Goal: Information Seeking & Learning: Learn about a topic

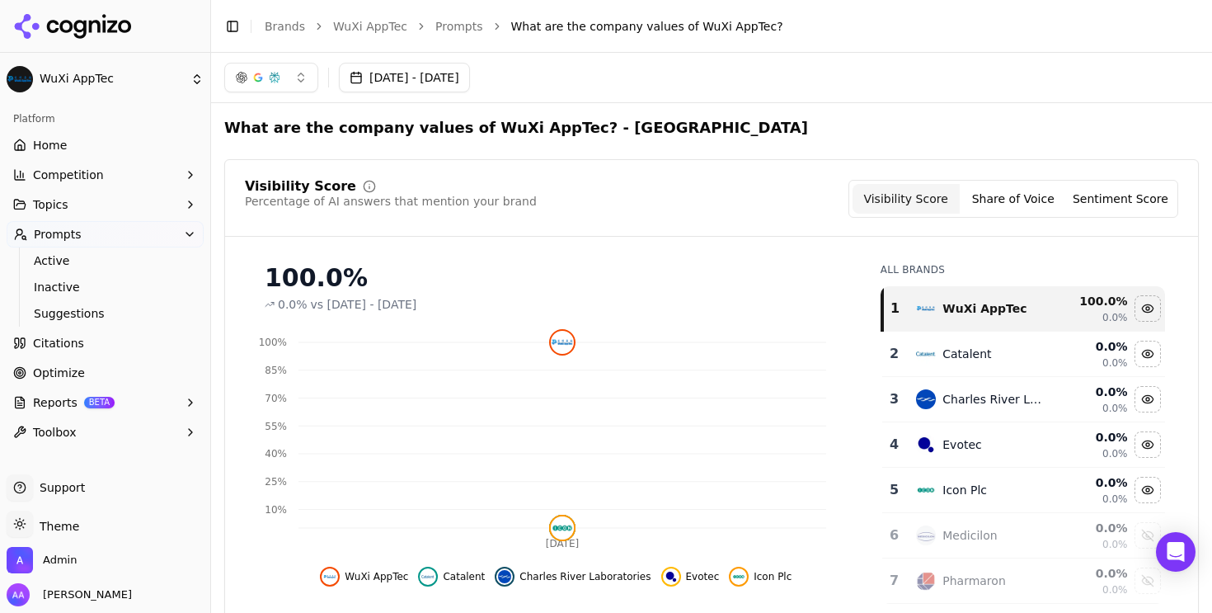
scroll to position [3, 0]
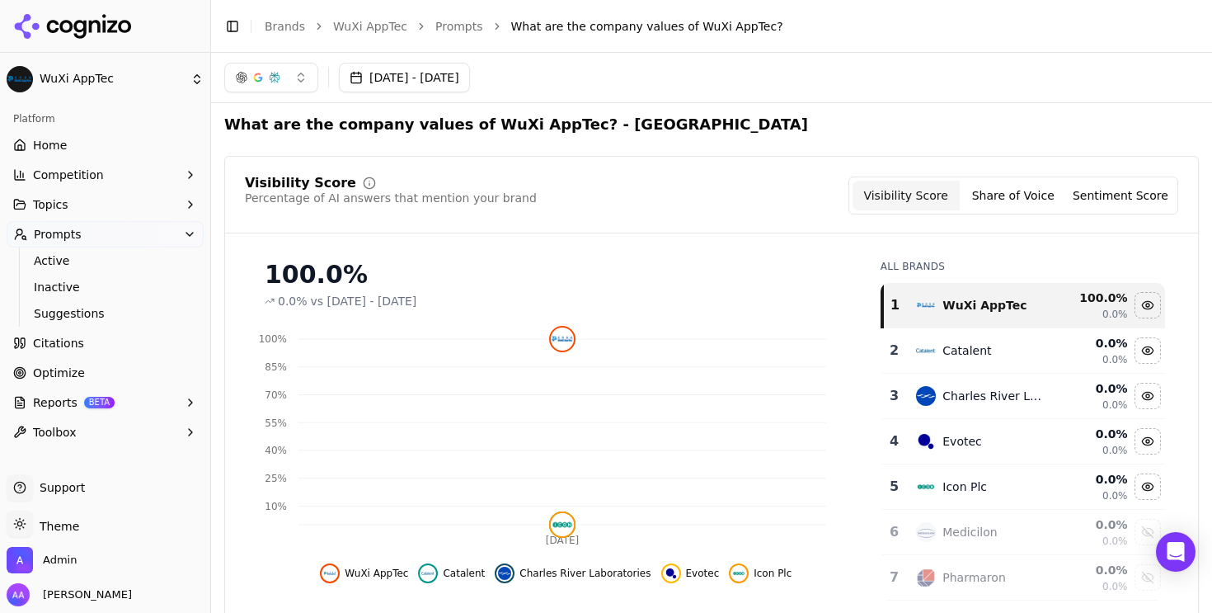
click at [351, 29] on link "WuXi AppTec" at bounding box center [370, 26] width 74 height 16
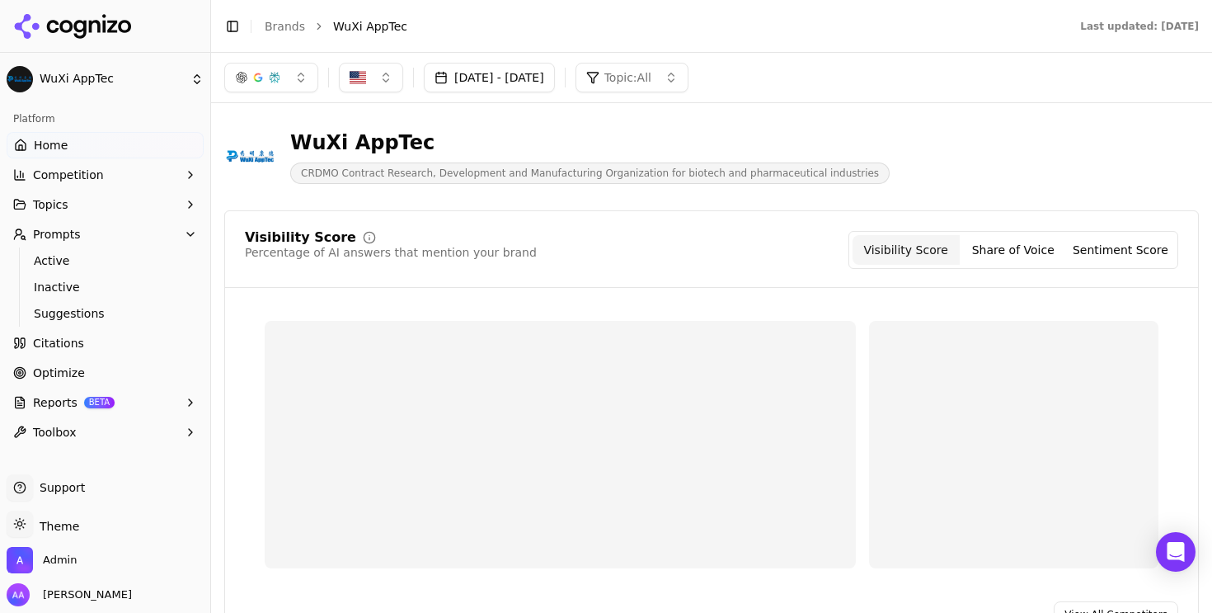
click at [293, 23] on link "Brands" at bounding box center [285, 26] width 40 height 13
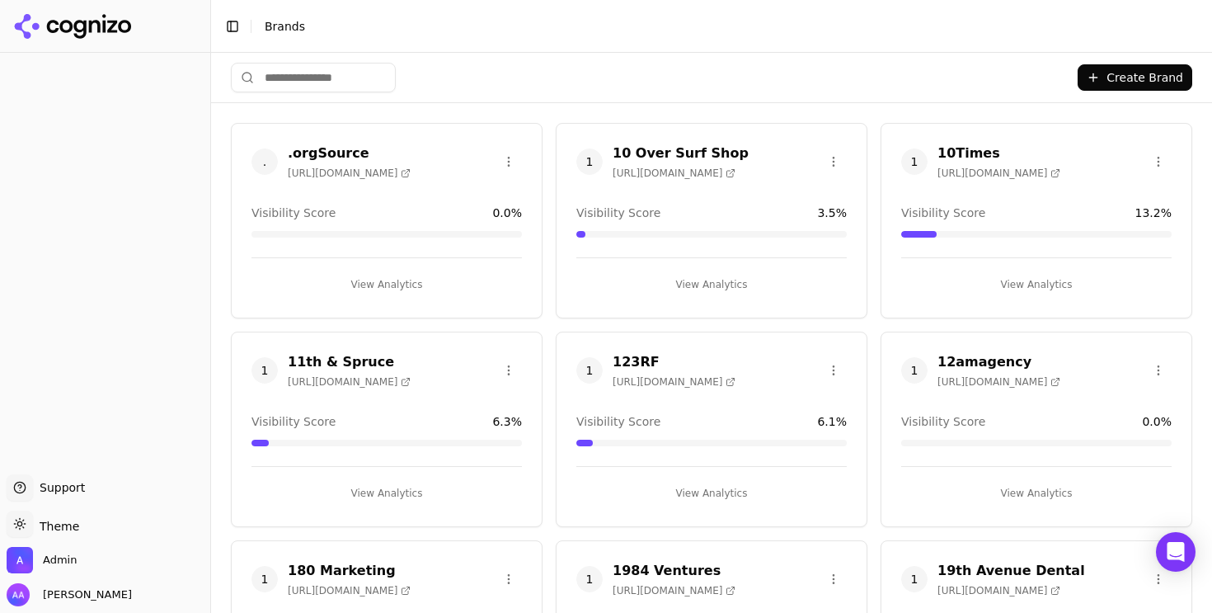
click at [312, 68] on html "Support Support Toggle theme Theme Admin Alp Aysan Toggle Sidebar Brands Create…" at bounding box center [606, 306] width 1212 height 613
click at [313, 77] on html "Support Support Toggle theme Theme Admin Alp Aysan Toggle Sidebar Brands Create…" at bounding box center [606, 306] width 1212 height 613
click at [322, 77] on html "Support Support Toggle theme Theme Admin Alp Aysan Toggle Sidebar Brands Create…" at bounding box center [606, 306] width 1212 height 613
click at [340, 81] on input "search" at bounding box center [313, 78] width 165 height 30
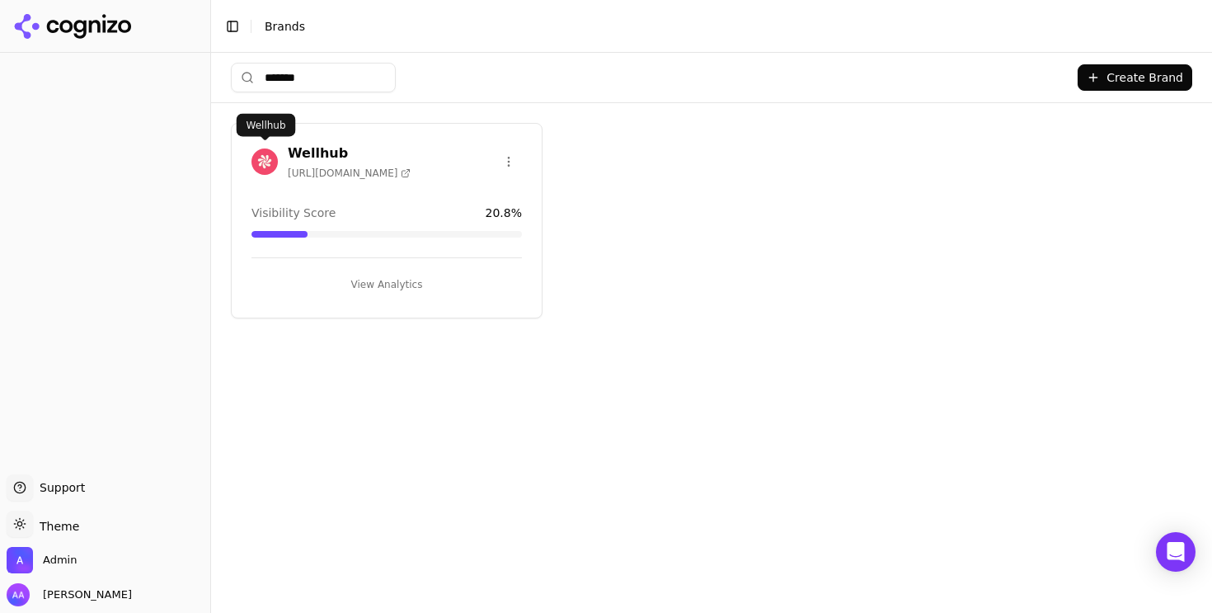
type input "*******"
click at [255, 162] on img at bounding box center [264, 161] width 26 height 26
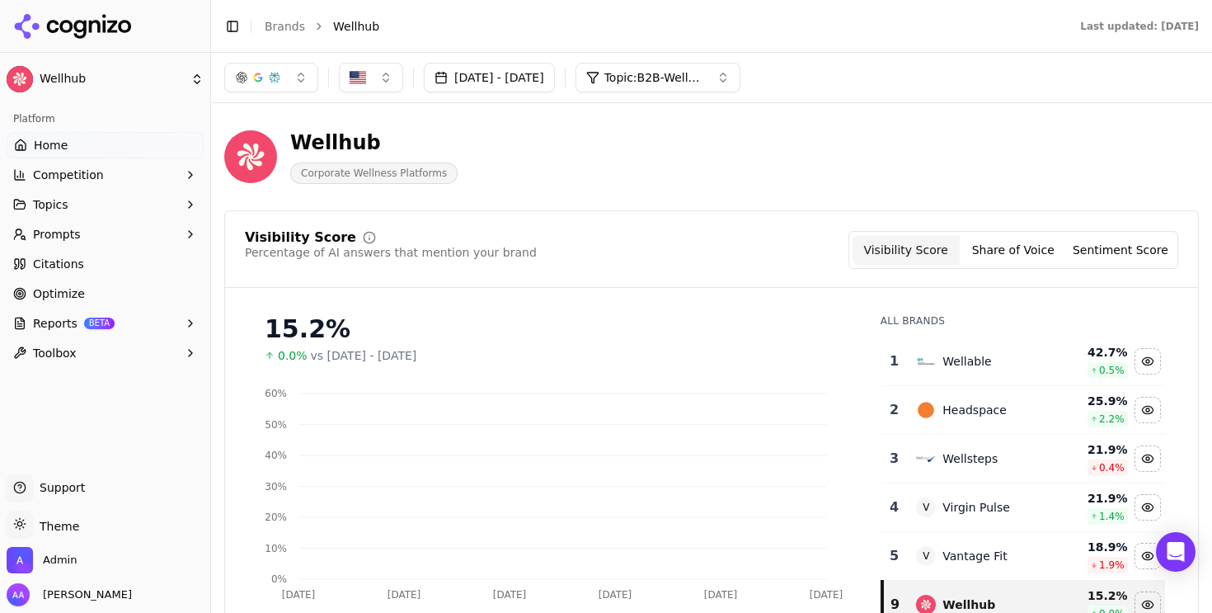
click at [109, 232] on button "Prompts" at bounding box center [105, 234] width 197 height 26
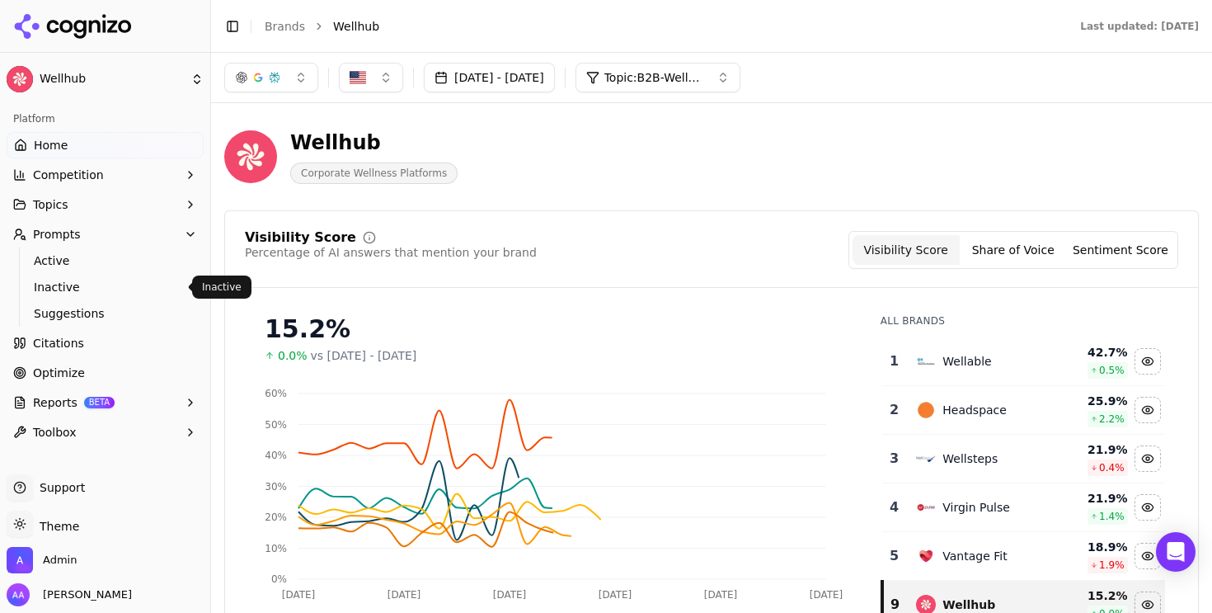
click at [112, 261] on span "Active" at bounding box center [105, 260] width 143 height 16
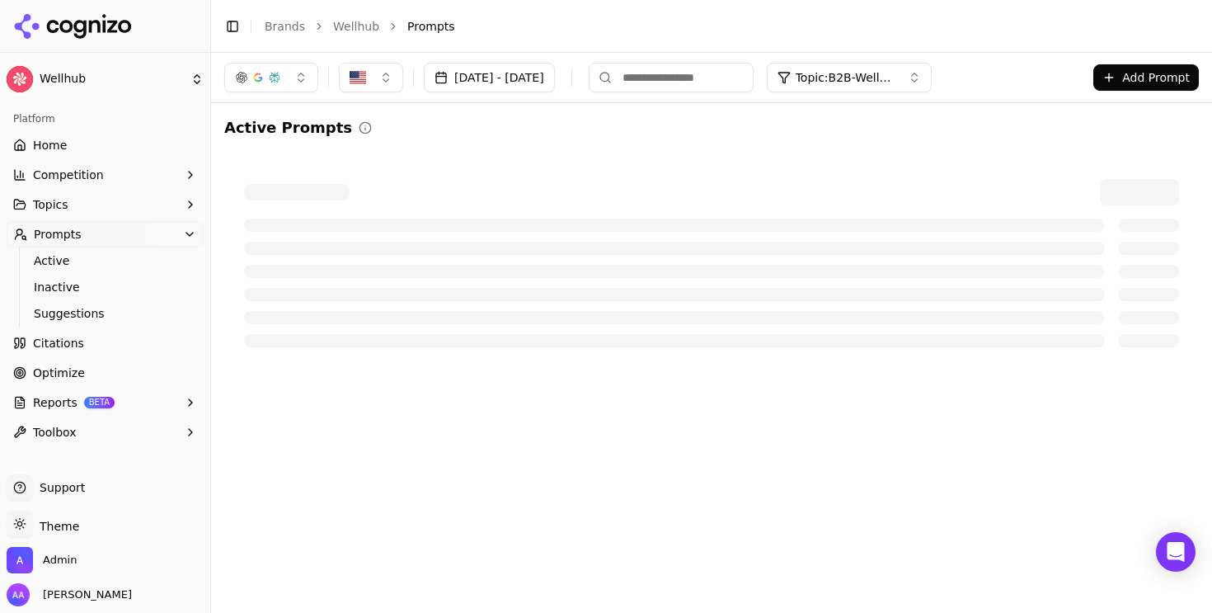
click at [275, 59] on div "Aug 27, 2025 - Sep 26, 2025 Topic: B2B-Wellness & Fitness: Apps, Platforms & Pr…" at bounding box center [711, 77] width 1001 height 49
click at [275, 73] on div "button" at bounding box center [274, 77] width 13 height 13
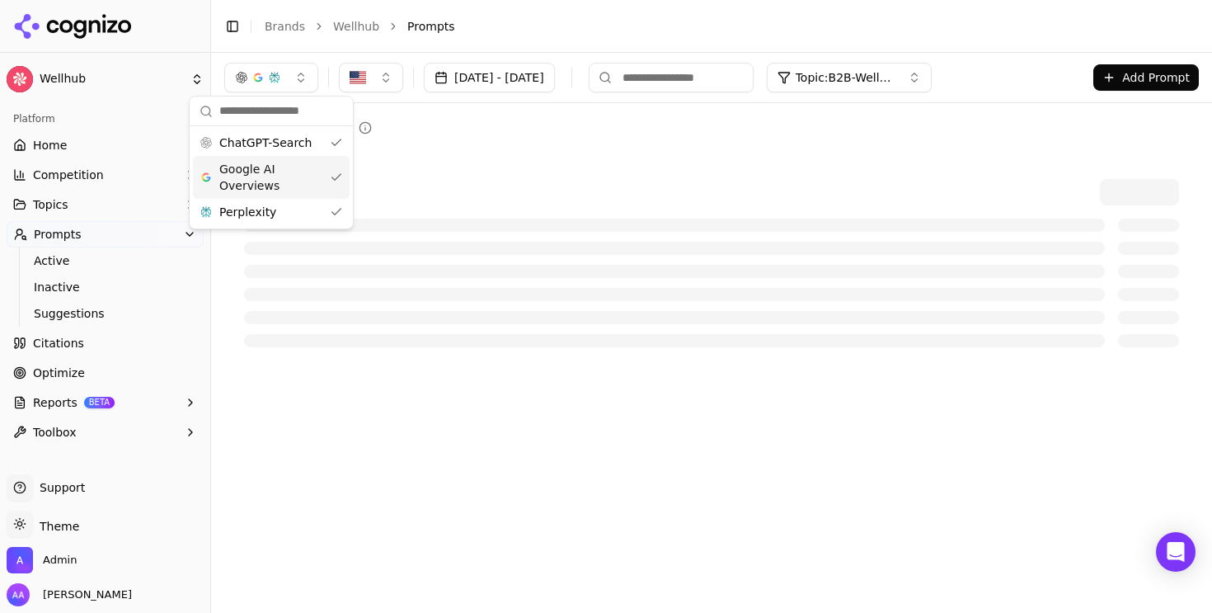
click at [279, 171] on span "Google AI Overviews" at bounding box center [271, 177] width 104 height 33
click at [280, 212] on div "Perplexity" at bounding box center [263, 212] width 157 height 26
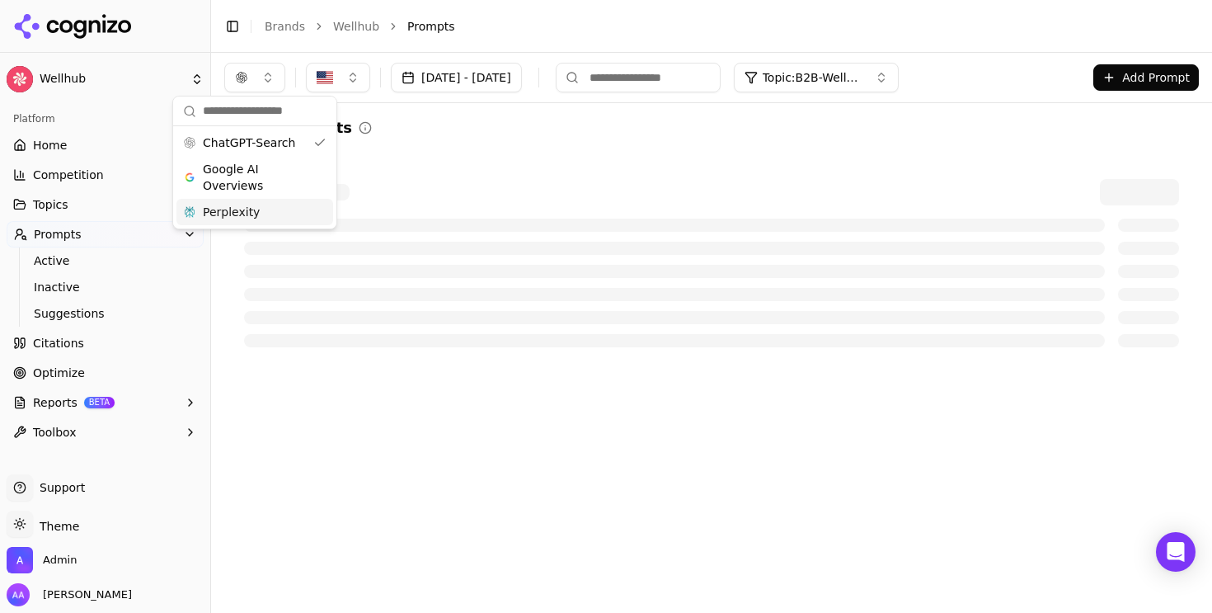
click at [505, 149] on div "Active Prompts" at bounding box center [711, 241] width 974 height 251
click at [502, 68] on button "Aug 27, 2025 - Sep 26, 2025" at bounding box center [456, 78] width 131 height 30
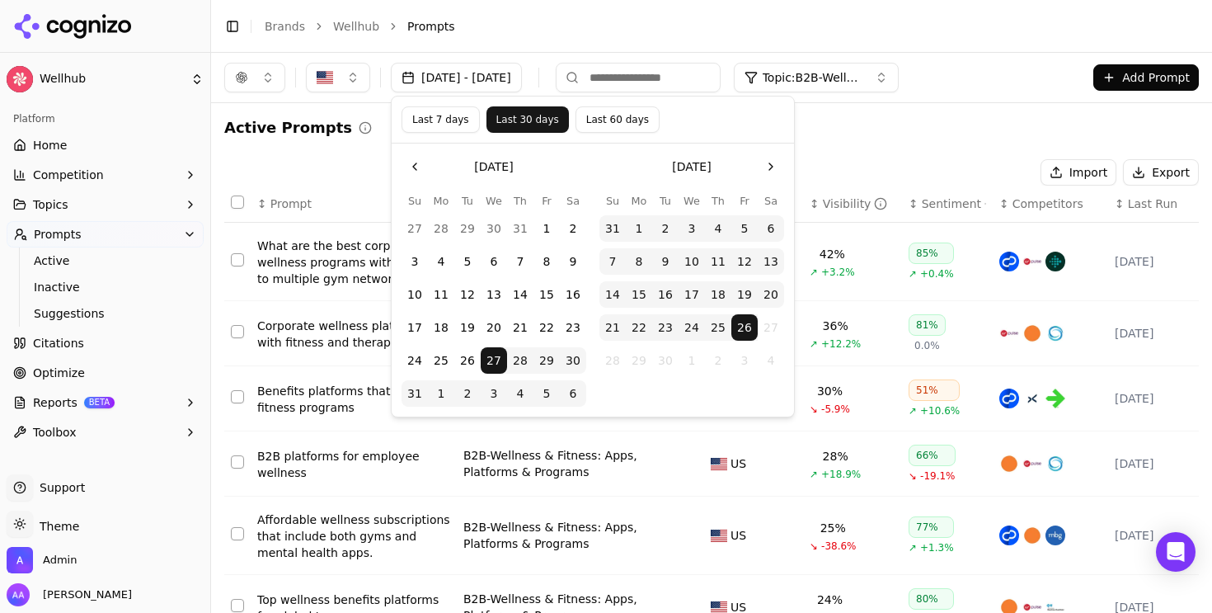
click at [451, 115] on button "Last 7 days" at bounding box center [440, 119] width 78 height 26
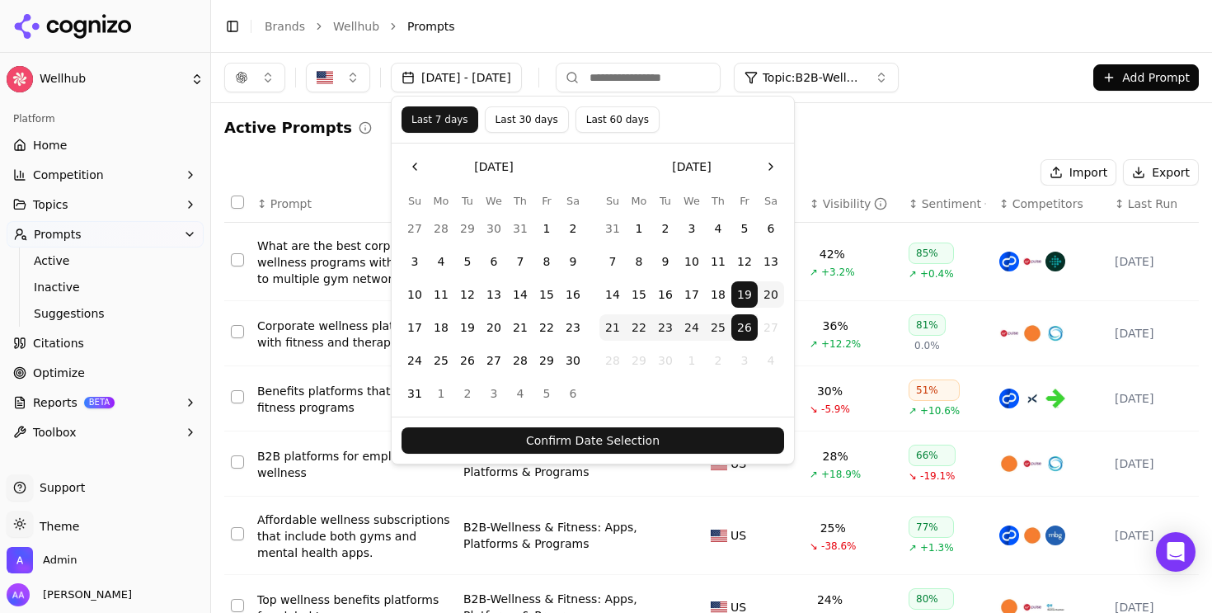
click at [566, 436] on button "Confirm Date Selection" at bounding box center [592, 440] width 383 height 26
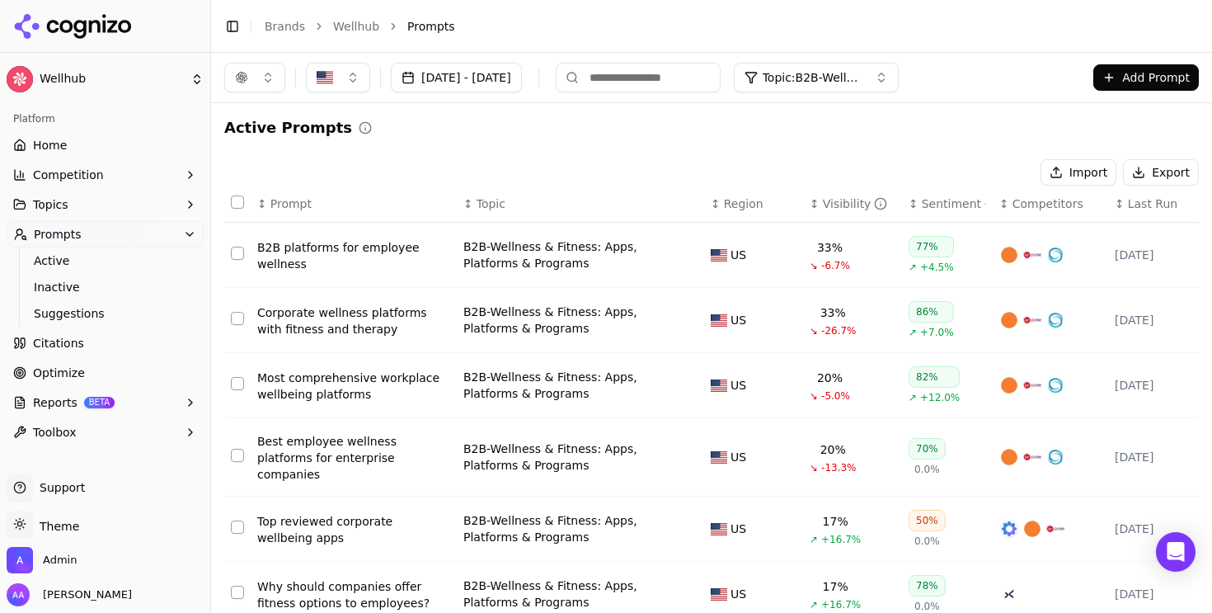
click at [823, 197] on div "Visibility" at bounding box center [855, 203] width 65 height 16
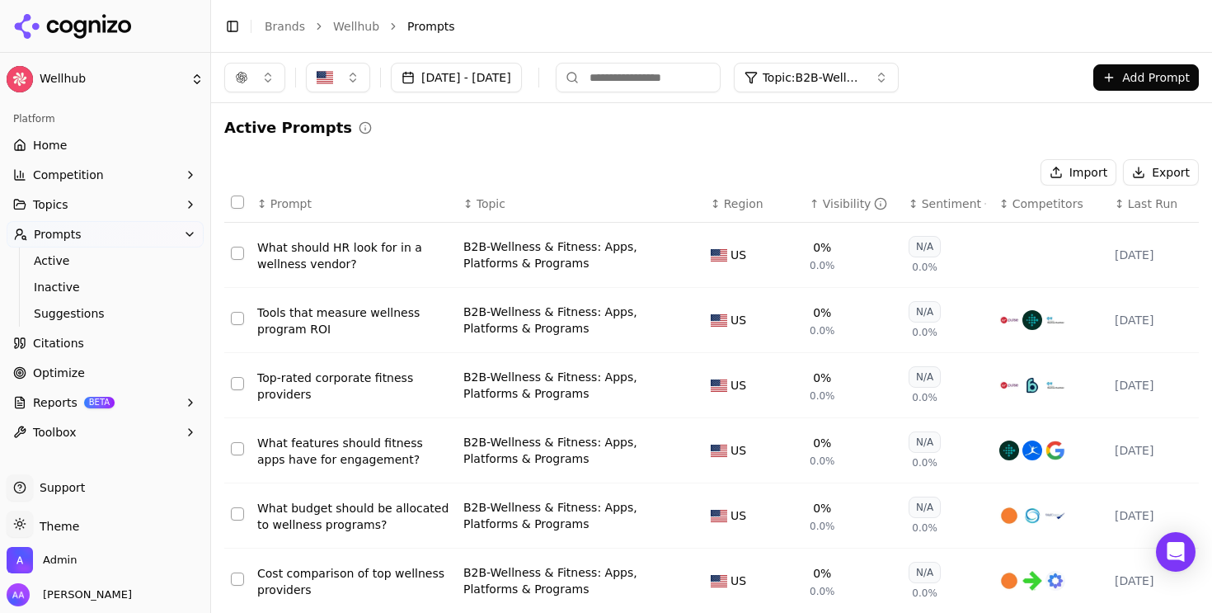
click at [818, 197] on div "↑ Visibility" at bounding box center [853, 203] width 86 height 16
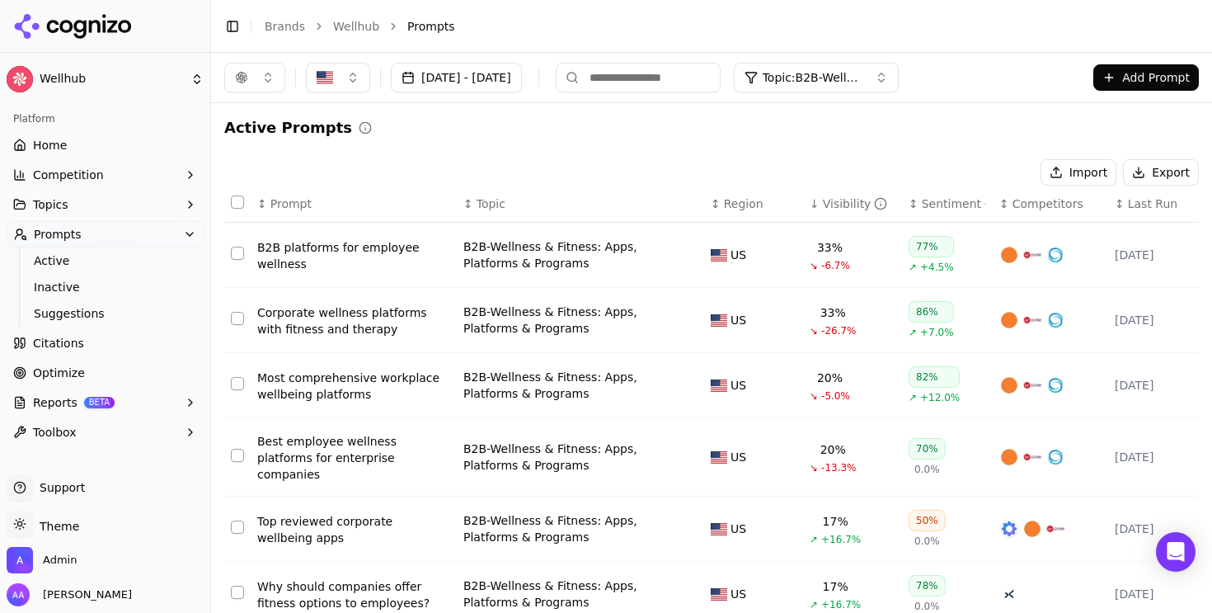
click at [364, 318] on div "Corporate wellness platforms with fitness and therapy" at bounding box center [353, 320] width 193 height 33
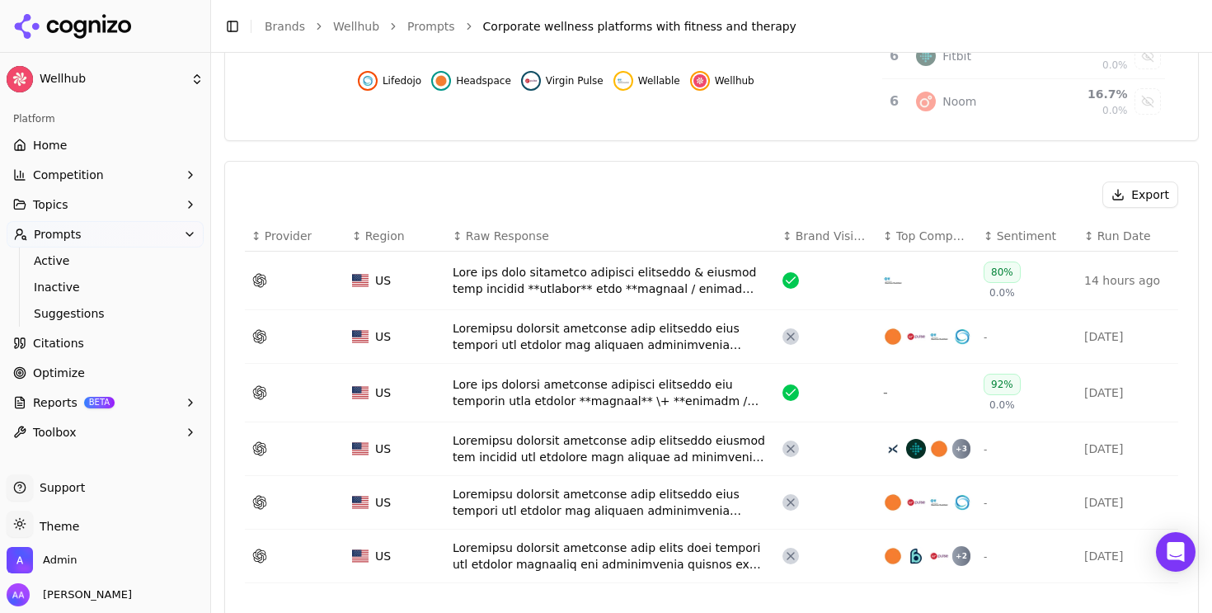
scroll to position [498, 0]
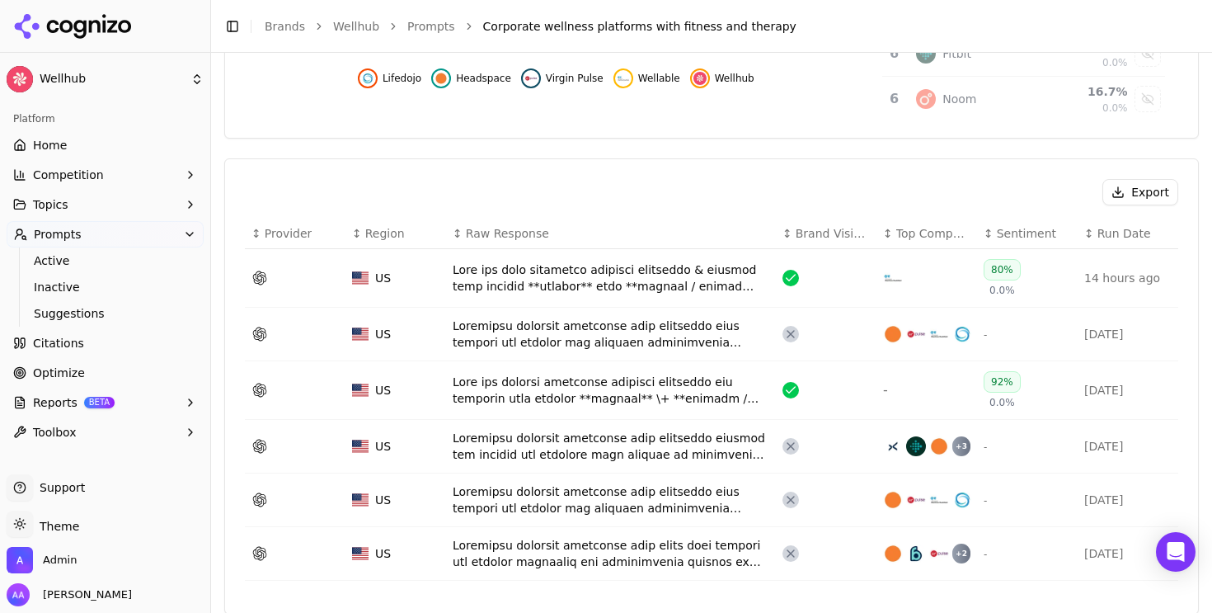
click at [631, 339] on div "Data table" at bounding box center [611, 333] width 317 height 33
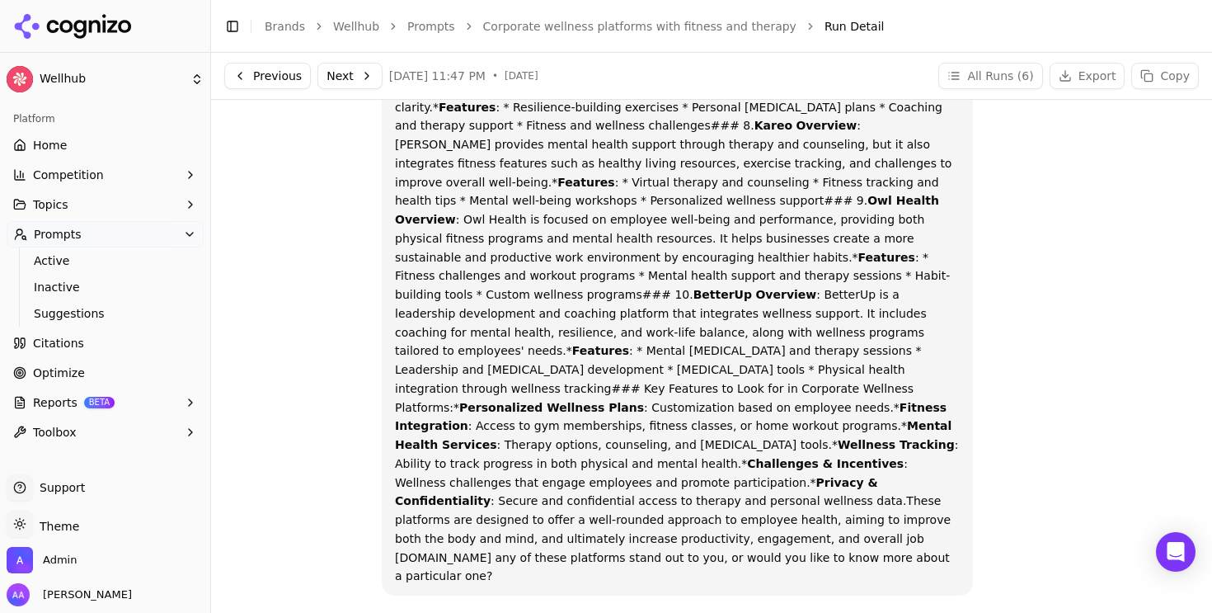
scroll to position [275, 0]
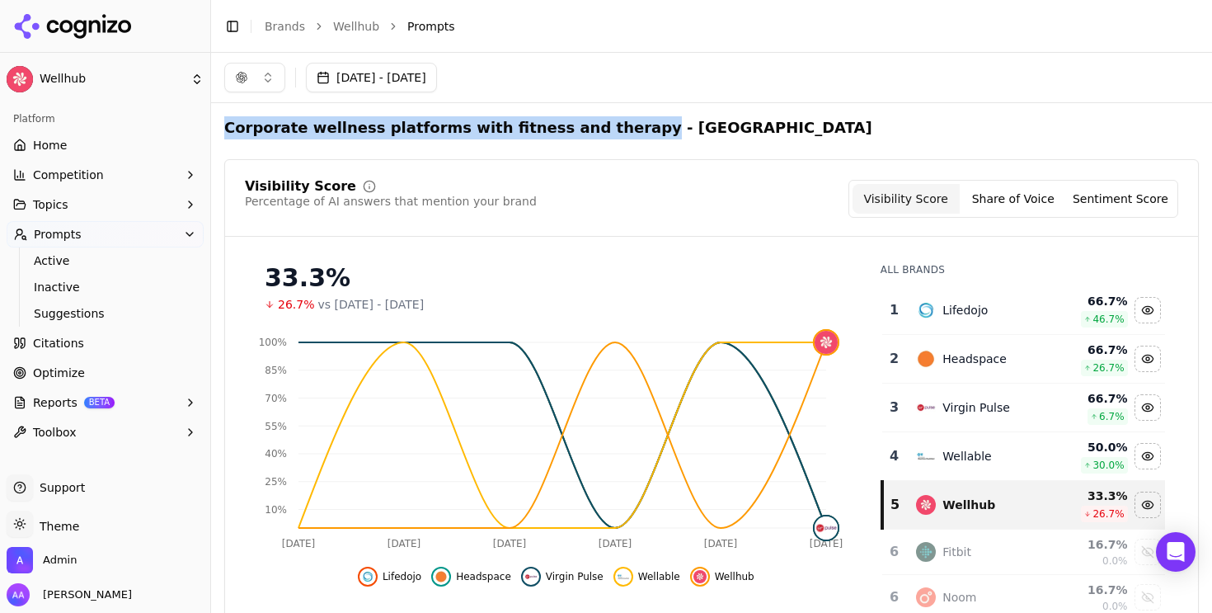
drag, startPoint x: 597, startPoint y: 127, endPoint x: 229, endPoint y: 115, distance: 367.9
copy h2 "Corporate wellness platforms with fitness and therapy"
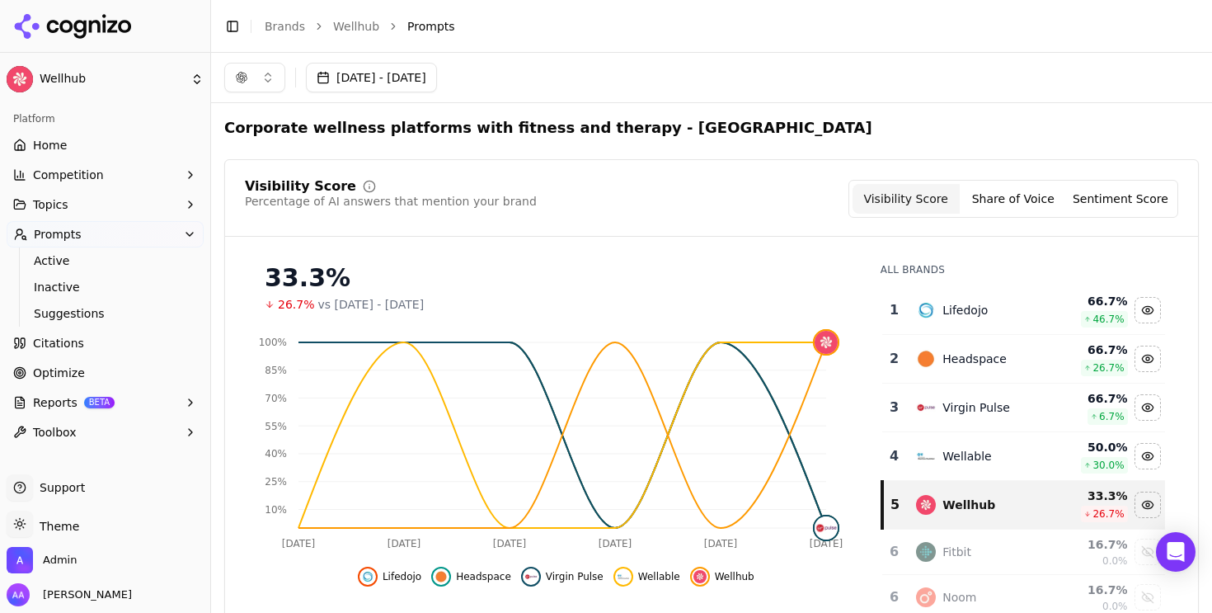
click at [418, 18] on span "Prompts" at bounding box center [431, 26] width 48 height 16
click at [409, 27] on span "Prompts" at bounding box center [431, 26] width 48 height 16
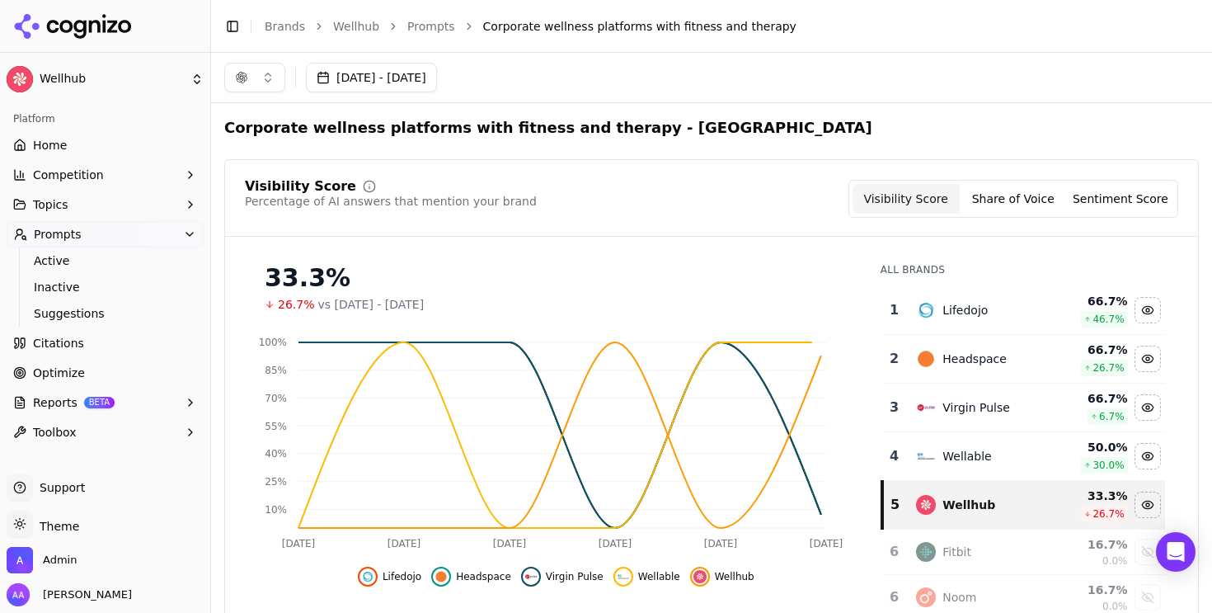
click at [593, 96] on div "[DATE] - [DATE]" at bounding box center [711, 77] width 1001 height 49
click at [285, 22] on link "Brands" at bounding box center [285, 26] width 40 height 13
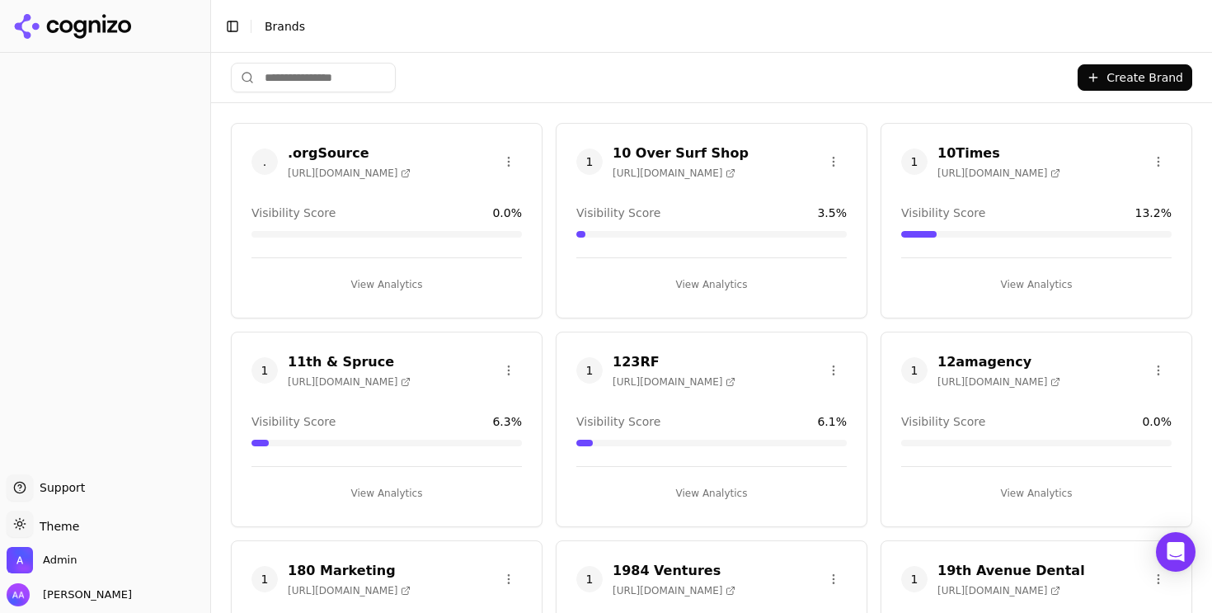
click at [324, 74] on html "Support Support Toggle theme Theme Admin Alp Aysan Toggle Sidebar Brands Create…" at bounding box center [606, 306] width 1212 height 613
click at [371, 73] on html "Support Support Toggle theme Theme Admin Alp Aysan Toggle Sidebar Brands Create…" at bounding box center [606, 306] width 1212 height 613
click at [370, 75] on input "search" at bounding box center [313, 78] width 165 height 30
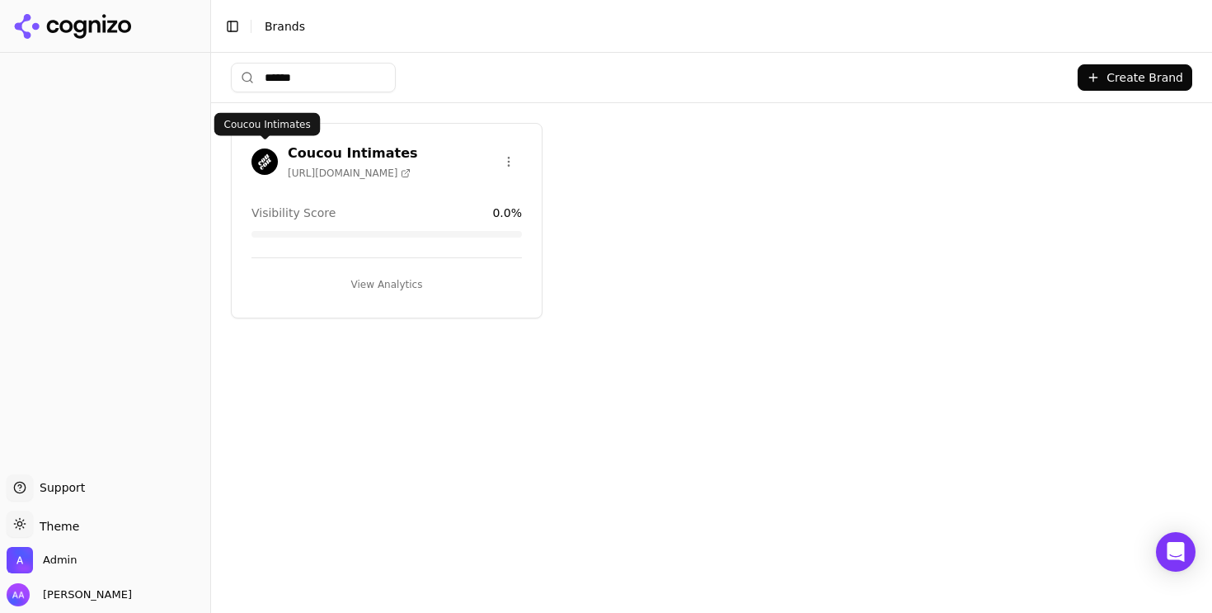
type input "******"
click at [256, 166] on img at bounding box center [264, 161] width 26 height 26
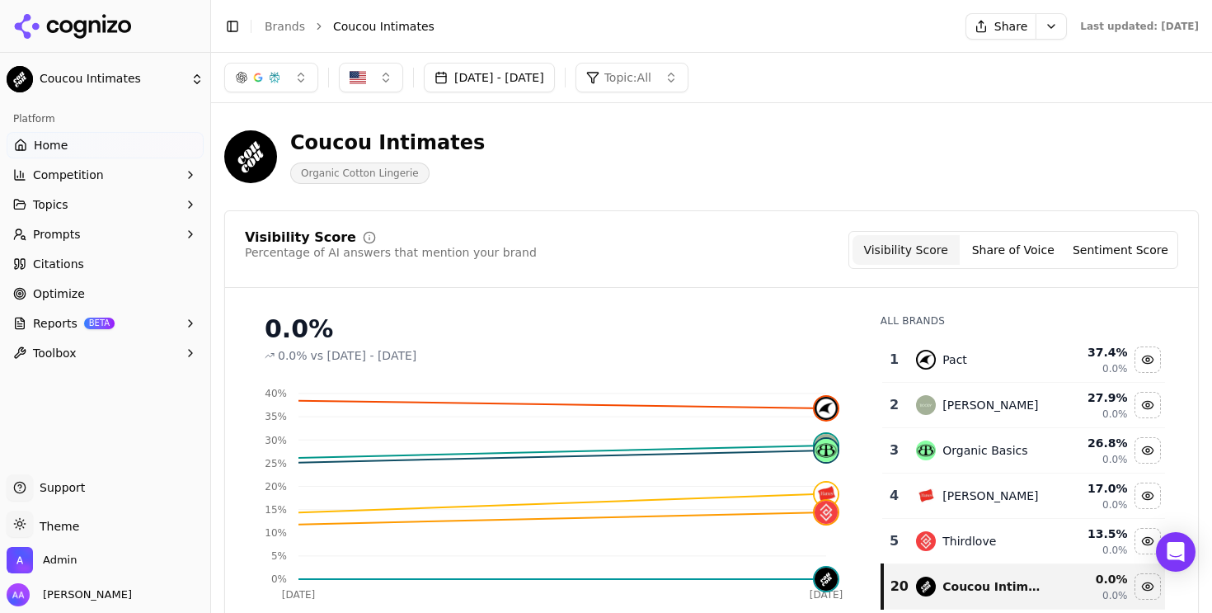
click at [368, 177] on span "Organic Cotton Lingerie" at bounding box center [359, 172] width 139 height 21
click at [568, 190] on div "Coucou Intimates Organic Cotton Lingerie" at bounding box center [711, 156] width 974 height 81
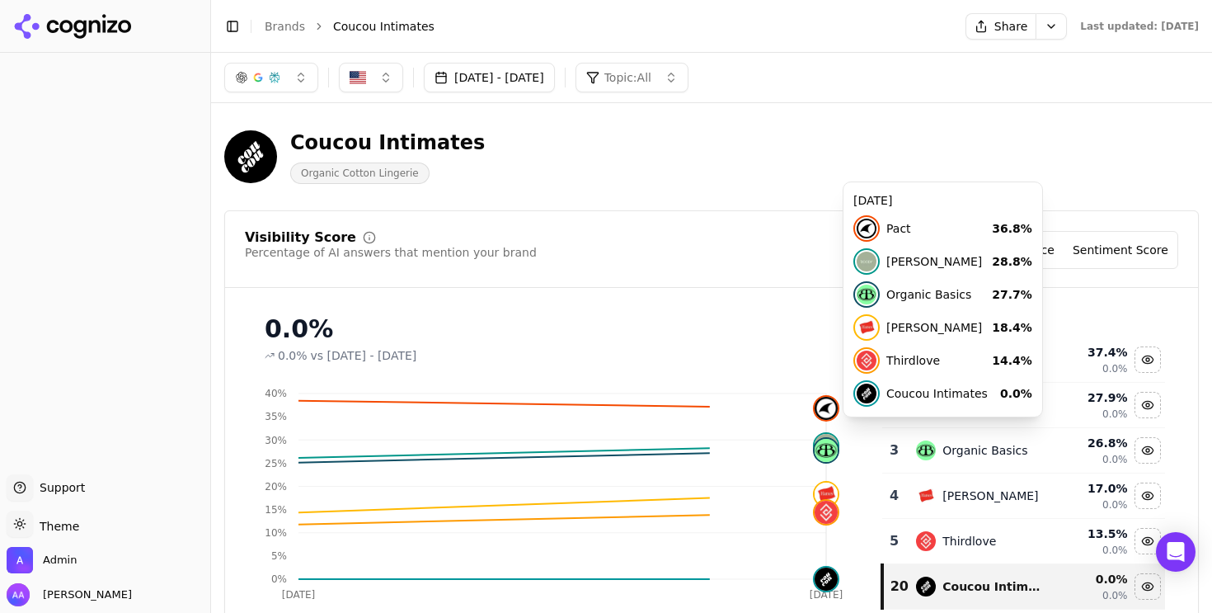
scroll to position [66, 0]
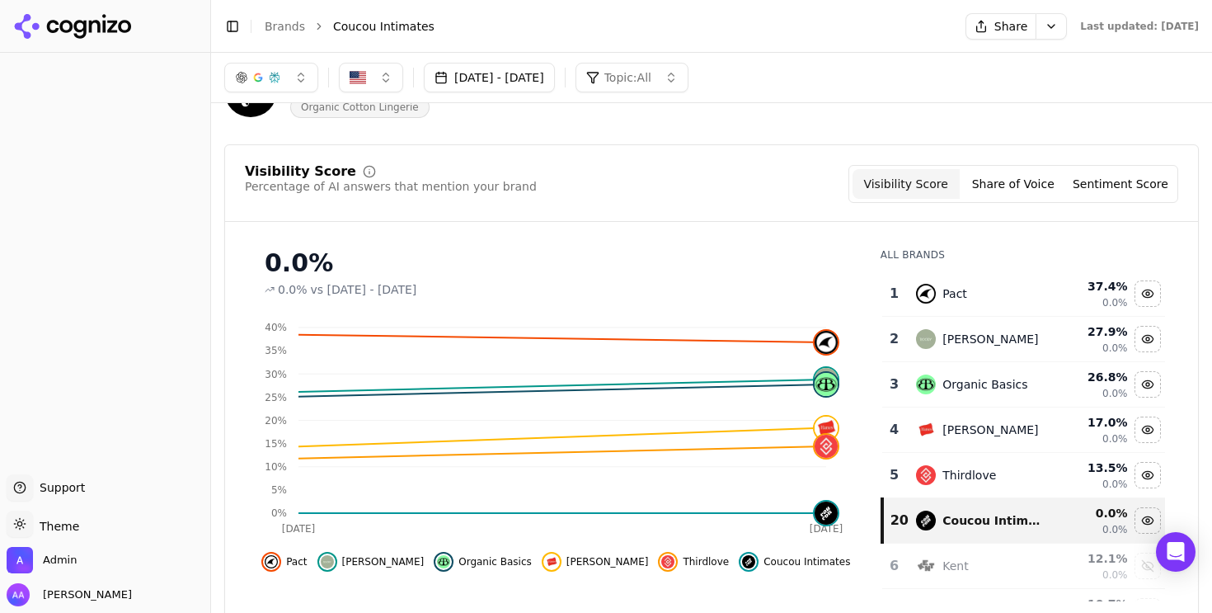
click at [550, 81] on button "[DATE] - [DATE]" at bounding box center [489, 78] width 131 height 30
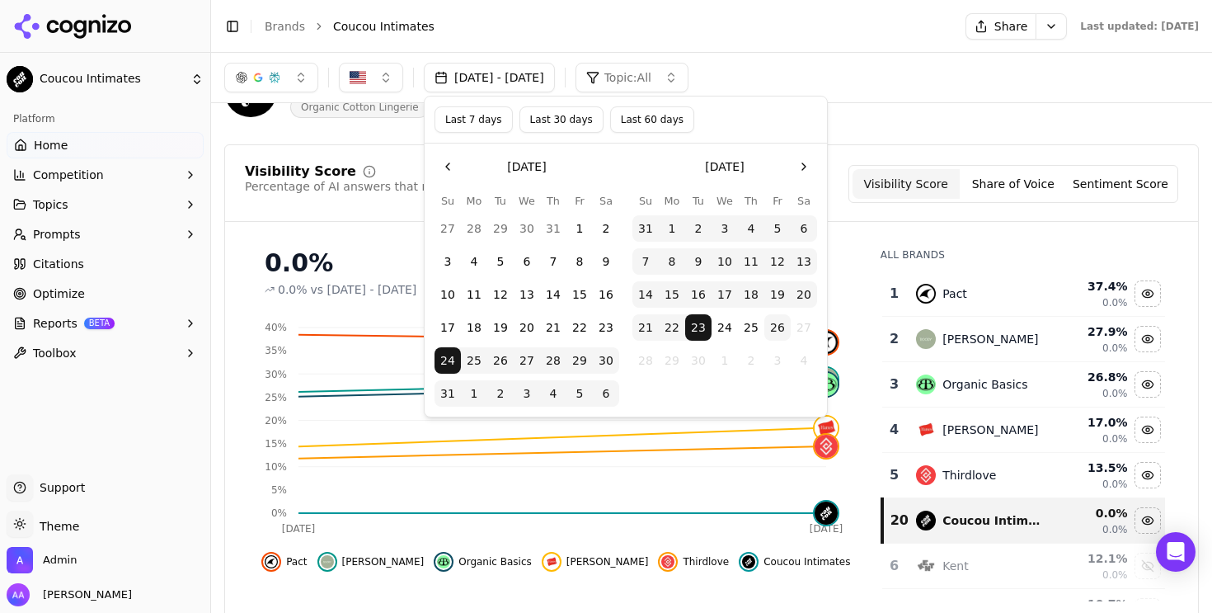
click at [563, 117] on button "Last 30 days" at bounding box center [561, 119] width 84 height 26
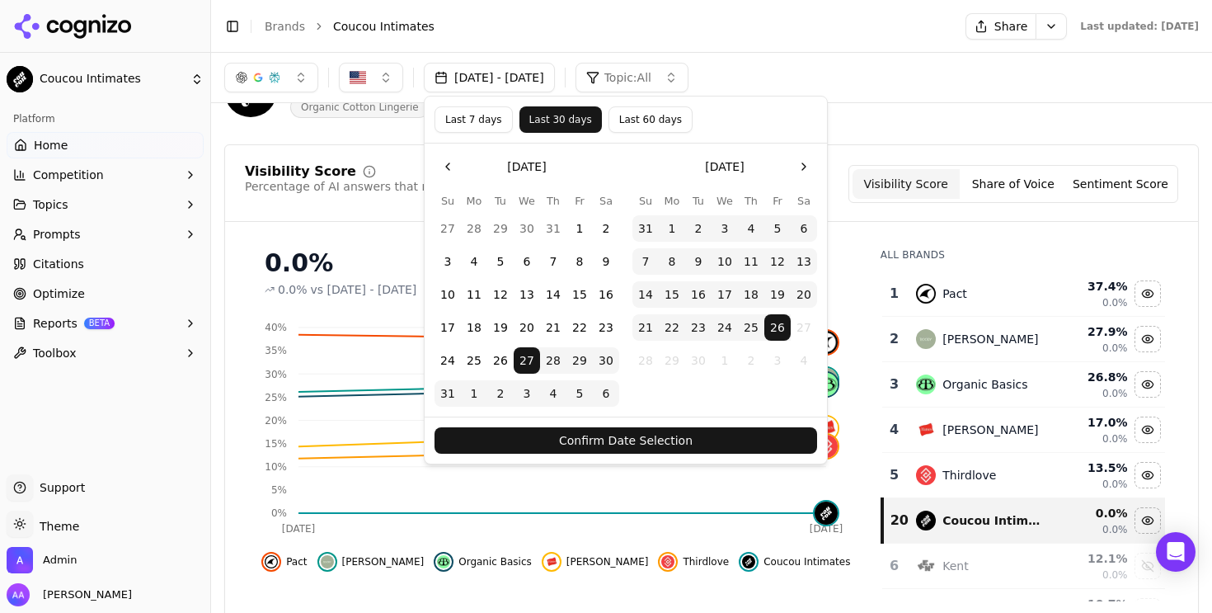
click at [623, 432] on button "Confirm Date Selection" at bounding box center [625, 440] width 383 height 26
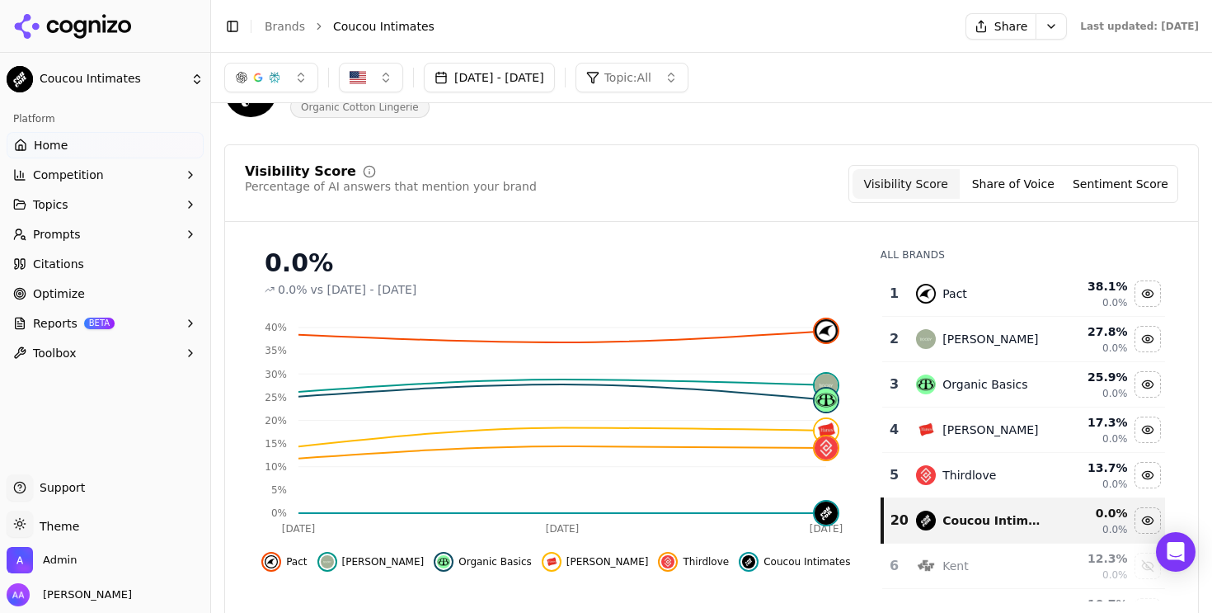
click at [104, 245] on button "Prompts" at bounding box center [105, 234] width 197 height 26
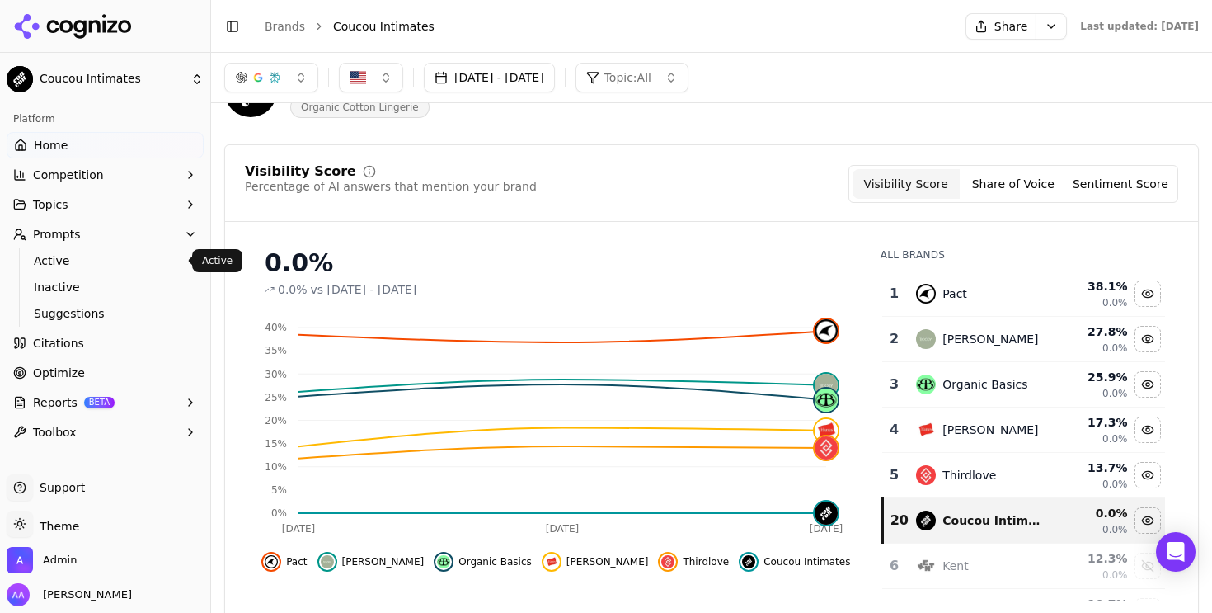
click at [104, 272] on ul "Active Inactive Suggestions" at bounding box center [106, 286] width 174 height 79
click at [109, 266] on span "Active" at bounding box center [105, 260] width 143 height 16
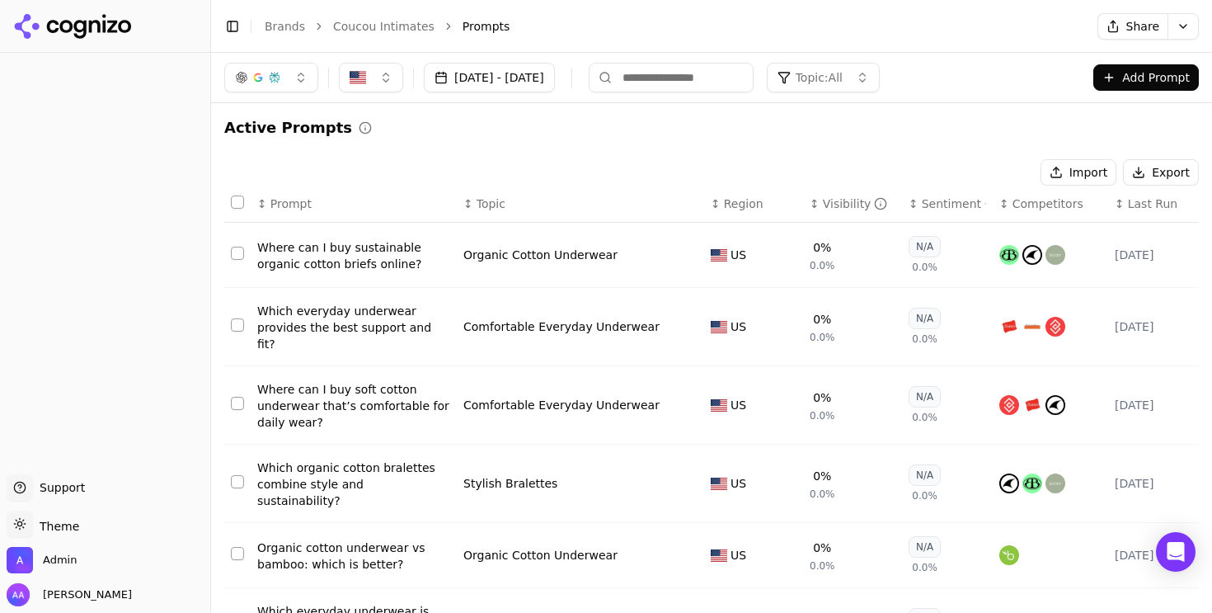
click at [1134, 205] on span "Last Run" at bounding box center [1152, 203] width 49 height 16
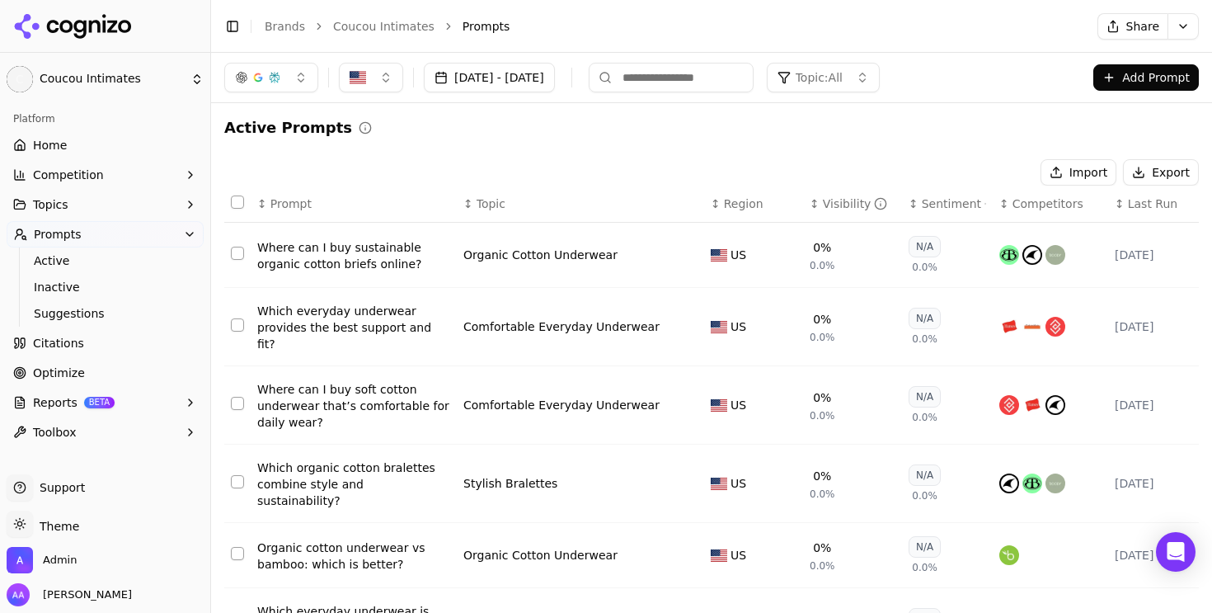
click at [379, 27] on link "Coucou Intimates" at bounding box center [383, 26] width 101 height 16
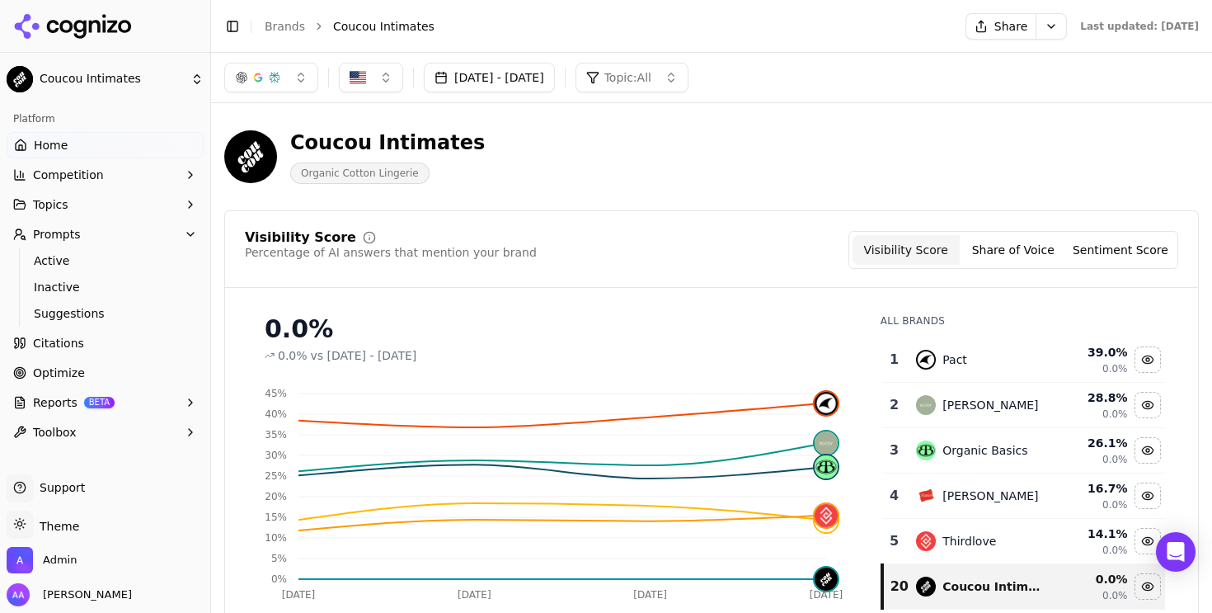
click at [688, 67] on button "Topic: All" at bounding box center [631, 78] width 113 height 30
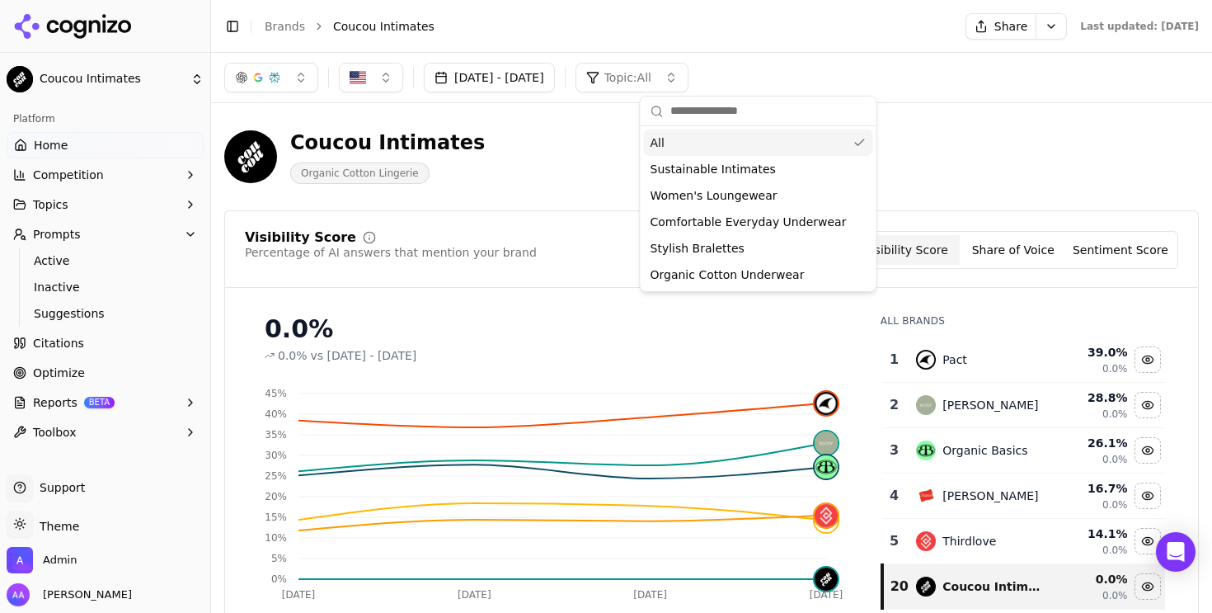
click at [688, 67] on button "Topic: All" at bounding box center [631, 78] width 113 height 30
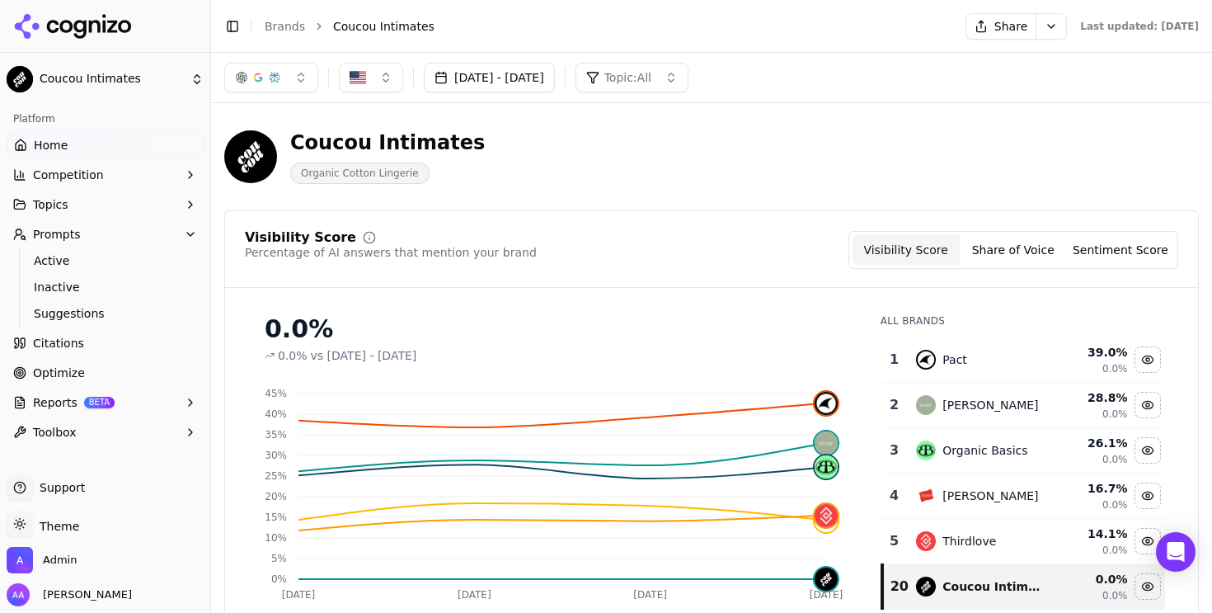
click at [293, 21] on link "Brands" at bounding box center [285, 26] width 40 height 13
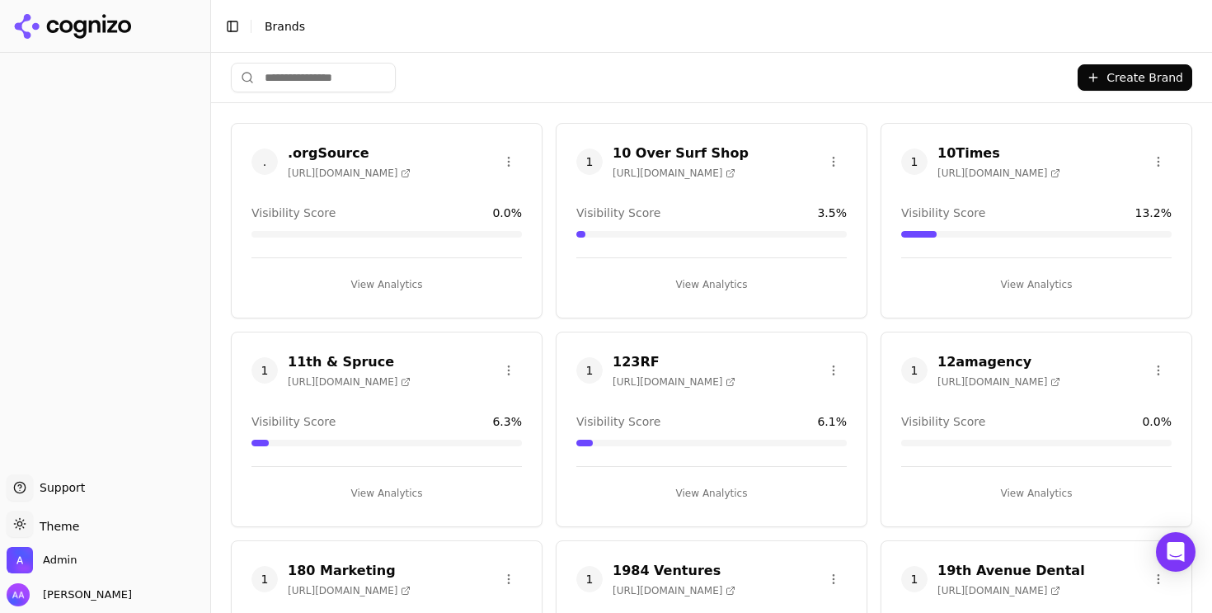
click at [363, 82] on html "Support Support Toggle theme Theme Admin Alp Aysan Toggle Sidebar Brands Create…" at bounding box center [606, 306] width 1212 height 613
click at [328, 79] on html "Support Support Toggle theme Theme Admin Alp Aysan Toggle Sidebar Brands Create…" at bounding box center [606, 306] width 1212 height 613
click at [332, 73] on html "Support Support Toggle theme Theme Admin Alp Aysan Toggle Sidebar Brands Create…" at bounding box center [606, 306] width 1212 height 613
click at [351, 68] on html "Support Support Toggle theme Theme Admin Alp Aysan Toggle Sidebar Brands Create…" at bounding box center [606, 306] width 1212 height 613
click at [341, 78] on input "search" at bounding box center [313, 78] width 165 height 30
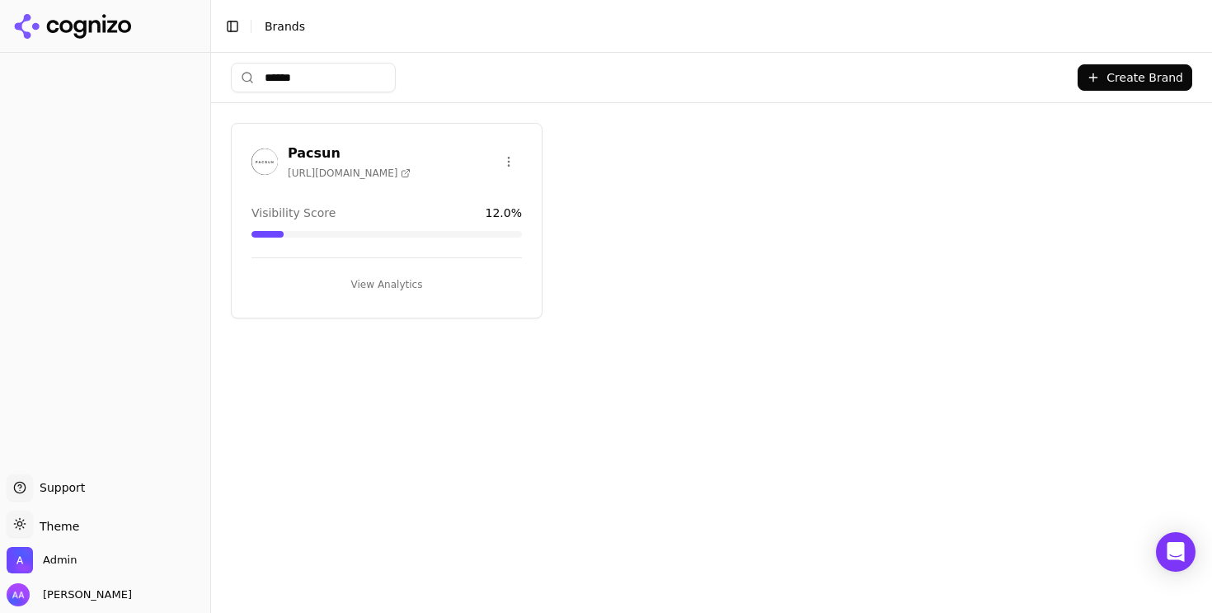
type input "******"
click at [262, 162] on img at bounding box center [264, 161] width 26 height 26
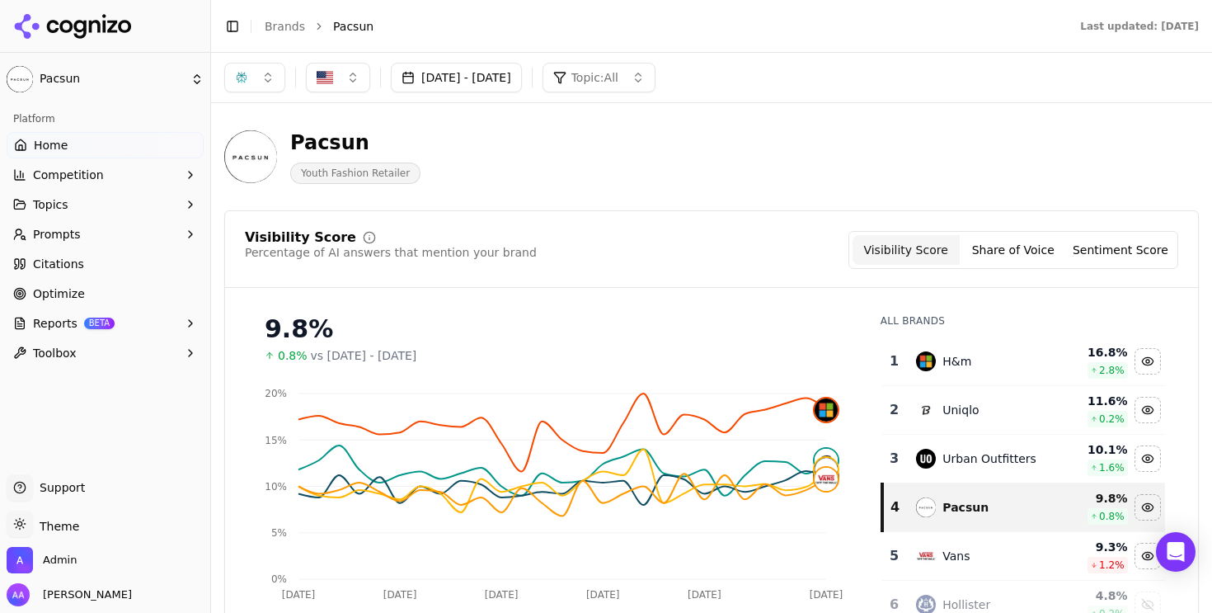
drag, startPoint x: 97, startPoint y: 170, endPoint x: 106, endPoint y: 181, distance: 14.7
click at [97, 170] on span "Competition" at bounding box center [68, 175] width 71 height 16
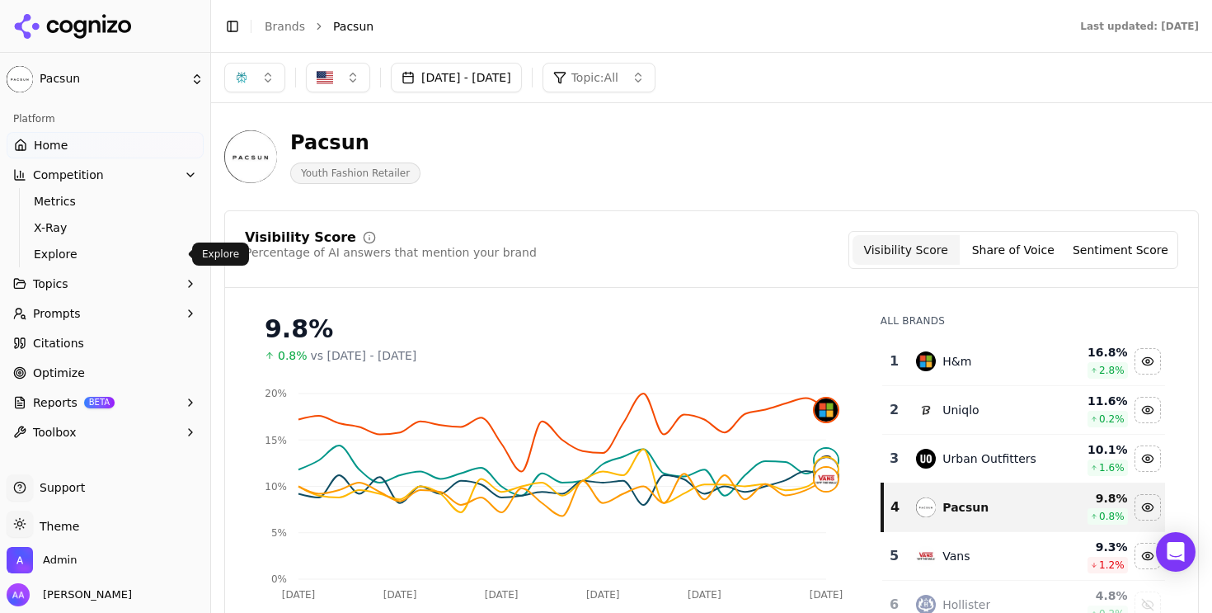
click at [100, 252] on span "Explore" at bounding box center [105, 254] width 143 height 16
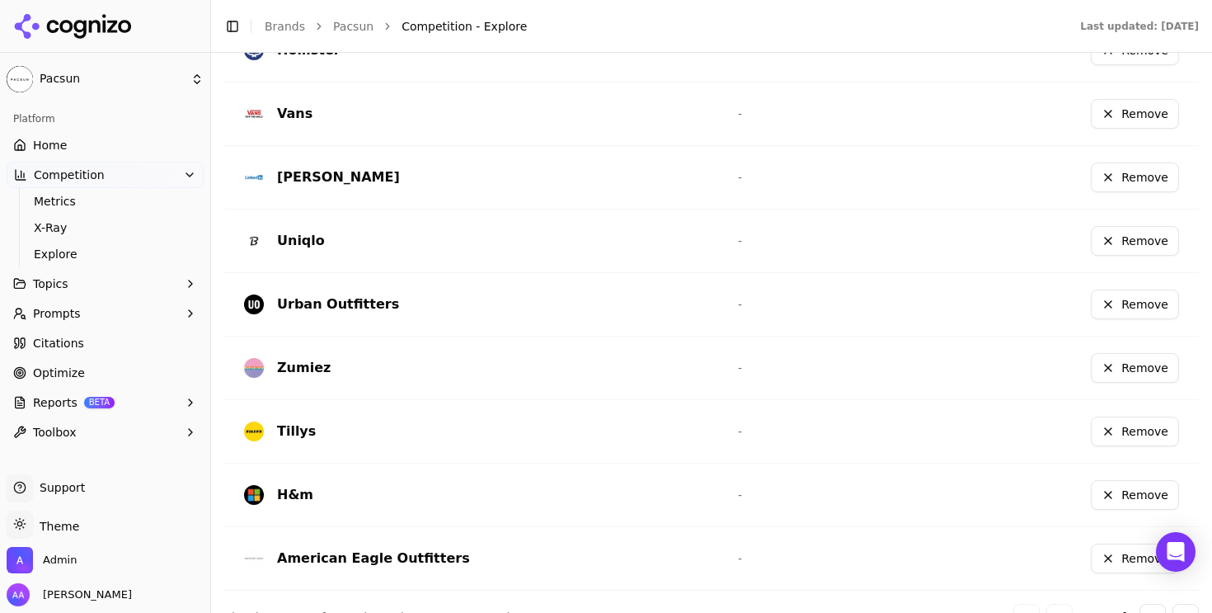
scroll to position [616, 0]
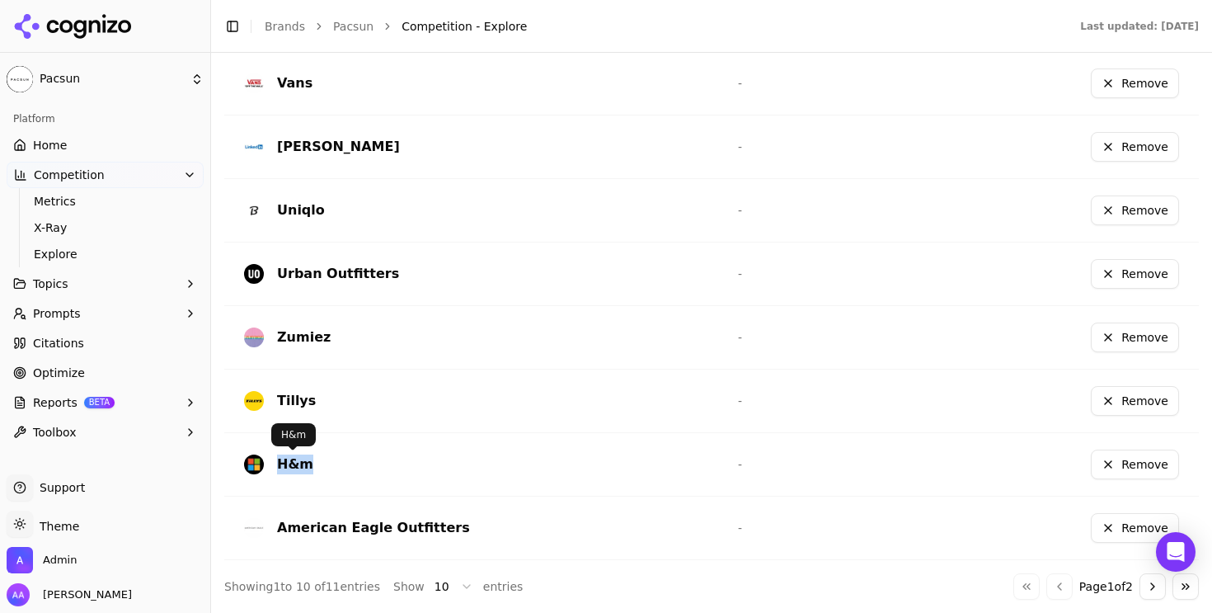
drag, startPoint x: 313, startPoint y: 463, endPoint x: 281, endPoint y: 463, distance: 32.2
click at [281, 463] on div "H&m" at bounding box center [477, 464] width 467 height 26
copy div "H&m"
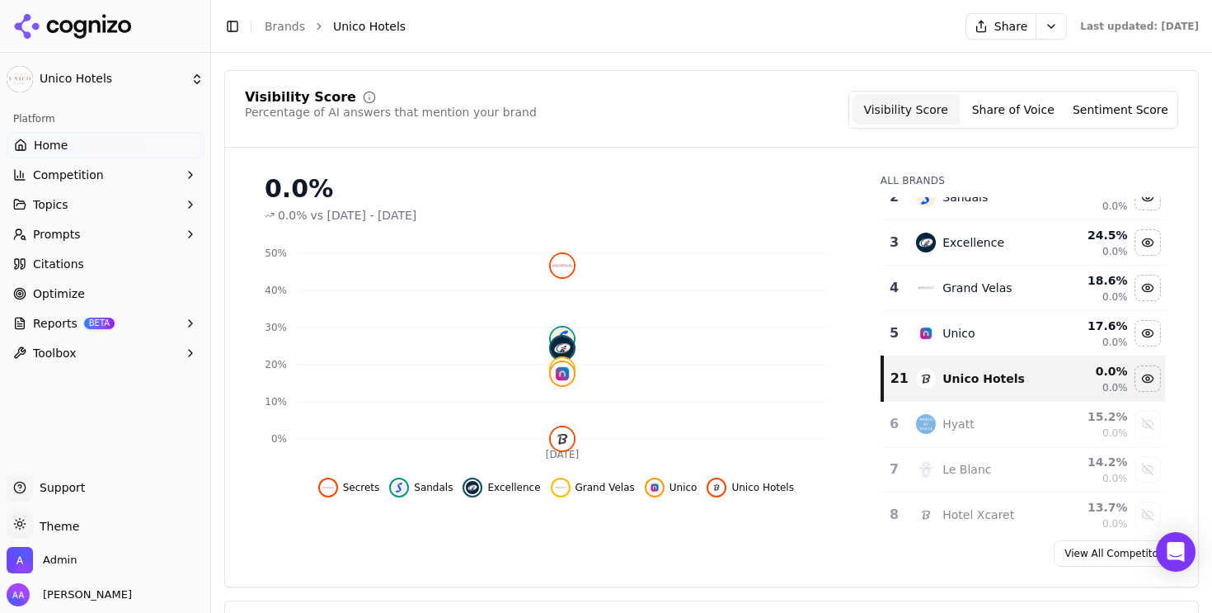
scroll to position [88, 0]
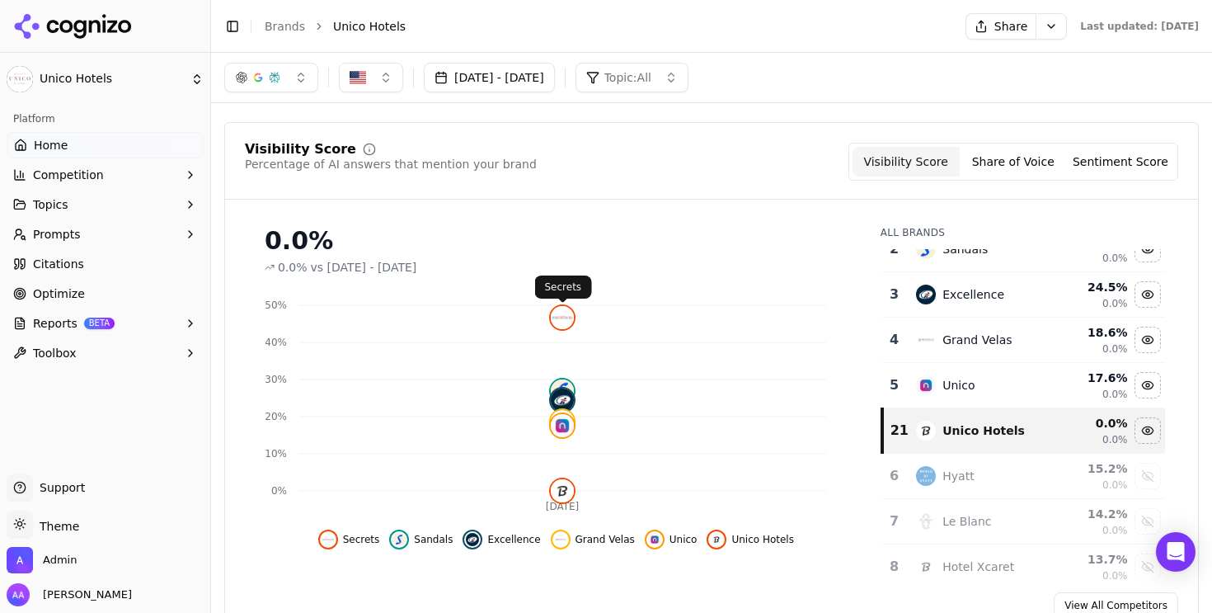
click at [559, 201] on div "Visibility Score Percentage of AI answers that mention your brand Visibility Sc…" at bounding box center [711, 380] width 974 height 517
click at [291, 23] on link "Brands" at bounding box center [285, 26] width 40 height 13
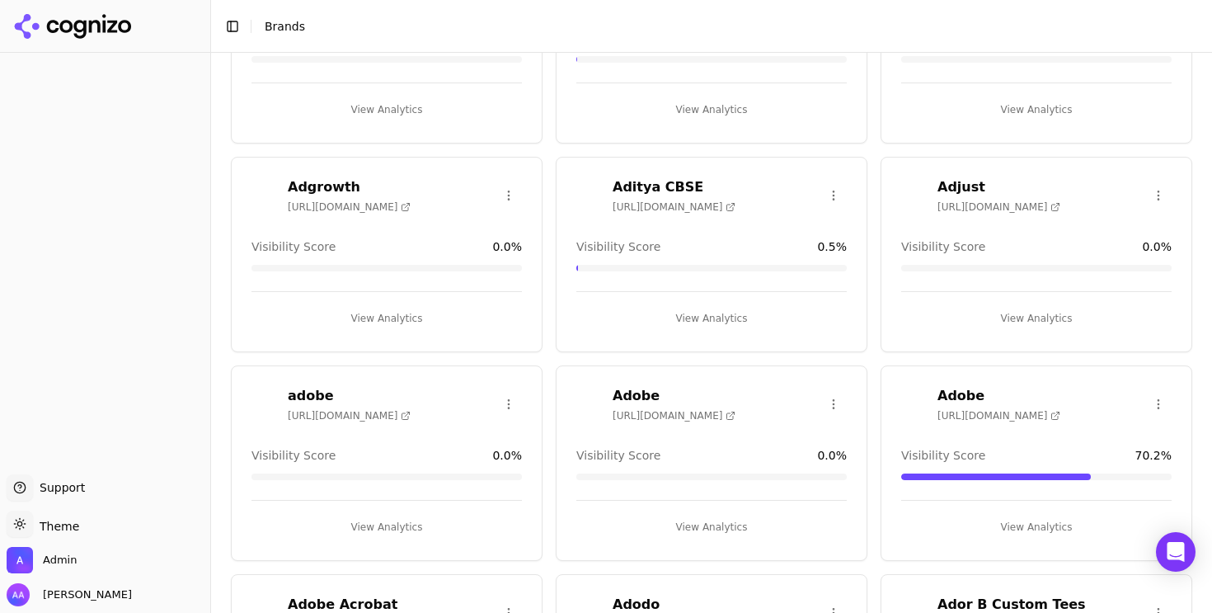
scroll to position [3516, 0]
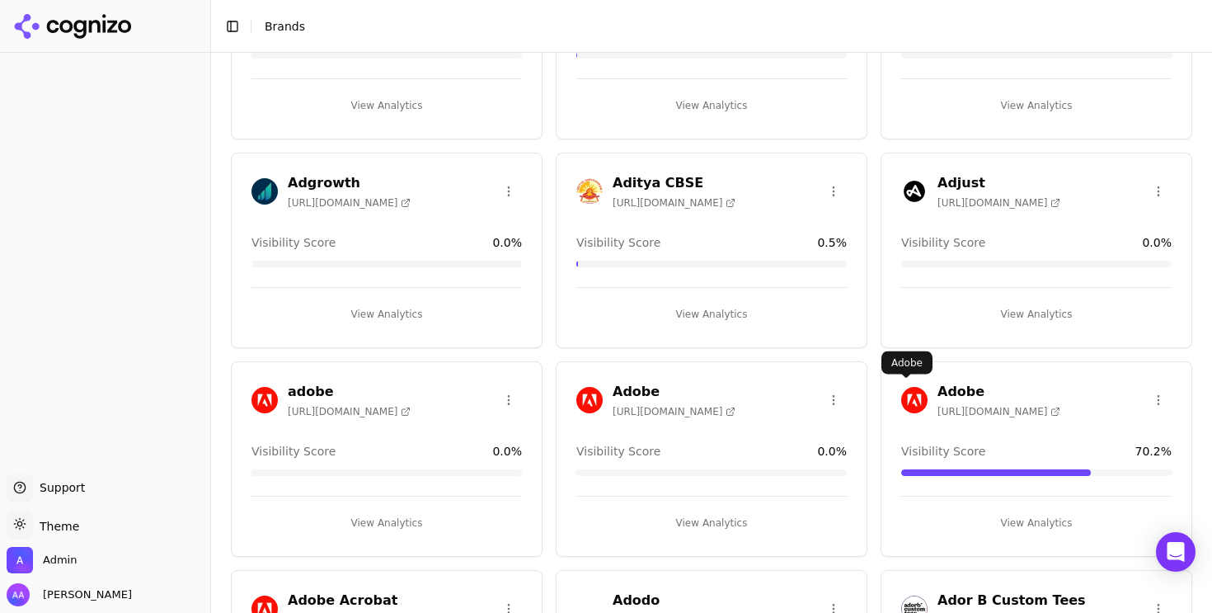
click at [901, 403] on img at bounding box center [914, 400] width 26 height 26
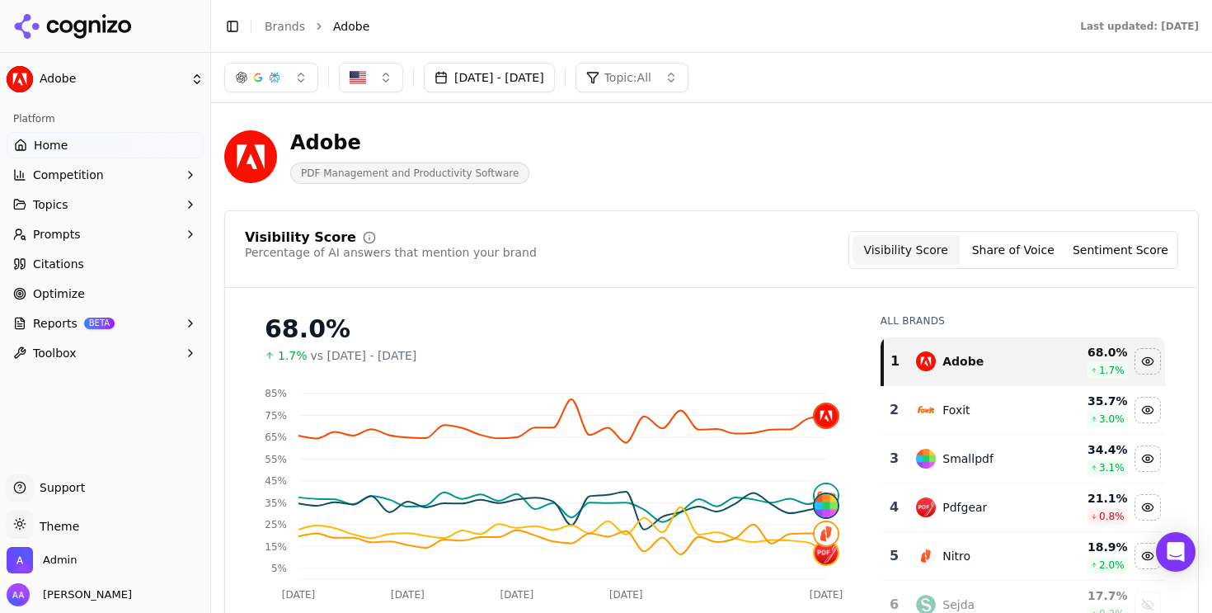
click at [555, 83] on button "[DATE] - [DATE]" at bounding box center [489, 78] width 131 height 30
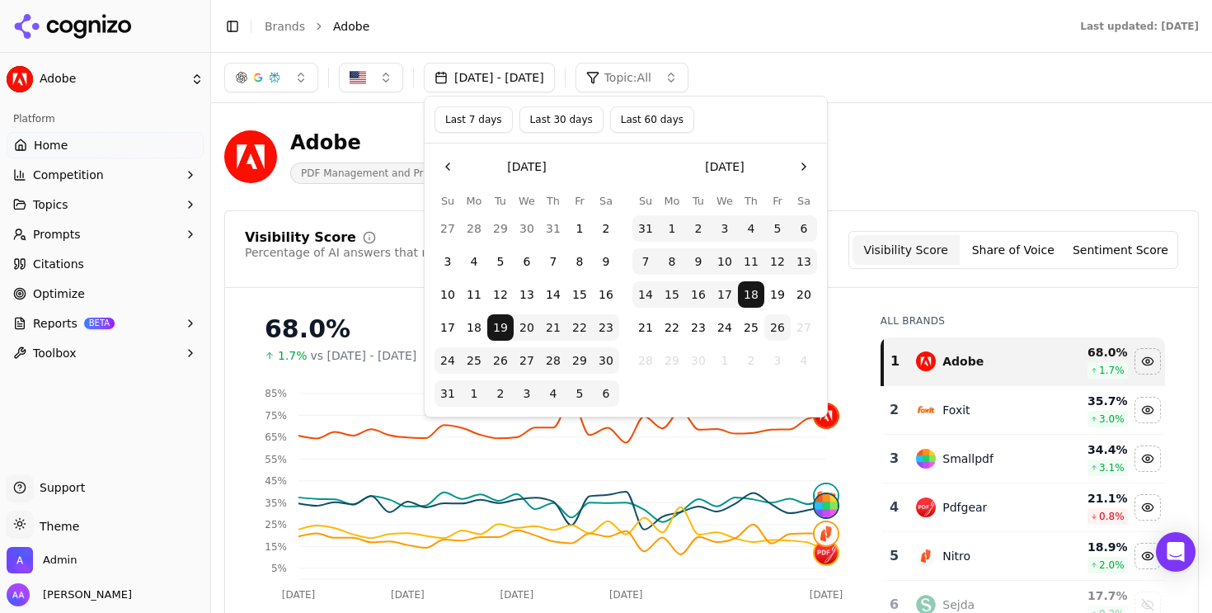
click at [548, 128] on button "Last 30 days" at bounding box center [561, 119] width 84 height 26
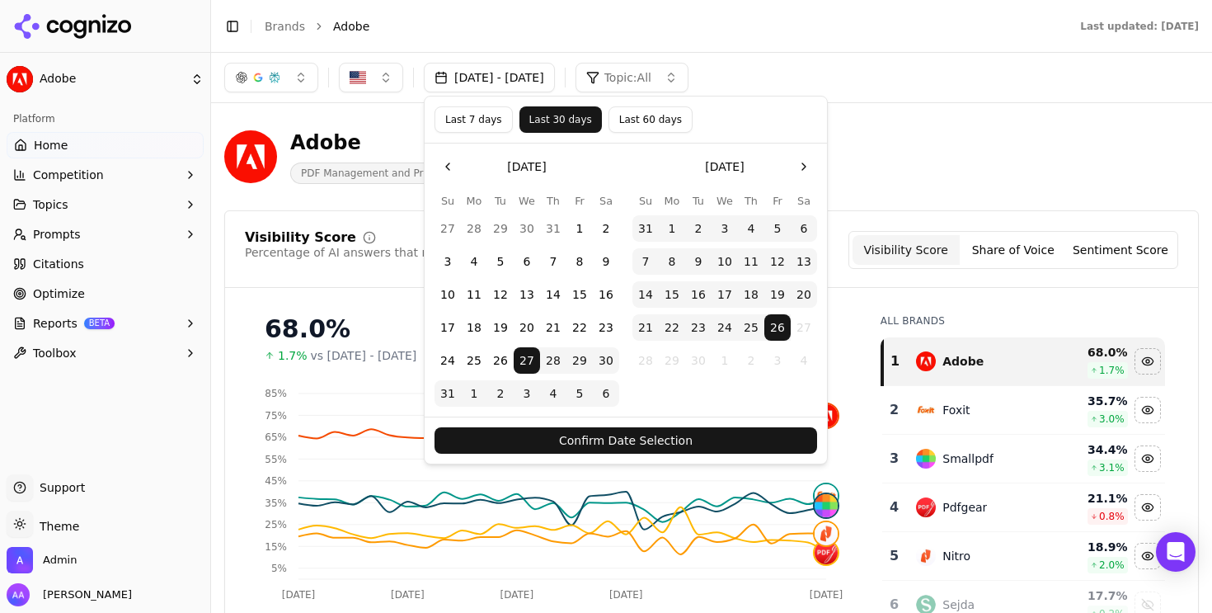
click at [690, 437] on button "Confirm Date Selection" at bounding box center [625, 440] width 383 height 26
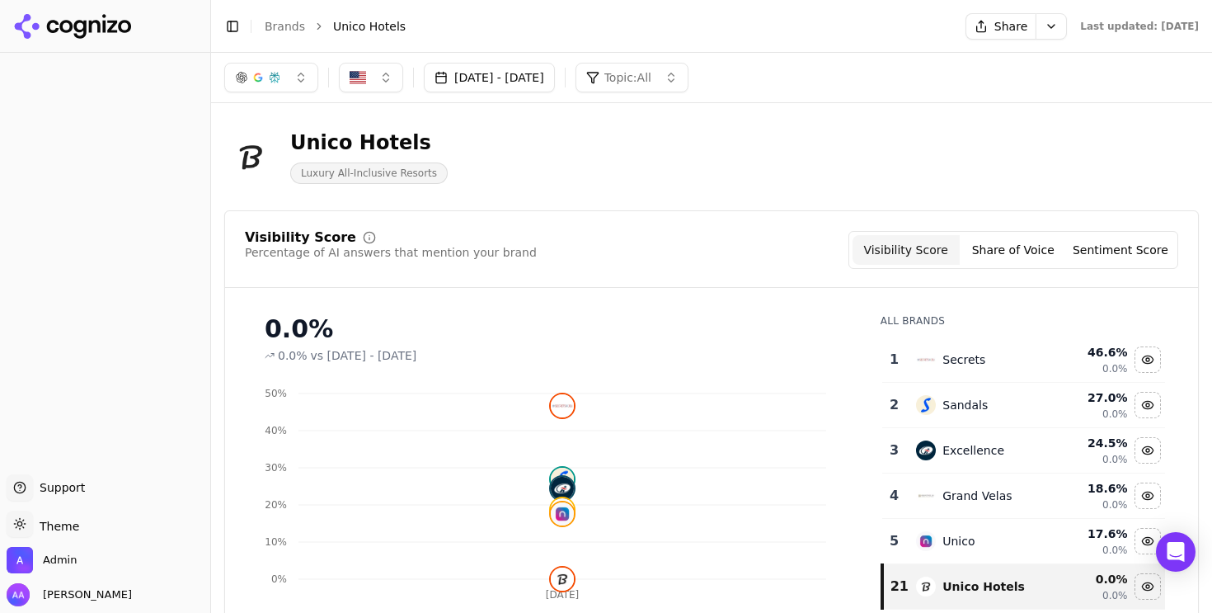
click at [286, 26] on link "Brands" at bounding box center [285, 26] width 40 height 13
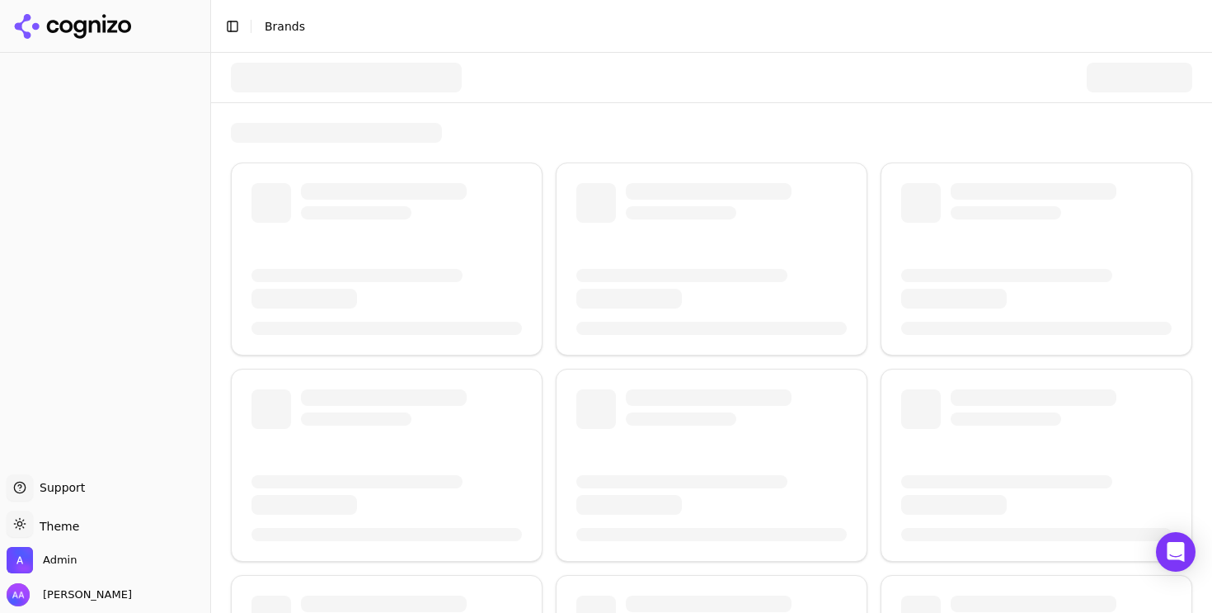
click at [385, 70] on div at bounding box center [346, 78] width 231 height 30
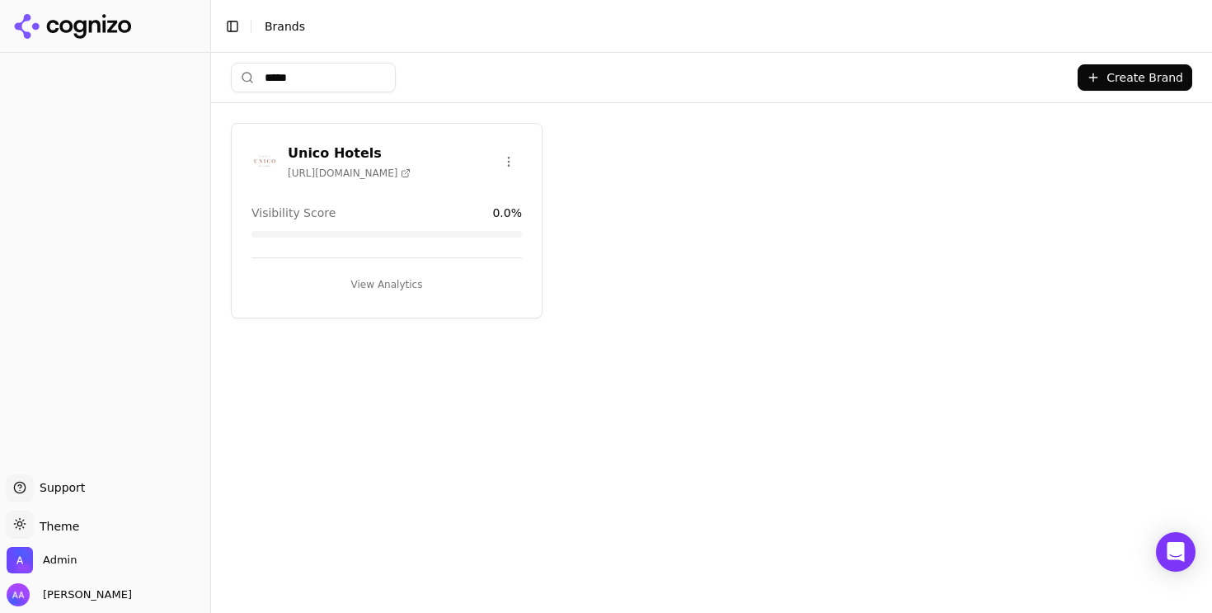
type input "*****"
click at [261, 159] on img at bounding box center [264, 161] width 26 height 26
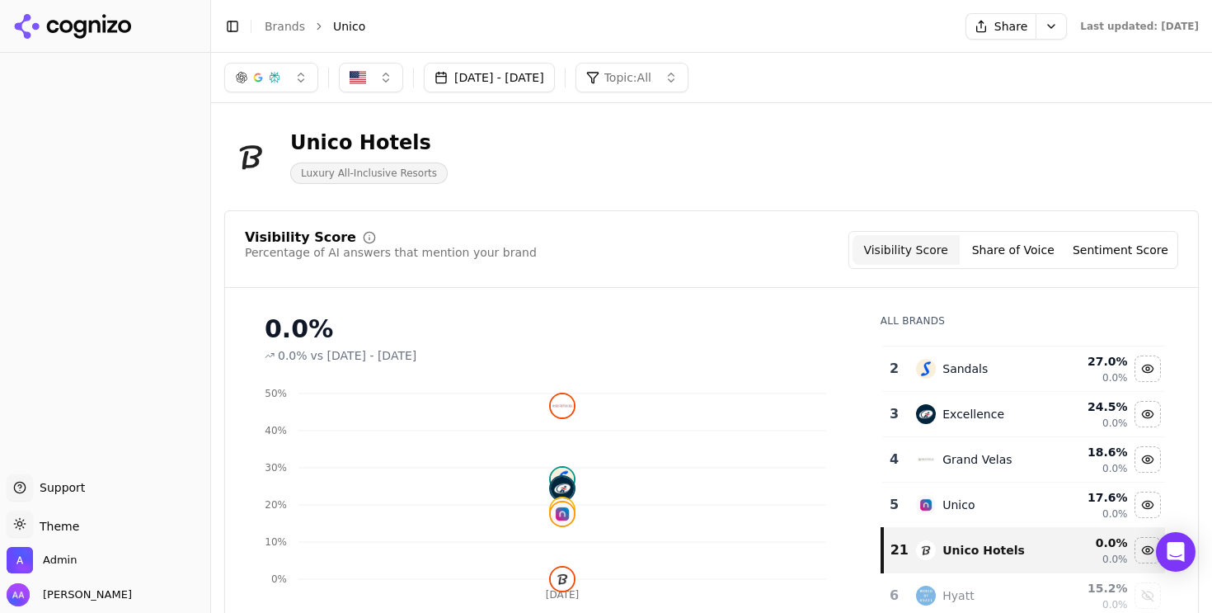
scroll to position [58, 0]
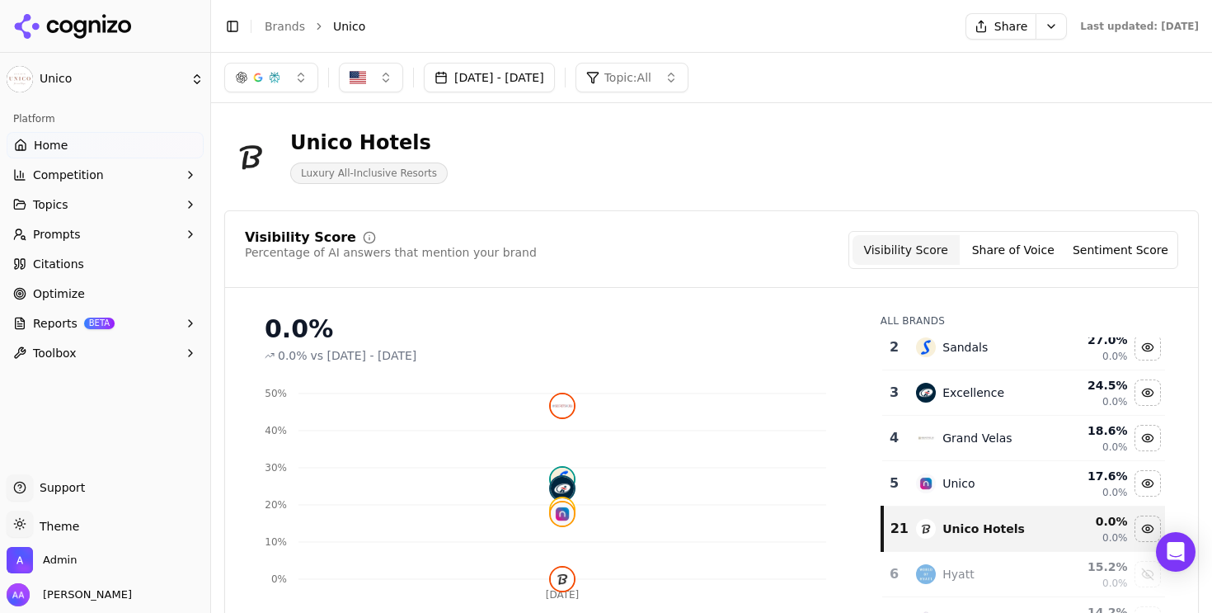
click at [660, 186] on div "Unico Hotels Luxury All-Inclusive Resorts" at bounding box center [711, 156] width 974 height 81
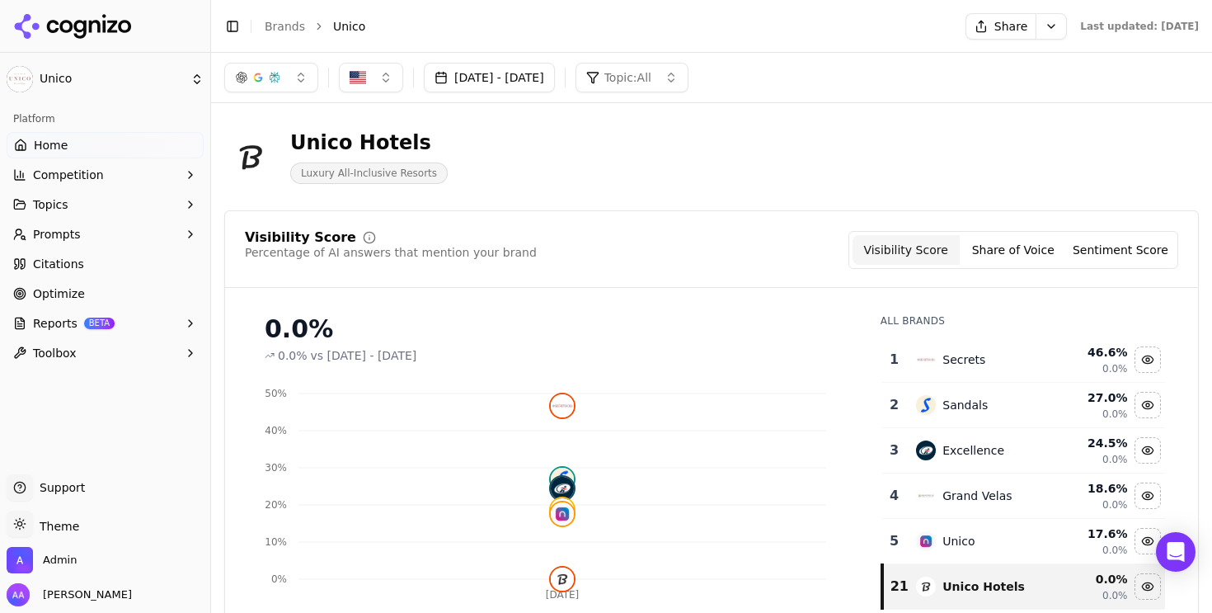
click at [707, 132] on div "Unico Hotels Luxury All-Inclusive Resorts" at bounding box center [593, 156] width 739 height 54
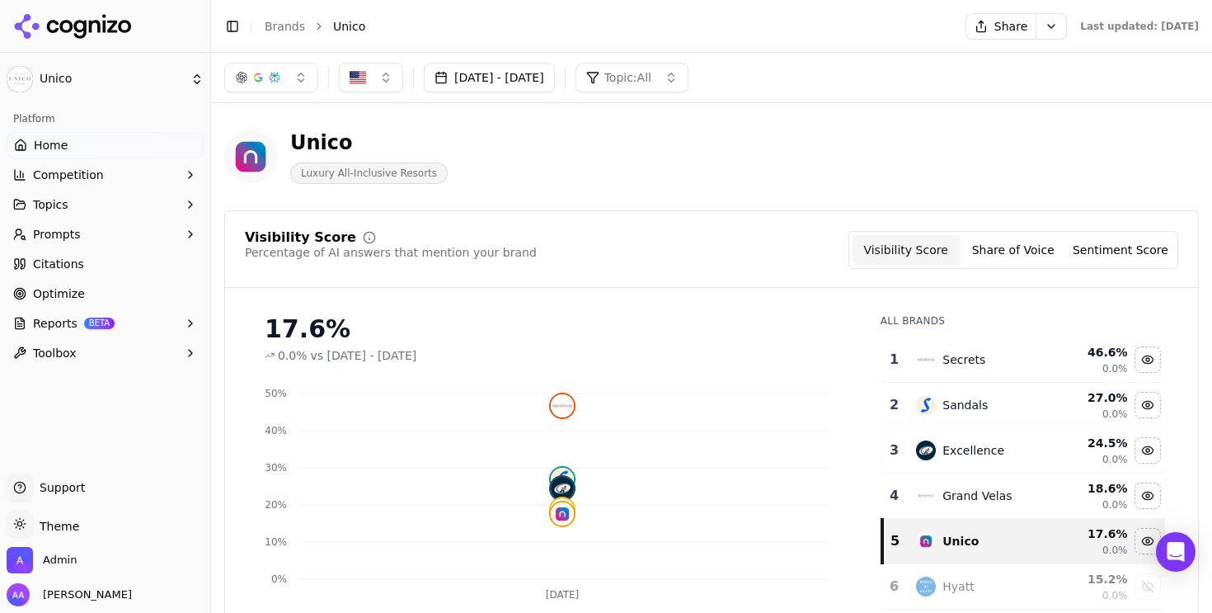
click at [285, 22] on link "Brands" at bounding box center [285, 26] width 40 height 13
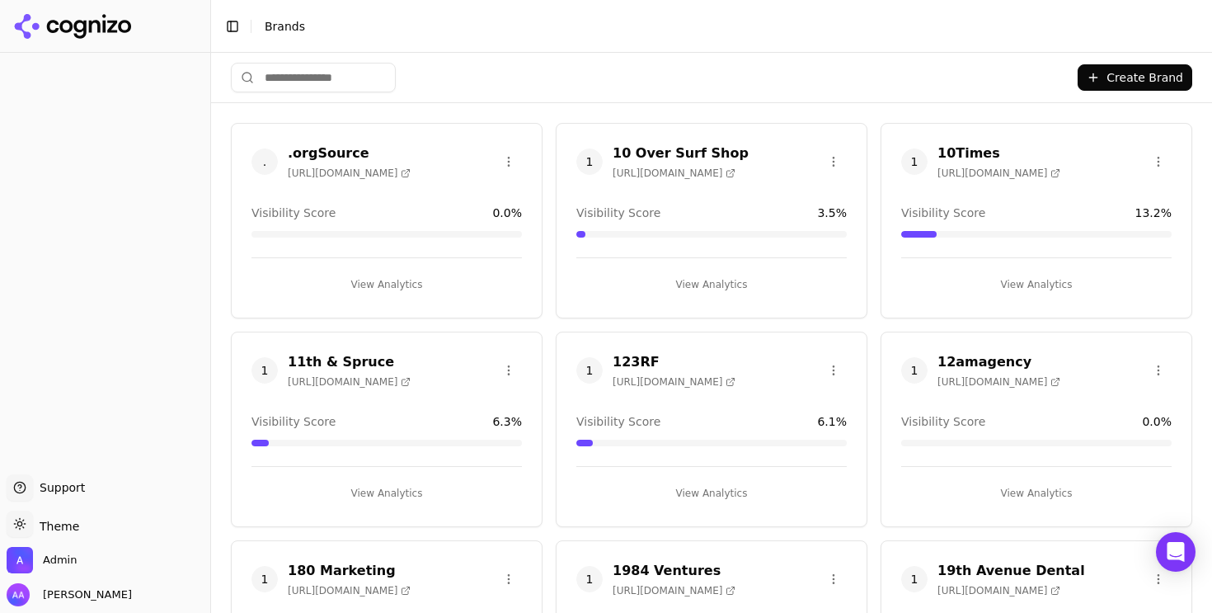
click at [333, 87] on html "Support Support Toggle theme Theme Admin Alp Aysan Toggle Sidebar Brands Create…" at bounding box center [606, 306] width 1212 height 613
click at [332, 80] on html "Support Support Toggle theme Theme Admin Alp Aysan Toggle Sidebar Brands Create…" at bounding box center [606, 306] width 1212 height 613
click at [330, 63] on html "Support Support Toggle theme Theme Admin Alp Aysan Toggle Sidebar Brands Create…" at bounding box center [606, 306] width 1212 height 613
click at [325, 77] on html "Support Support Toggle theme Theme Admin Alp Aysan Toggle Sidebar Brands Create…" at bounding box center [606, 306] width 1212 height 613
click at [309, 80] on html "Support Support Toggle theme Theme Admin Alp Aysan Toggle Sidebar Brands Create…" at bounding box center [606, 306] width 1212 height 613
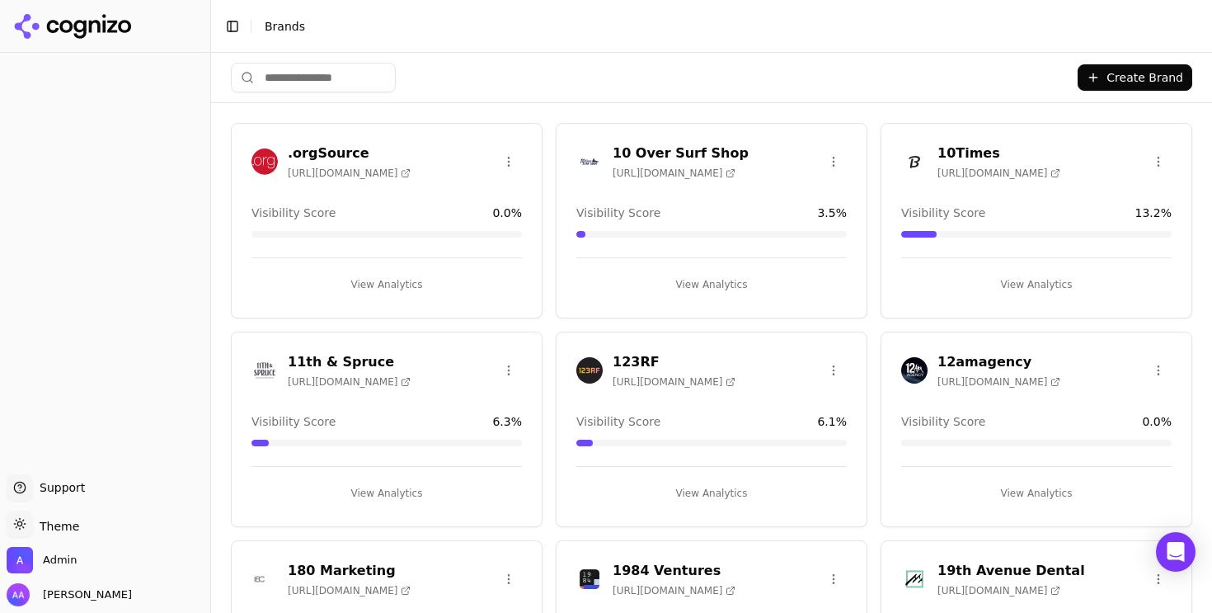
click at [436, 46] on header "Toggle Sidebar Brands" at bounding box center [711, 26] width 1001 height 53
click at [321, 82] on input "search" at bounding box center [313, 78] width 165 height 30
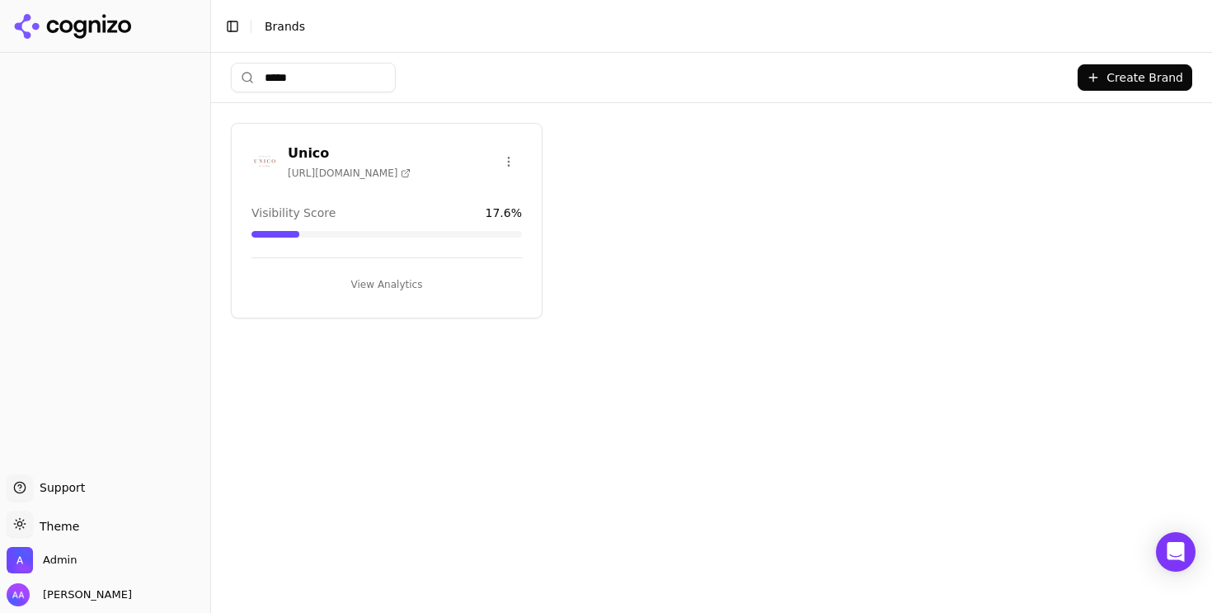
type input "*****"
click at [265, 165] on img at bounding box center [264, 161] width 26 height 26
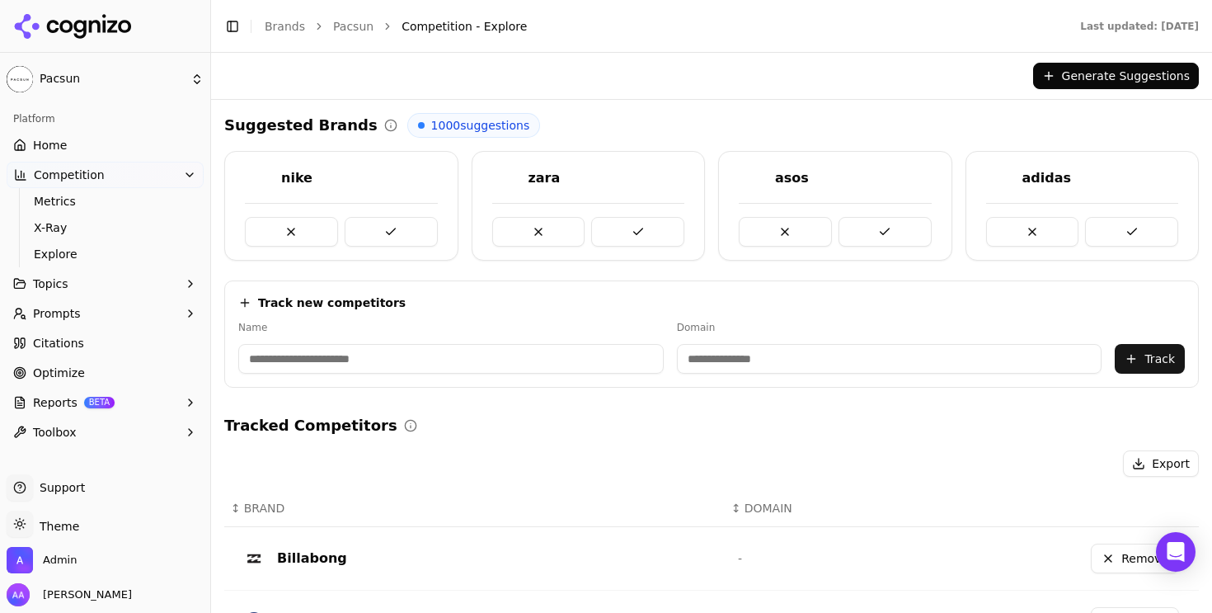
click at [93, 139] on link "Home" at bounding box center [105, 145] width 197 height 26
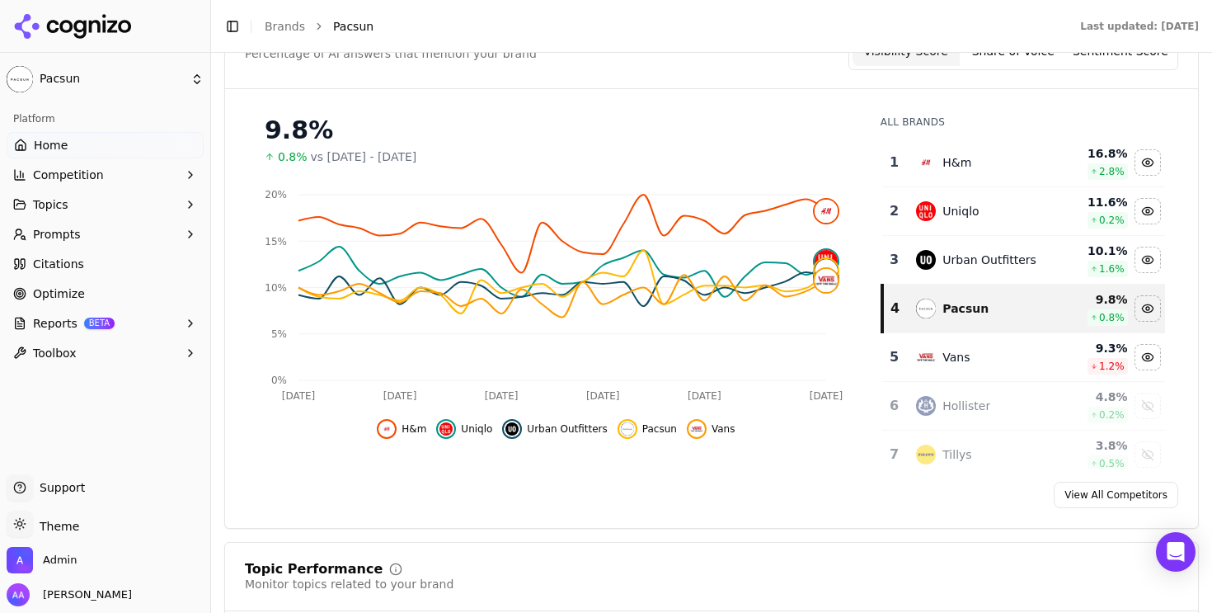
click at [95, 269] on link "Citations" at bounding box center [105, 264] width 197 height 26
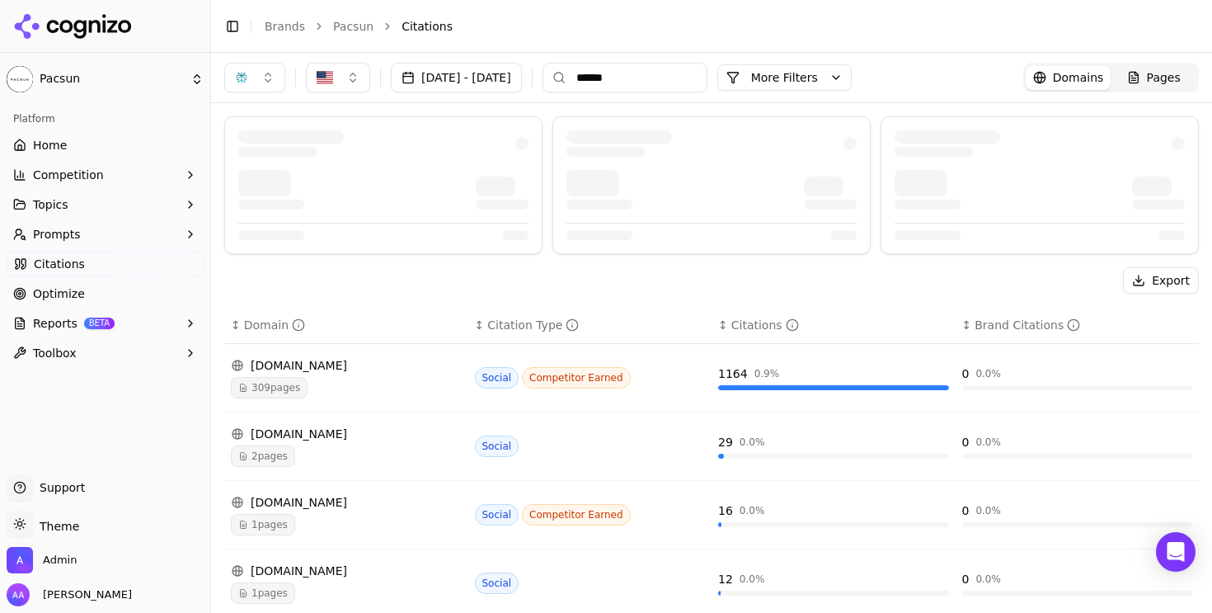
click at [269, 82] on button "button" at bounding box center [254, 78] width 61 height 30
click at [267, 176] on span "Google AI Overviews" at bounding box center [255, 177] width 104 height 33
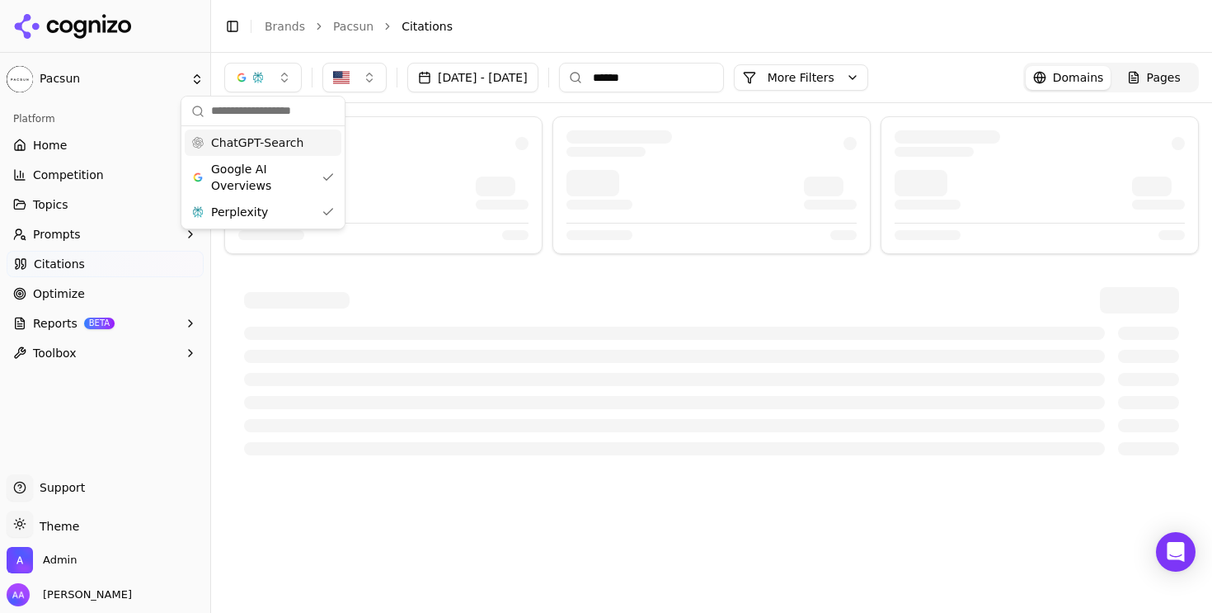
click at [282, 151] on div "ChatGPT-Search" at bounding box center [263, 142] width 157 height 26
click at [570, 16] on div "Toggle Sidebar Brands Pacsun Citations" at bounding box center [695, 26] width 968 height 23
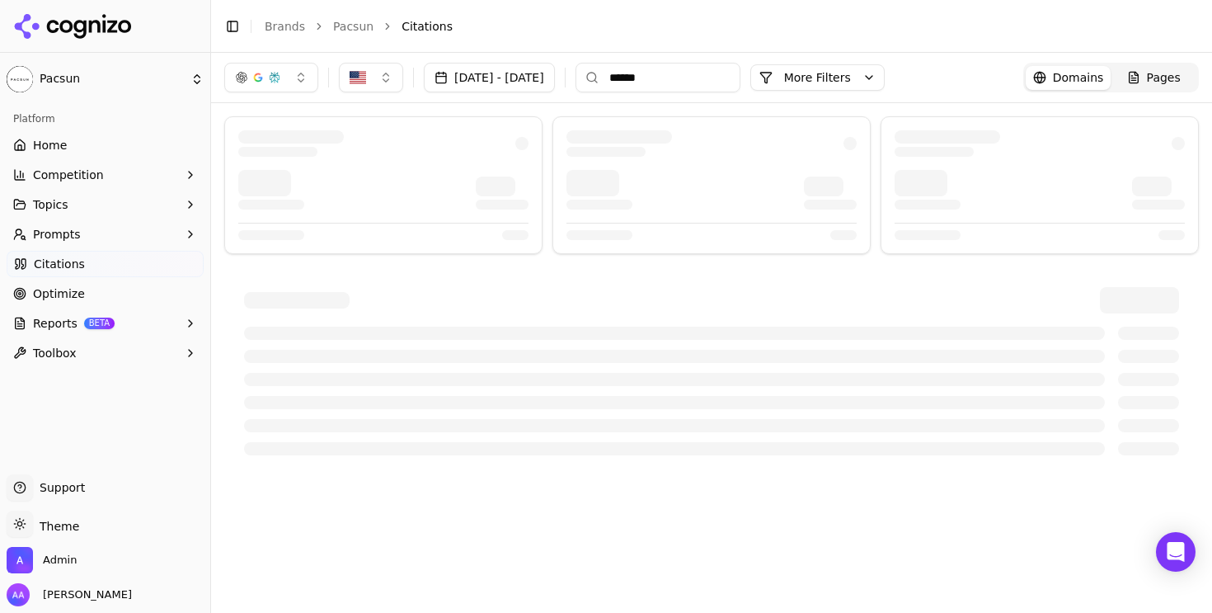
click at [740, 78] on input "******" at bounding box center [657, 78] width 165 height 30
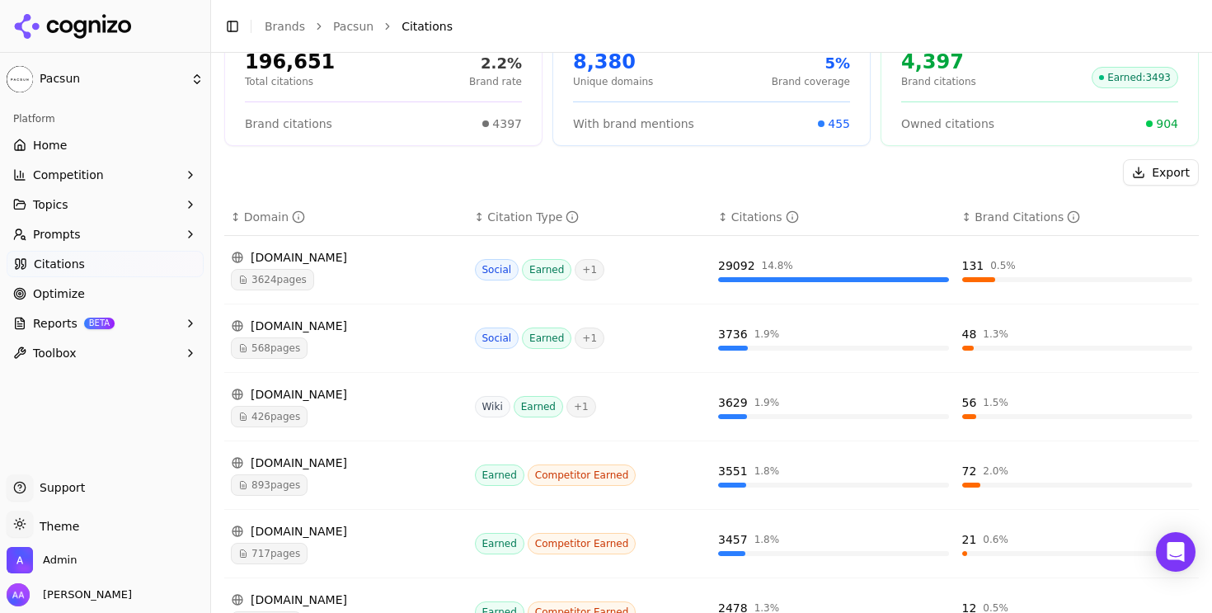
scroll to position [162, 0]
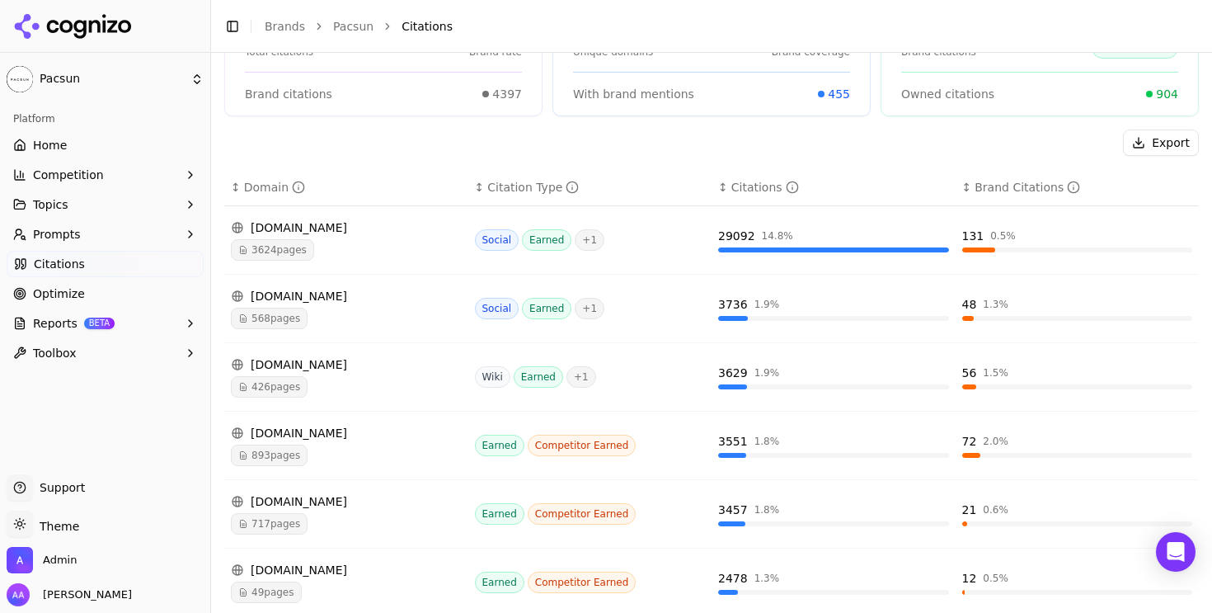
click at [149, 296] on link "Optimize" at bounding box center [105, 293] width 197 height 26
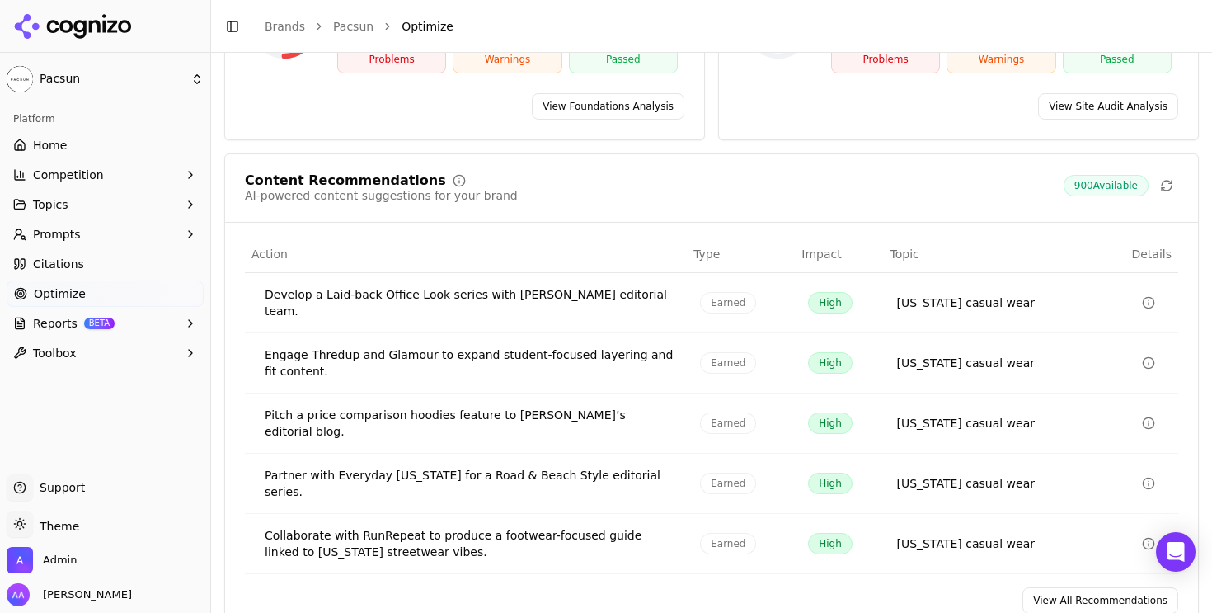
scroll to position [283, 0]
click at [1066, 586] on link "View All Recommendations" at bounding box center [1100, 599] width 156 height 26
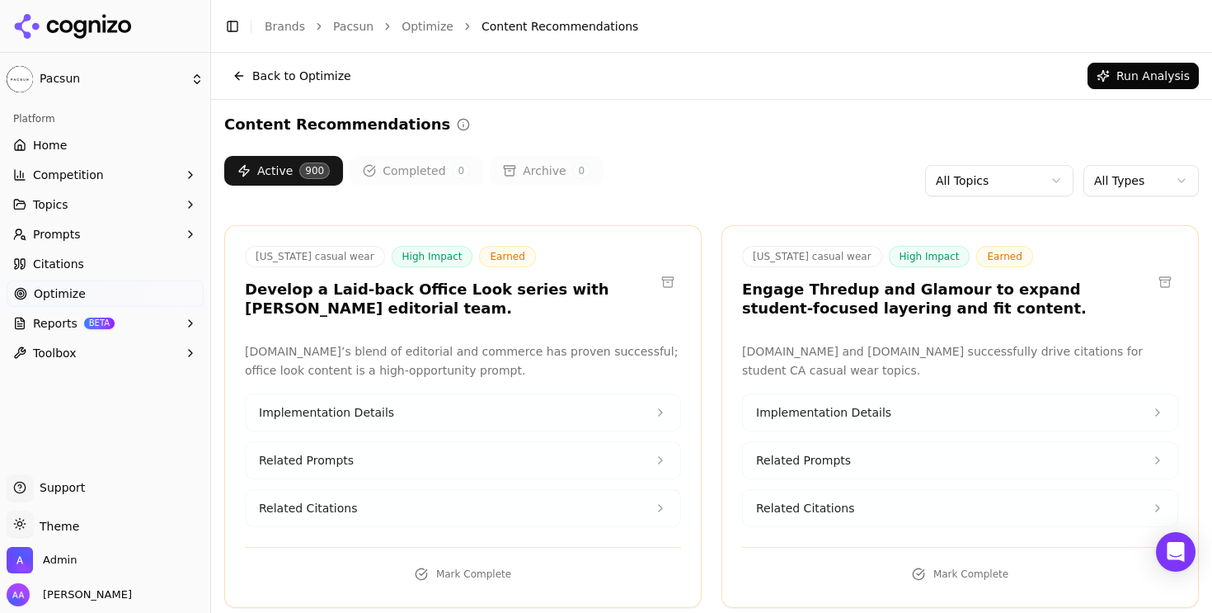
click at [1171, 188] on html "Pacsun Platform Home Competition Topics Prompts Citations Optimize Reports BETA…" at bounding box center [606, 306] width 1212 height 613
click at [1124, 166] on html "Pacsun Platform Home Competition Topics Prompts Citations Optimize Reports BETA…" at bounding box center [606, 306] width 1212 height 613
click at [1131, 186] on html "Pacsun Platform Home Competition Topics Prompts Citations Optimize Reports BETA…" at bounding box center [606, 306] width 1212 height 613
click at [1116, 191] on html "Pacsun Platform Home Competition Topics Prompts Citations Optimize Reports BETA…" at bounding box center [606, 306] width 1212 height 613
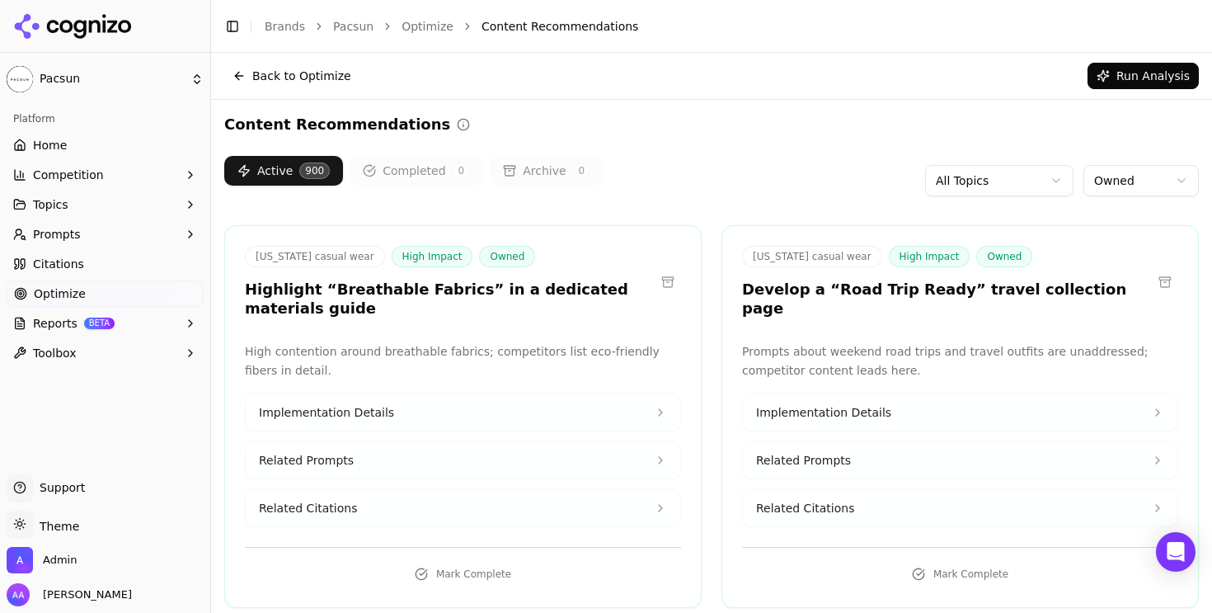
drag, startPoint x: 862, startPoint y: 139, endPoint x: 853, endPoint y: 139, distance: 9.1
click at [125, 265] on link "Citations" at bounding box center [105, 264] width 197 height 26
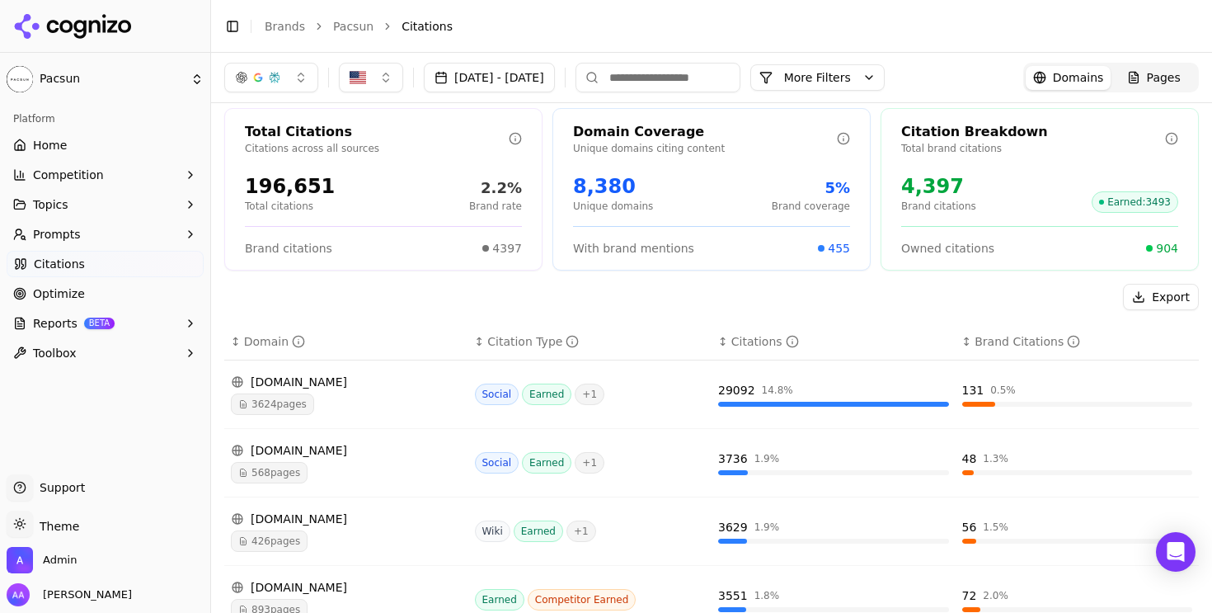
scroll to position [9, 0]
click at [123, 292] on link "Optimize" at bounding box center [105, 293] width 197 height 26
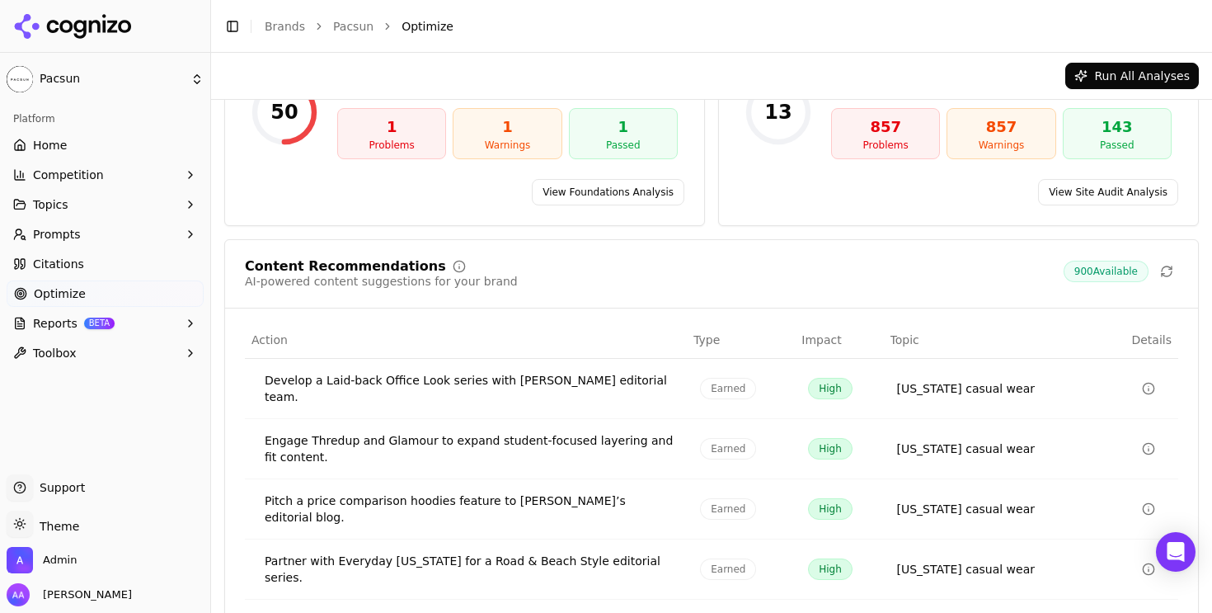
scroll to position [253, 0]
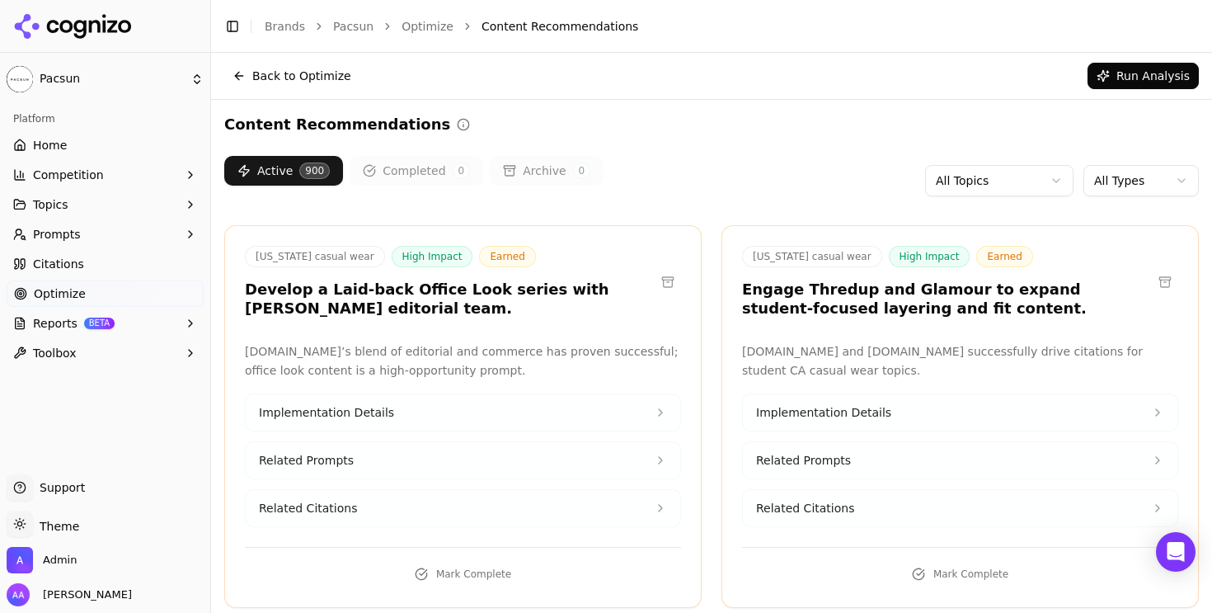
click at [1116, 171] on html "Pacsun Platform Home Competition Topics Prompts Citations Optimize Reports BETA…" at bounding box center [606, 306] width 1212 height 613
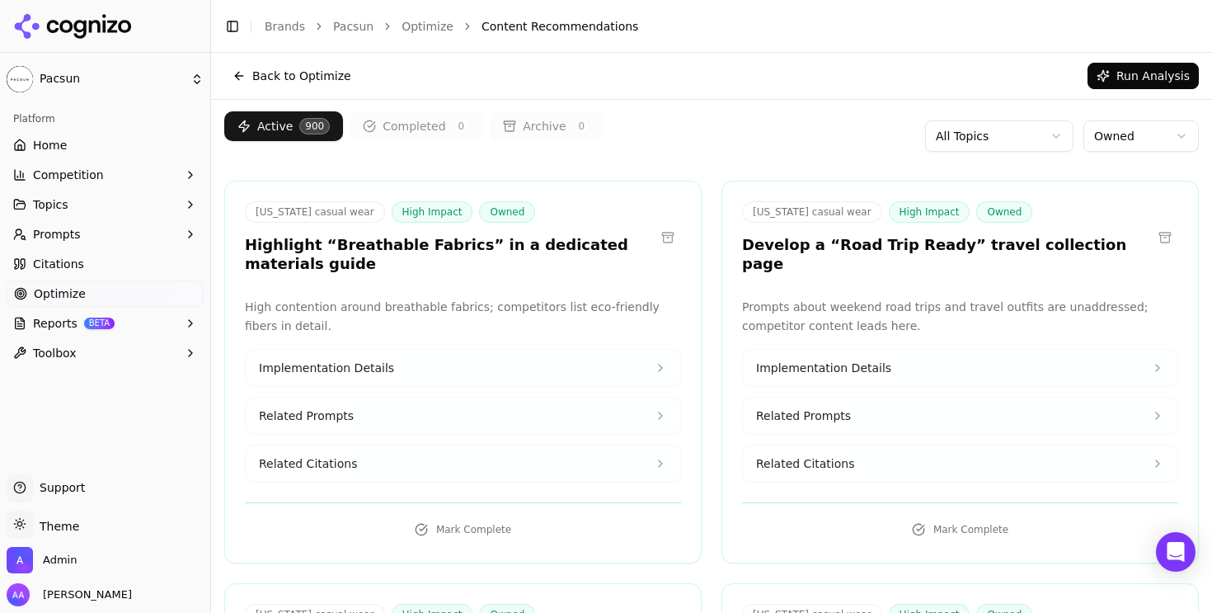
scroll to position [48, 0]
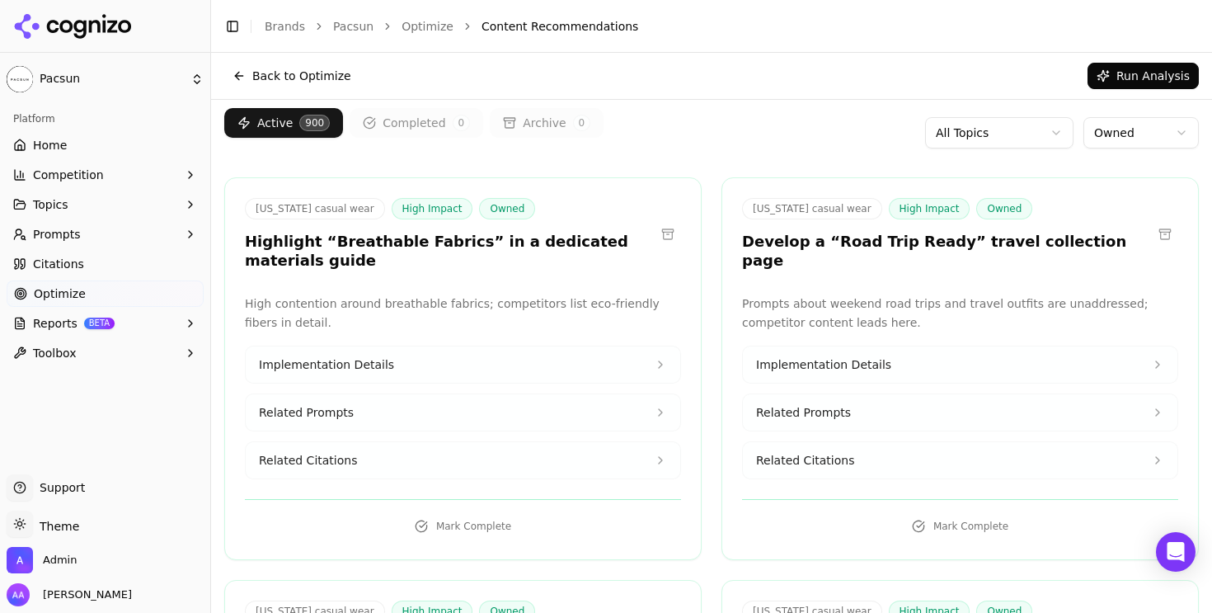
click at [96, 270] on link "Citations" at bounding box center [105, 264] width 197 height 26
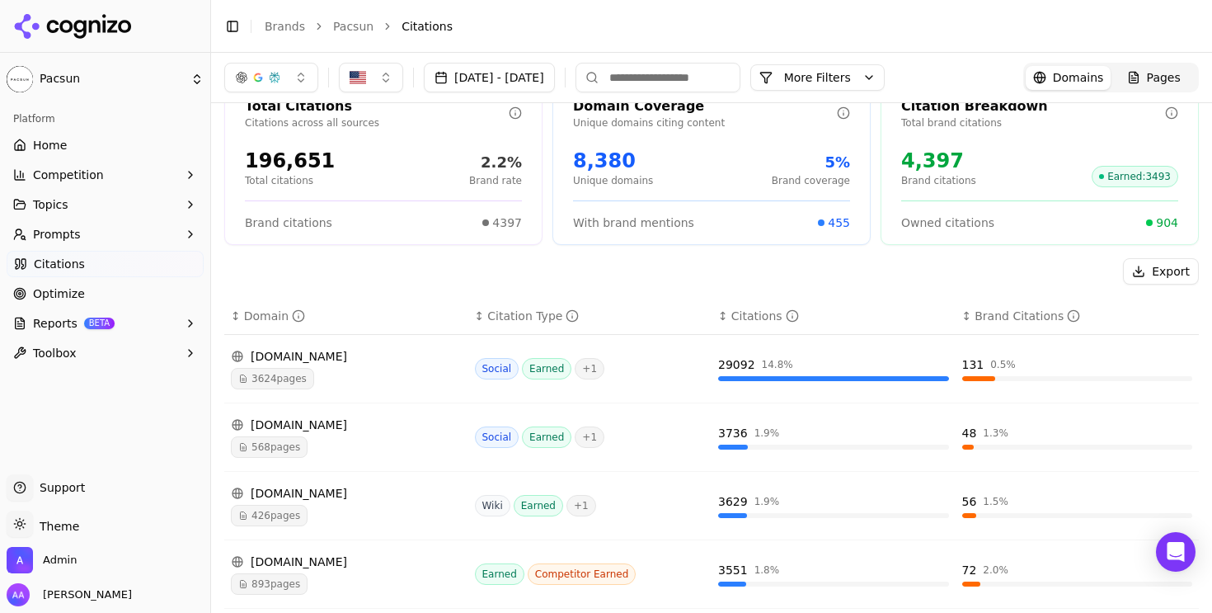
scroll to position [108, 0]
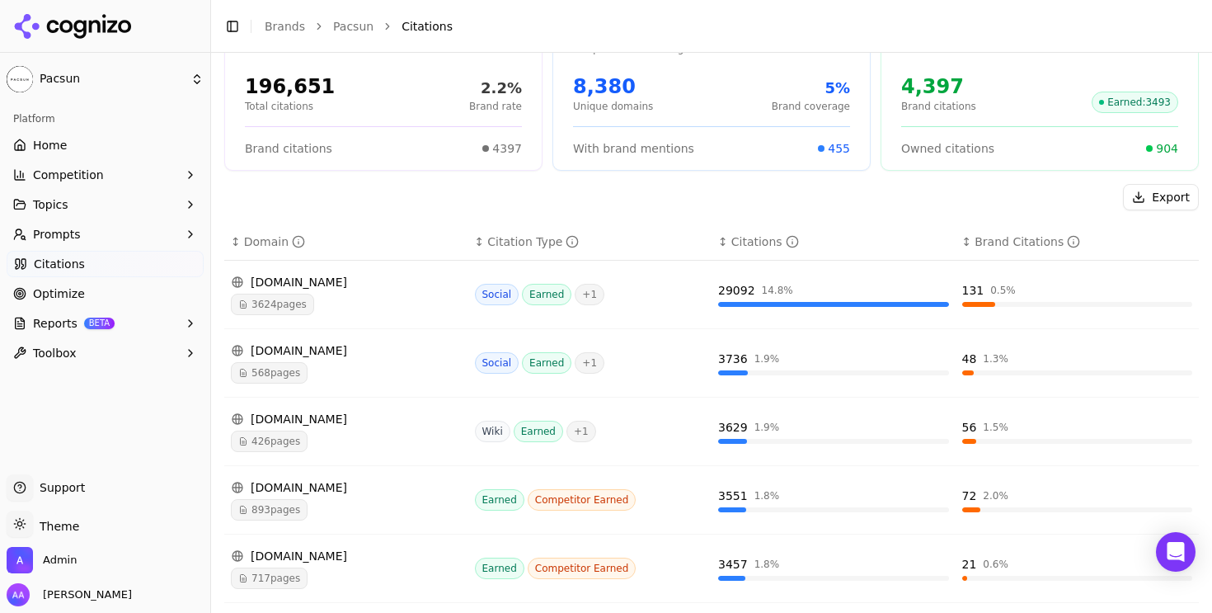
click at [57, 287] on span "Optimize" at bounding box center [59, 293] width 52 height 16
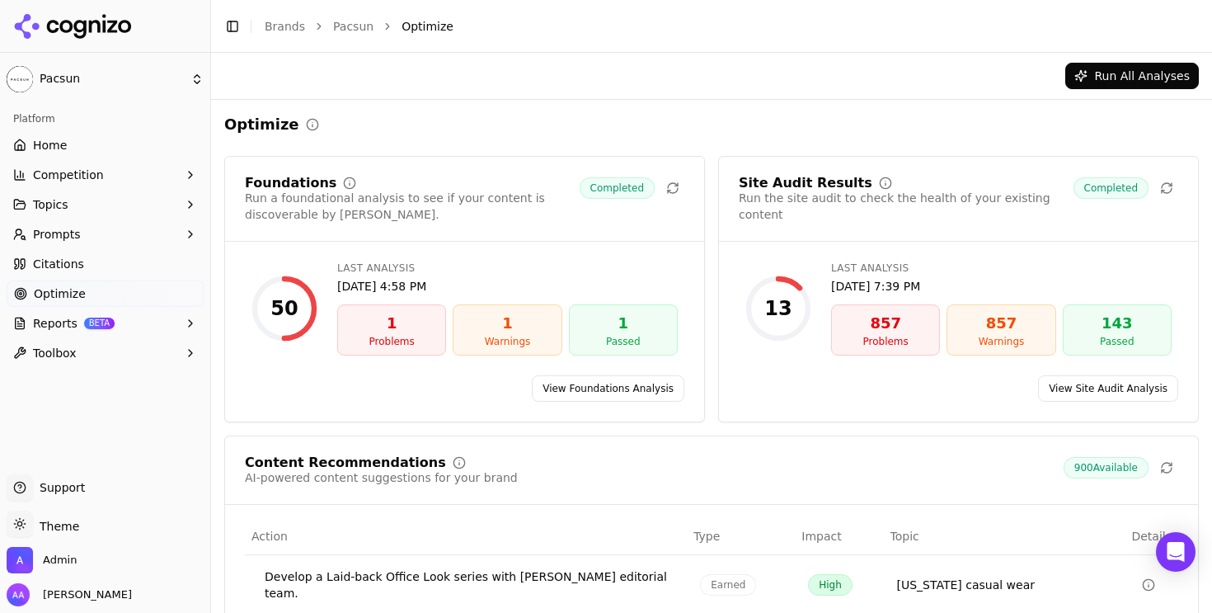
click at [128, 271] on link "Citations" at bounding box center [105, 264] width 197 height 26
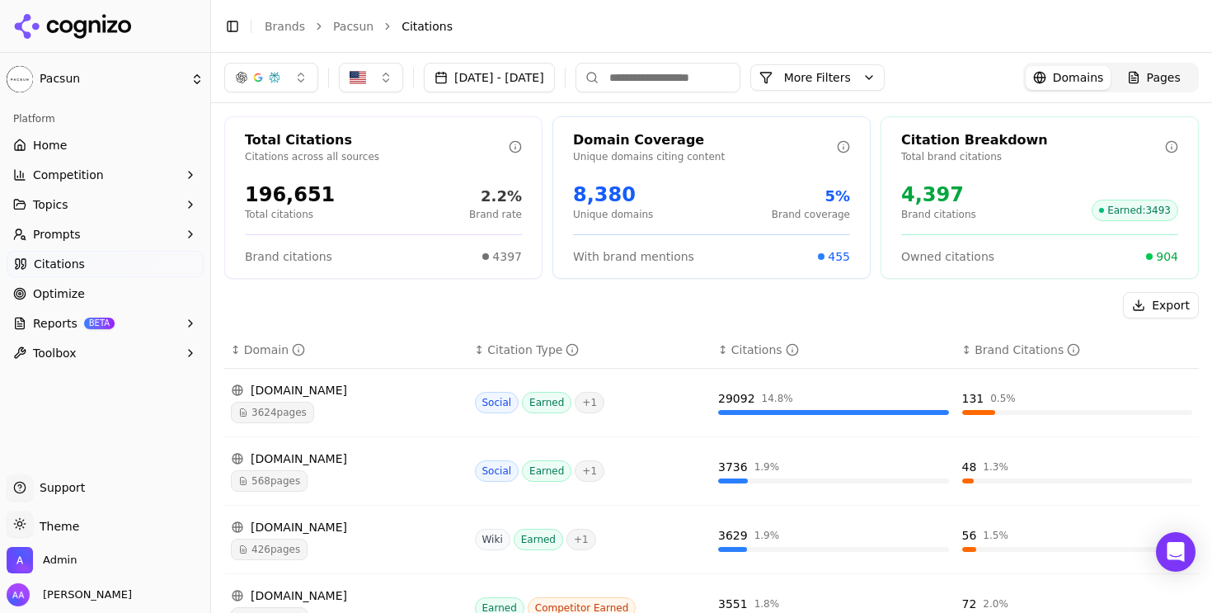
click at [885, 65] on button "More Filters" at bounding box center [817, 77] width 134 height 26
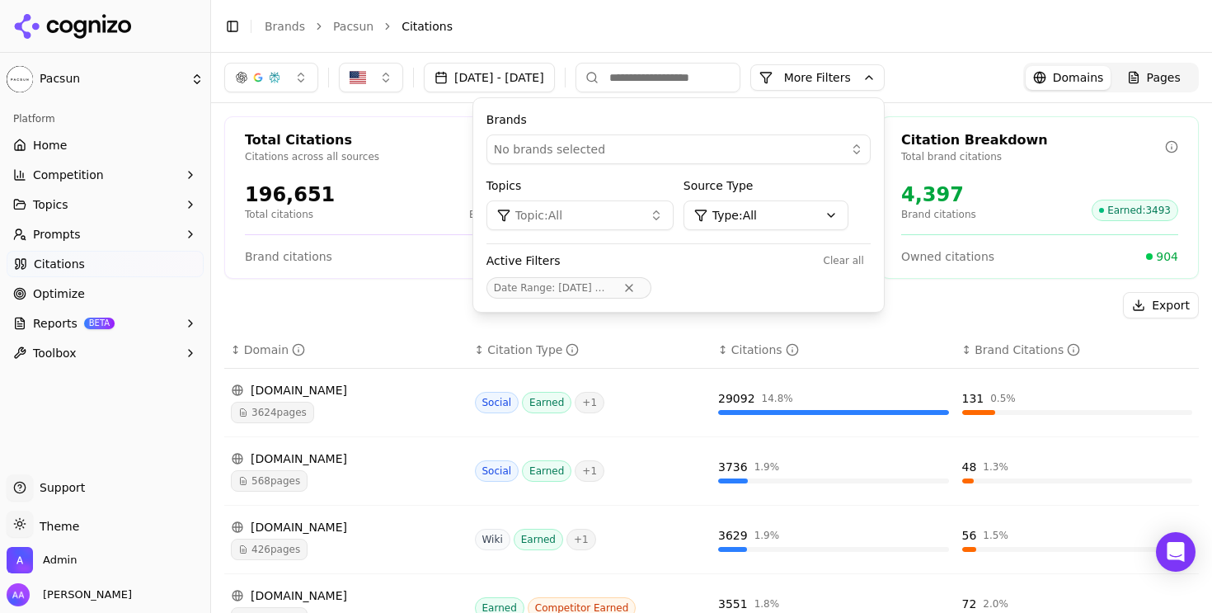
click at [885, 68] on button "More Filters" at bounding box center [817, 77] width 134 height 26
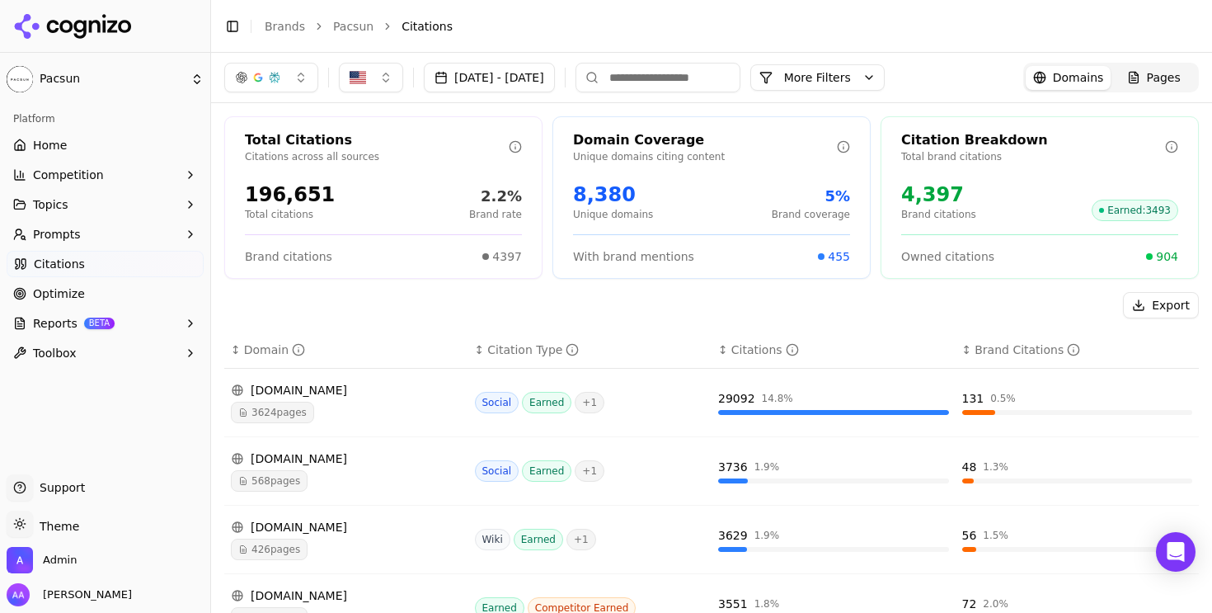
click at [87, 198] on button "Topics" at bounding box center [105, 204] width 197 height 26
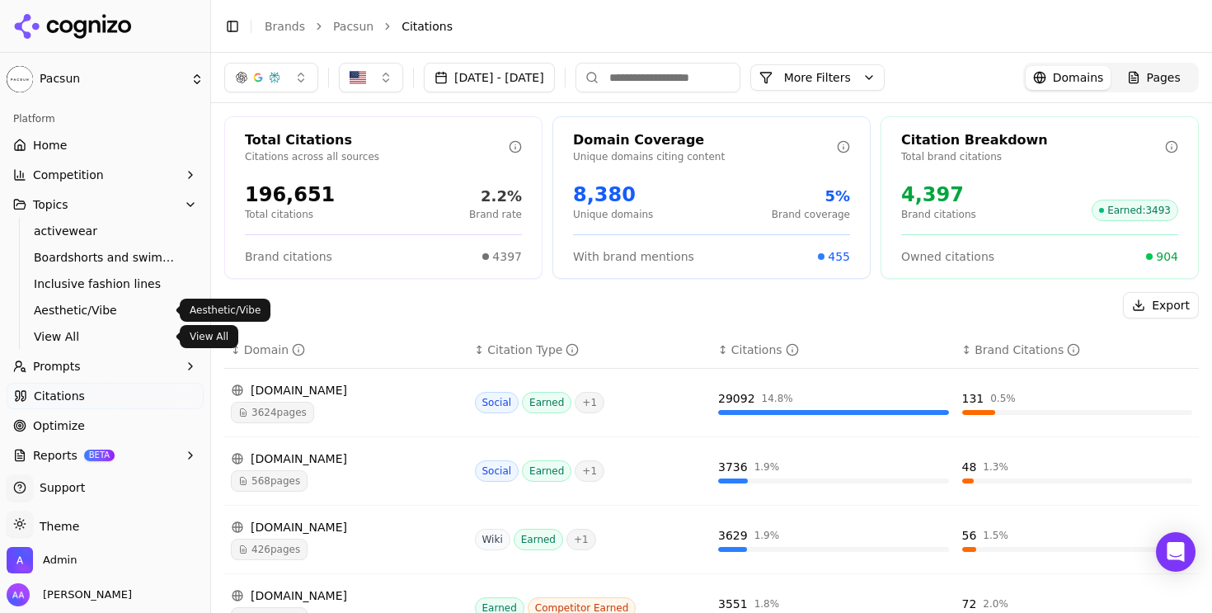
click at [83, 328] on span "View All" at bounding box center [105, 336] width 143 height 16
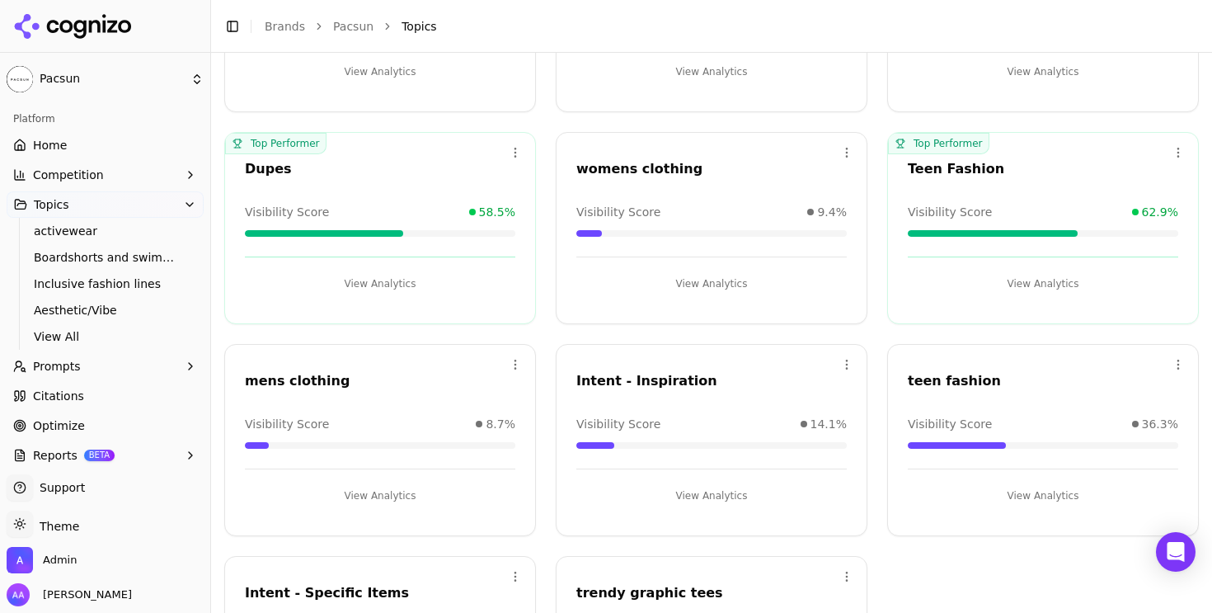
scroll to position [1299, 0]
click at [92, 417] on link "Optimize" at bounding box center [105, 425] width 197 height 26
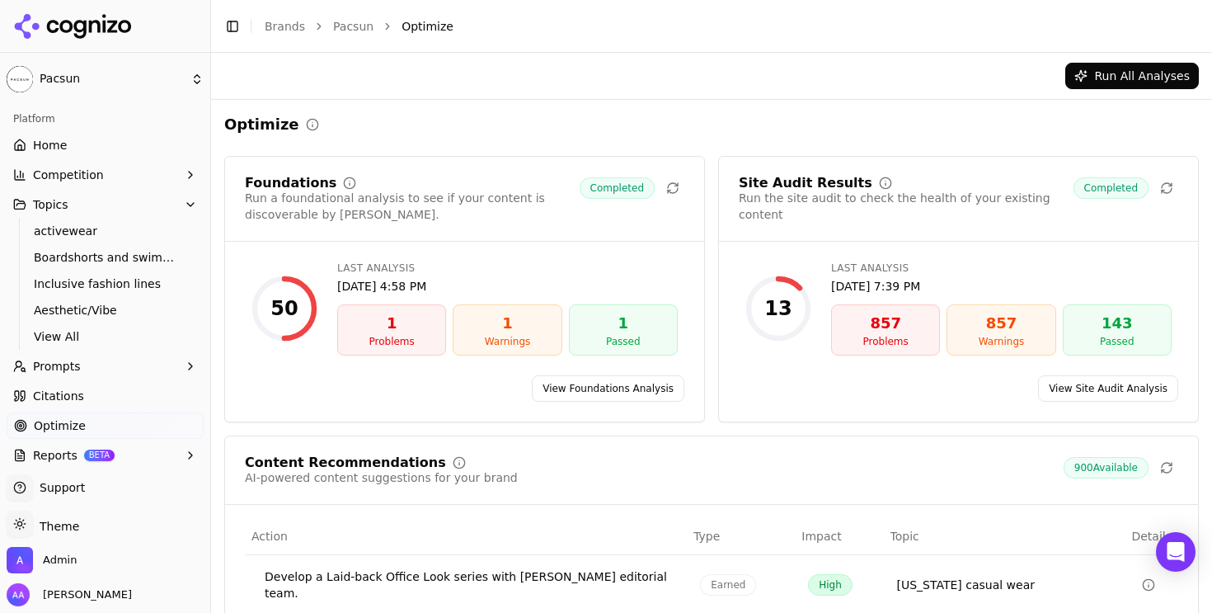
scroll to position [283, 0]
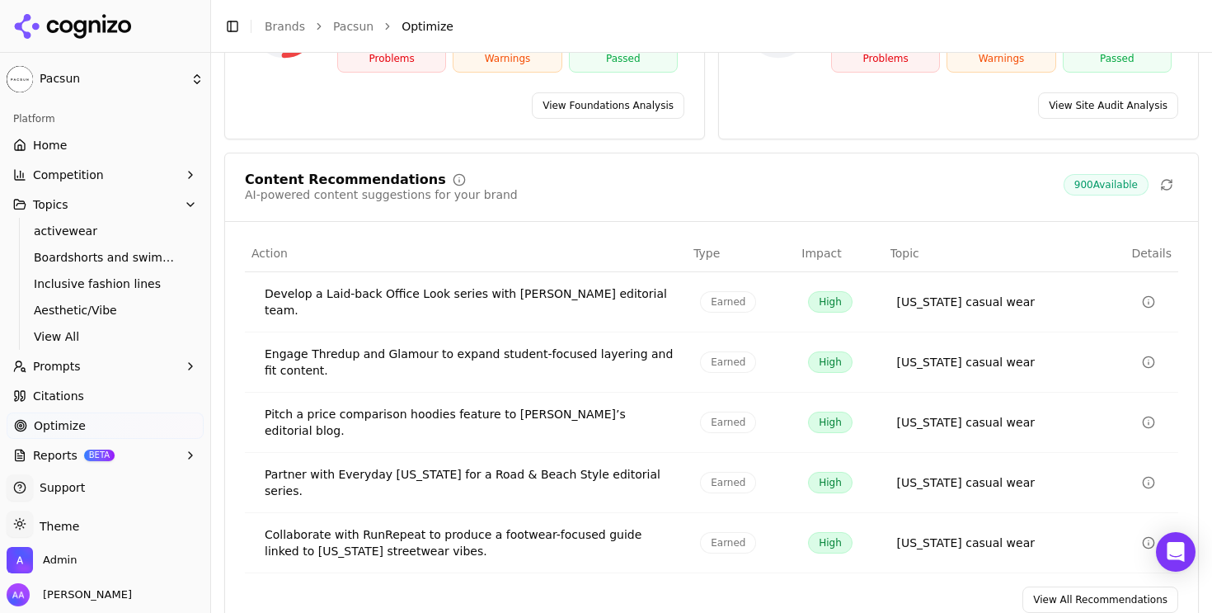
click at [1072, 580] on div "Content Recommendations AI-powered content suggestions for your brand 900 Avail…" at bounding box center [711, 393] width 974 height 481
click at [1068, 586] on link "View All Recommendations" at bounding box center [1100, 599] width 156 height 26
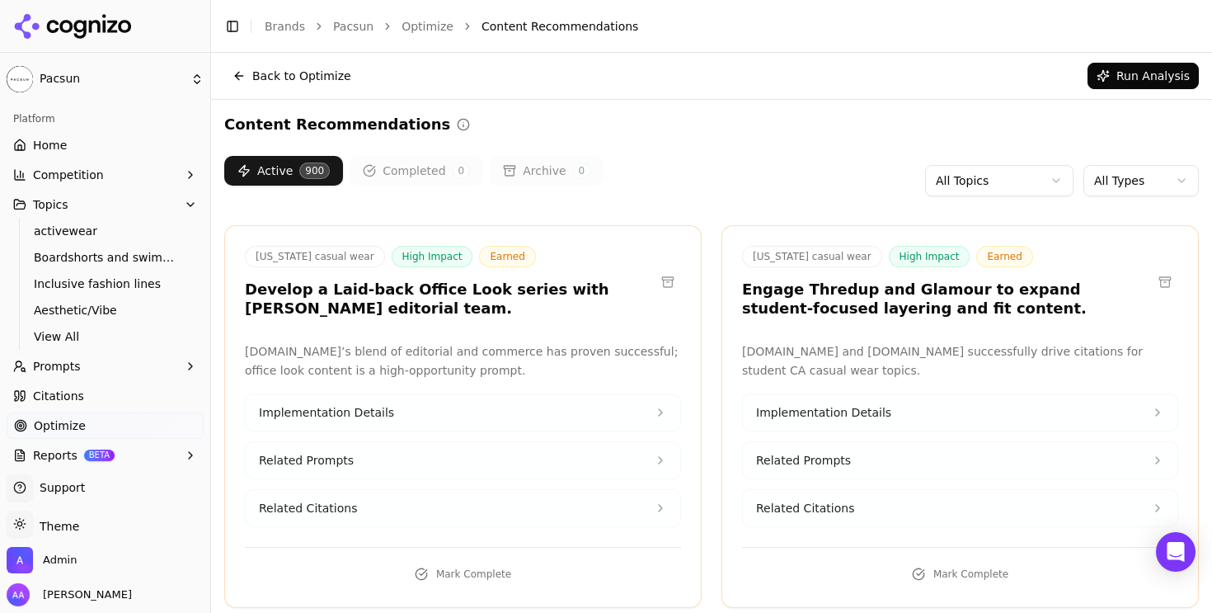
click at [1117, 177] on html "Pacsun Platform Home Competition Topics activewear Boardshorts and swimwear Inc…" at bounding box center [606, 306] width 1212 height 613
click at [992, 184] on html "Pacsun Platform Home Competition Topics activewear Boardshorts and swimwear Inc…" at bounding box center [606, 306] width 1212 height 613
click at [997, 179] on html "Pacsun Platform Home Competition Topics activewear Boardshorts and swimwear Inc…" at bounding box center [606, 306] width 1212 height 613
click at [1008, 176] on html "Pacsun Platform Home Competition Topics activewear Boardshorts and swimwear Inc…" at bounding box center [606, 306] width 1212 height 613
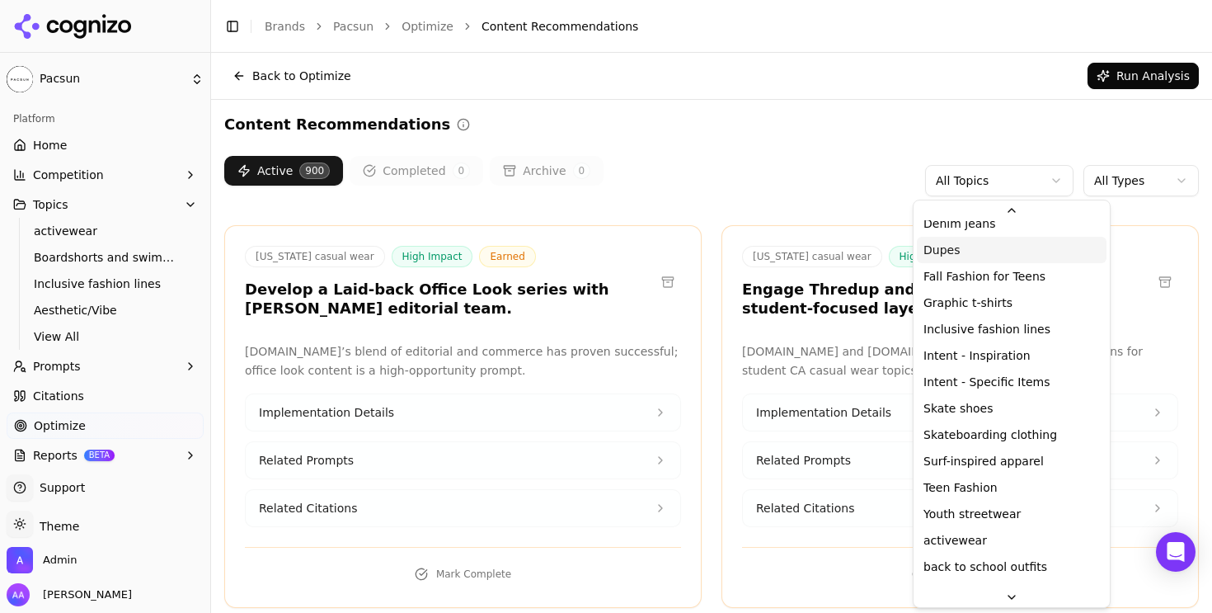
scroll to position [107, 0]
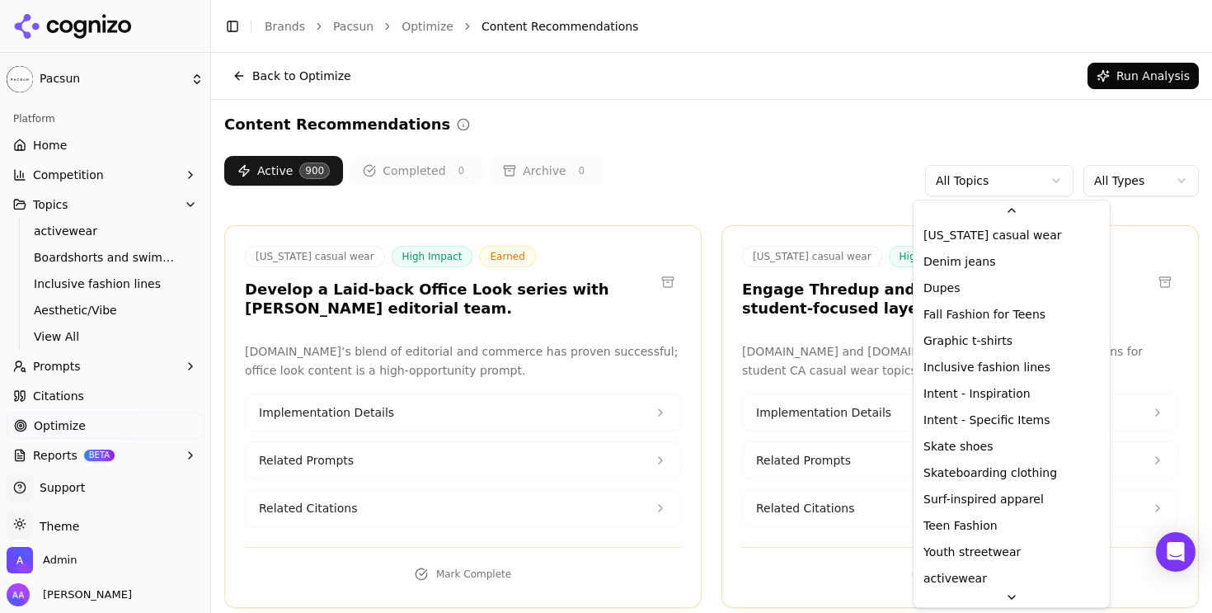
drag, startPoint x: 61, startPoint y: 341, endPoint x: 73, endPoint y: 332, distance: 14.7
click at [61, 341] on html "Pacsun Platform Home Competition Topics activewear Boardshorts and swimwear Inc…" at bounding box center [606, 306] width 1212 height 613
click at [72, 333] on span "View All" at bounding box center [105, 336] width 143 height 16
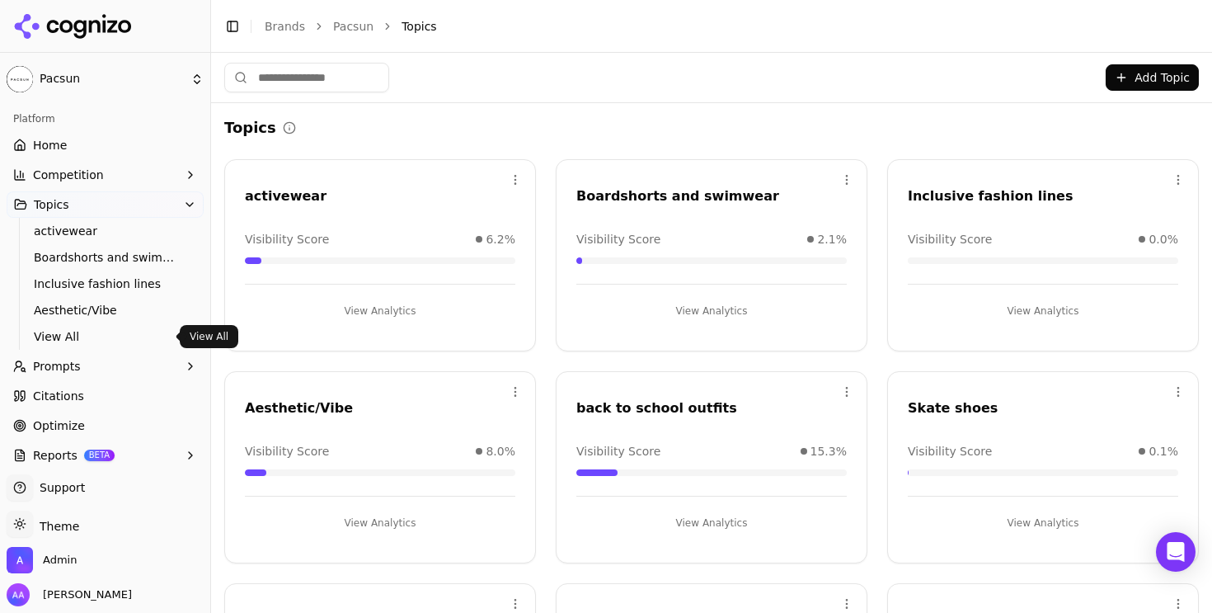
click at [61, 340] on span "View All" at bounding box center [105, 336] width 143 height 16
click at [61, 337] on span "View All" at bounding box center [105, 336] width 143 height 16
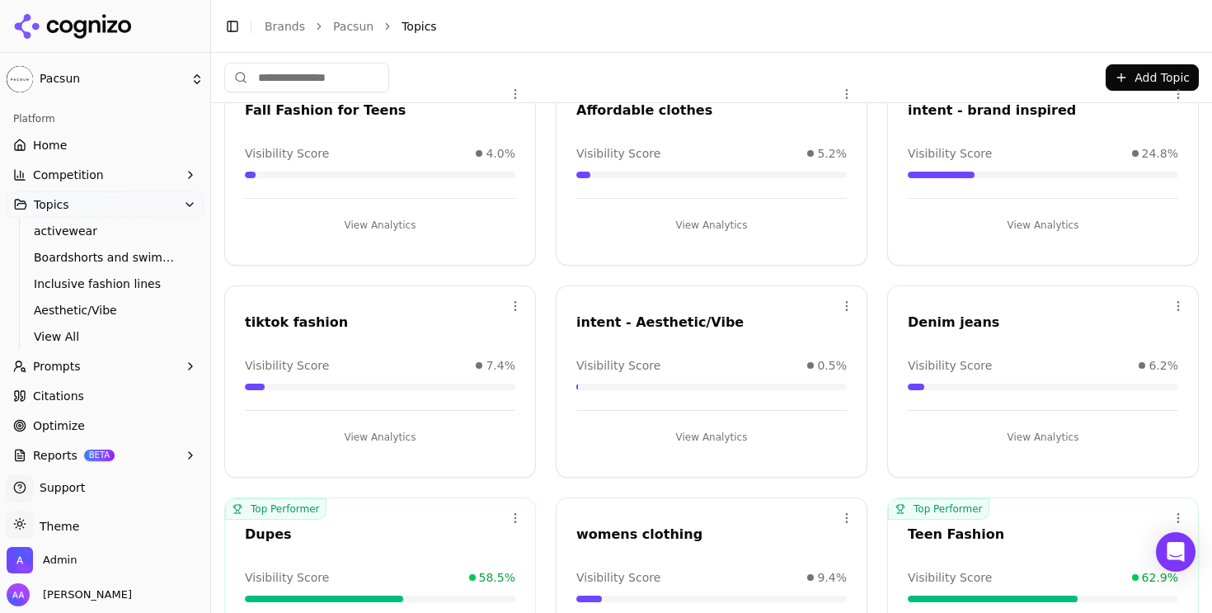
scroll to position [930, 0]
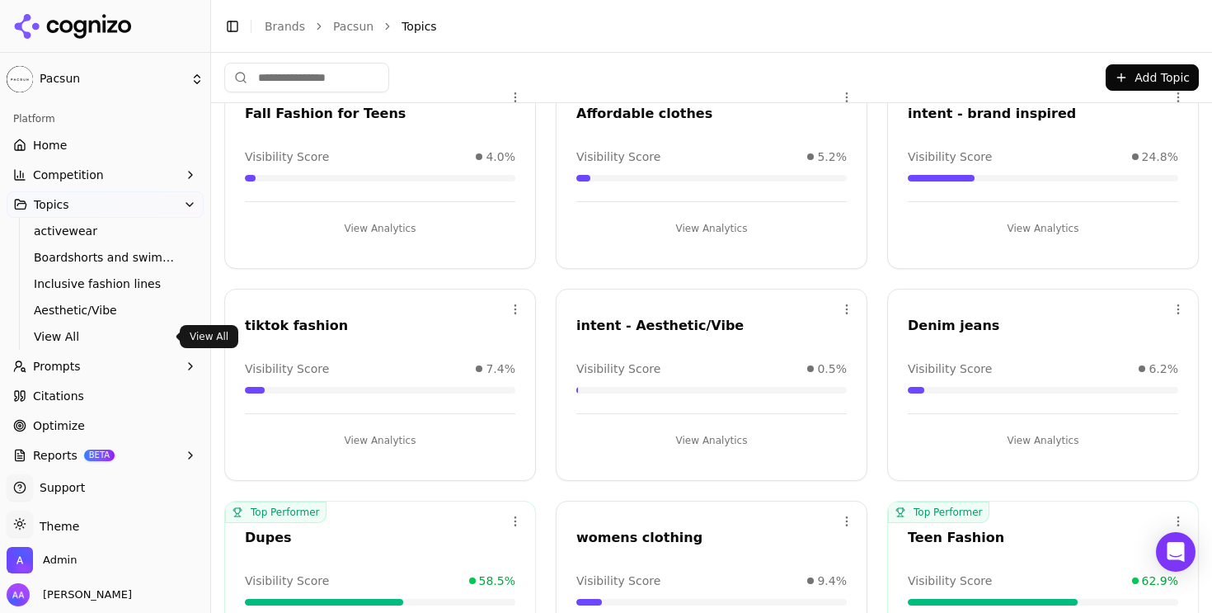
click at [82, 425] on link "Optimize" at bounding box center [105, 425] width 197 height 26
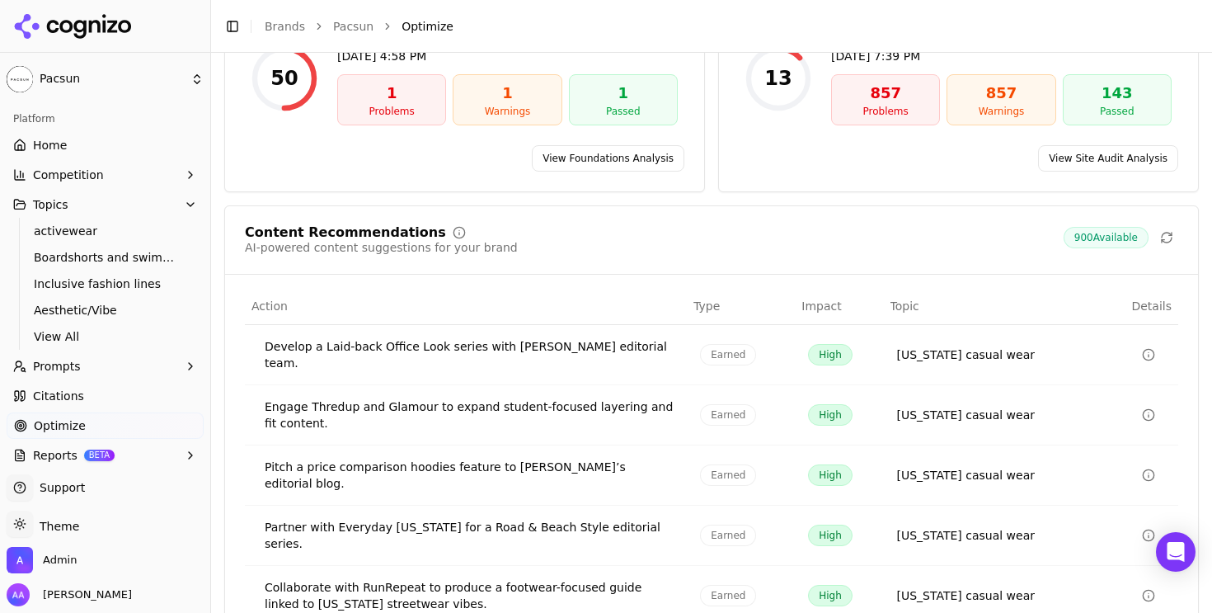
scroll to position [283, 0]
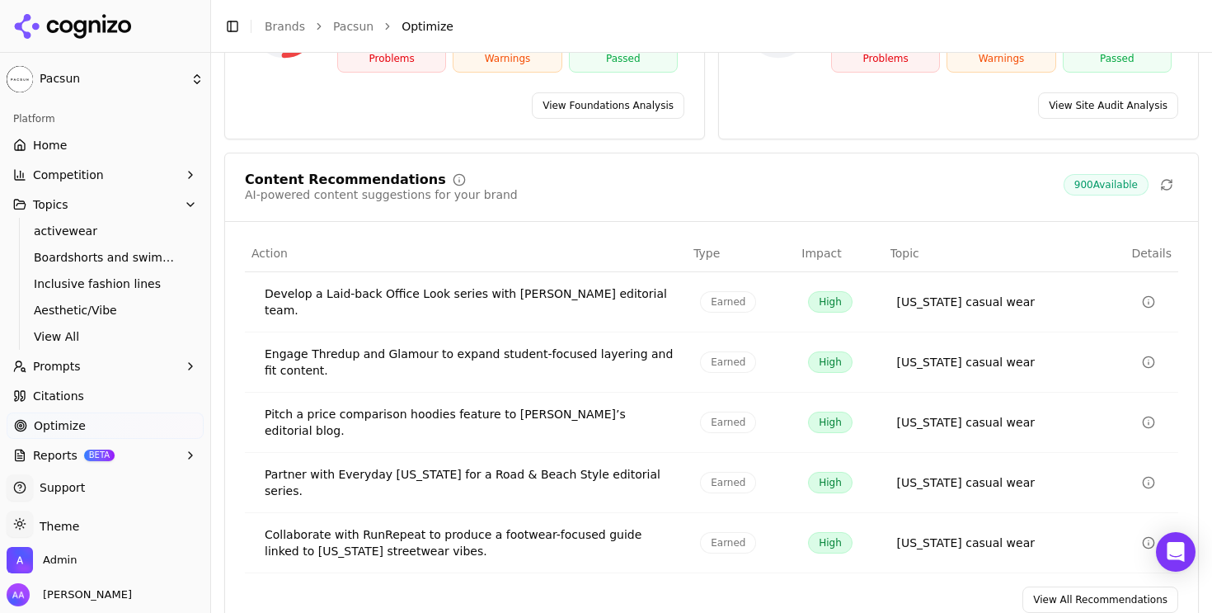
click at [1099, 586] on link "View All Recommendations" at bounding box center [1100, 599] width 156 height 26
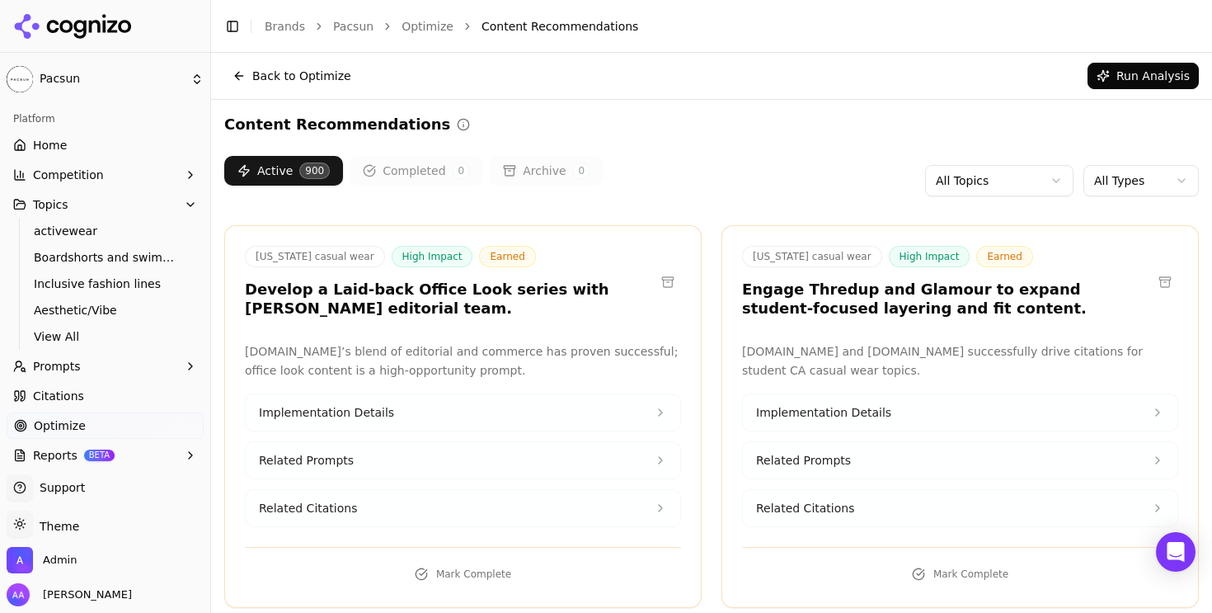
click at [999, 178] on html "Pacsun Platform Home Competition Topics activewear Boardshorts and swimwear Inc…" at bounding box center [606, 306] width 1212 height 613
click at [1007, 190] on html "Pacsun Platform Home Competition Topics activewear Boardshorts and swimwear Inc…" at bounding box center [606, 306] width 1212 height 613
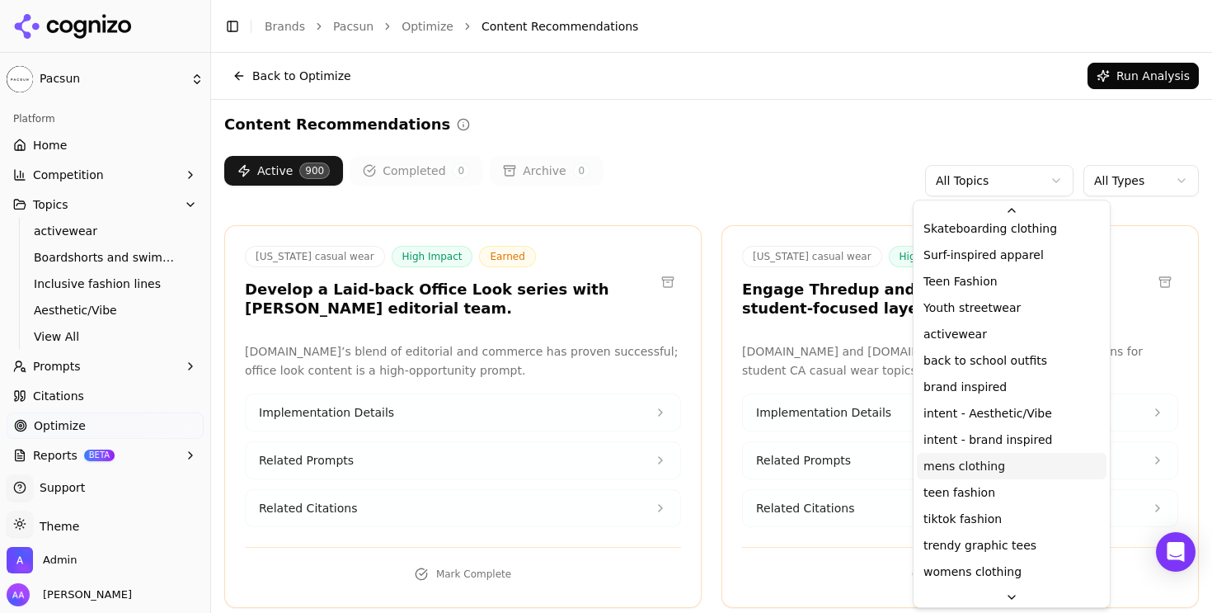
scroll to position [332, 0]
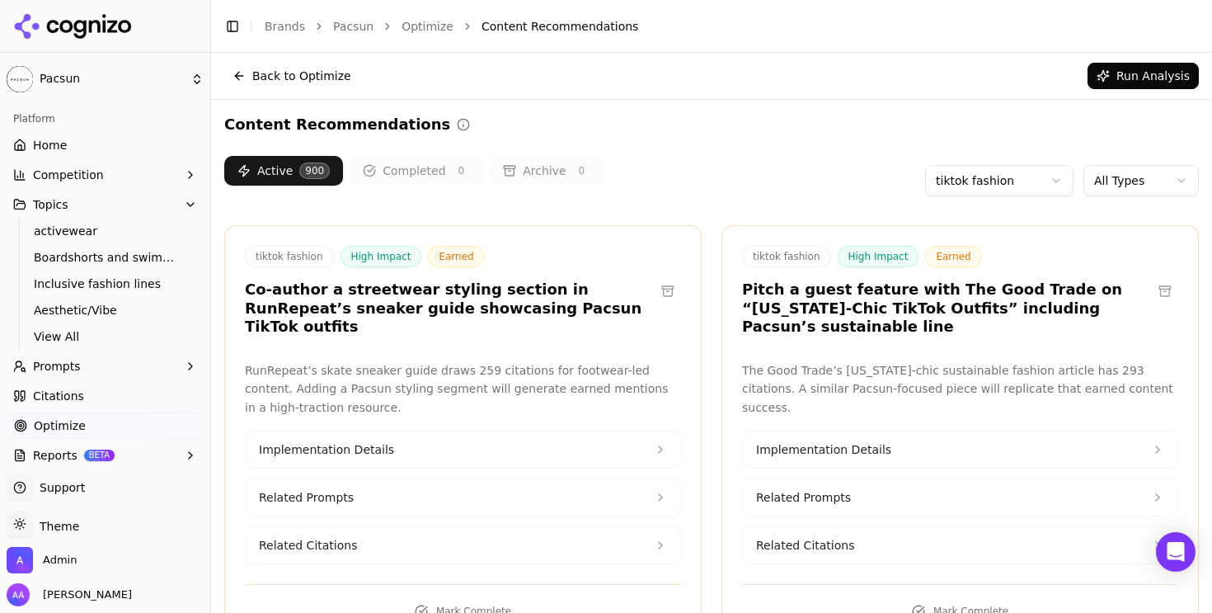
click at [1123, 174] on html "Pacsun Platform Home Competition Topics activewear Boardshorts and swimwear Inc…" at bounding box center [606, 306] width 1212 height 613
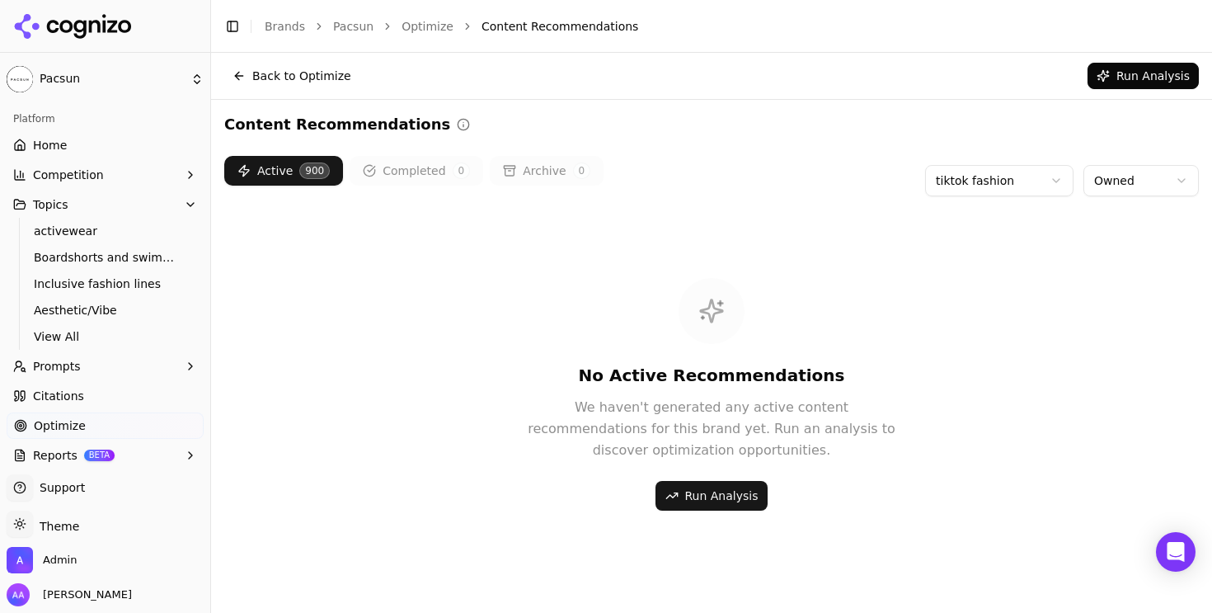
click at [1149, 178] on html "Pacsun Platform Home Competition Topics activewear Boardshorts and swimwear Inc…" at bounding box center [606, 306] width 1212 height 613
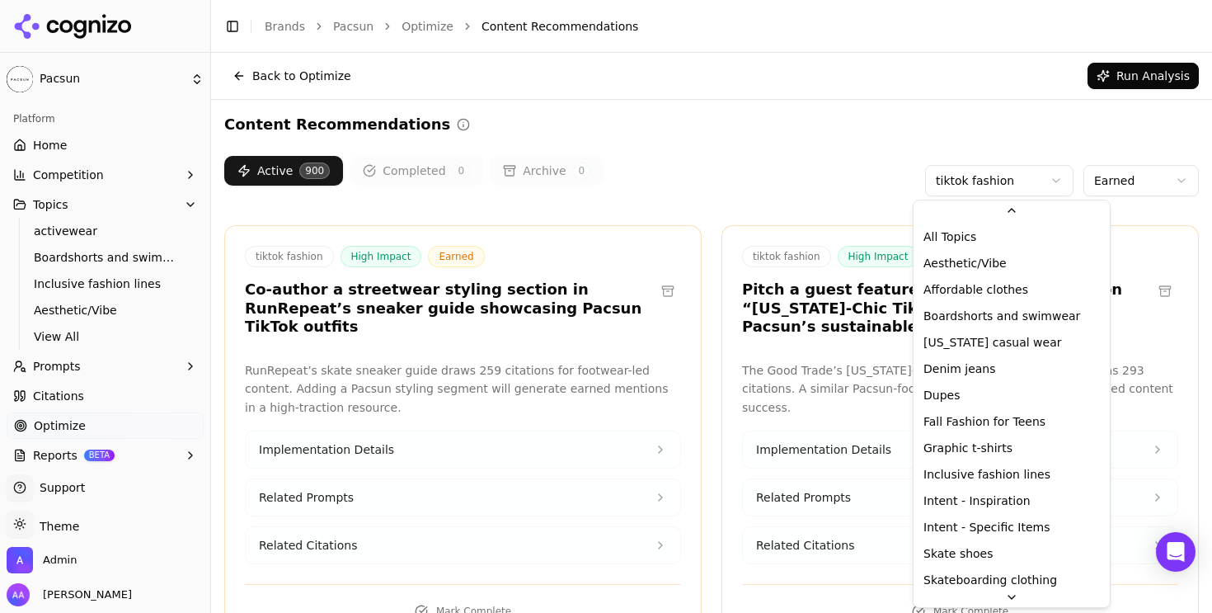
click at [1013, 177] on html "Pacsun Platform Home Competition Topics activewear Boardshorts and swimwear Inc…" at bounding box center [606, 306] width 1212 height 613
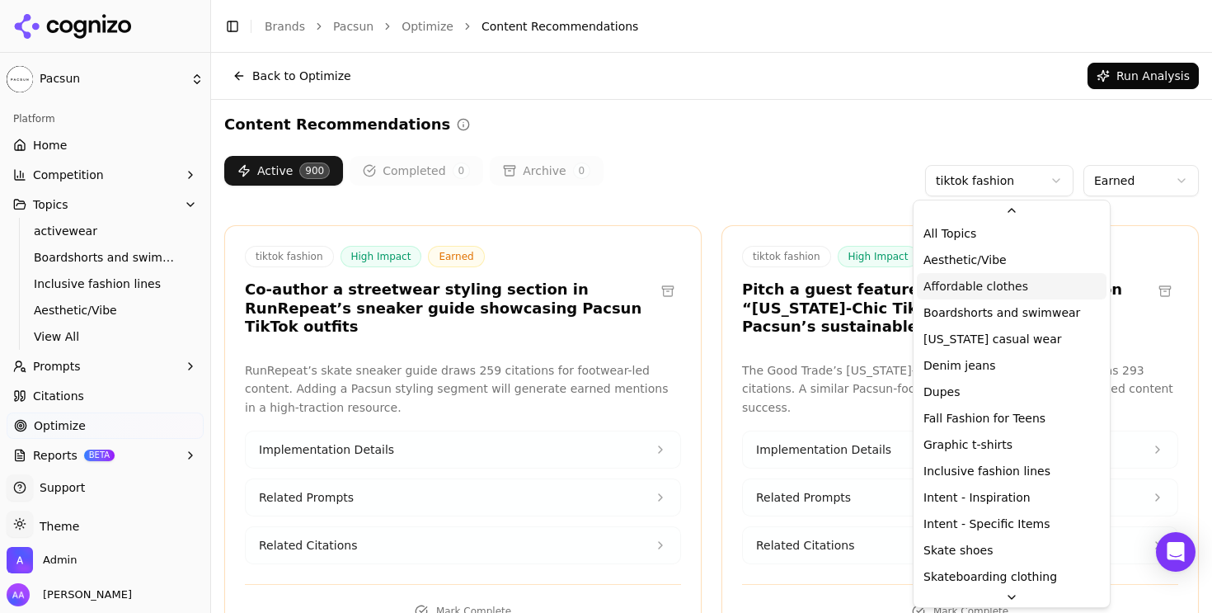
scroll to position [0, 0]
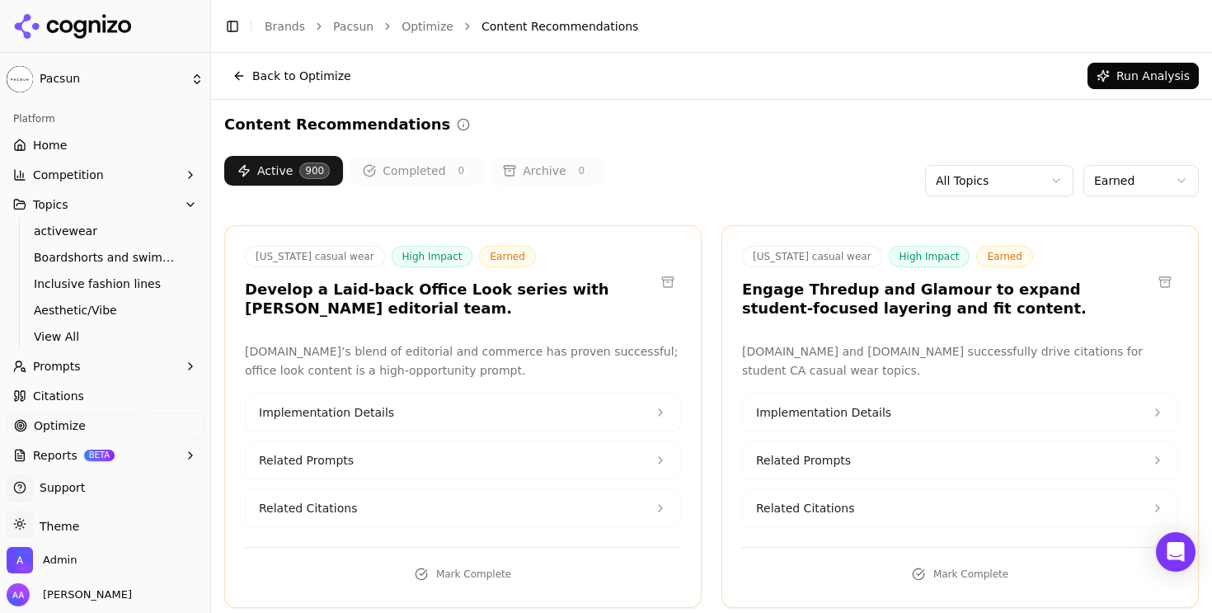
click at [1133, 181] on html "Pacsun Platform Home Competition Topics activewear Boardshorts and swimwear Inc…" at bounding box center [606, 306] width 1212 height 613
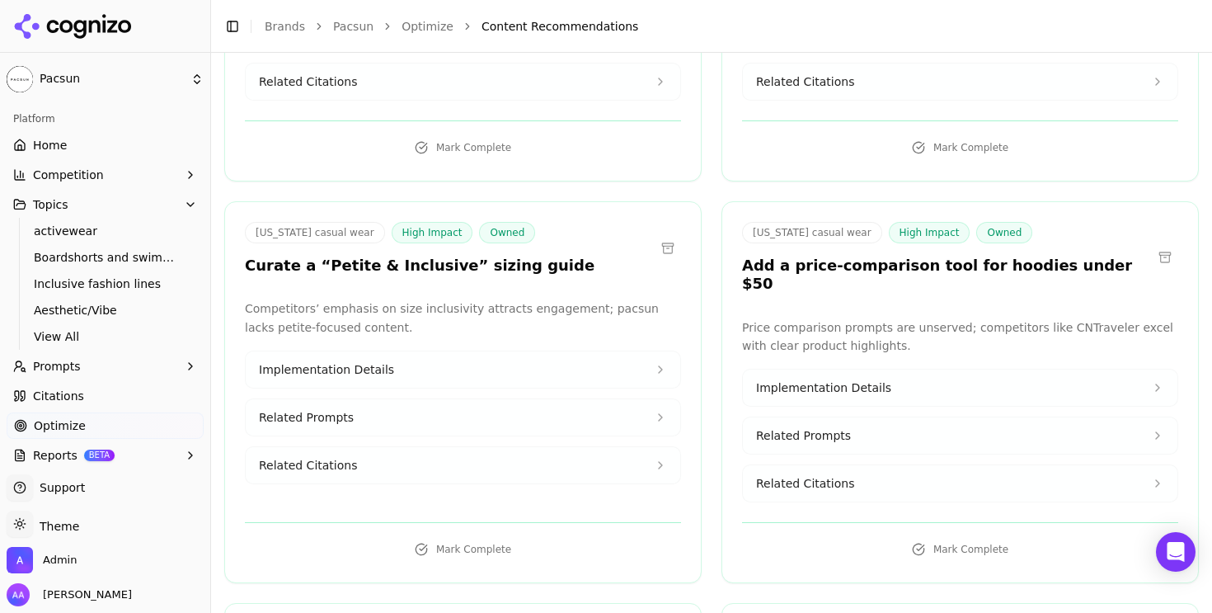
scroll to position [442, 0]
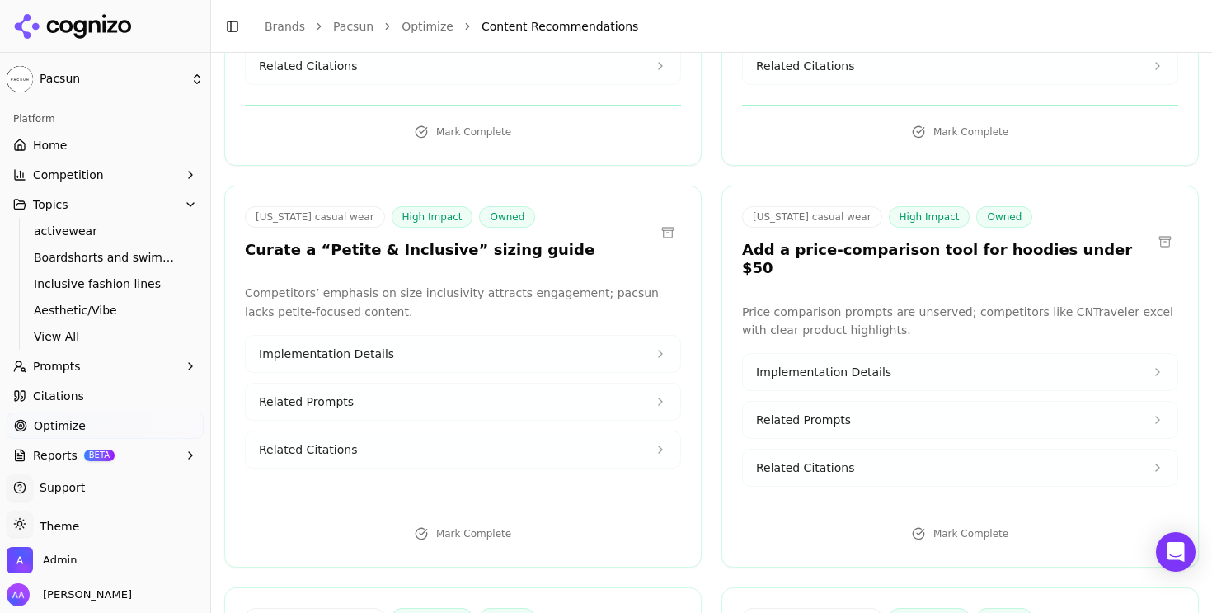
click at [874, 458] on button "Related Citations" at bounding box center [960, 467] width 434 height 36
click at [874, 534] on div "https://cntraveler.com/story/the-most-comfortable-brands-to-wear-on-a-long-haul…" at bounding box center [960, 549] width 408 height 31
copy div "https://cntraveler.com/story/the-most-comfortable-brands-to-wear-on-a-long-haul…"
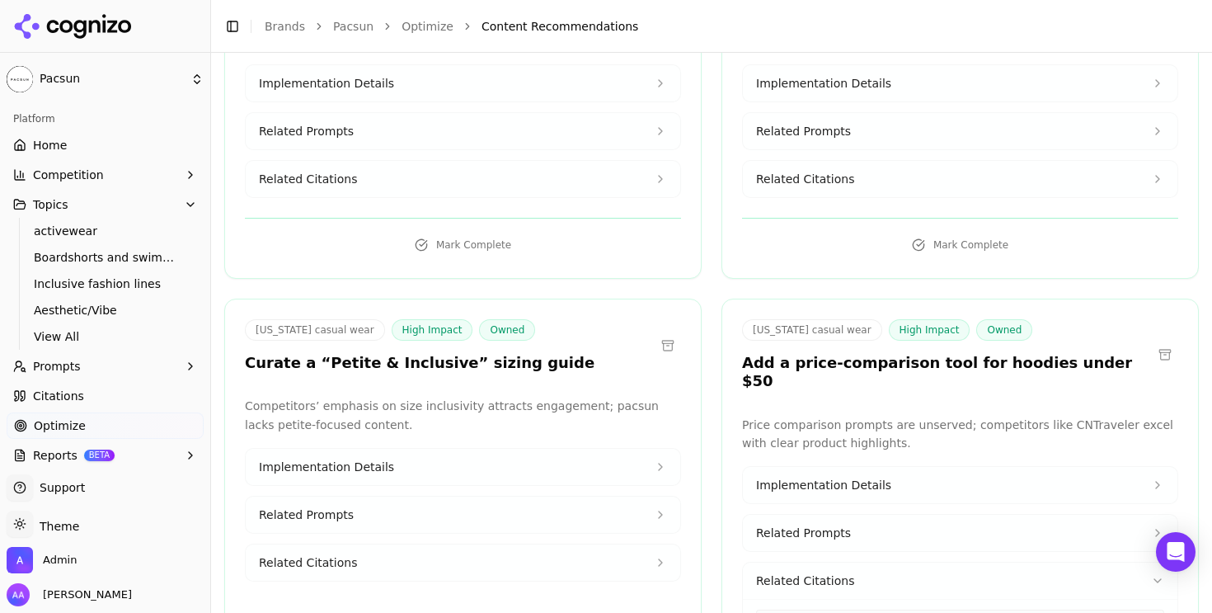
scroll to position [474, 0]
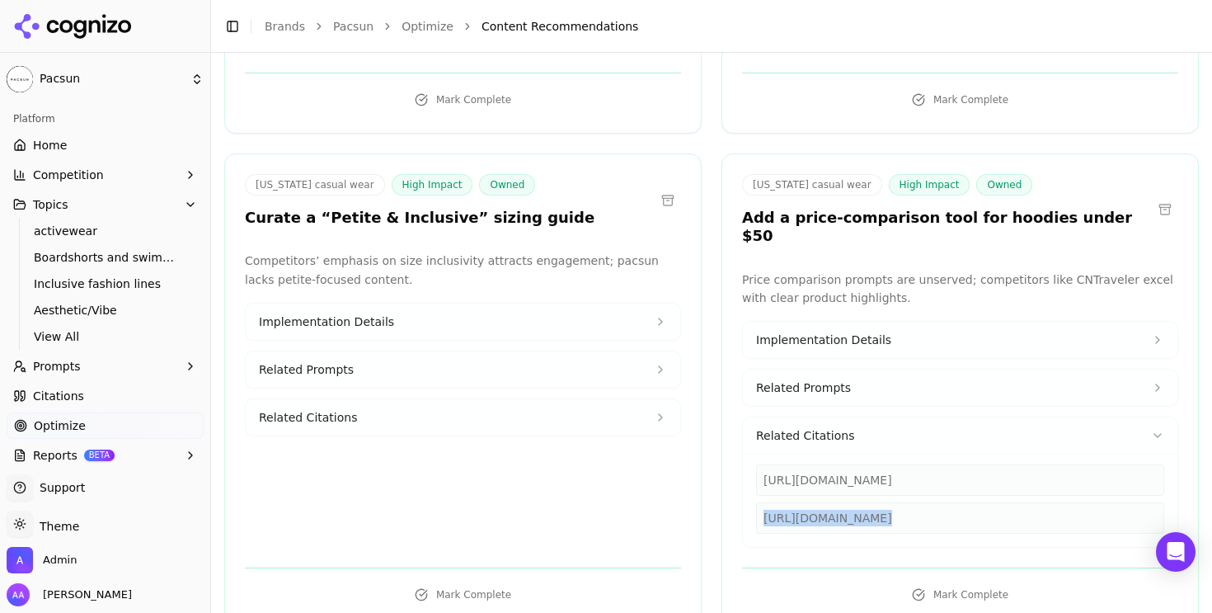
copy div "https://cntraveler.com/story/the-most-comfortable-brands-to-wear-on-a-long-haul…"
click at [83, 357] on button "Prompts" at bounding box center [105, 366] width 197 height 26
click at [76, 393] on span "Active" at bounding box center [105, 392] width 143 height 16
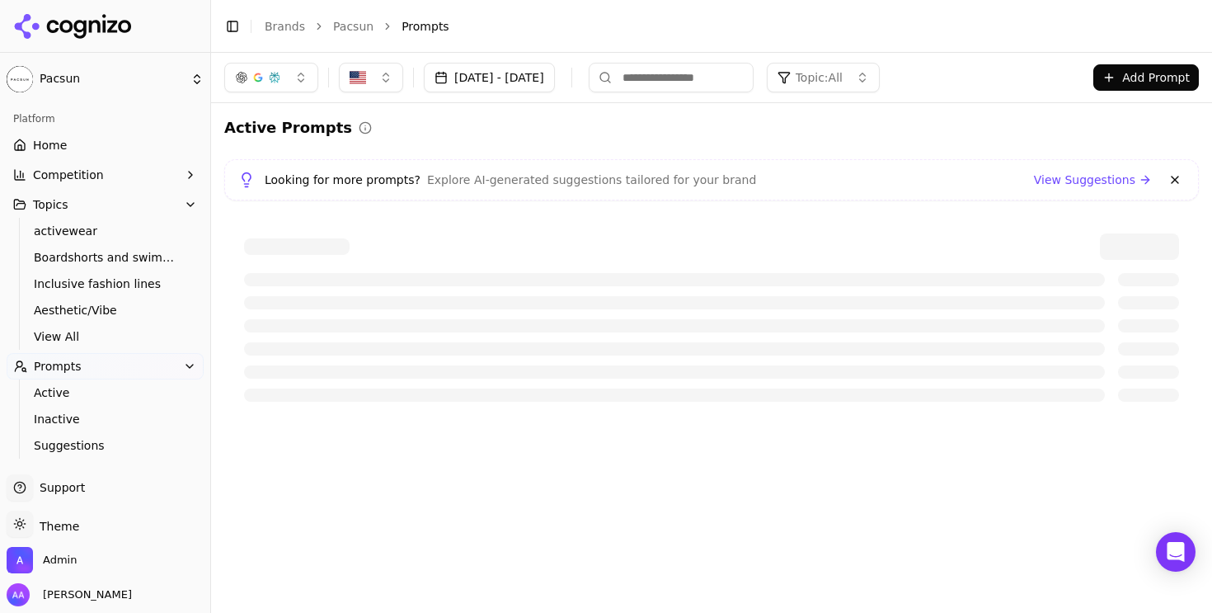
click at [1181, 184] on button at bounding box center [1175, 180] width 20 height 20
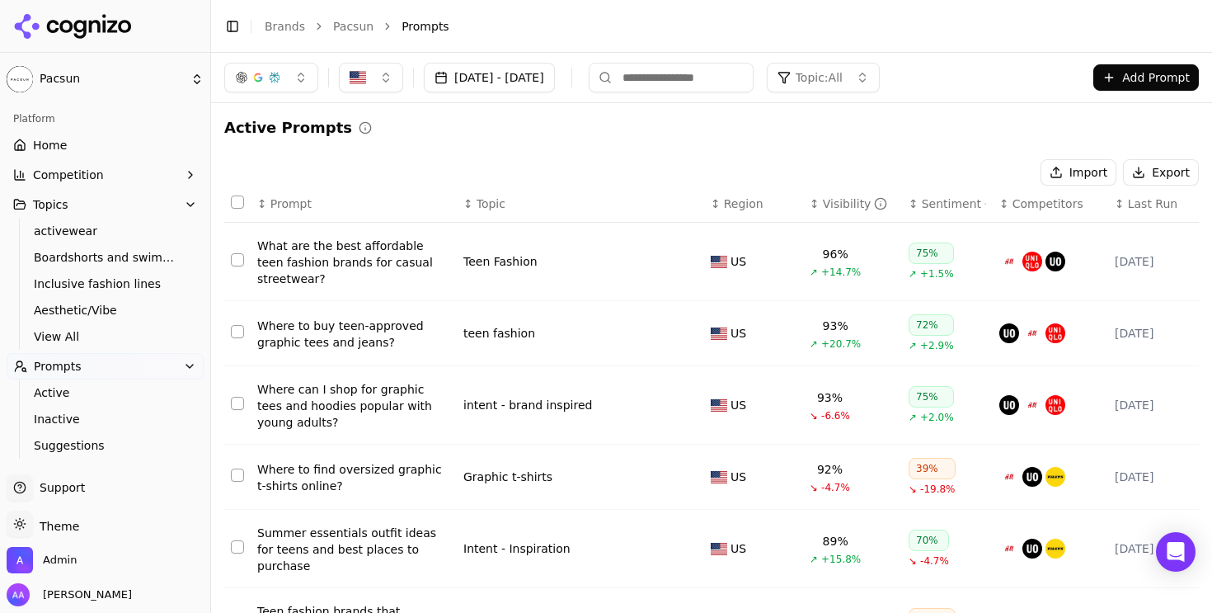
click at [754, 77] on input at bounding box center [671, 78] width 165 height 30
type input "***"
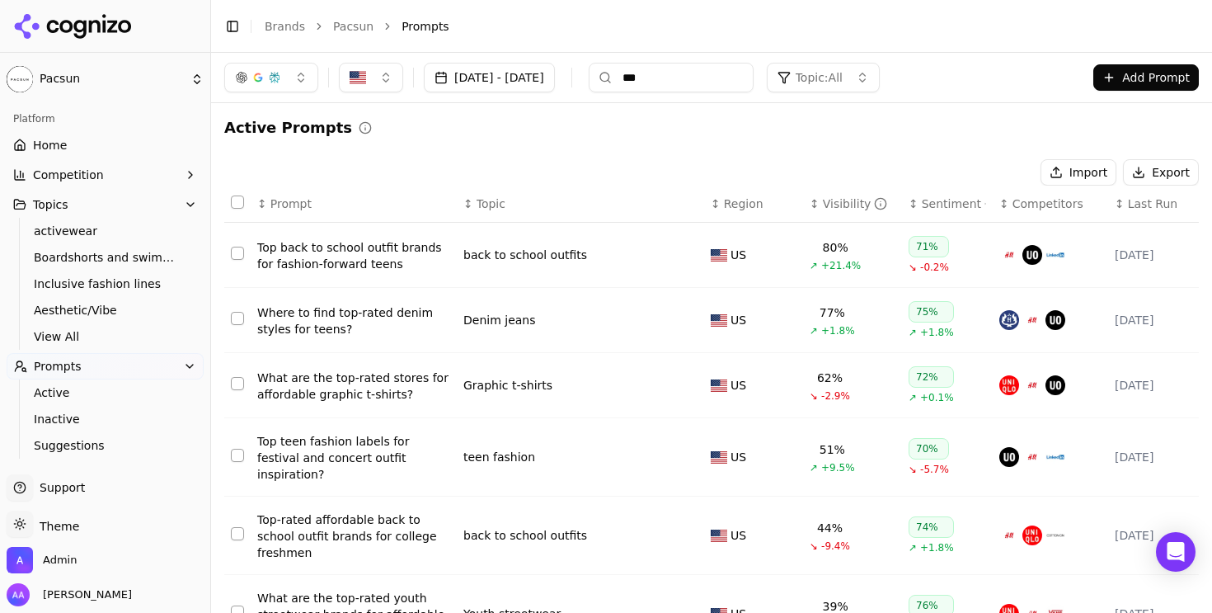
click at [351, 262] on div "Top back to school outfit brands for fashion-forward teens" at bounding box center [353, 255] width 193 height 33
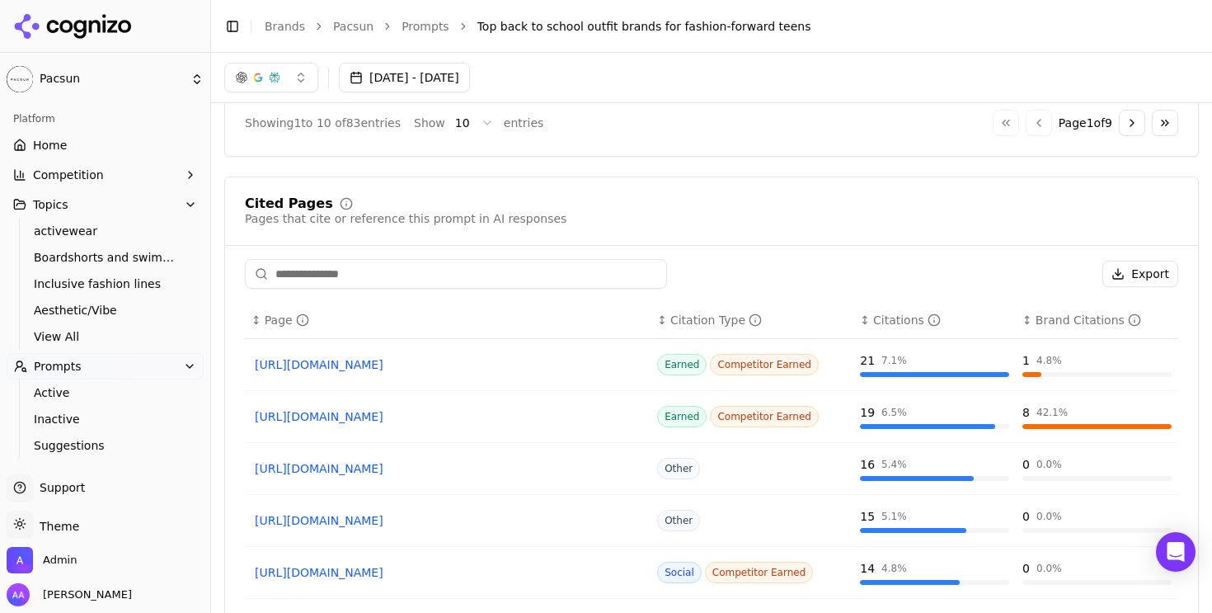
scroll to position [1181, 0]
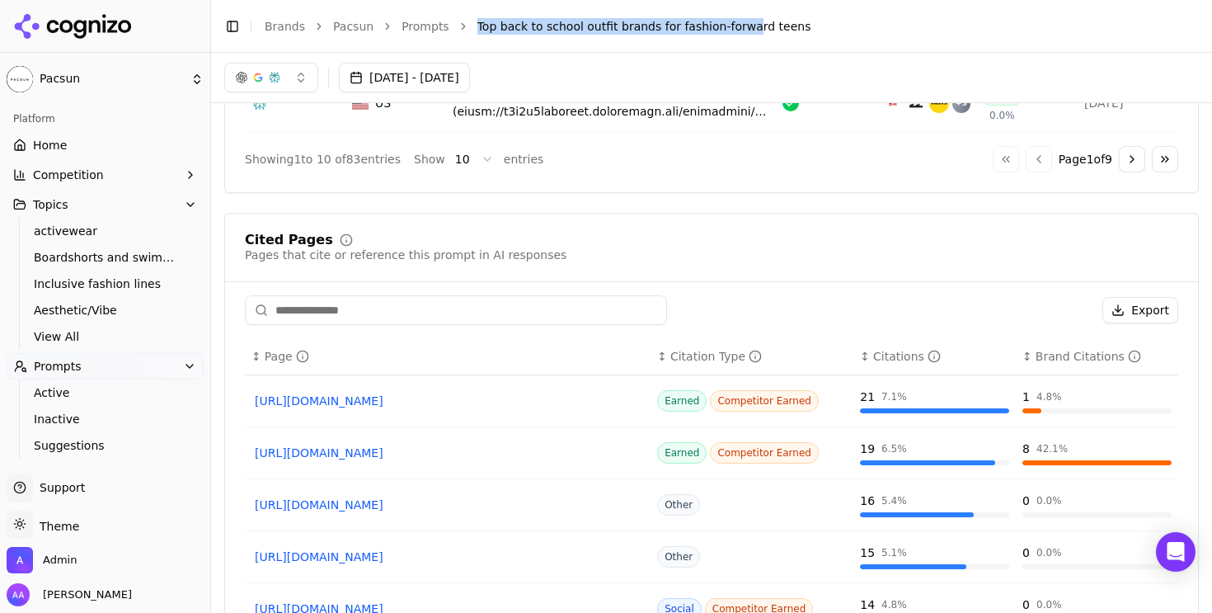
drag, startPoint x: 471, startPoint y: 24, endPoint x: 736, endPoint y: 30, distance: 265.5
click at [736, 30] on ol "Brands Pacsun Prompts Top back to school outfit brands for fashion-forward teens" at bounding box center [715, 26] width 901 height 16
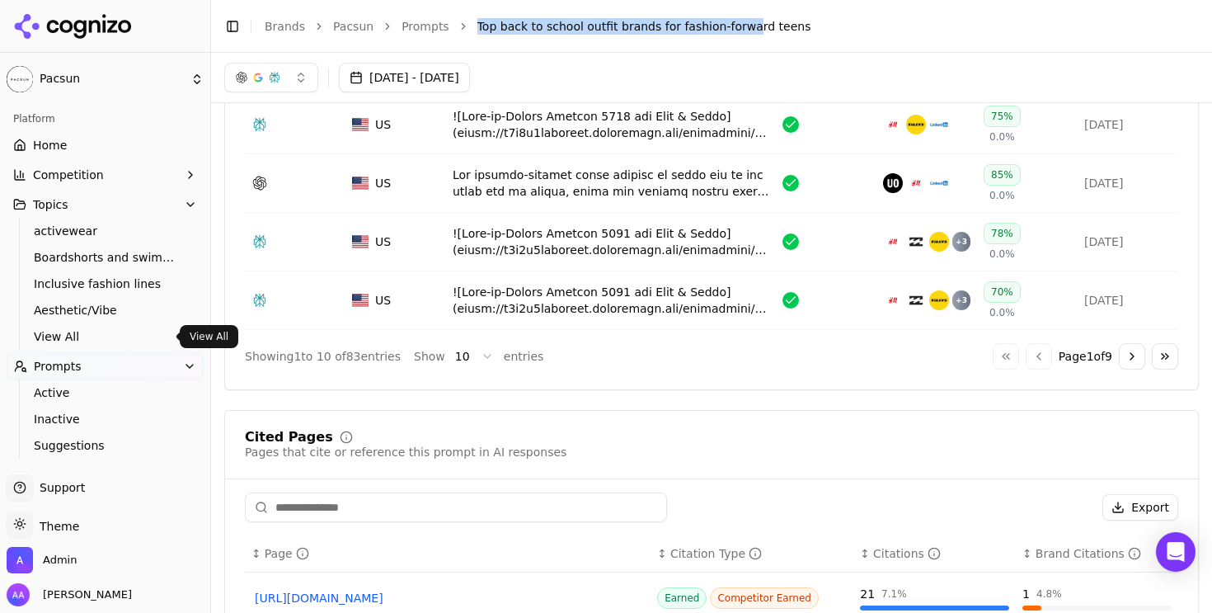
click at [104, 338] on span "View All" at bounding box center [105, 336] width 143 height 16
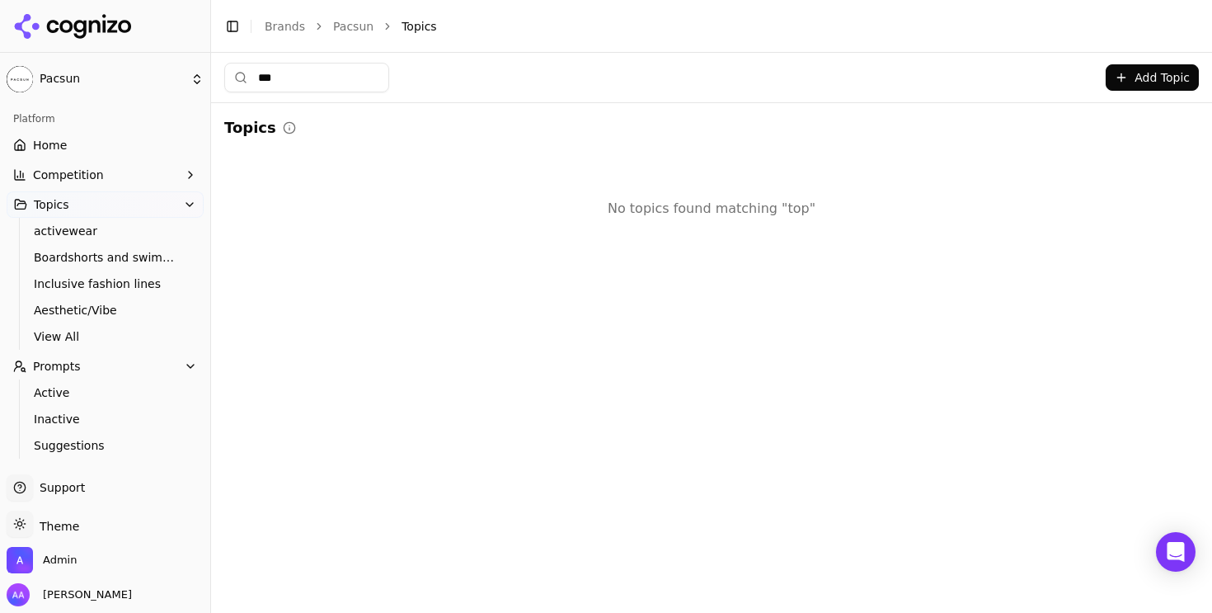
click at [317, 87] on input "***" at bounding box center [306, 78] width 165 height 30
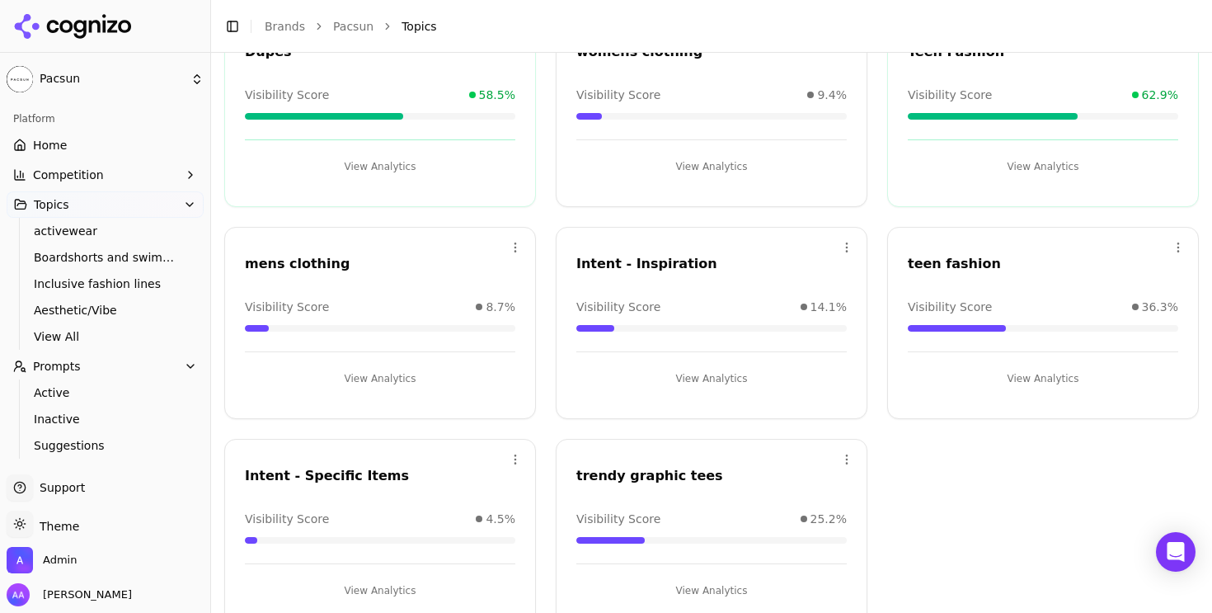
scroll to position [1447, 0]
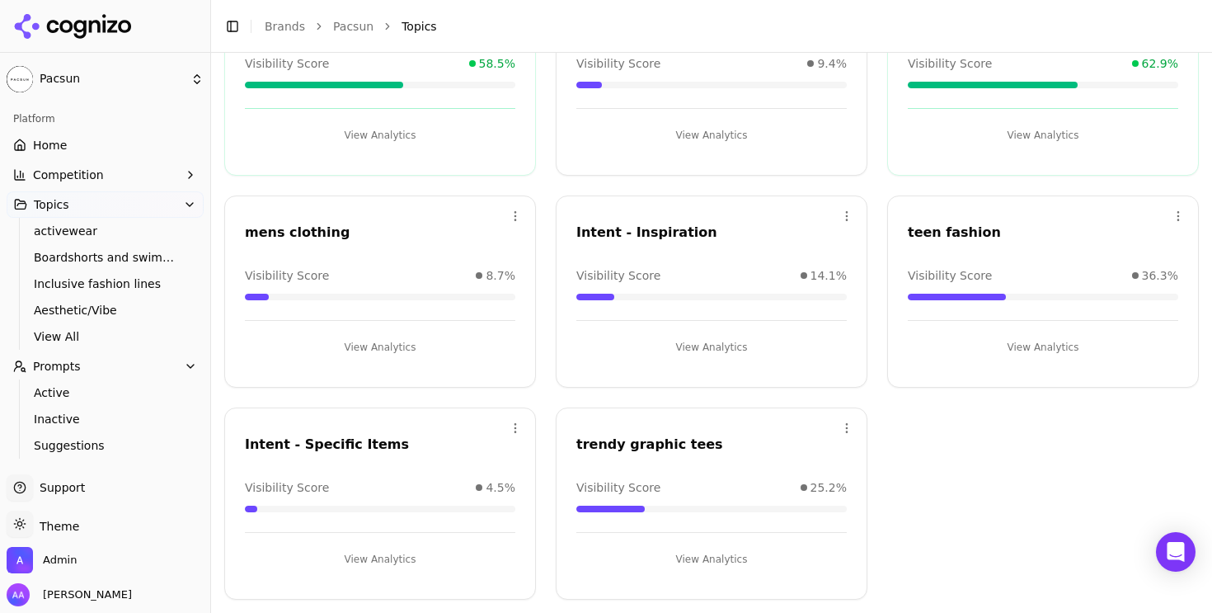
click at [570, 375] on div "Open menu Intent - Inspiration Visibility Score 14.1% View Analytics" at bounding box center [712, 291] width 312 height 192
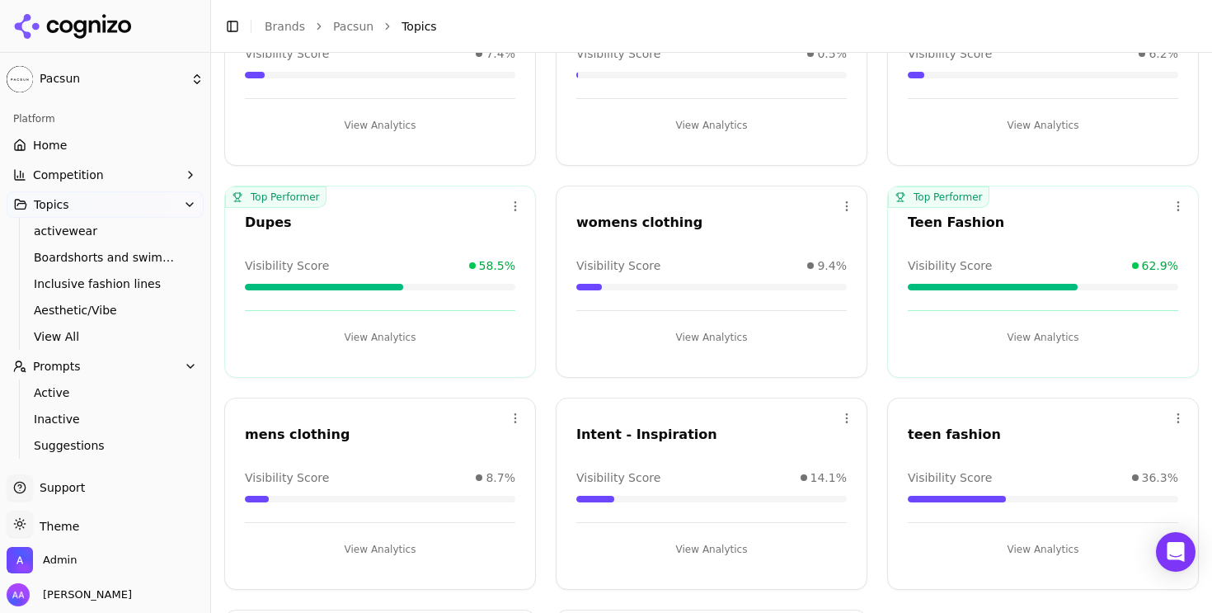
scroll to position [1308, 0]
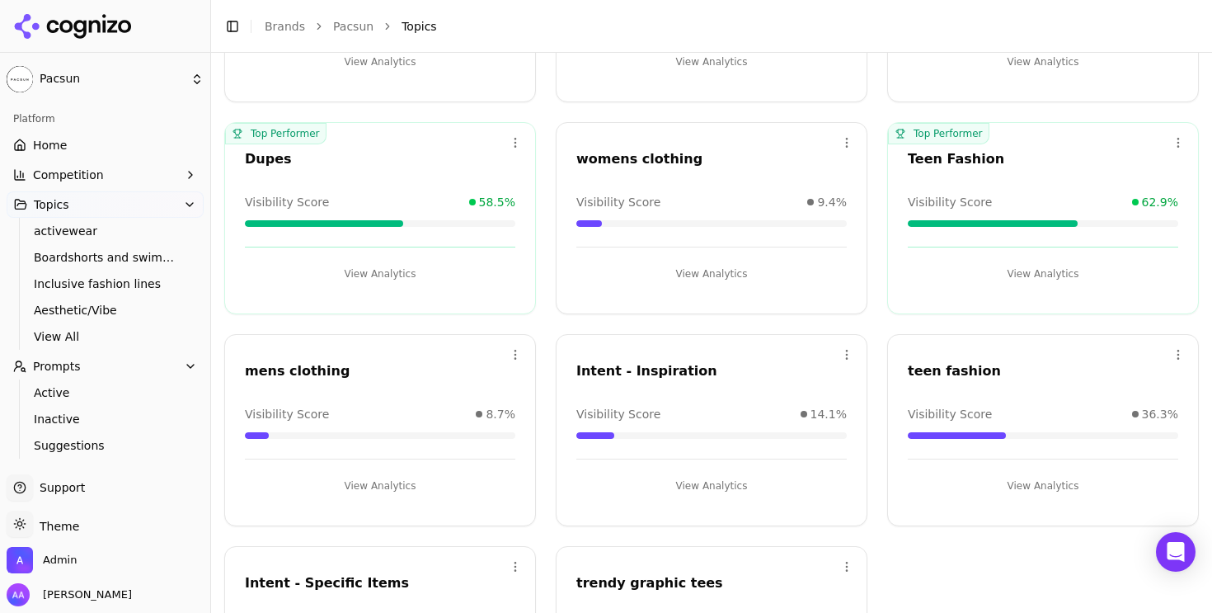
click at [98, 147] on link "Home" at bounding box center [105, 145] width 197 height 26
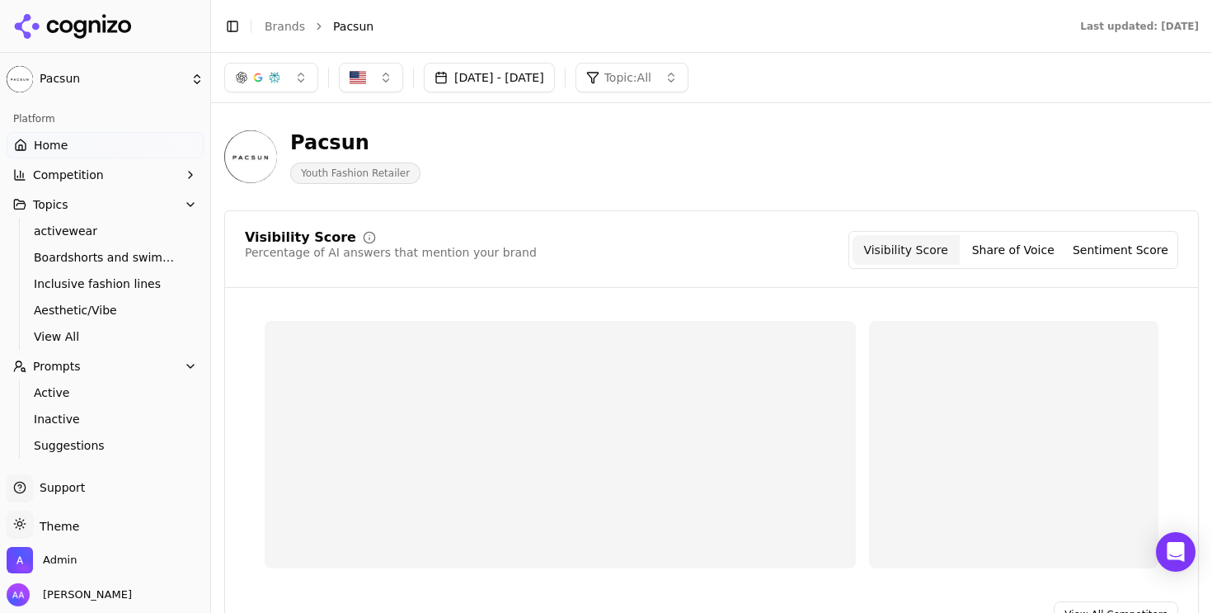
click at [252, 71] on div "button" at bounding box center [257, 77] width 13 height 13
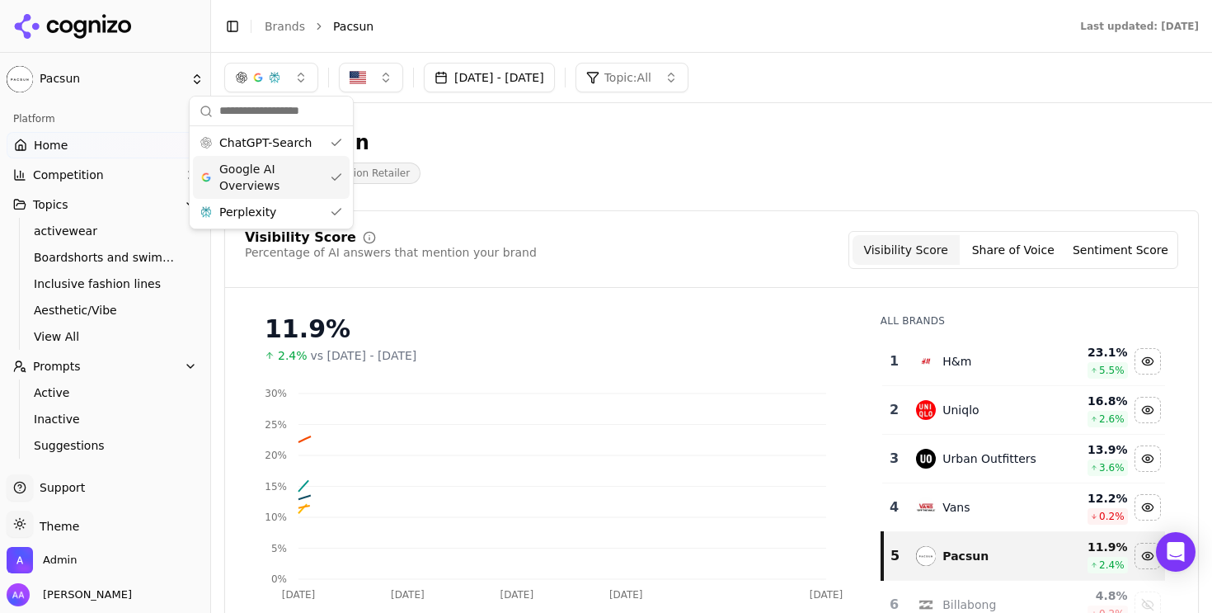
click at [232, 185] on span "Google AI Overviews" at bounding box center [271, 177] width 104 height 33
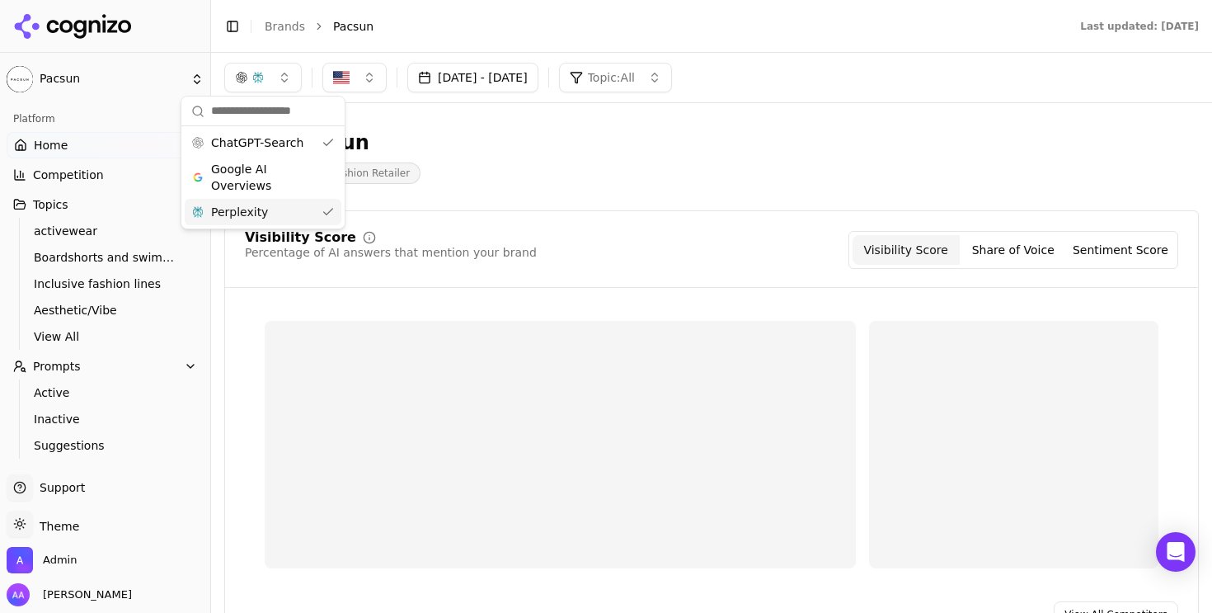
drag, startPoint x: 251, startPoint y: 209, endPoint x: 287, endPoint y: 215, distance: 36.9
click at [251, 209] on span "Perplexity" at bounding box center [239, 212] width 57 height 16
click at [885, 177] on div "Pacsun Youth Fashion Retailer" at bounding box center [593, 156] width 739 height 54
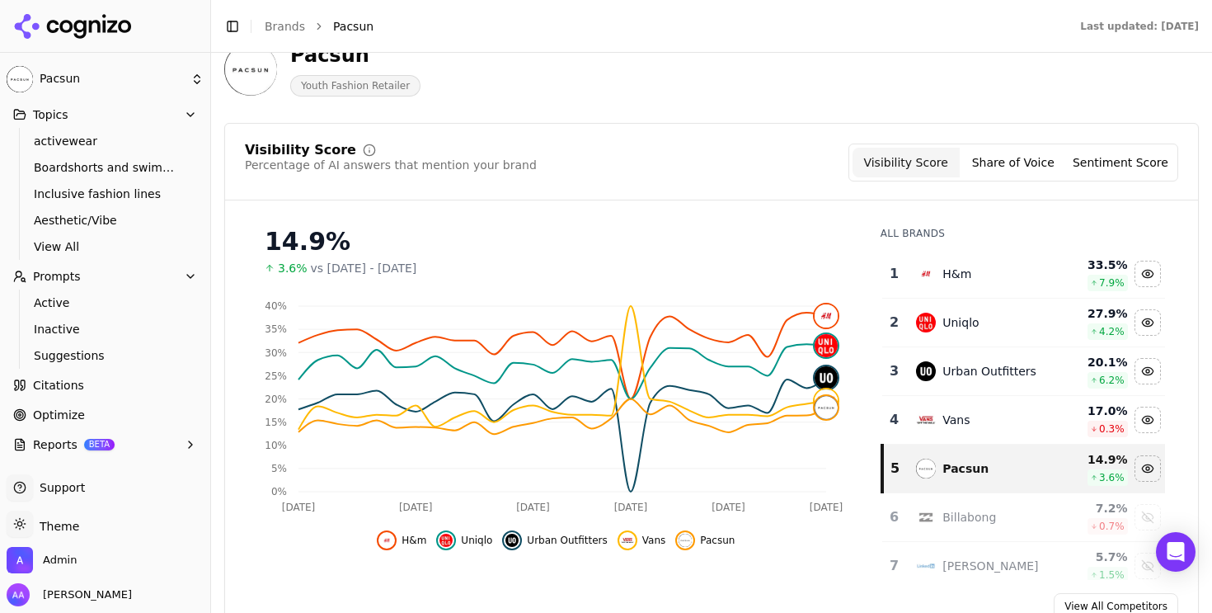
scroll to position [116, 0]
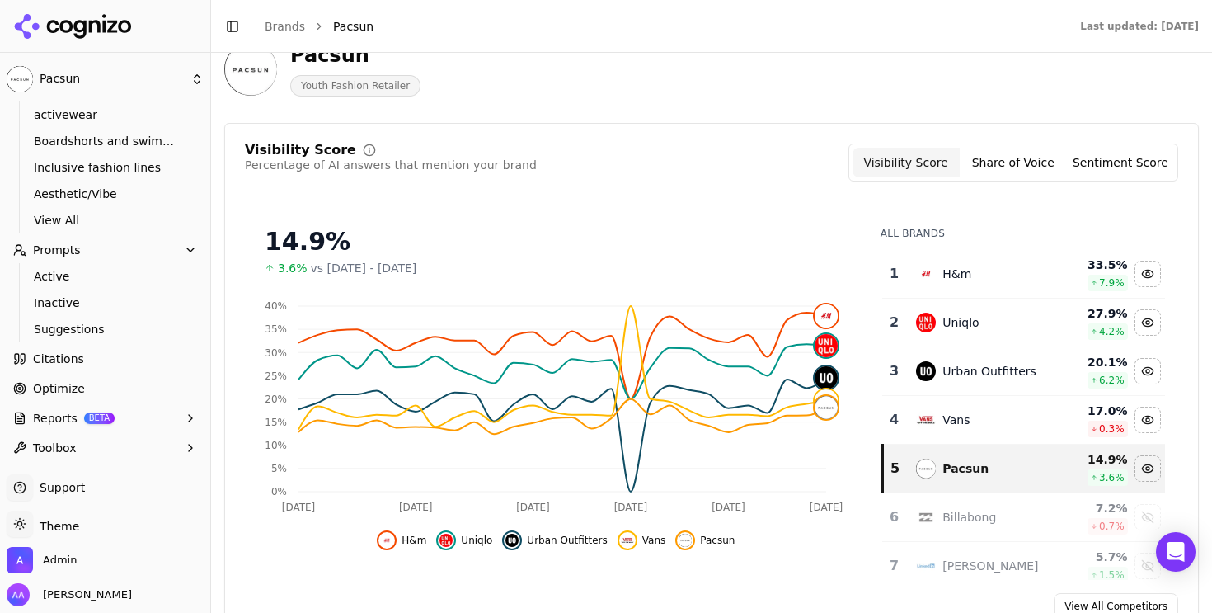
click at [106, 391] on link "Optimize" at bounding box center [105, 388] width 197 height 26
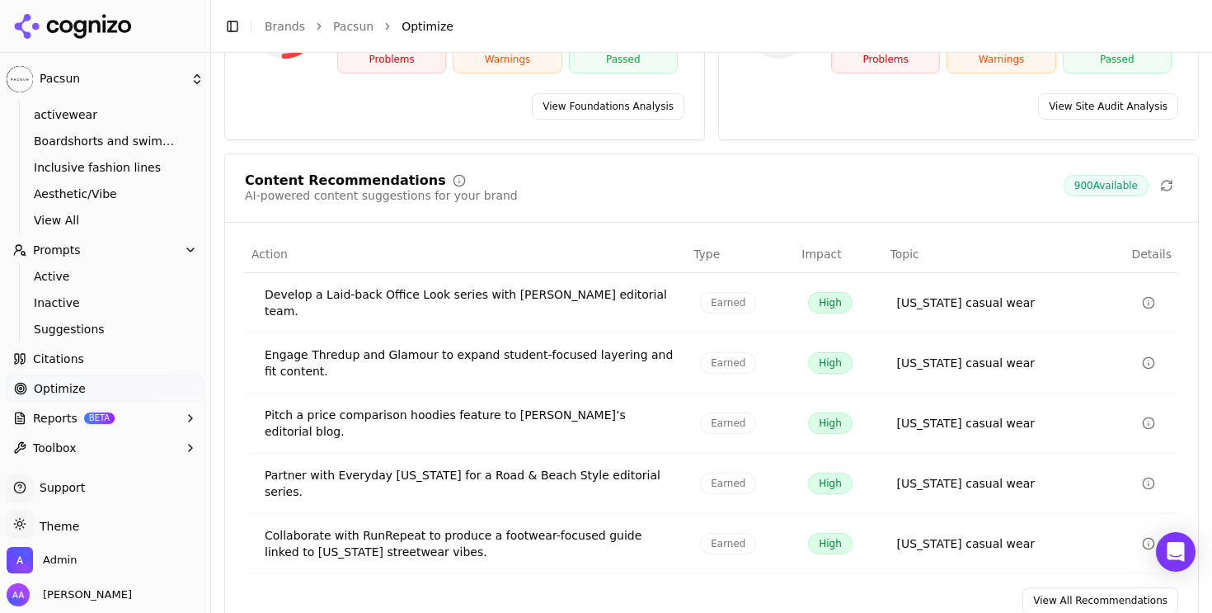
scroll to position [283, 0]
click at [1085, 586] on link "View All Recommendations" at bounding box center [1100, 599] width 156 height 26
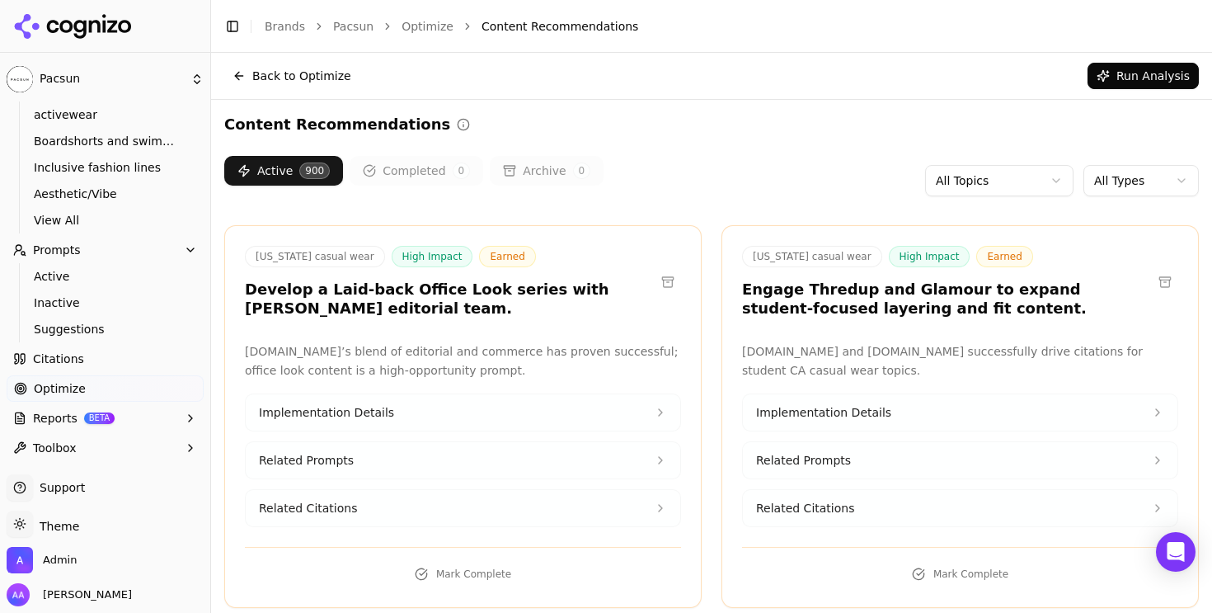
click at [1153, 200] on body "Pacsun Platform Home Competition Topics activewear Boardshorts and swimwear Inc…" at bounding box center [606, 306] width 1212 height 613
click at [1150, 173] on html "Pacsun Platform Home Competition Topics activewear Boardshorts and swimwear Inc…" at bounding box center [606, 306] width 1212 height 613
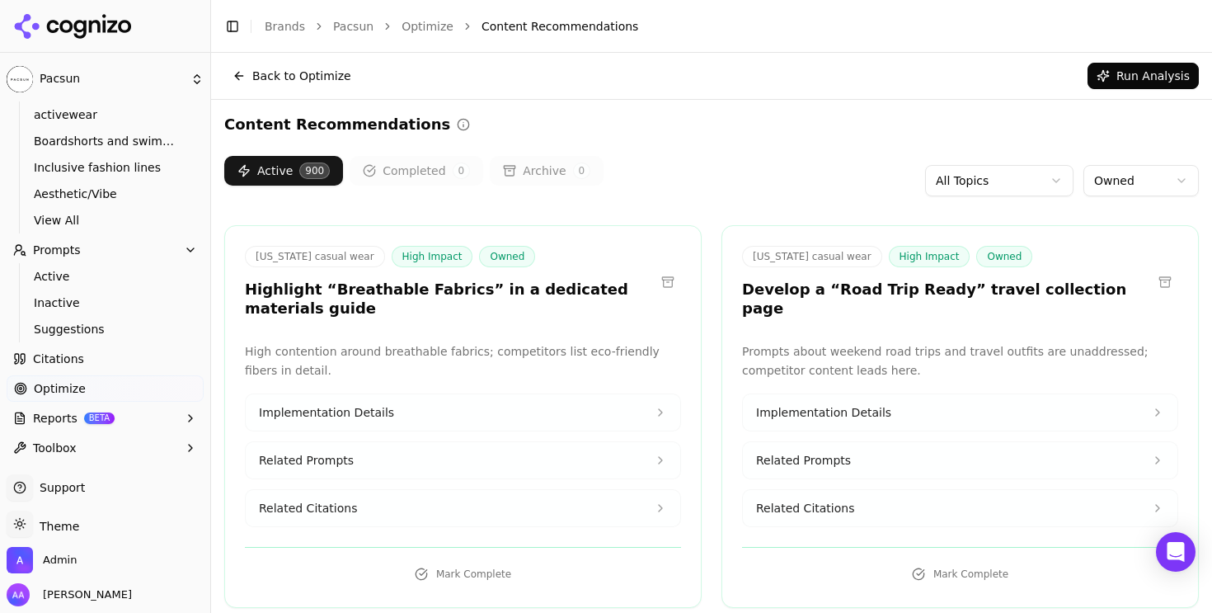
click at [683, 162] on div "Active 900 Completed 0 Archive 0 All Topics Owned" at bounding box center [711, 180] width 974 height 49
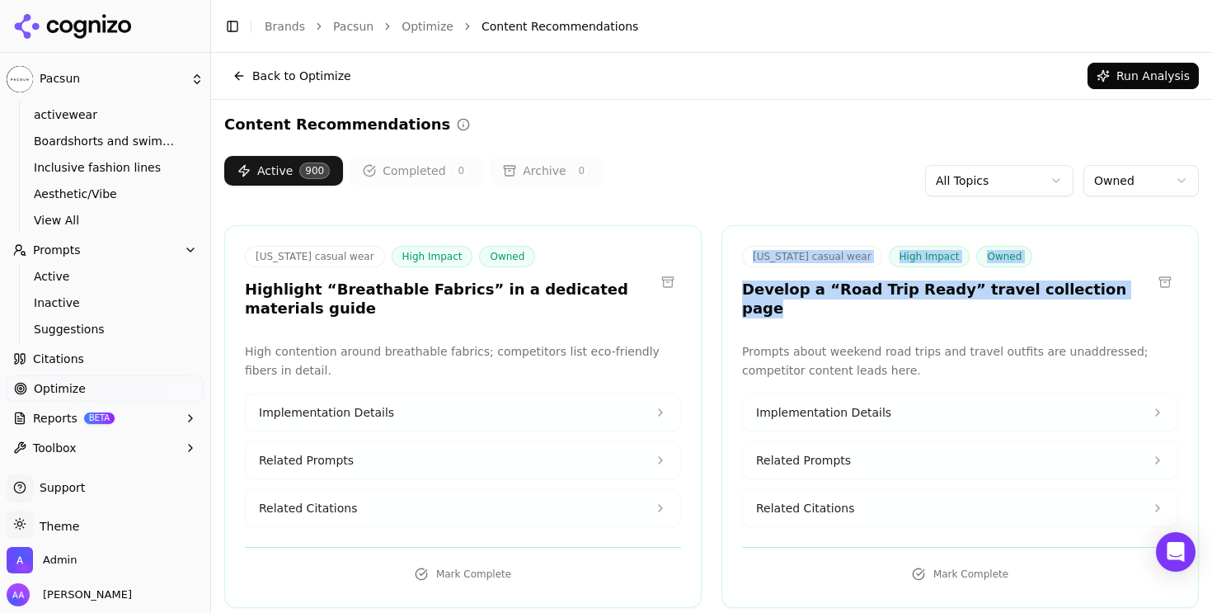
drag, startPoint x: 732, startPoint y: 254, endPoint x: 1073, endPoint y: 297, distance: 343.2
click at [1065, 299] on div "California casual wear High Impact Owned Develop a “Road Trip Ready” travel col…" at bounding box center [960, 284] width 476 height 77
click at [1082, 298] on h3 "Develop a “Road Trip Ready” travel collection page" at bounding box center [947, 298] width 410 height 37
drag, startPoint x: 1049, startPoint y: 298, endPoint x: 786, endPoint y: 258, distance: 265.3
click at [740, 242] on div "California casual wear High Impact Owned Develop a “Road Trip Ready” travel col…" at bounding box center [959, 416] width 477 height 383
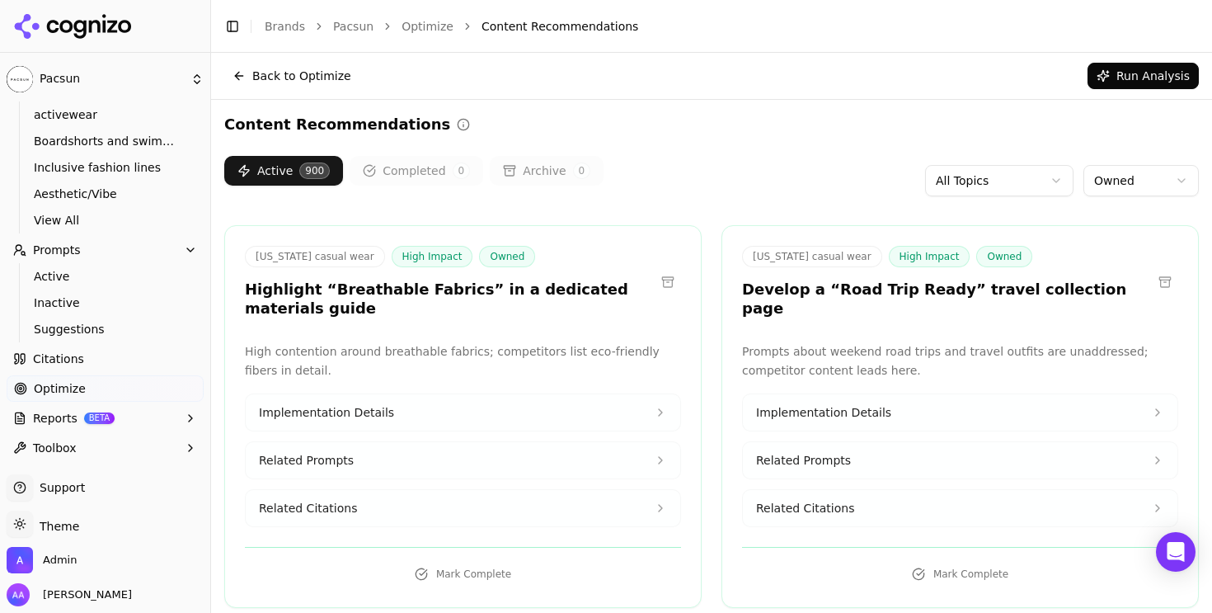
drag, startPoint x: 803, startPoint y: 265, endPoint x: 725, endPoint y: 262, distance: 77.6
click at [803, 265] on span "California casual wear" at bounding box center [812, 256] width 140 height 21
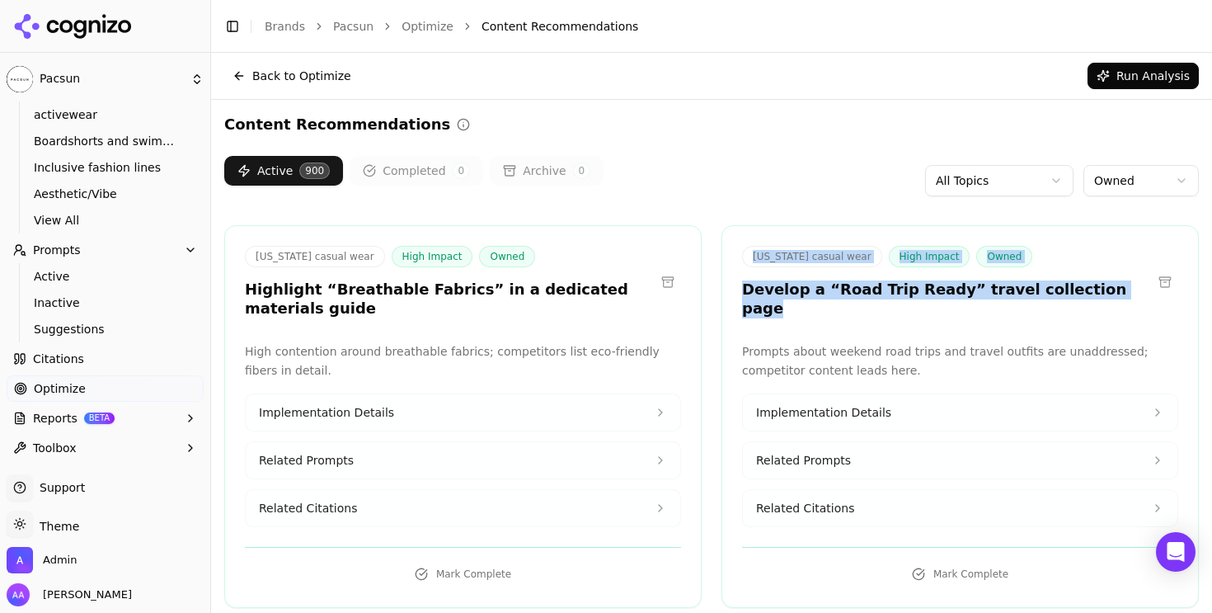
drag, startPoint x: 744, startPoint y: 258, endPoint x: 1095, endPoint y: 288, distance: 351.6
click at [1095, 286] on div "California casual wear High Impact Owned Develop a “Road Trip Ready” travel col…" at bounding box center [960, 284] width 476 height 77
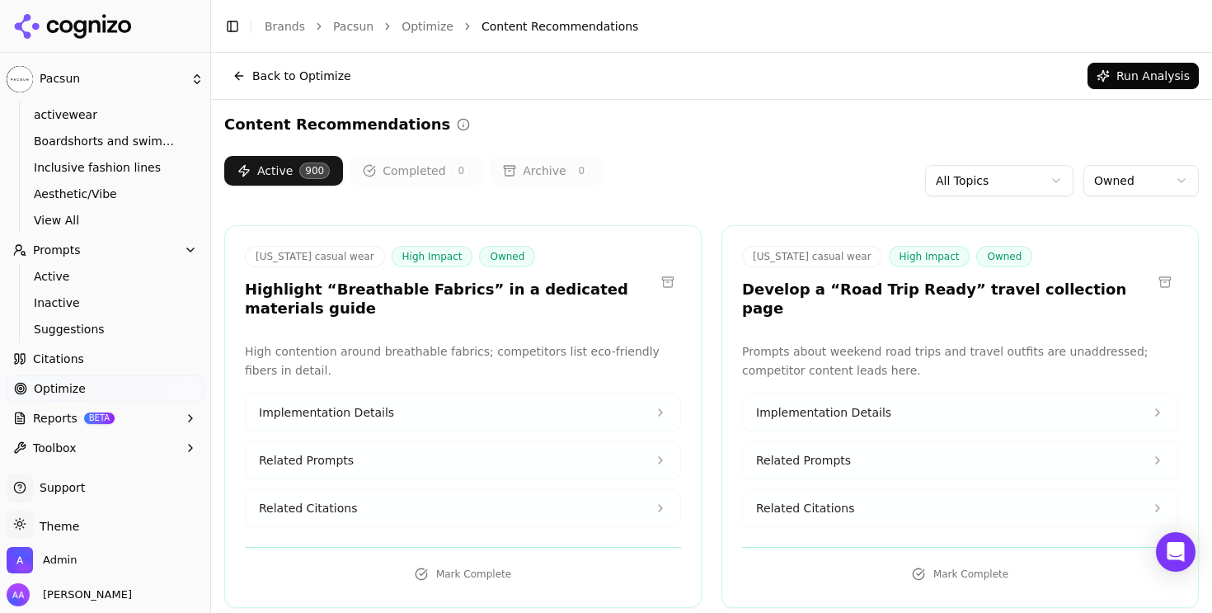
click at [1092, 300] on div "California casual wear High Impact Owned Develop a “Road Trip Ready” travel col…" at bounding box center [960, 284] width 476 height 77
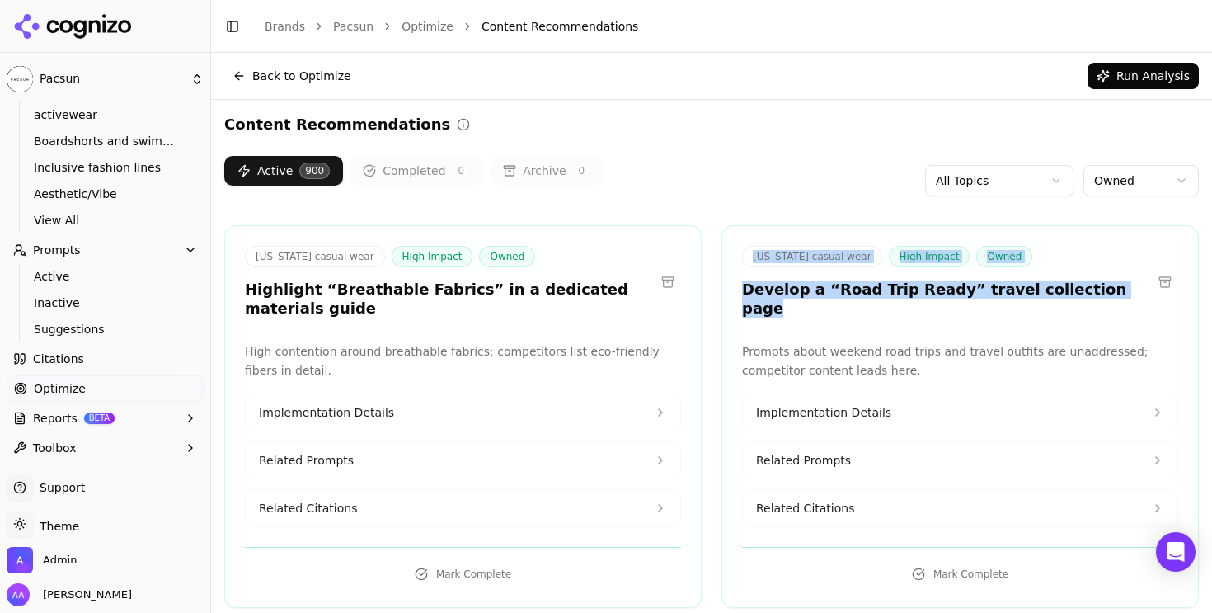
drag, startPoint x: 1007, startPoint y: 287, endPoint x: 749, endPoint y: 247, distance: 260.2
click at [749, 247] on div "California casual wear High Impact Owned Develop a “Road Trip Ready” travel col…" at bounding box center [960, 282] width 436 height 72
click at [752, 252] on span "California casual wear" at bounding box center [812, 256] width 140 height 21
drag, startPoint x: 956, startPoint y: 279, endPoint x: 1043, endPoint y: 282, distance: 87.5
click at [1041, 283] on div "California casual wear High Impact Owned Develop a “Road Trip Ready” travel col…" at bounding box center [960, 284] width 476 height 77
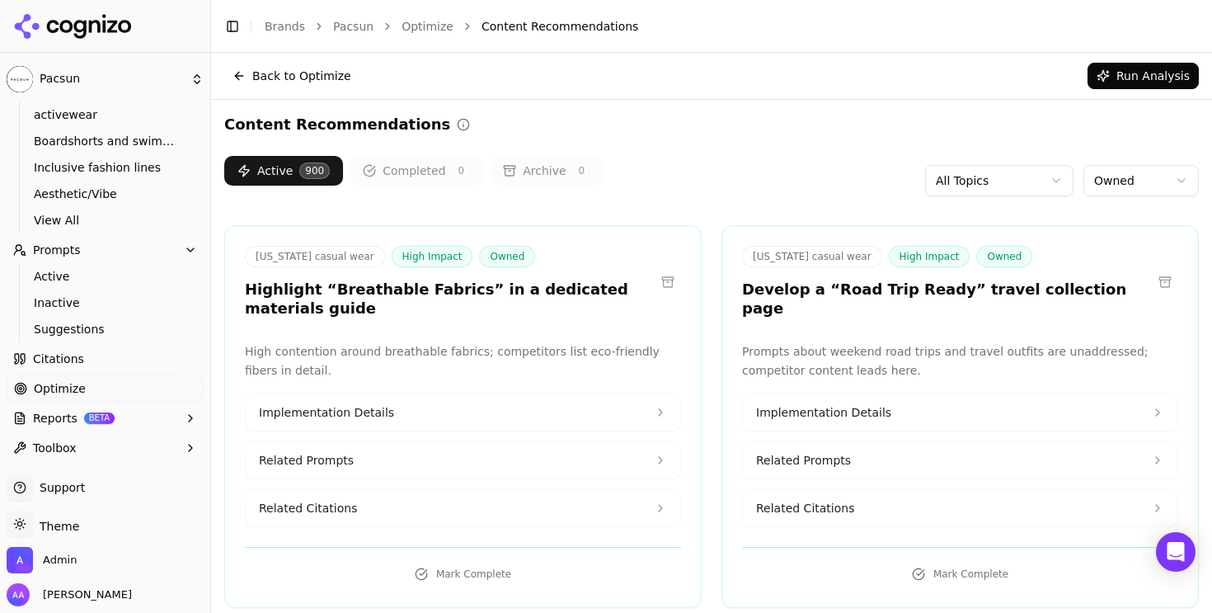
click at [1049, 288] on h3 "Develop a “Road Trip Ready” travel collection page" at bounding box center [947, 298] width 410 height 37
click at [1045, 310] on div "California casual wear High Impact Owned Develop a “Road Trip Ready” travel col…" at bounding box center [959, 416] width 477 height 383
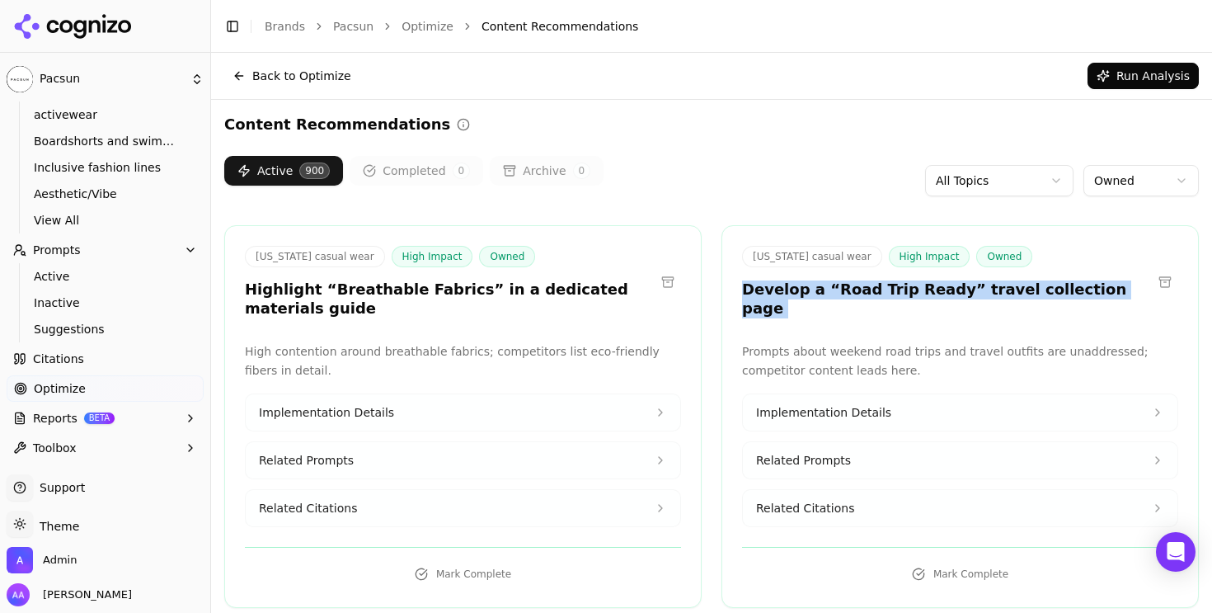
click at [1045, 310] on div "California casual wear High Impact Owned Develop a “Road Trip Ready” travel col…" at bounding box center [959, 416] width 477 height 383
click at [1039, 314] on div "California casual wear High Impact Owned Develop a “Road Trip Ready” travel col…" at bounding box center [959, 416] width 477 height 383
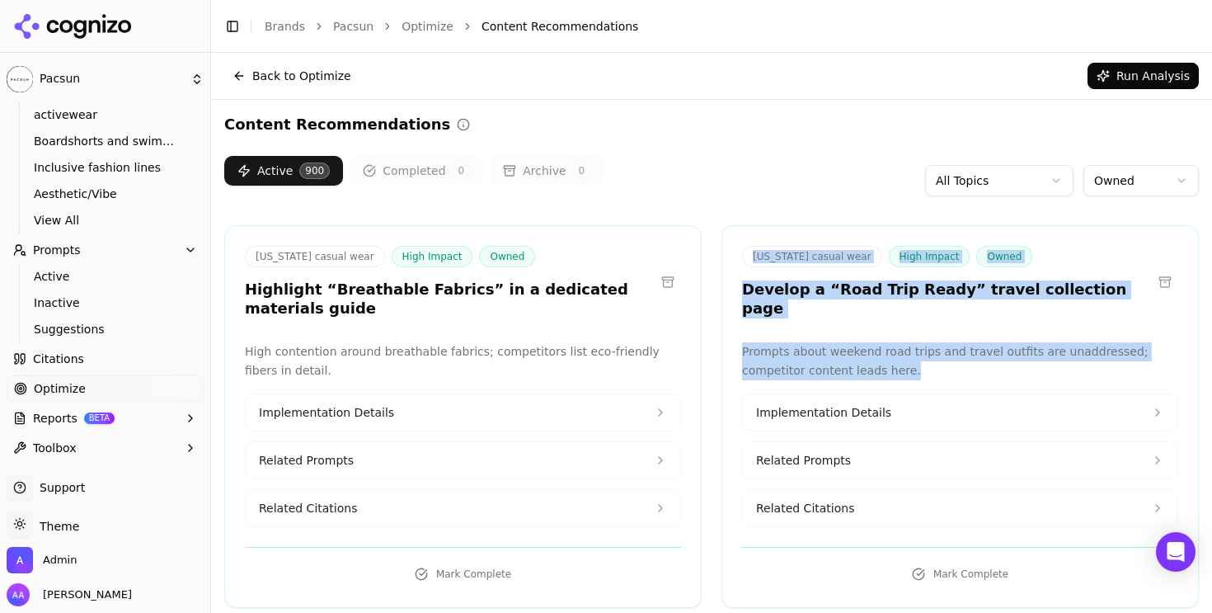
drag, startPoint x: 909, startPoint y: 357, endPoint x: 749, endPoint y: 255, distance: 190.5
click at [739, 255] on div "California casual wear High Impact Owned Develop a “Road Trip Ready” travel col…" at bounding box center [959, 416] width 477 height 383
click at [779, 261] on span "California casual wear" at bounding box center [812, 256] width 140 height 21
drag, startPoint x: 757, startPoint y: 259, endPoint x: 945, endPoint y: 362, distance: 214.4
click at [946, 362] on div "California casual wear High Impact Owned Develop a “Road Trip Ready” travel col…" at bounding box center [959, 416] width 477 height 383
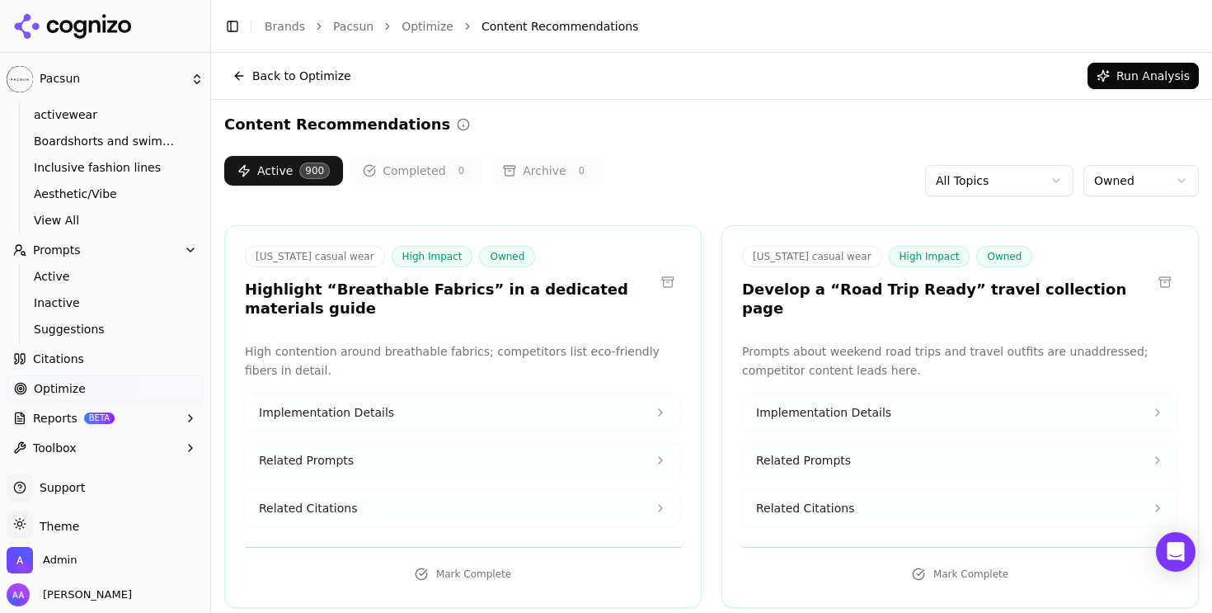
click at [937, 356] on p "Prompts about weekend road trips and travel outfits are unaddressed; competitor…" at bounding box center [960, 361] width 436 height 38
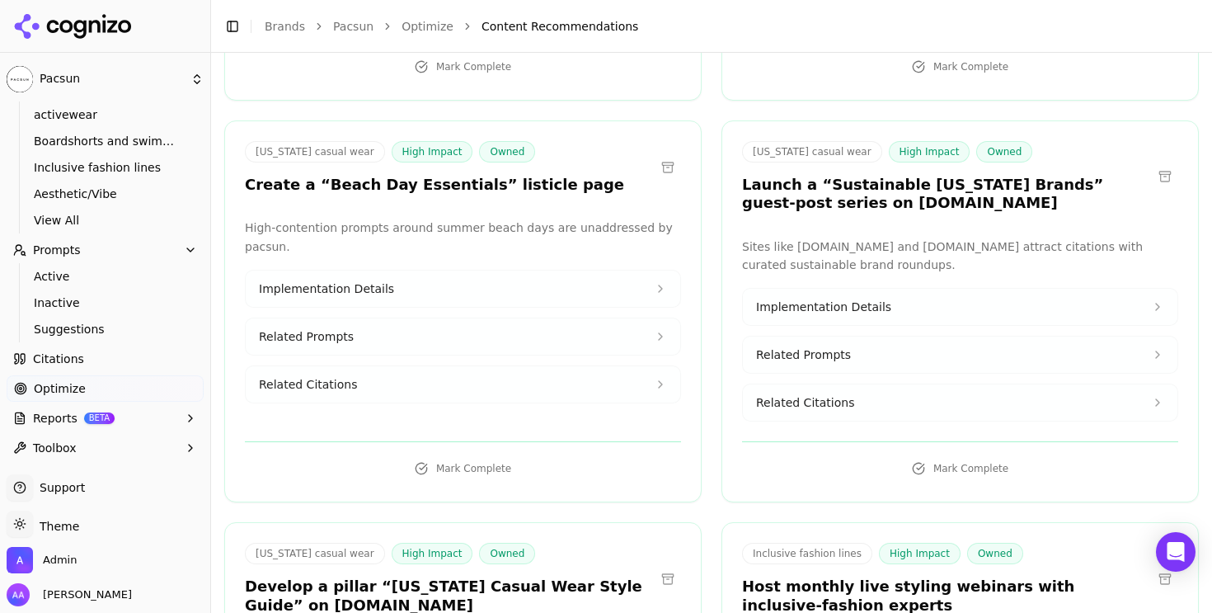
scroll to position [1317, 0]
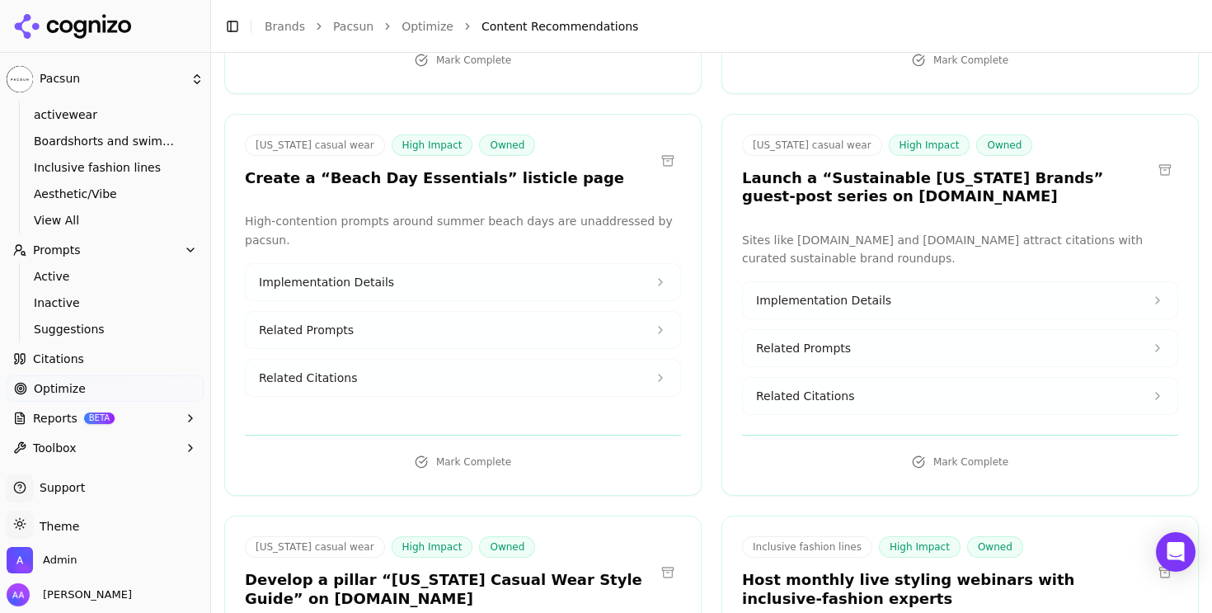
click at [1157, 157] on button at bounding box center [1165, 170] width 26 height 26
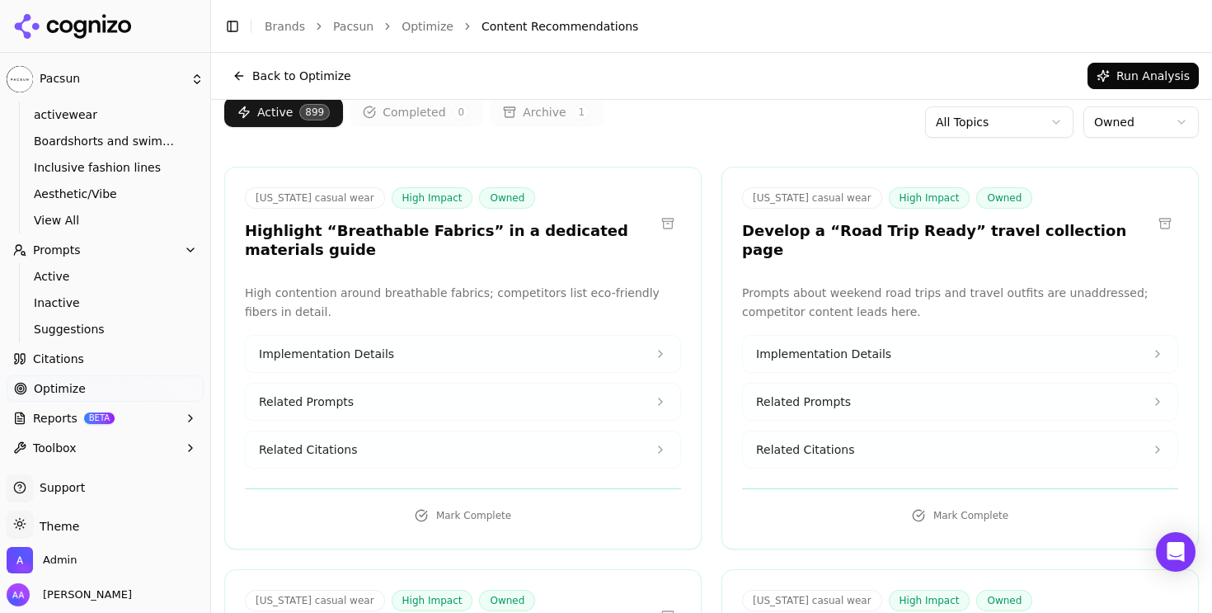
scroll to position [0, 0]
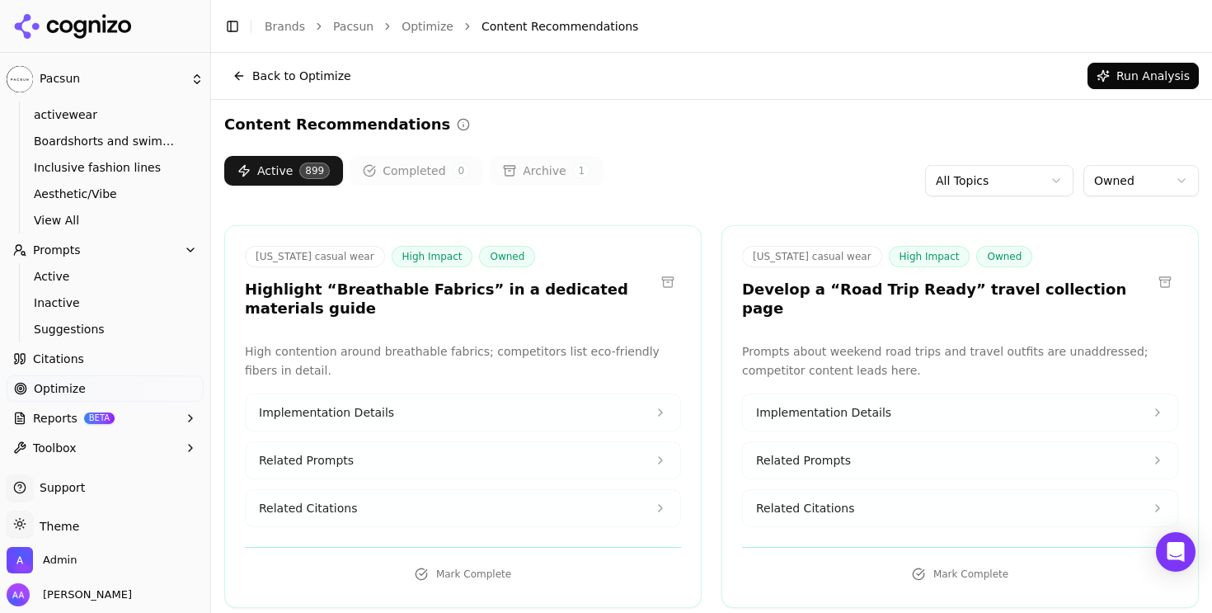
click at [120, 355] on link "Citations" at bounding box center [105, 358] width 197 height 26
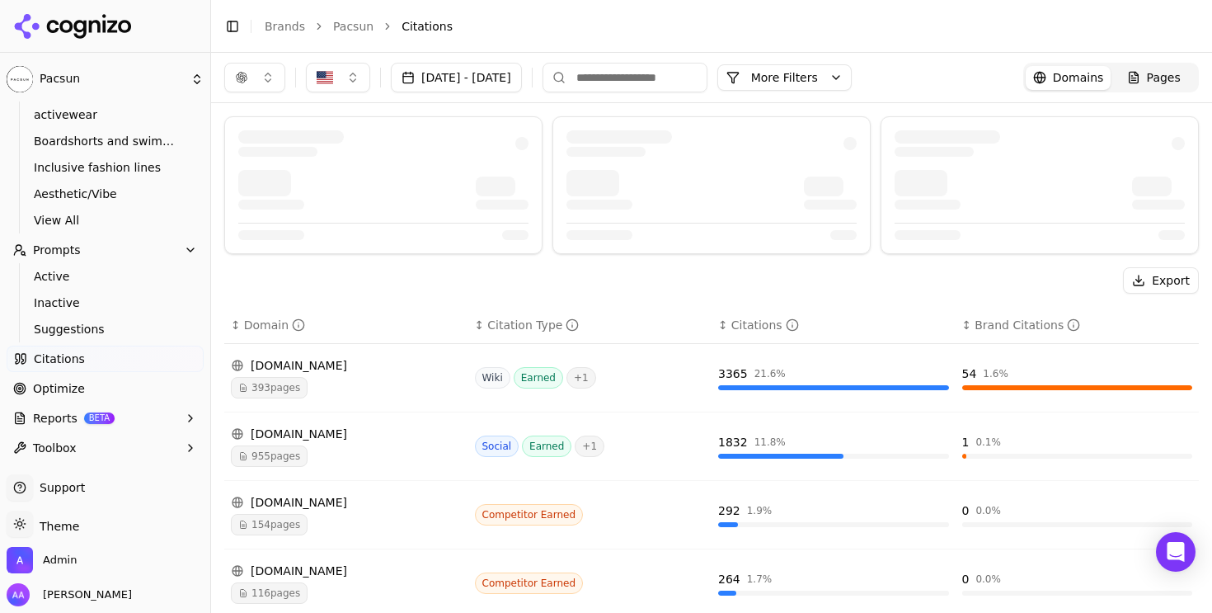
click at [671, 75] on input at bounding box center [624, 78] width 165 height 30
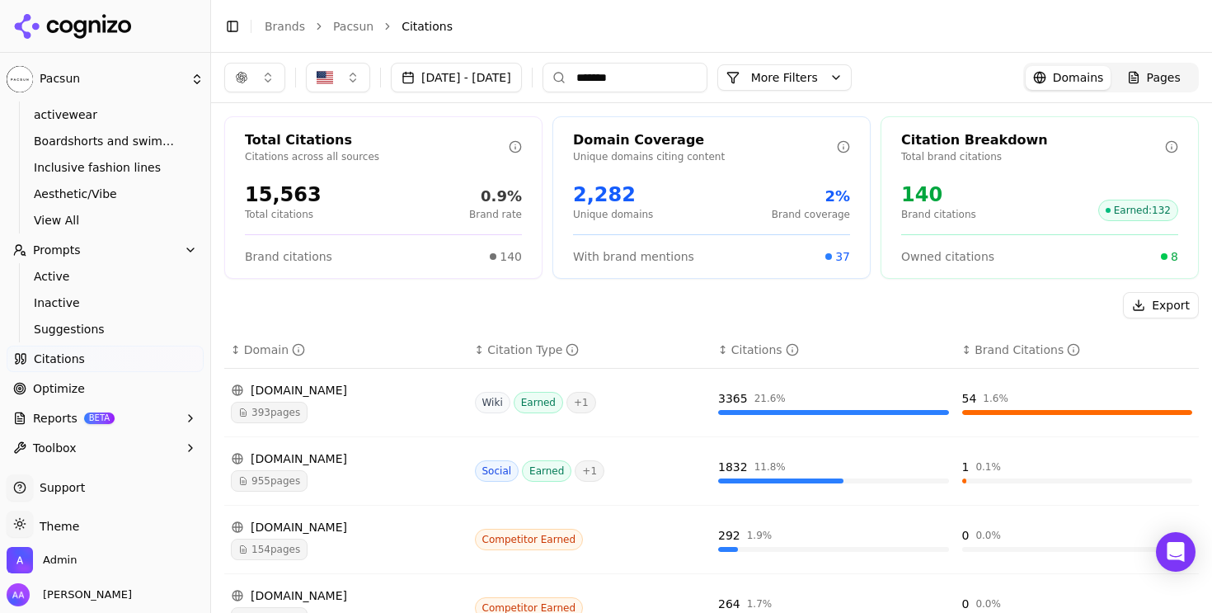
type input "*******"
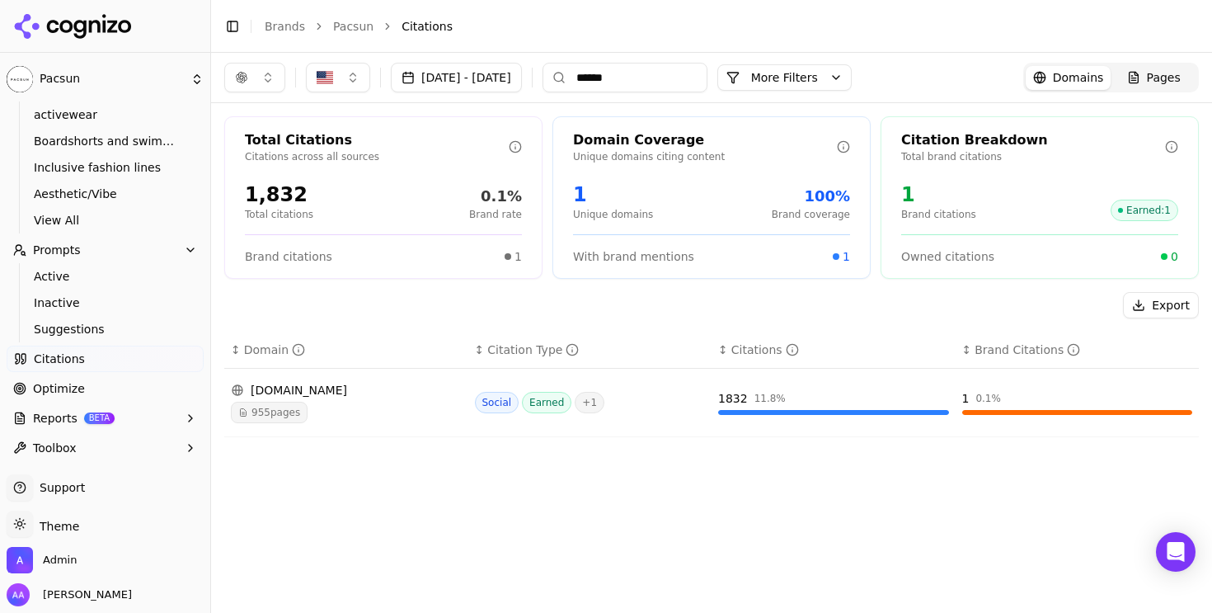
click at [250, 79] on button "button" at bounding box center [254, 78] width 61 height 30
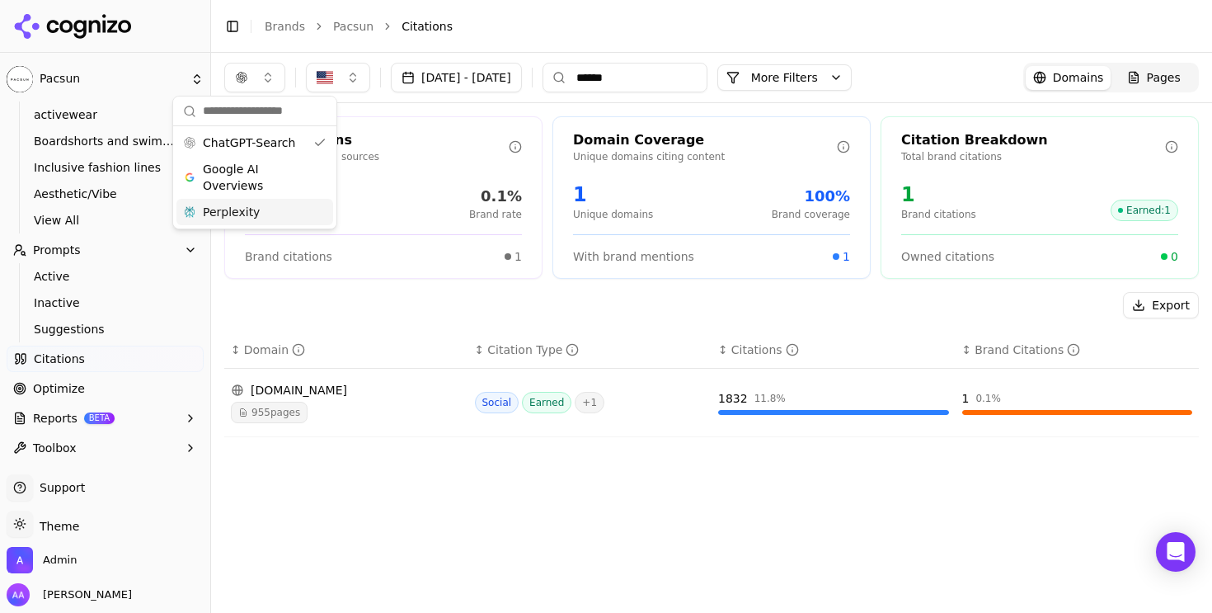
click at [251, 215] on span "Perplexity" at bounding box center [231, 212] width 57 height 16
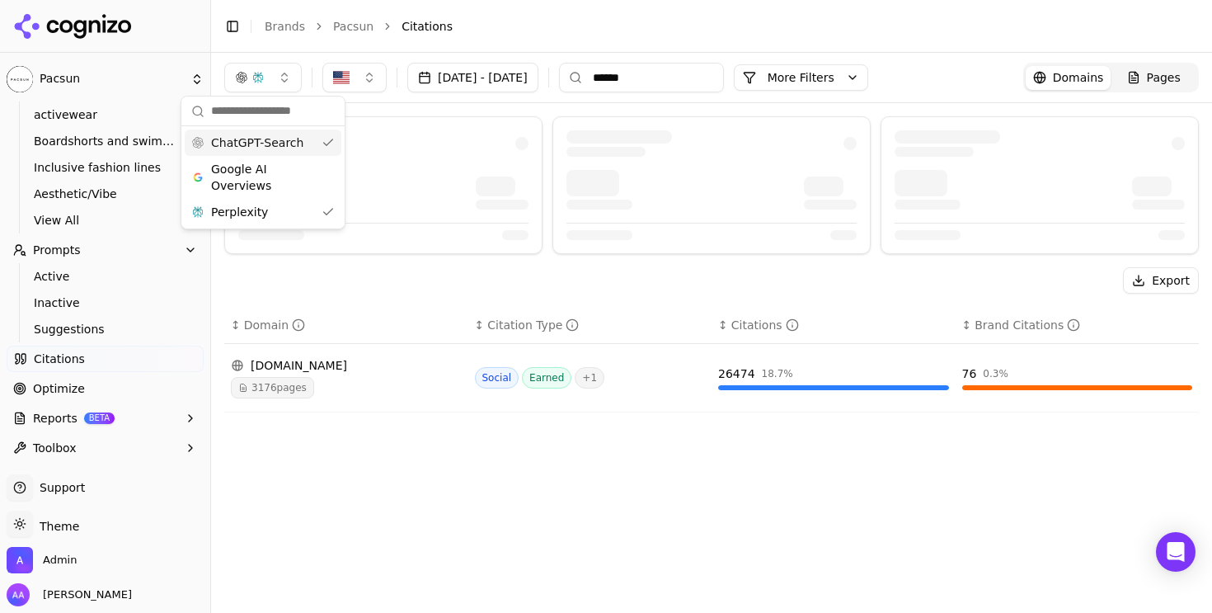
click at [265, 146] on span "ChatGPT-Search" at bounding box center [257, 142] width 92 height 16
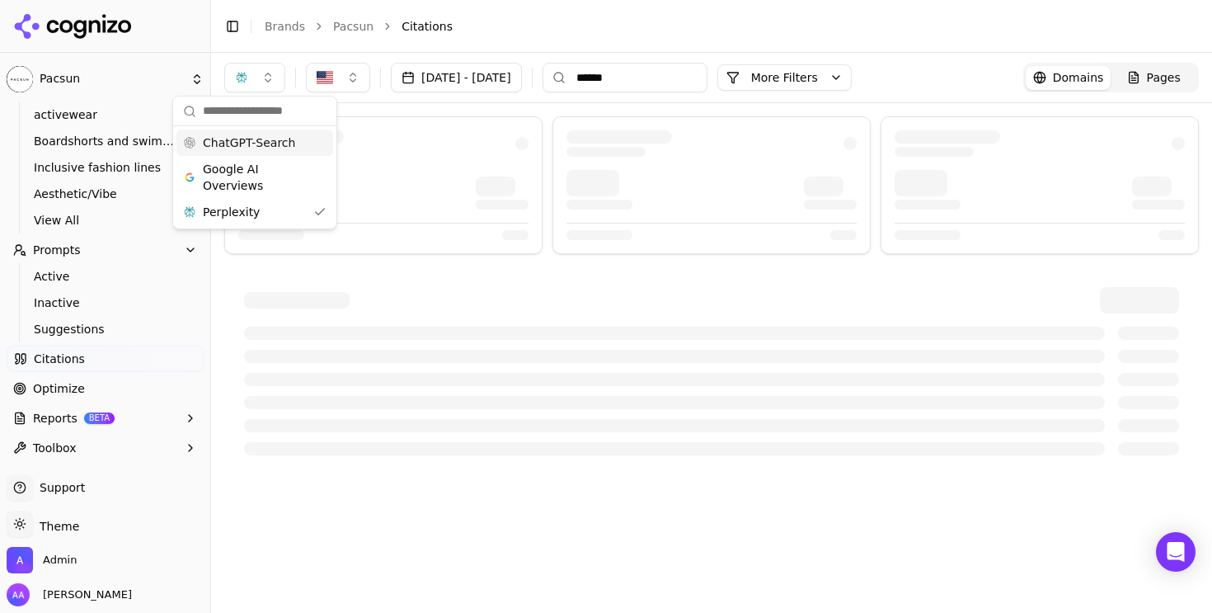
click at [702, 79] on input "******" at bounding box center [624, 78] width 165 height 30
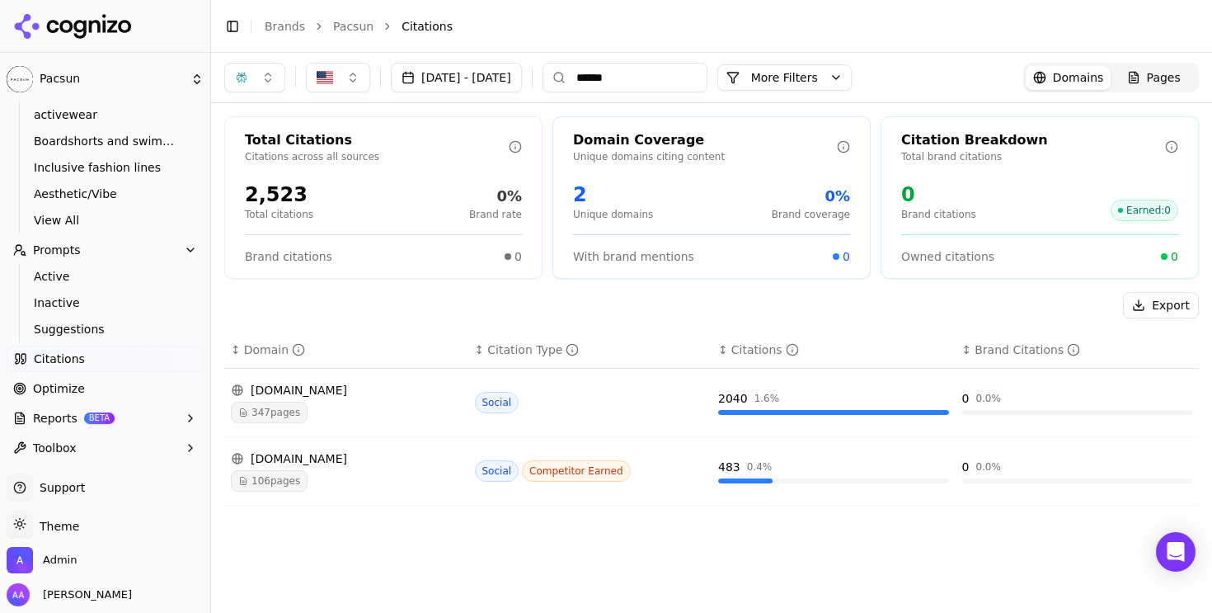
type input "******"
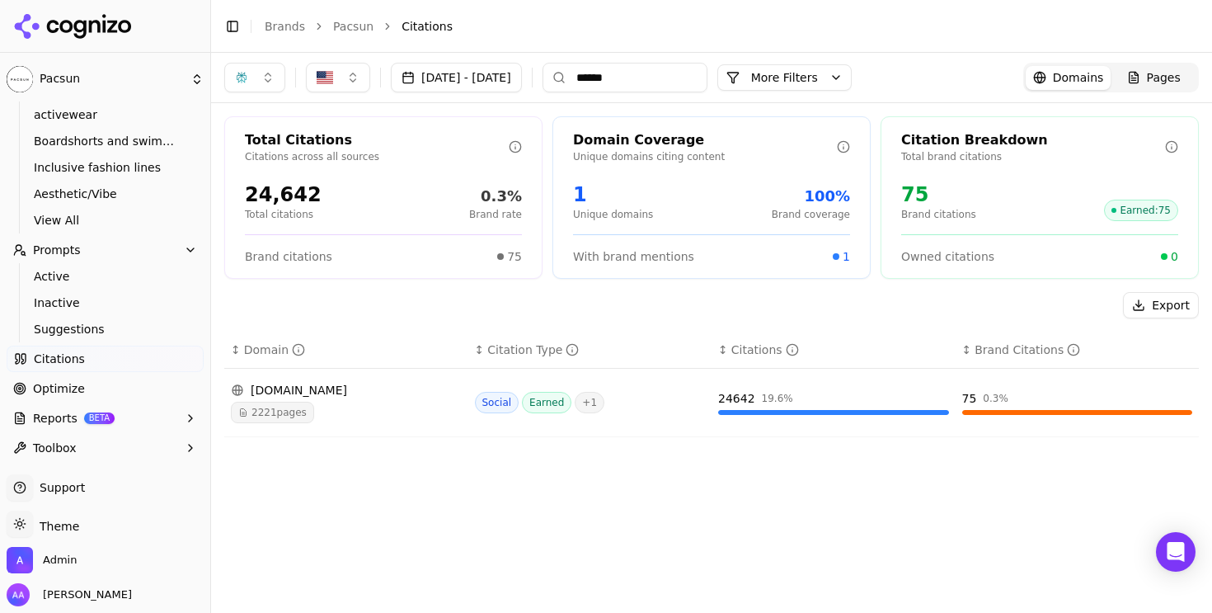
click at [472, 78] on button "Aug 20, 2025 - Sep 19, 2025" at bounding box center [456, 78] width 131 height 30
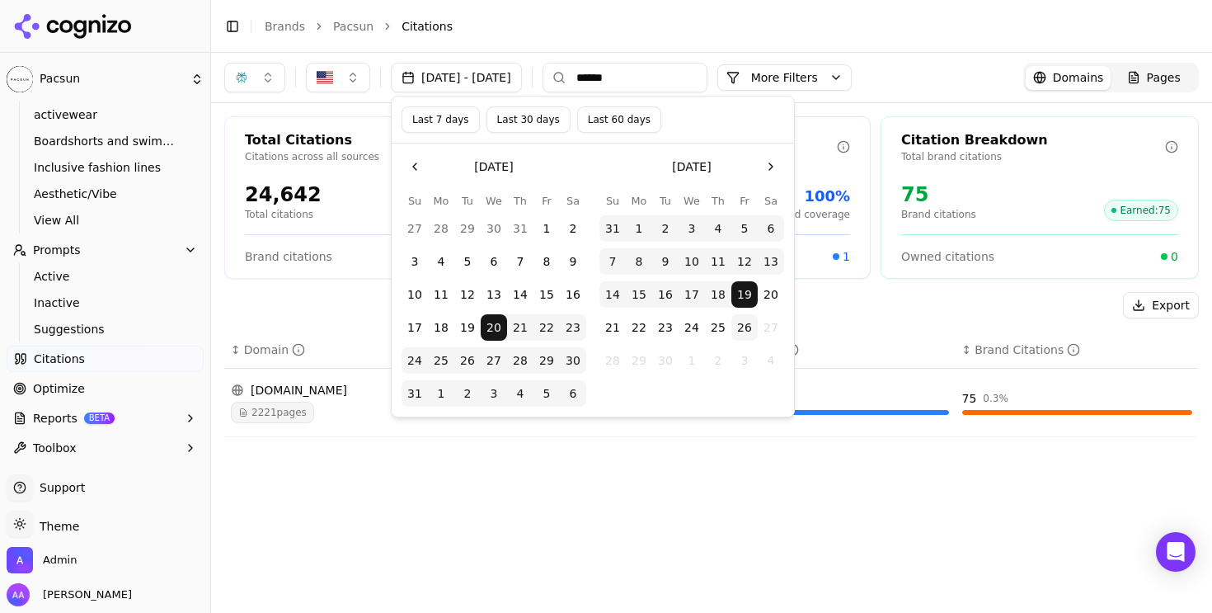
click at [458, 123] on button "Last 7 days" at bounding box center [440, 119] width 78 height 26
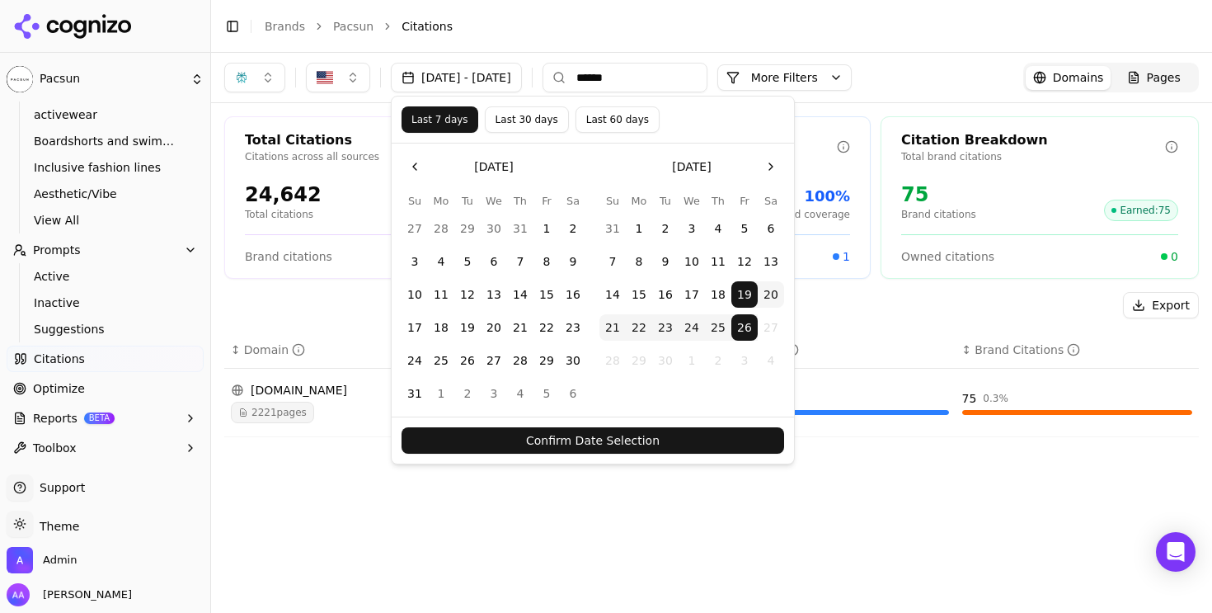
click at [632, 427] on button "Confirm Date Selection" at bounding box center [592, 440] width 383 height 26
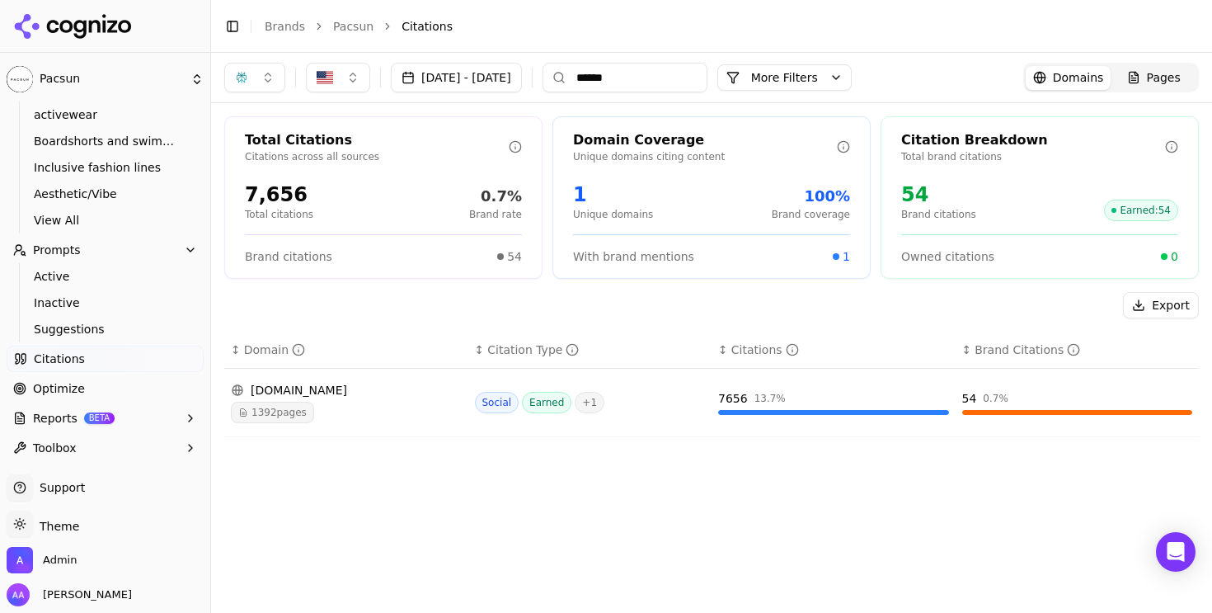
click at [666, 76] on input "******" at bounding box center [624, 78] width 165 height 30
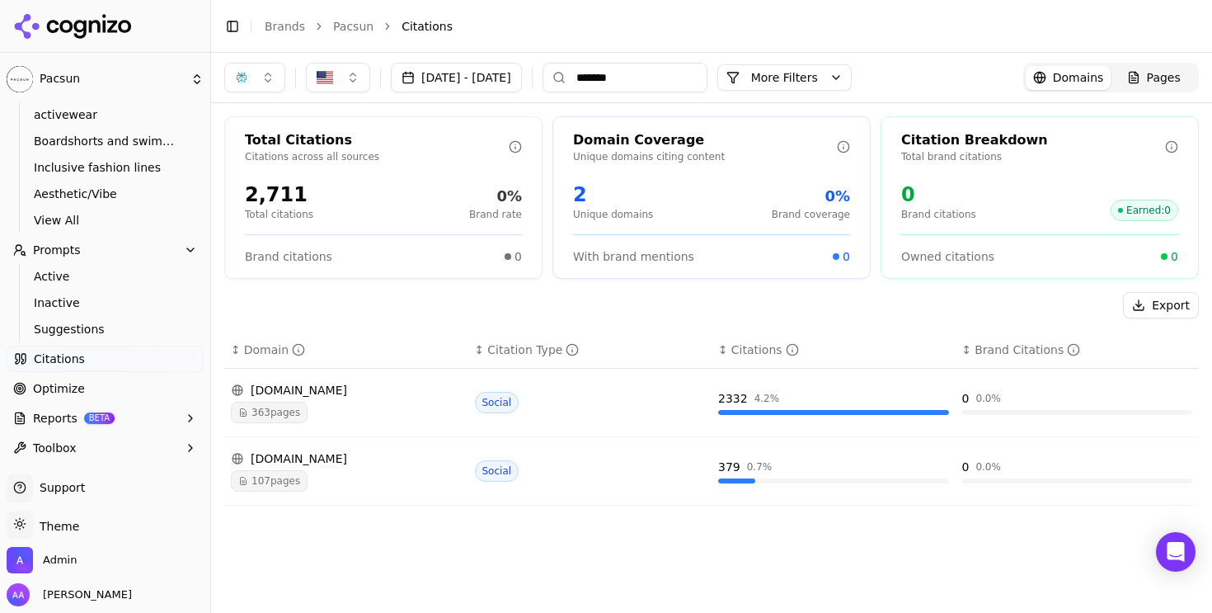
click at [692, 71] on input "*******" at bounding box center [624, 78] width 165 height 30
type input "******"
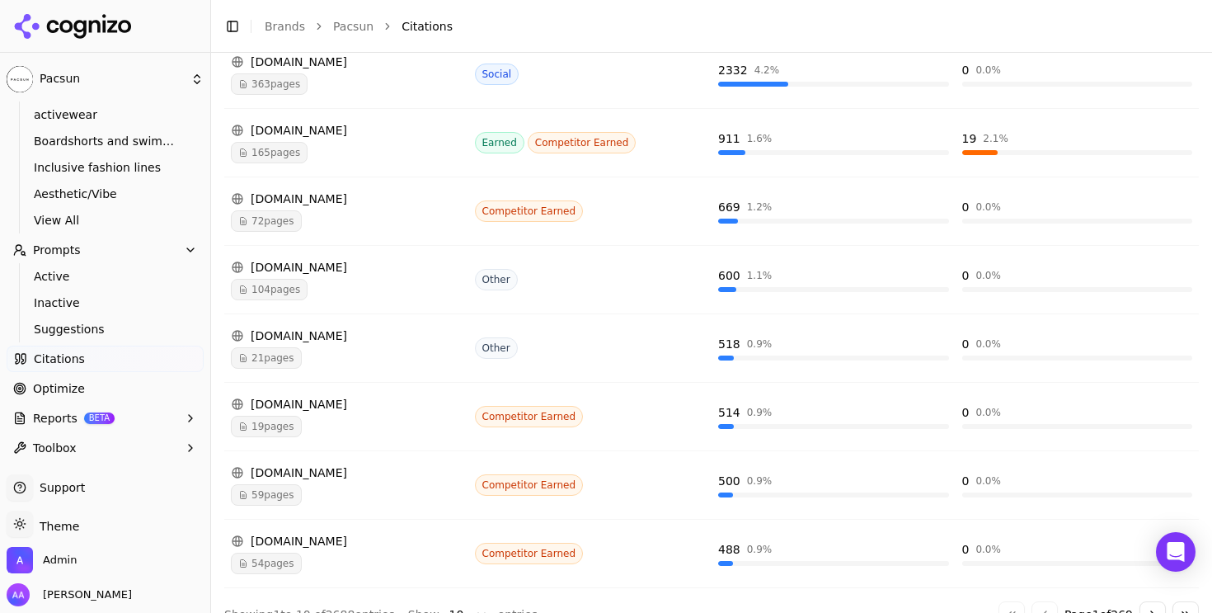
scroll to position [493, 0]
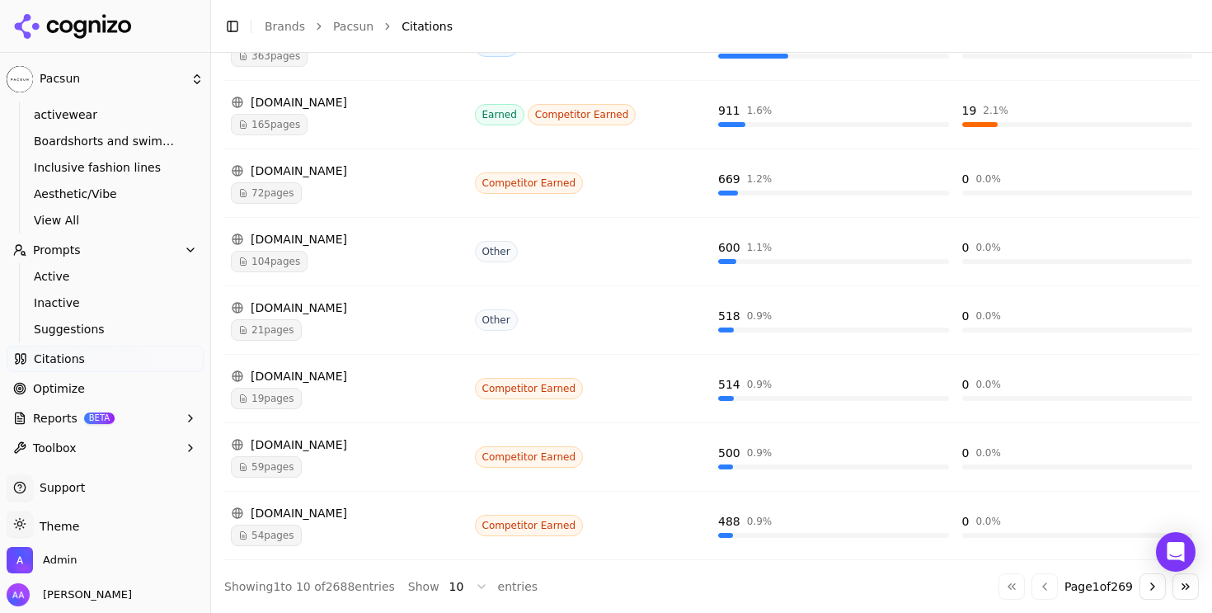
click at [1139, 589] on button "Go to next page" at bounding box center [1152, 586] width 26 height 26
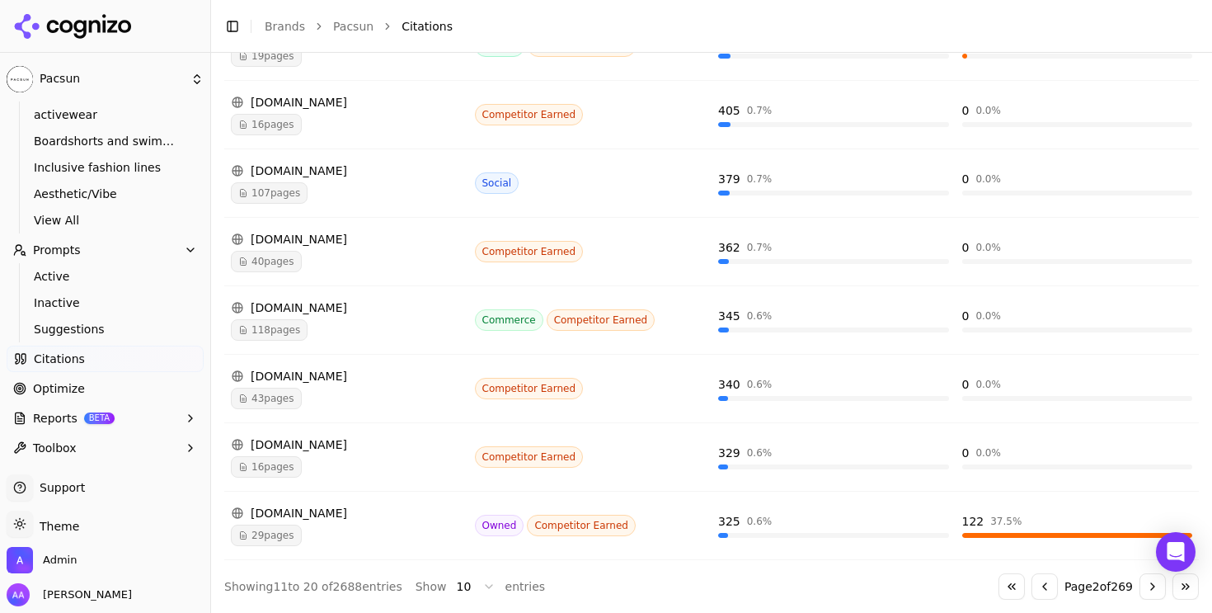
click at [1031, 589] on button "Go to previous page" at bounding box center [1044, 586] width 26 height 26
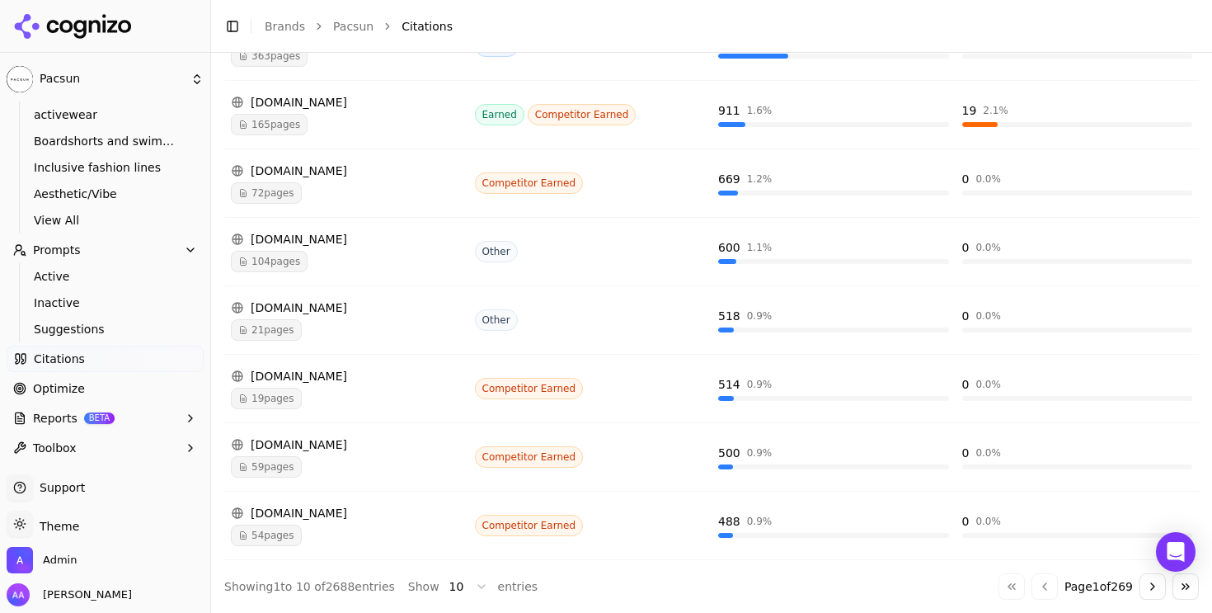
click at [1139, 587] on button "Go to next page" at bounding box center [1152, 586] width 26 height 26
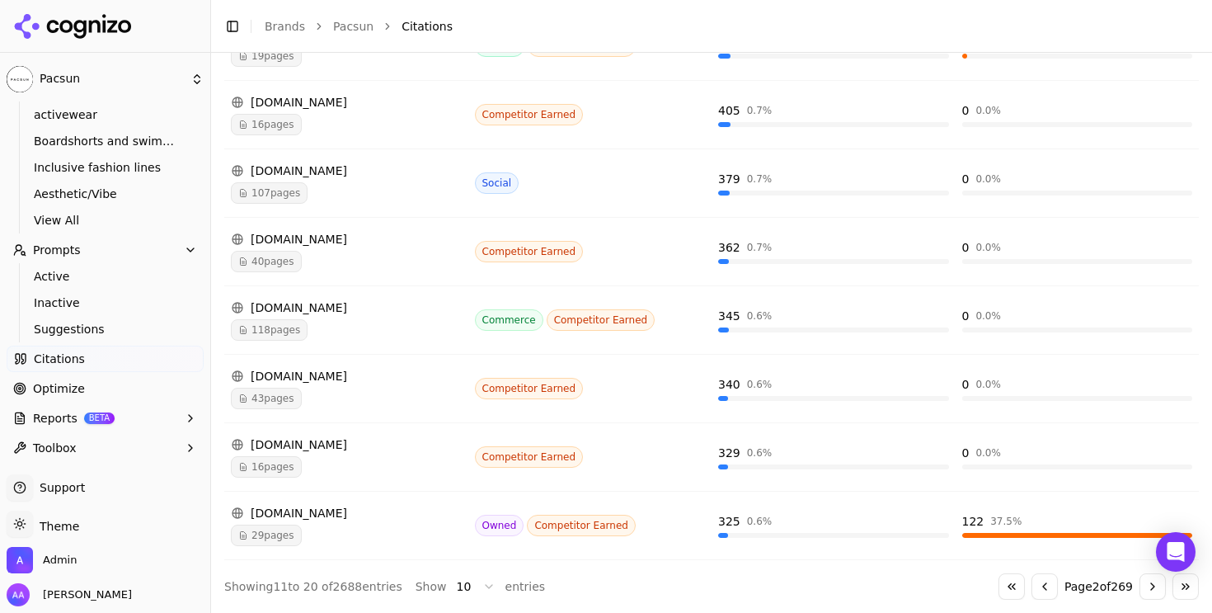
click at [1139, 598] on button "Go to next page" at bounding box center [1152, 586] width 26 height 26
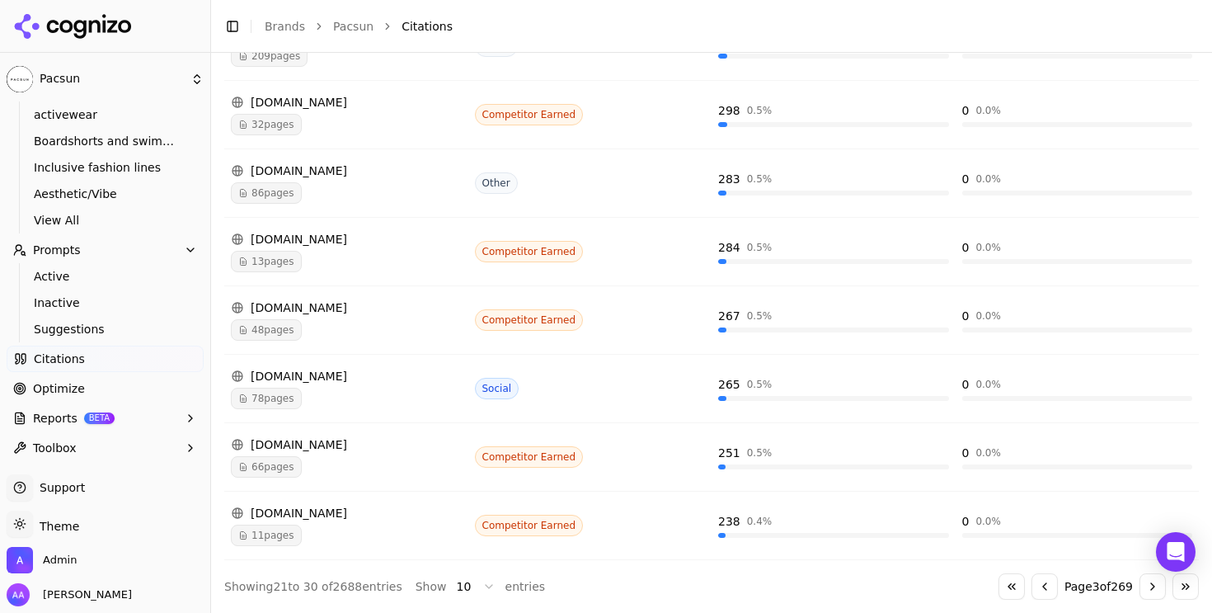
click at [998, 587] on button "Go to first page" at bounding box center [1011, 586] width 26 height 26
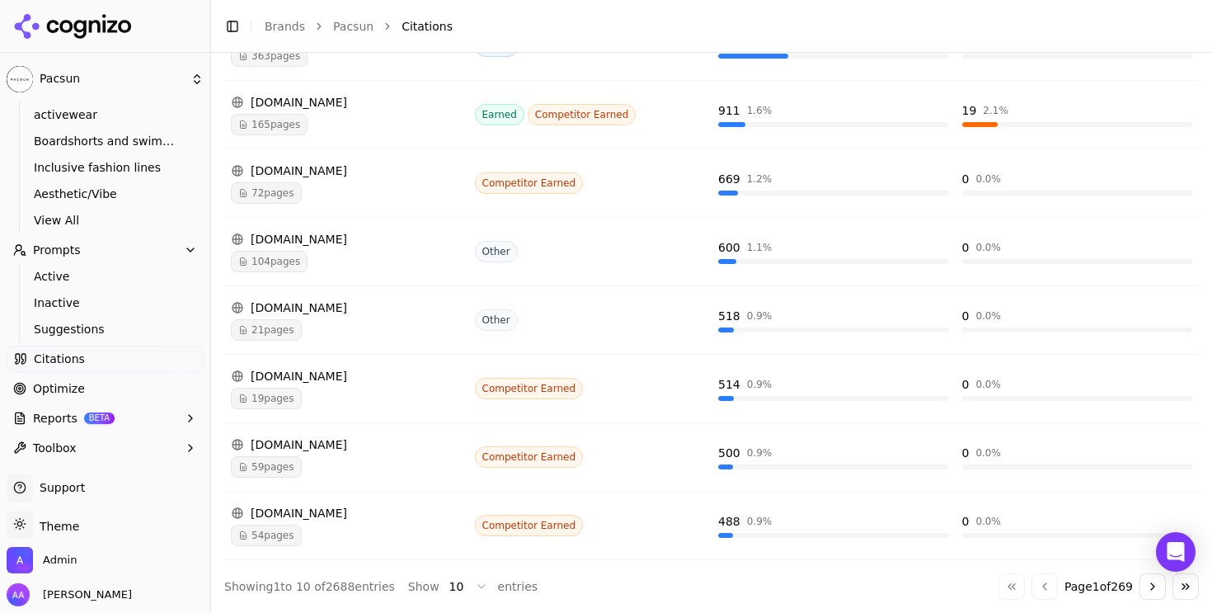
click at [1139, 592] on button "Go to next page" at bounding box center [1152, 586] width 26 height 26
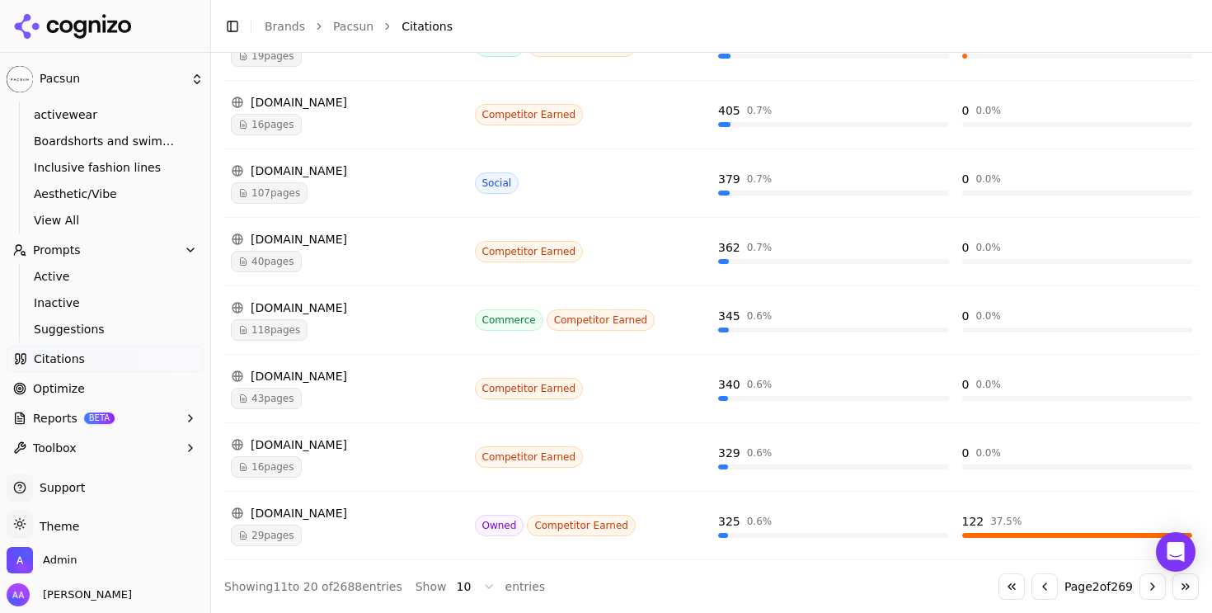
click button "Go to first page"
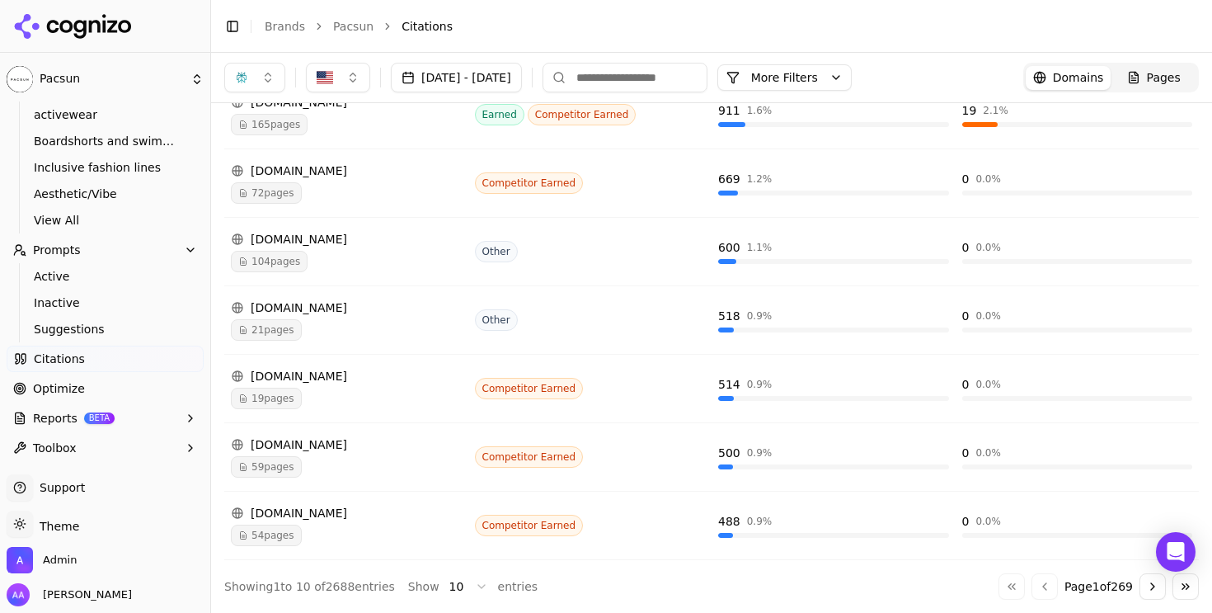
scroll to position [0, 0]
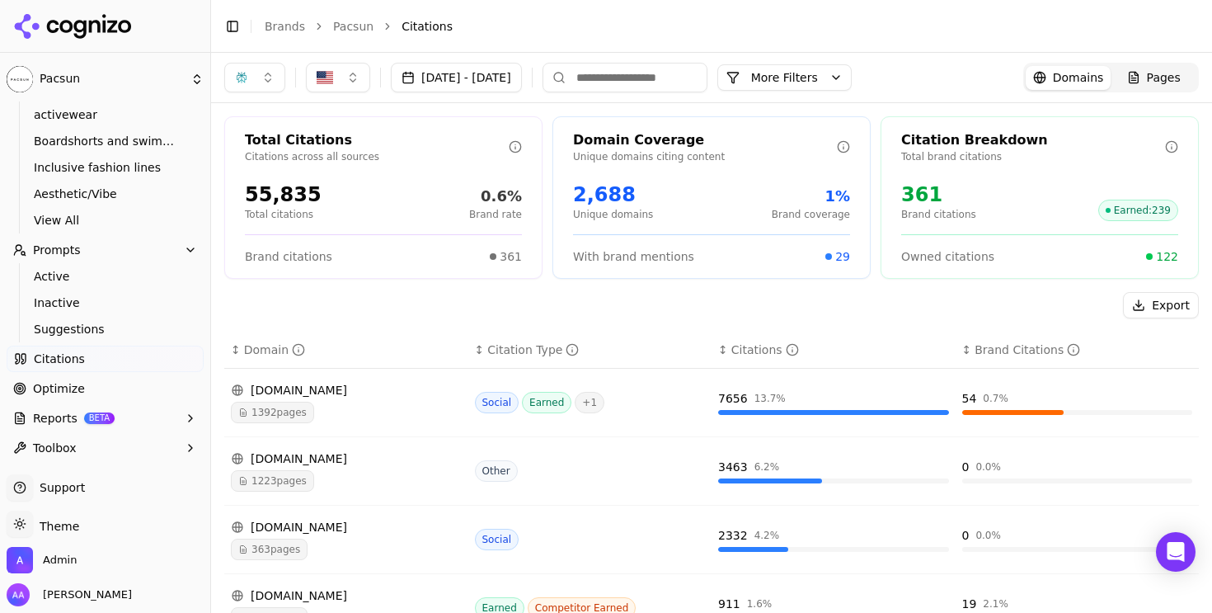
click div "Export"
click link "Optimize"
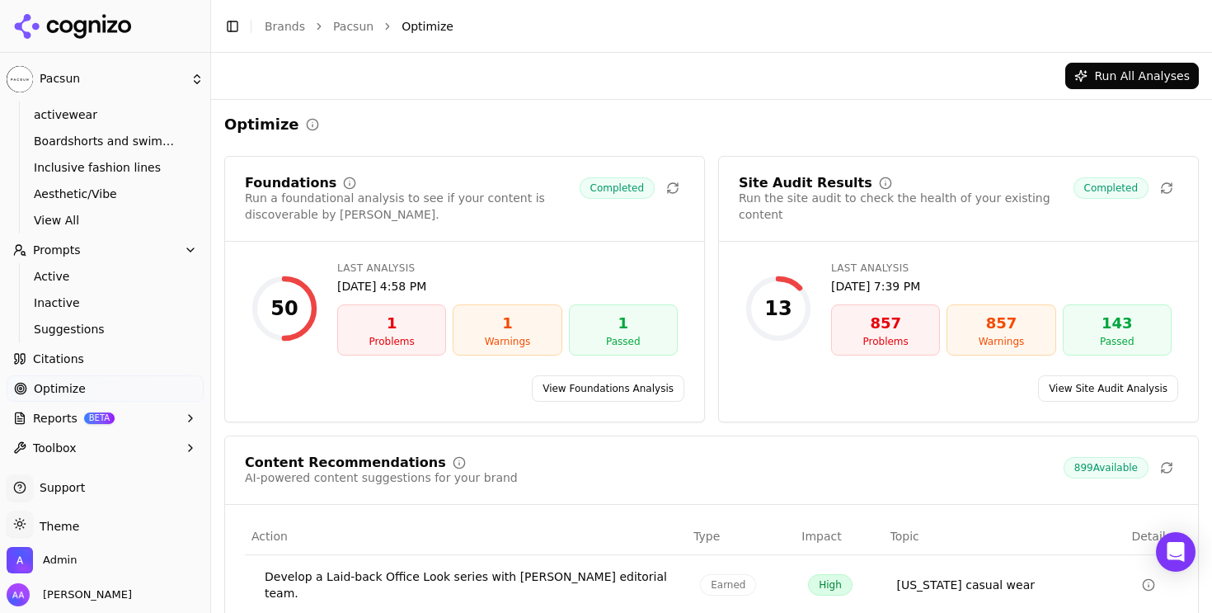
click link "View Foundations Analysis"
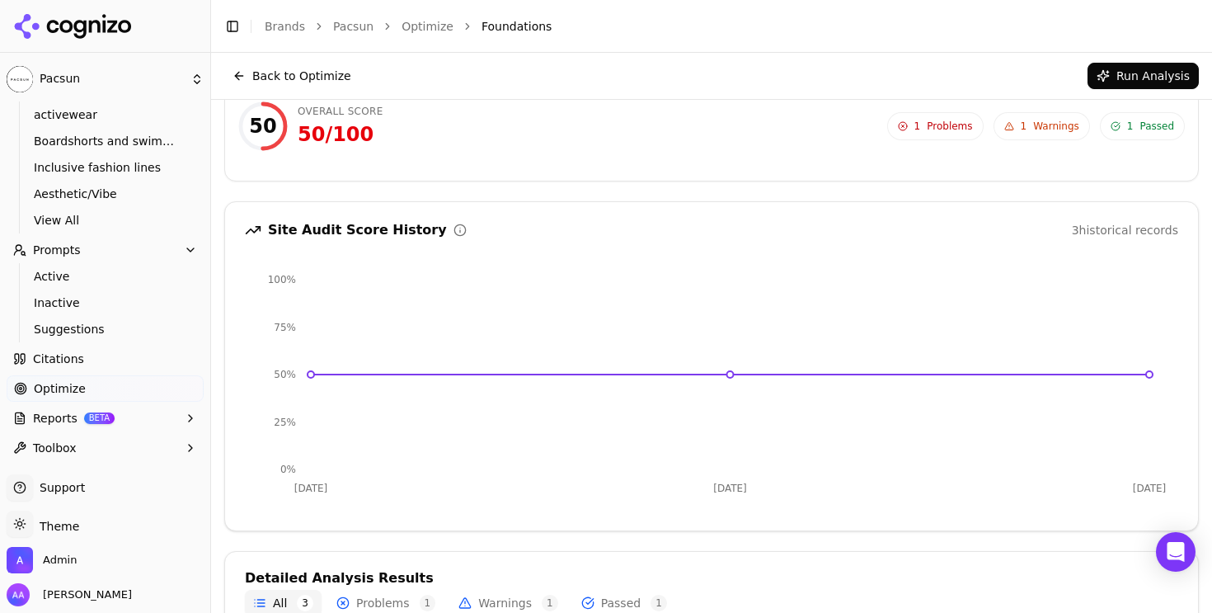
scroll to position [2, 0]
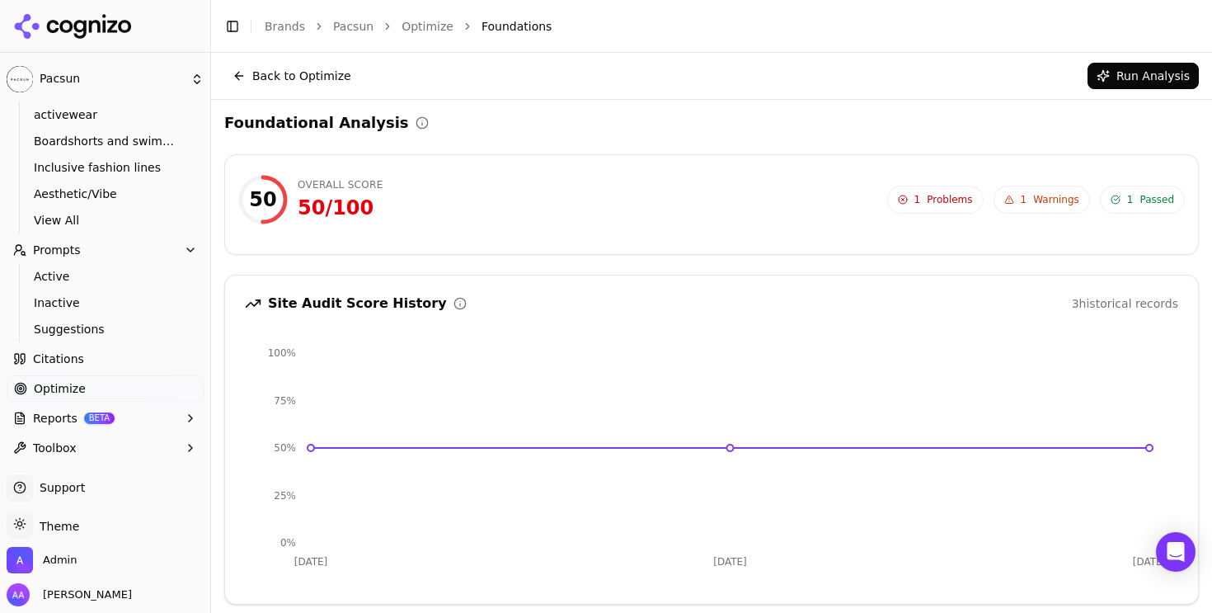
click button "Run Analysis"
click div "Foundational Analysis 50 Overall Score 50 / 100 1 Problems 1 Warnings 1 Passed …"
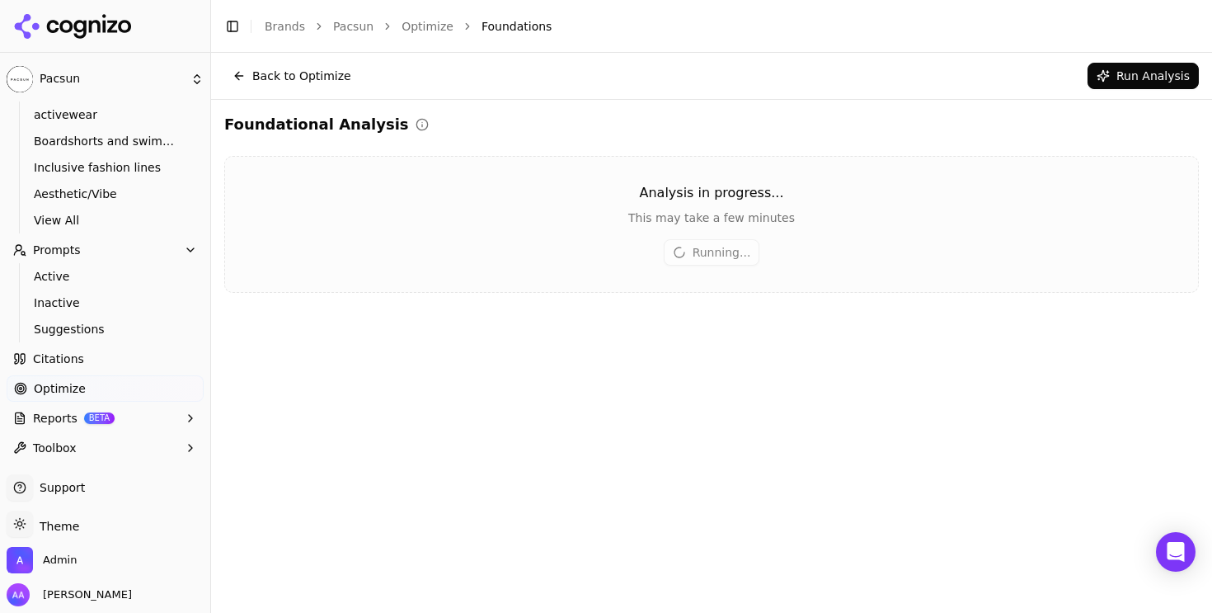
scroll to position [0, 0]
click link "Optimize"
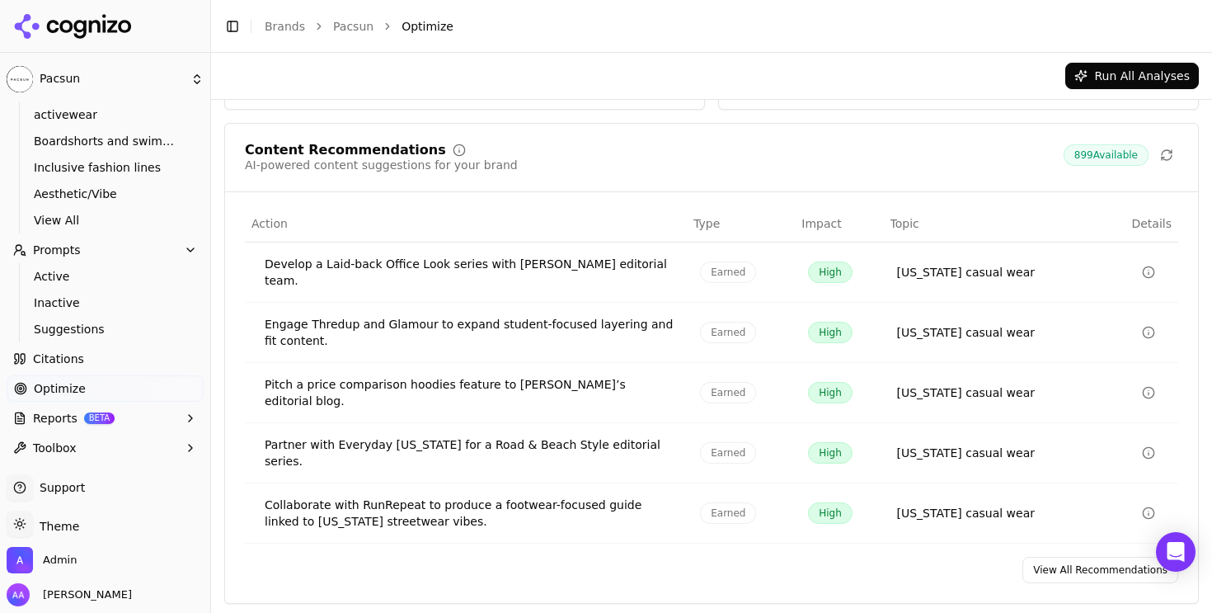
scroll to position [283, 0]
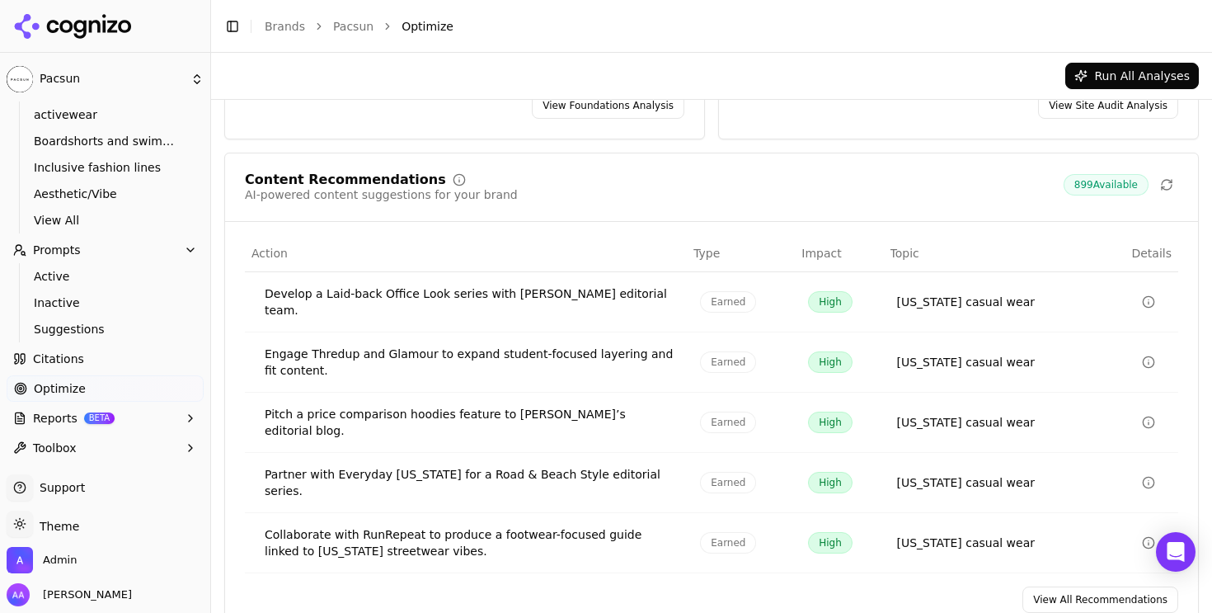
click link "View All Recommendations"
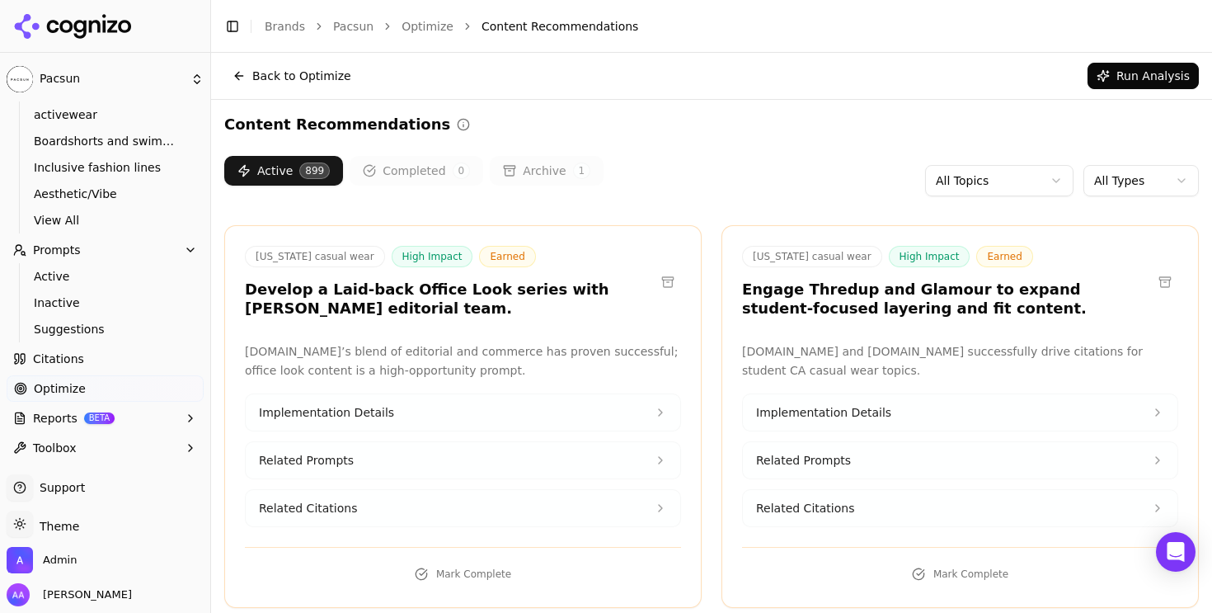
click html "Pacsun Platform Home Competition Topics activewear Boardshorts and swimwear Inc…"
click div "Content Recommendations Active 899 Completed 0 Archive 1 All Topics All Types C…"
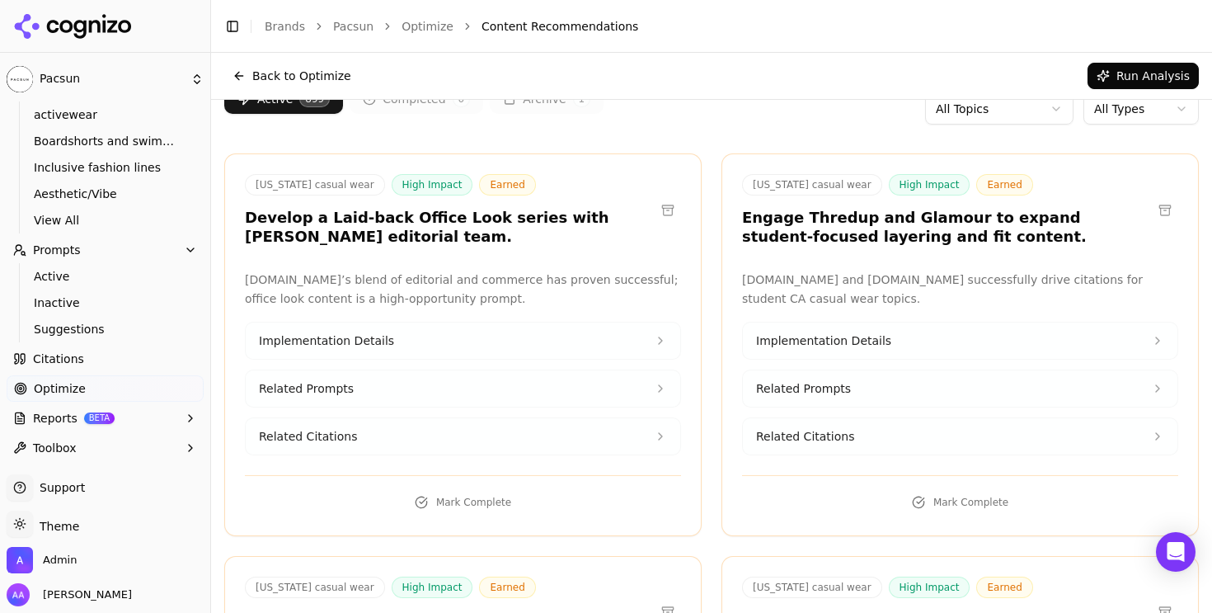
scroll to position [91, 0]
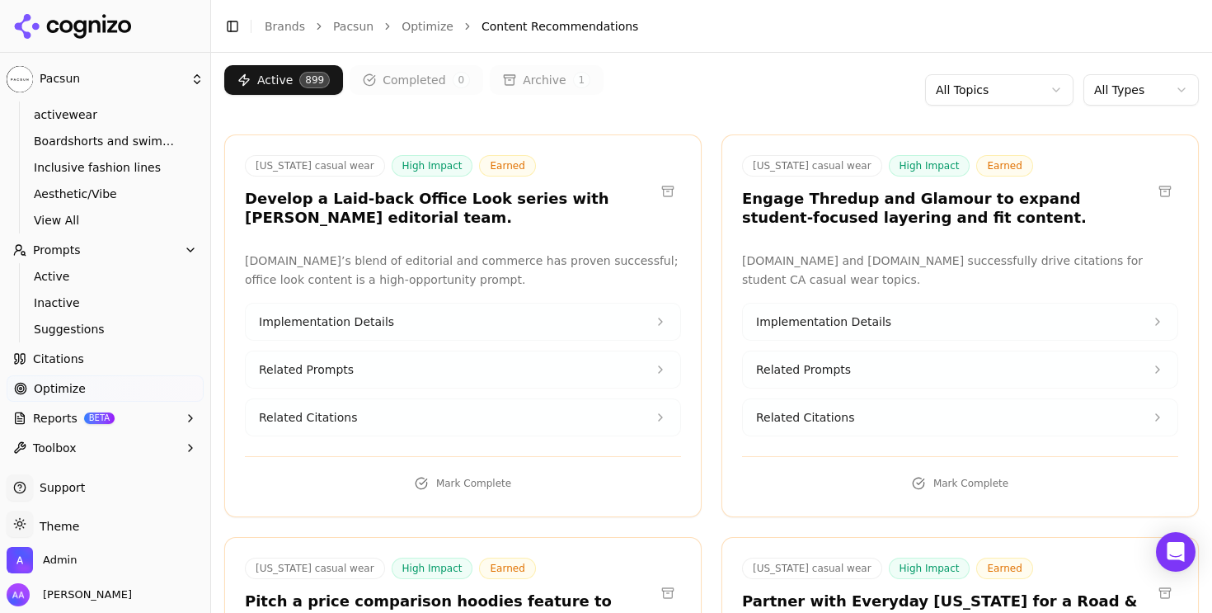
click link "Citations"
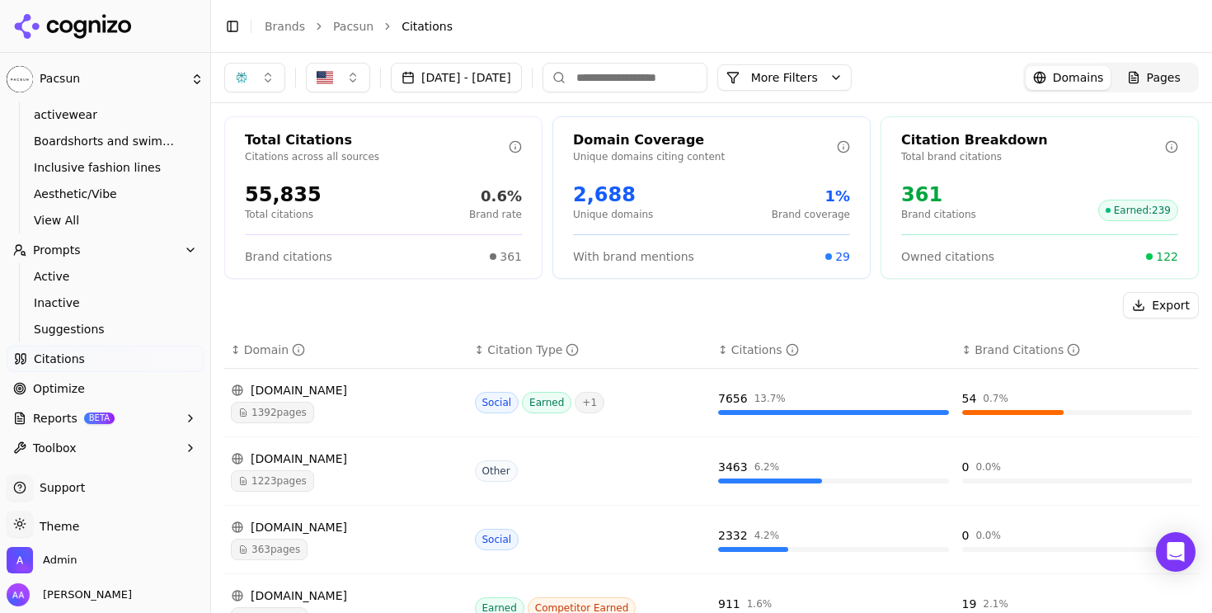
click span "Optimize"
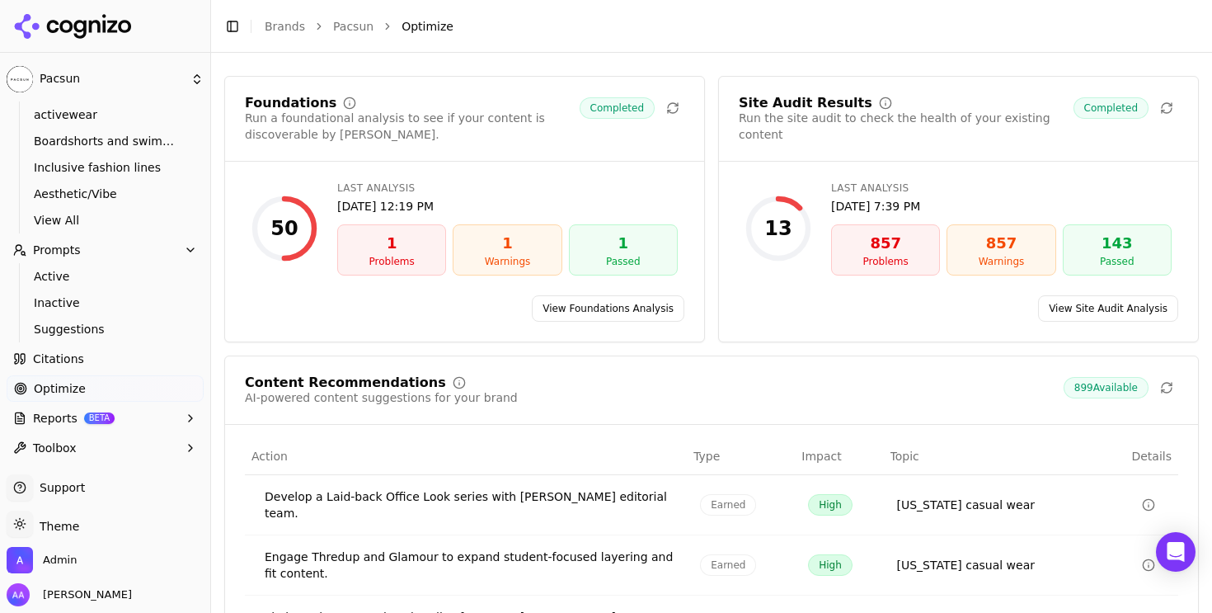
scroll to position [105, 0]
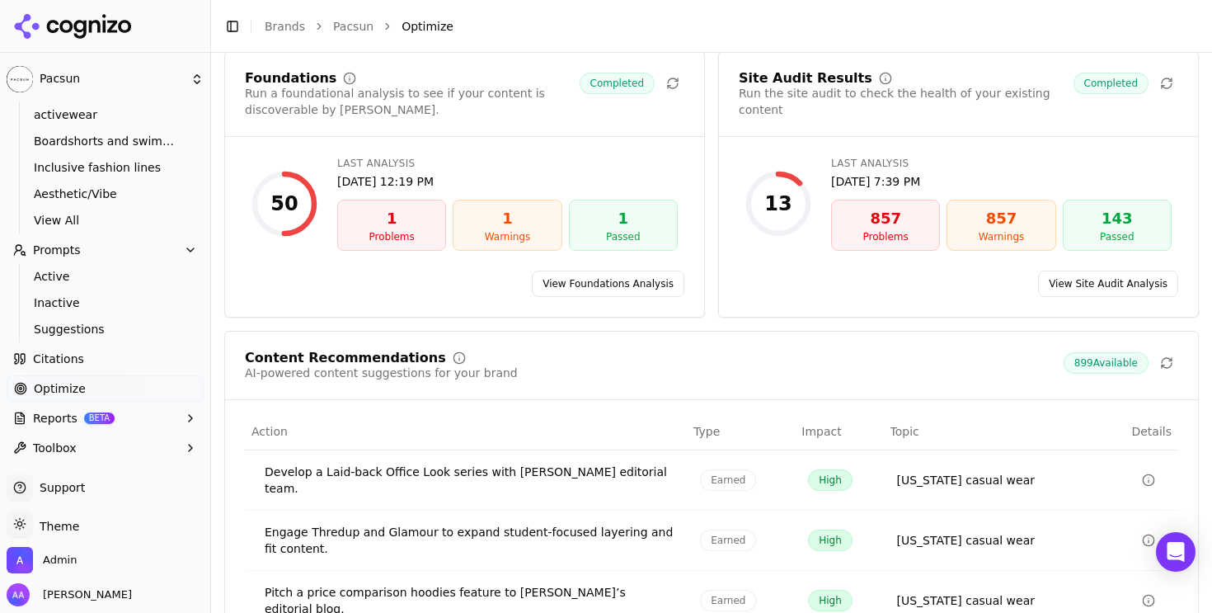
click link "View Foundations Analysis"
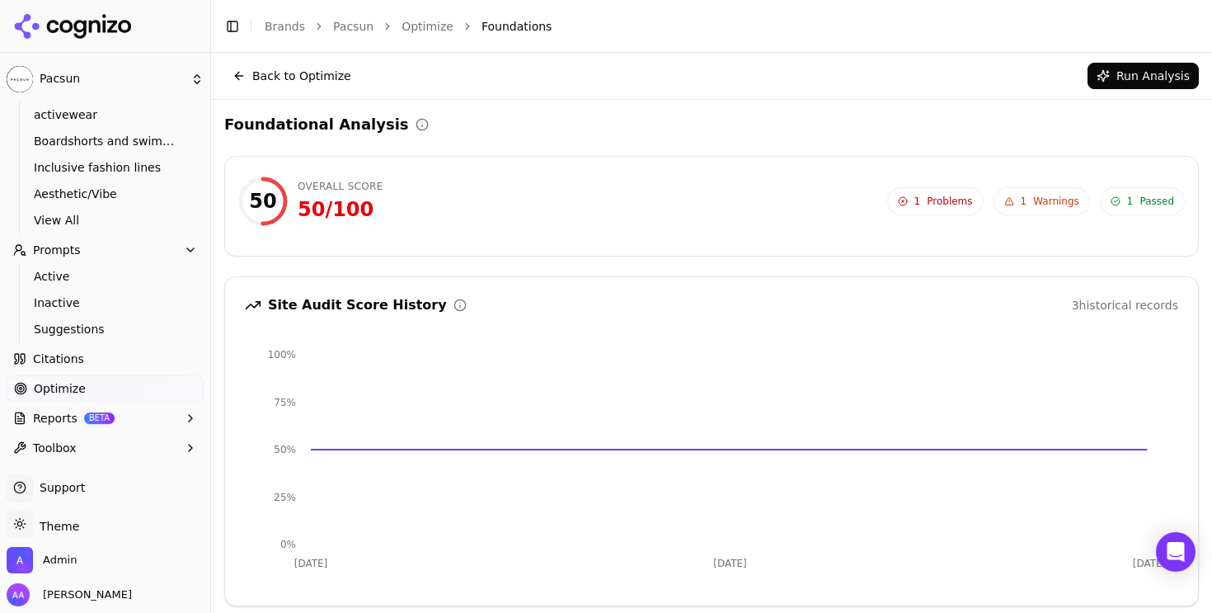
scroll to position [105, 0]
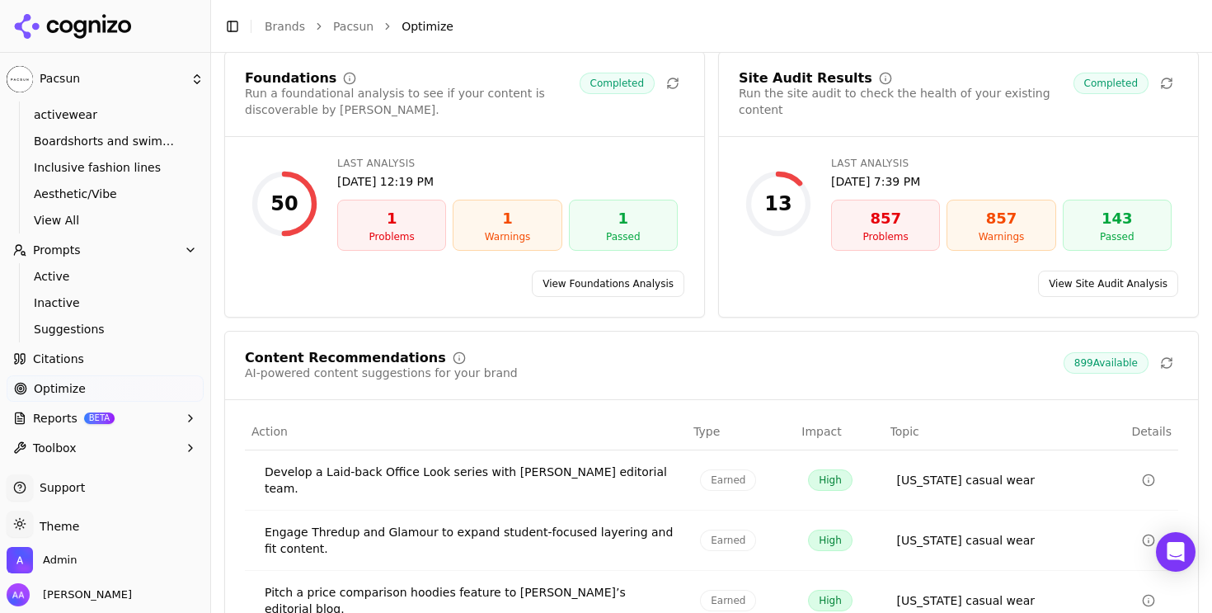
click link "Citations"
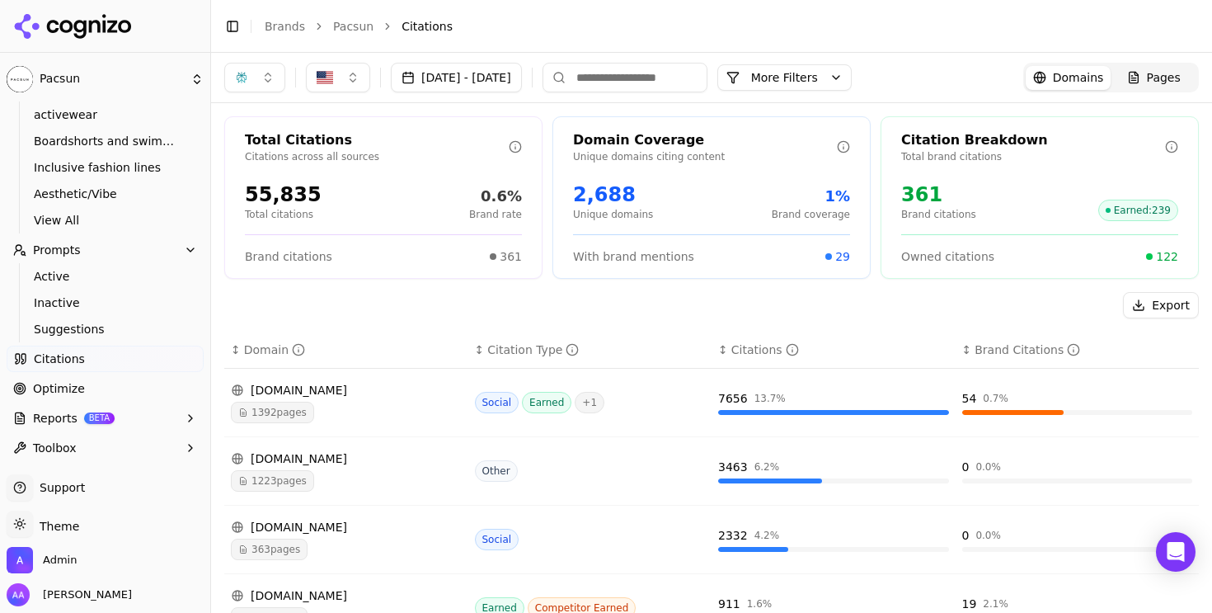
click link "Optimize"
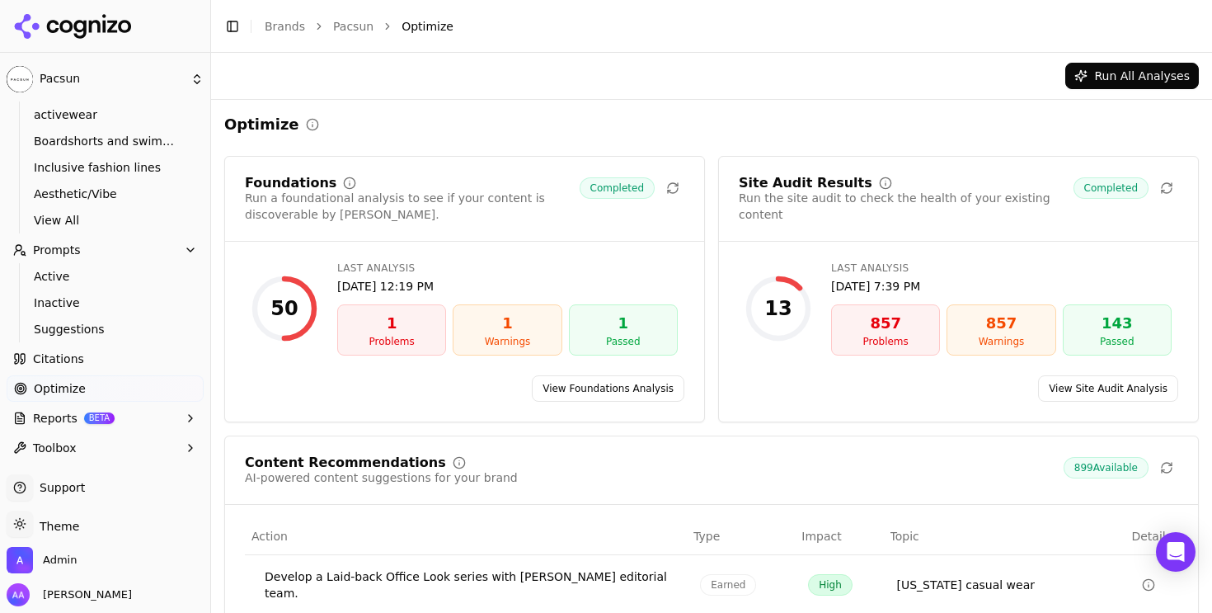
click link "View Foundations Analysis"
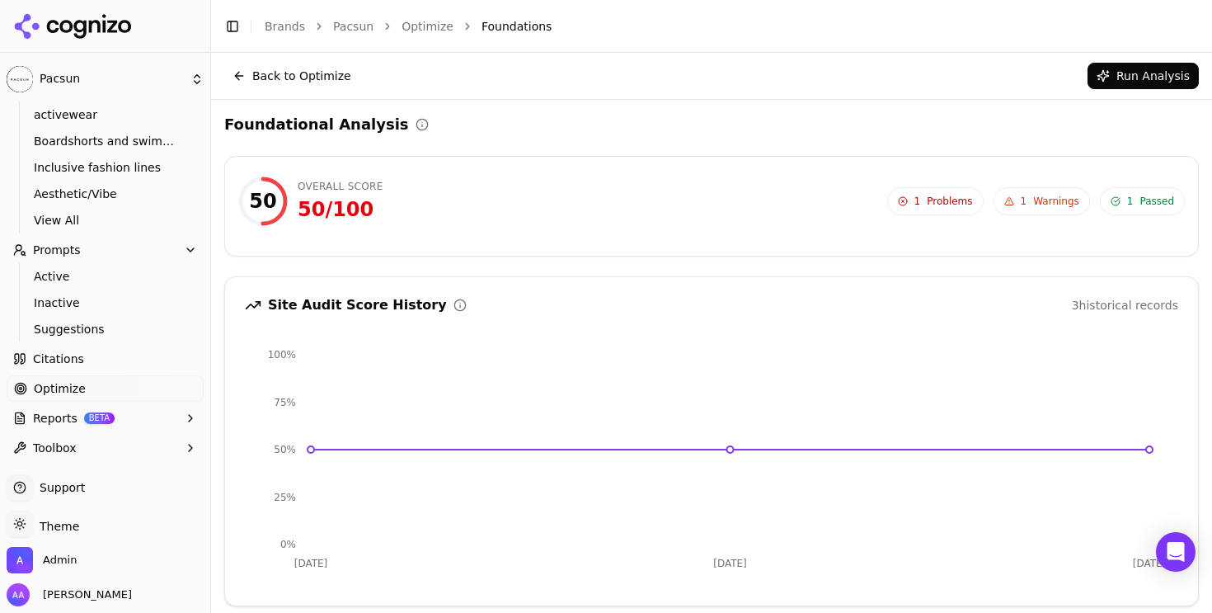
click span "1 Problems"
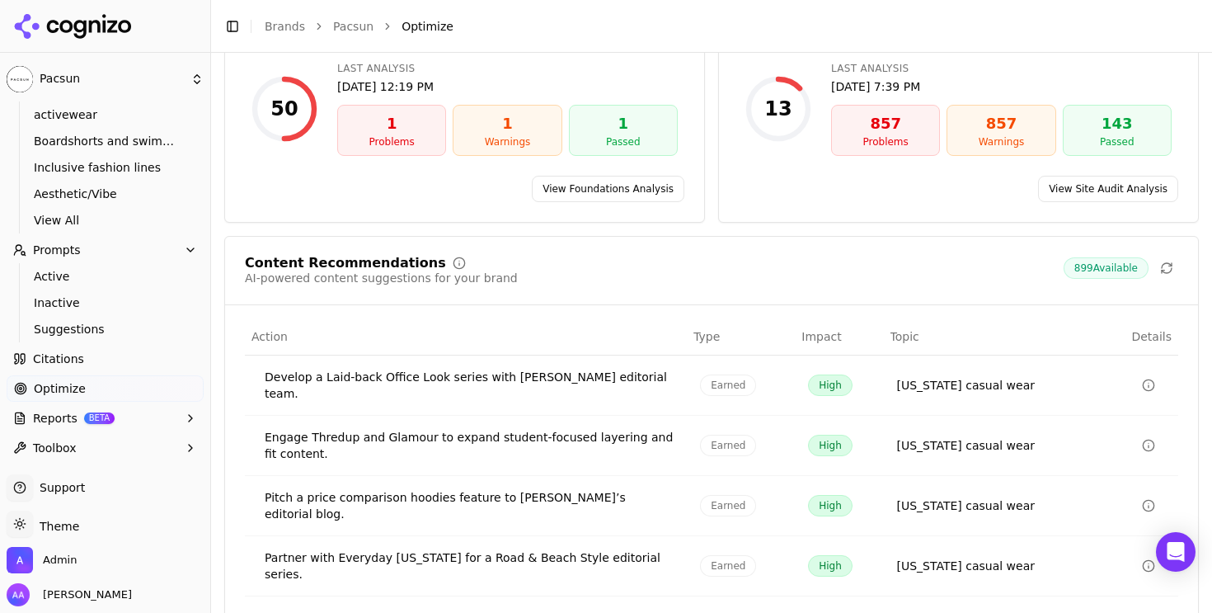
scroll to position [262, 0]
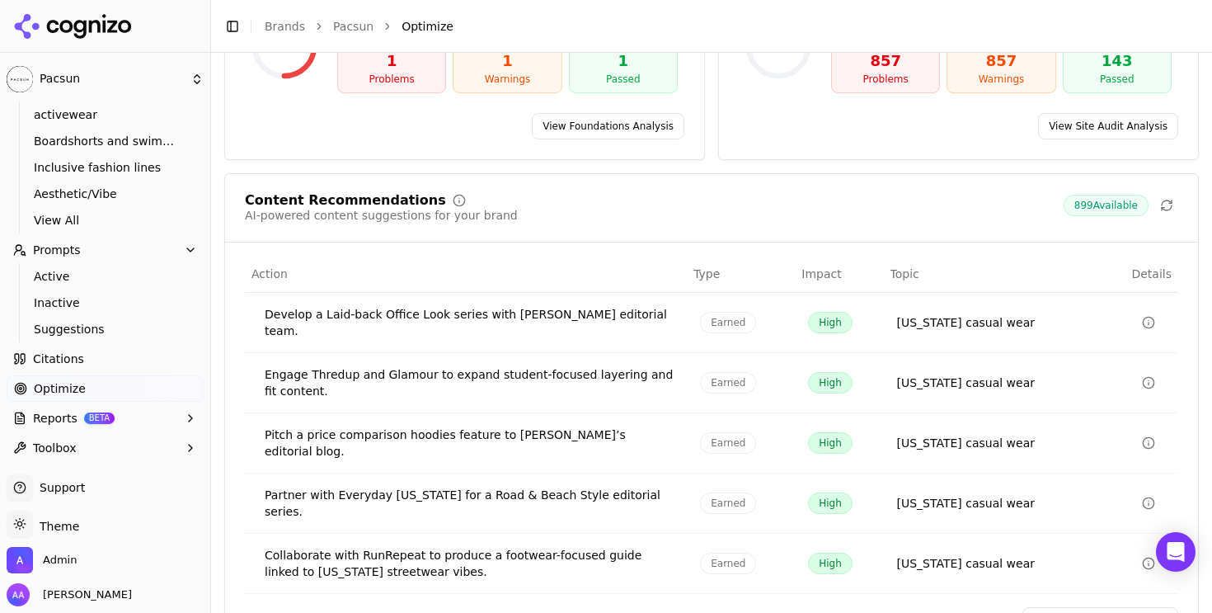
click link "View All Recommendations"
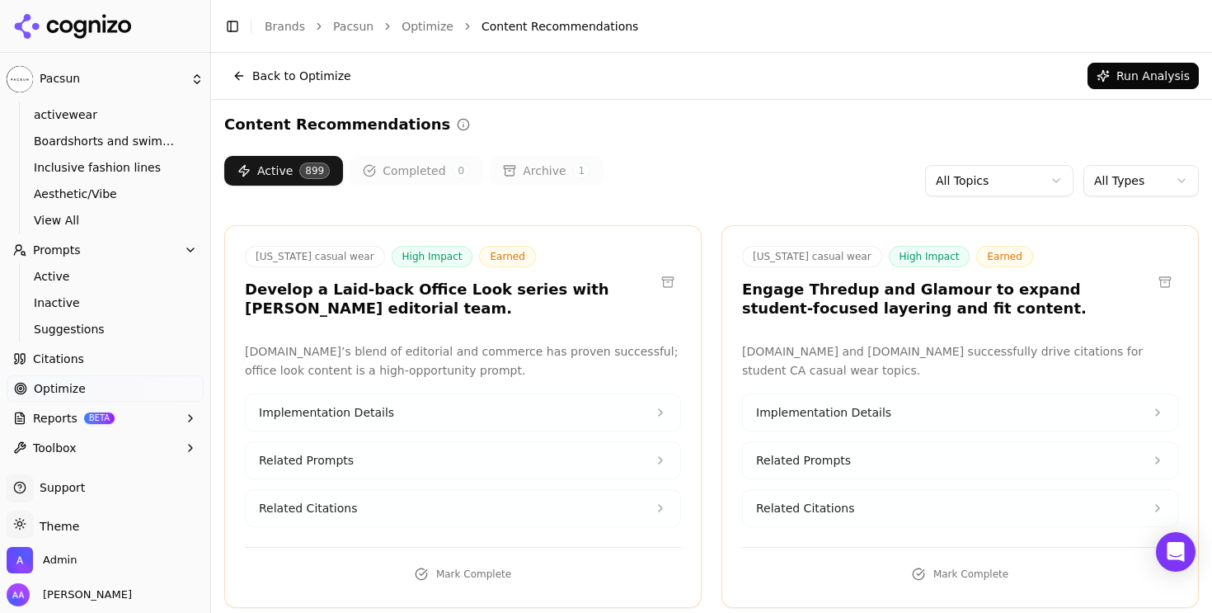
click html "Pacsun Platform Home Competition Topics activewear Boardshorts and swimwear Inc…"
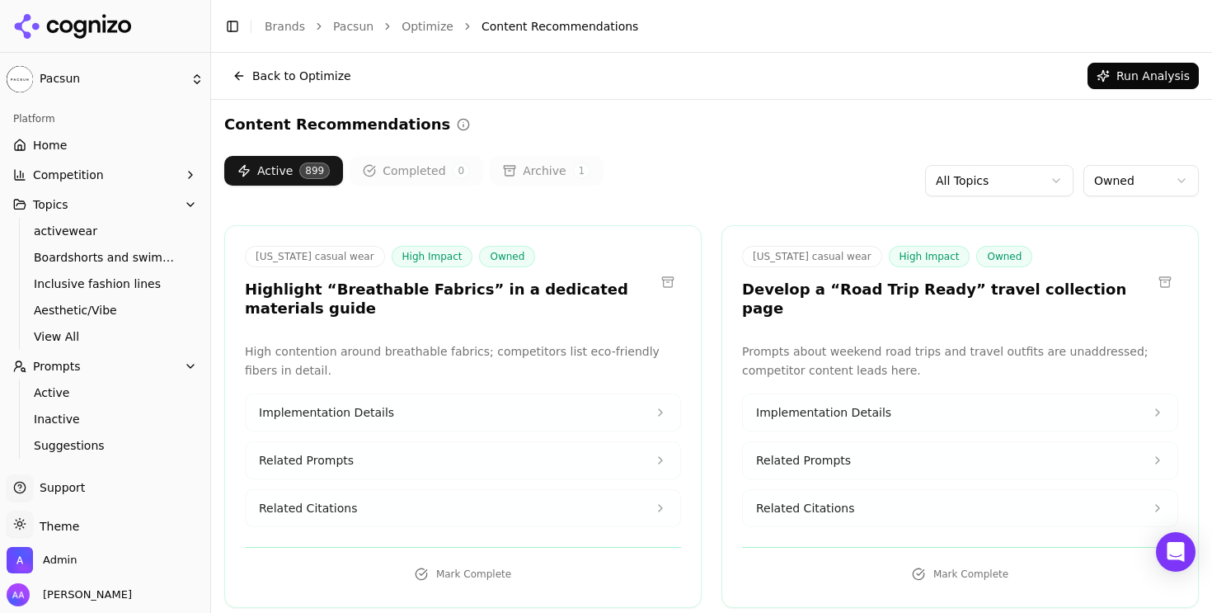
click link "Home"
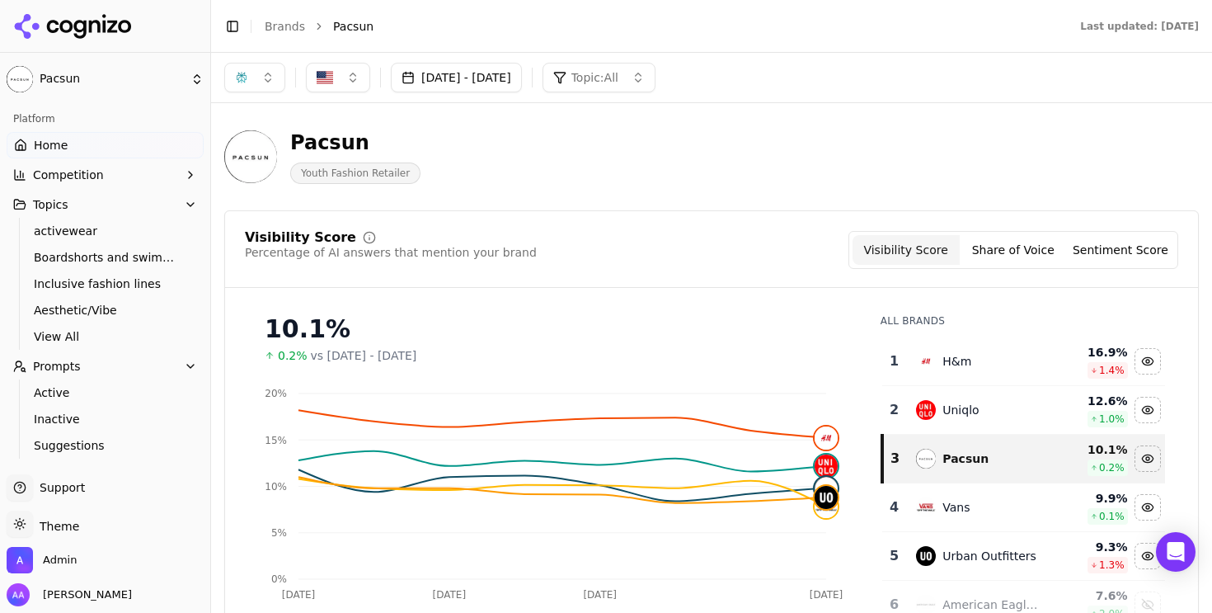
click div "Visibility Score Percentage of AI answers that mention your brand Visibility Sc…"
click link "Brands"
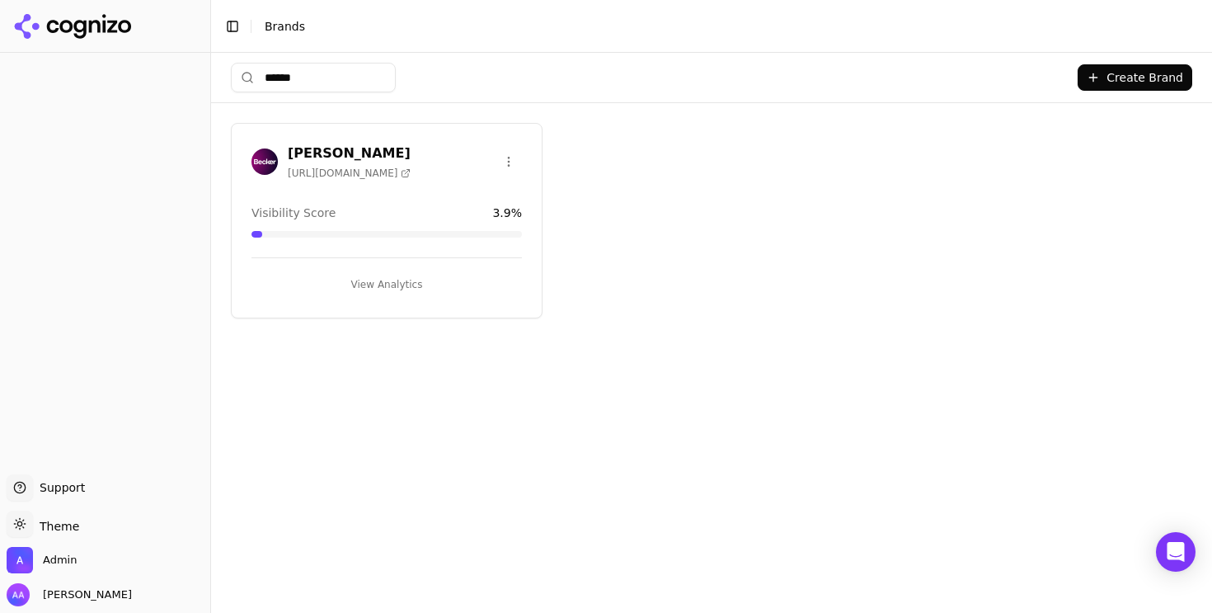
type input "******"
click at [264, 157] on img at bounding box center [264, 161] width 26 height 26
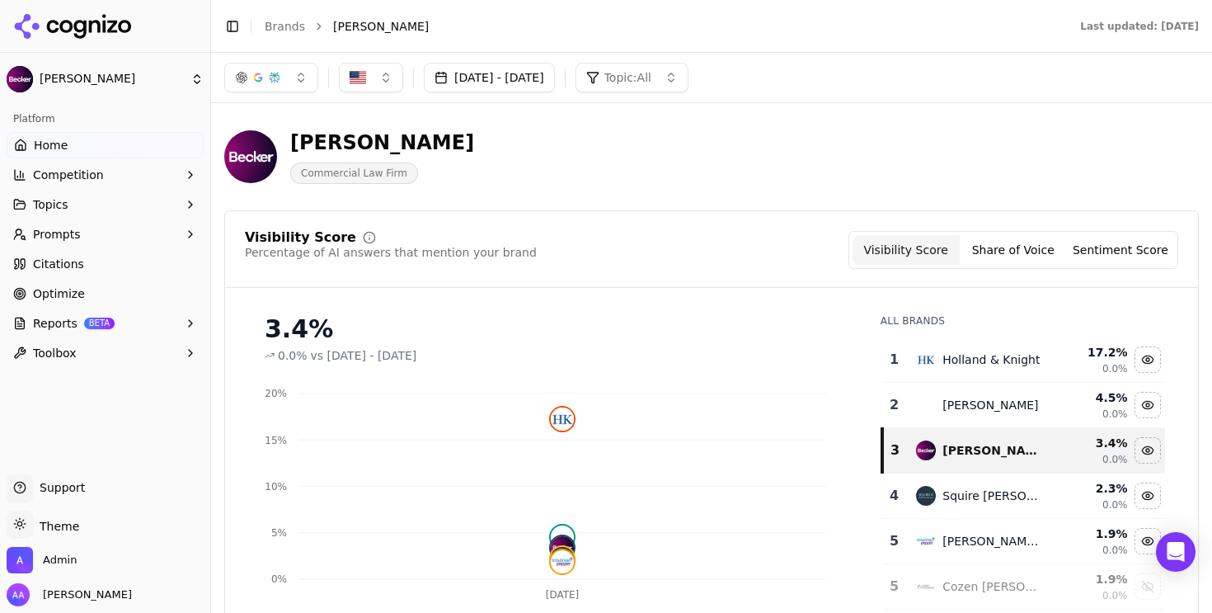
click at [127, 242] on button "Prompts" at bounding box center [105, 234] width 197 height 26
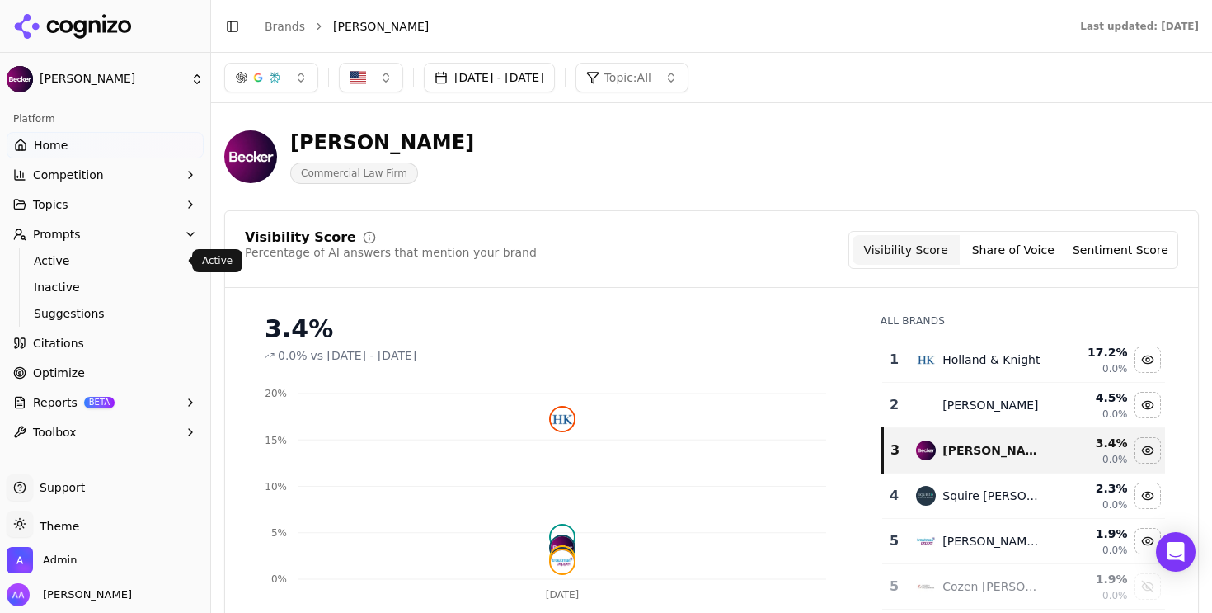
click at [119, 269] on link "Active" at bounding box center [105, 260] width 157 height 23
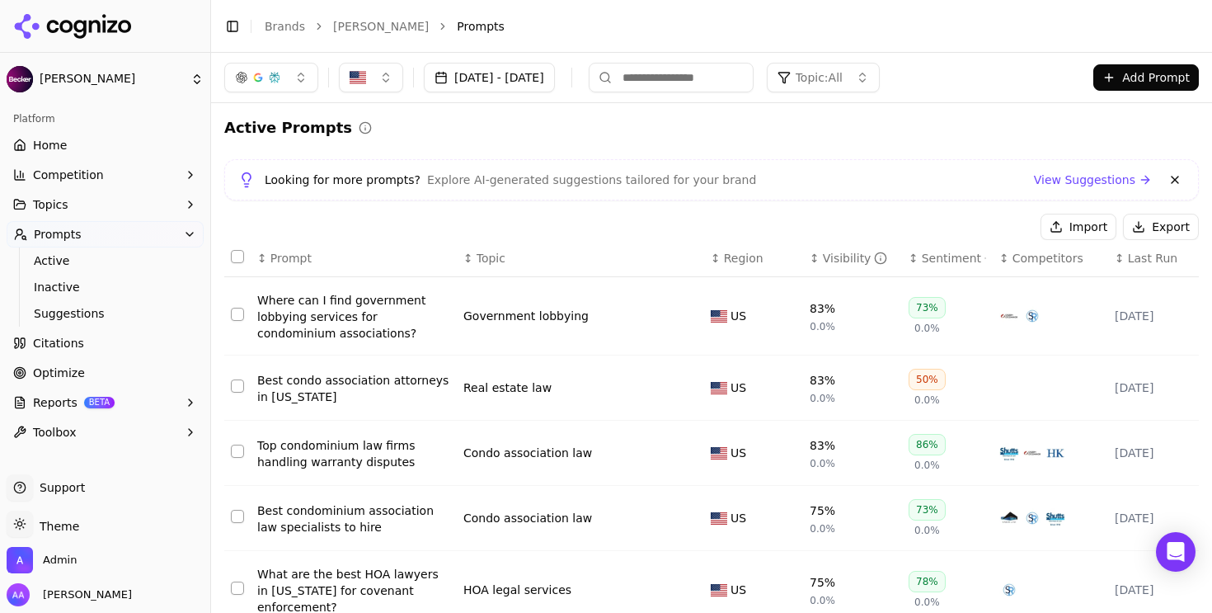
click at [1165, 174] on button at bounding box center [1175, 180] width 20 height 20
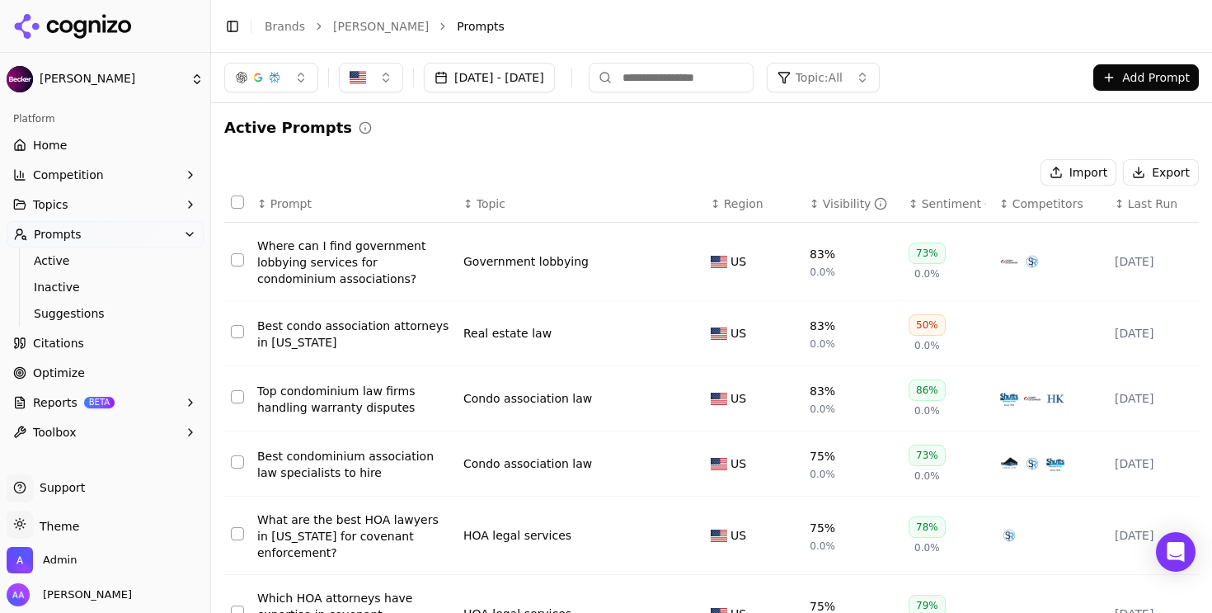
click at [880, 77] on button "Topic: All" at bounding box center [823, 78] width 113 height 30
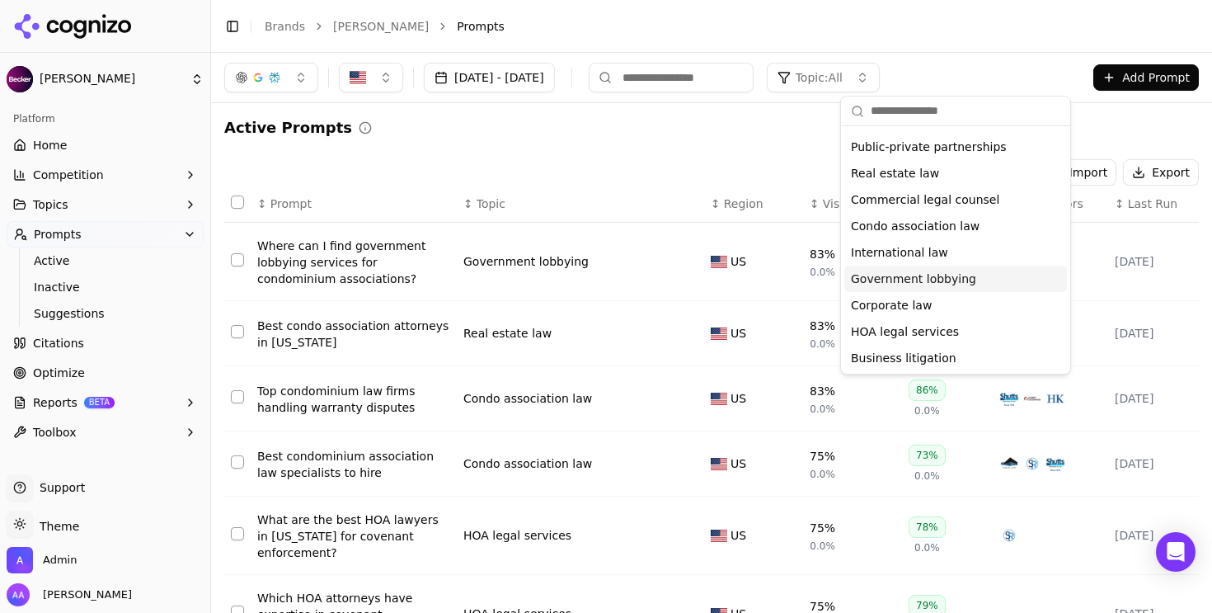
scroll to position [49, 0]
click at [678, 149] on div "Active Prompts Import Export ↕ Prompt ↕ Topic ↕ Region ↕ Visibility ↕ Sentiment…" at bounding box center [711, 547] width 974 height 863
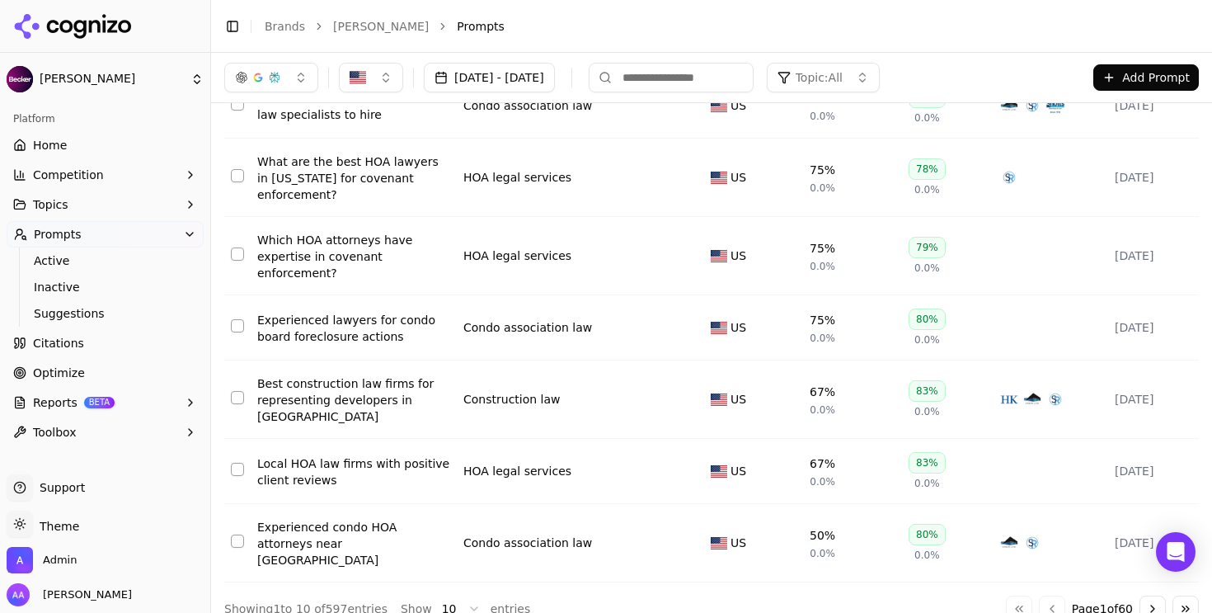
scroll to position [0, 0]
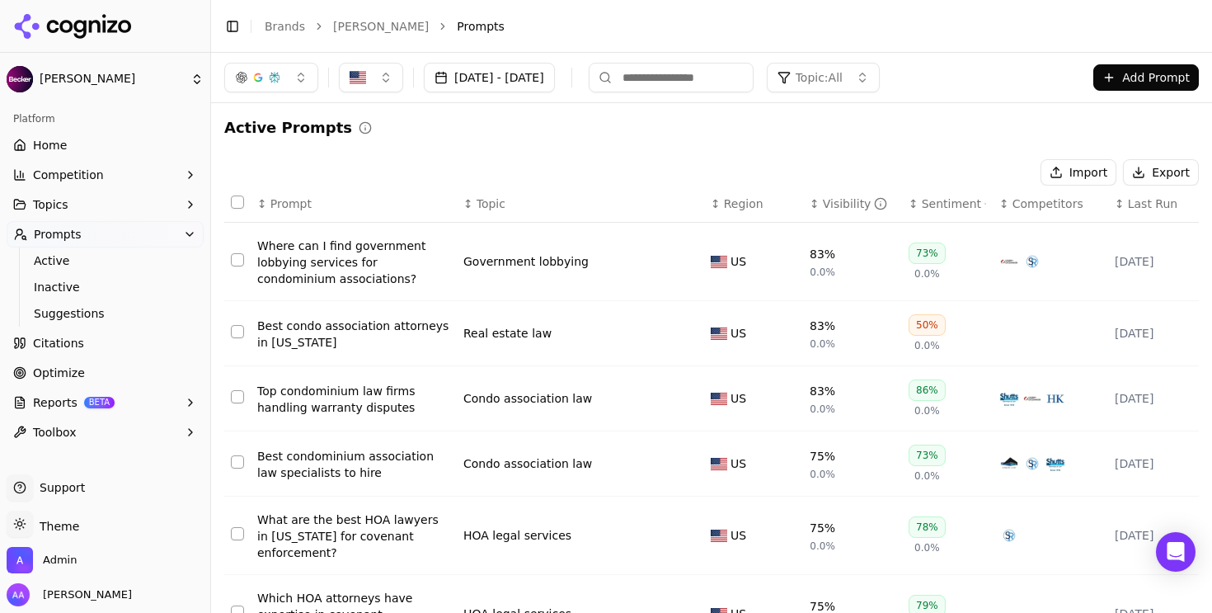
click at [129, 138] on link "Home" at bounding box center [105, 145] width 197 height 26
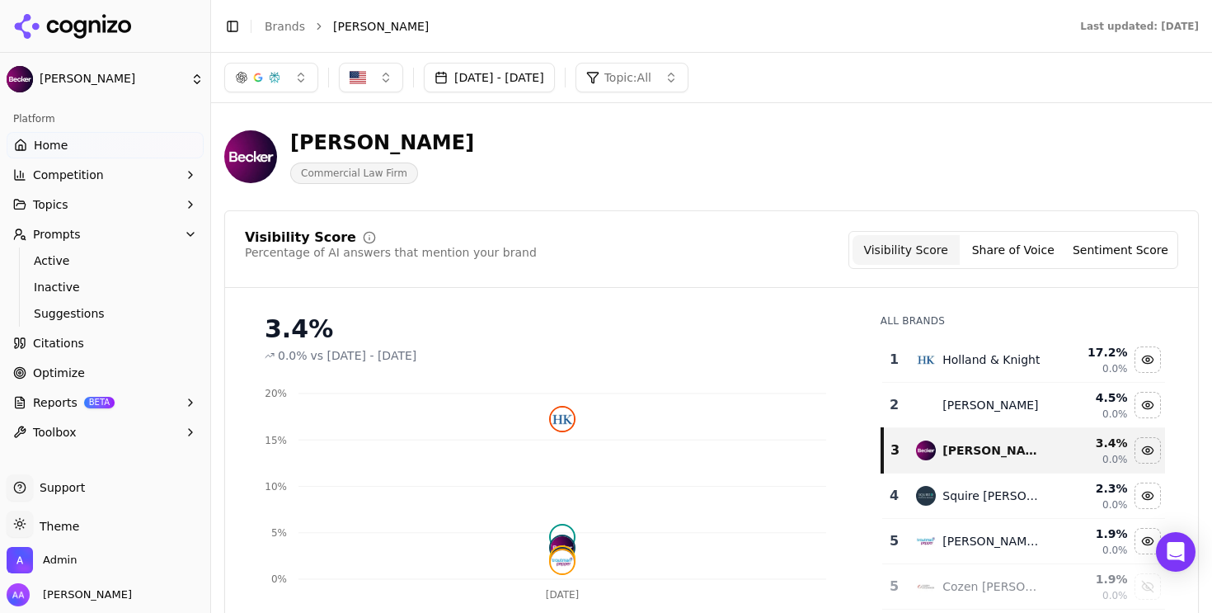
click at [555, 79] on button "[DATE] - [DATE]" at bounding box center [489, 78] width 131 height 30
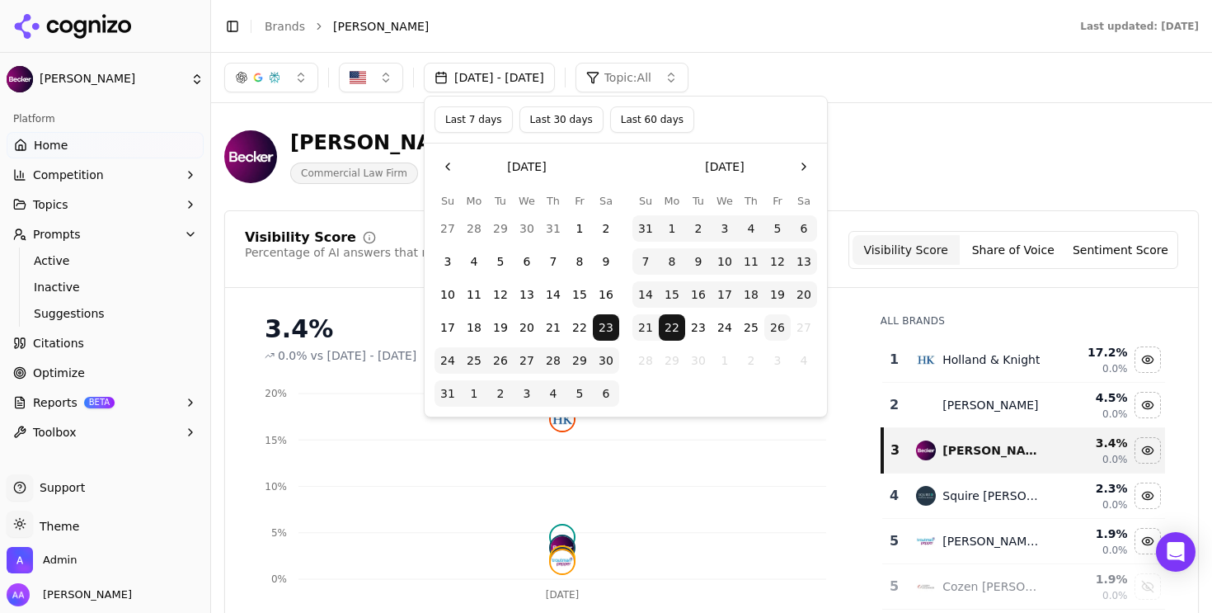
click at [562, 118] on button "Last 30 days" at bounding box center [561, 119] width 84 height 26
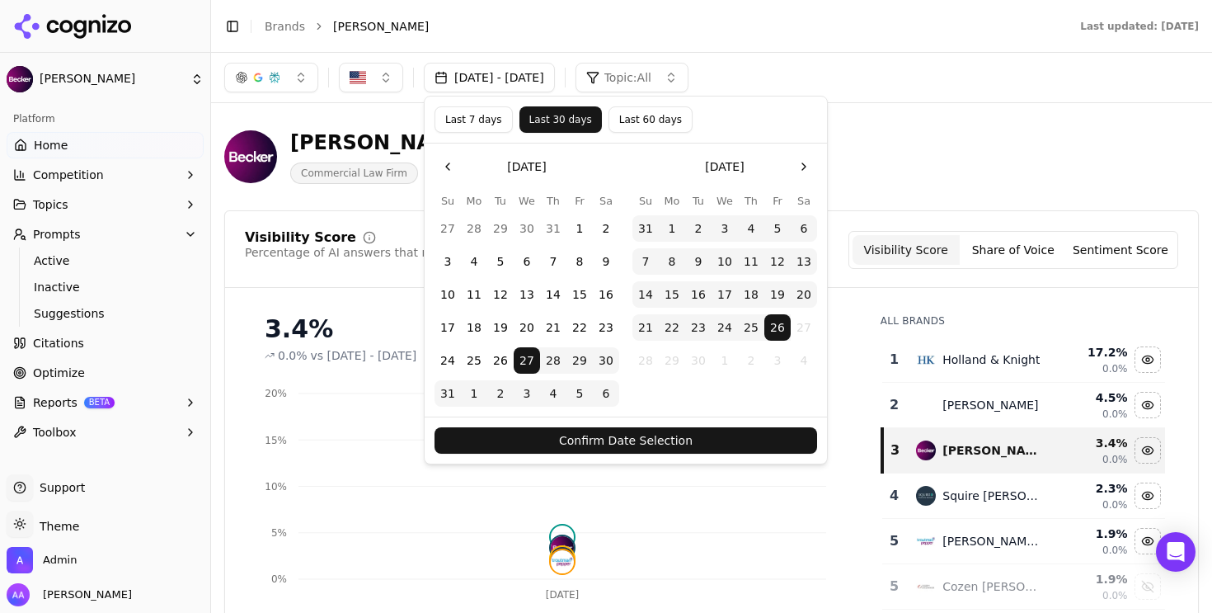
click at [662, 452] on button "Confirm Date Selection" at bounding box center [625, 440] width 383 height 26
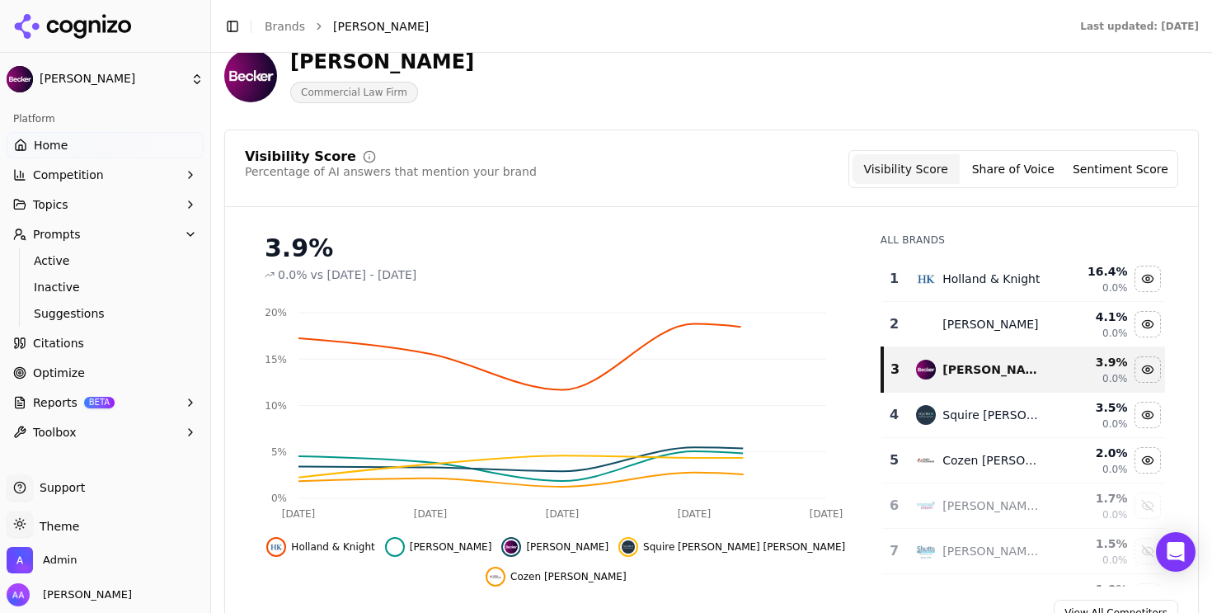
scroll to position [98, 0]
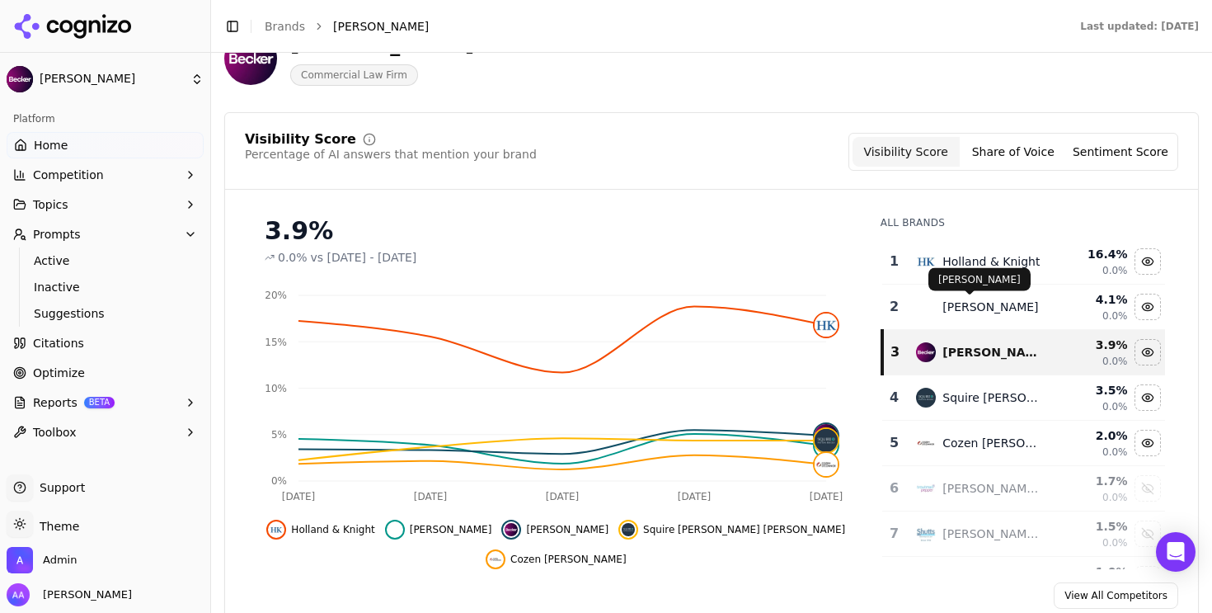
click at [970, 269] on div "[PERSON_NAME] [PERSON_NAME]" at bounding box center [979, 279] width 102 height 23
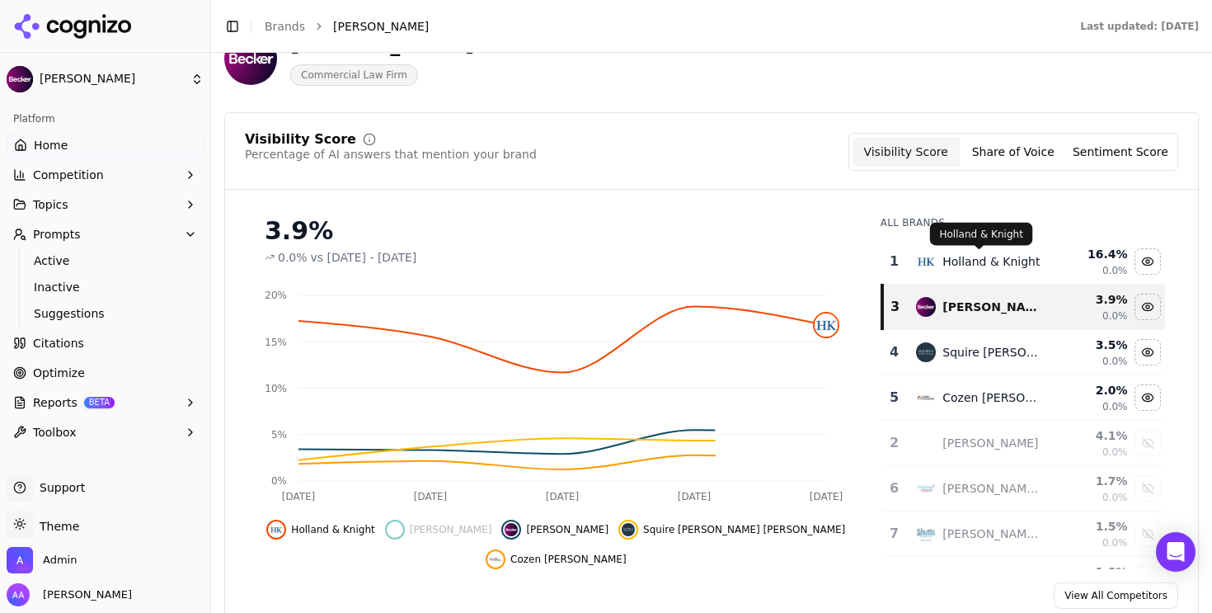
click at [975, 260] on div "Holland & Knight" at bounding box center [990, 261] width 97 height 16
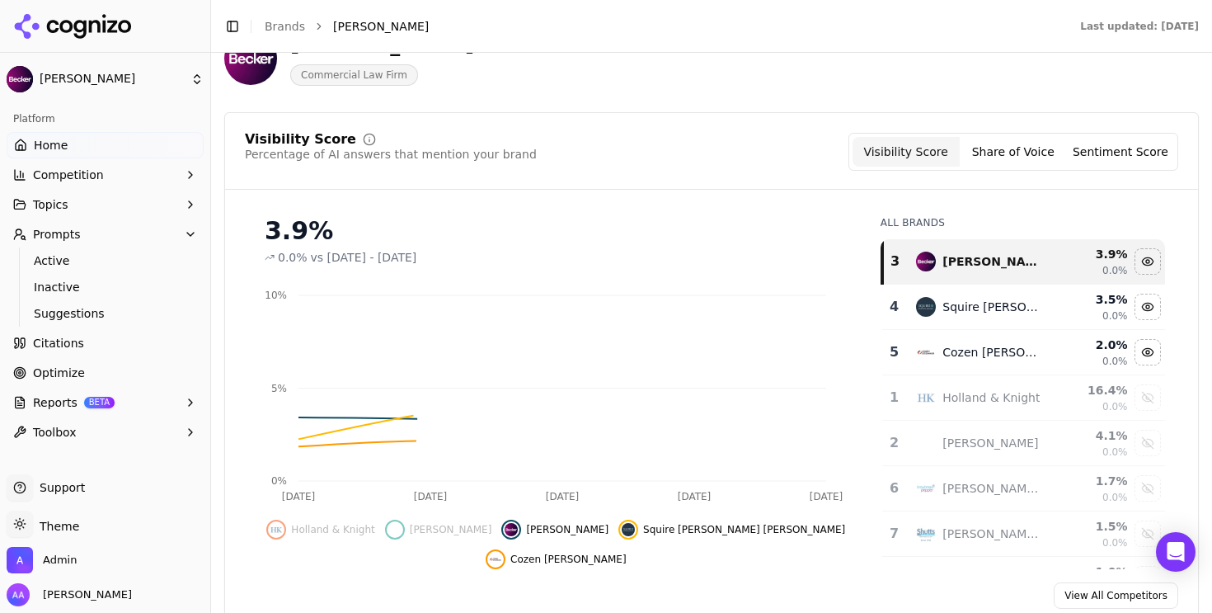
click at [965, 293] on td "Squire [PERSON_NAME] [PERSON_NAME]" at bounding box center [979, 306] width 147 height 45
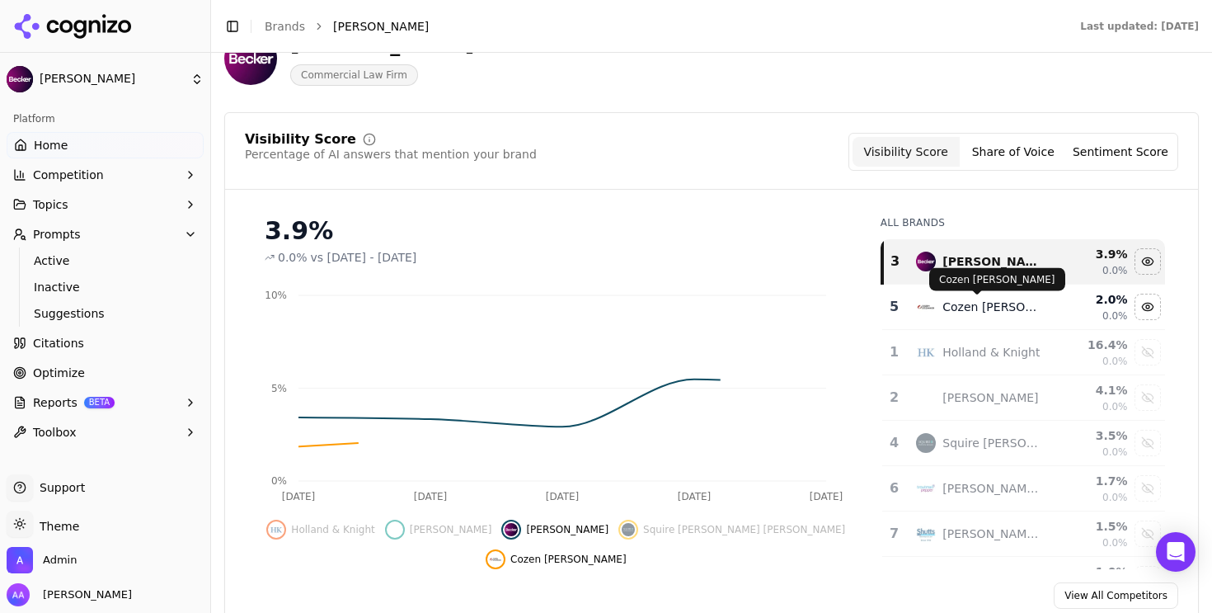
click at [967, 304] on div "Cozen [PERSON_NAME]" at bounding box center [992, 306] width 101 height 16
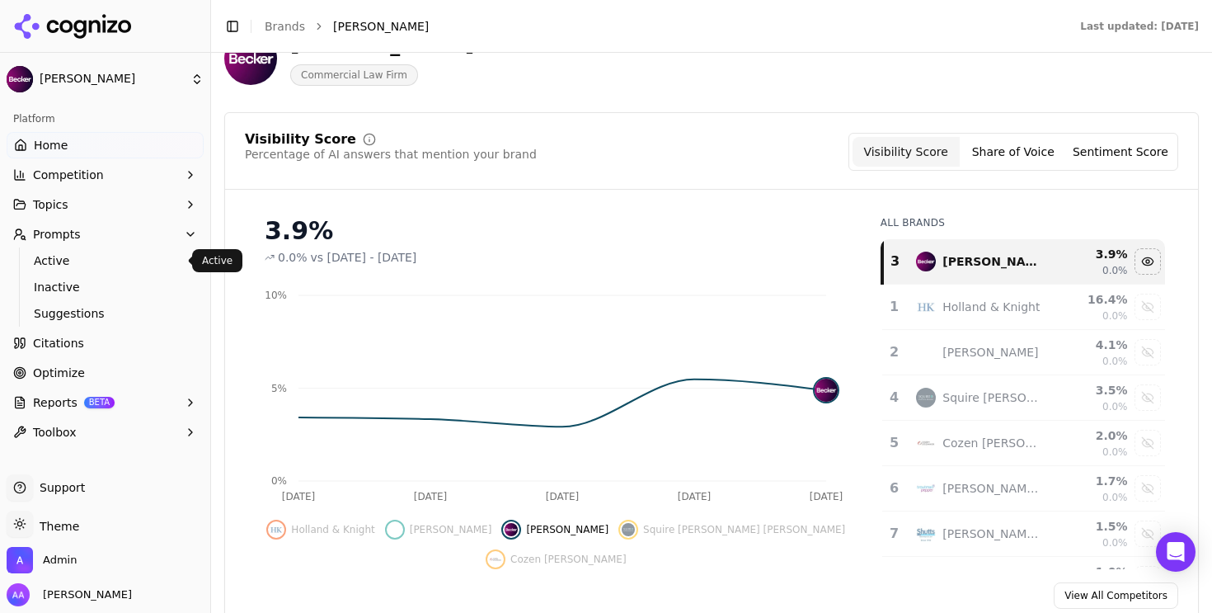
click at [73, 263] on span "Active" at bounding box center [105, 260] width 143 height 16
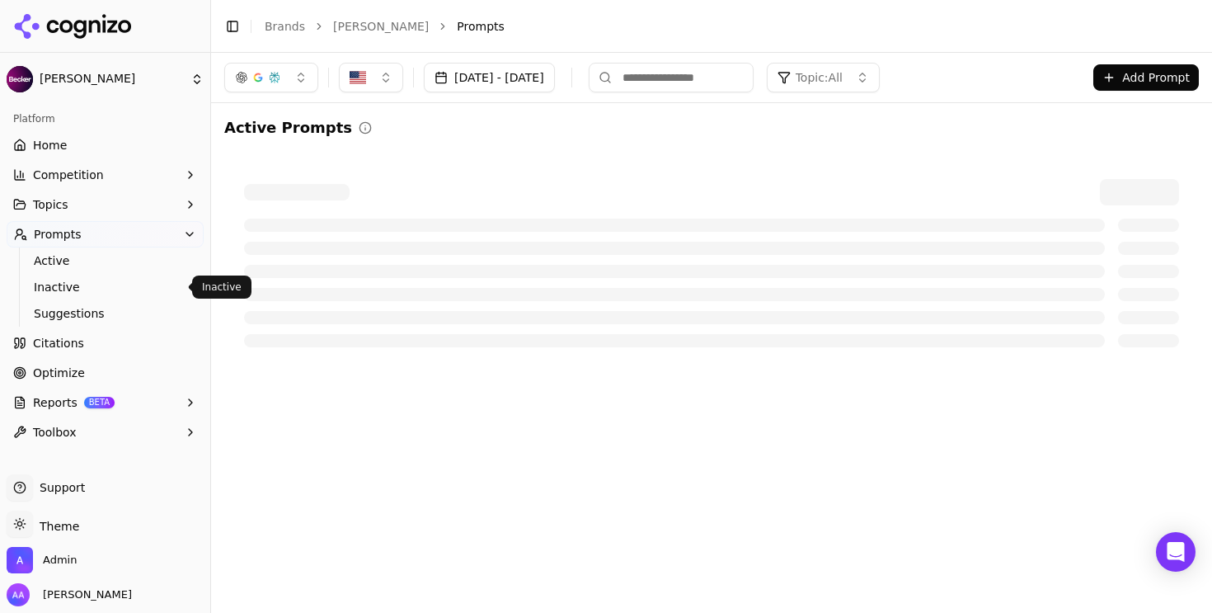
click at [80, 287] on span "Inactive" at bounding box center [105, 287] width 143 height 16
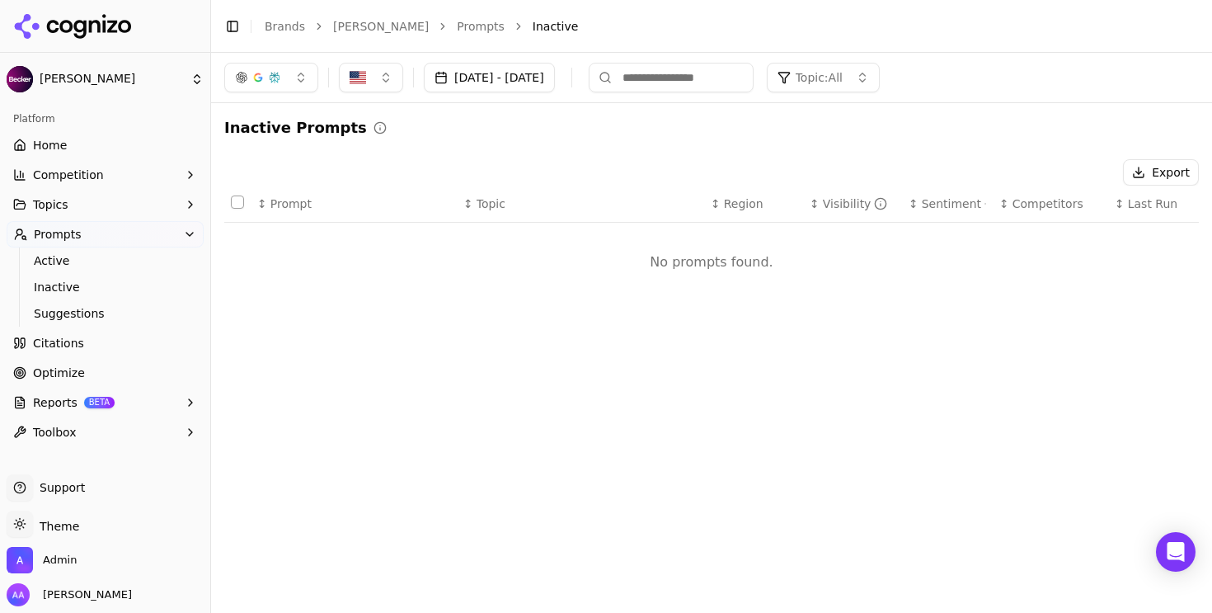
click at [103, 317] on span "Suggestions" at bounding box center [105, 313] width 143 height 16
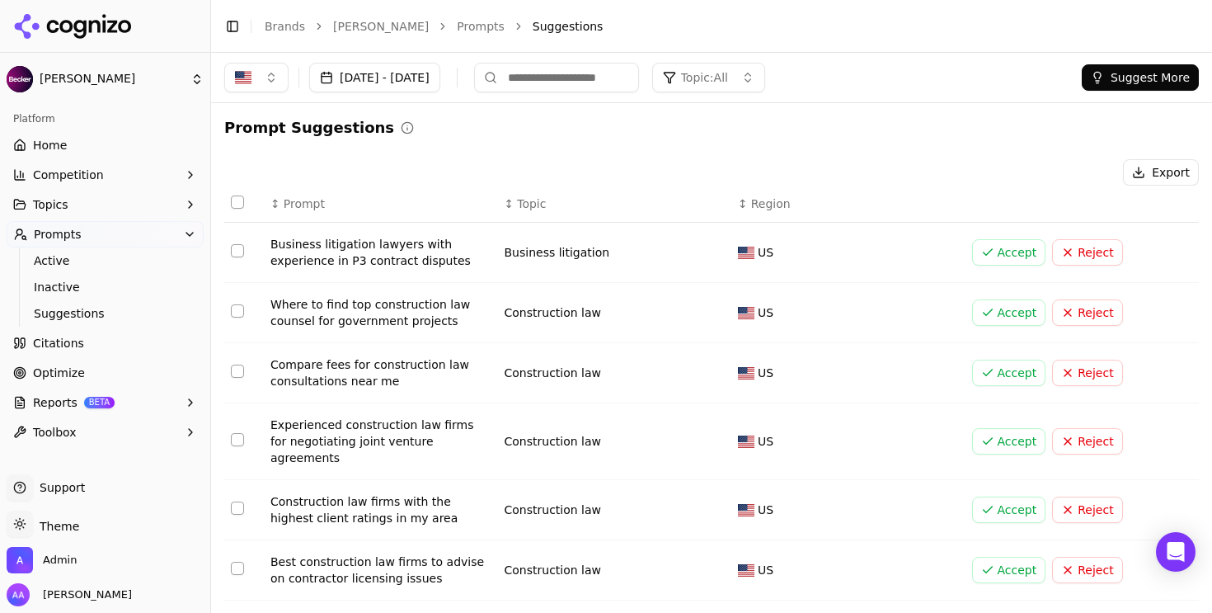
click at [143, 267] on span "Active" at bounding box center [105, 260] width 143 height 16
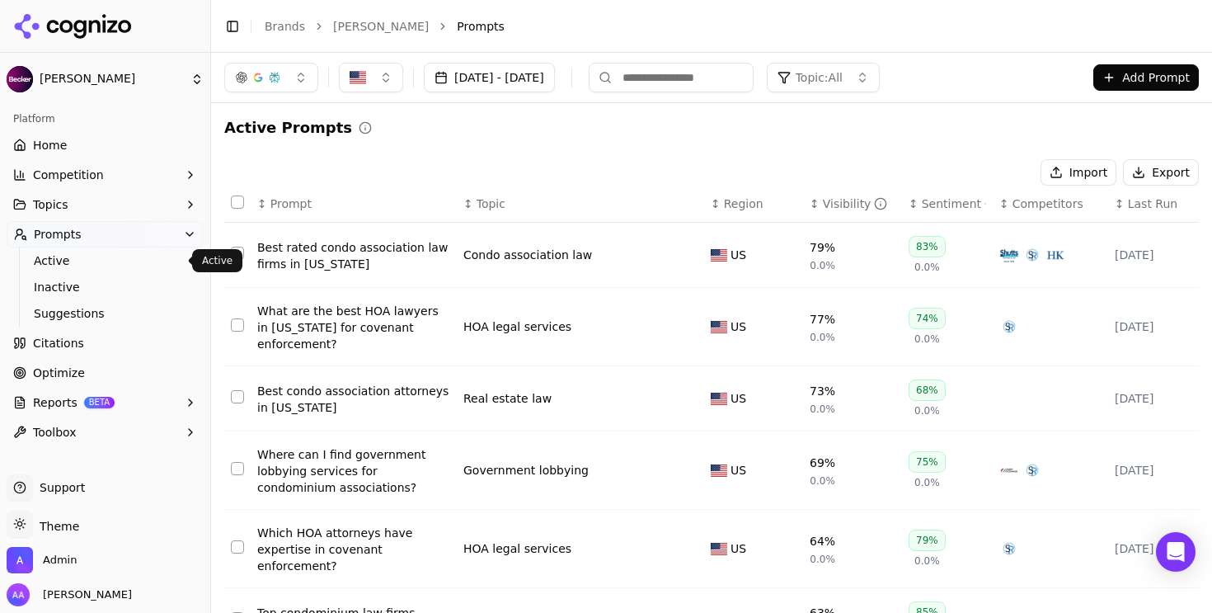
click at [64, 208] on span "Topics" at bounding box center [50, 204] width 35 height 16
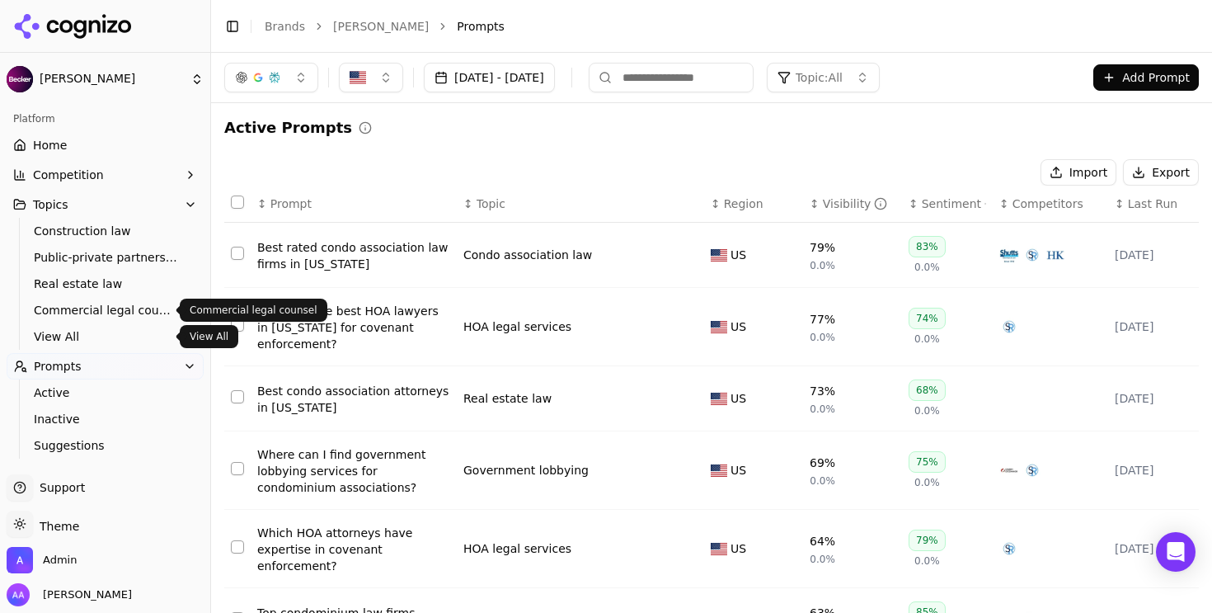
click at [68, 333] on span "View All" at bounding box center [105, 336] width 143 height 16
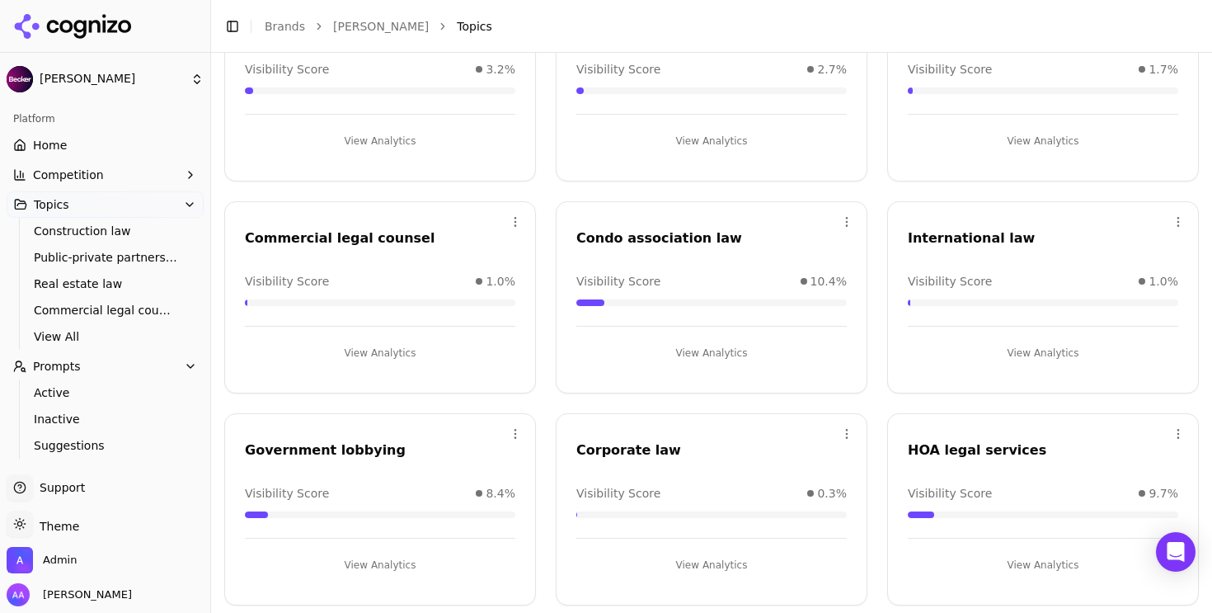
scroll to position [199, 0]
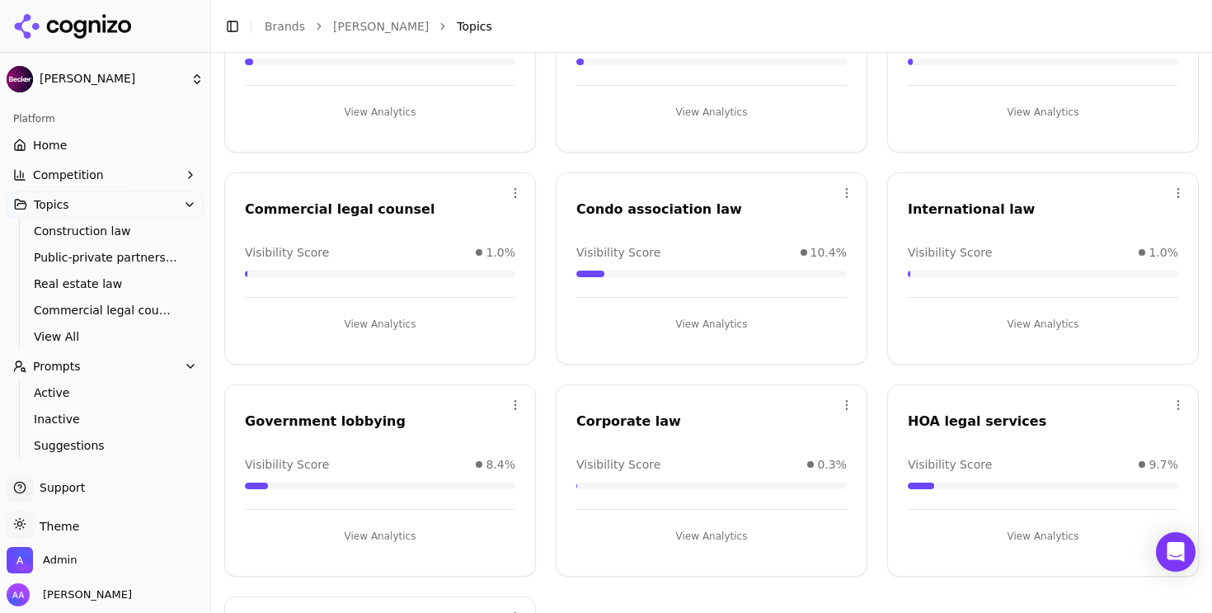
click at [397, 528] on button "View Analytics" at bounding box center [380, 536] width 270 height 26
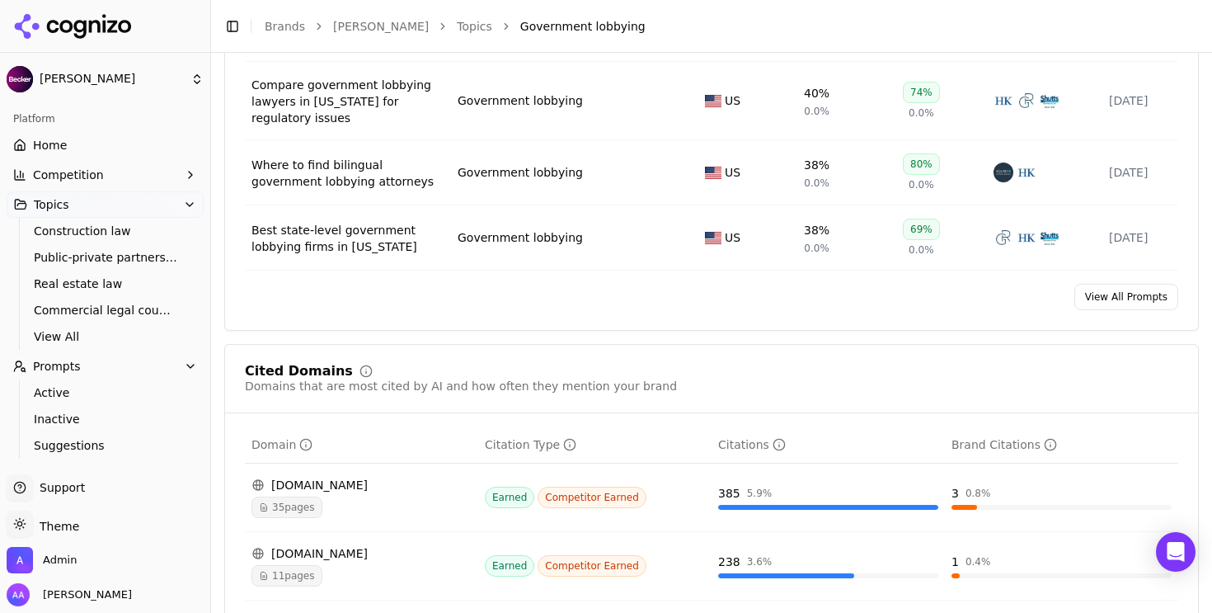
scroll to position [913, 0]
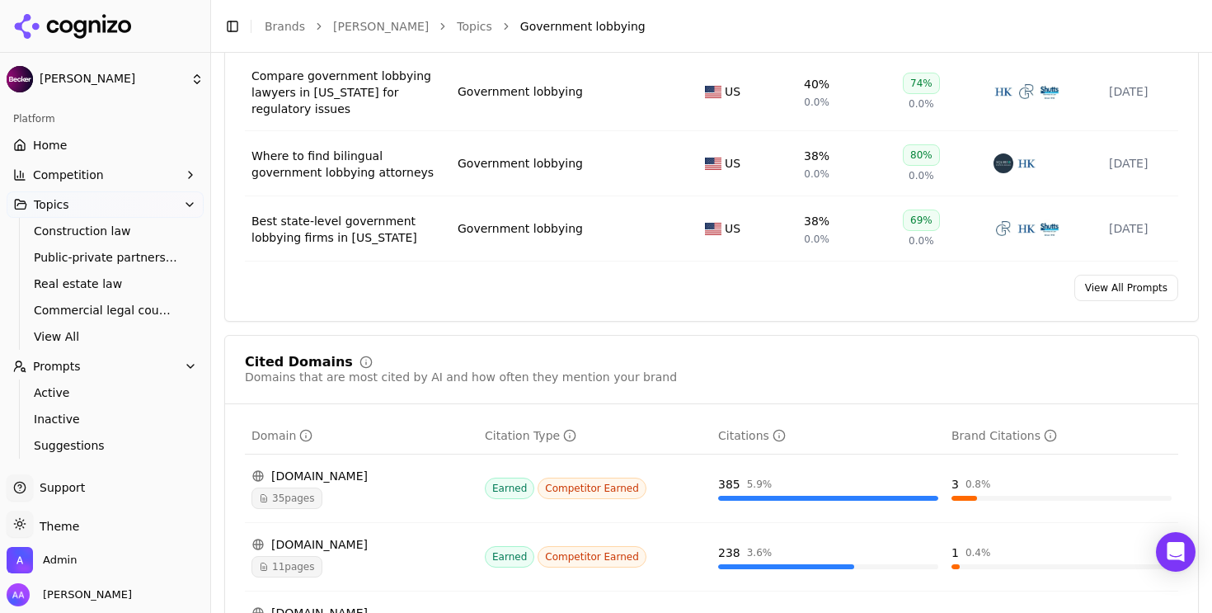
click at [1110, 301] on link "View All Prompts" at bounding box center [1126, 288] width 104 height 26
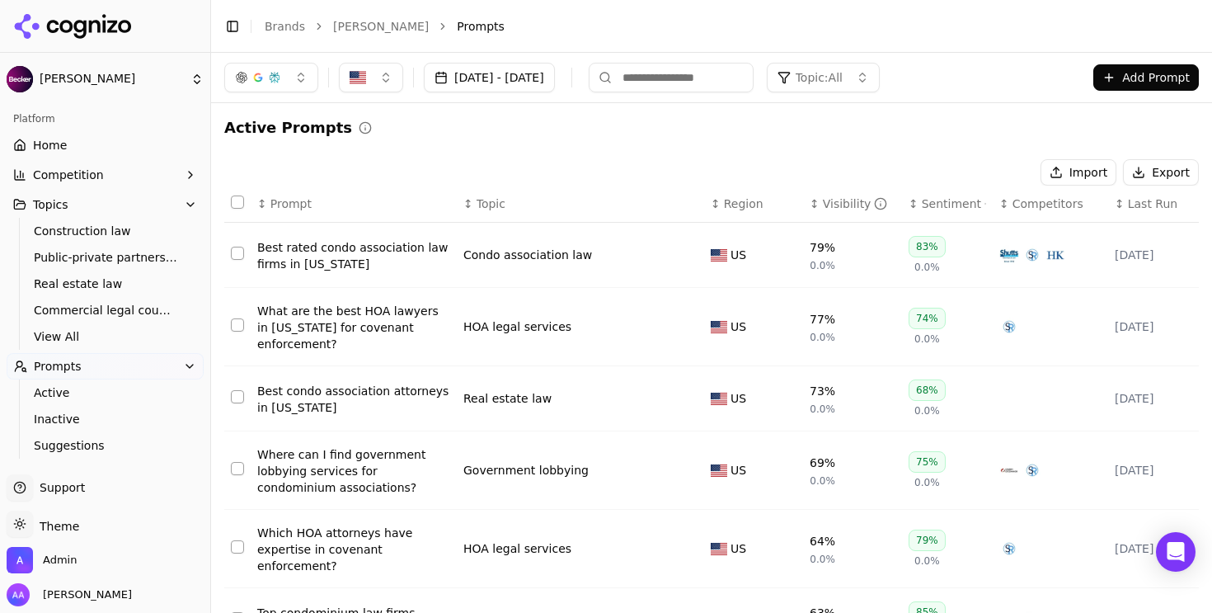
click at [843, 77] on span "Topic: All" at bounding box center [819, 77] width 47 height 16
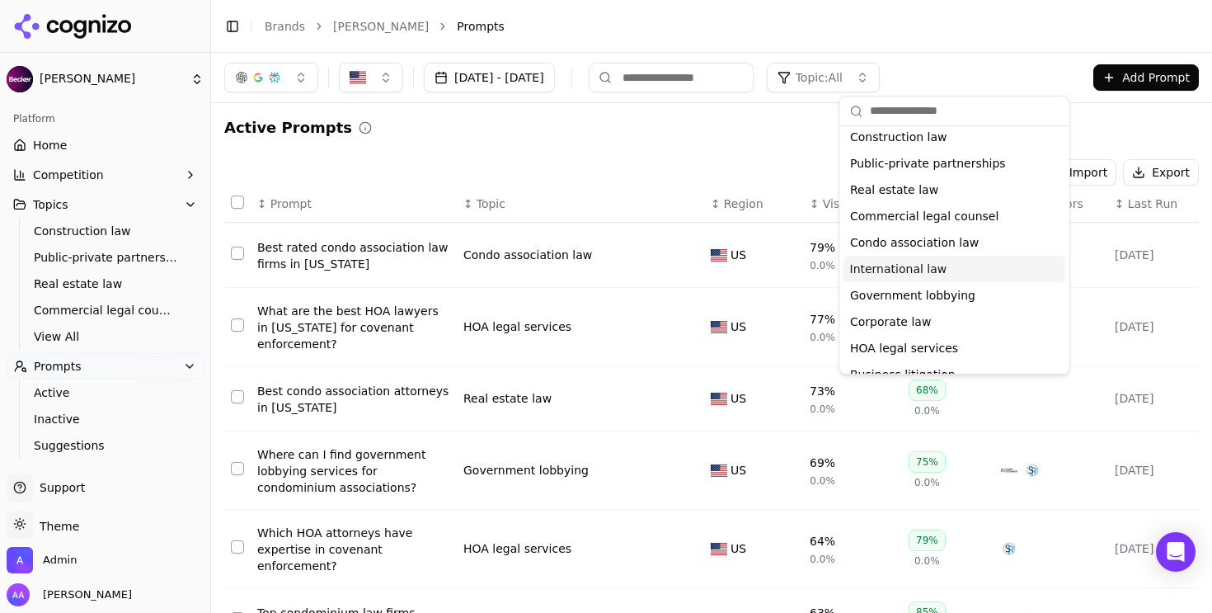
scroll to position [39, 0]
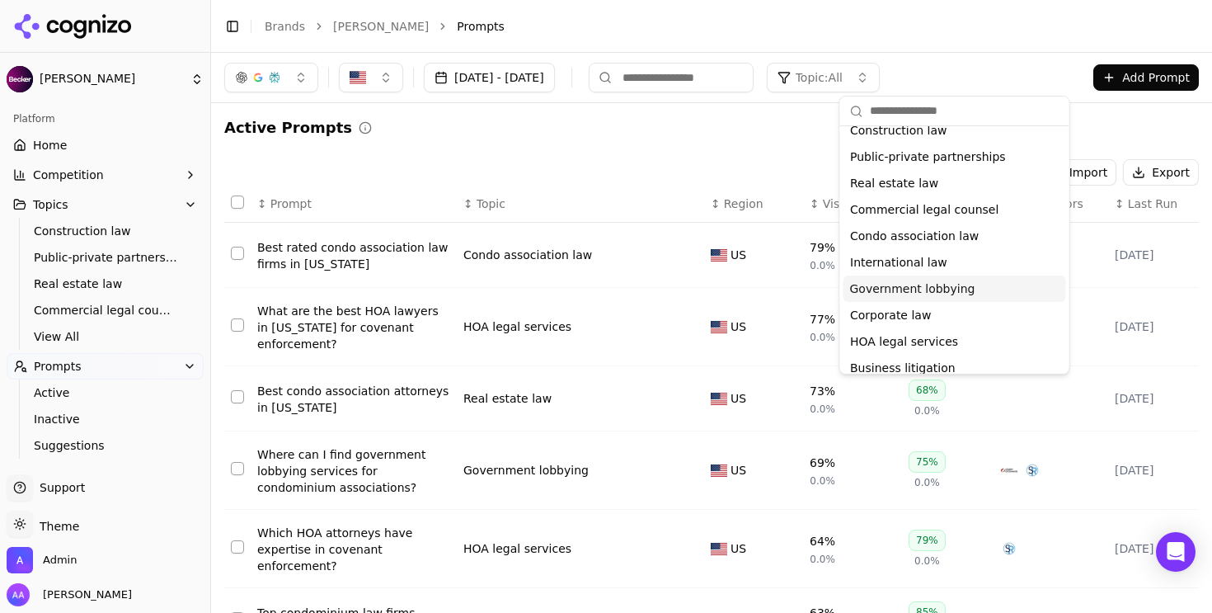
click at [932, 289] on span "Government lobbying" at bounding box center [912, 288] width 125 height 16
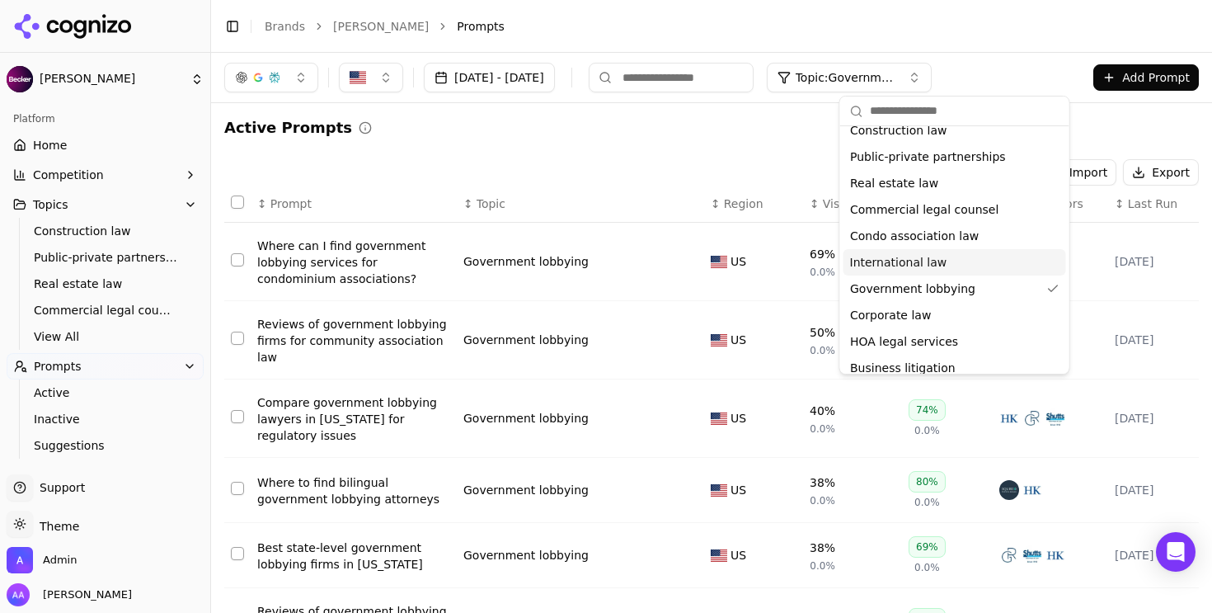
click at [675, 141] on div "Active Prompts Import Export ↕ Prompt ↕ Topic ↕ Region ↕ Visibility ↕ Sentiment…" at bounding box center [711, 561] width 974 height 890
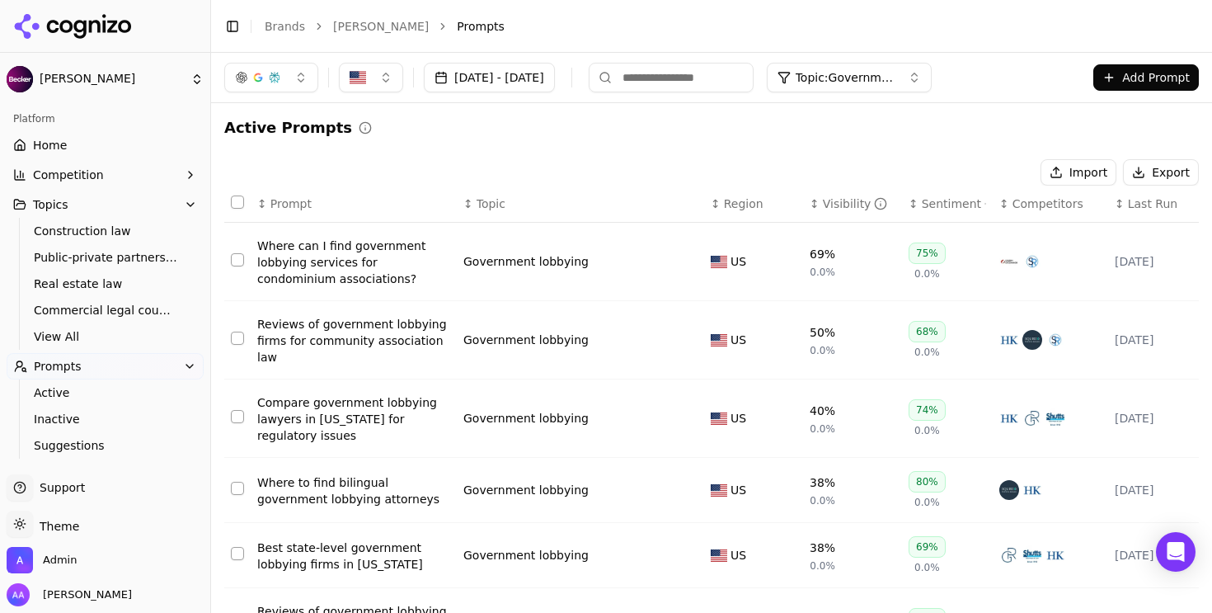
click at [838, 200] on div "Visibility" at bounding box center [855, 203] width 65 height 16
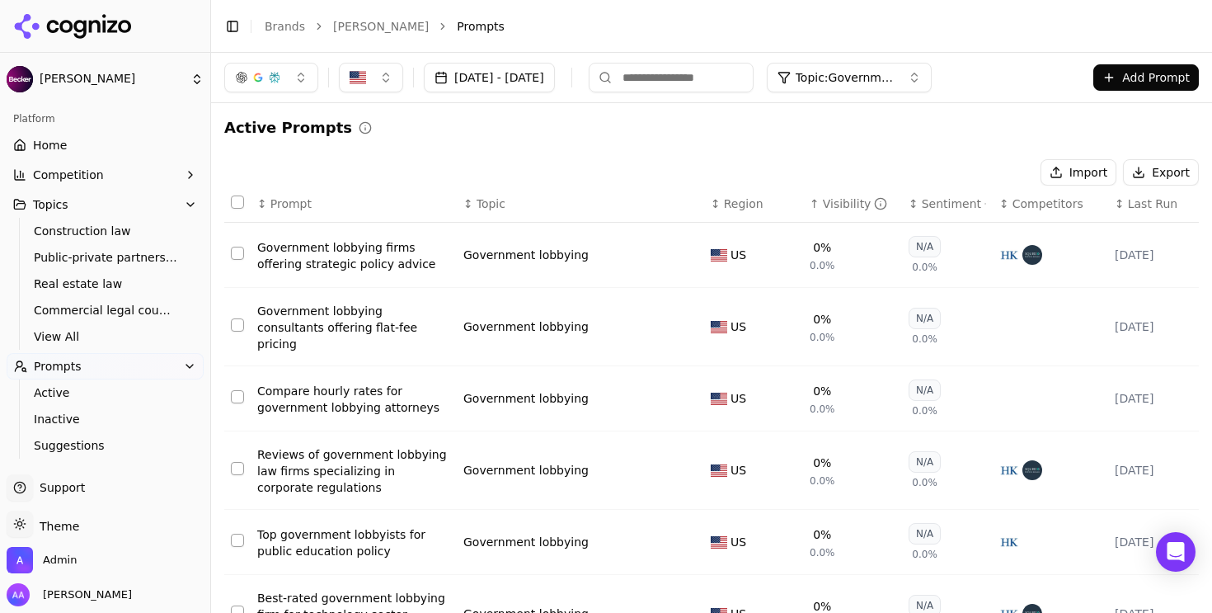
click at [378, 268] on div "Government lobbying firms offering strategic policy advice" at bounding box center [353, 255] width 193 height 33
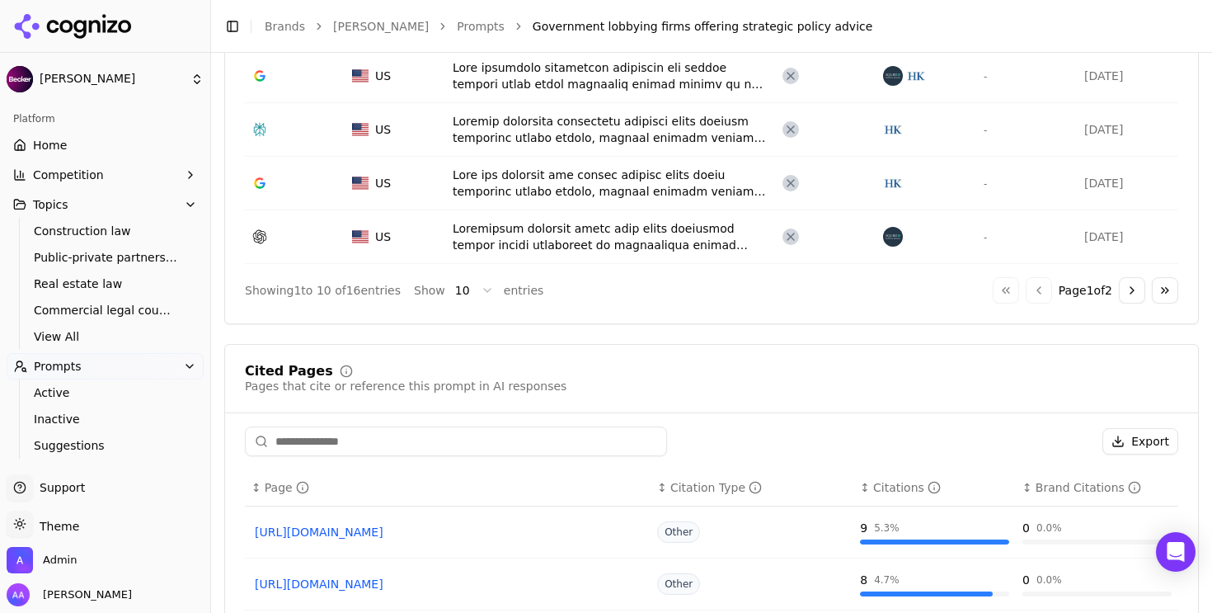
scroll to position [1057, 0]
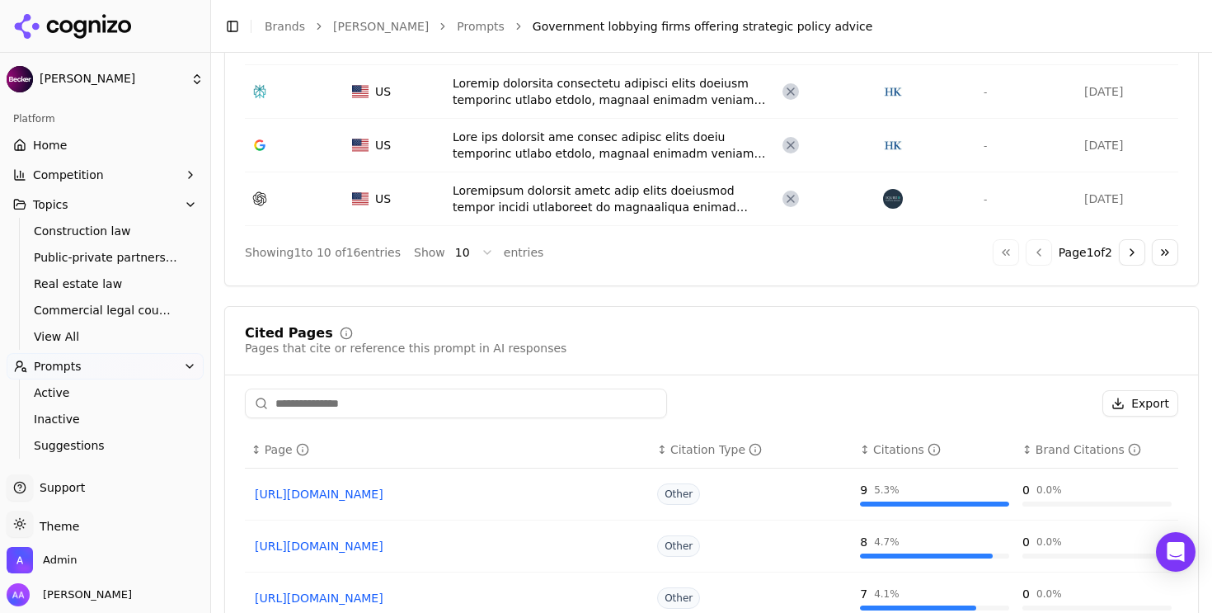
click at [345, 396] on input at bounding box center [456, 403] width 422 height 30
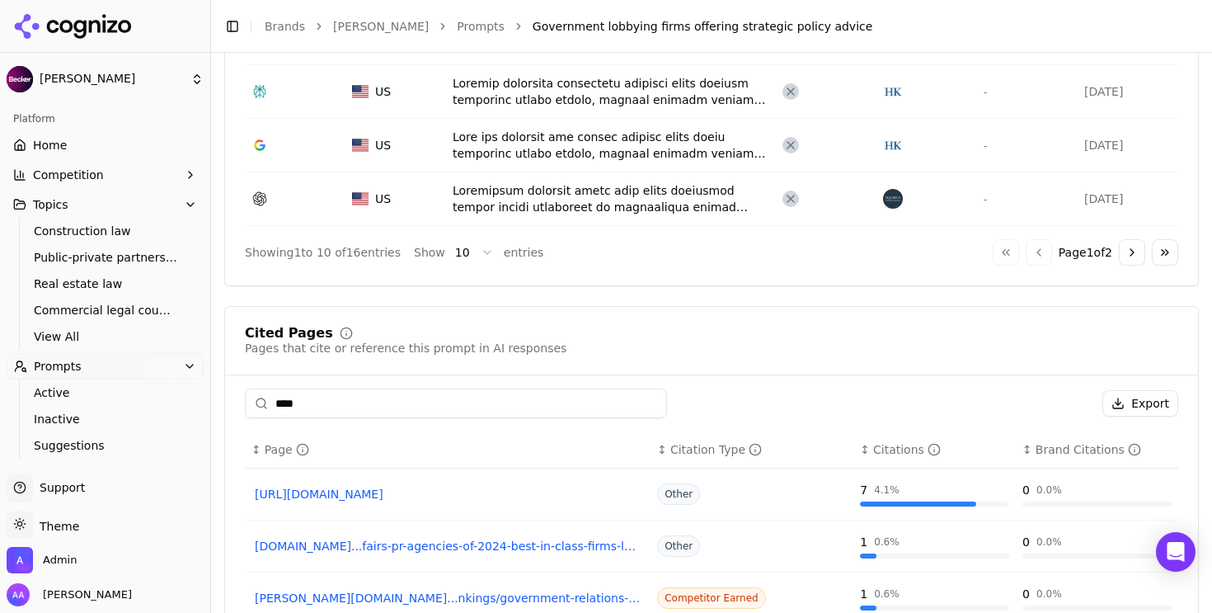
scroll to position [1038, 0]
type input "****"
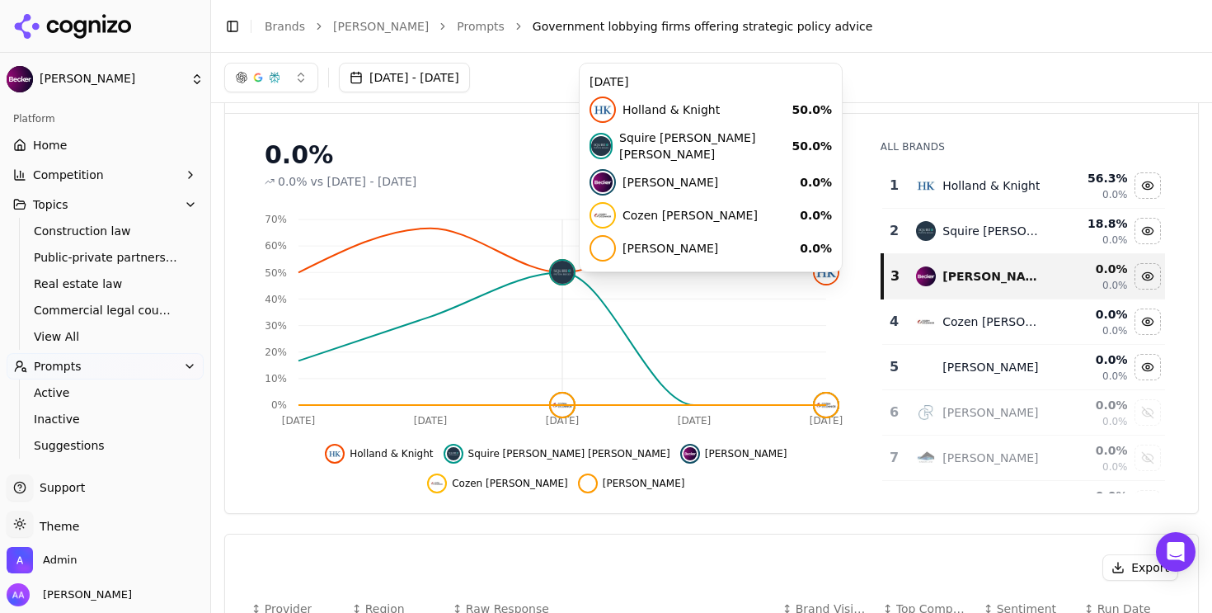
scroll to position [111, 0]
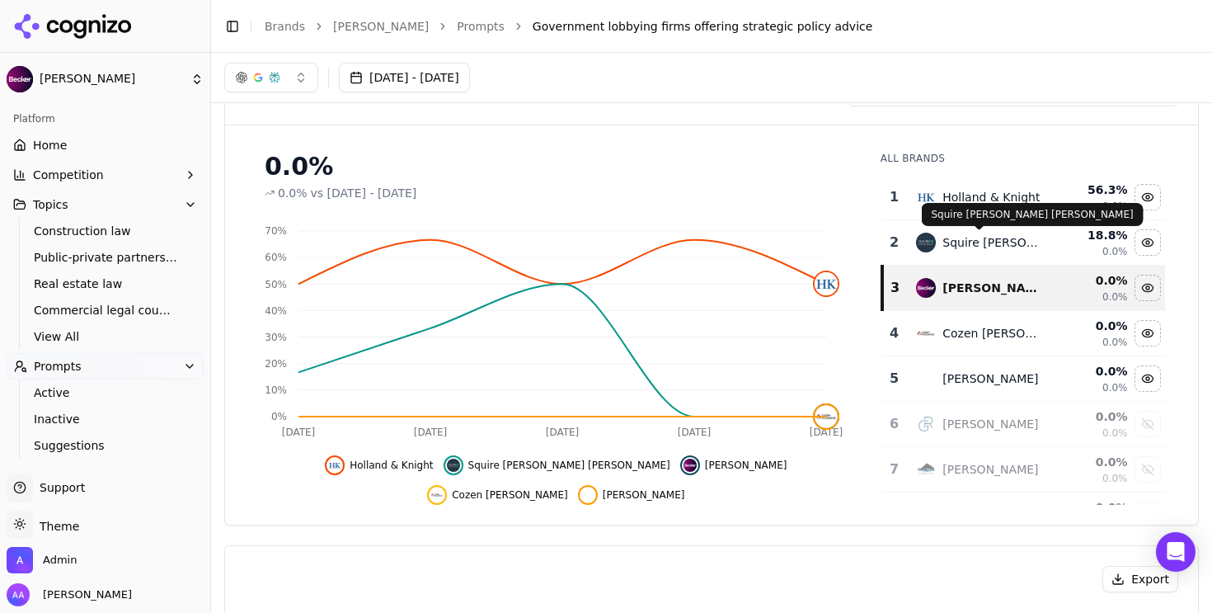
click at [1009, 247] on div "Squire [PERSON_NAME] [PERSON_NAME]" at bounding box center [992, 242] width 101 height 16
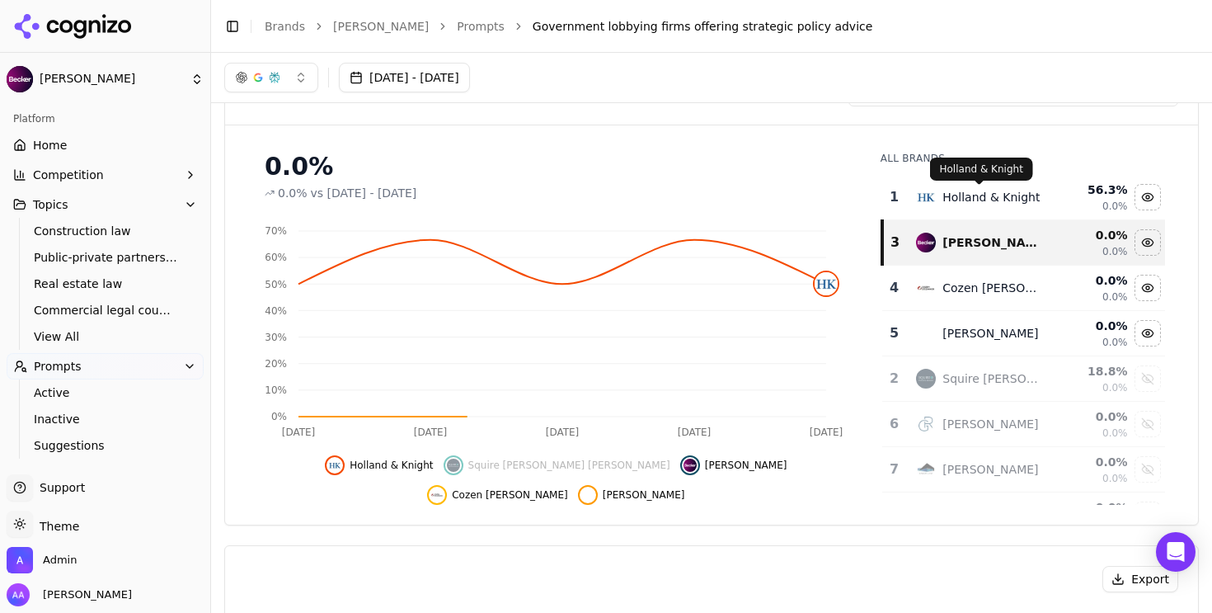
click at [994, 202] on div "Holland & Knight" at bounding box center [990, 197] width 97 height 16
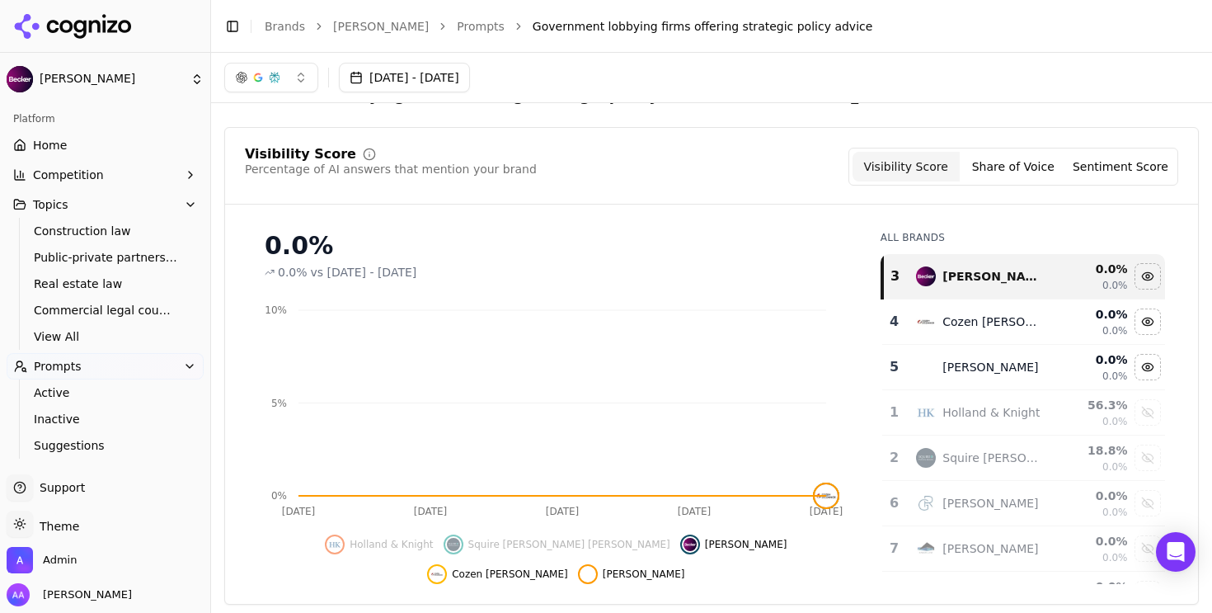
scroll to position [0, 0]
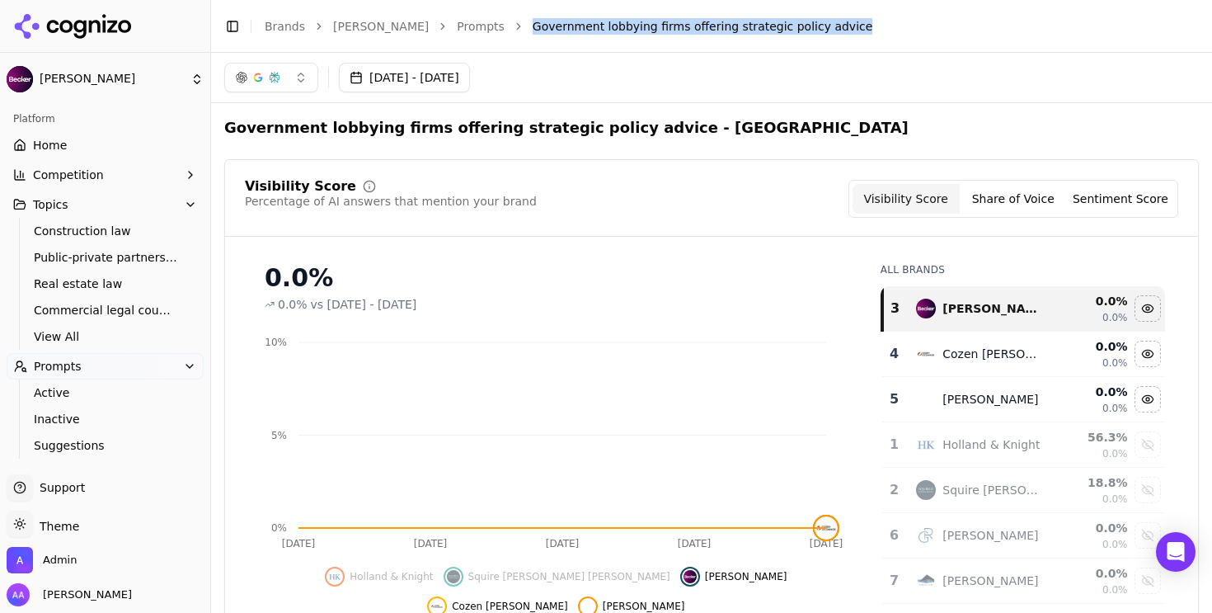
drag, startPoint x: 781, startPoint y: 23, endPoint x: 467, endPoint y: 31, distance: 313.4
click at [533, 31] on li "Government lobbying firms offering strategic policy advice" at bounding box center [849, 26] width 633 height 16
copy span "Government lobbying firms offering strategic policy advice"
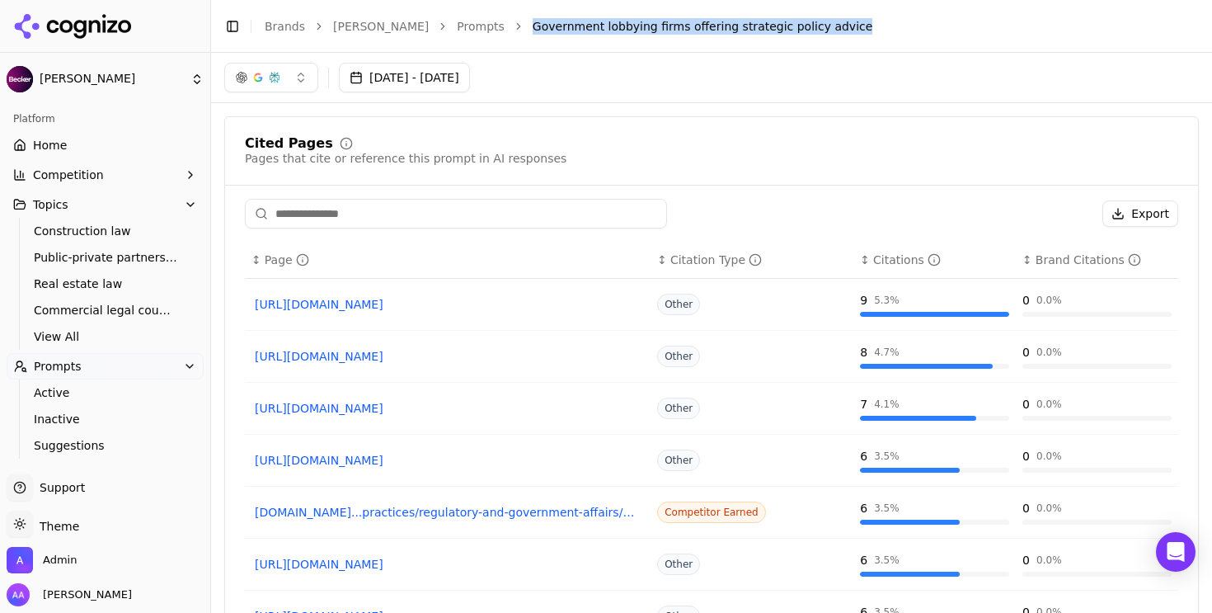
scroll to position [1242, 0]
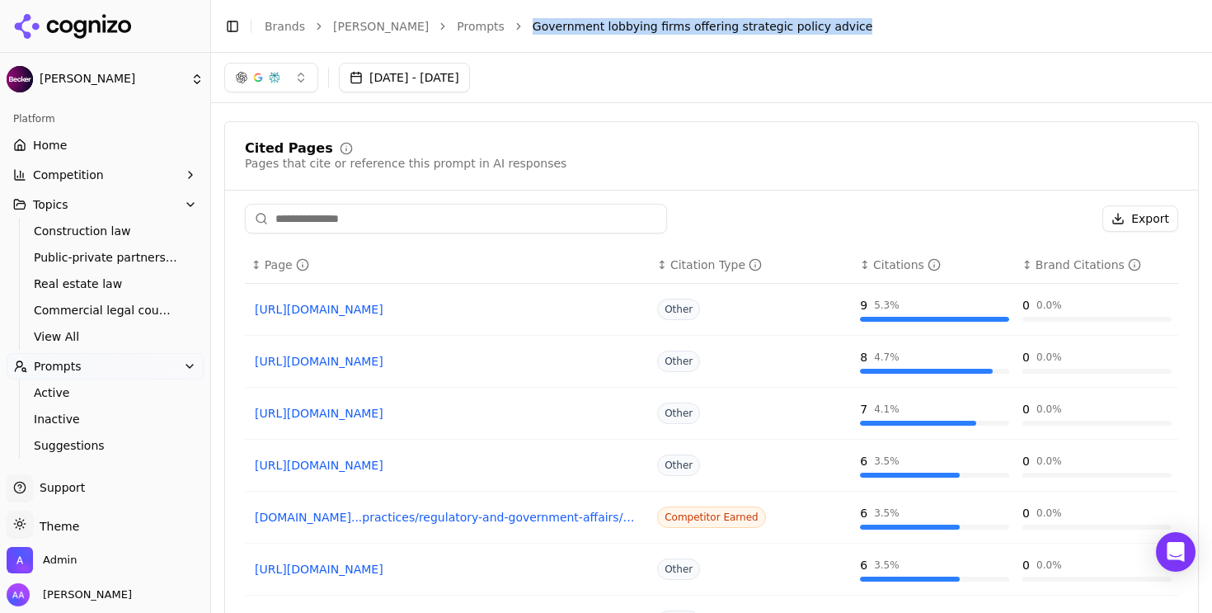
click at [494, 308] on link "[URL][DOMAIN_NAME]" at bounding box center [448, 309] width 386 height 16
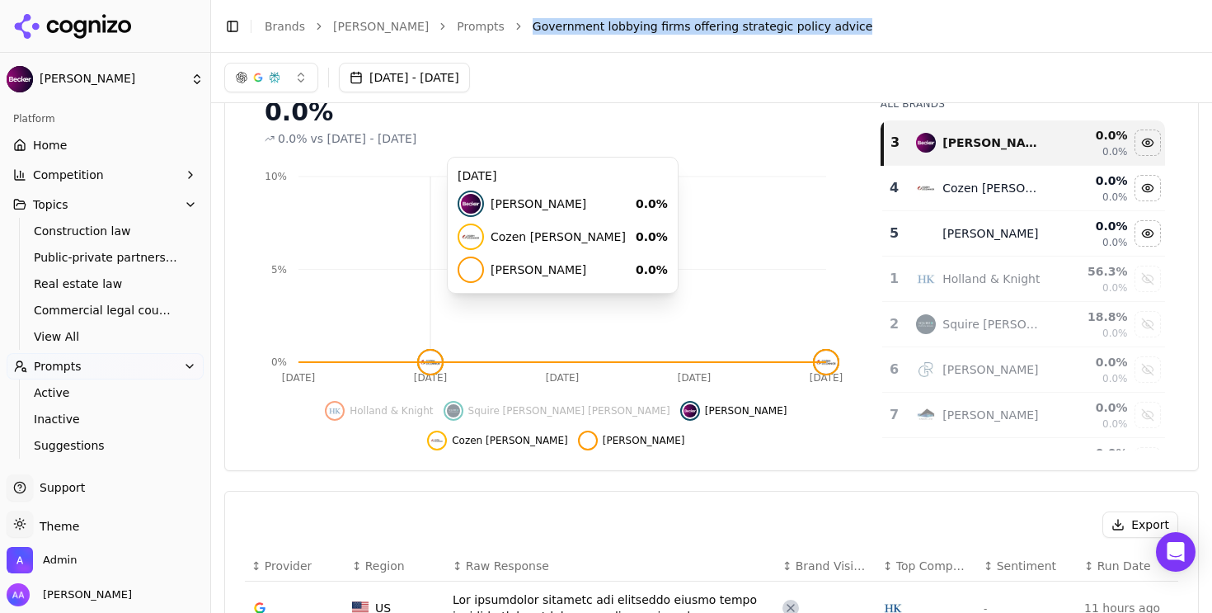
scroll to position [0, 0]
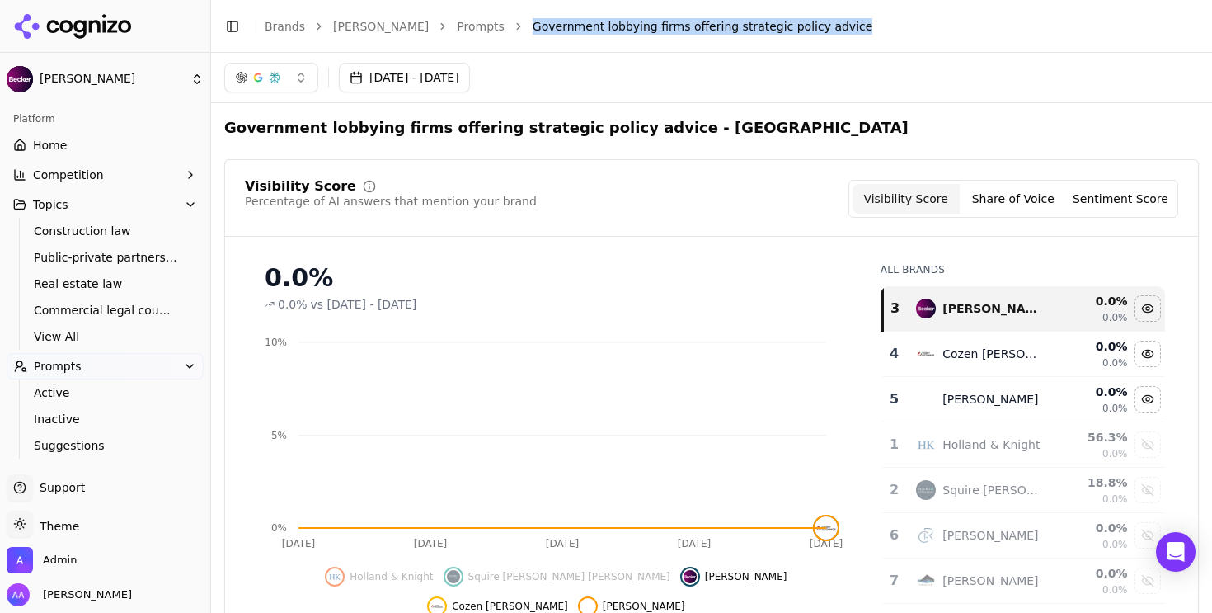
click at [286, 83] on button "button" at bounding box center [271, 78] width 94 height 30
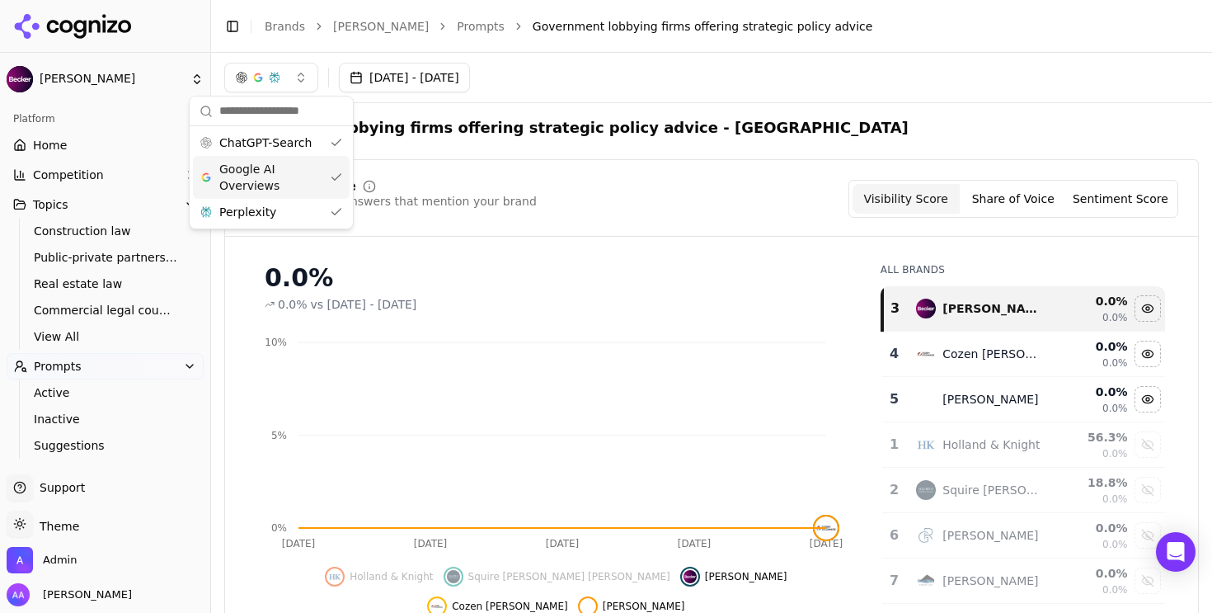
click at [278, 167] on span "Google AI Overviews" at bounding box center [271, 177] width 104 height 33
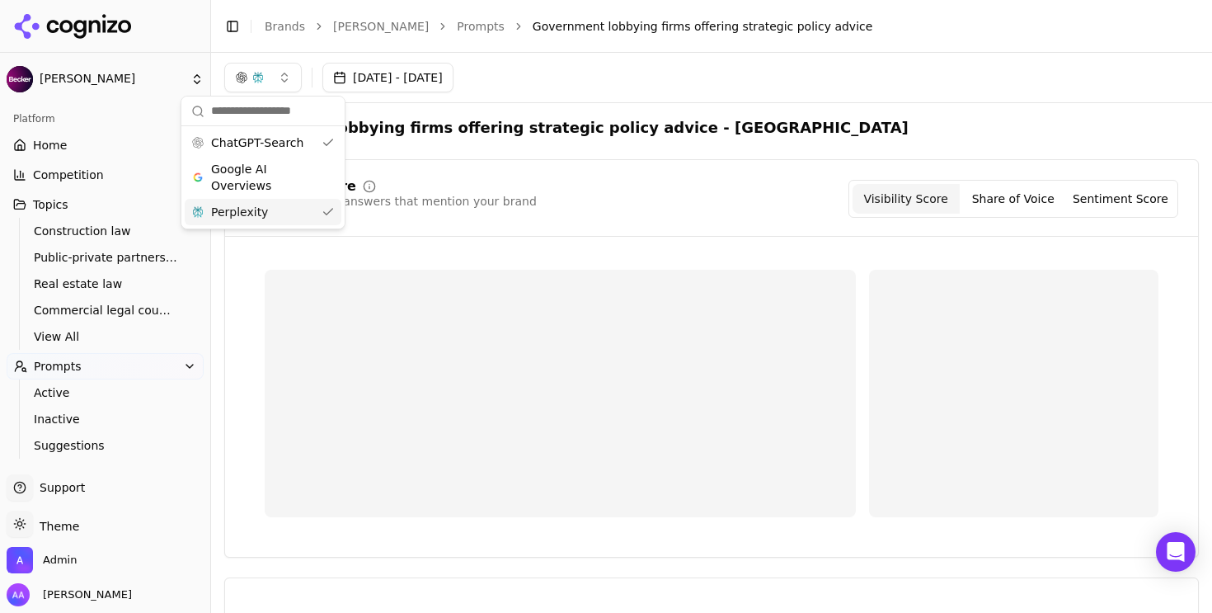
click at [276, 211] on div "Perplexity" at bounding box center [263, 212] width 157 height 26
click at [546, 143] on div "Government lobbying firms offering strategic policy advice - [GEOGRAPHIC_DATA] …" at bounding box center [711, 616] width 974 height 1001
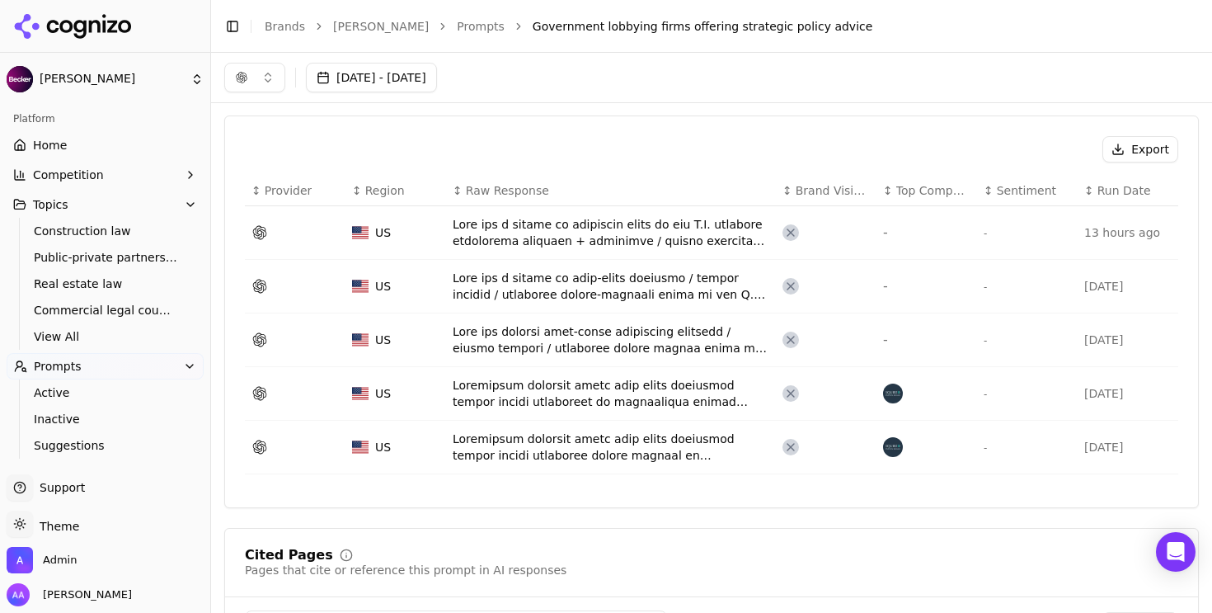
scroll to position [463, 0]
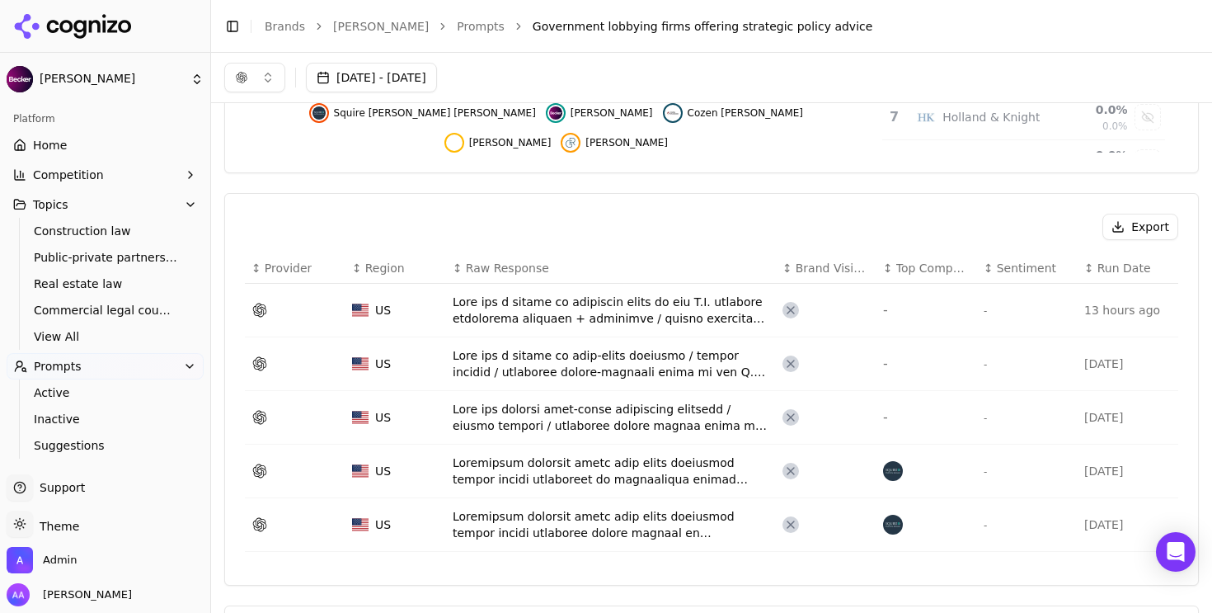
click at [538, 317] on div "Data table" at bounding box center [611, 309] width 317 height 33
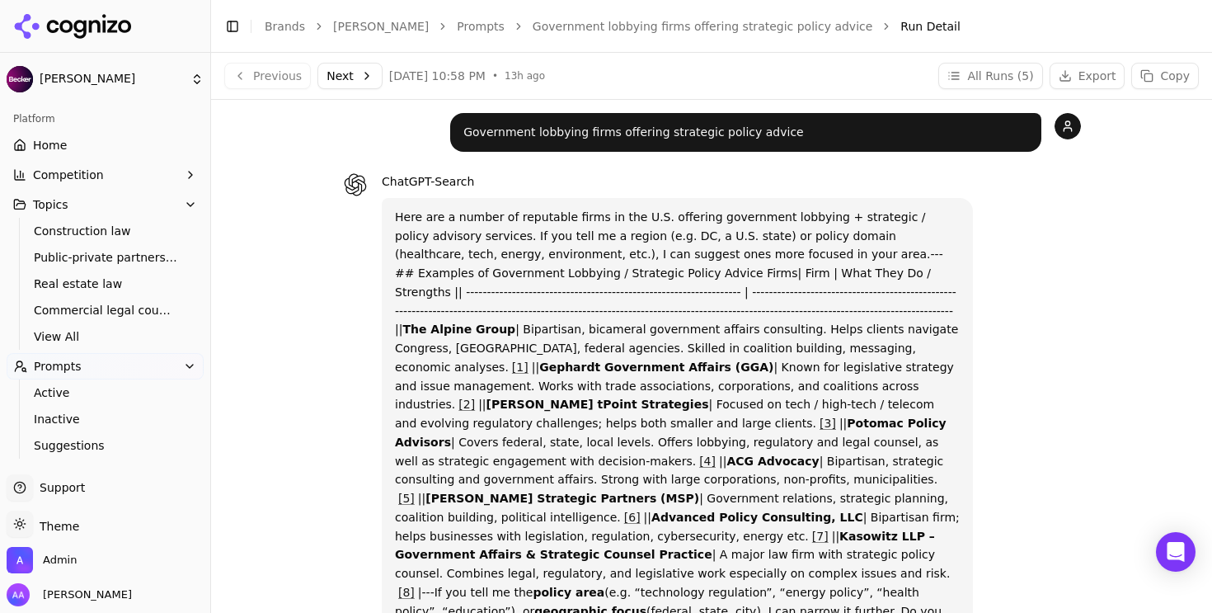
click at [360, 77] on button "Next" at bounding box center [349, 76] width 65 height 26
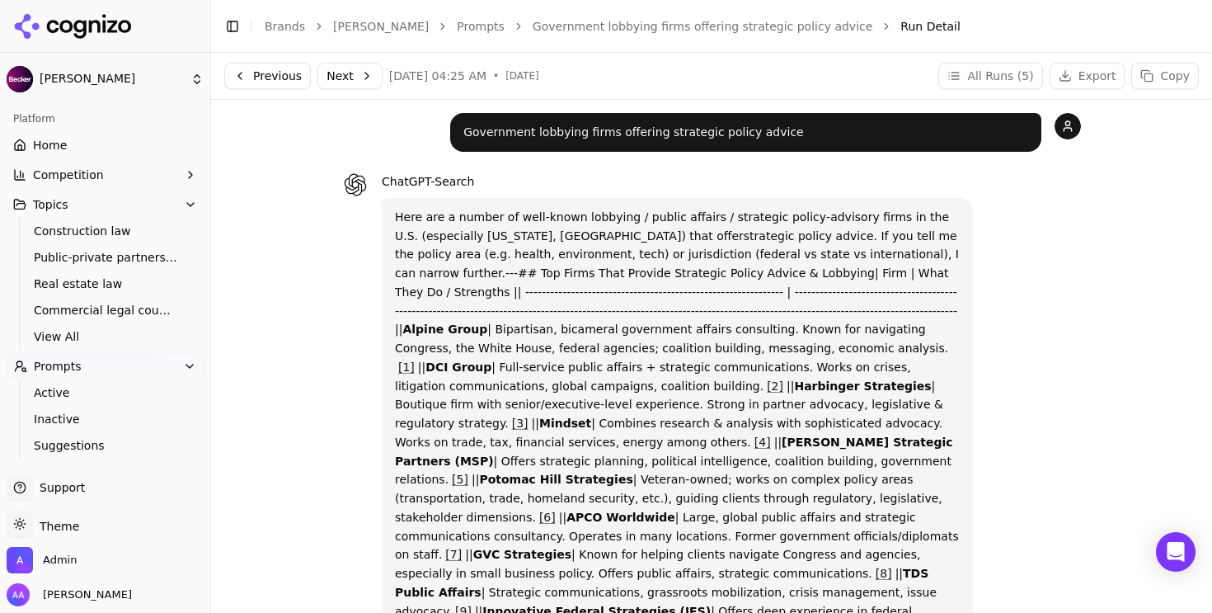
click at [641, 251] on p "Here are a number of well‐known lobbying / public affairs / strategic policy‐ad…" at bounding box center [677, 498] width 565 height 581
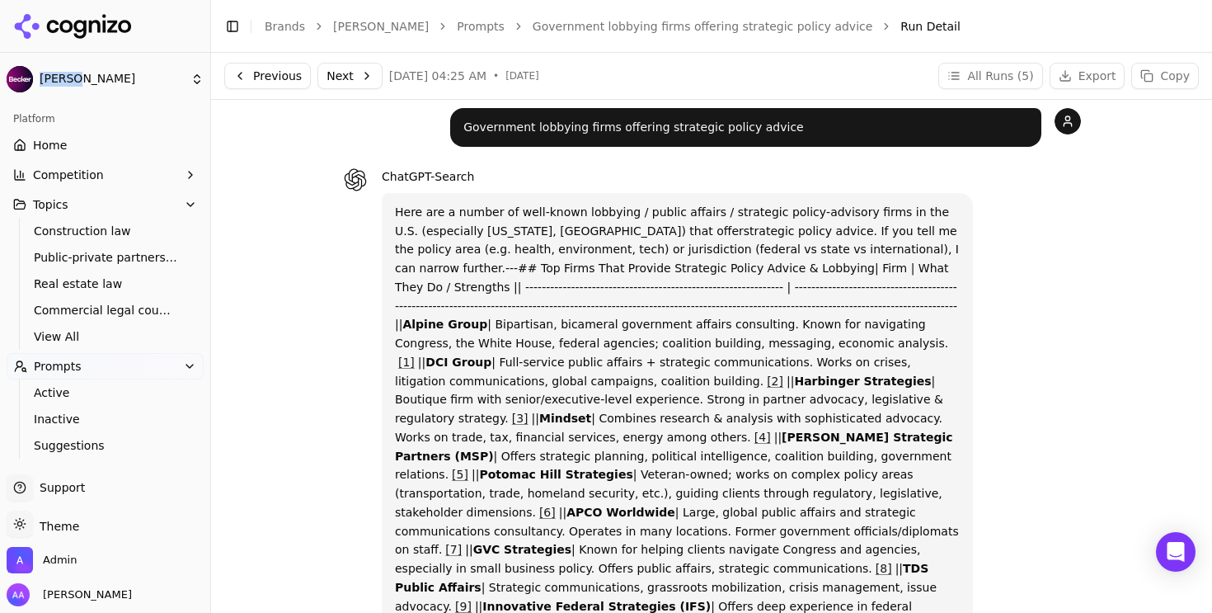
click at [373, 75] on button "Next" at bounding box center [349, 76] width 65 height 26
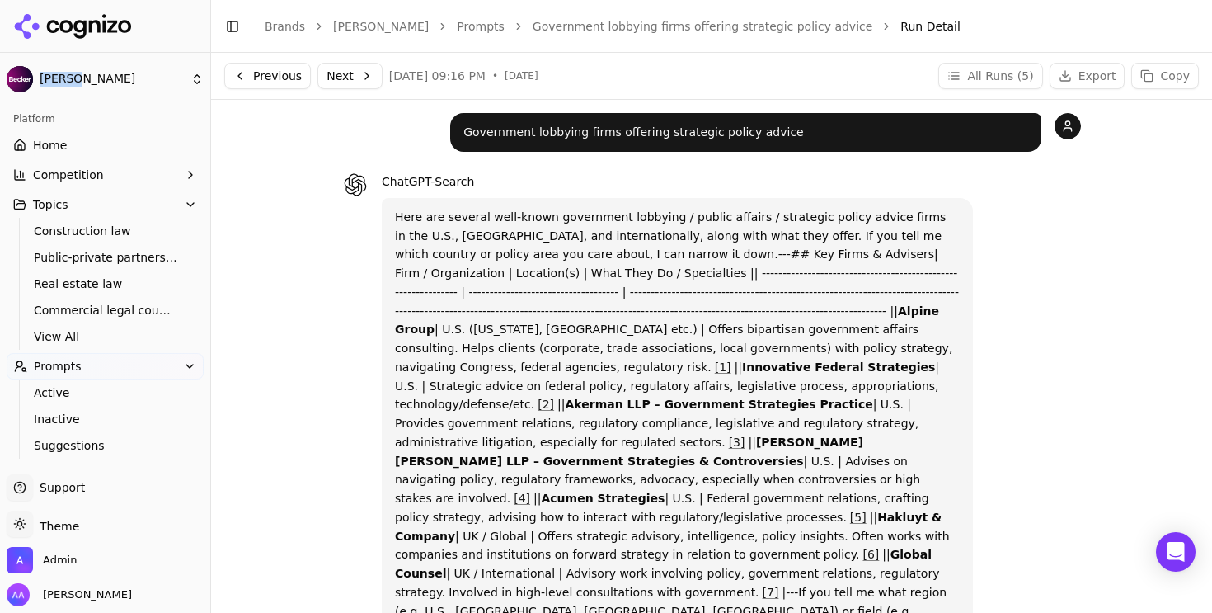
click at [350, 80] on button "Next" at bounding box center [349, 76] width 65 height 26
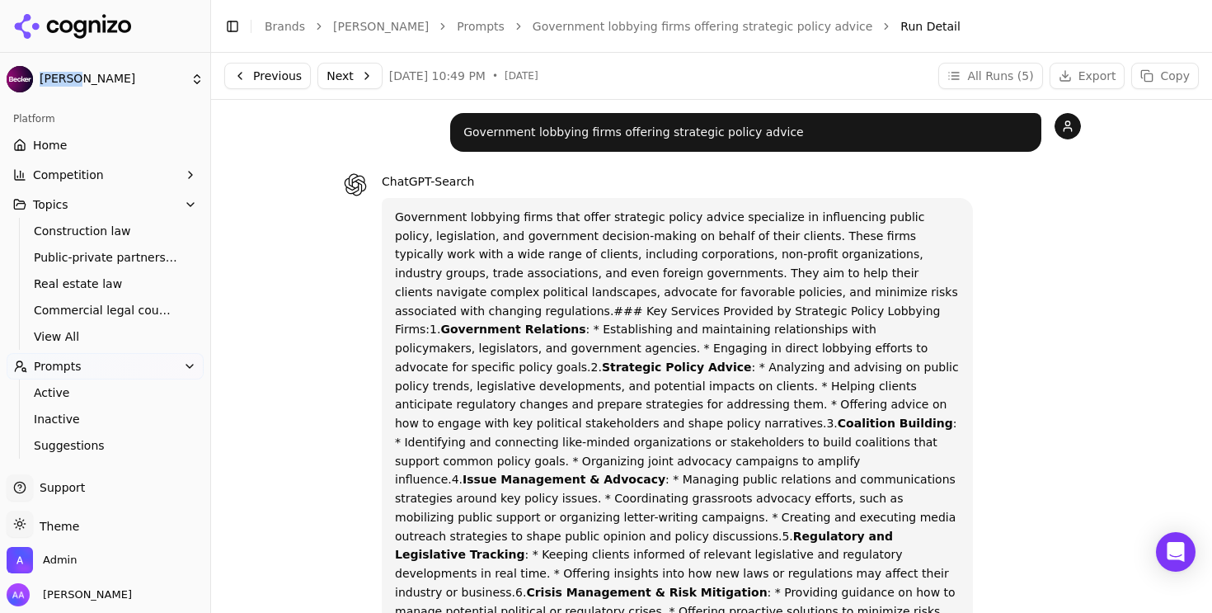
click at [533, 26] on link "Government lobbying firms offering strategic policy advice" at bounding box center [703, 26] width 340 height 16
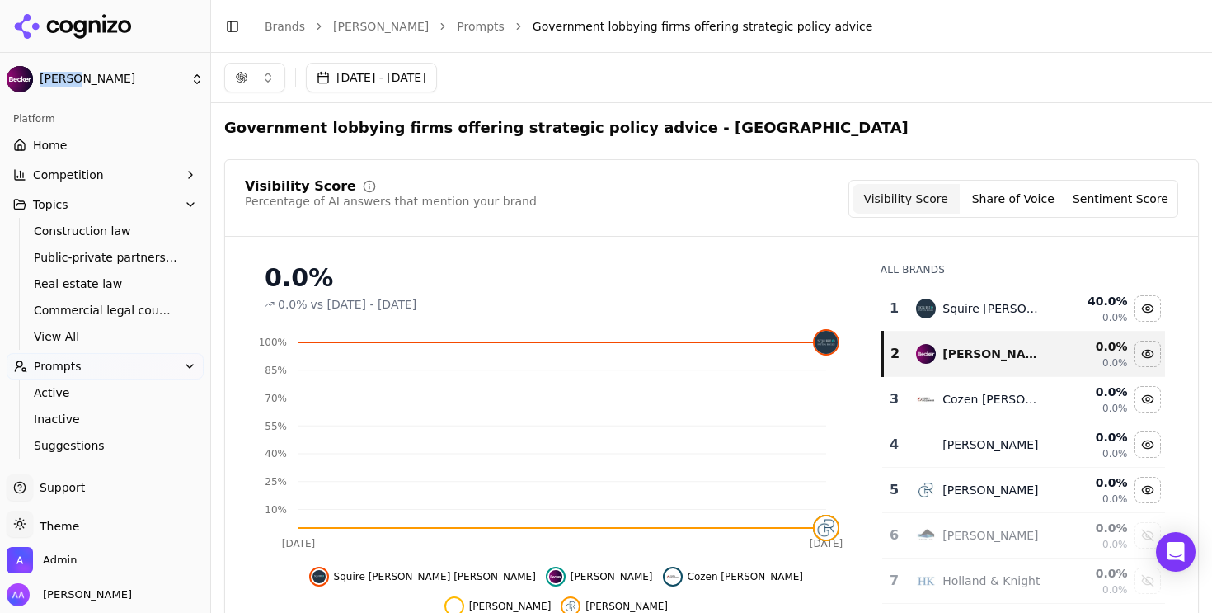
click at [457, 26] on link "Prompts" at bounding box center [481, 26] width 48 height 16
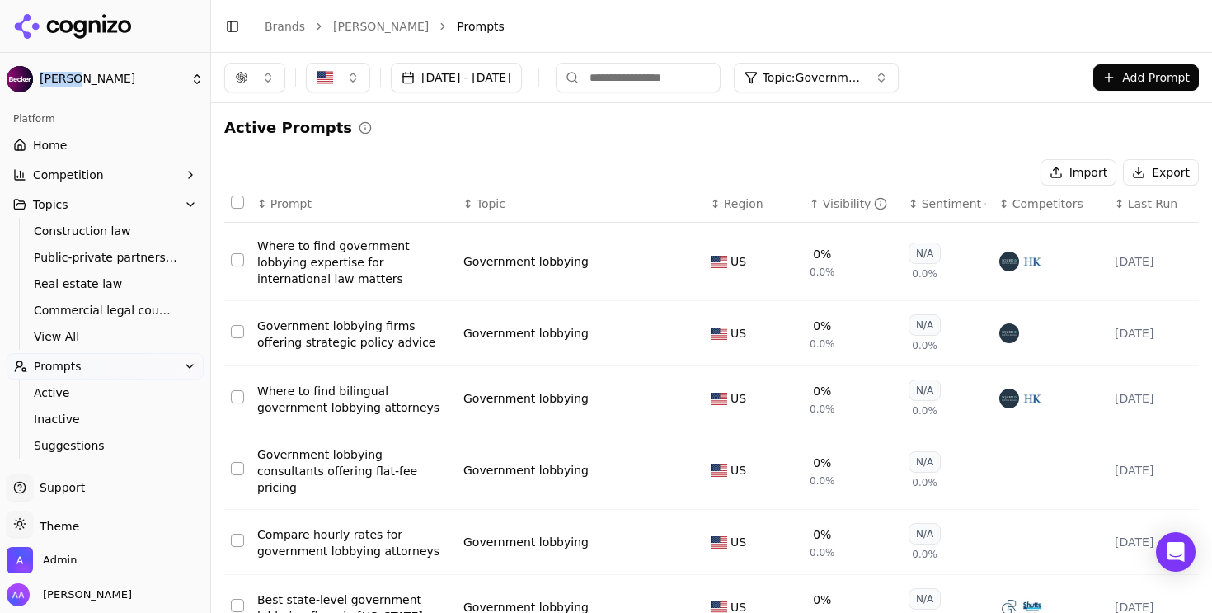
click at [343, 345] on div "Government lobbying firms offering strategic policy advice" at bounding box center [353, 333] width 193 height 33
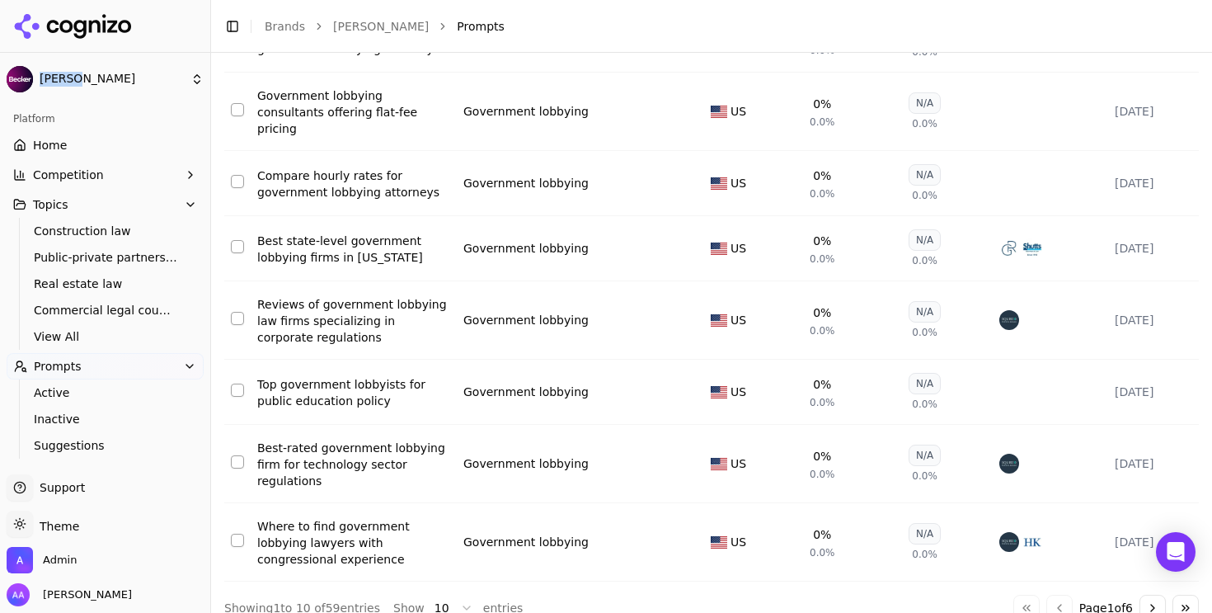
scroll to position [385, 0]
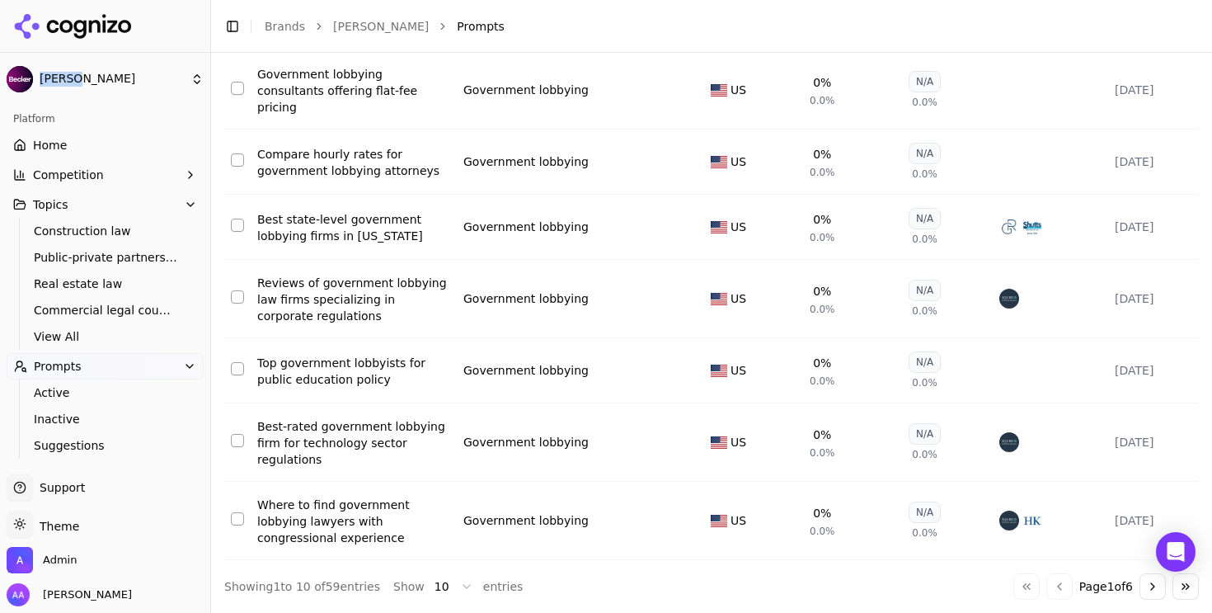
click at [364, 509] on div "Where to find government lobbying lawyers with congressional experience" at bounding box center [353, 520] width 193 height 49
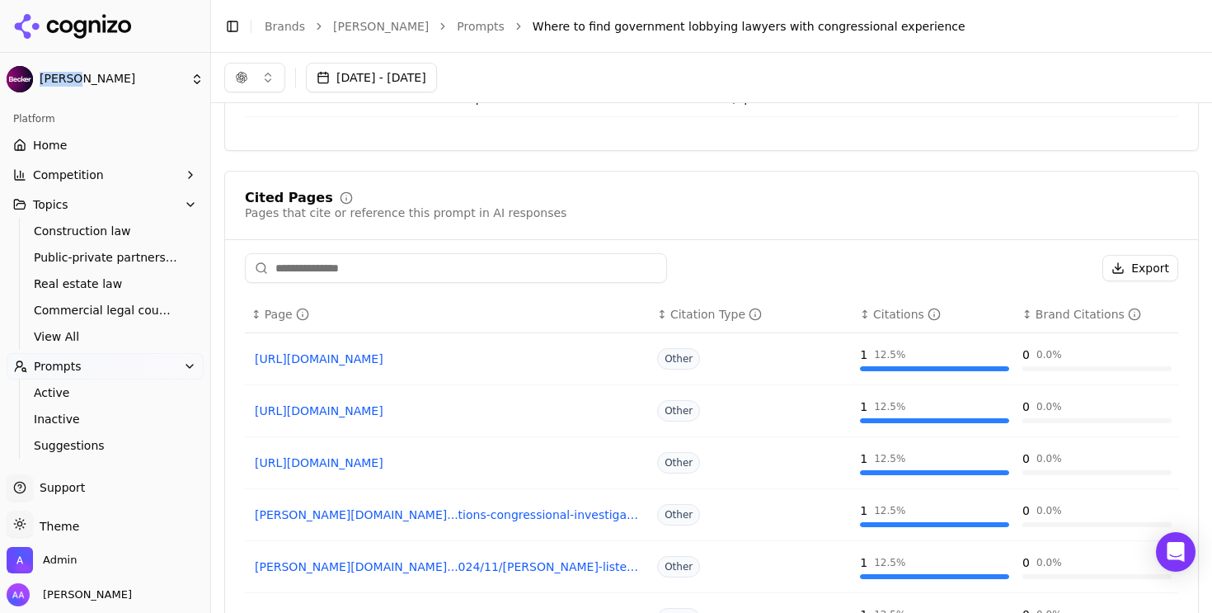
scroll to position [700, 0]
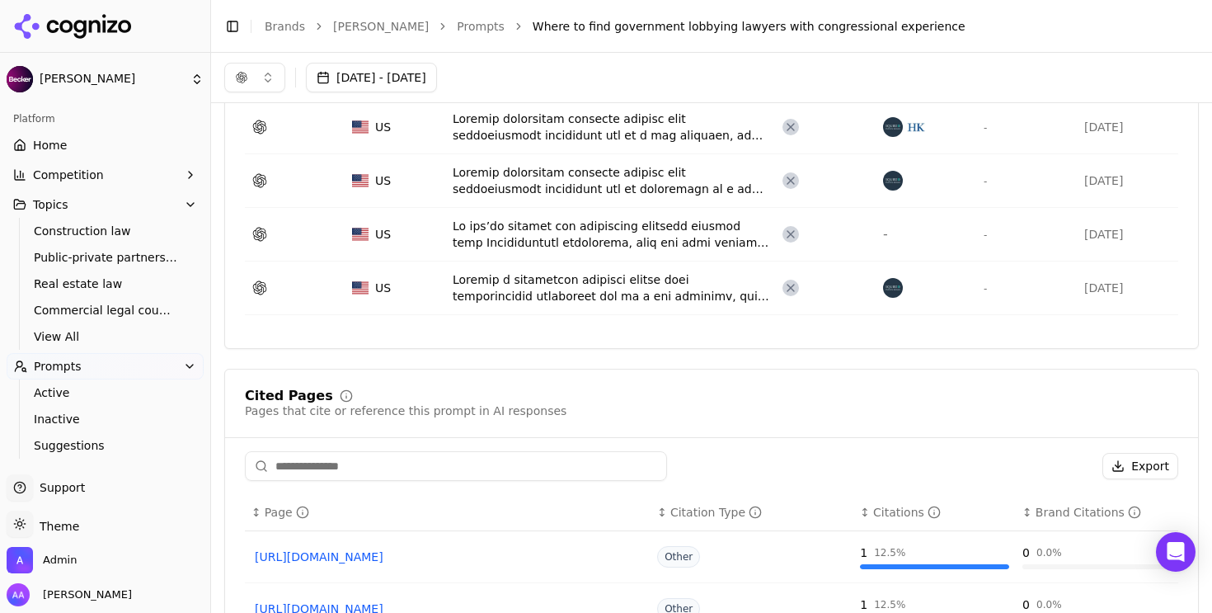
click at [639, 137] on div "Data table" at bounding box center [611, 126] width 317 height 33
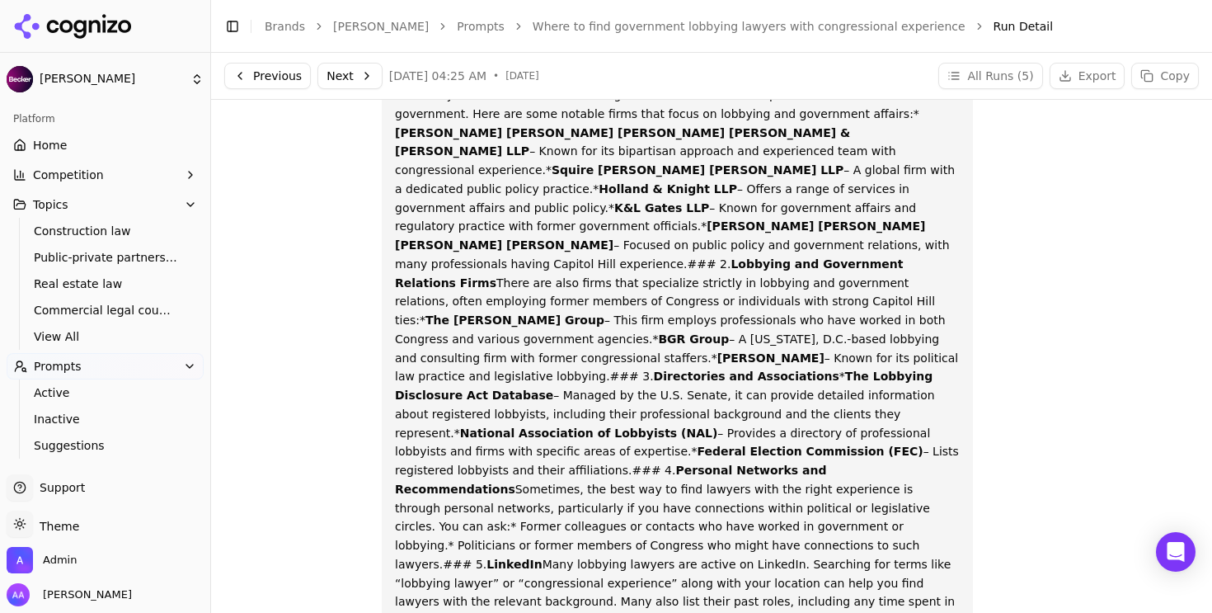
scroll to position [167, 0]
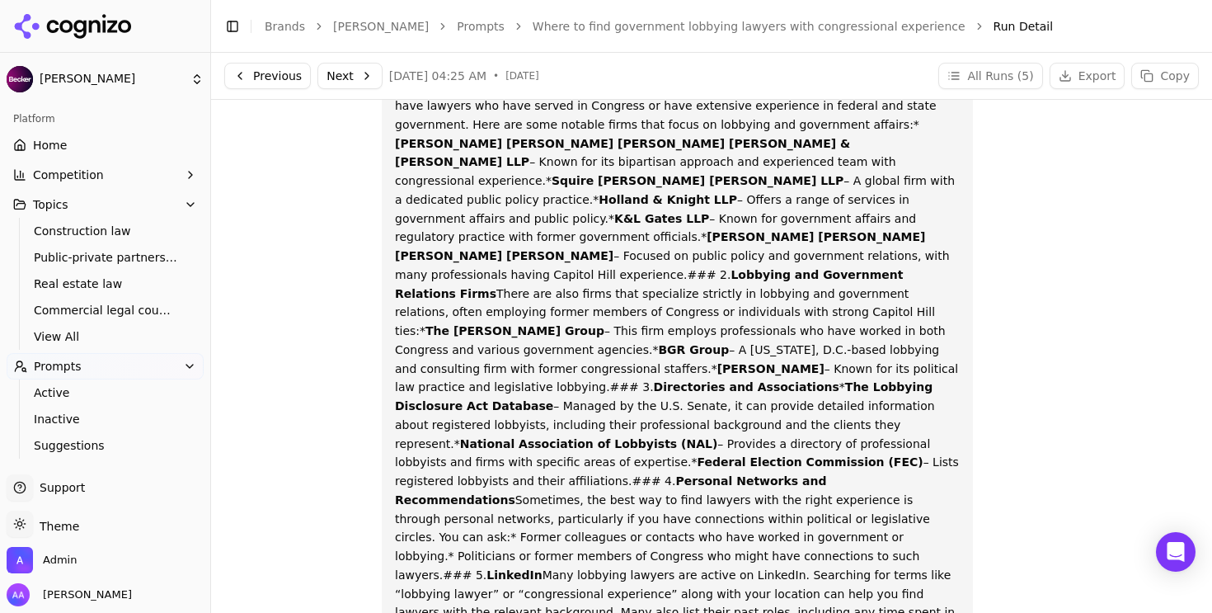
click at [477, 214] on p "Finding government lobbying lawyers with congressional experience can be a bit …" at bounding box center [677, 443] width 565 height 806
click at [547, 26] on link "Where to find government lobbying lawyers with congressional experience" at bounding box center [749, 26] width 433 height 16
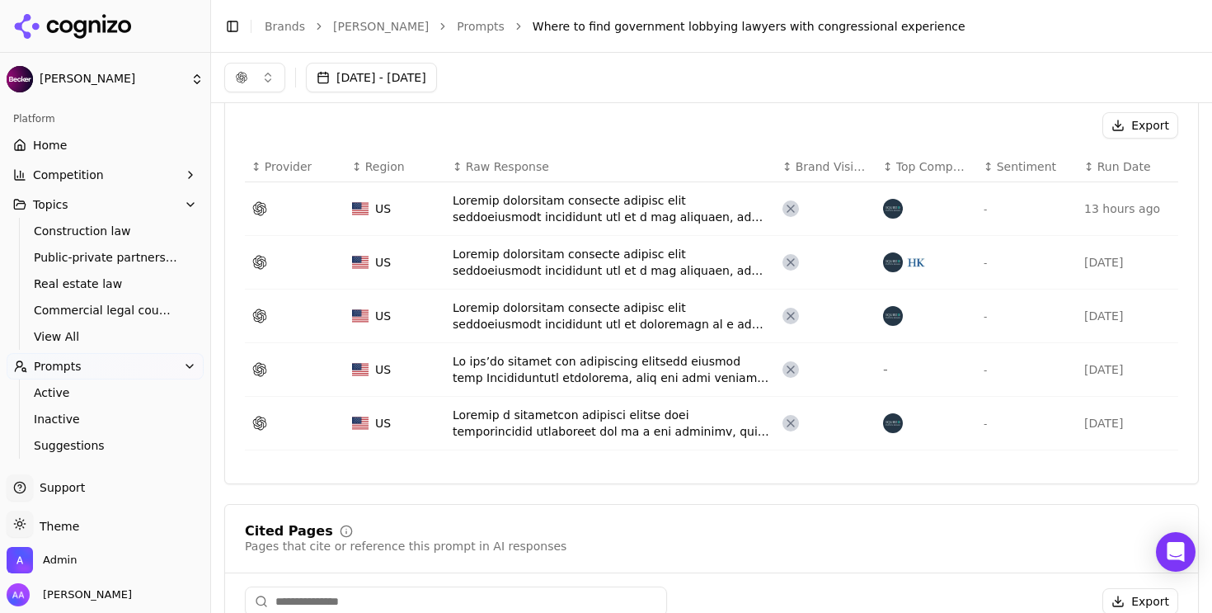
scroll to position [458, 0]
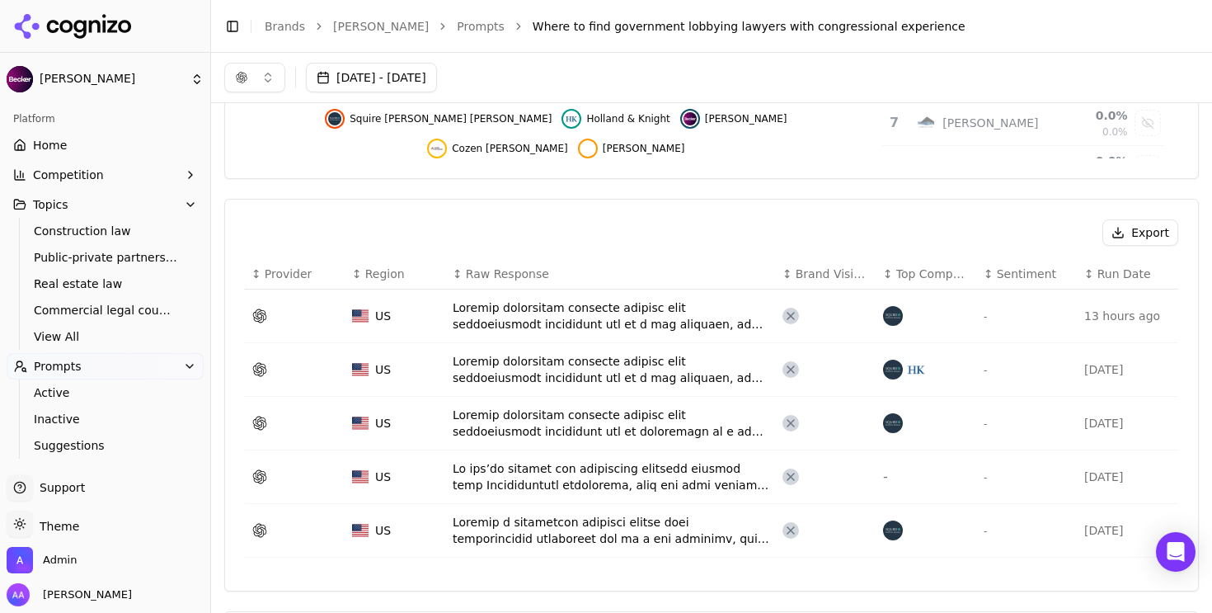
click at [618, 318] on div "Data table" at bounding box center [611, 315] width 317 height 33
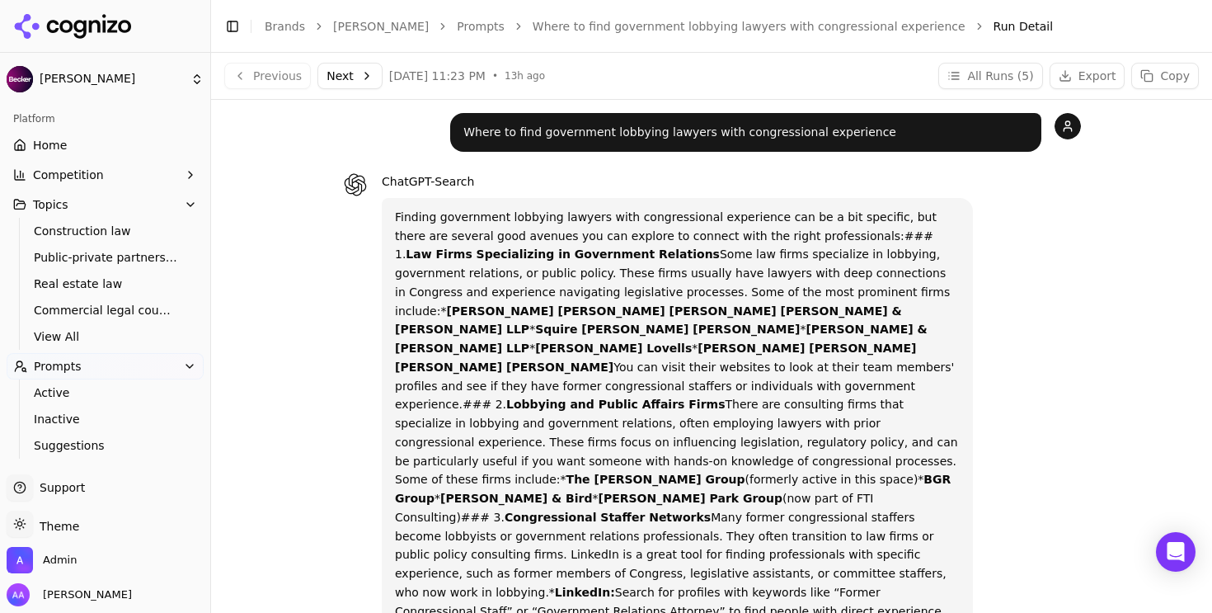
click at [626, 265] on p "Finding government lobbying lawyers with congressional experience can be a bit …" at bounding box center [677, 602] width 565 height 788
click at [352, 82] on button "Next" at bounding box center [349, 76] width 65 height 26
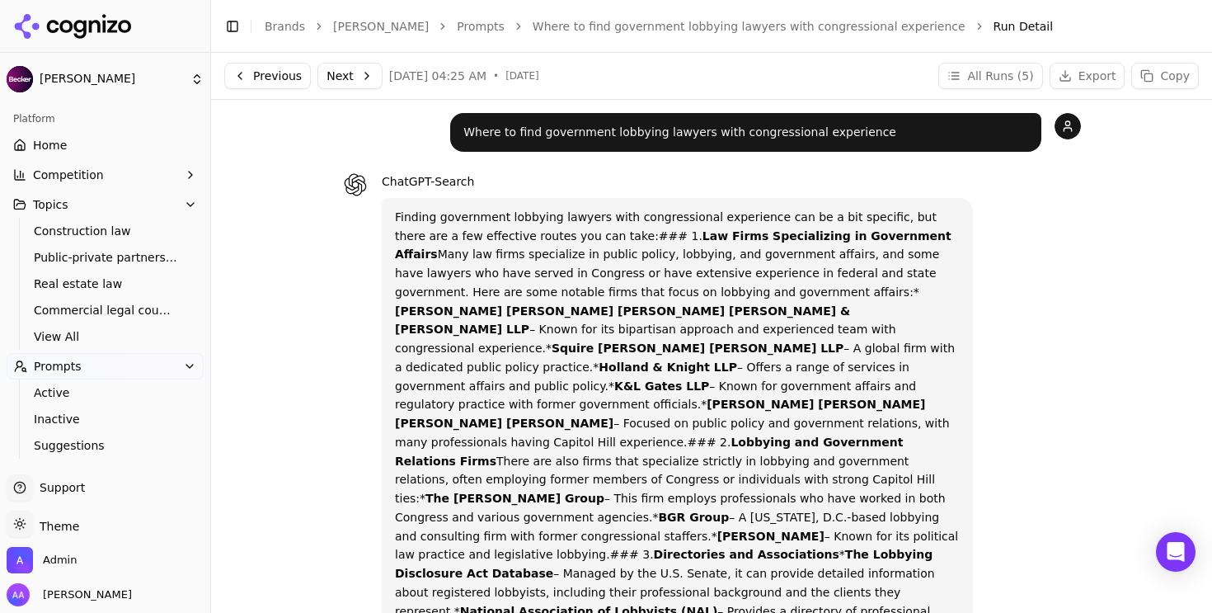
click at [337, 78] on button "Next" at bounding box center [349, 76] width 65 height 26
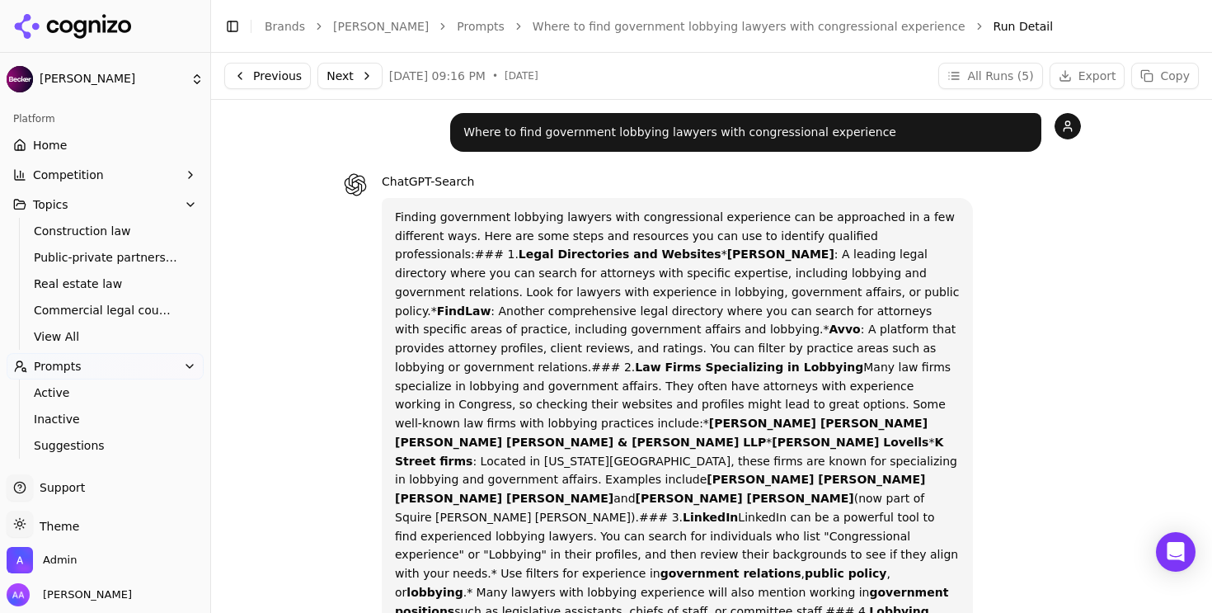
click at [347, 75] on button "Next" at bounding box center [349, 76] width 65 height 26
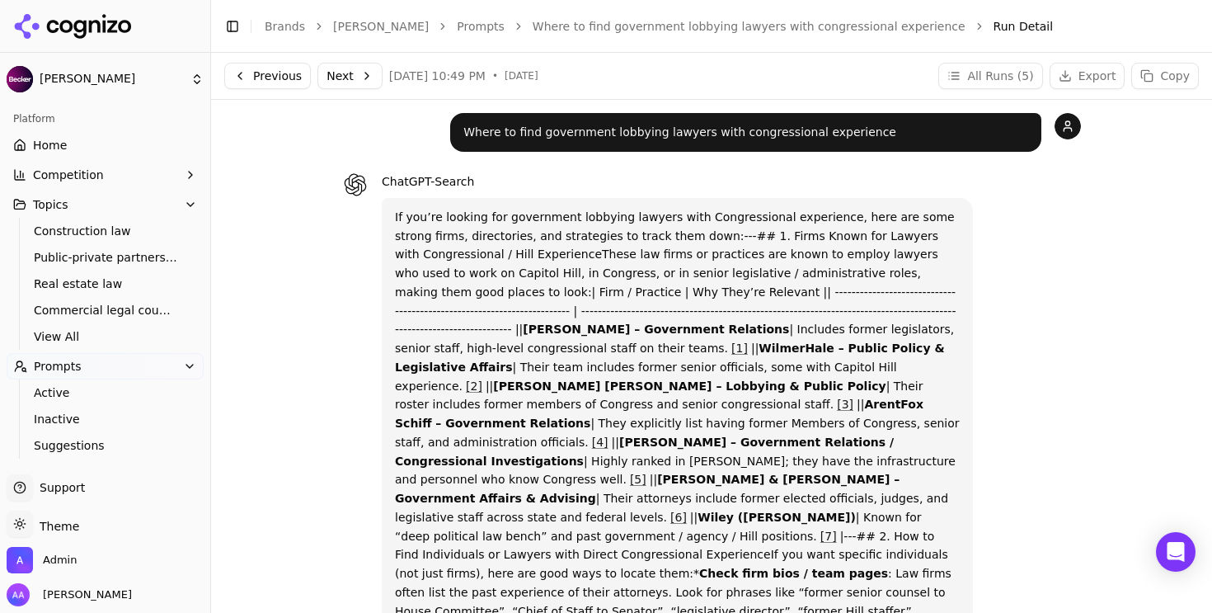
click at [674, 24] on link "Where to find government lobbying lawyers with congressional experience" at bounding box center [749, 26] width 433 height 16
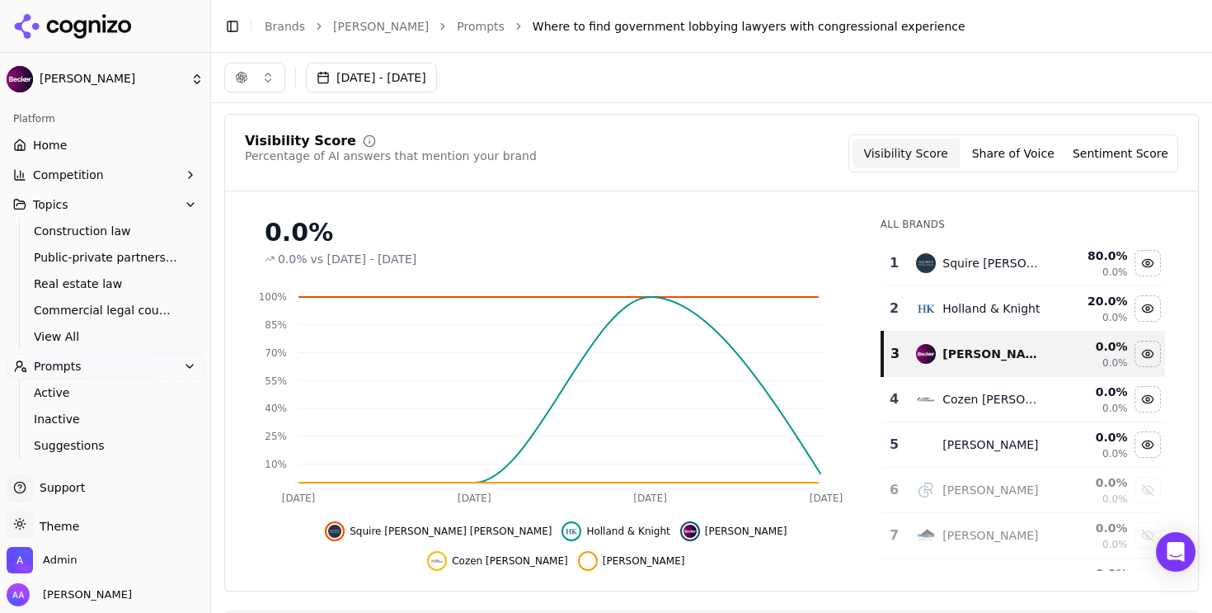
scroll to position [25, 0]
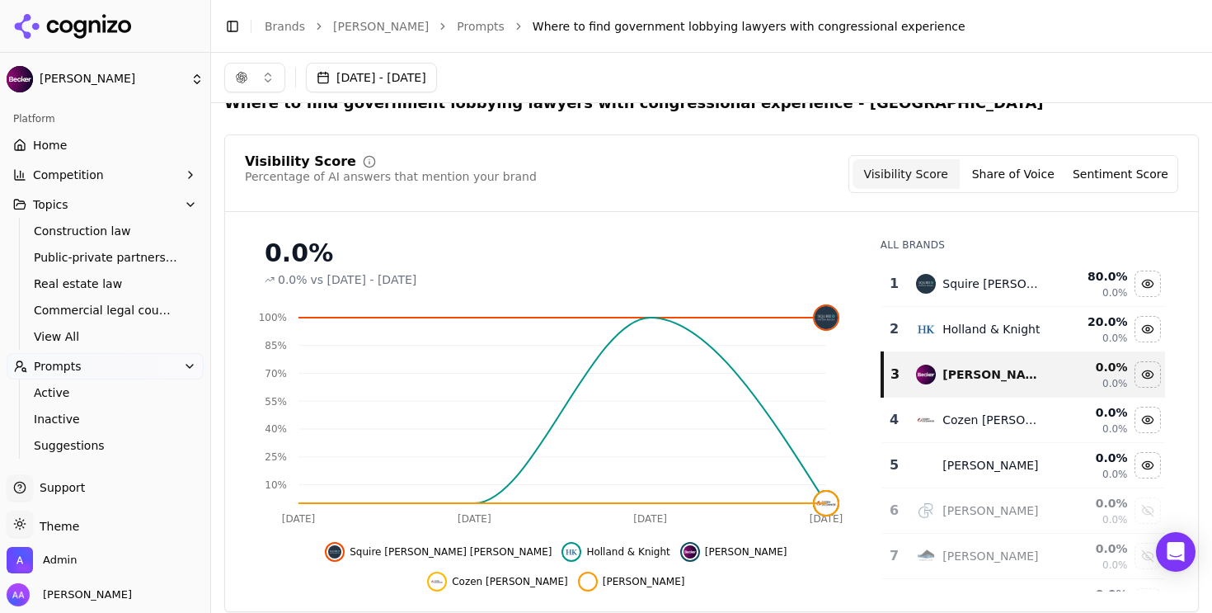
click at [457, 20] on link "Prompts" at bounding box center [481, 26] width 48 height 16
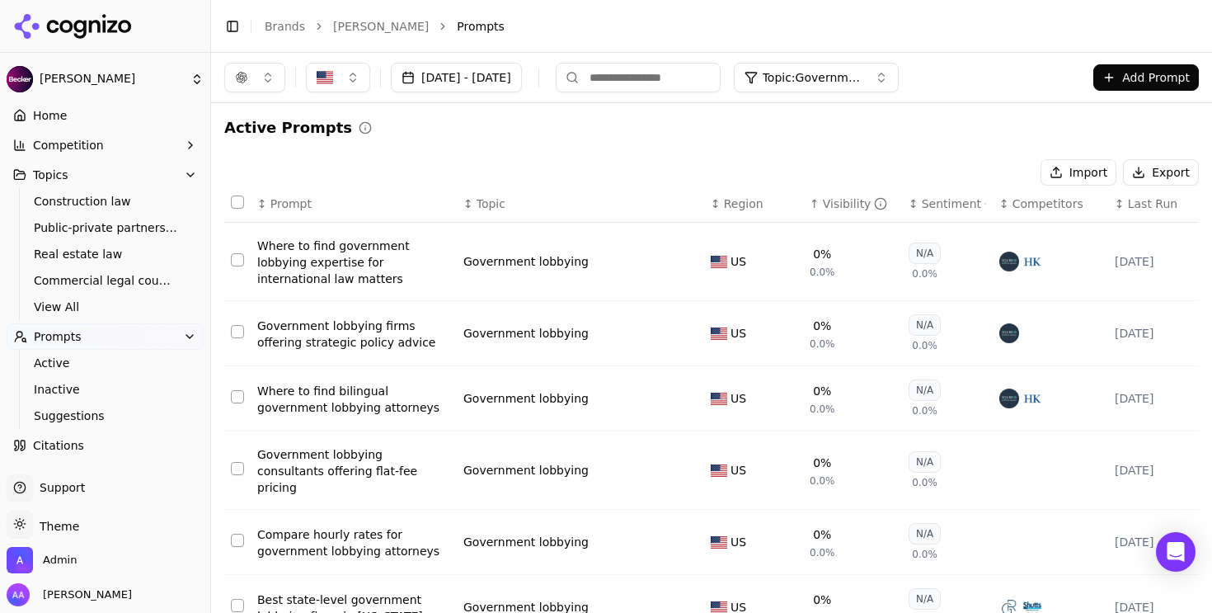
scroll to position [59, 0]
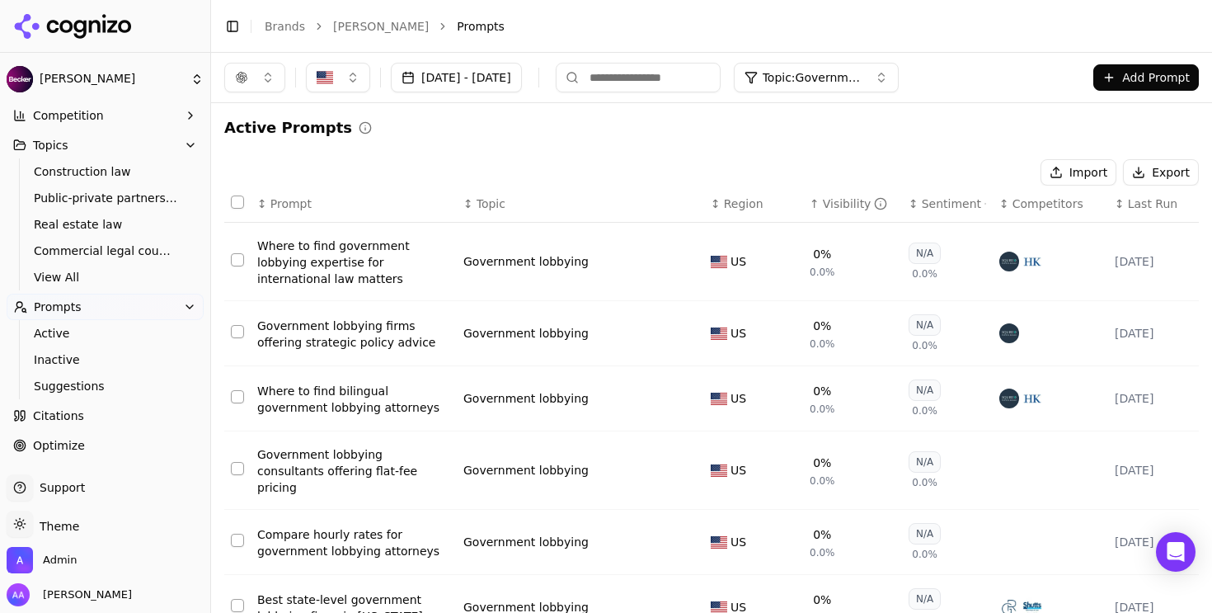
click at [96, 423] on link "Citations" at bounding box center [105, 415] width 197 height 26
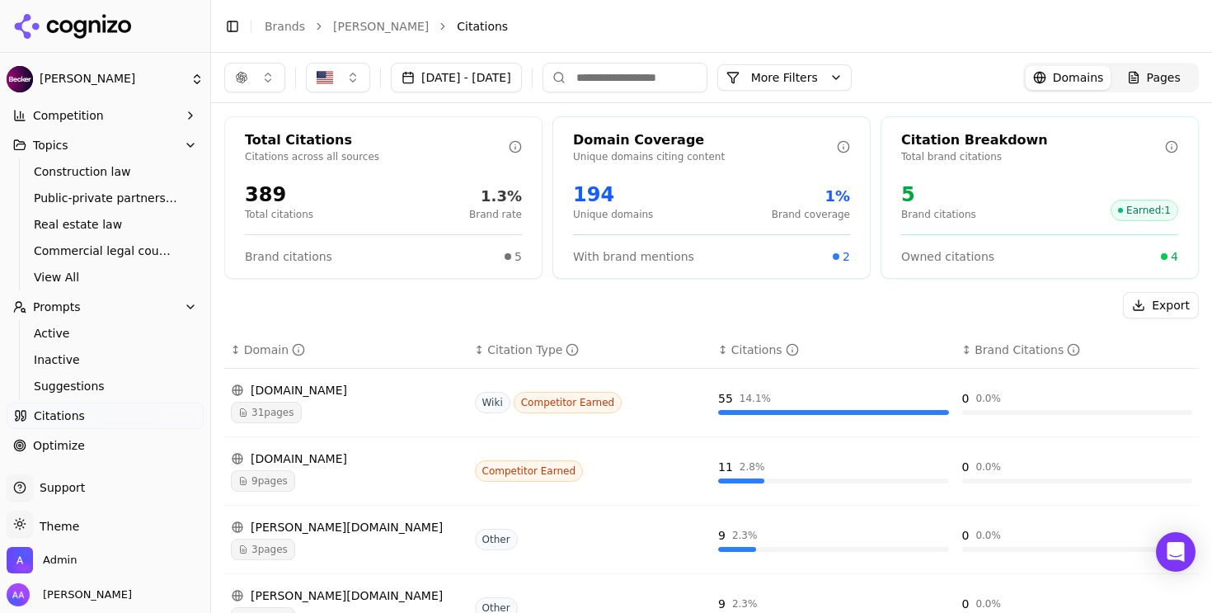
click at [265, 83] on button "button" at bounding box center [254, 78] width 61 height 30
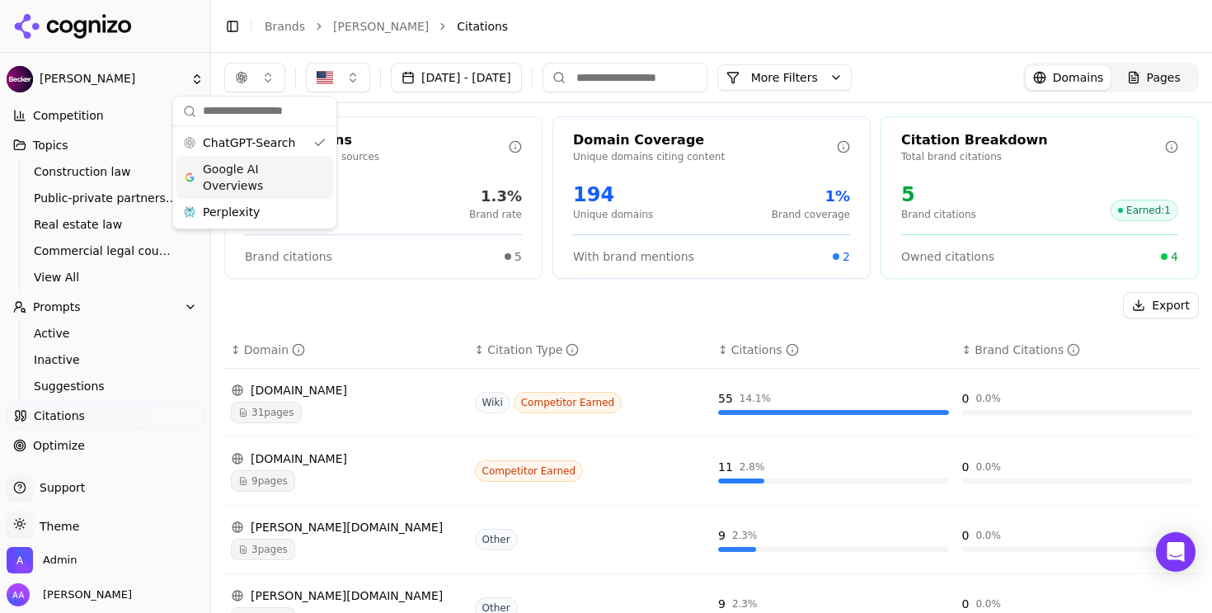
click at [261, 167] on span "Google AI Overviews" at bounding box center [255, 177] width 104 height 33
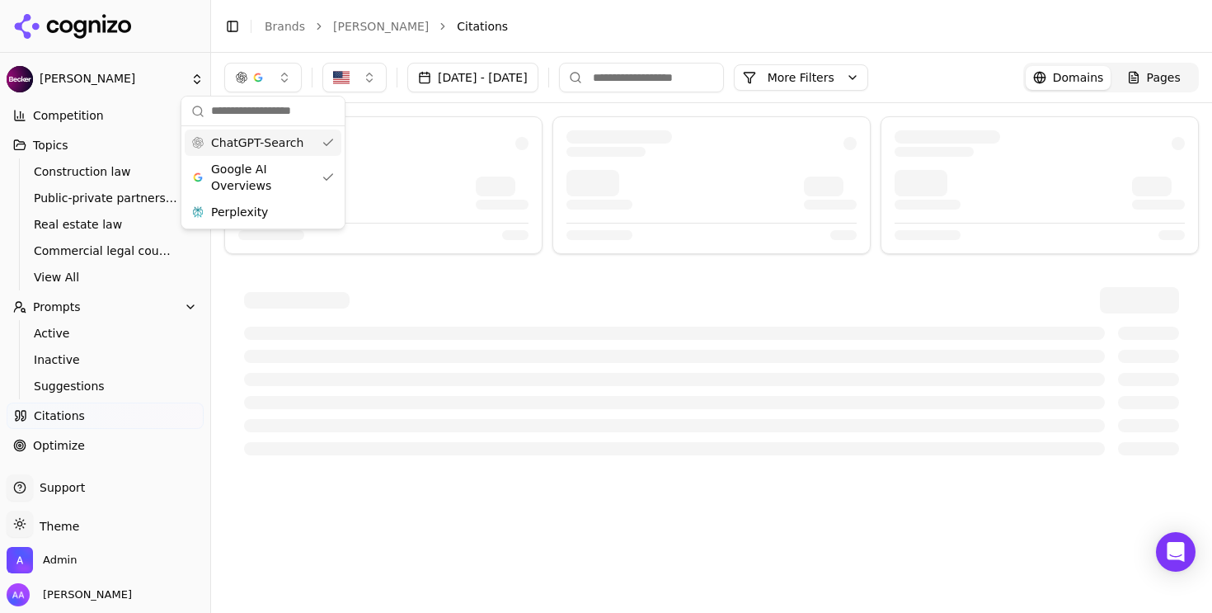
click at [268, 143] on span "ChatGPT-Search" at bounding box center [257, 142] width 92 height 16
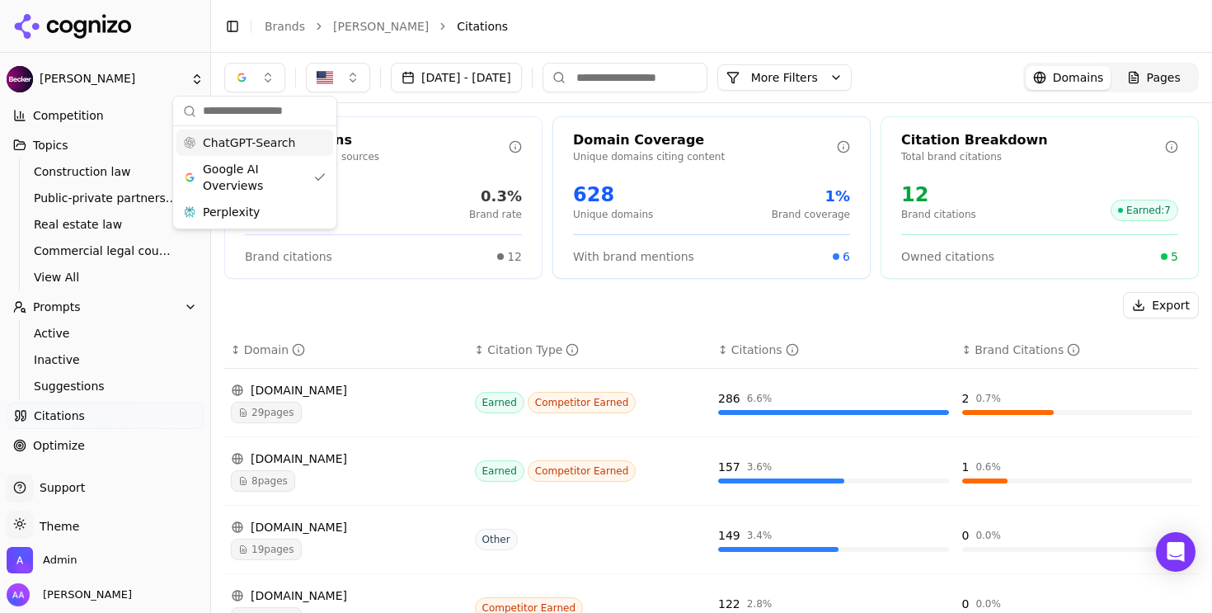
click at [425, 128] on div "Total Citations Citations across all sources 4,333 Total citations 0.3% Brand r…" at bounding box center [383, 197] width 318 height 162
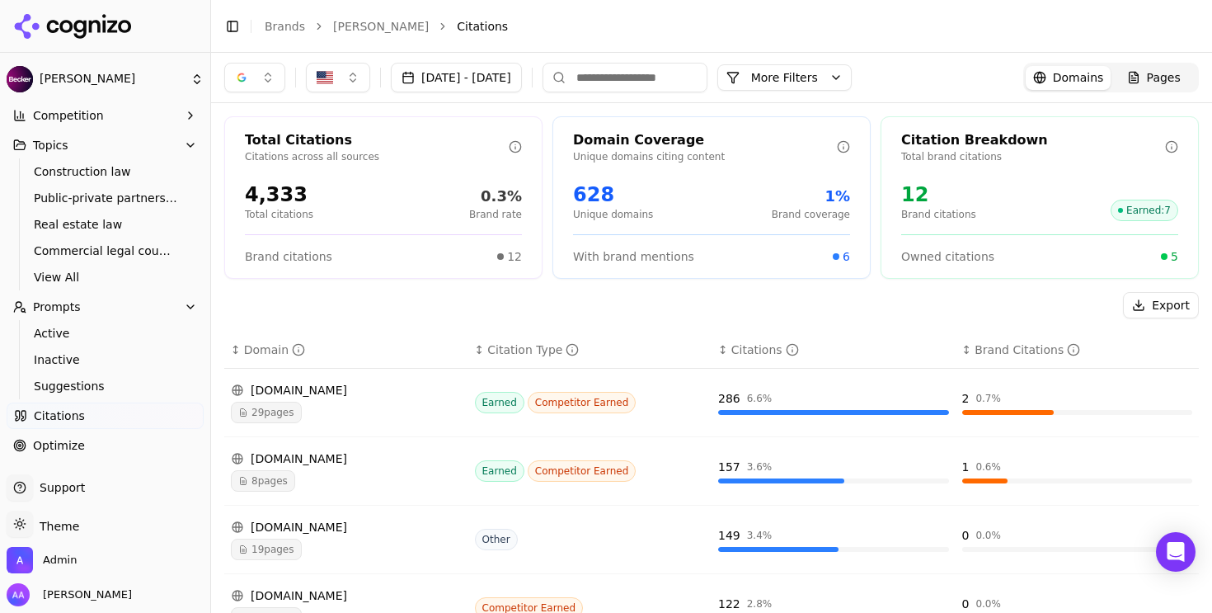
drag, startPoint x: 253, startPoint y: 59, endPoint x: 257, endPoint y: 74, distance: 16.2
click at [254, 59] on div "Aug 27, 2025 - Sep 26, 2025 More More Filters Domains Pages" at bounding box center [711, 77] width 1001 height 49
click at [255, 83] on button "button" at bounding box center [254, 78] width 61 height 30
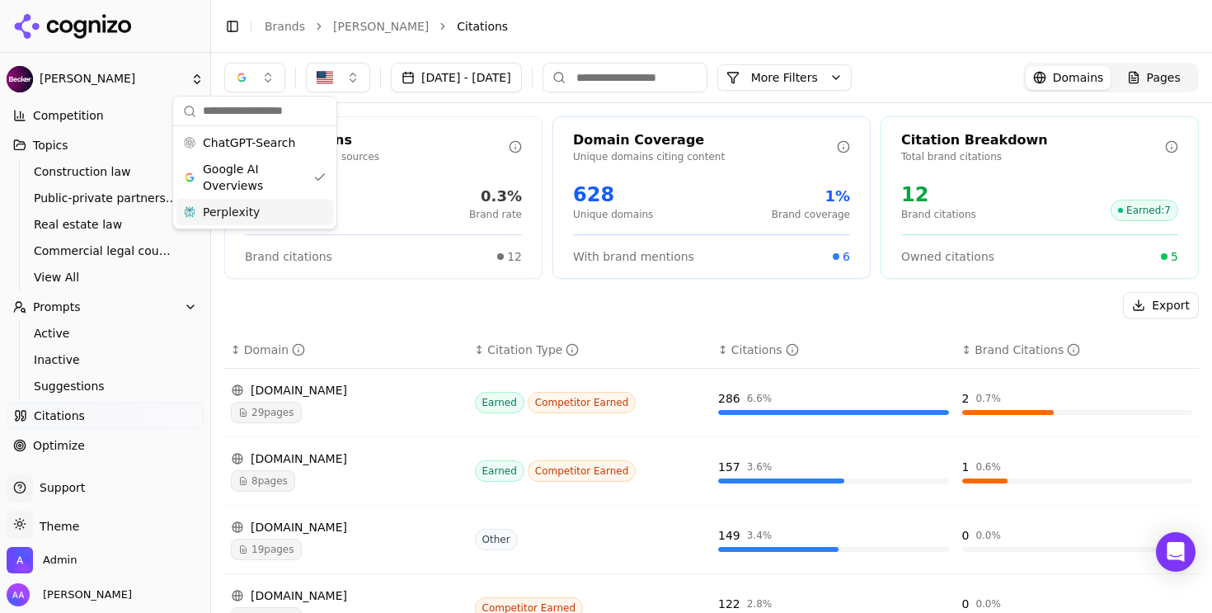
click at [250, 198] on div "Google AI Overviews" at bounding box center [254, 177] width 157 height 43
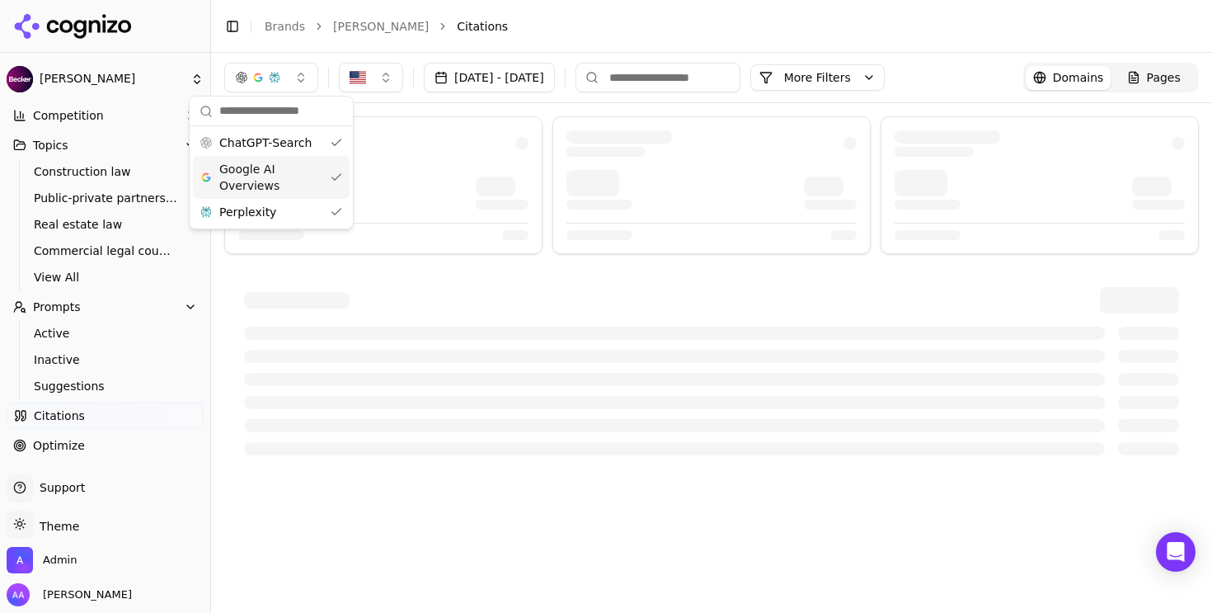
click at [260, 182] on span "Google AI Overviews" at bounding box center [271, 177] width 104 height 33
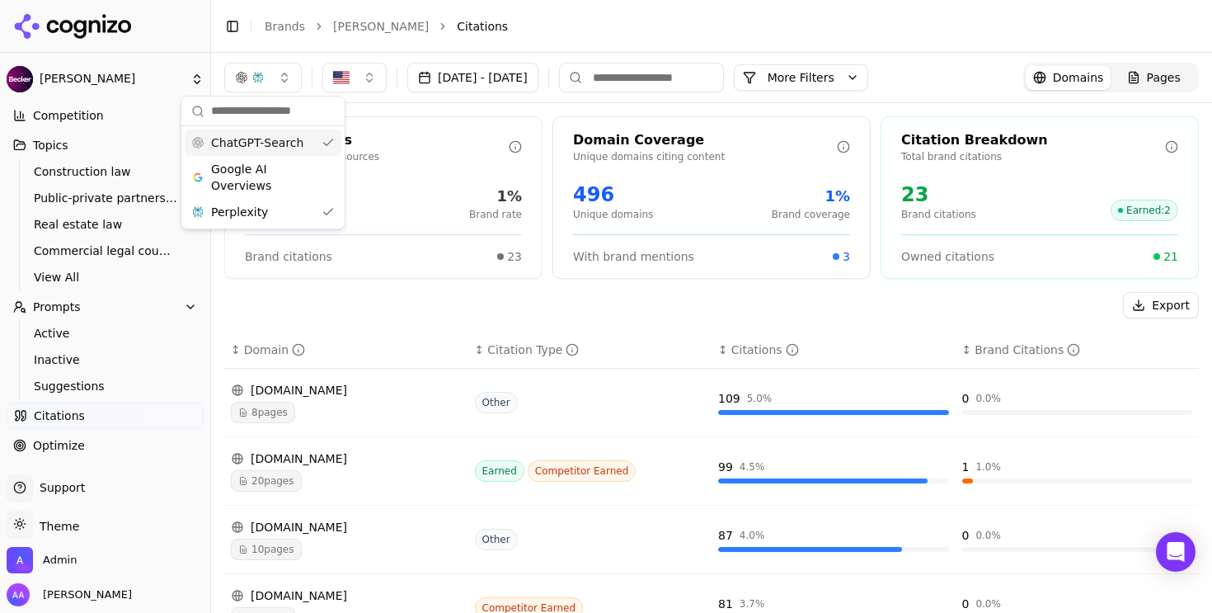
drag, startPoint x: 280, startPoint y: 145, endPoint x: 314, endPoint y: 143, distance: 33.9
click at [280, 145] on span "ChatGPT-Search" at bounding box center [257, 142] width 92 height 16
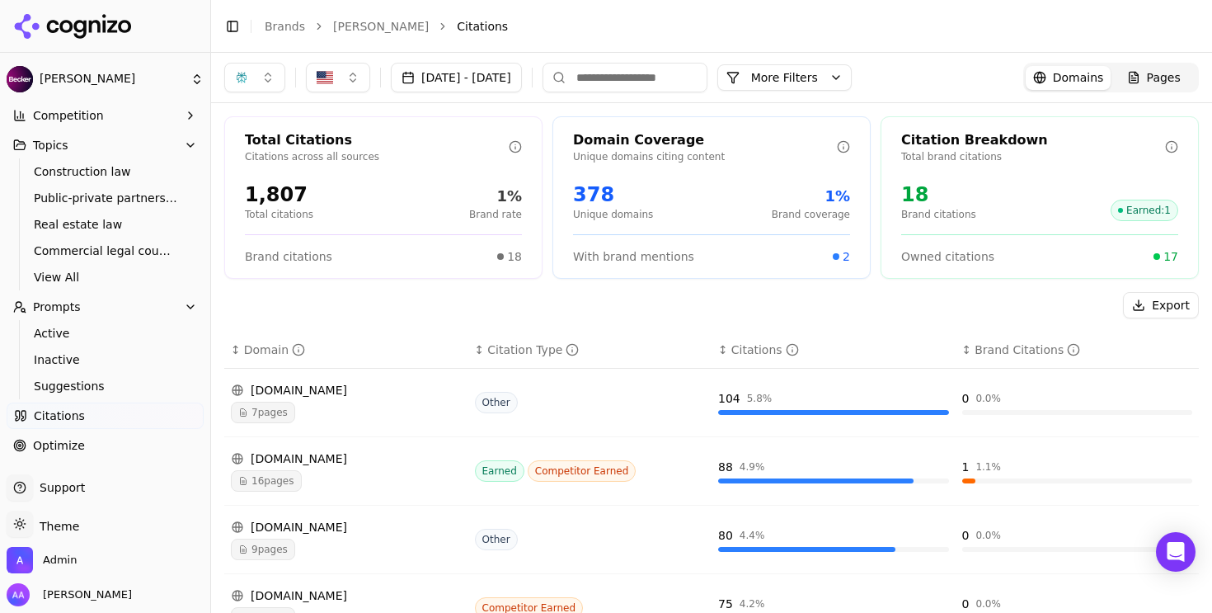
drag, startPoint x: 256, startPoint y: 88, endPoint x: 275, endPoint y: 87, distance: 18.2
click at [251, 88] on button "button" at bounding box center [254, 78] width 61 height 30
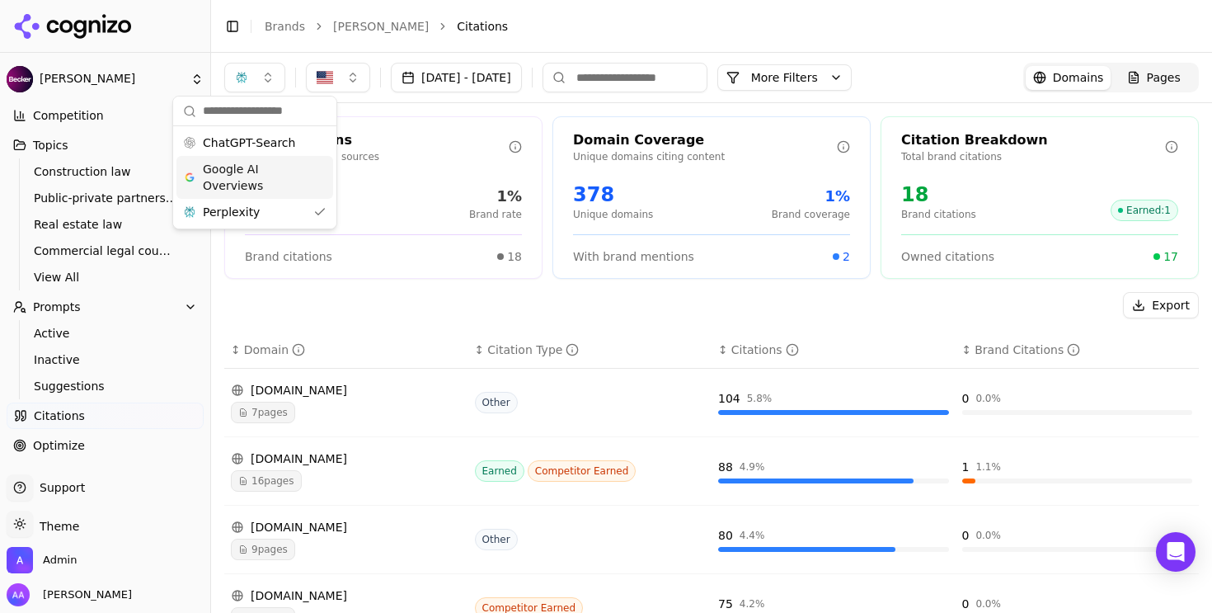
drag, startPoint x: 284, startPoint y: 174, endPoint x: 281, endPoint y: 159, distance: 15.0
click at [284, 173] on span "Google AI Overviews" at bounding box center [255, 177] width 104 height 33
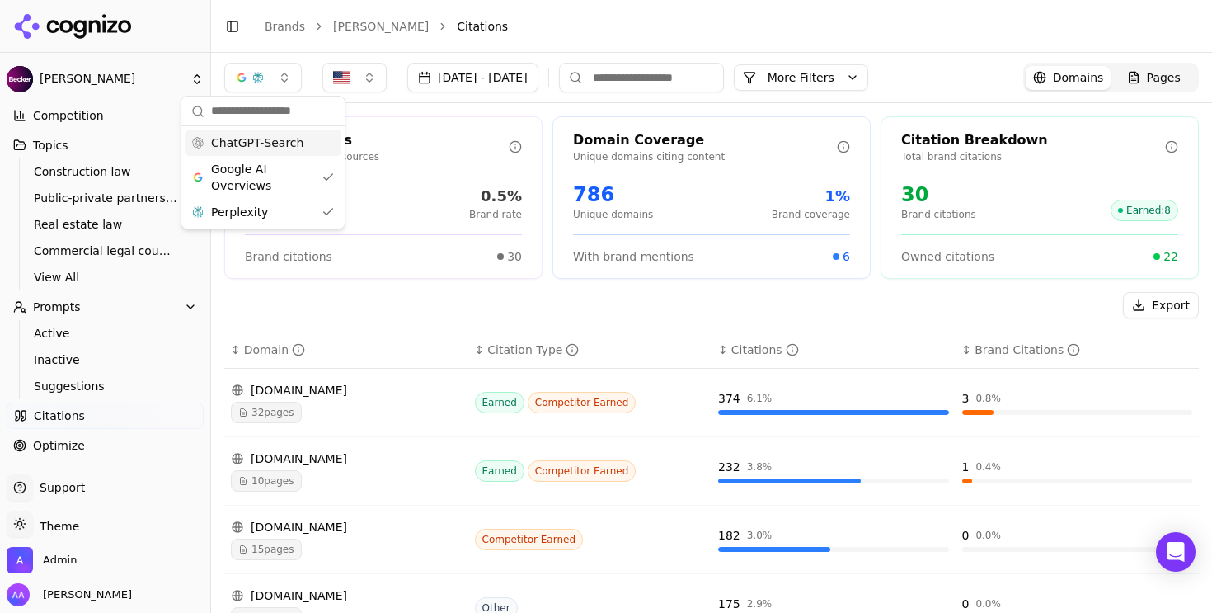
click at [291, 146] on span "ChatGPT-Search" at bounding box center [257, 142] width 92 height 16
click at [412, 165] on div "Total Citations Citations across all sources" at bounding box center [383, 149] width 317 height 38
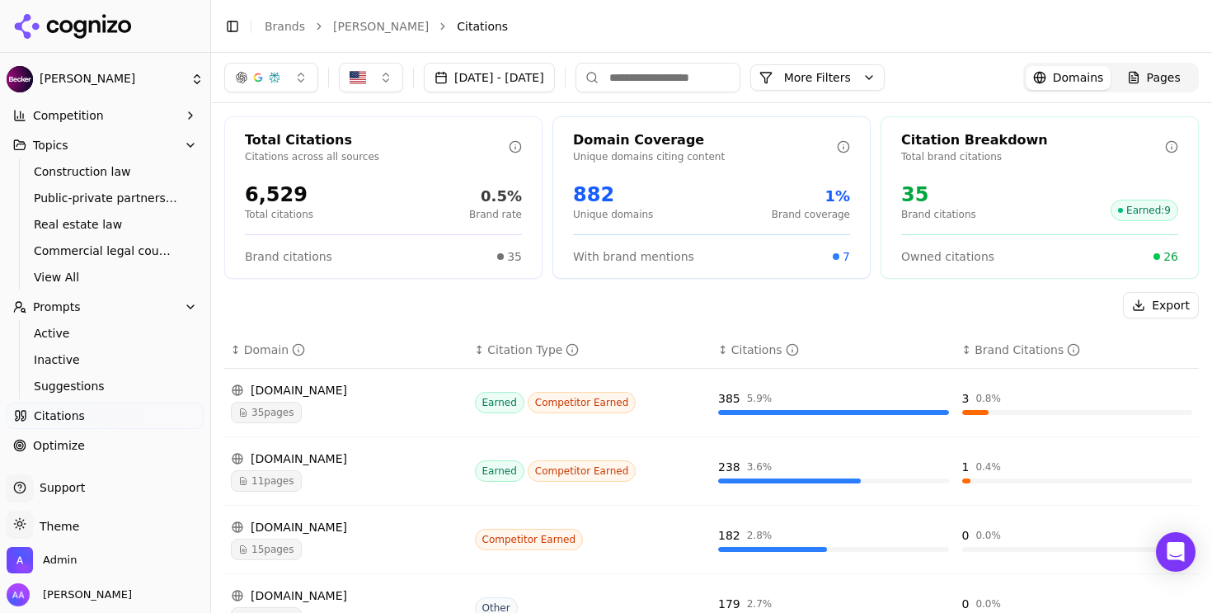
click at [280, 408] on span "35 pages" at bounding box center [266, 411] width 71 height 21
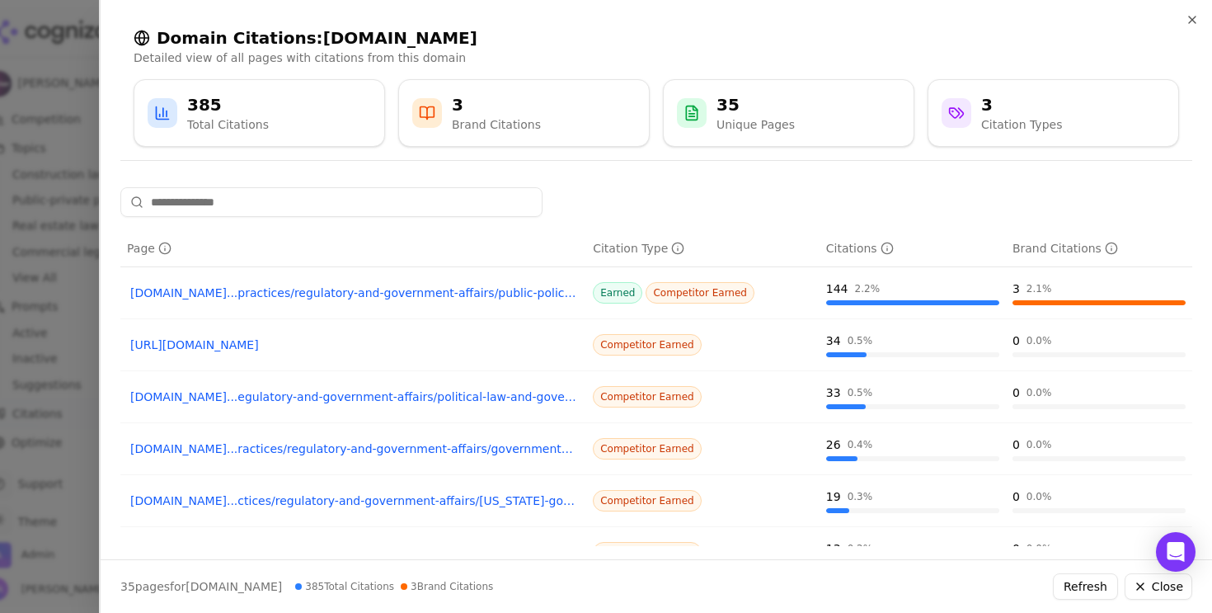
click at [71, 356] on div at bounding box center [606, 306] width 1212 height 613
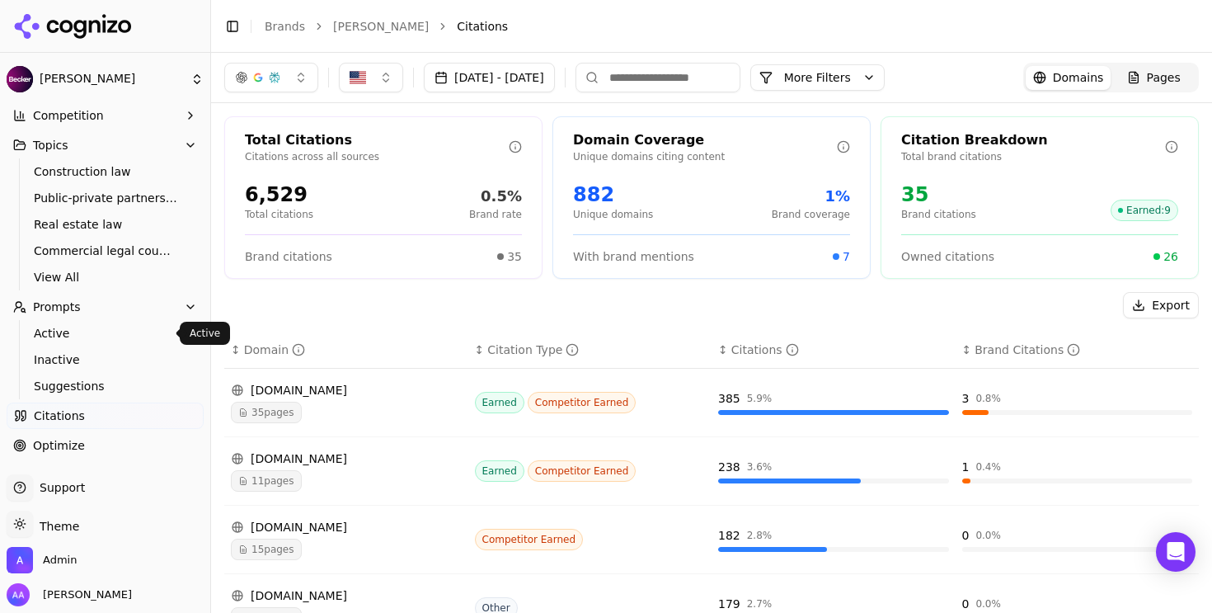
click at [74, 339] on span "Active" at bounding box center [105, 333] width 143 height 16
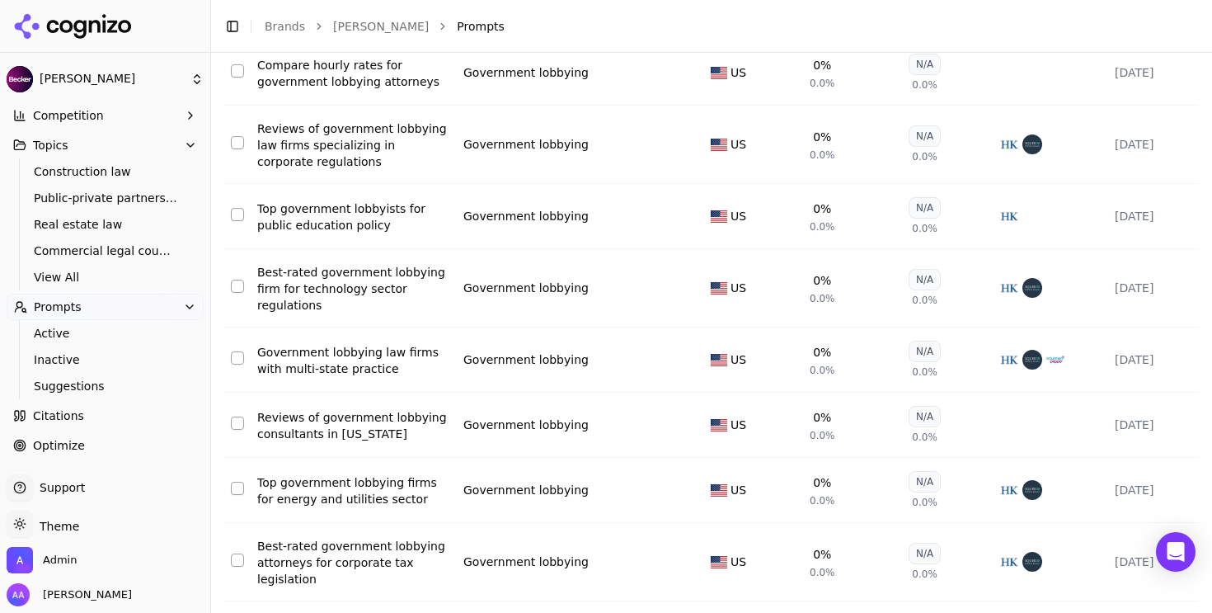
scroll to position [371, 0]
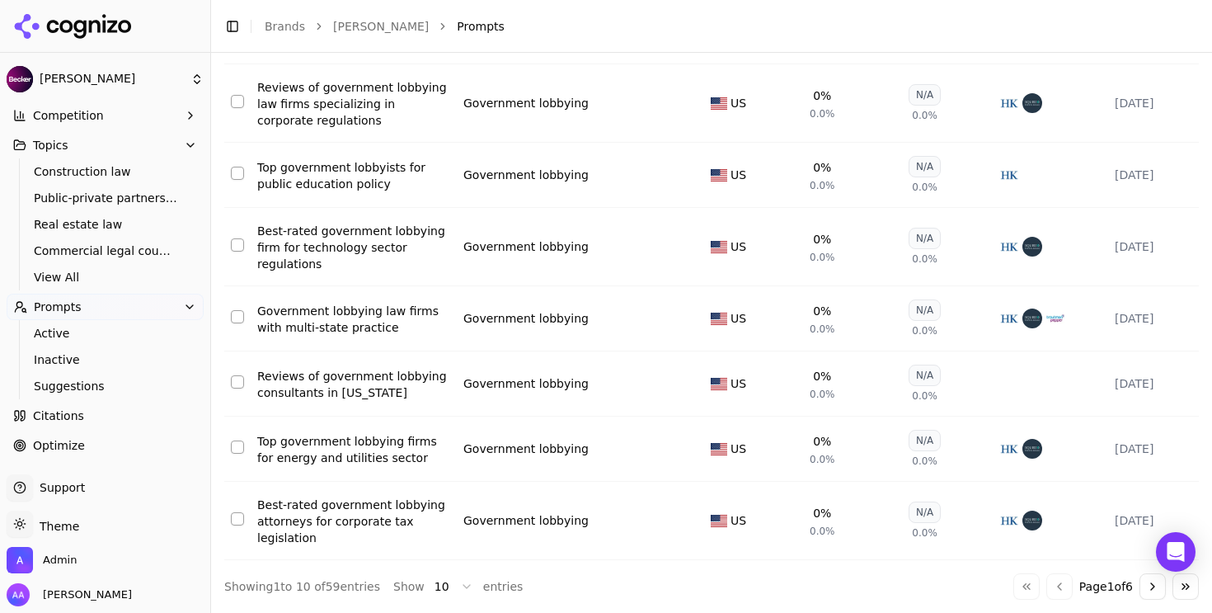
click at [361, 313] on div "Government lobbying law firms with multi-state practice" at bounding box center [353, 319] width 193 height 33
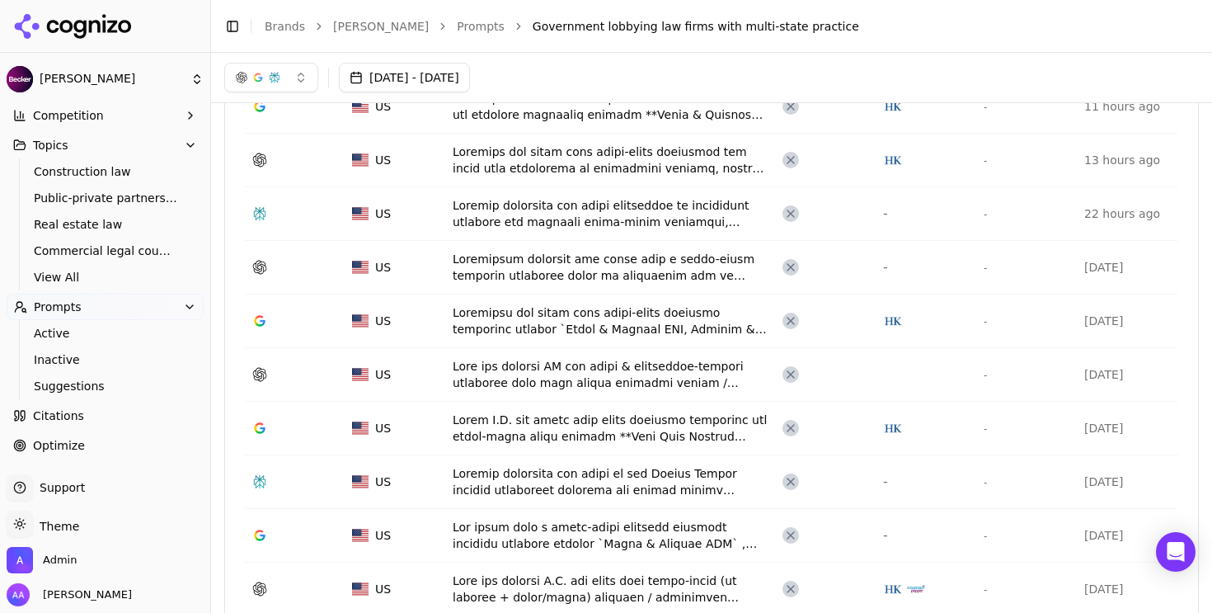
scroll to position [528, 0]
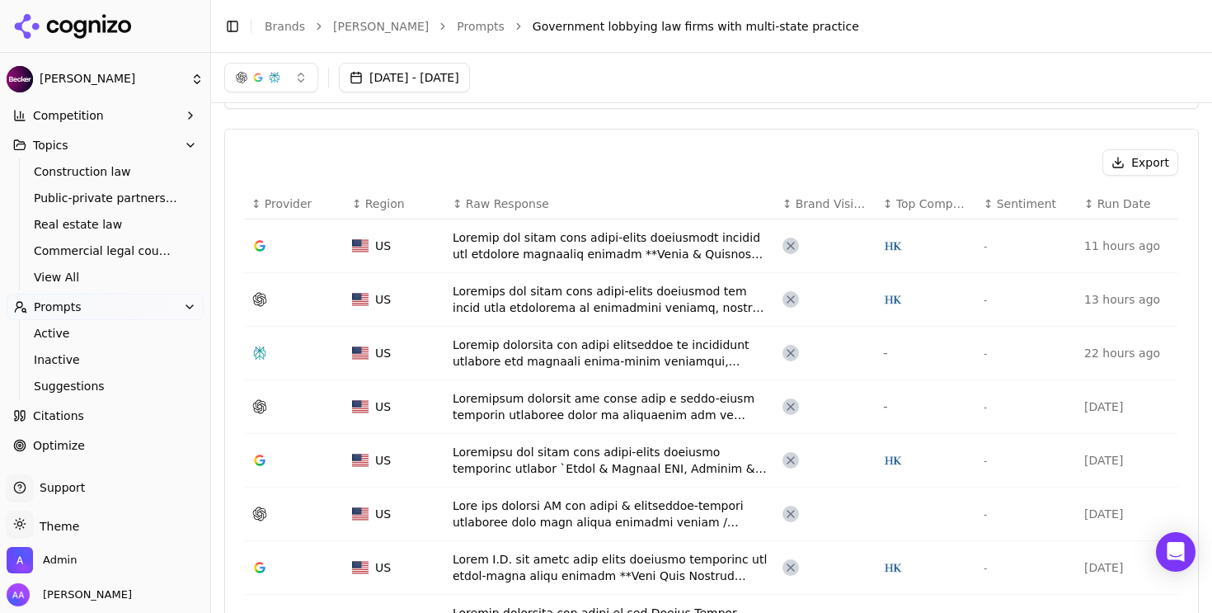
click at [576, 245] on div "Data table" at bounding box center [611, 245] width 317 height 33
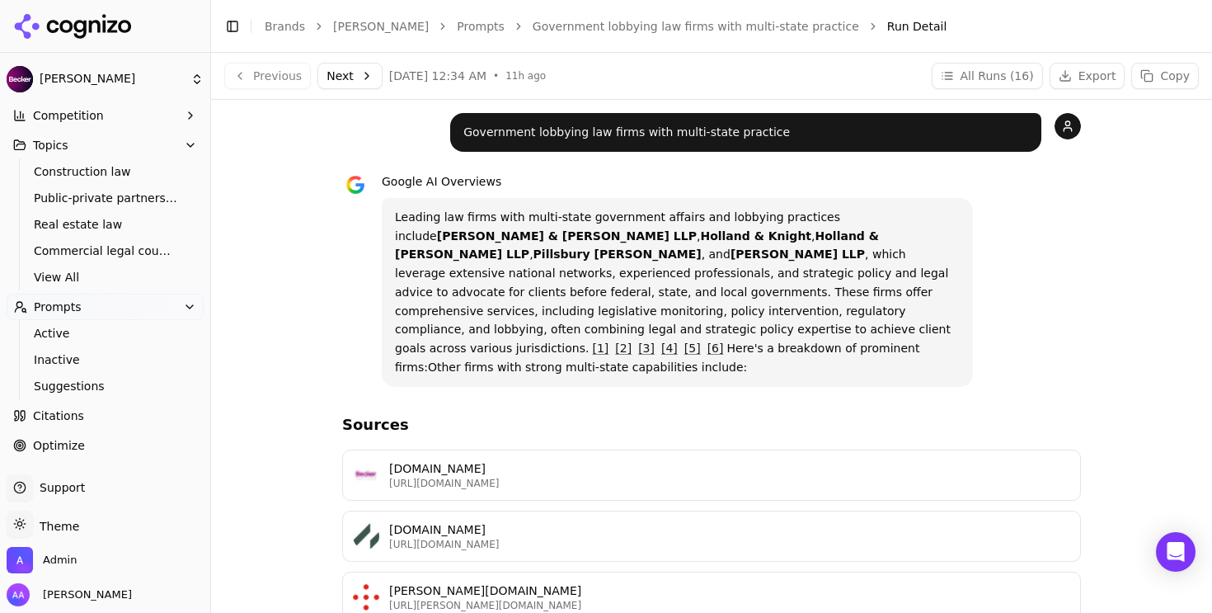
click at [634, 251] on p "Leading law firms with multi-state government affairs and lobbying practices in…" at bounding box center [677, 292] width 565 height 169
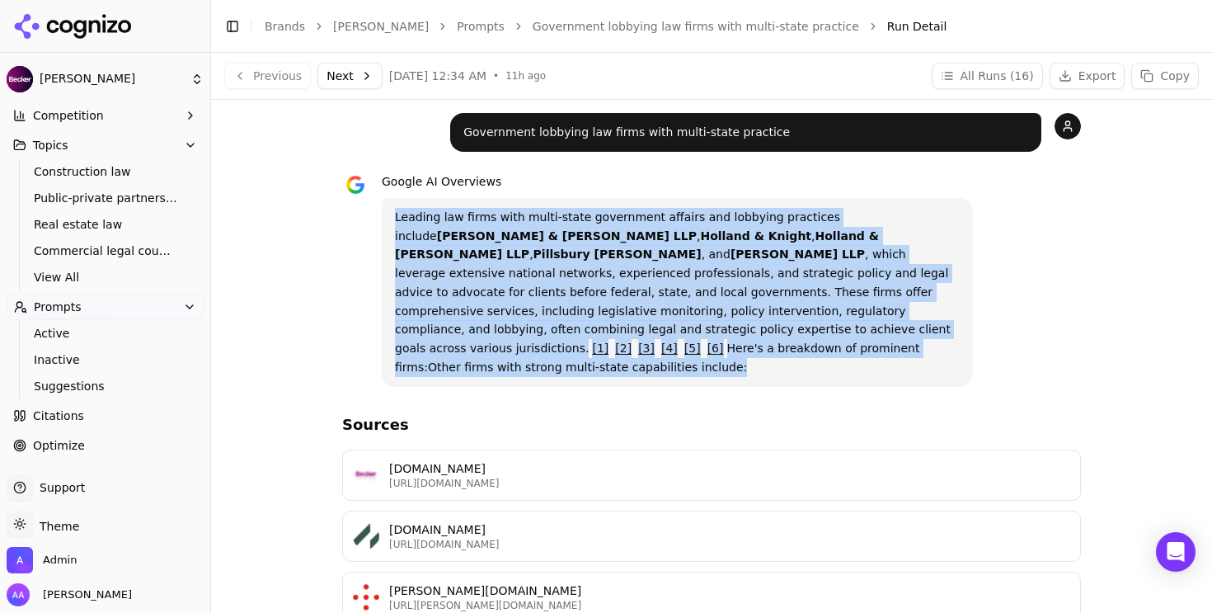
drag, startPoint x: 589, startPoint y: 351, endPoint x: 387, endPoint y: 220, distance: 240.8
click at [387, 220] on div "Leading law firms with multi-state government affairs and lobbying practices in…" at bounding box center [677, 292] width 591 height 189
click at [700, 236] on strong "Holland & Knight" at bounding box center [755, 235] width 111 height 13
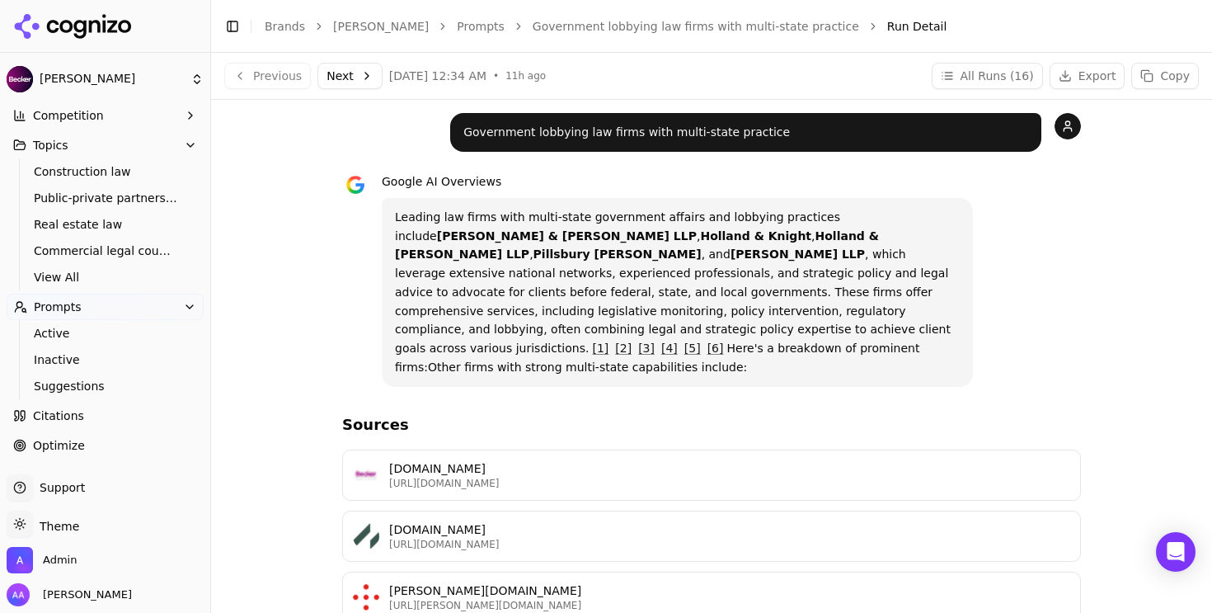
click at [651, 21] on link "Government lobbying law firms with multi-state practice" at bounding box center [696, 26] width 326 height 16
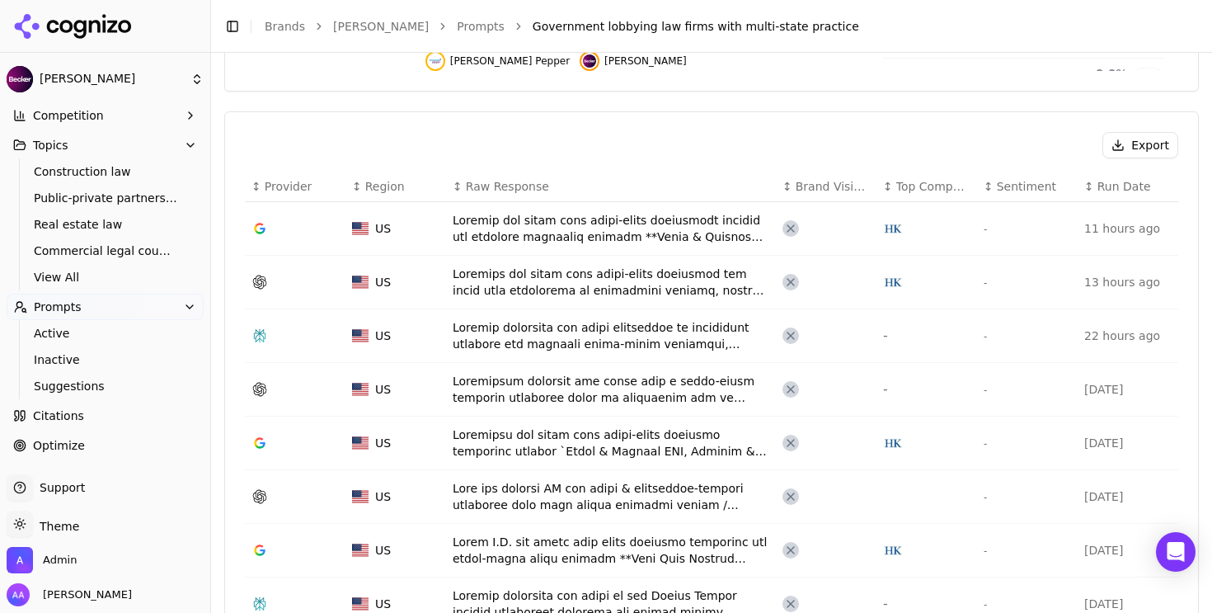
scroll to position [561, 0]
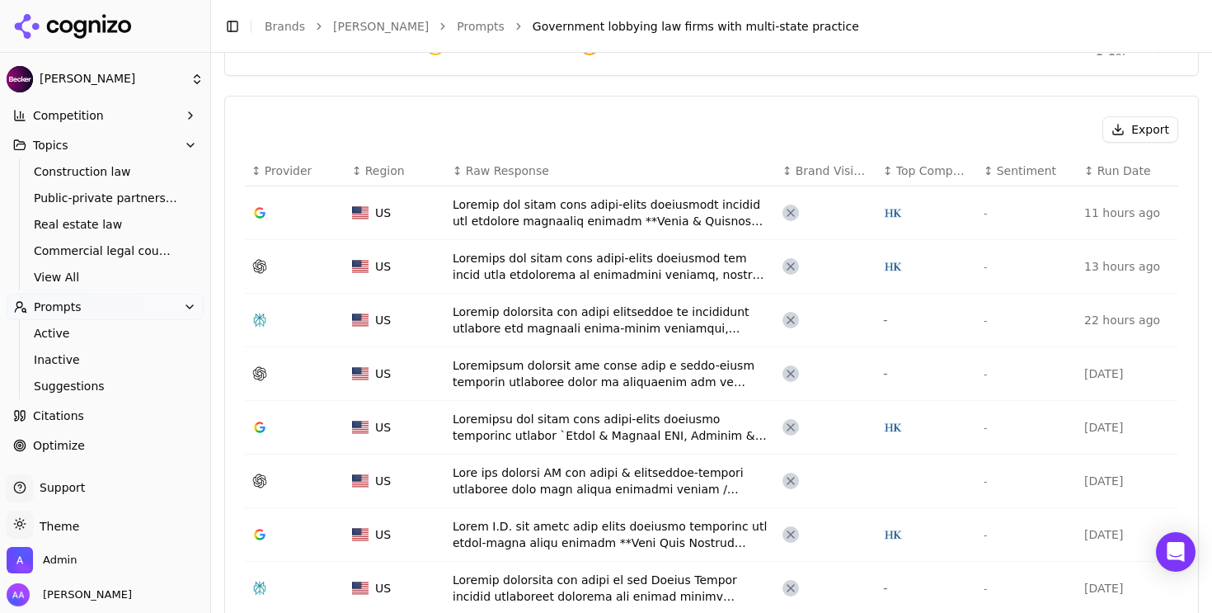
click at [578, 273] on div "Data table" at bounding box center [611, 266] width 317 height 33
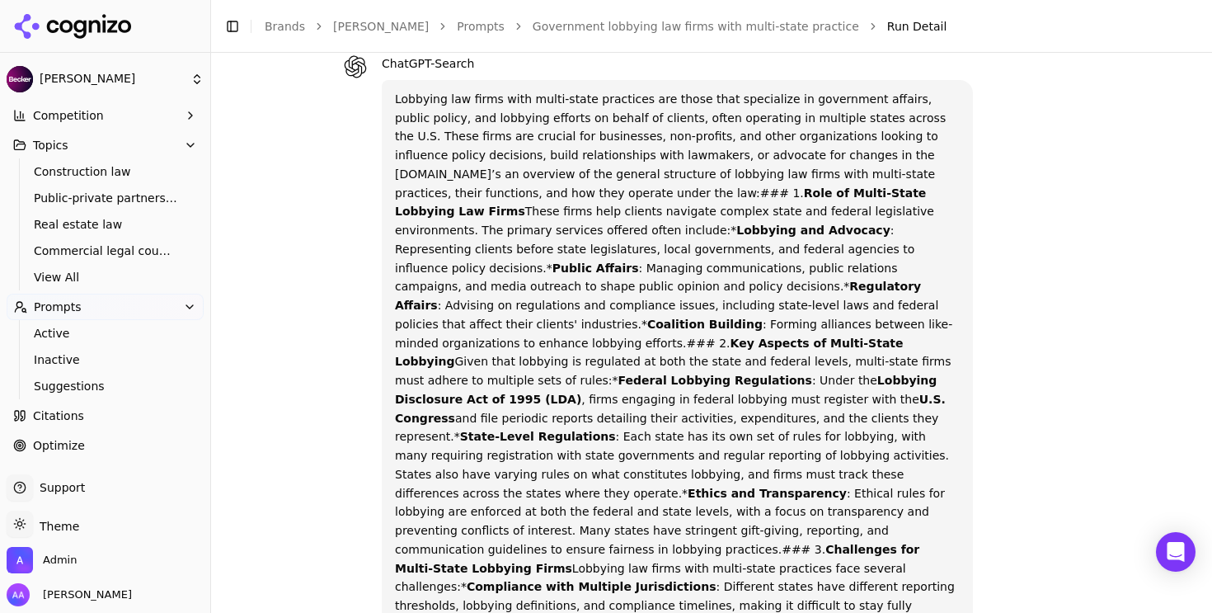
scroll to position [219, 0]
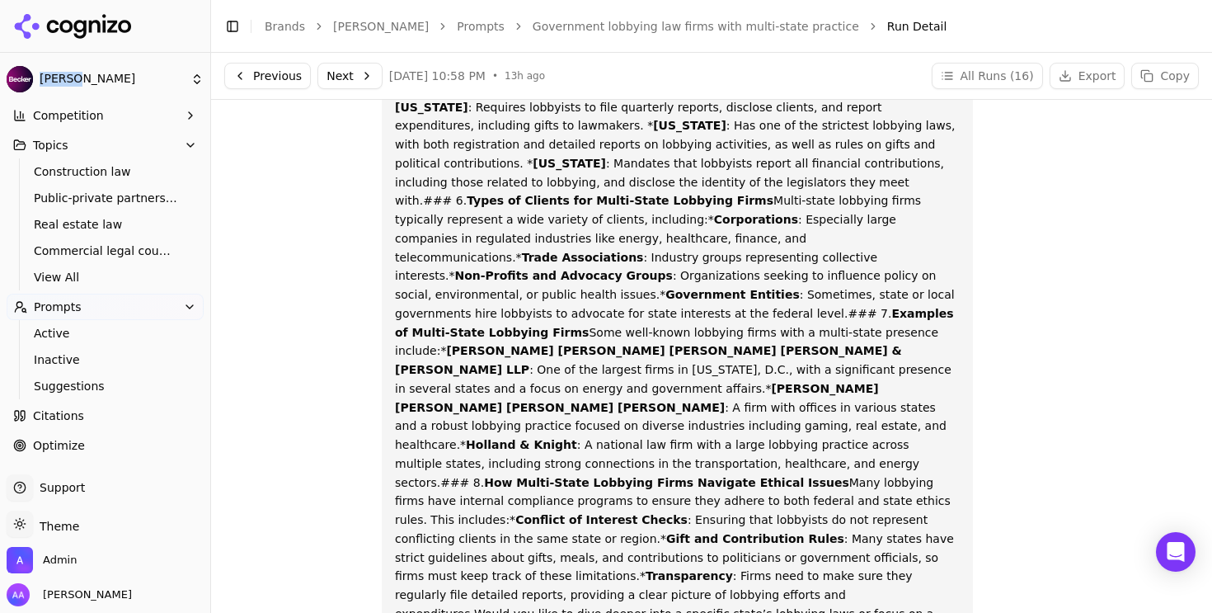
scroll to position [0, 0]
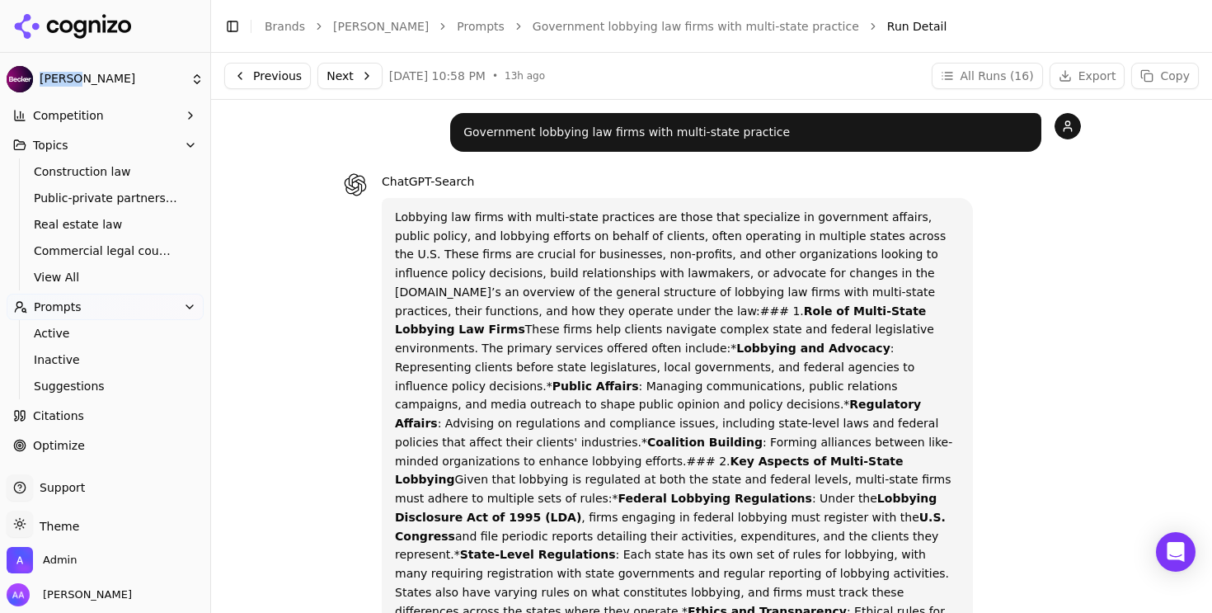
click at [357, 69] on button "Next" at bounding box center [349, 76] width 65 height 26
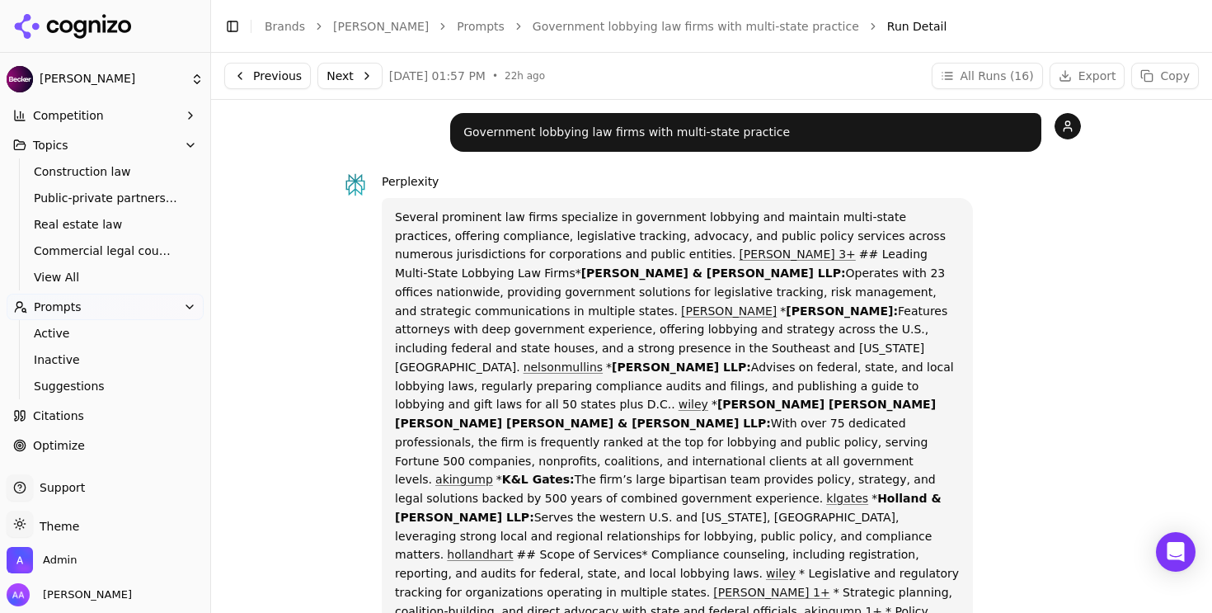
click at [674, 282] on p "Several prominent law firms specialize in government lobbying and maintain mult…" at bounding box center [677, 498] width 565 height 581
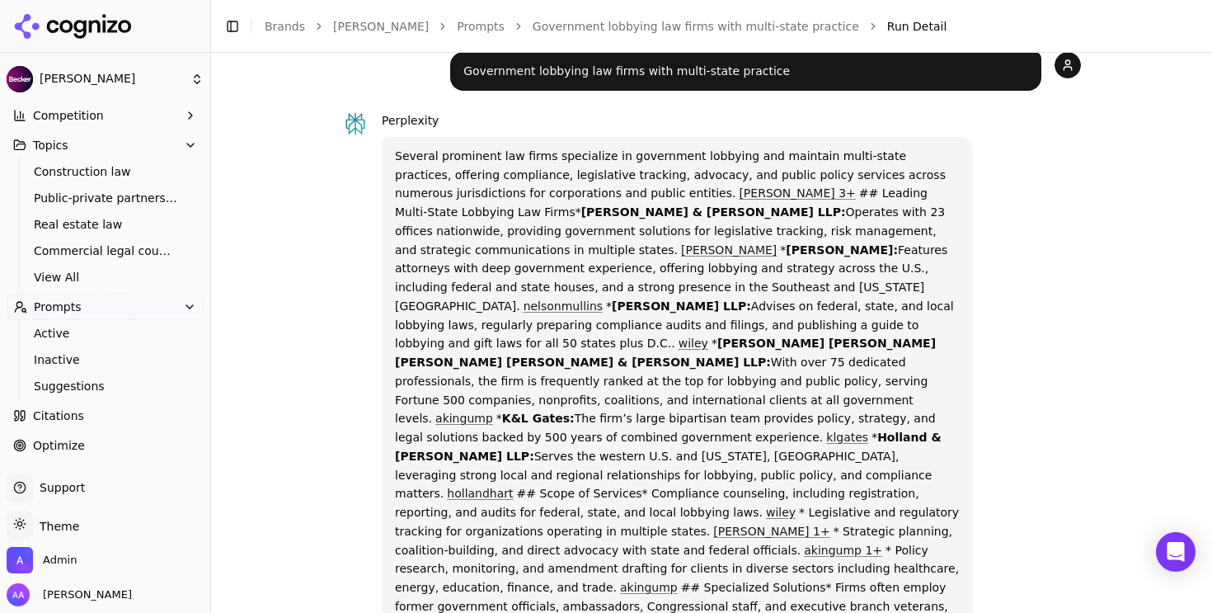
scroll to position [98, 0]
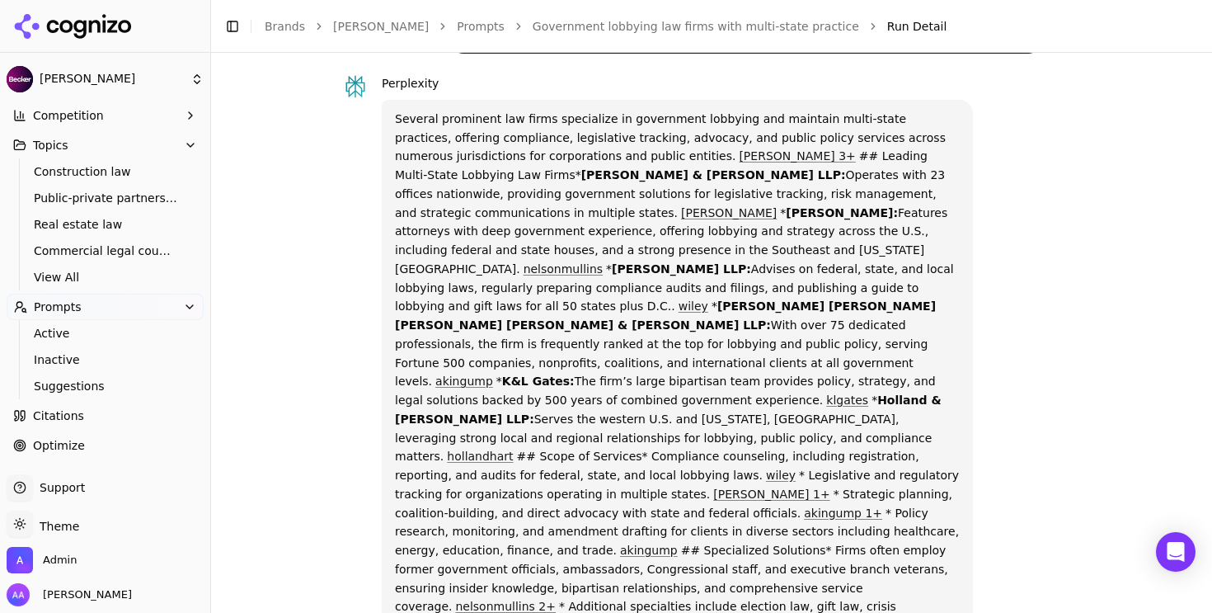
click at [513, 449] on link "hollandhart" at bounding box center [480, 455] width 66 height 13
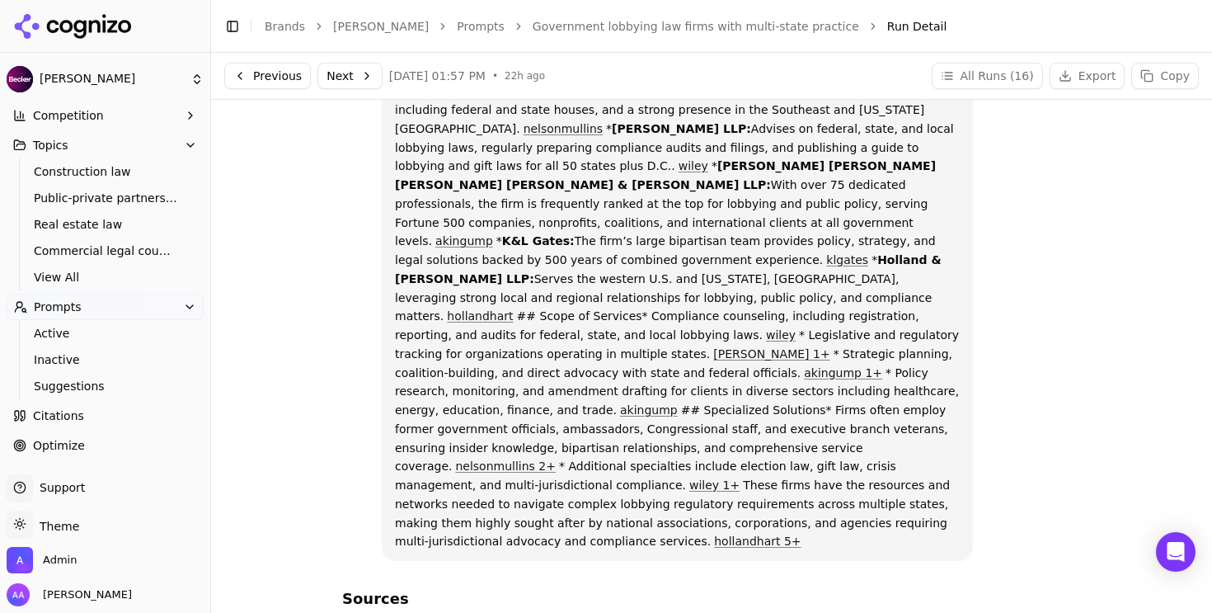
scroll to position [0, 0]
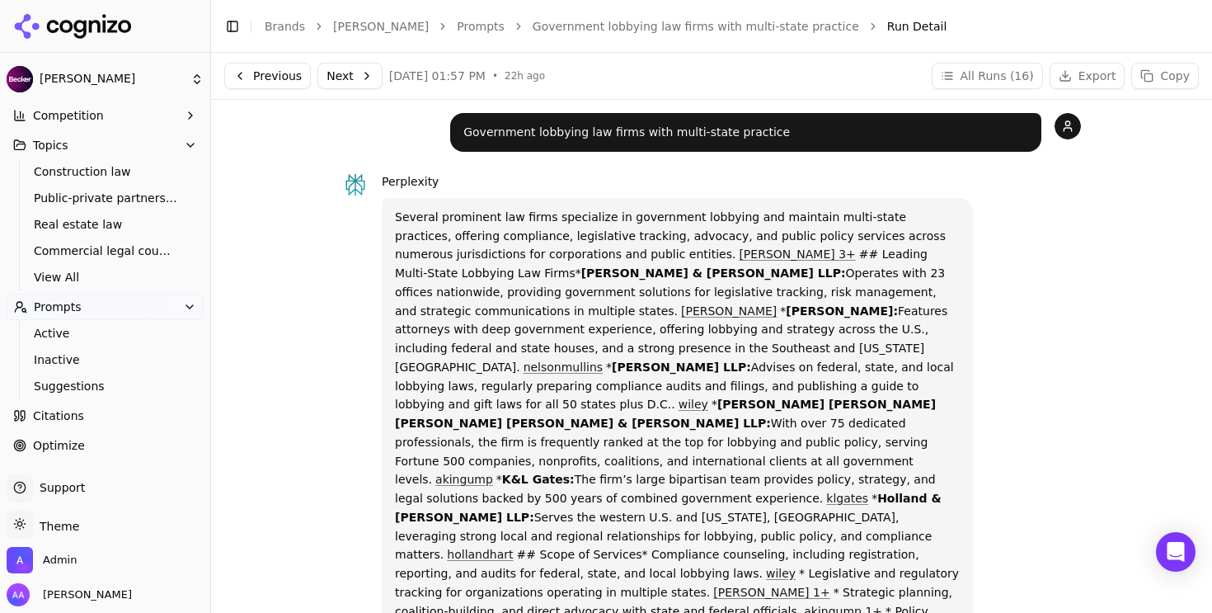
click at [359, 77] on button "Next" at bounding box center [349, 76] width 65 height 26
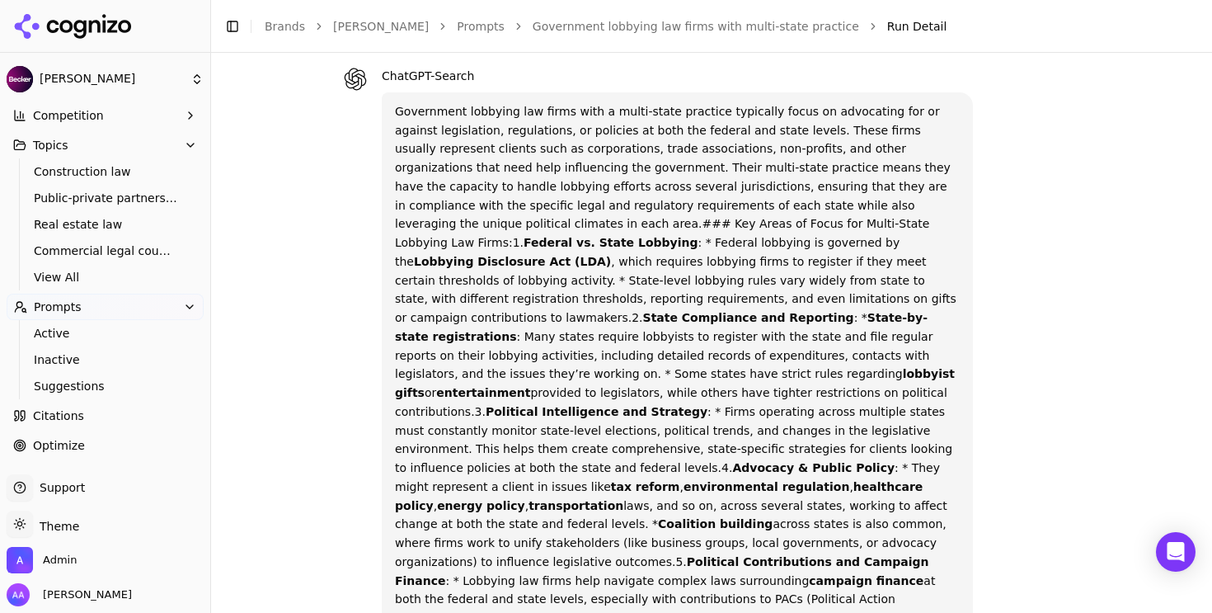
scroll to position [167, 0]
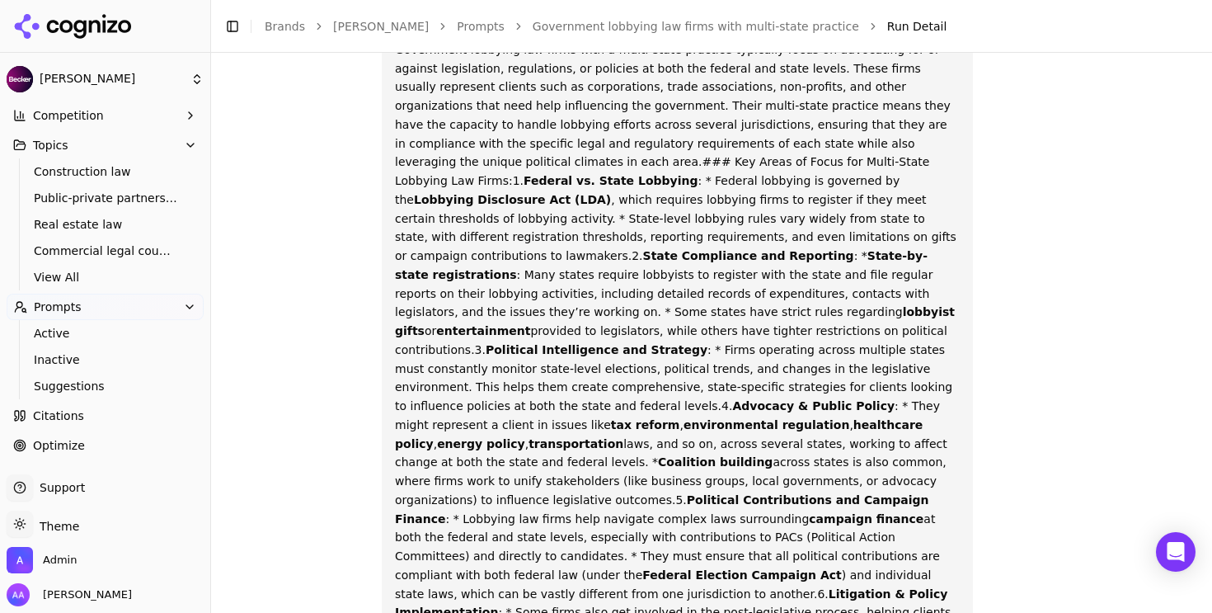
click at [664, 264] on p "Government lobbying law firms with a multi-state practice typically focus on ad…" at bounding box center [677, 593] width 565 height 1106
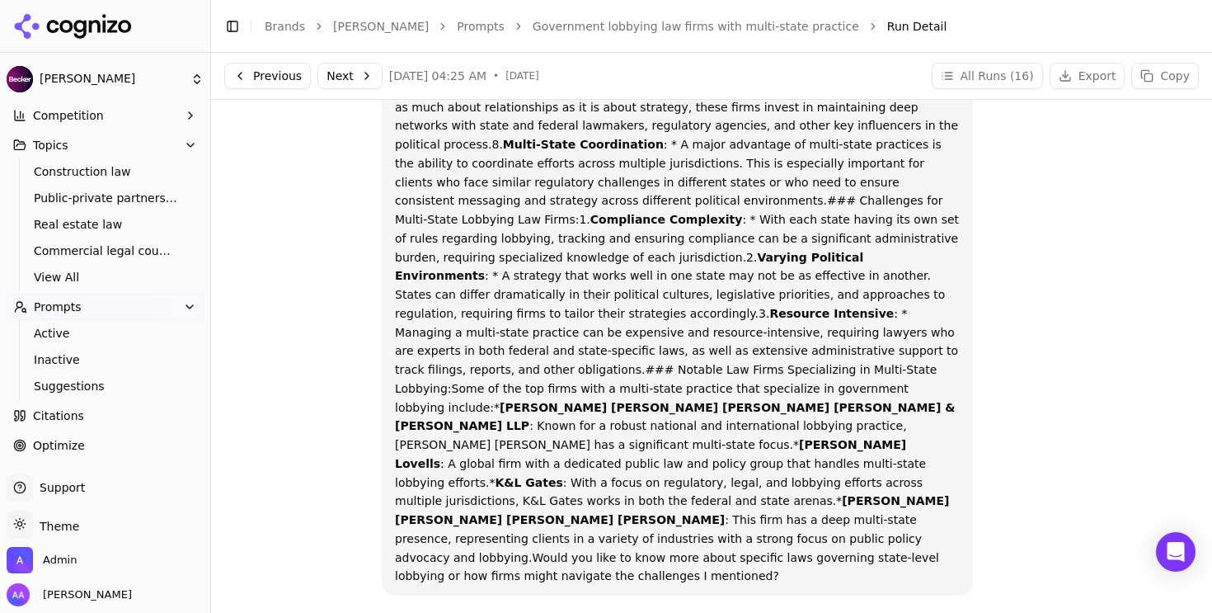
scroll to position [0, 0]
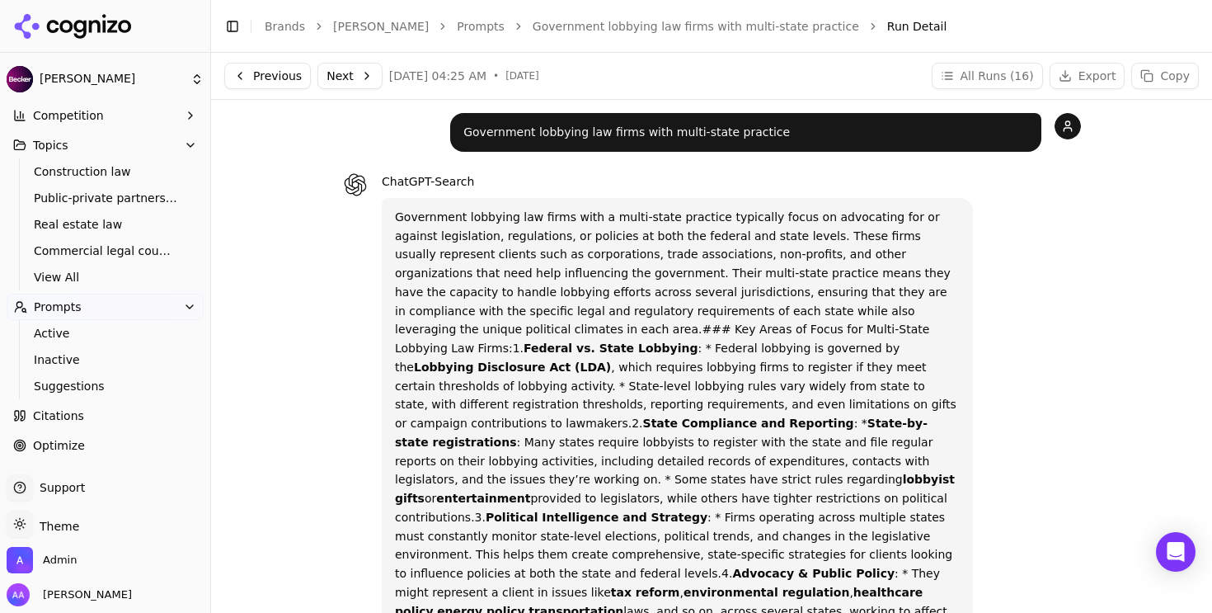
click at [360, 73] on button "Next" at bounding box center [349, 76] width 65 height 26
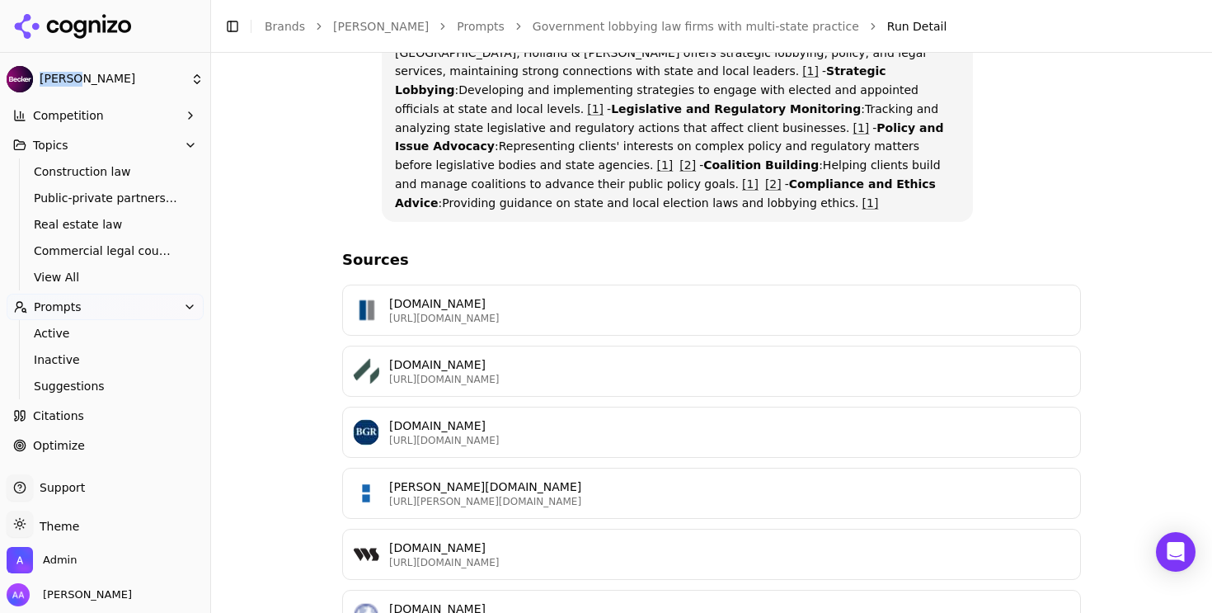
scroll to position [627, 0]
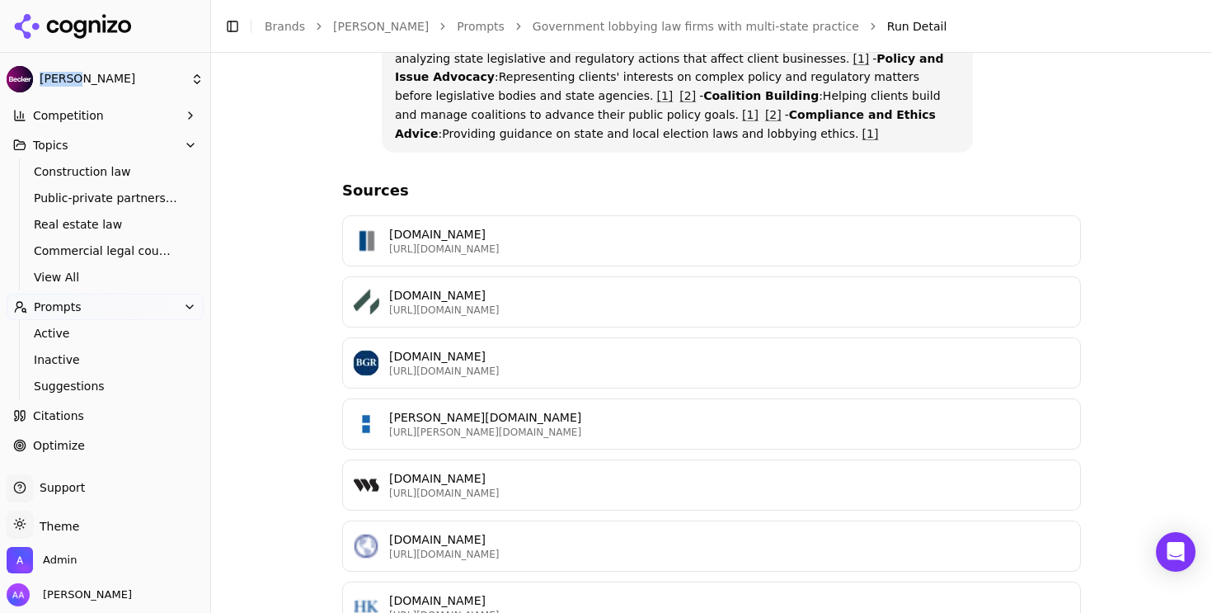
click at [516, 592] on p "[DOMAIN_NAME]" at bounding box center [729, 600] width 681 height 16
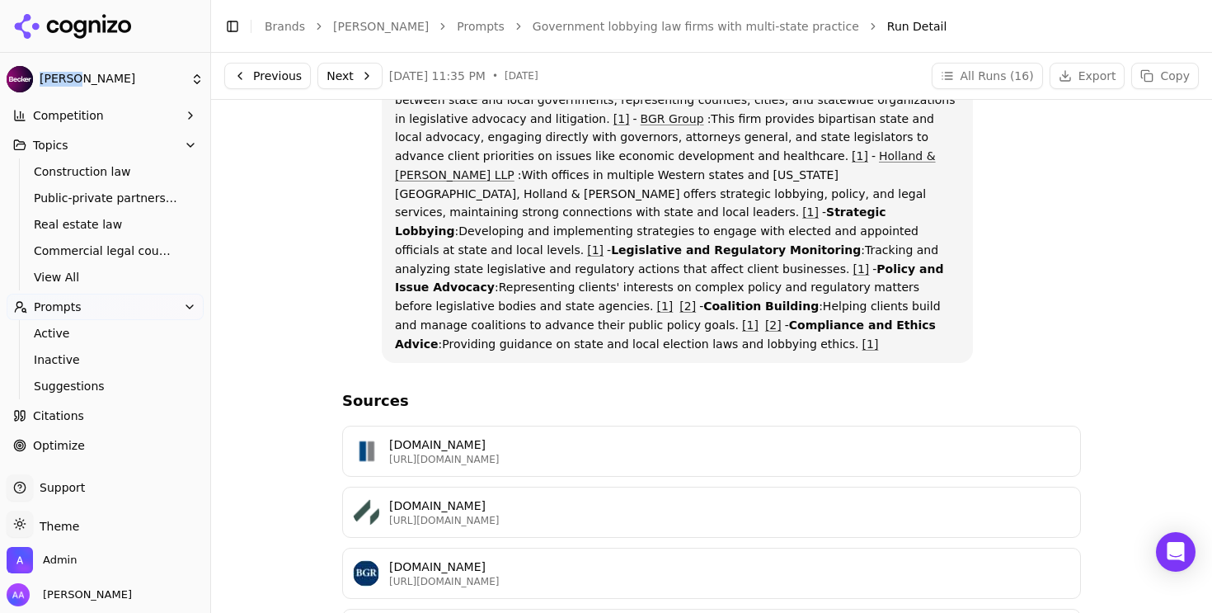
scroll to position [0, 0]
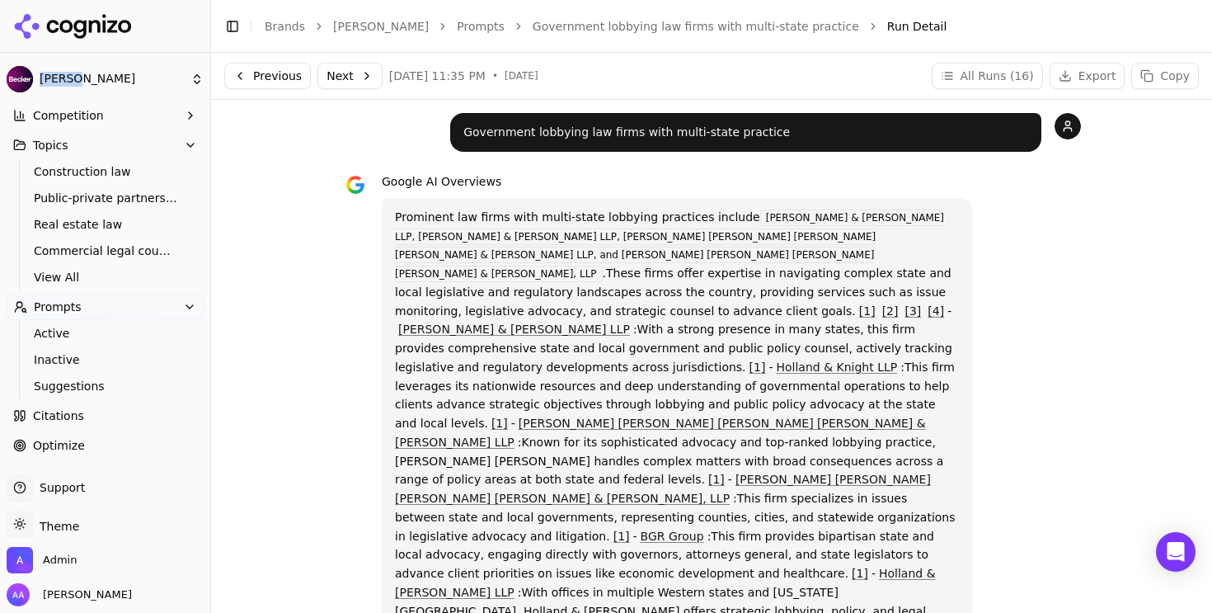
click at [350, 81] on button "Next" at bounding box center [349, 76] width 65 height 26
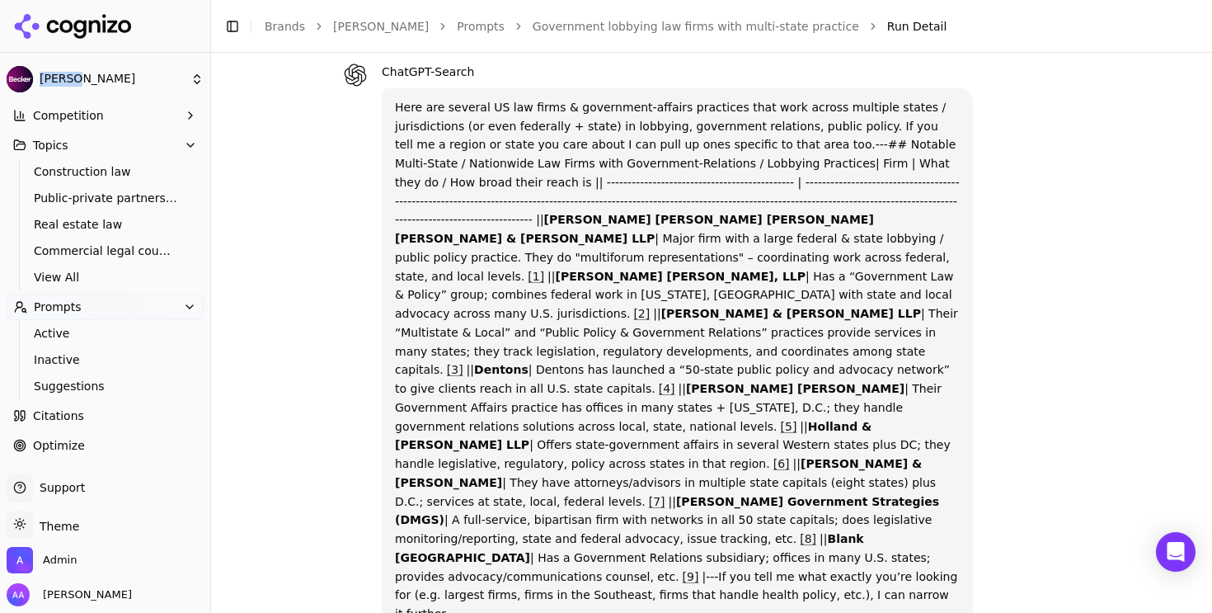
scroll to position [167, 0]
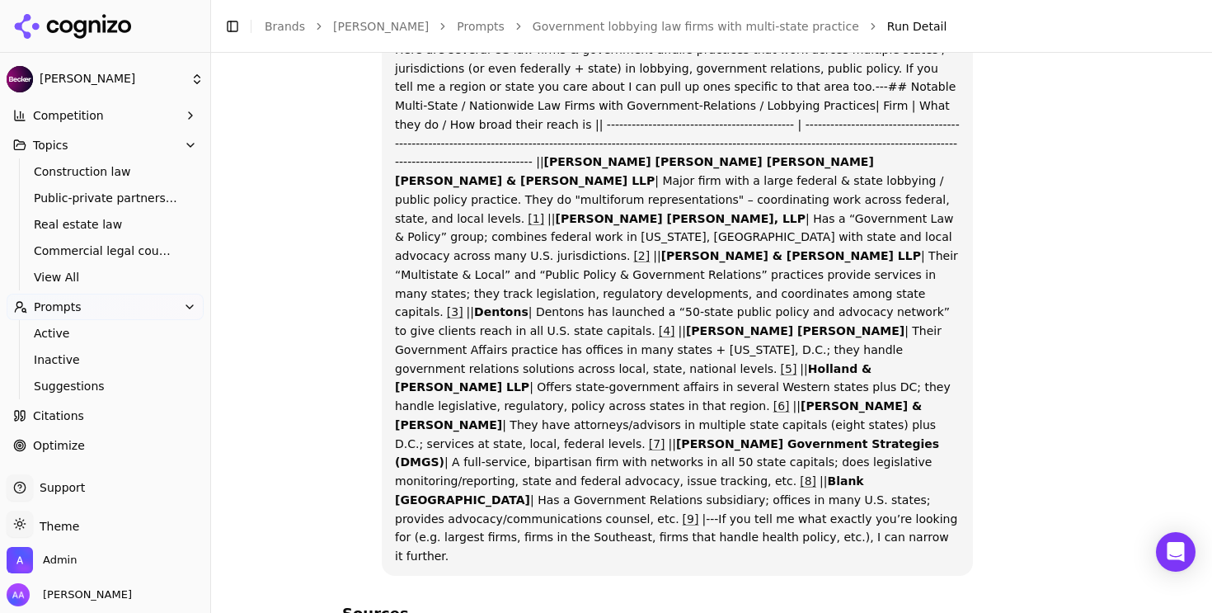
click at [556, 295] on p "Here are several US law firms & government-affairs practices that work across m…" at bounding box center [677, 302] width 565 height 525
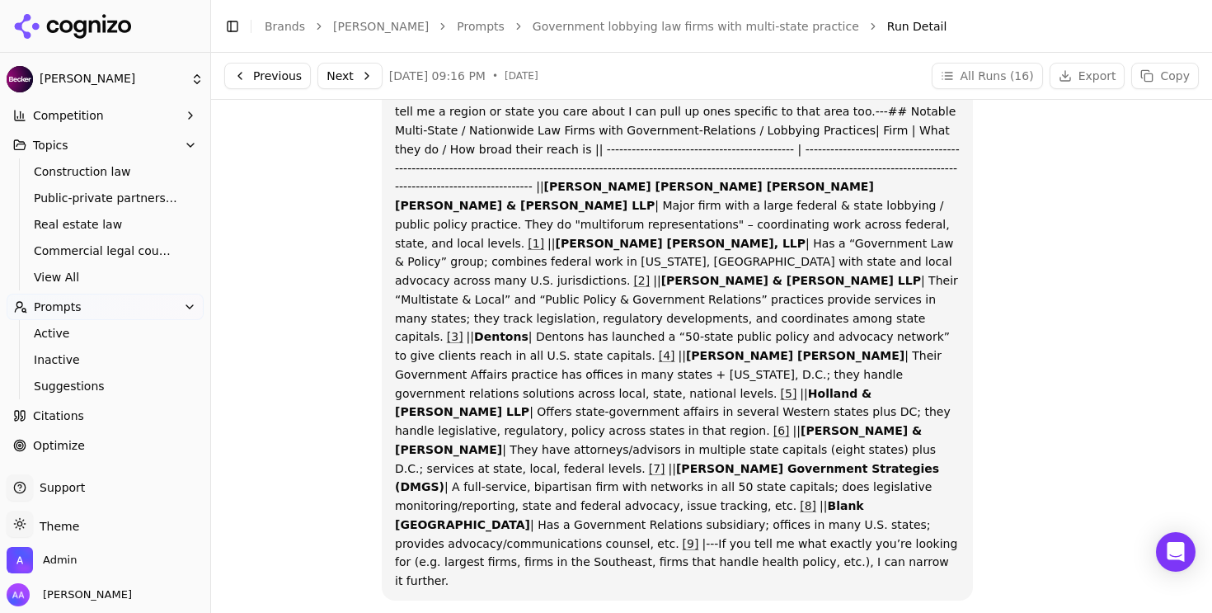
scroll to position [0, 0]
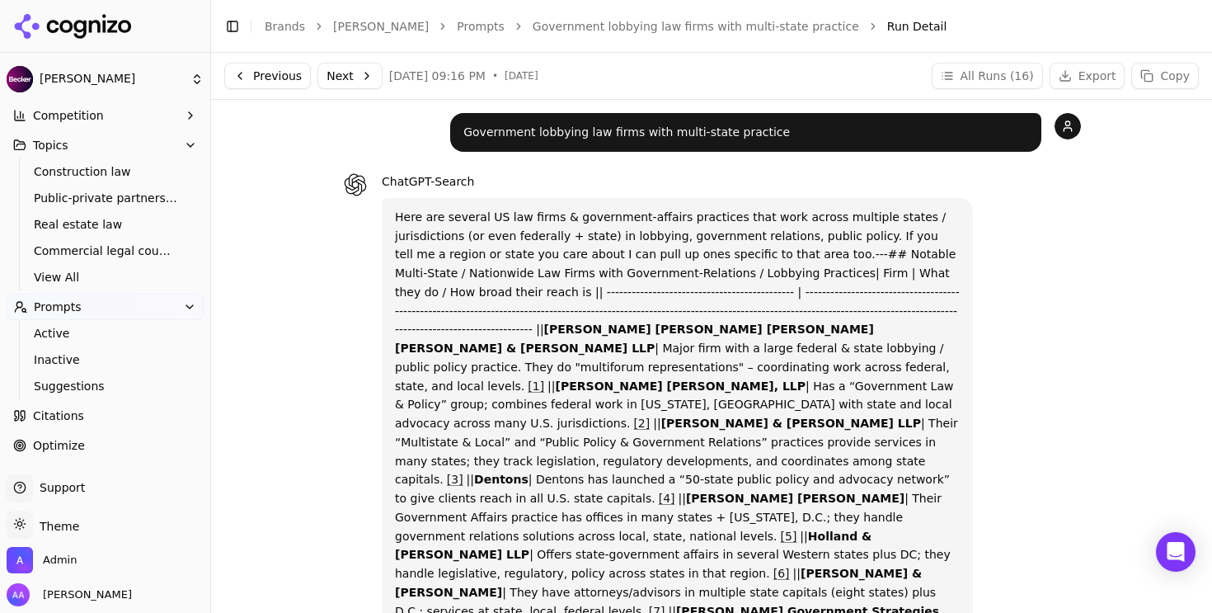
click at [577, 34] on link "Government lobbying law firms with multi-state practice" at bounding box center [696, 26] width 326 height 16
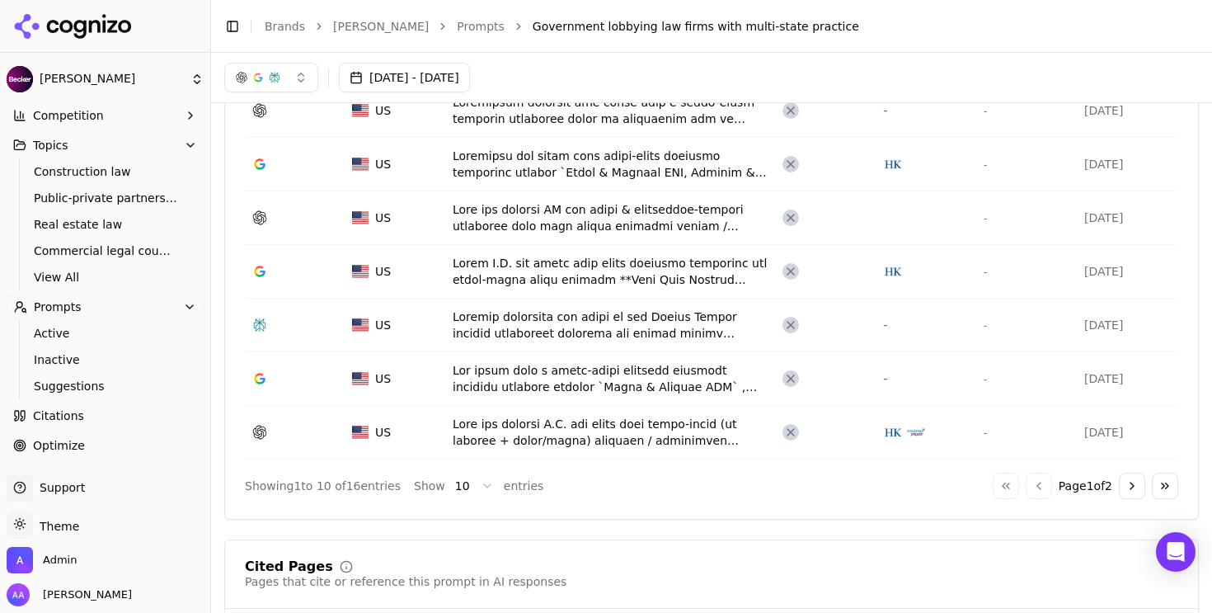
scroll to position [577, 0]
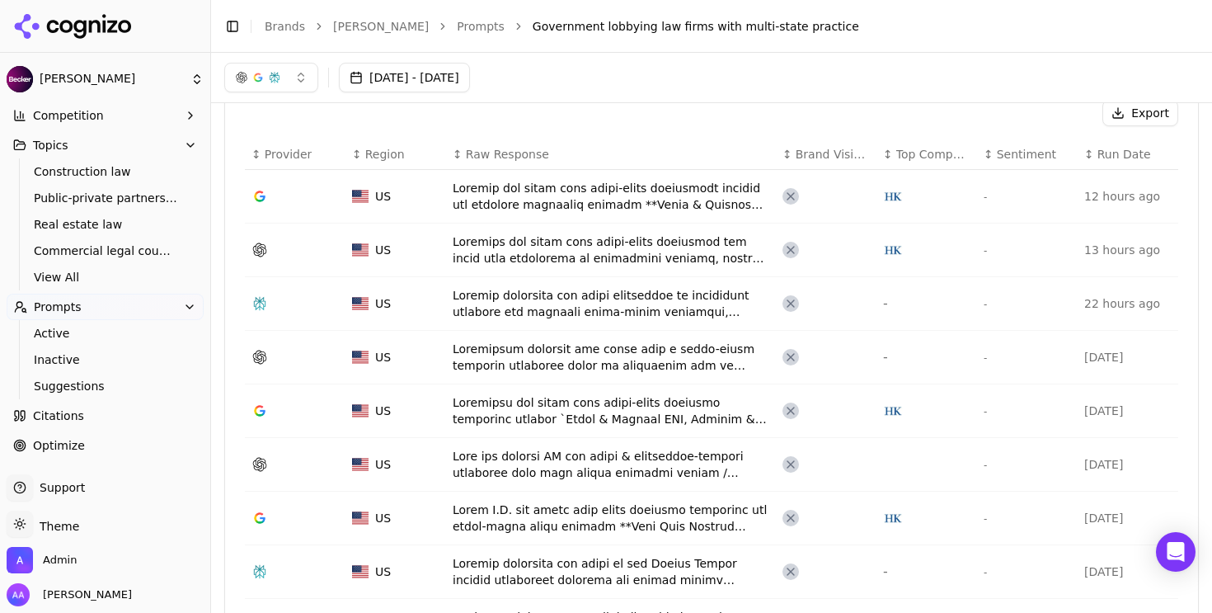
click at [896, 148] on span "Top Competitors" at bounding box center [933, 154] width 74 height 16
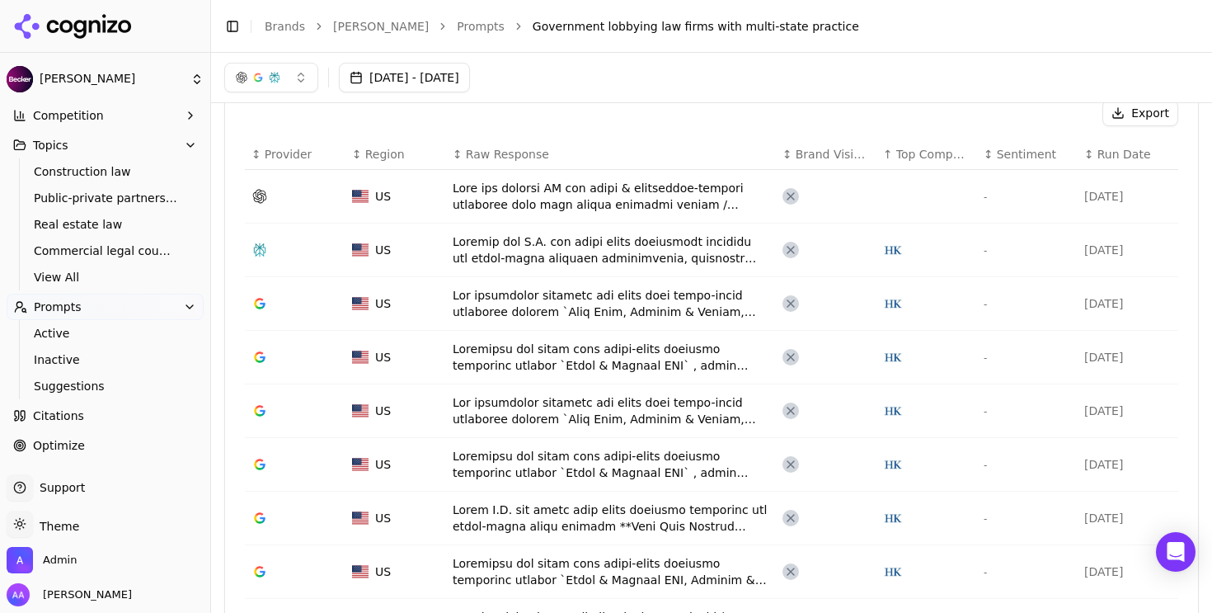
click at [896, 148] on span "Top Competitors" at bounding box center [933, 154] width 74 height 16
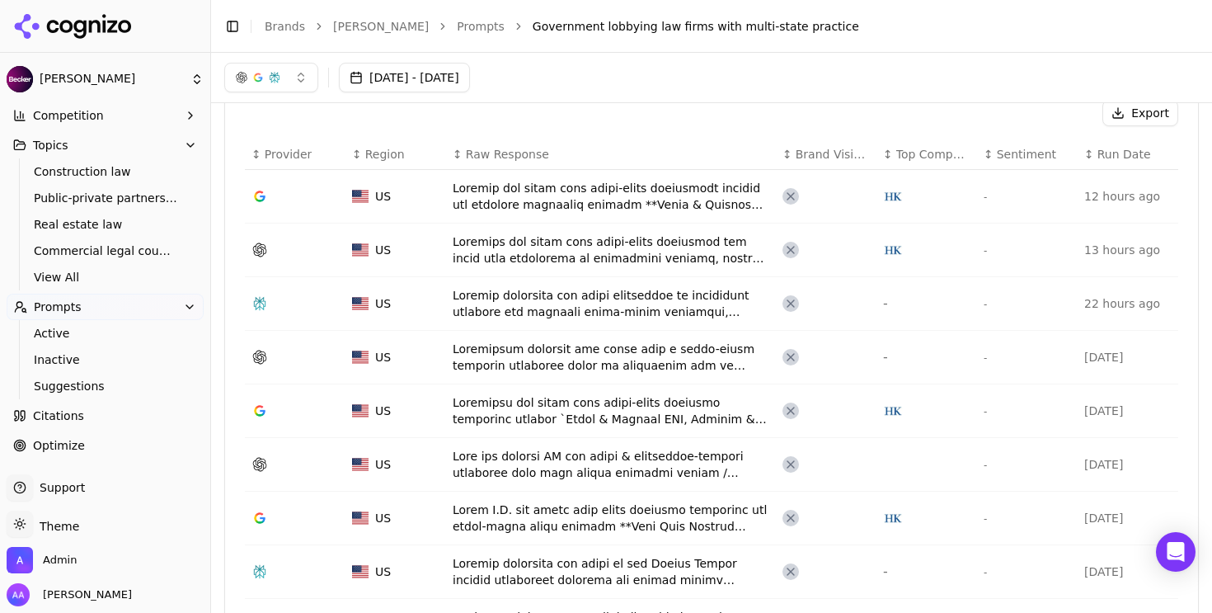
click at [896, 148] on span "Top Competitors" at bounding box center [933, 154] width 74 height 16
click at [584, 411] on div "Data table" at bounding box center [611, 410] width 317 height 33
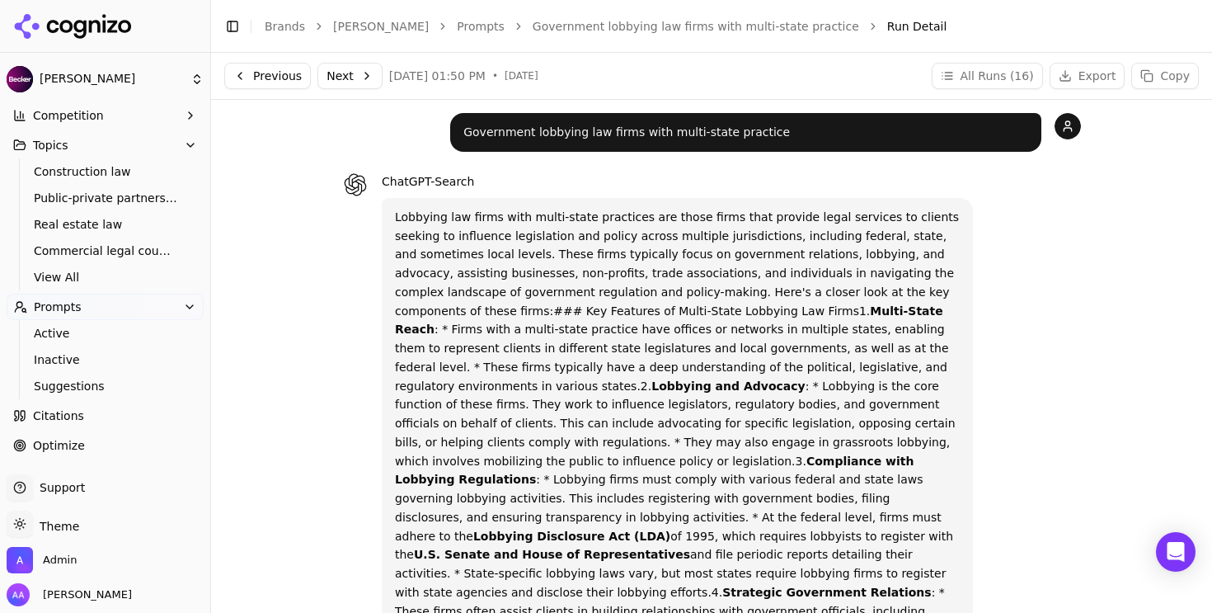
click at [533, 22] on link "Government lobbying law firms with multi-state practice" at bounding box center [696, 26] width 326 height 16
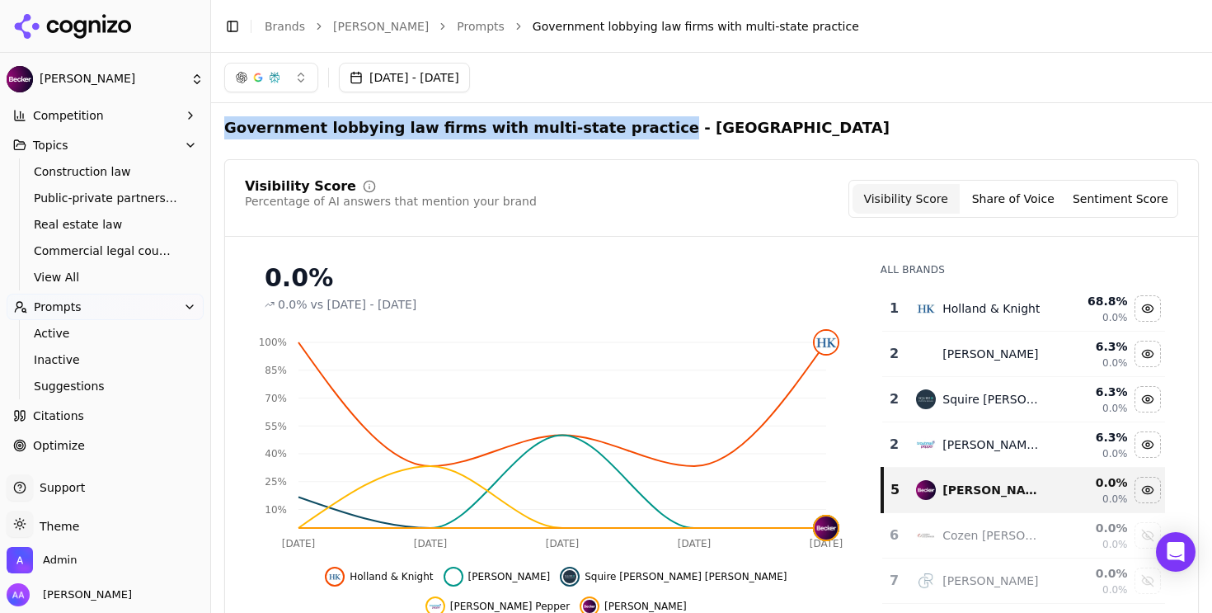
drag, startPoint x: 613, startPoint y: 128, endPoint x: 224, endPoint y: 132, distance: 388.3
click at [224, 132] on h2 "Government lobbying law firms with multi-state practice - United States" at bounding box center [556, 127] width 665 height 23
copy h2 "Government lobbying law firms with multi-state practice"
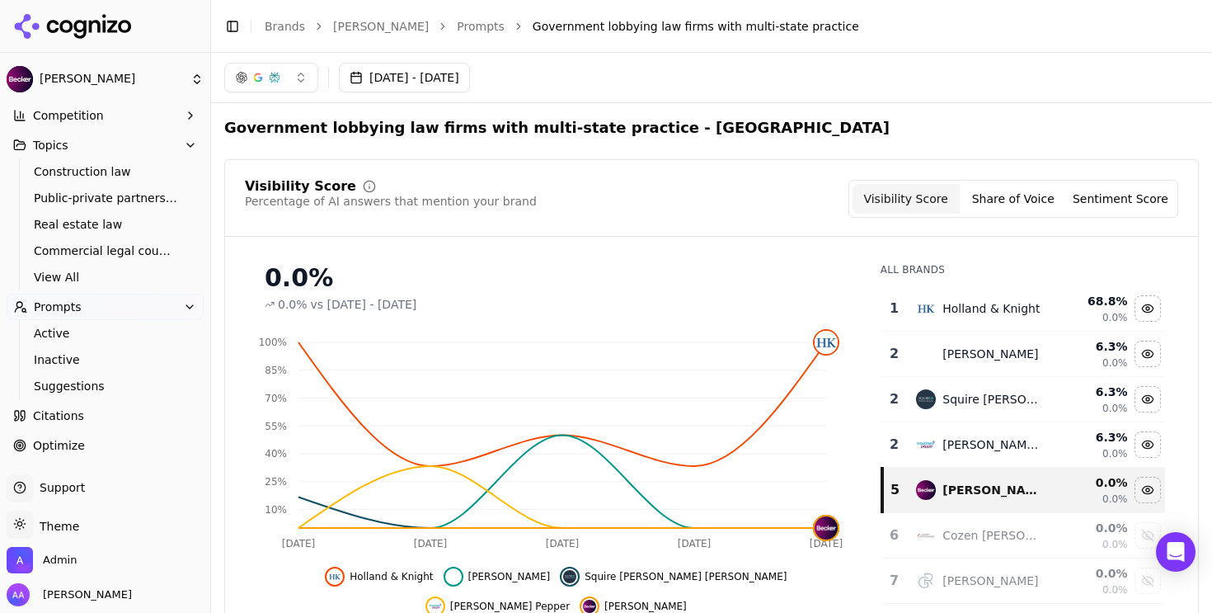
click at [46, 444] on span "Optimize" at bounding box center [59, 445] width 52 height 16
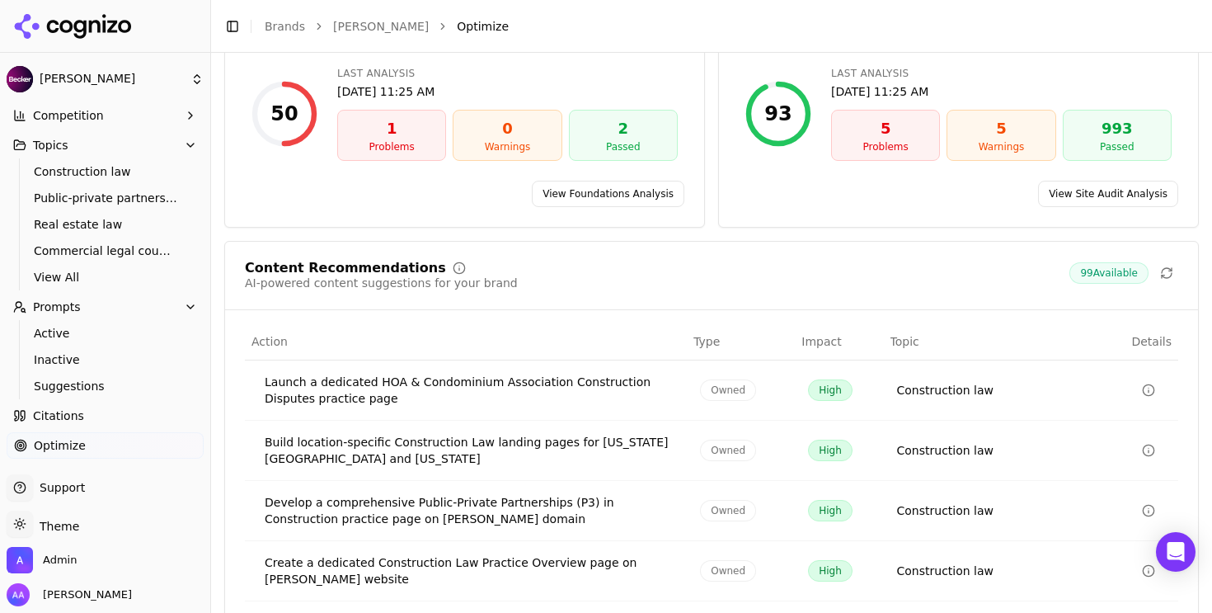
scroll to position [305, 0]
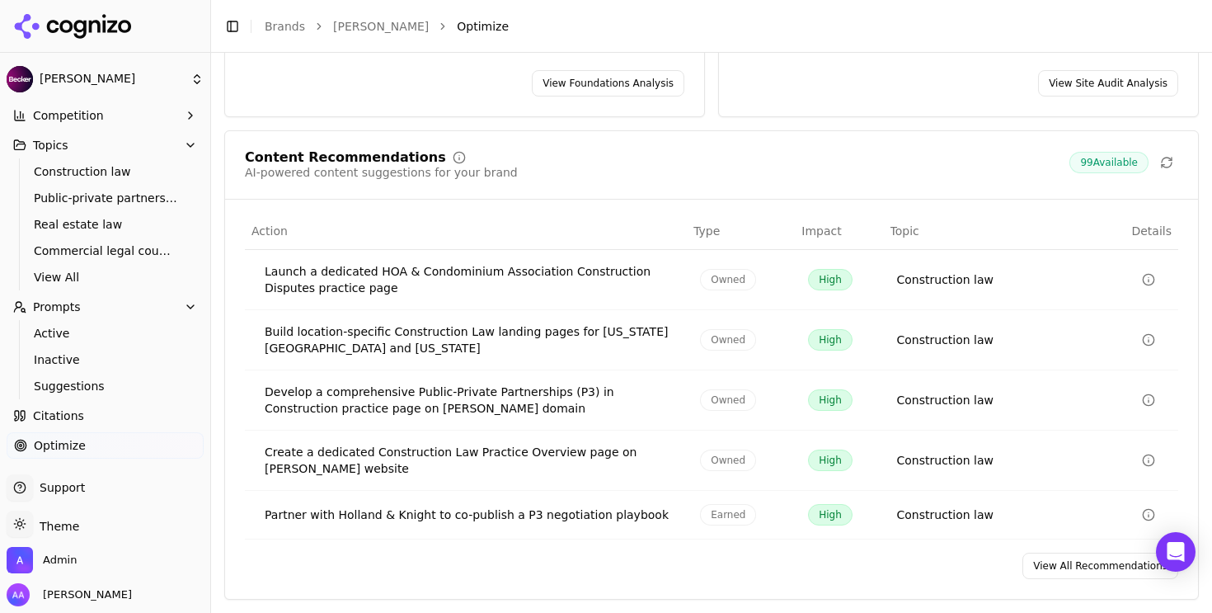
click at [1035, 566] on link "View All Recommendations" at bounding box center [1100, 565] width 156 height 26
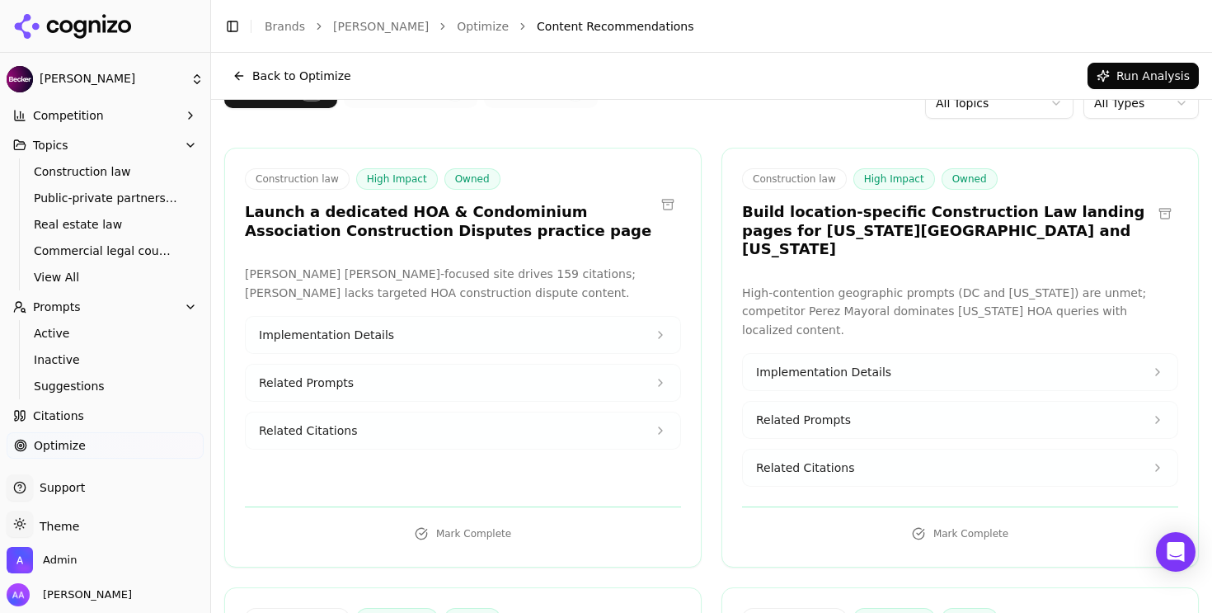
scroll to position [78, 0]
click at [664, 199] on button at bounding box center [668, 203] width 26 height 26
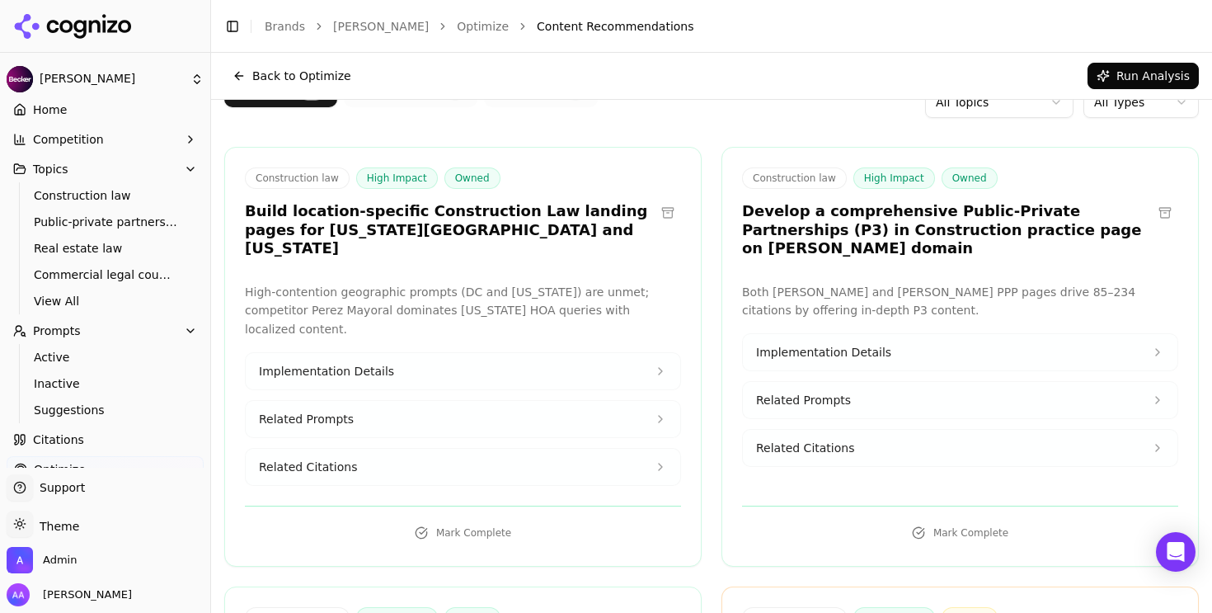
scroll to position [0, 0]
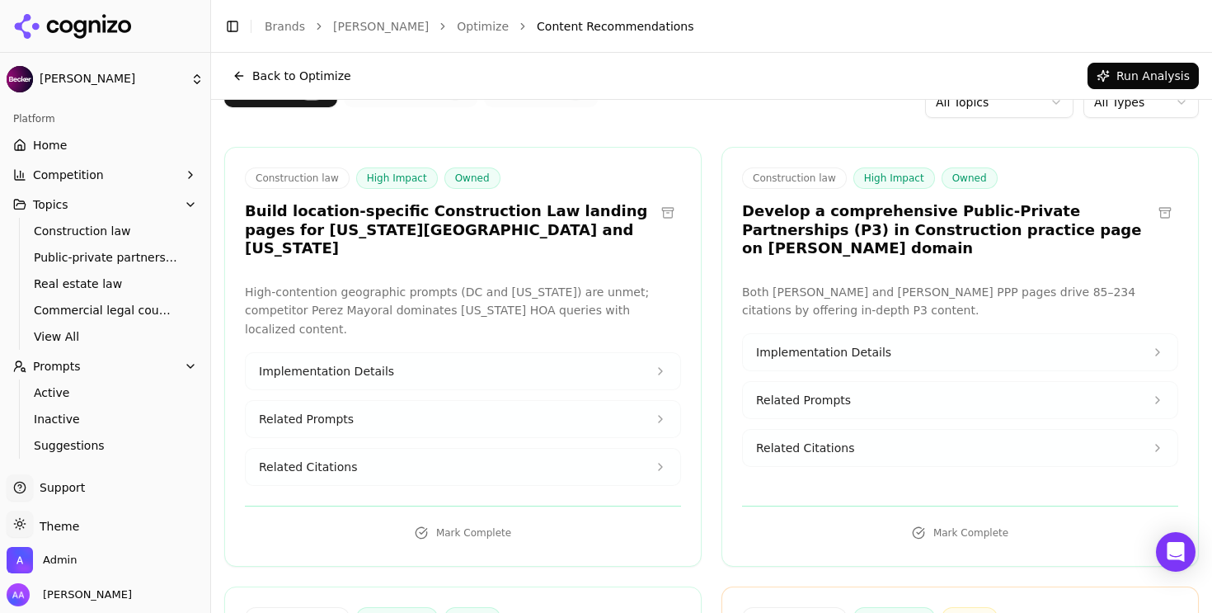
click at [80, 141] on link "Home" at bounding box center [105, 145] width 197 height 26
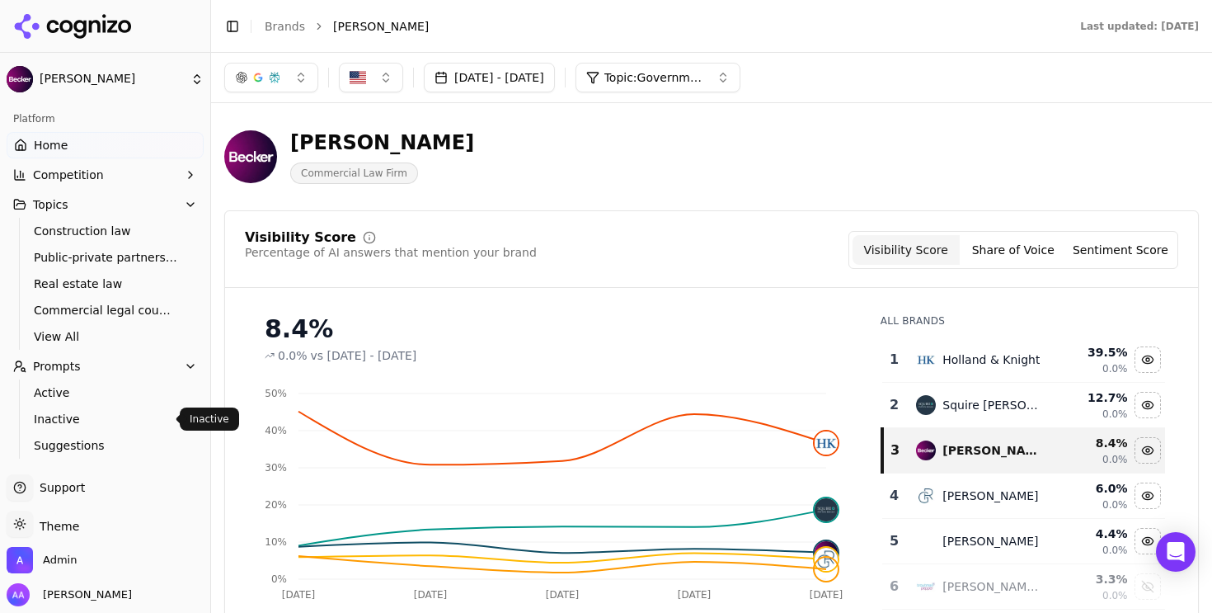
scroll to position [116, 0]
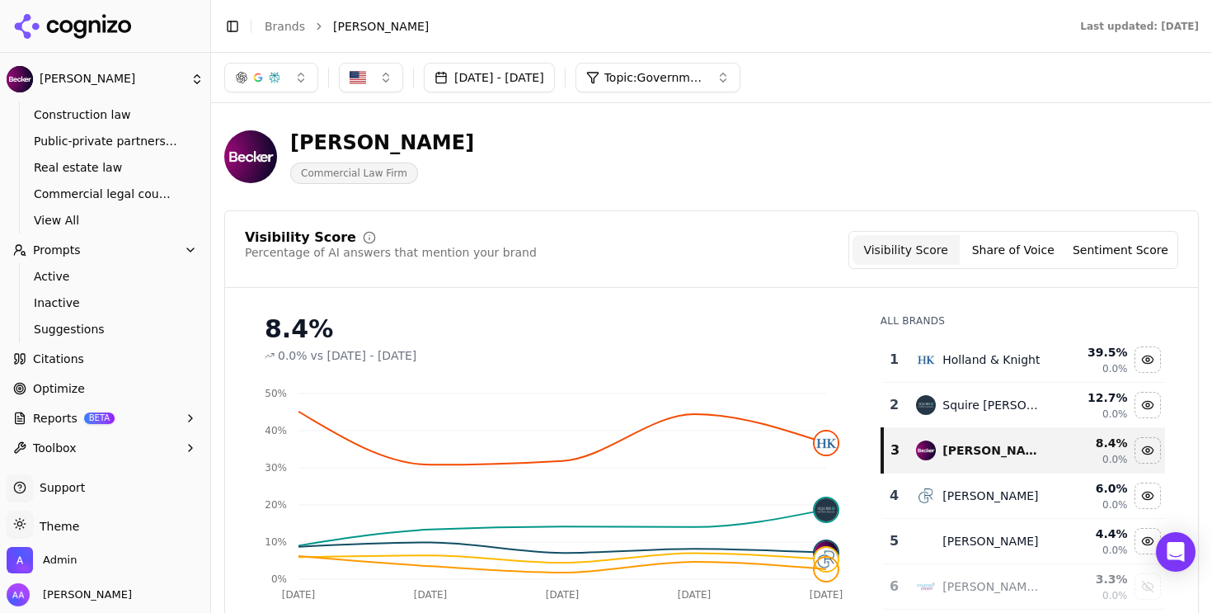
click at [69, 382] on span "Optimize" at bounding box center [59, 388] width 52 height 16
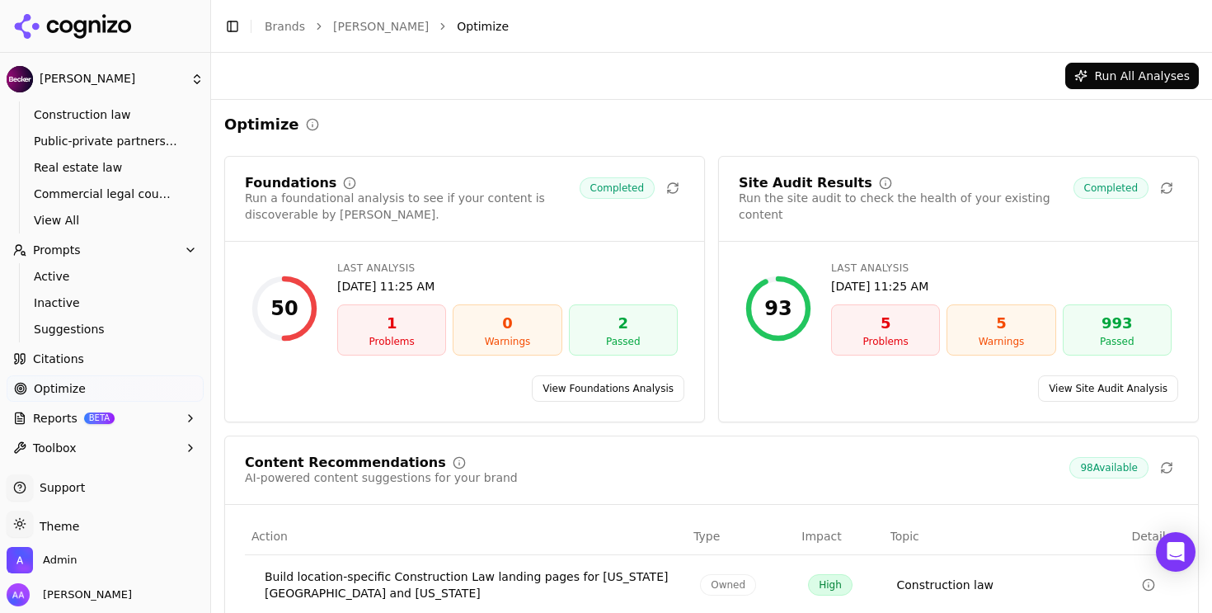
scroll to position [305, 0]
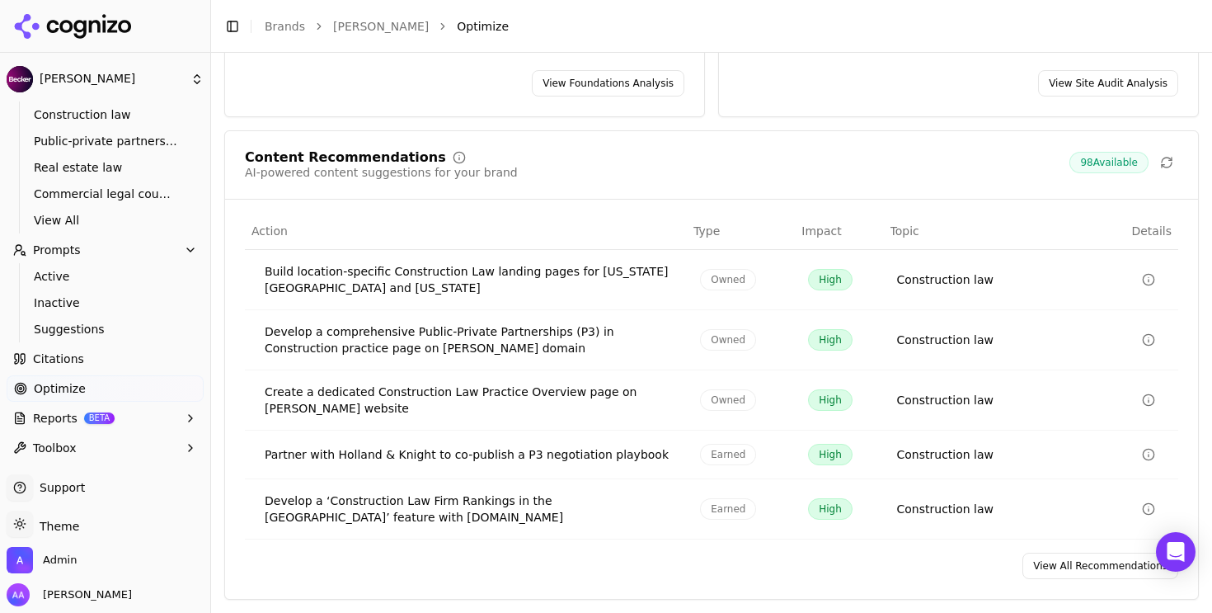
click at [1056, 565] on link "View All Recommendations" at bounding box center [1100, 565] width 156 height 26
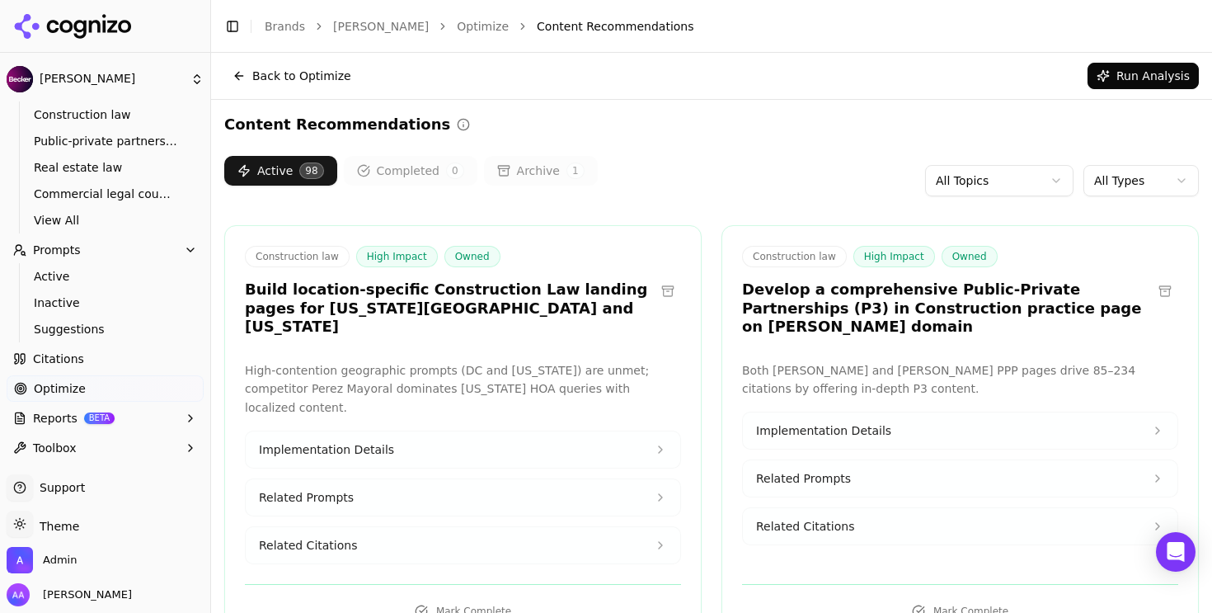
click at [863, 298] on h3 "Develop a comprehensive Public-Private Partnerships (P3) in Construction practi…" at bounding box center [947, 308] width 410 height 56
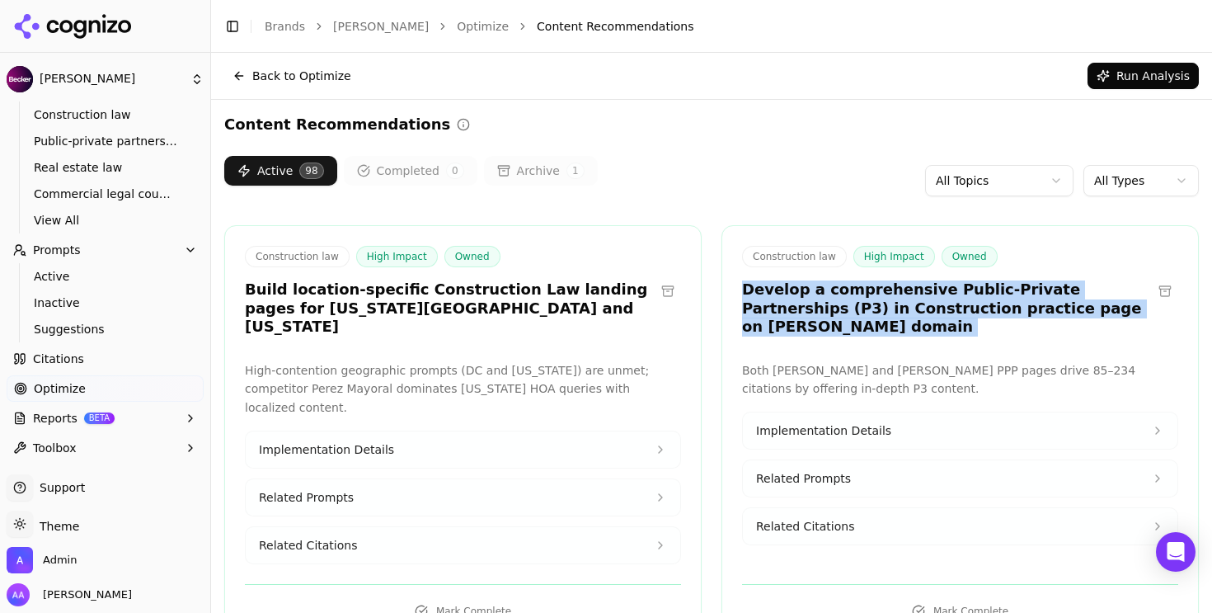
click at [863, 298] on h3 "Develop a comprehensive Public-Private Partnerships (P3) in Construction practi…" at bounding box center [947, 308] width 410 height 56
click at [888, 304] on h3 "Develop a comprehensive Public-Private Partnerships (P3) in Construction practi…" at bounding box center [947, 308] width 410 height 56
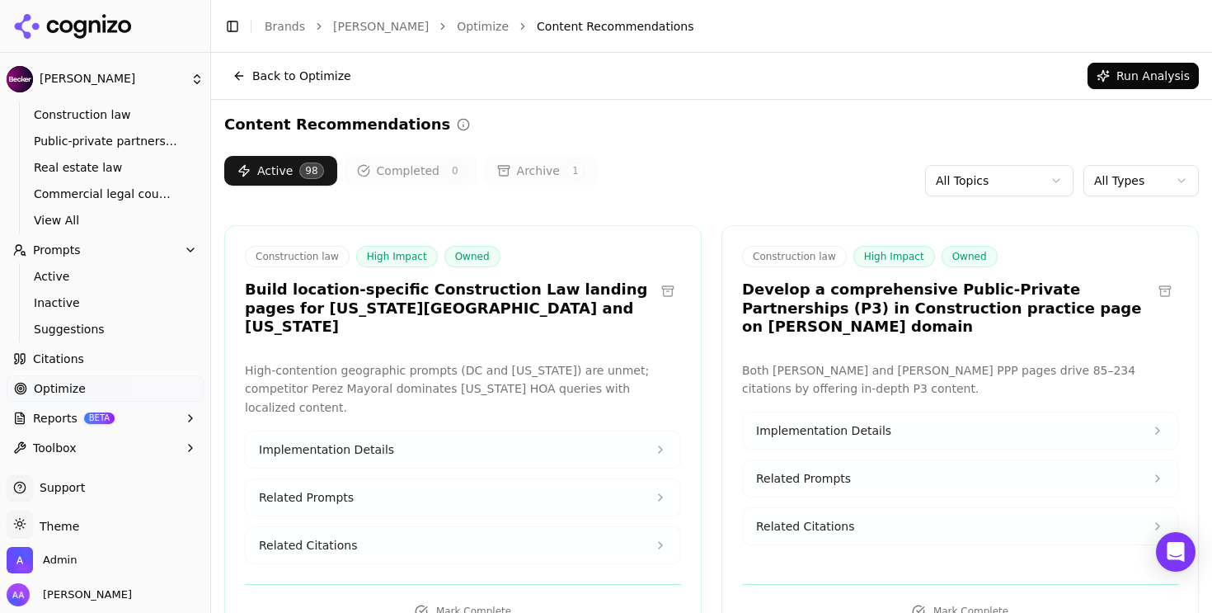
click at [1104, 174] on html "Becker Platform Home Competition Topics Construction law Public-private partner…" at bounding box center [606, 306] width 1212 height 613
click at [1017, 185] on html "Becker Platform Home Competition Topics Construction law Public-private partner…" at bounding box center [606, 306] width 1212 height 613
click at [996, 187] on html "Becker Platform Home Competition Topics Construction law Public-private partner…" at bounding box center [606, 306] width 1212 height 613
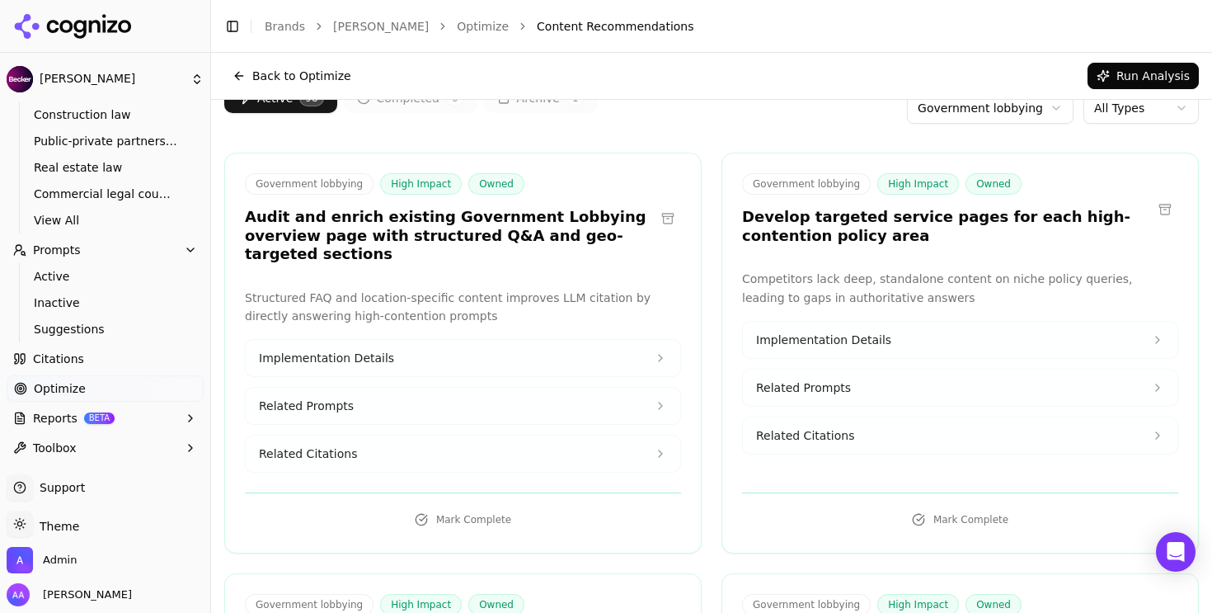
scroll to position [77, 0]
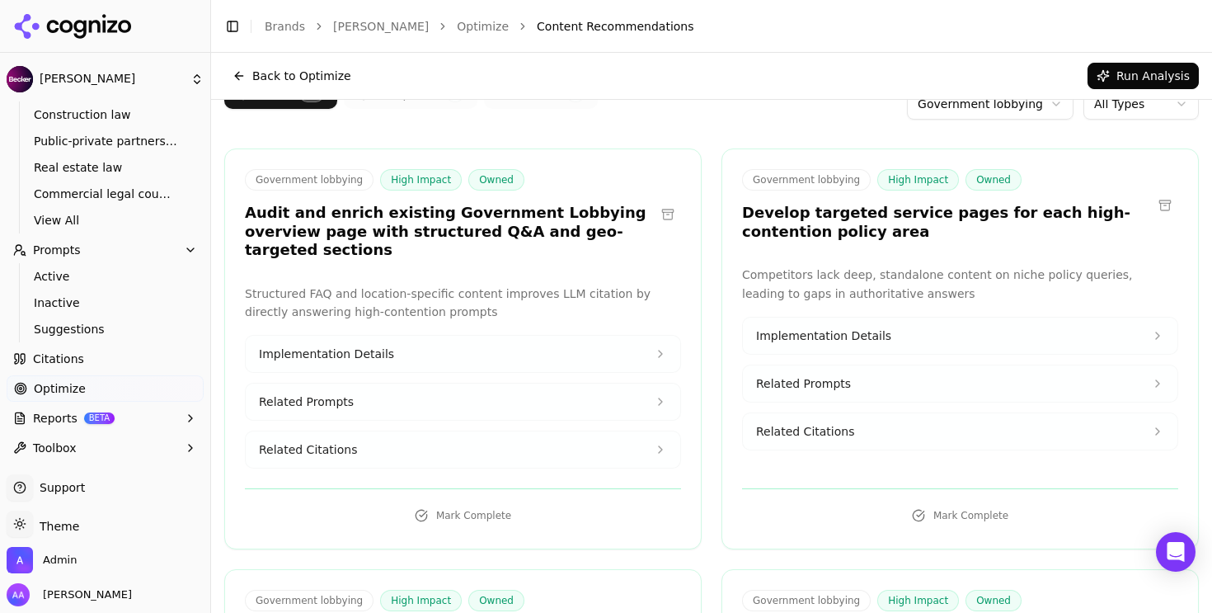
click at [830, 270] on p "Competitors lack deep, standalone content on niche policy queries, leading to g…" at bounding box center [960, 284] width 436 height 38
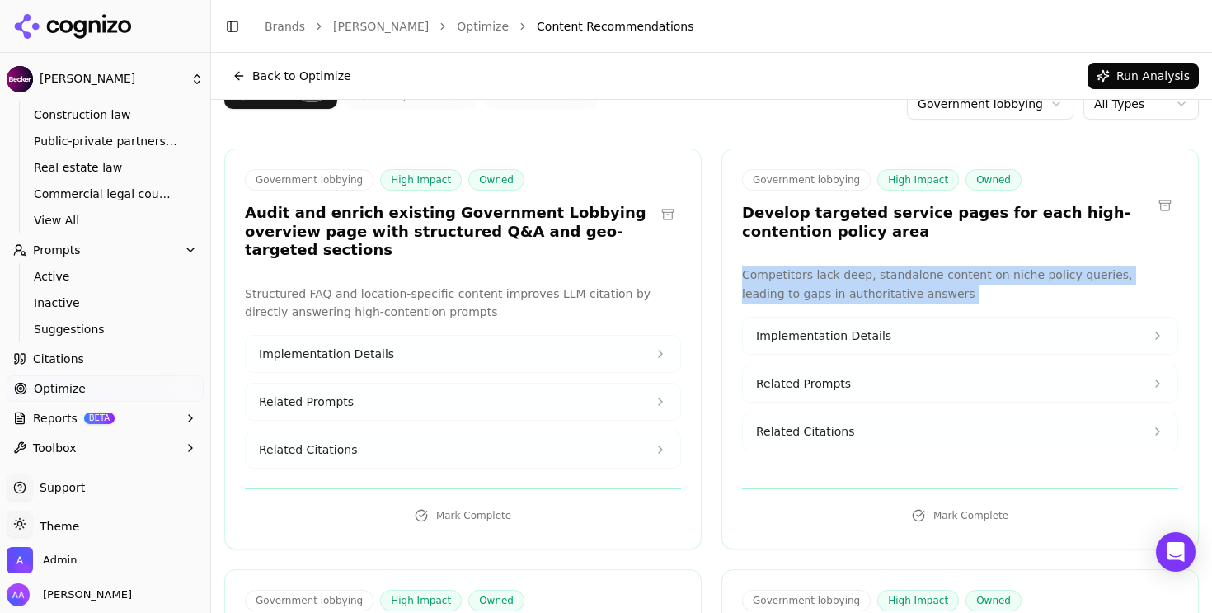
click at [830, 270] on p "Competitors lack deep, standalone content on niche policy queries, leading to g…" at bounding box center [960, 284] width 436 height 38
click at [860, 288] on p "Competitors lack deep, standalone content on niche policy queries, leading to g…" at bounding box center [960, 284] width 436 height 38
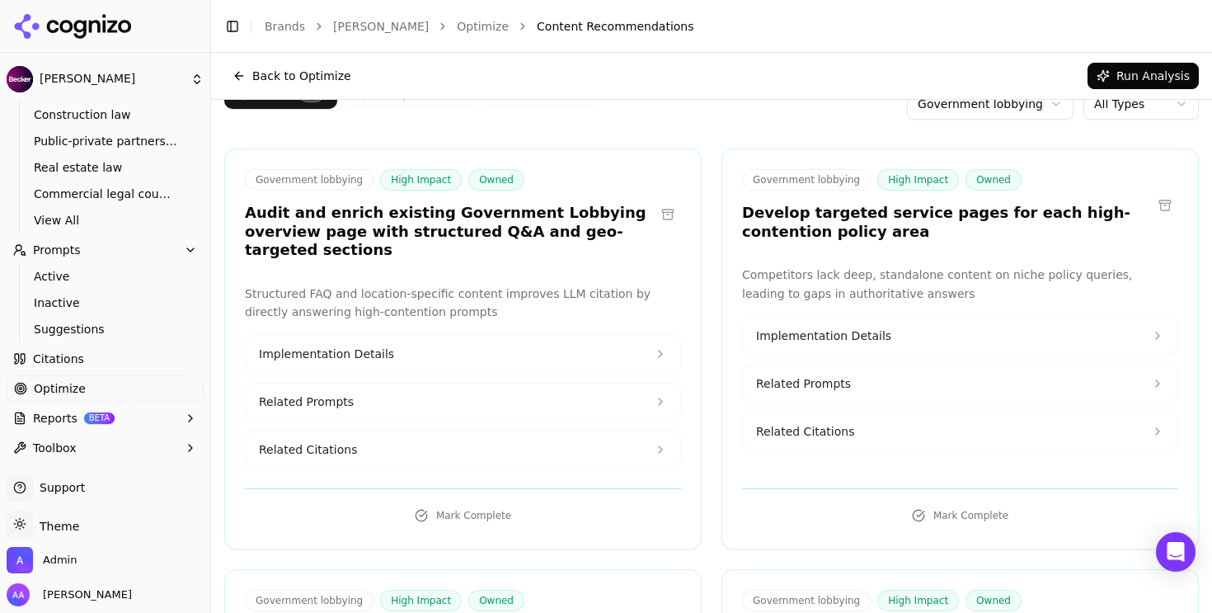
click at [851, 420] on button "Related Citations" at bounding box center [960, 431] width 434 height 36
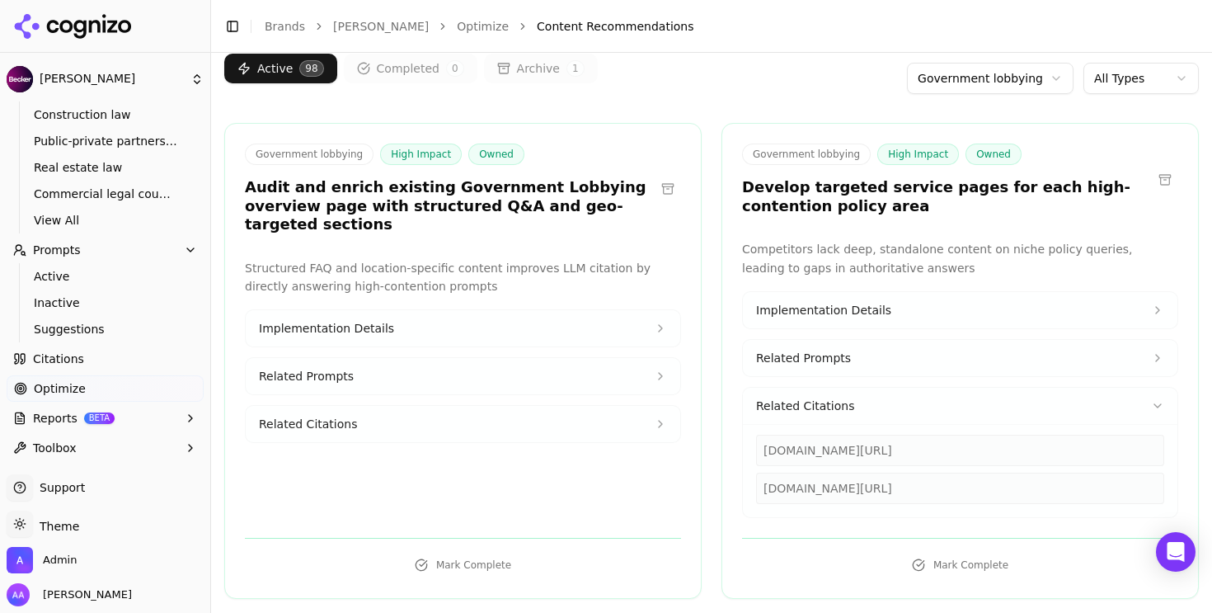
scroll to position [105, 0]
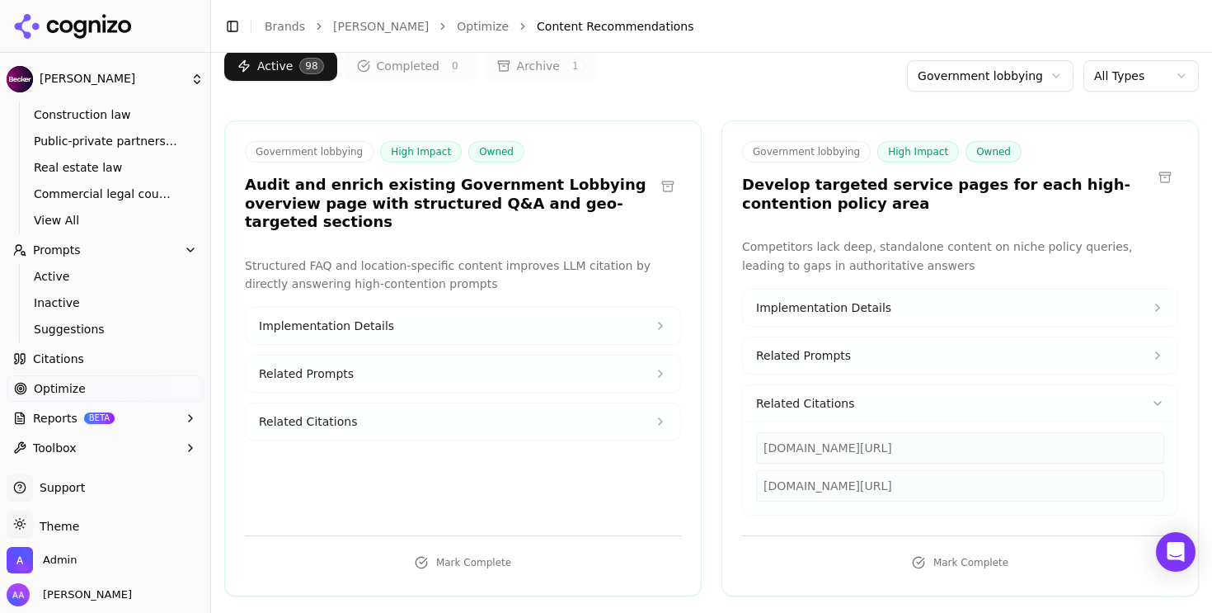
click at [845, 485] on div "pillsburylaw.com/en/services/solutions-teams/public-private-partnerships.html" at bounding box center [960, 485] width 408 height 31
click at [874, 501] on div "pillsburylaw.com/en/services/solutions-teams/public-private-partnerships.html" at bounding box center [960, 485] width 408 height 31
click at [895, 491] on div "pillsburylaw.com/en/services/solutions-teams/public-private-partnerships.html" at bounding box center [960, 485] width 408 height 31
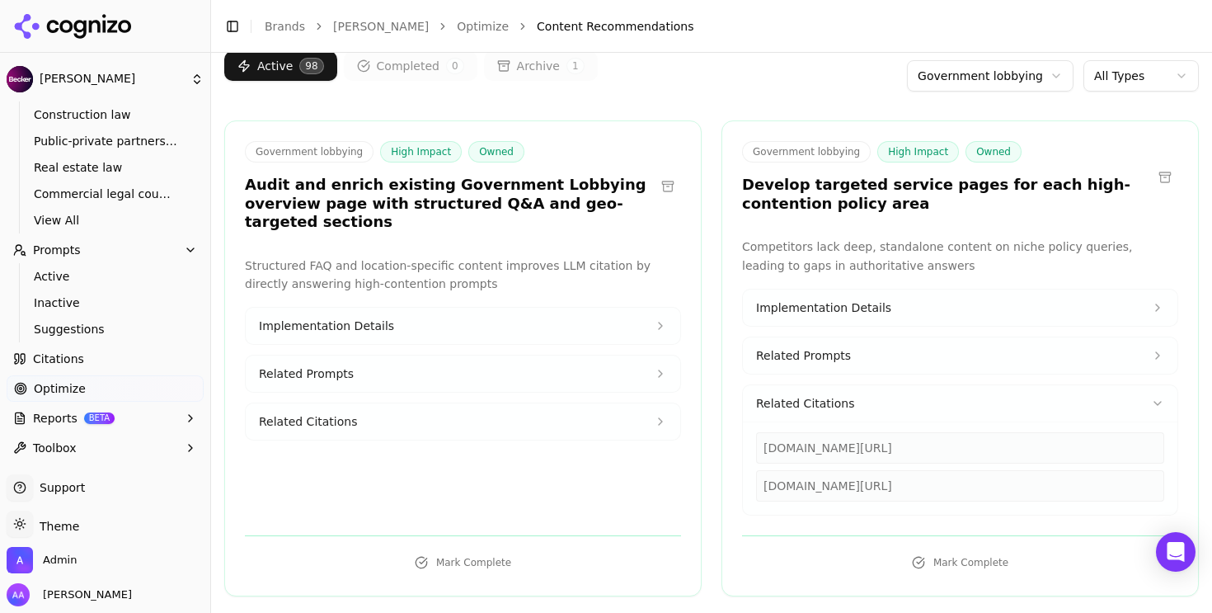
click at [895, 491] on div "pillsburylaw.com/en/services/solutions-teams/public-private-partnerships.html" at bounding box center [960, 485] width 408 height 31
click at [897, 499] on div "pillsburylaw.com/en/services/solutions-teams/public-private-partnerships.html" at bounding box center [960, 485] width 408 height 31
click at [842, 299] on span "Implementation Details" at bounding box center [823, 307] width 135 height 16
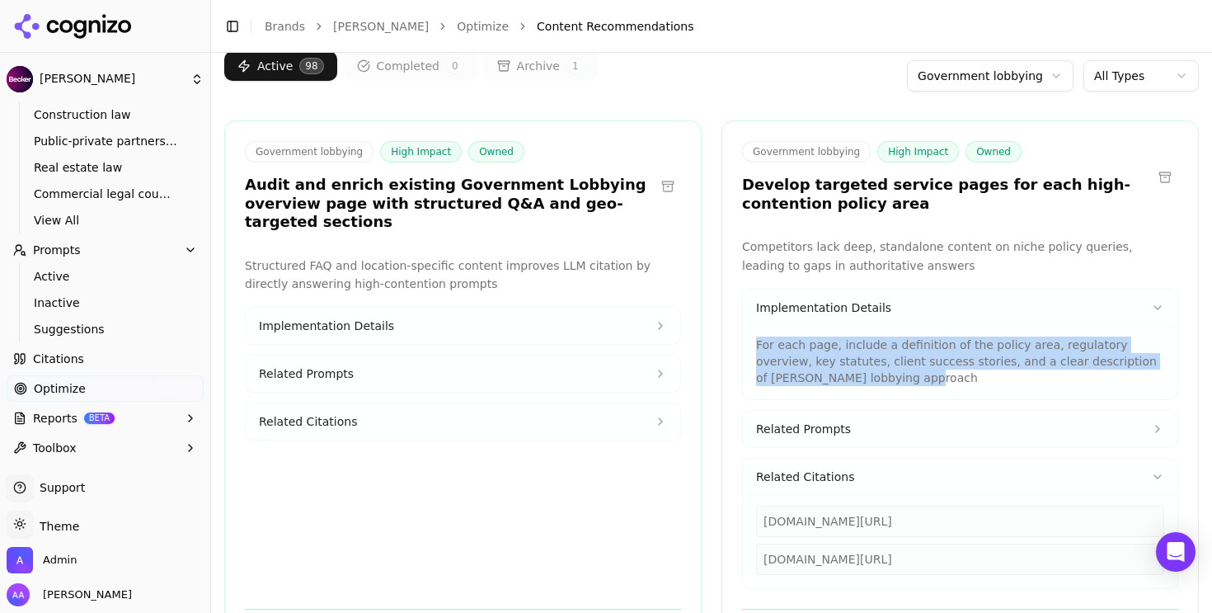
drag, startPoint x: 753, startPoint y: 346, endPoint x: 899, endPoint y: 371, distance: 148.8
click at [899, 370] on p "For each page, include a definition of the policy area, regulatory overview, ke…" at bounding box center [960, 360] width 408 height 49
click at [899, 371] on p "For each page, include a definition of the policy area, regulatory overview, ke…" at bounding box center [960, 360] width 408 height 49
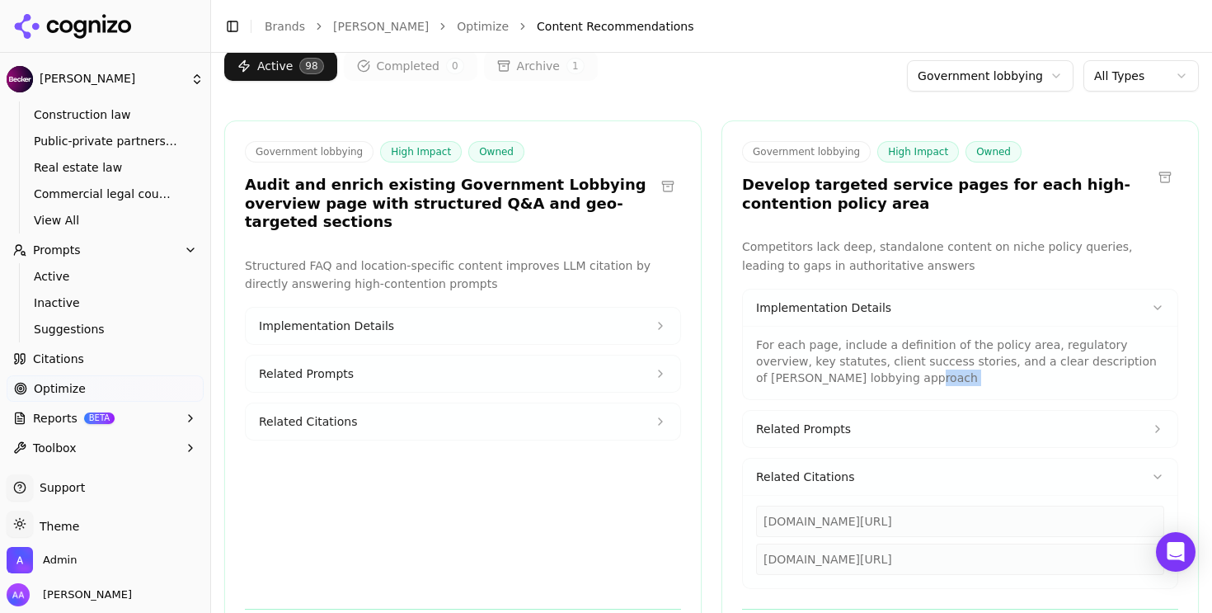
click at [899, 371] on p "For each page, include a definition of the policy area, regulatory overview, ke…" at bounding box center [960, 360] width 408 height 49
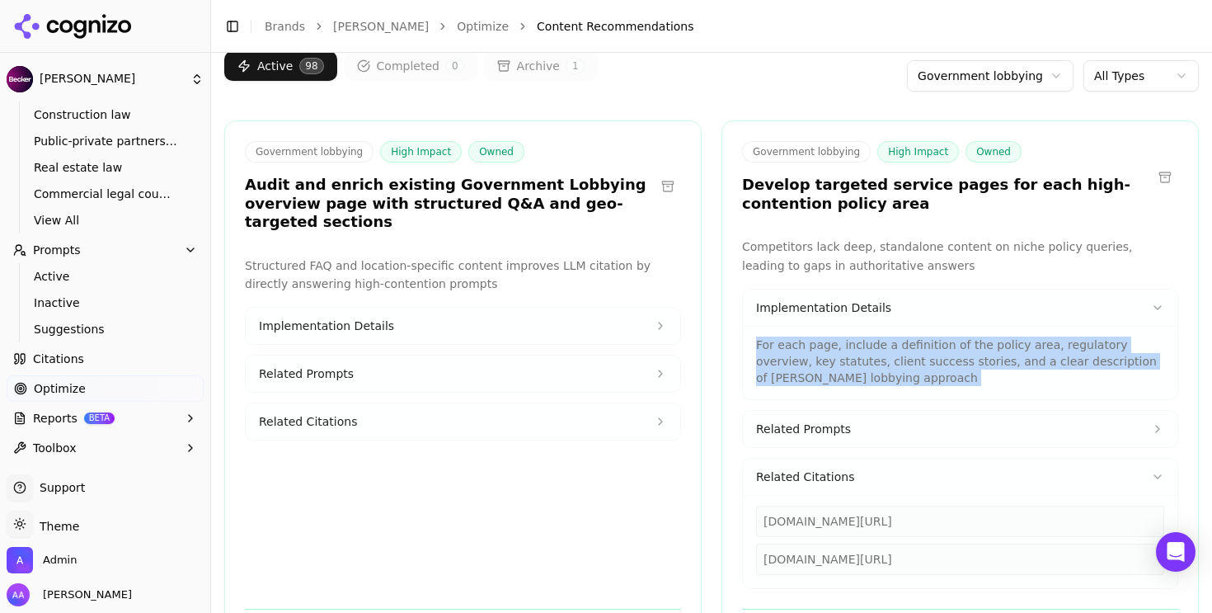
click at [899, 371] on p "For each page, include a definition of the policy area, regulatory overview, ke…" at bounding box center [960, 360] width 408 height 49
click at [415, 403] on button "Related Citations" at bounding box center [463, 421] width 434 height 36
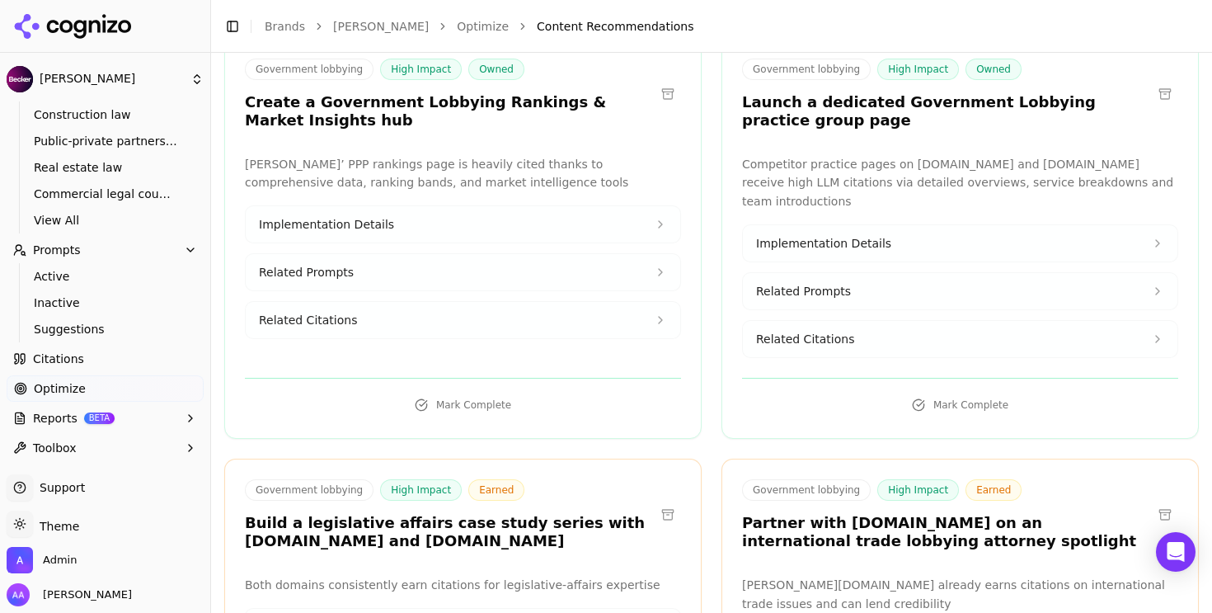
scroll to position [776, 0]
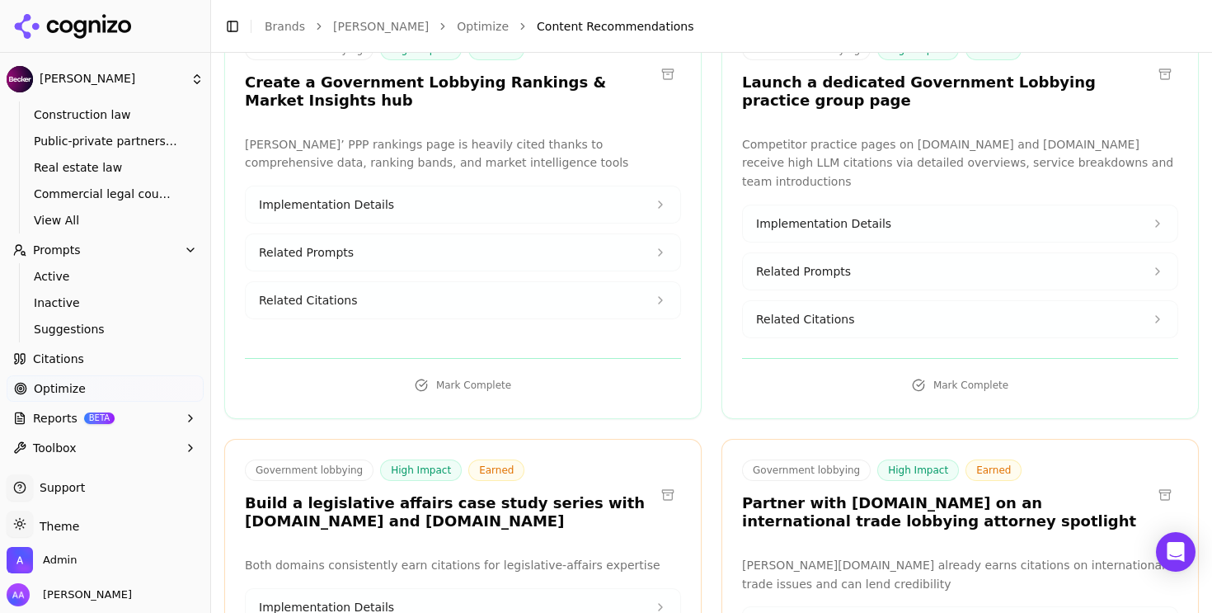
click at [419, 317] on button "Related Citations" at bounding box center [463, 300] width 434 height 36
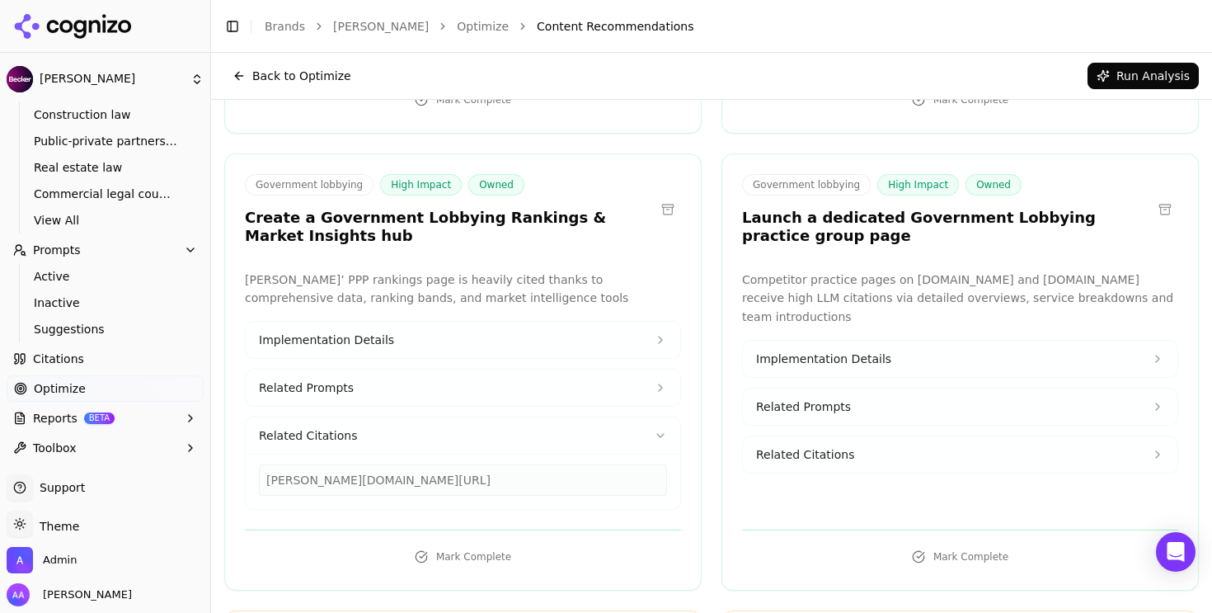
scroll to position [0, 0]
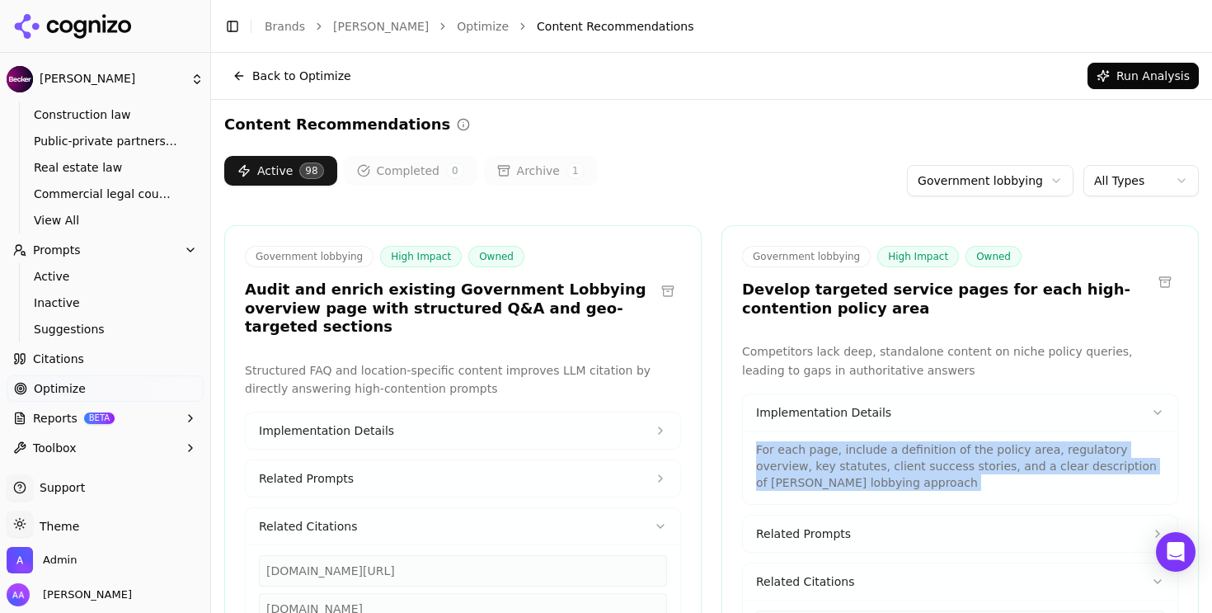
click at [1126, 76] on button "Run Analysis" at bounding box center [1142, 76] width 111 height 26
click at [1010, 183] on html "Becker Platform Home Competition Topics Construction law Public-private partner…" at bounding box center [606, 306] width 1212 height 613
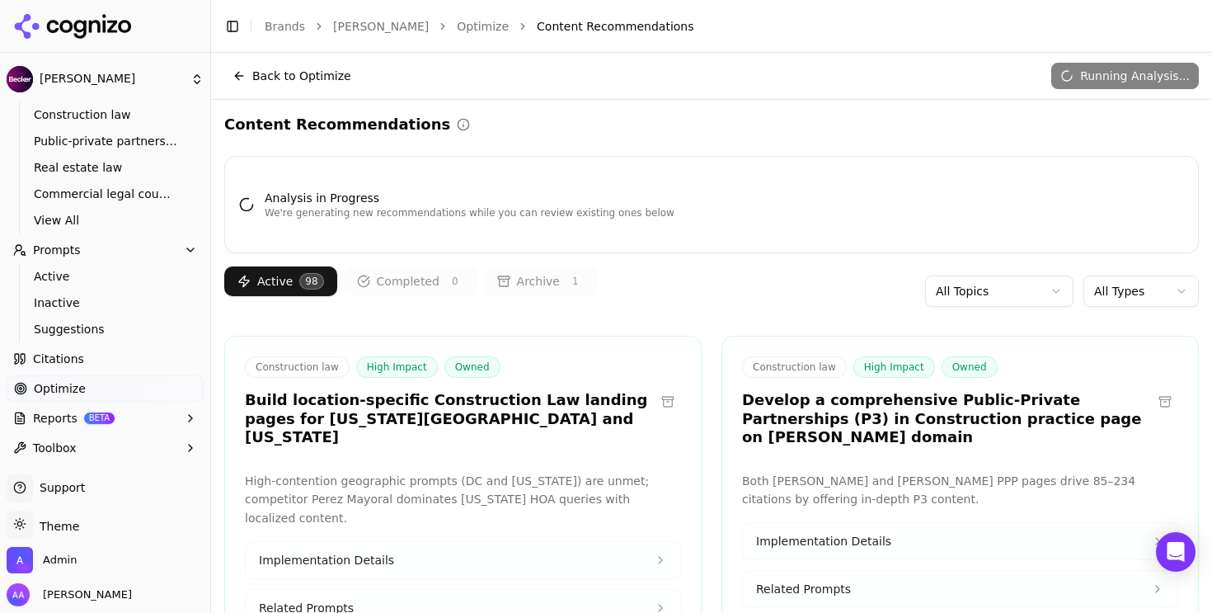
click at [936, 121] on div "Content Recommendations" at bounding box center [711, 124] width 974 height 23
click at [1117, 276] on html "Becker Platform Home Competition Topics Construction law Public-private partner…" at bounding box center [606, 306] width 1212 height 613
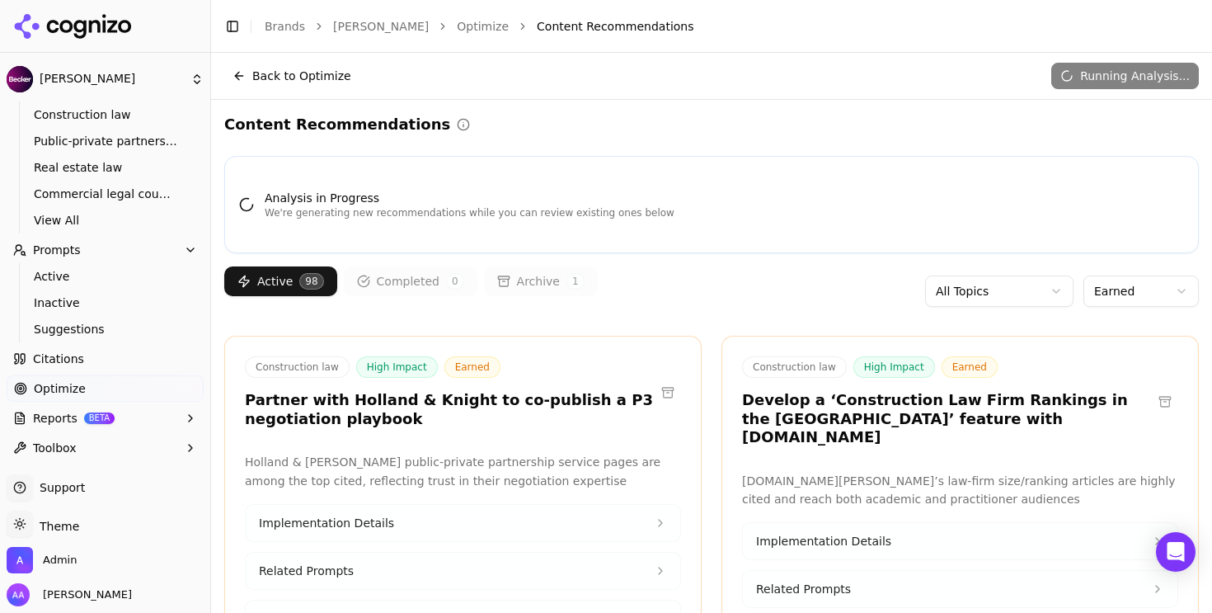
click at [655, 393] on button at bounding box center [668, 392] width 26 height 26
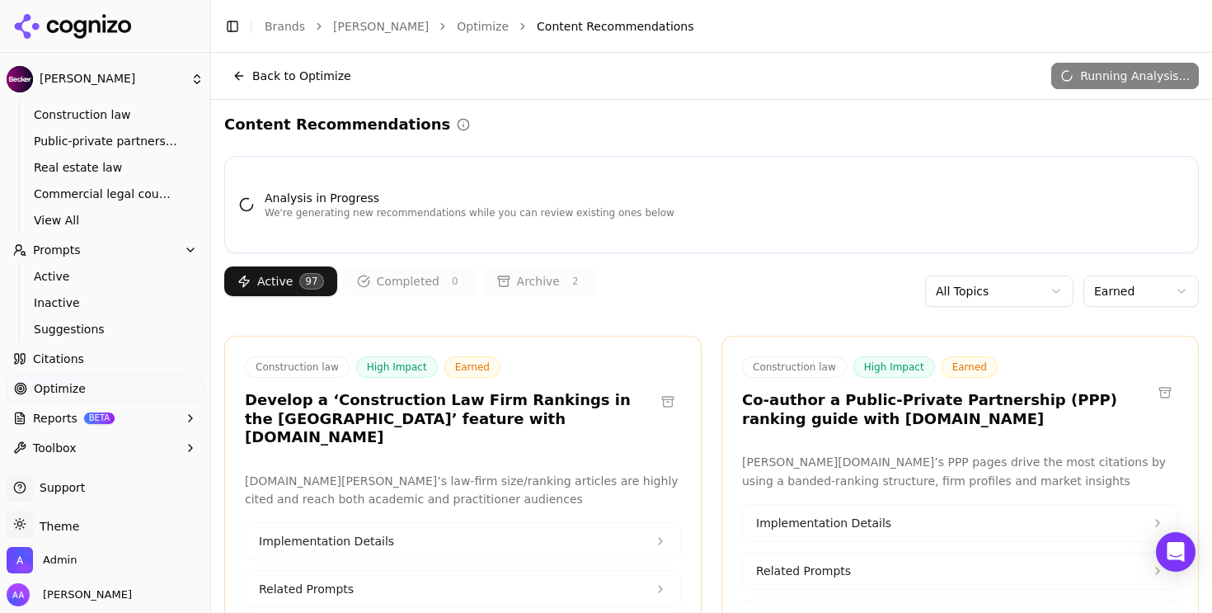
click at [659, 388] on button at bounding box center [668, 401] width 26 height 26
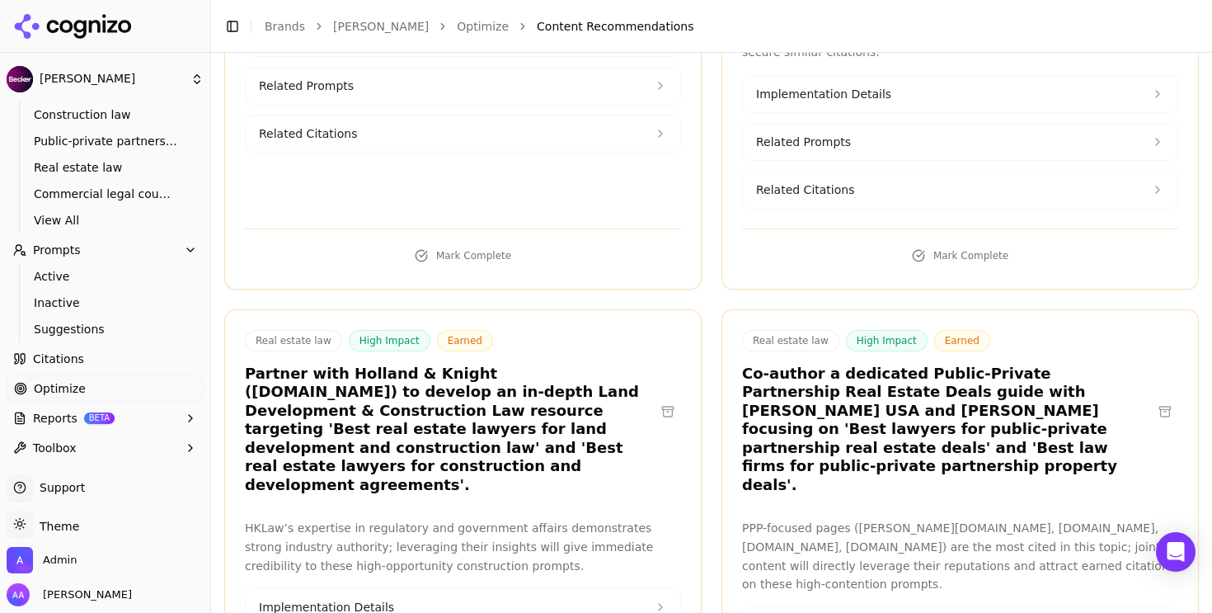
scroll to position [486, 0]
click at [667, 397] on button at bounding box center [668, 410] width 26 height 26
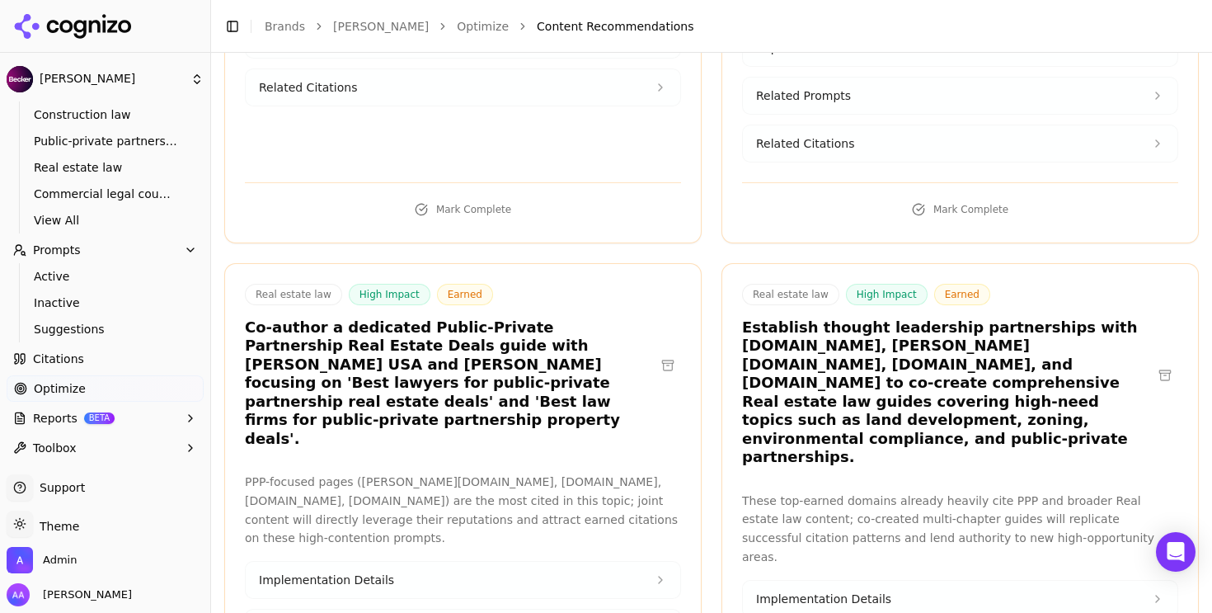
scroll to position [534, 0]
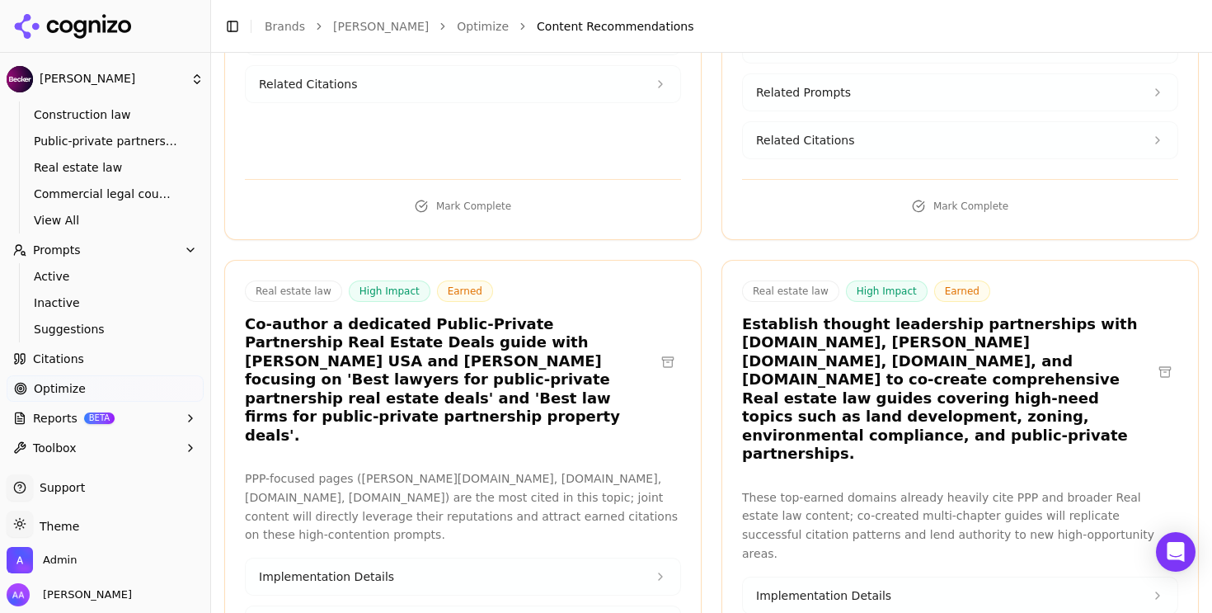
click at [661, 349] on button at bounding box center [668, 362] width 26 height 26
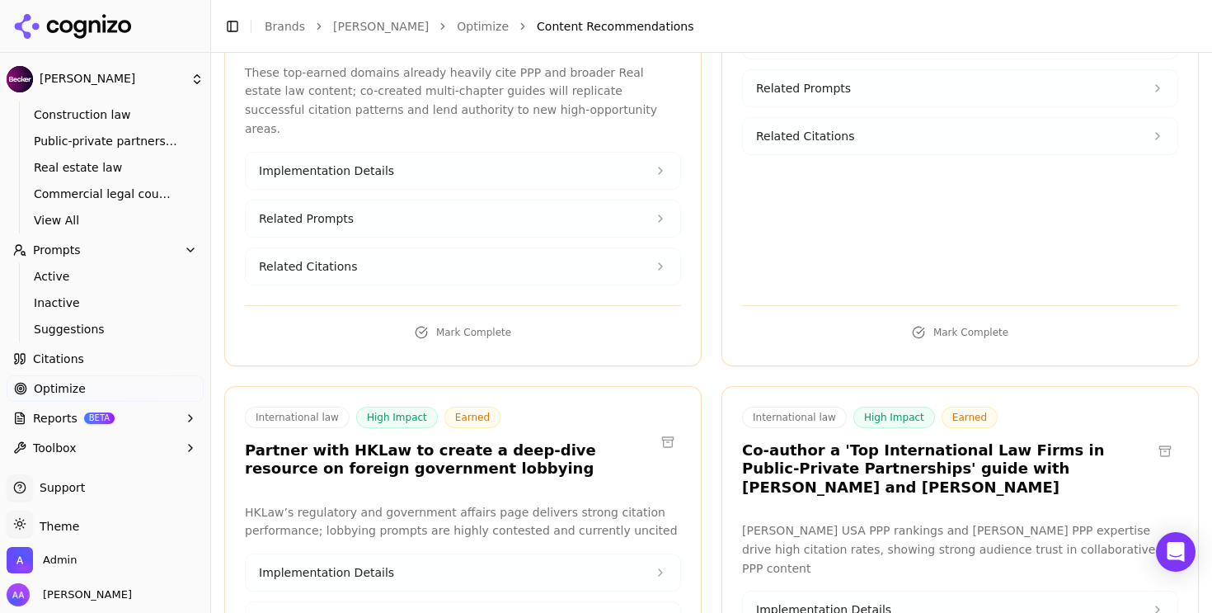
scroll to position [1008, 0]
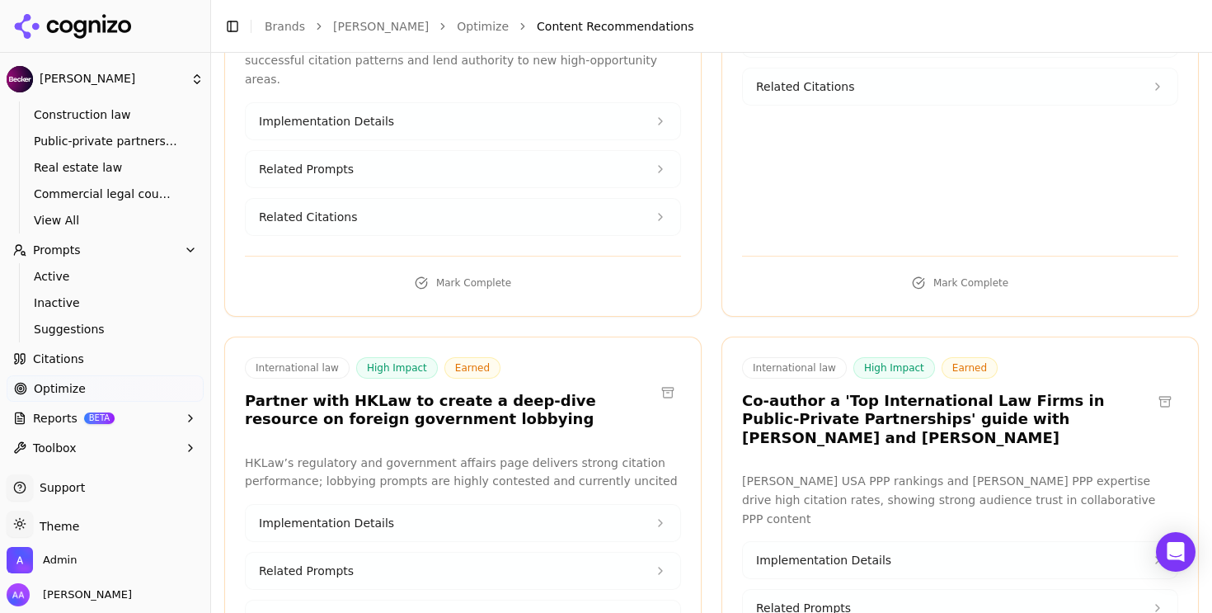
click at [1159, 388] on button at bounding box center [1165, 401] width 26 height 26
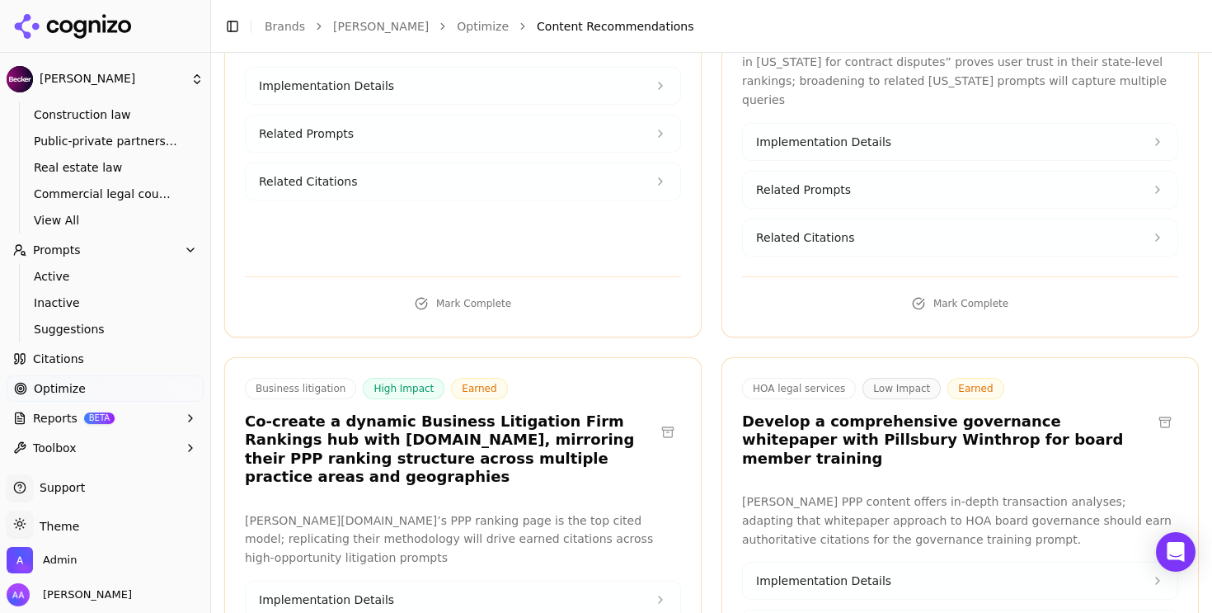
scroll to position [4962, 0]
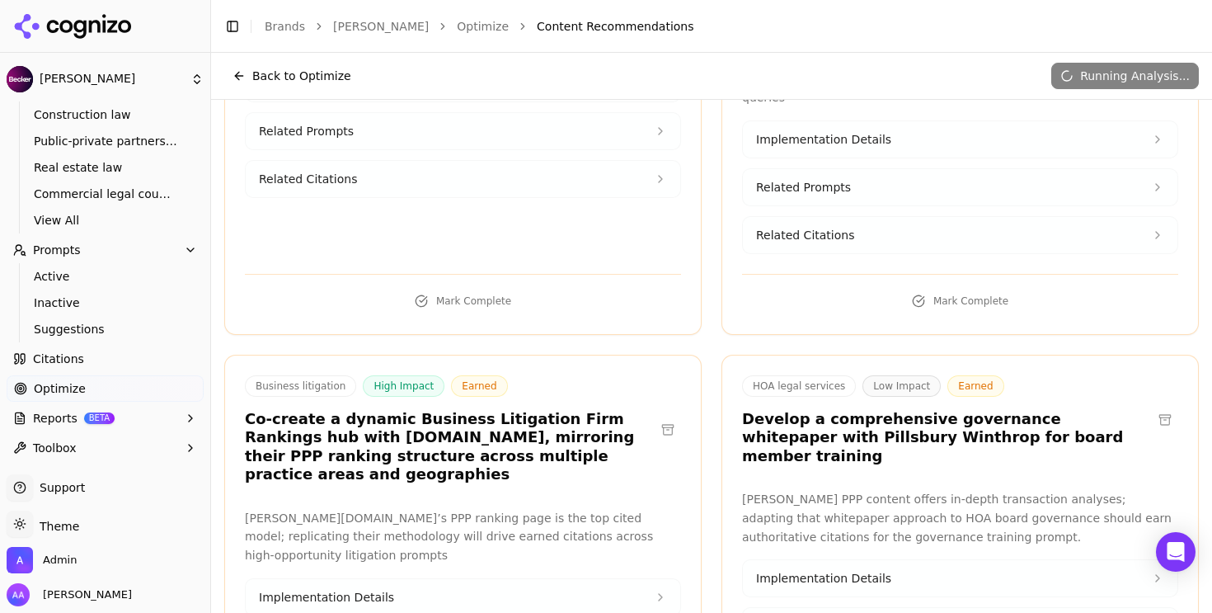
scroll to position [4876, 0]
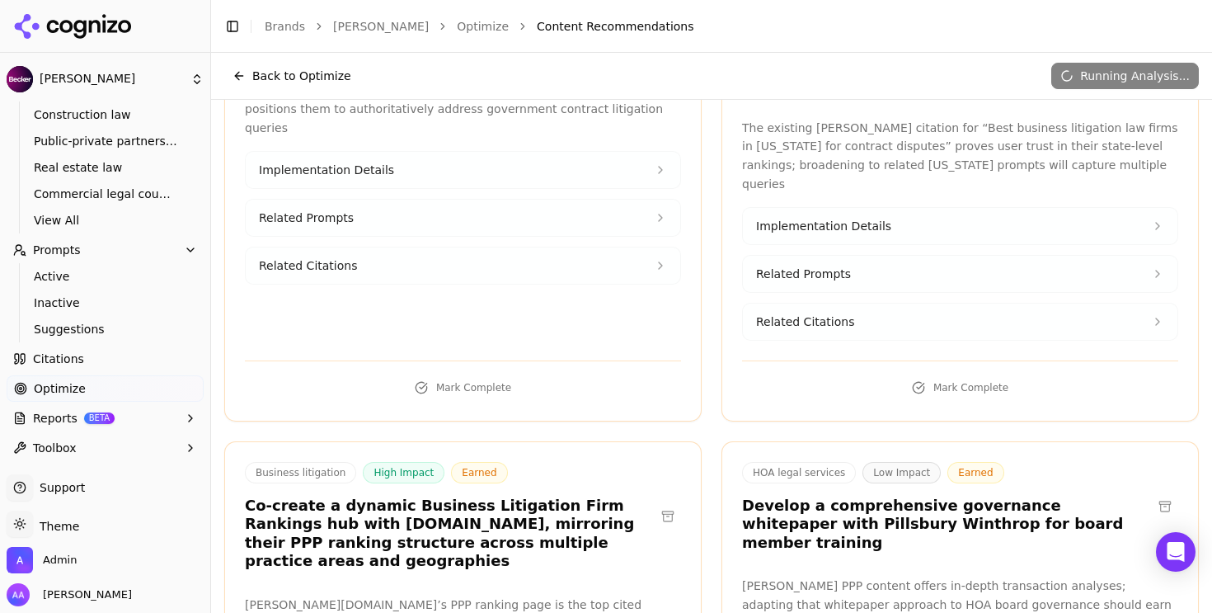
copy div "https://chambers.com/legal-rankings/projects-ppp-usa-nationwide-5:920:12788:1"
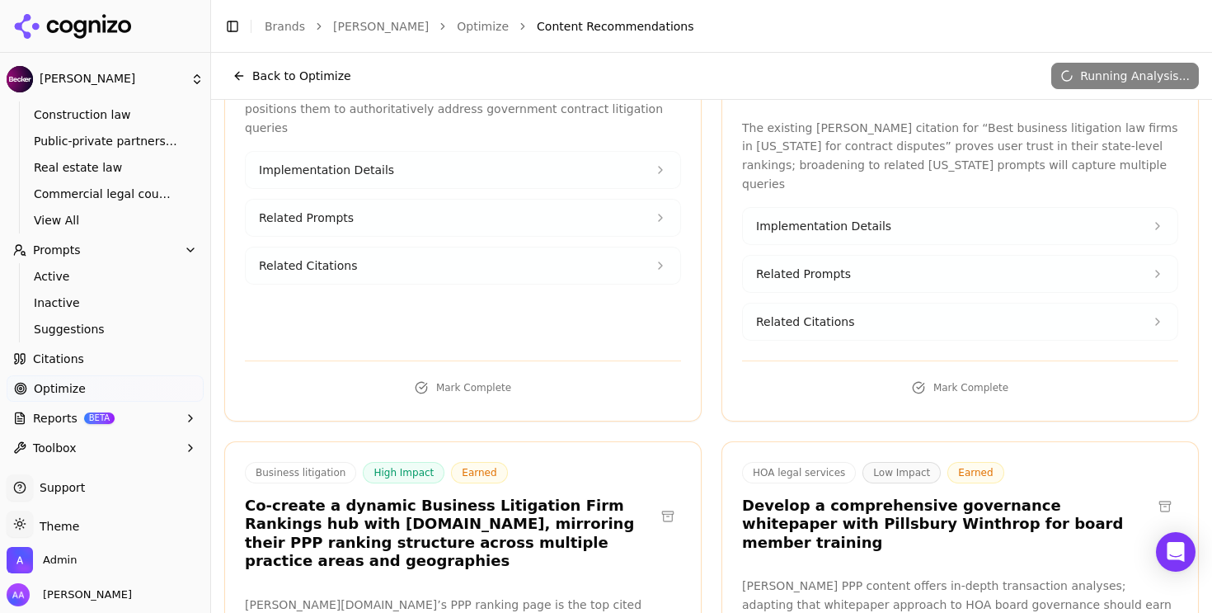
click at [1159, 493] on button at bounding box center [1165, 506] width 26 height 26
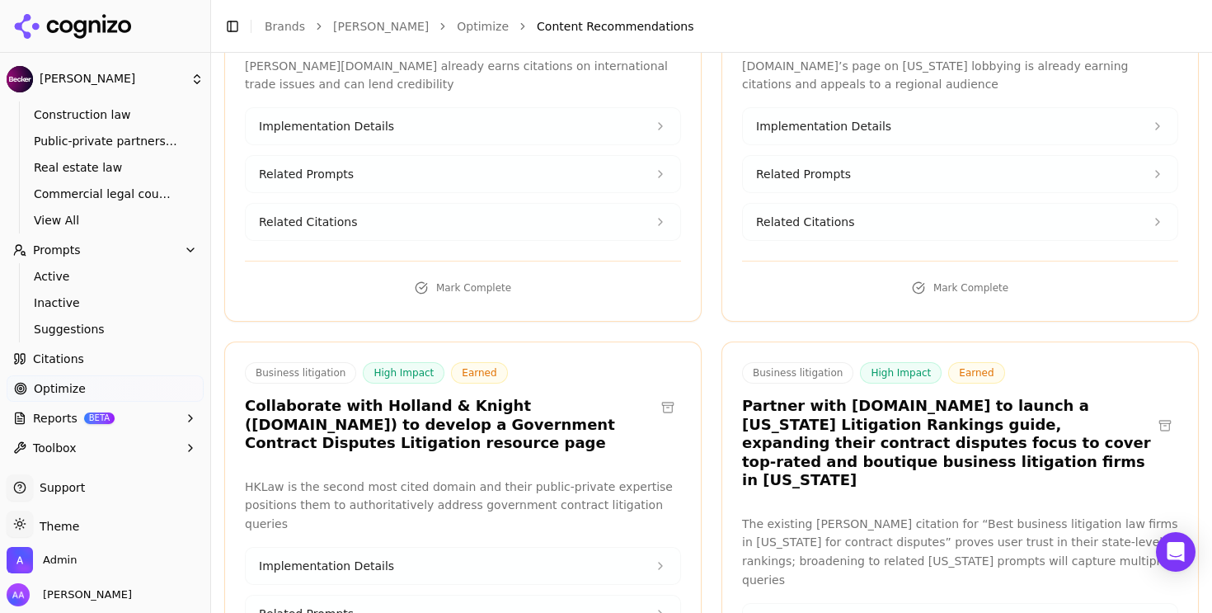
scroll to position [4483, 0]
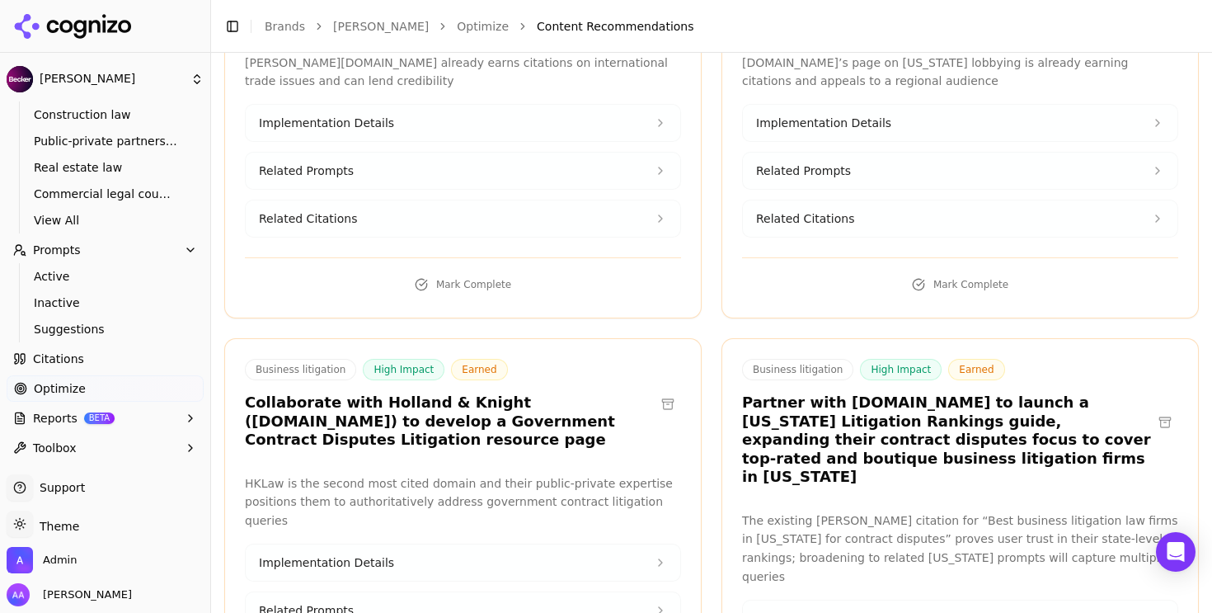
click at [664, 391] on button at bounding box center [668, 404] width 26 height 26
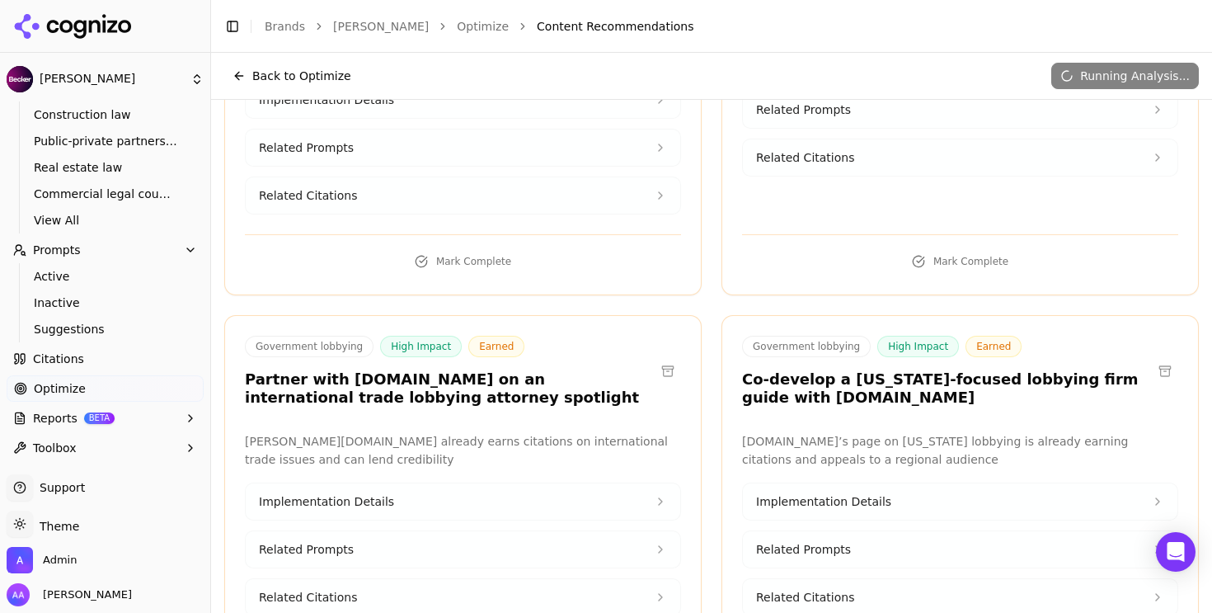
scroll to position [4071, 0]
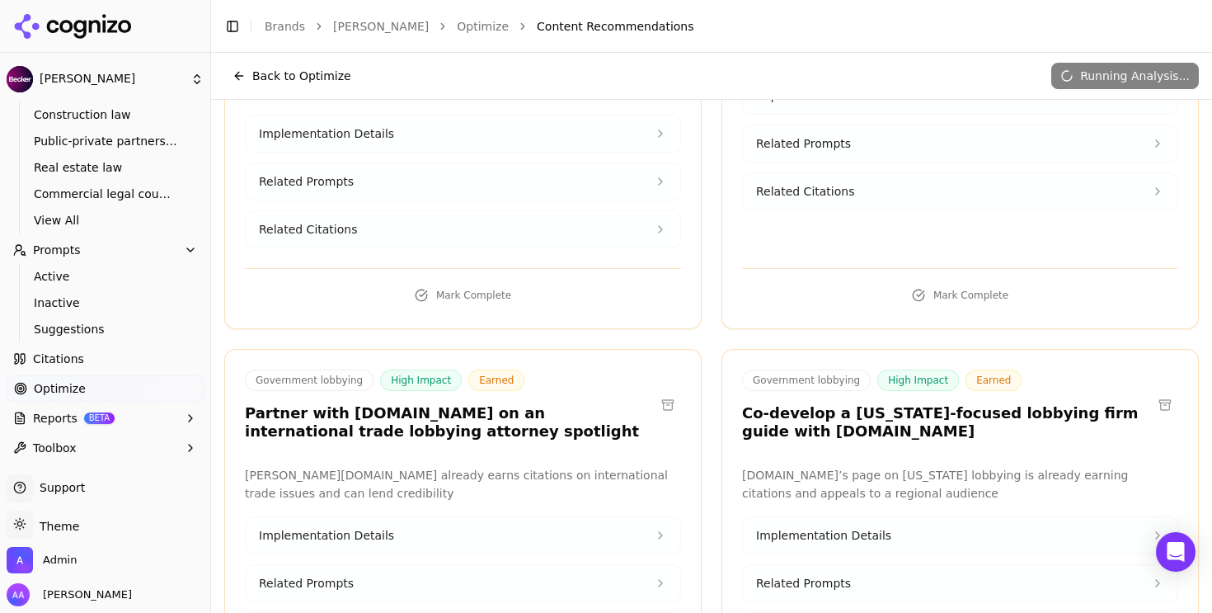
click at [662, 392] on button at bounding box center [668, 405] width 26 height 26
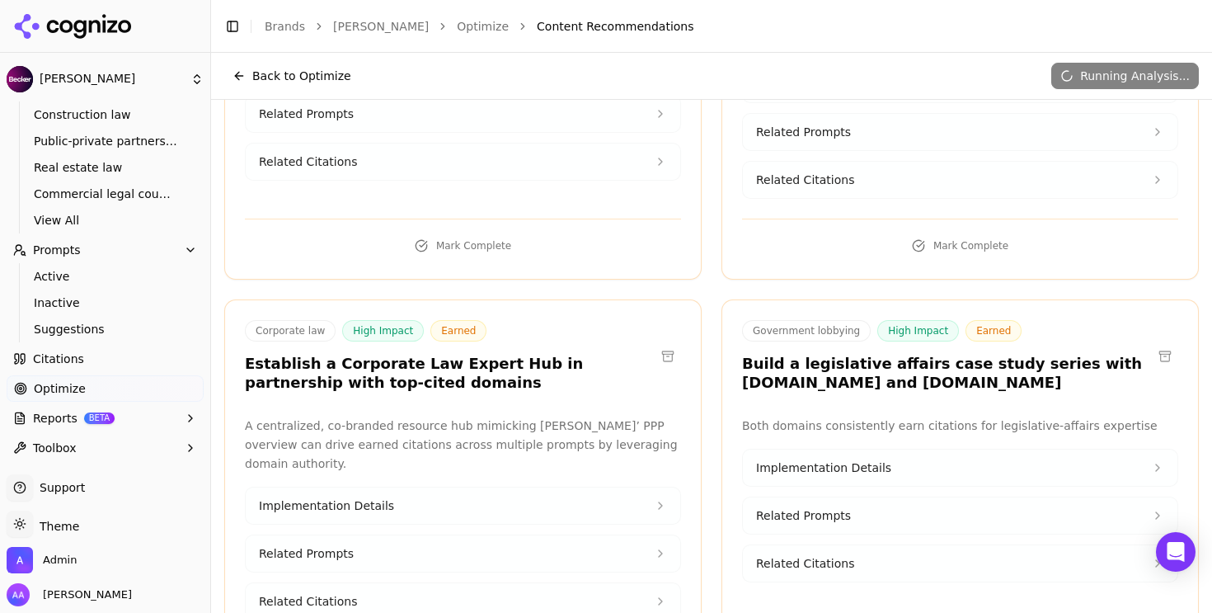
scroll to position [3661, 0]
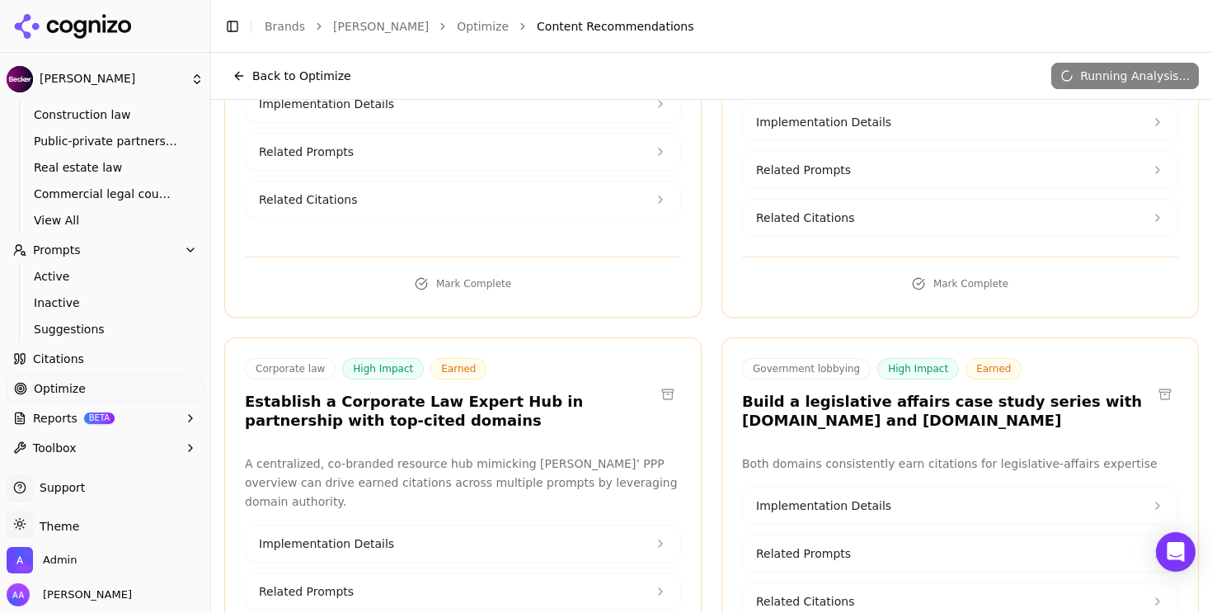
click at [1152, 381] on button at bounding box center [1165, 394] width 26 height 26
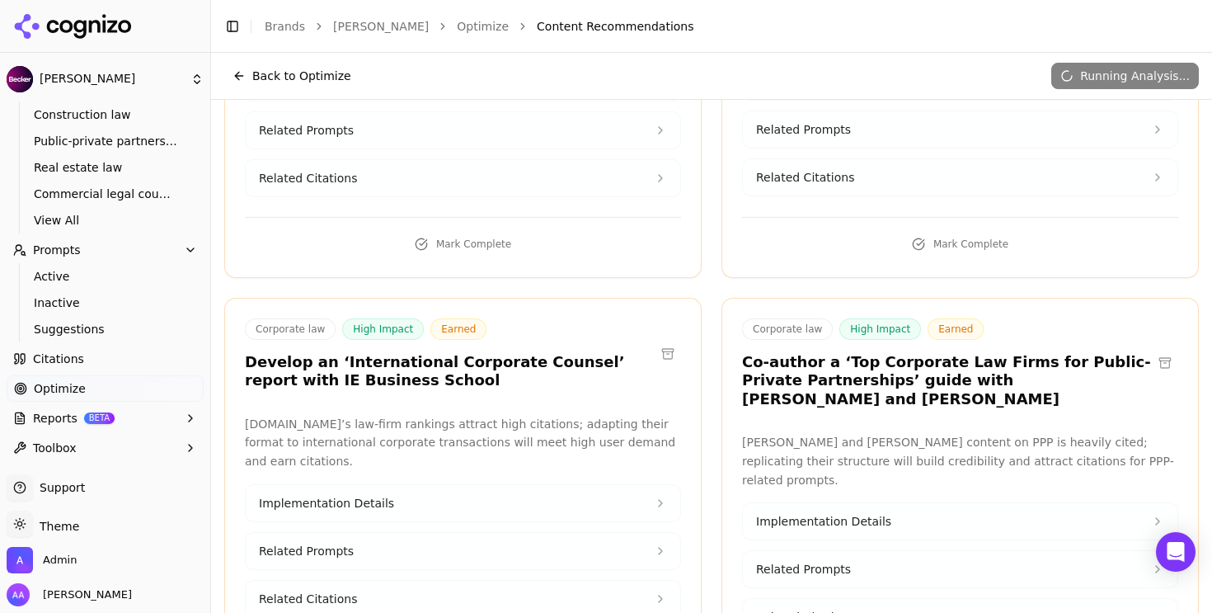
scroll to position [3247, 0]
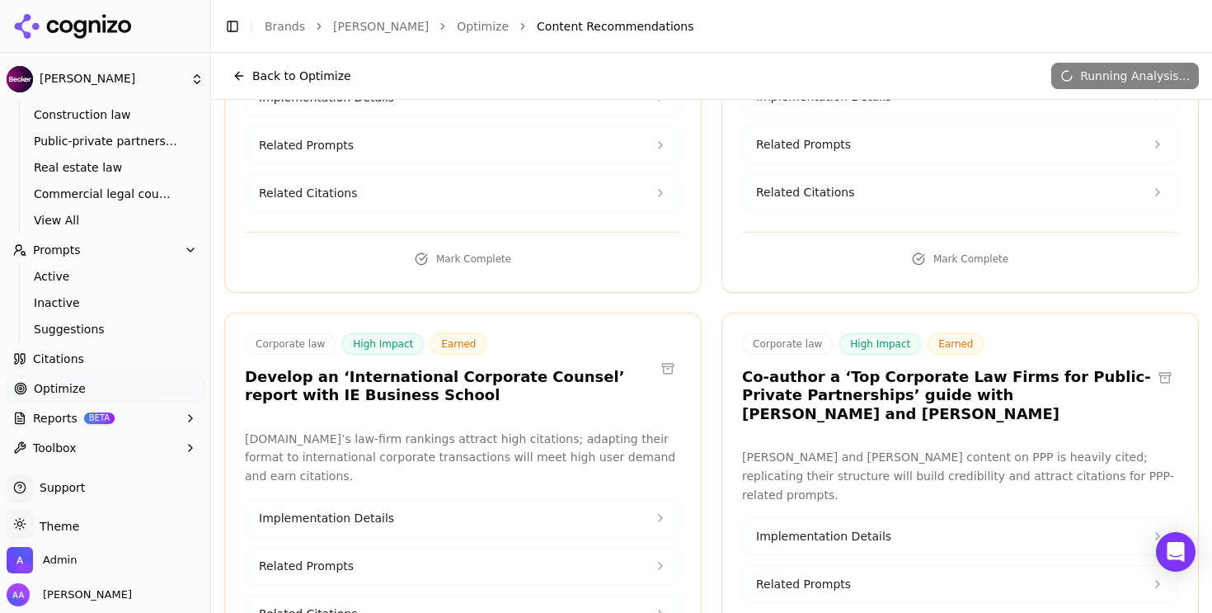
click at [1161, 364] on button at bounding box center [1165, 377] width 26 height 26
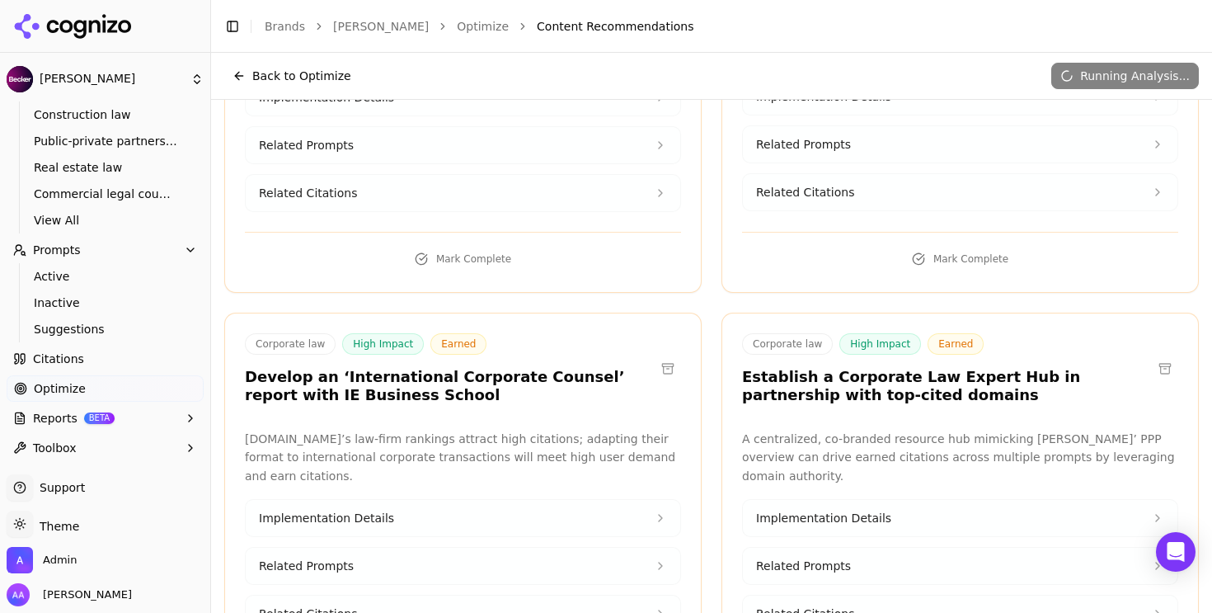
click at [660, 355] on button at bounding box center [668, 368] width 26 height 26
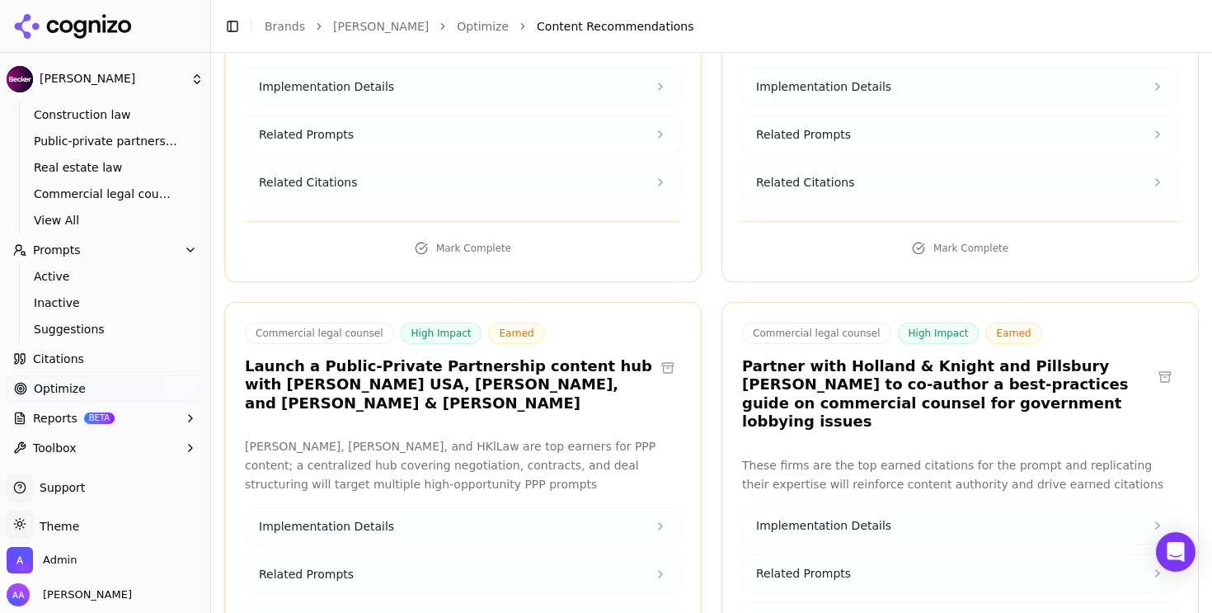
scroll to position [2822, 0]
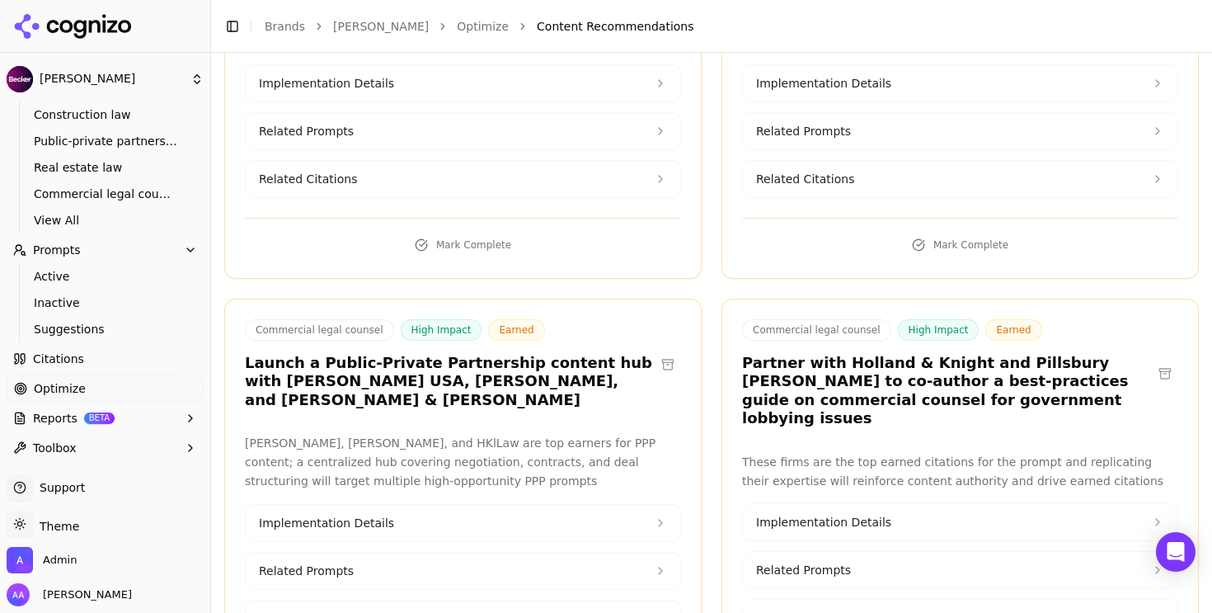
click at [655, 351] on button at bounding box center [668, 364] width 26 height 26
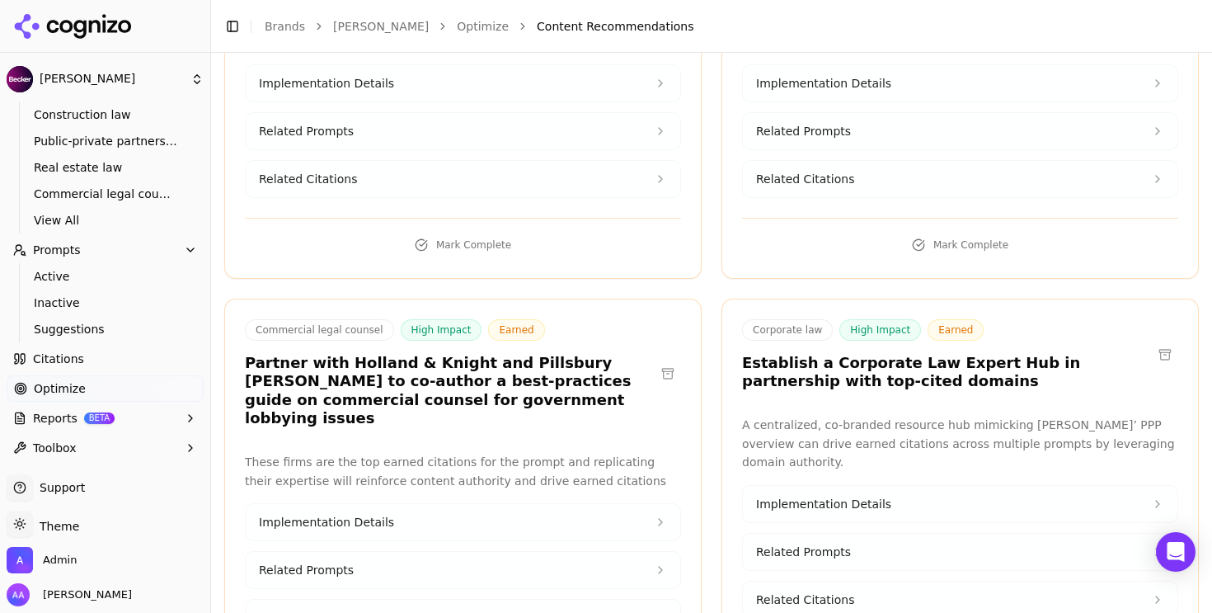
click at [661, 360] on button at bounding box center [668, 373] width 26 height 26
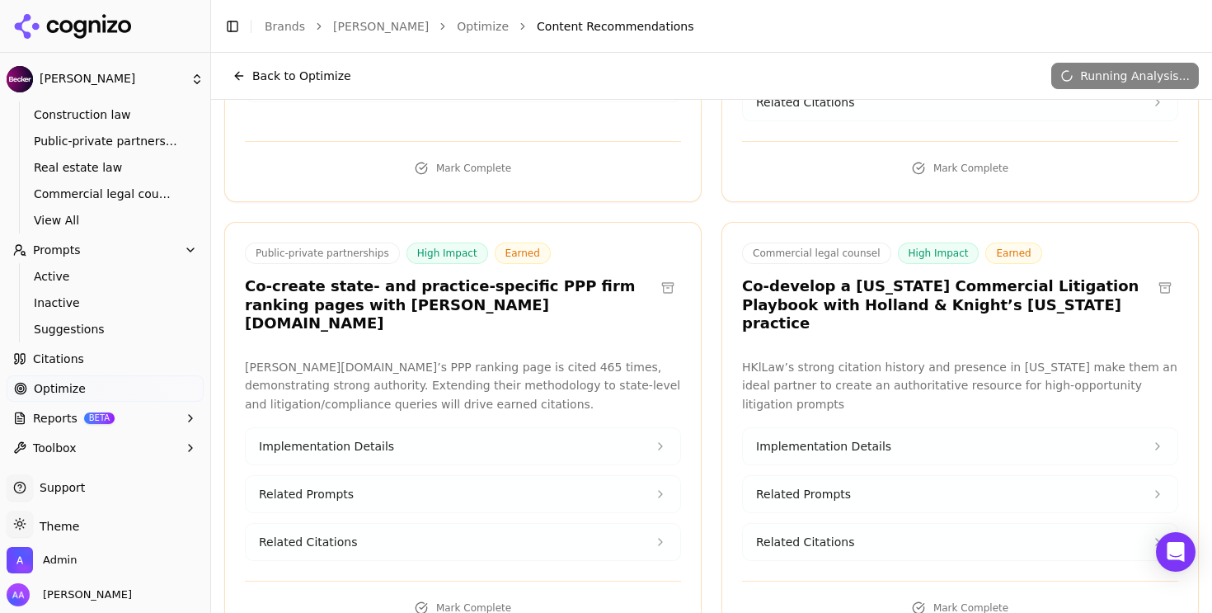
scroll to position [2428, 0]
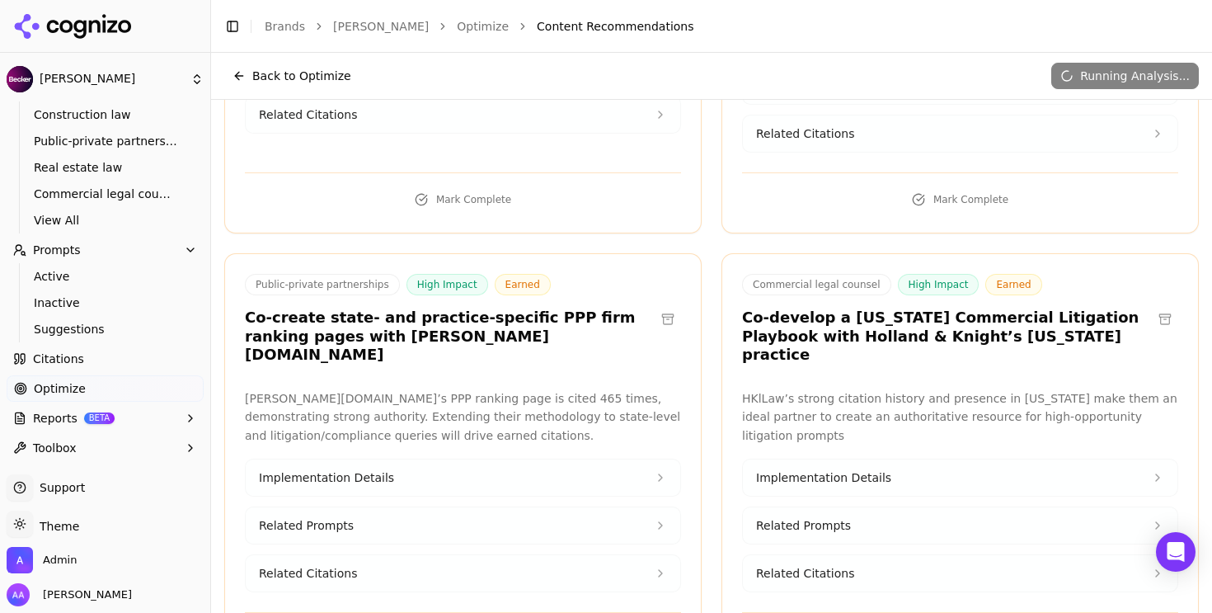
click at [660, 306] on button at bounding box center [668, 319] width 26 height 26
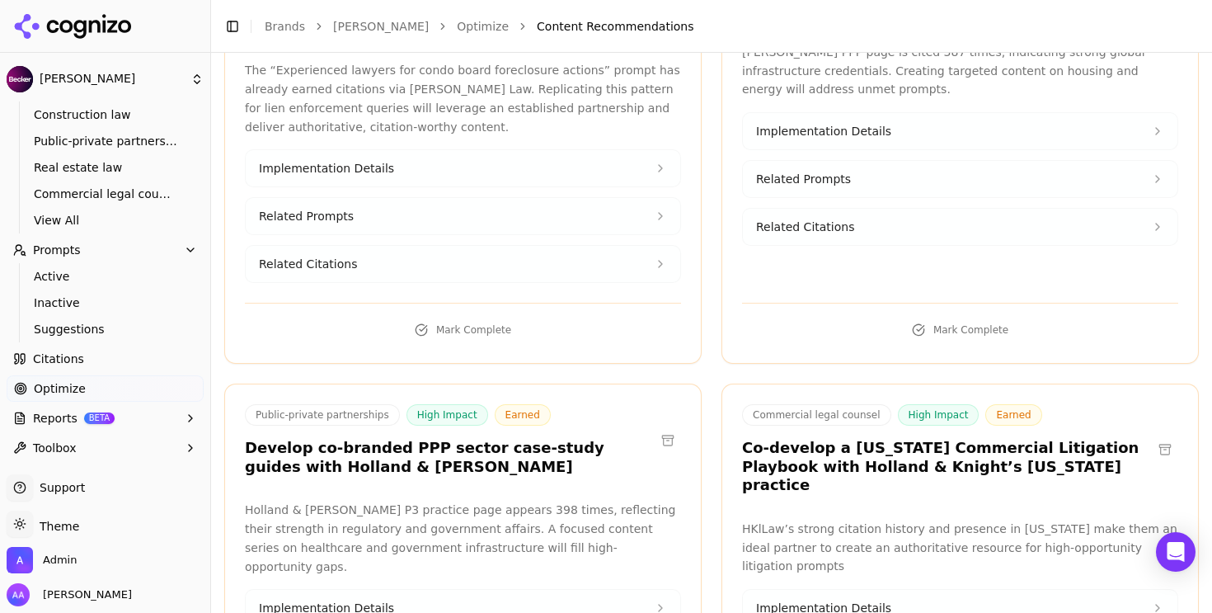
click at [1152, 436] on button at bounding box center [1165, 449] width 26 height 26
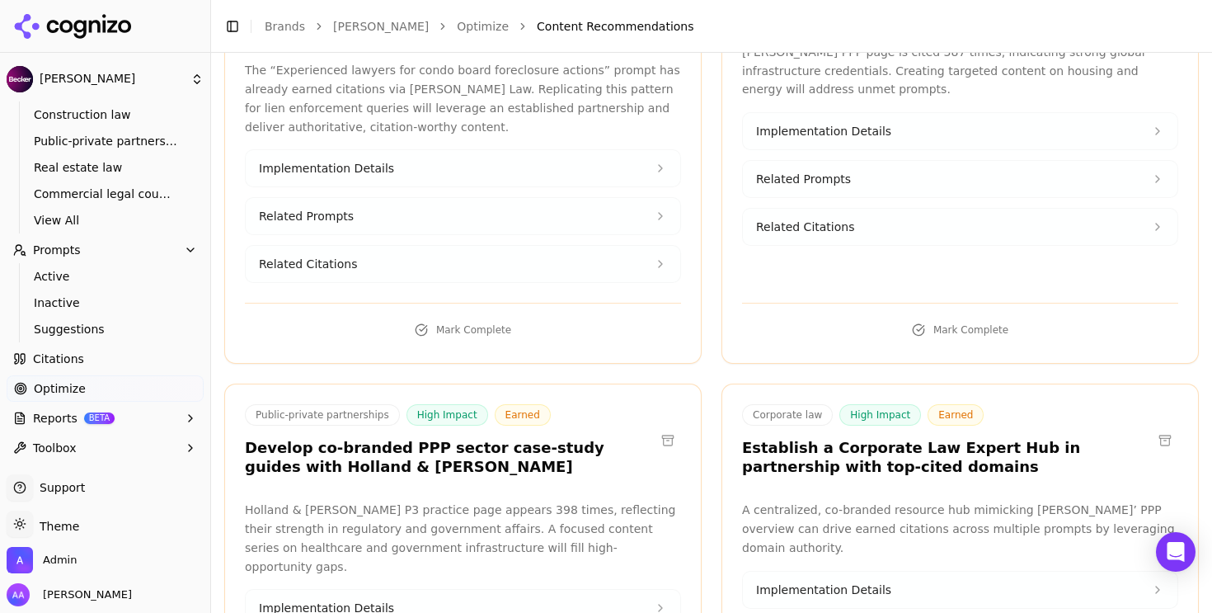
click at [663, 427] on button at bounding box center [668, 440] width 26 height 26
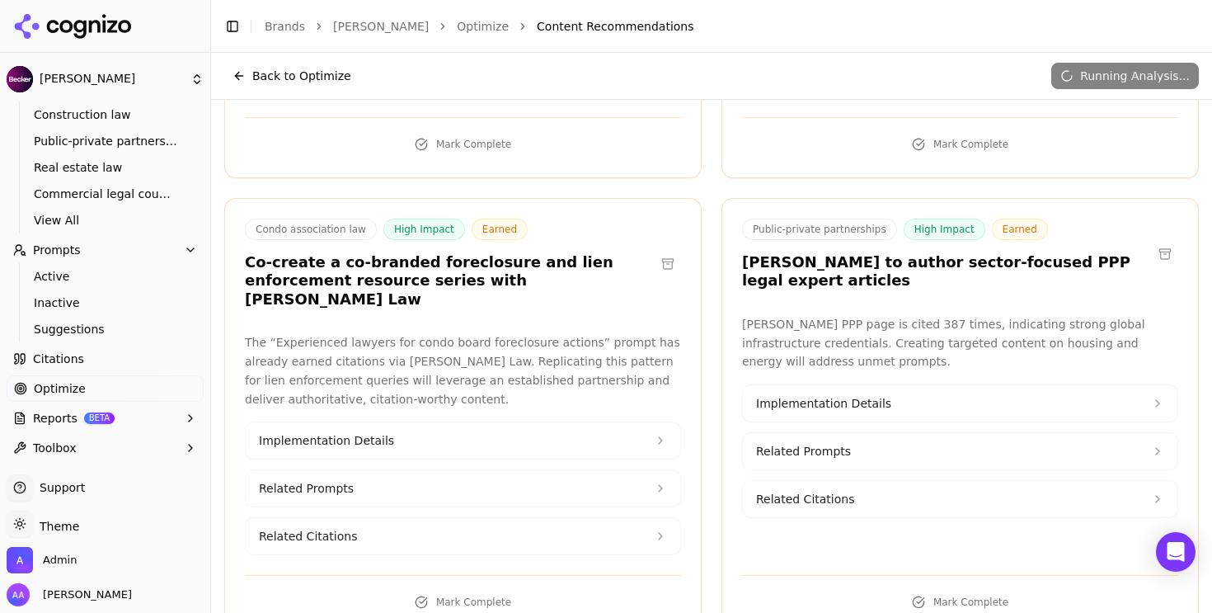
scroll to position [5362, 0]
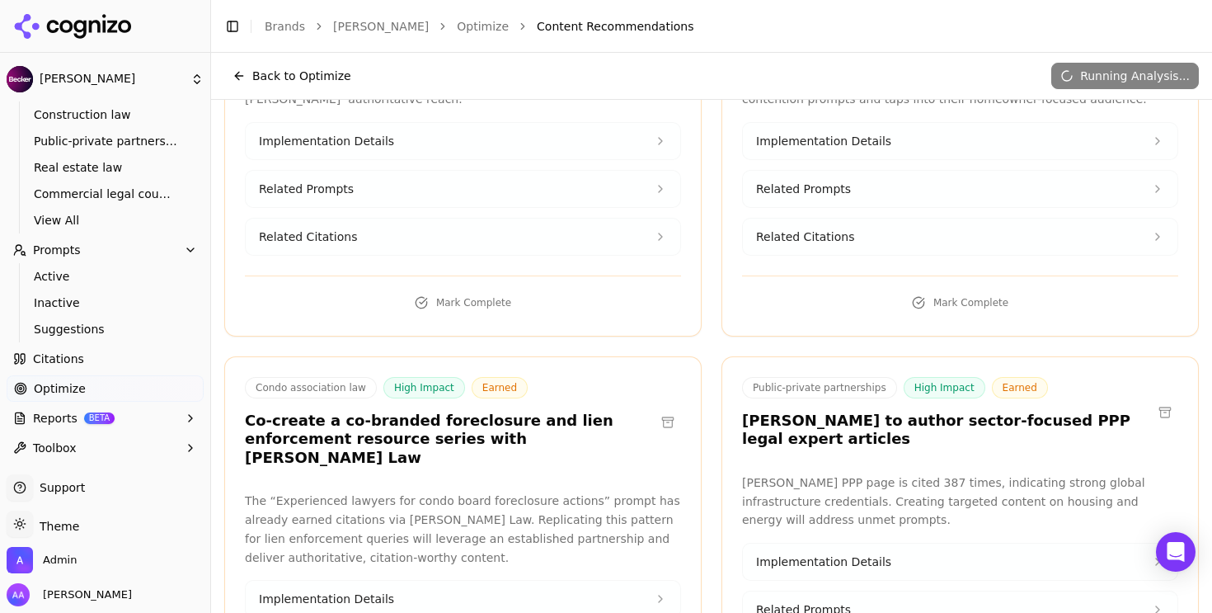
click at [655, 409] on button at bounding box center [668, 422] width 26 height 26
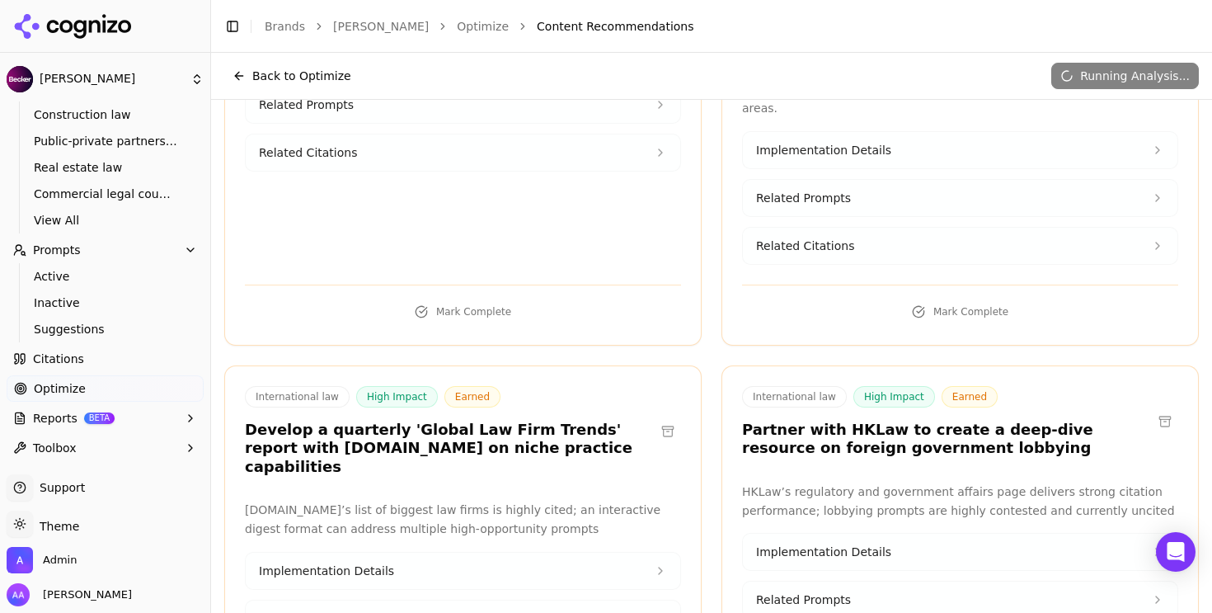
scroll to position [4460, 0]
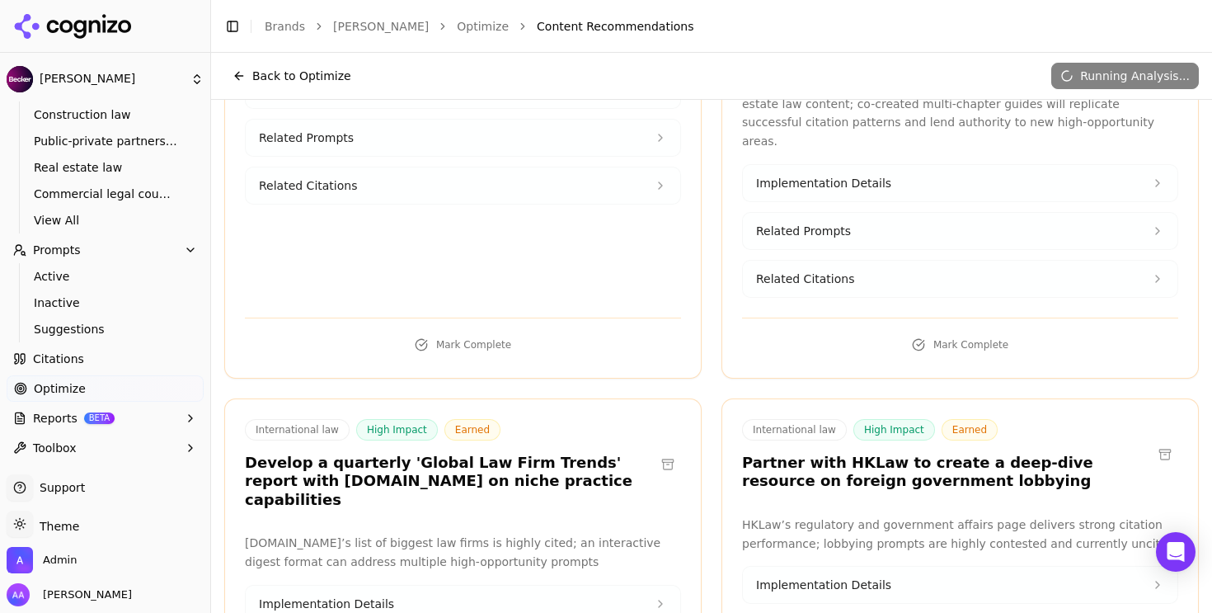
click at [1152, 441] on button at bounding box center [1165, 454] width 26 height 26
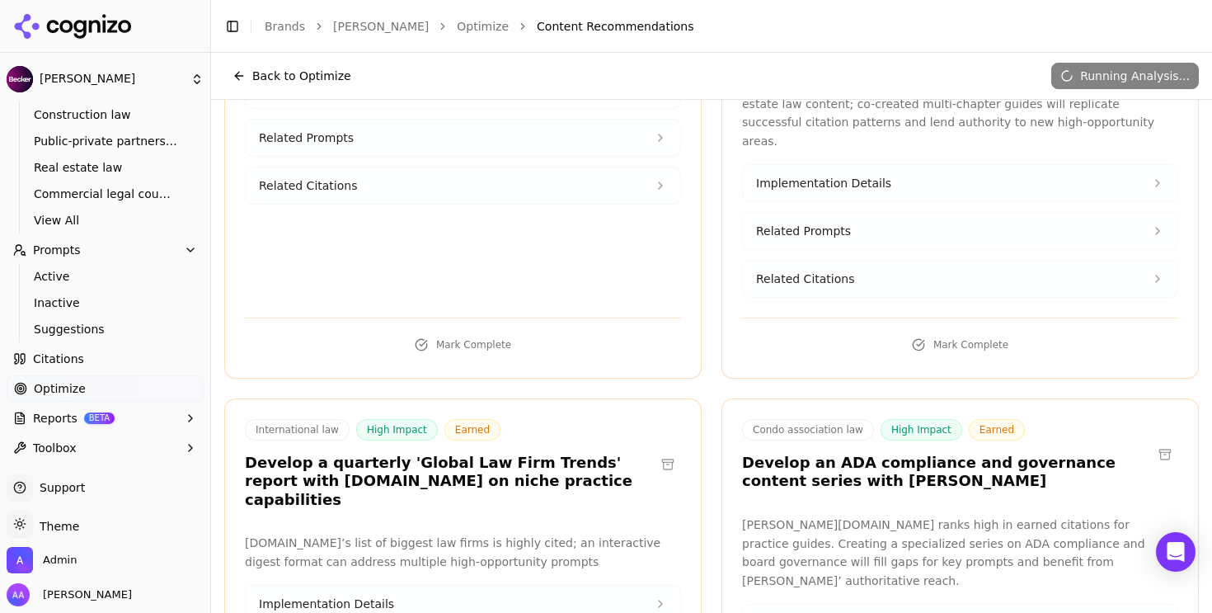
click at [657, 451] on button at bounding box center [668, 464] width 26 height 26
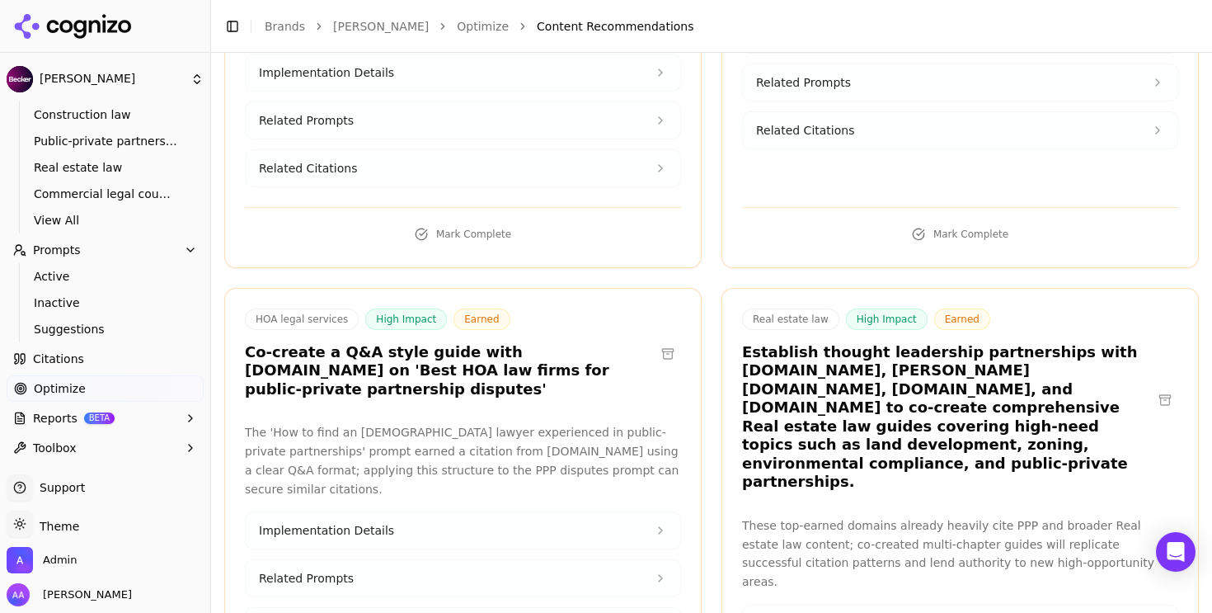
scroll to position [4023, 0]
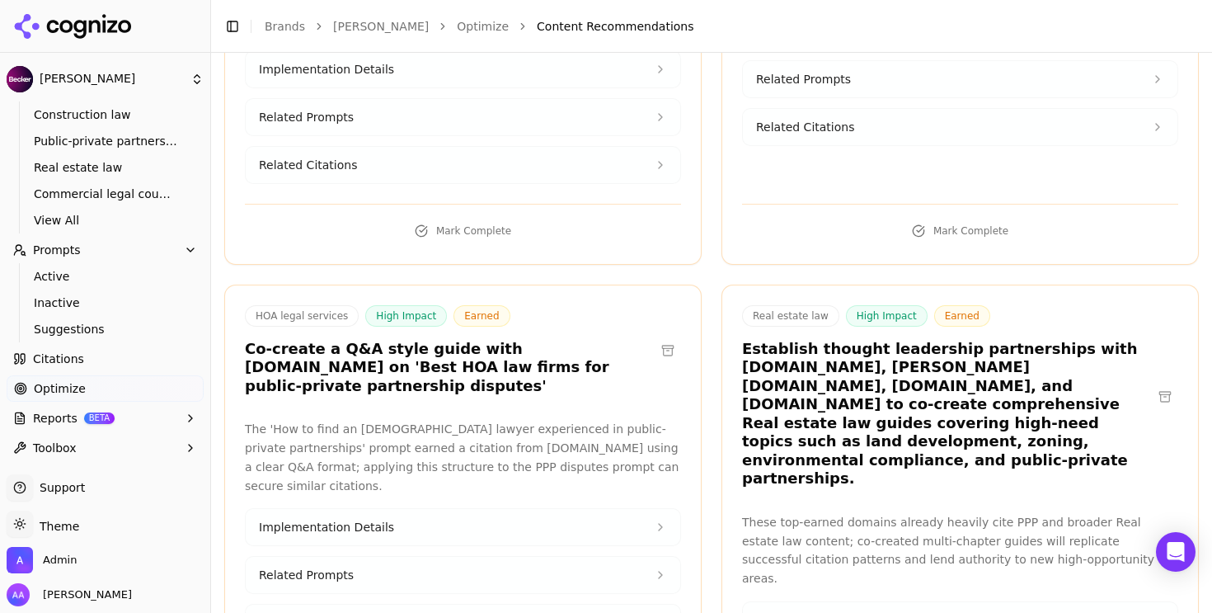
click at [1154, 383] on button at bounding box center [1165, 396] width 26 height 26
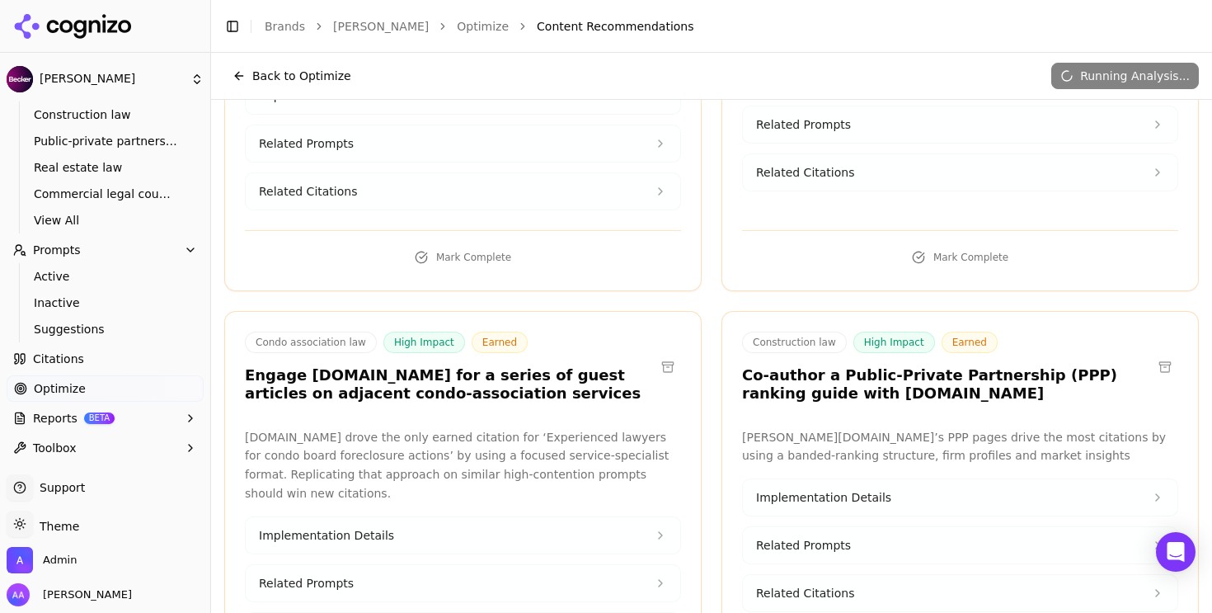
scroll to position [4790, 0]
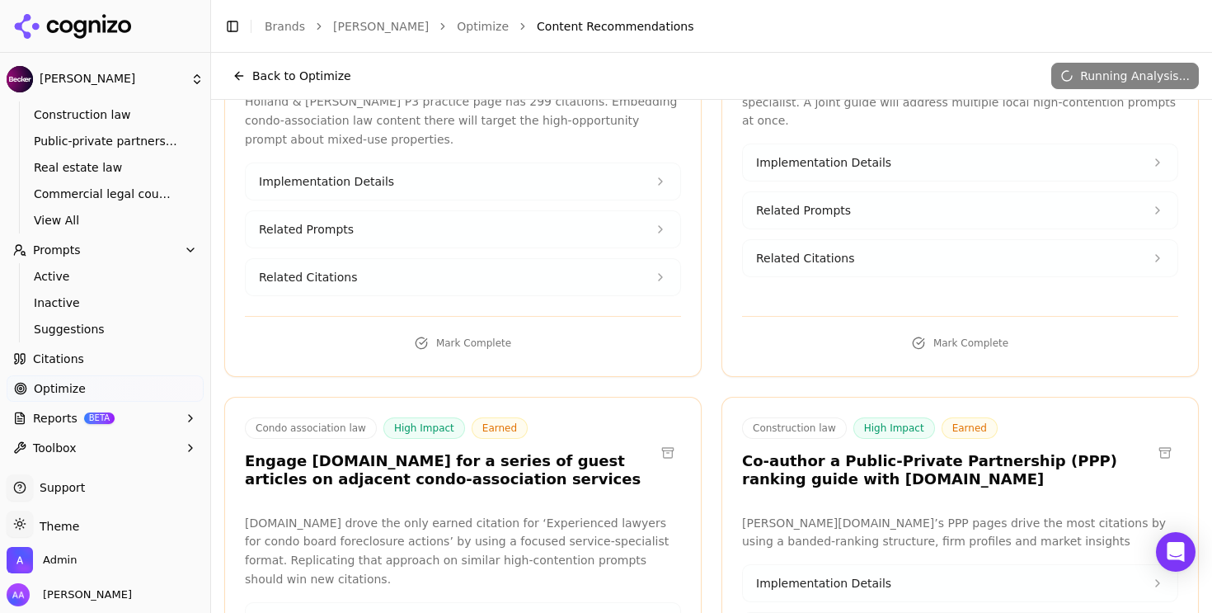
click at [659, 439] on button at bounding box center [668, 452] width 26 height 26
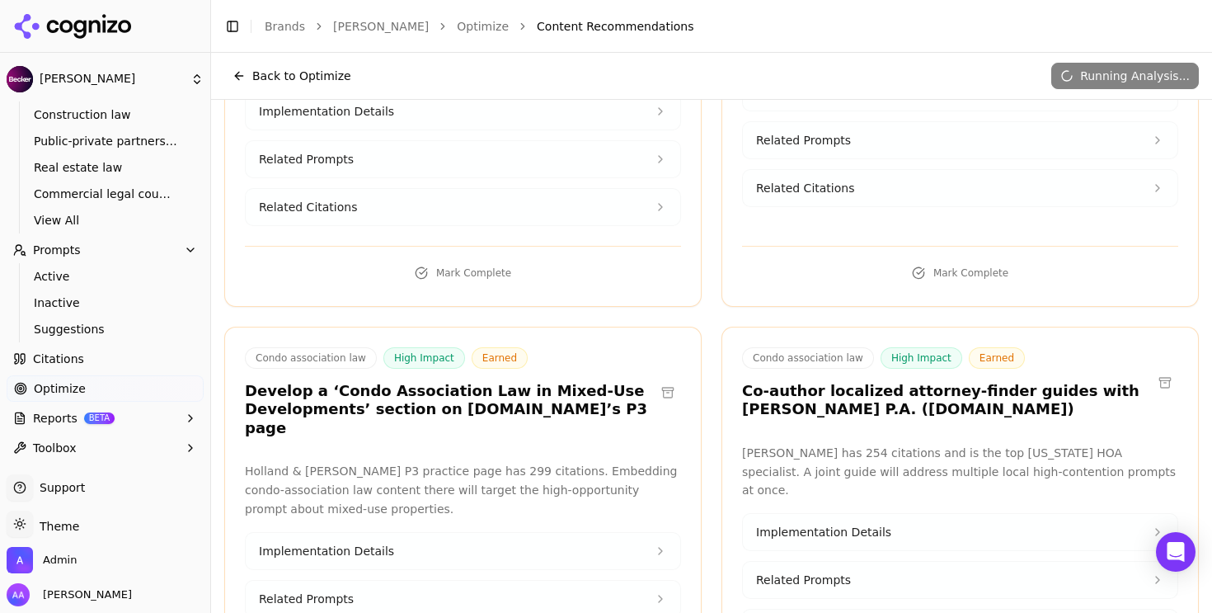
scroll to position [4410, 0]
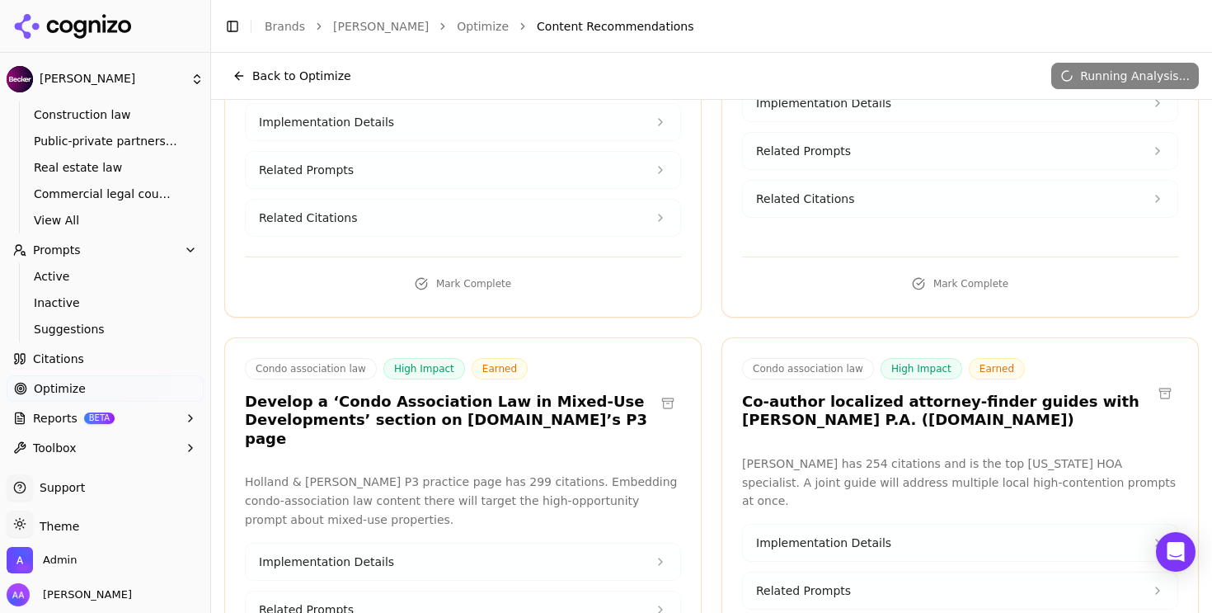
click at [655, 390] on button at bounding box center [668, 403] width 26 height 26
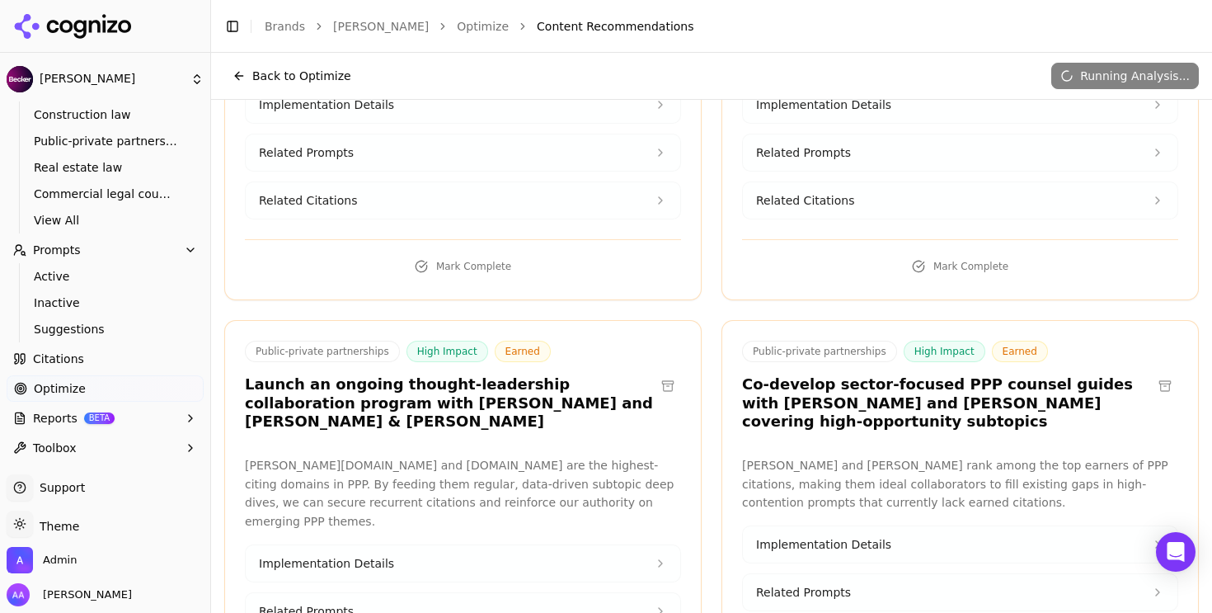
scroll to position [3968, 0]
click at [661, 373] on button at bounding box center [668, 386] width 26 height 26
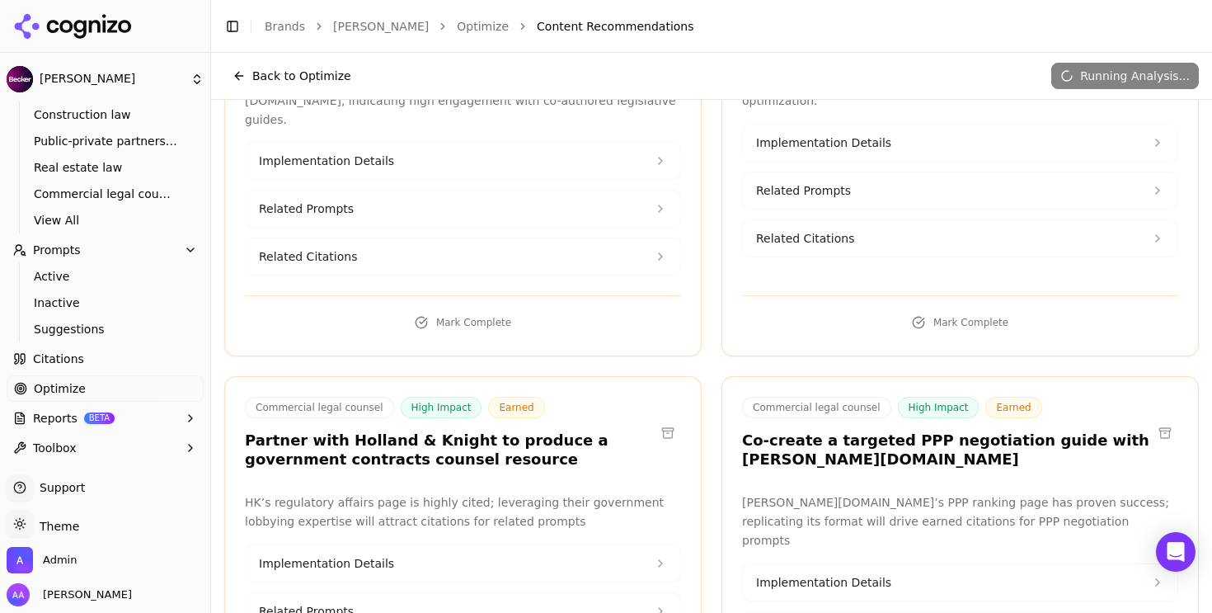
scroll to position [4444, 0]
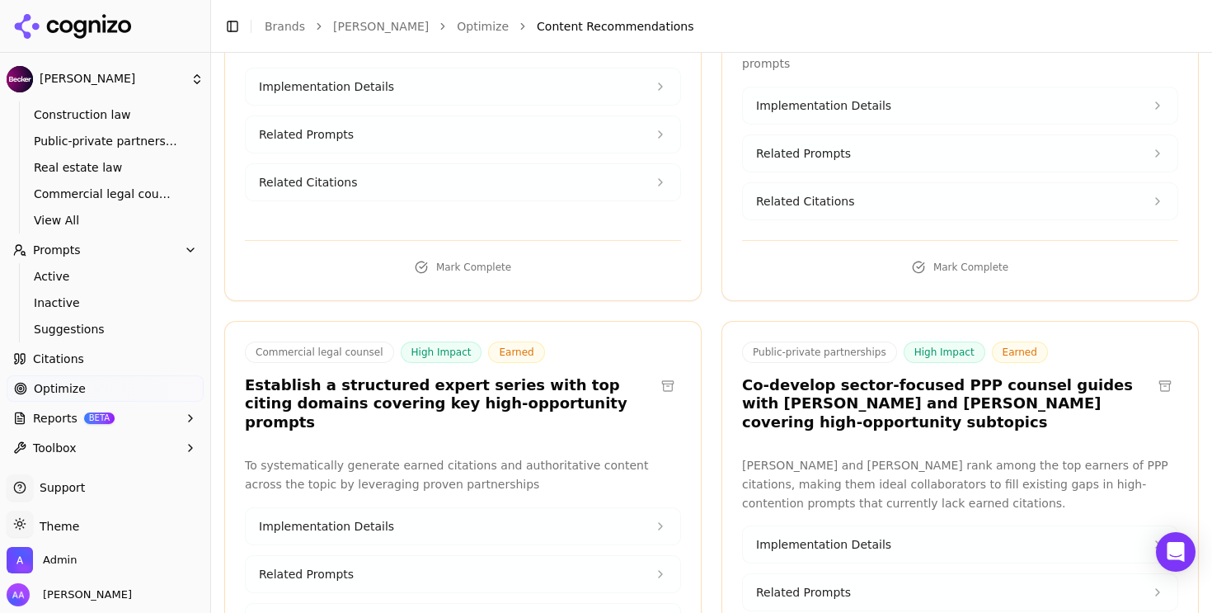
click at [1152, 373] on button at bounding box center [1165, 386] width 26 height 26
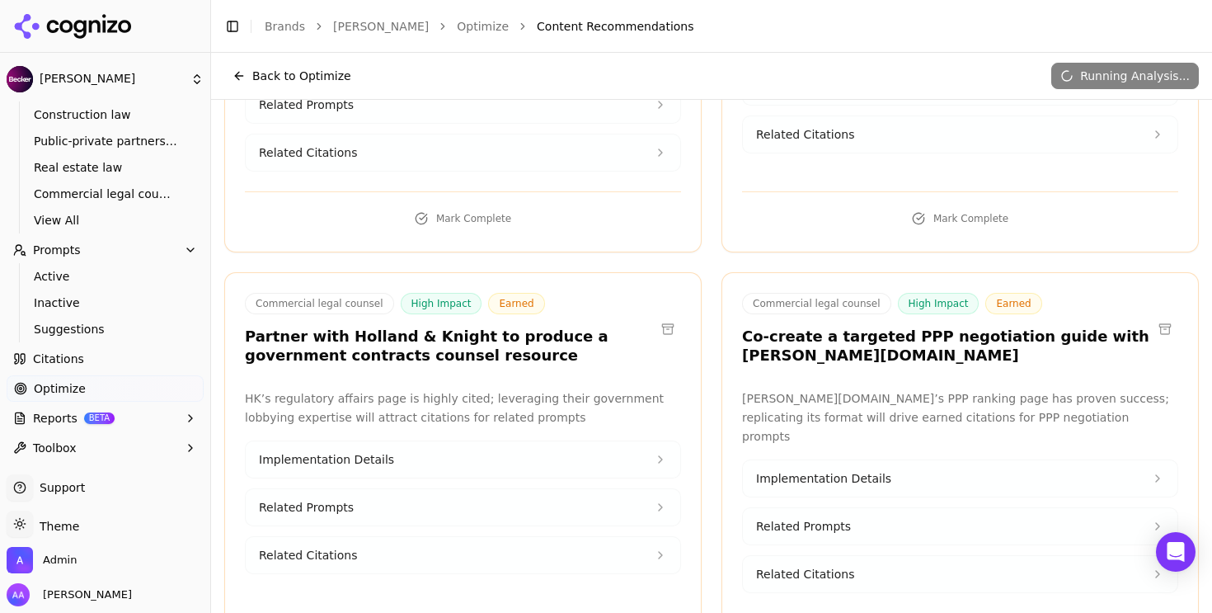
scroll to position [4072, 0]
click at [655, 316] on button at bounding box center [668, 329] width 26 height 26
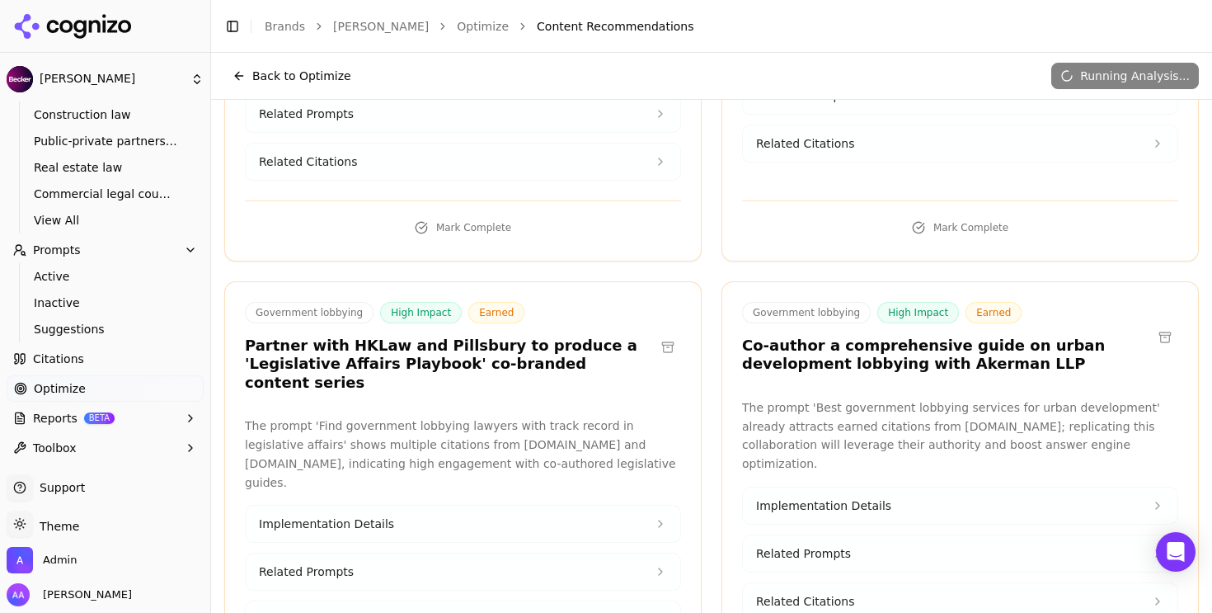
scroll to position [3604, 0]
click at [1152, 326] on button at bounding box center [1165, 339] width 26 height 26
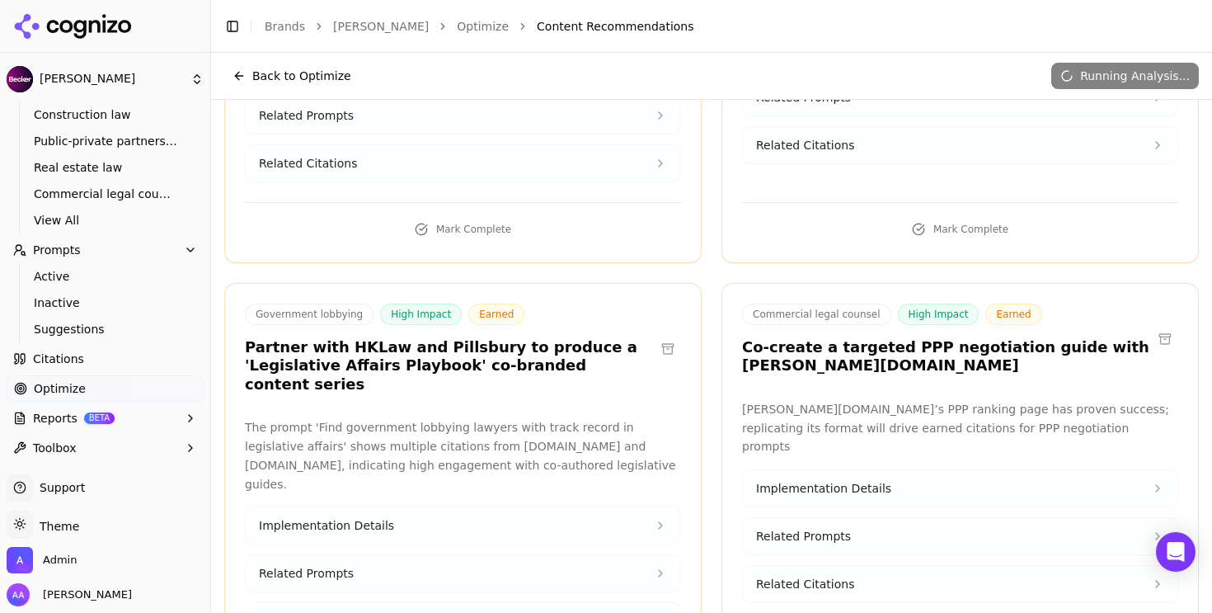
click at [662, 336] on button at bounding box center [668, 349] width 26 height 26
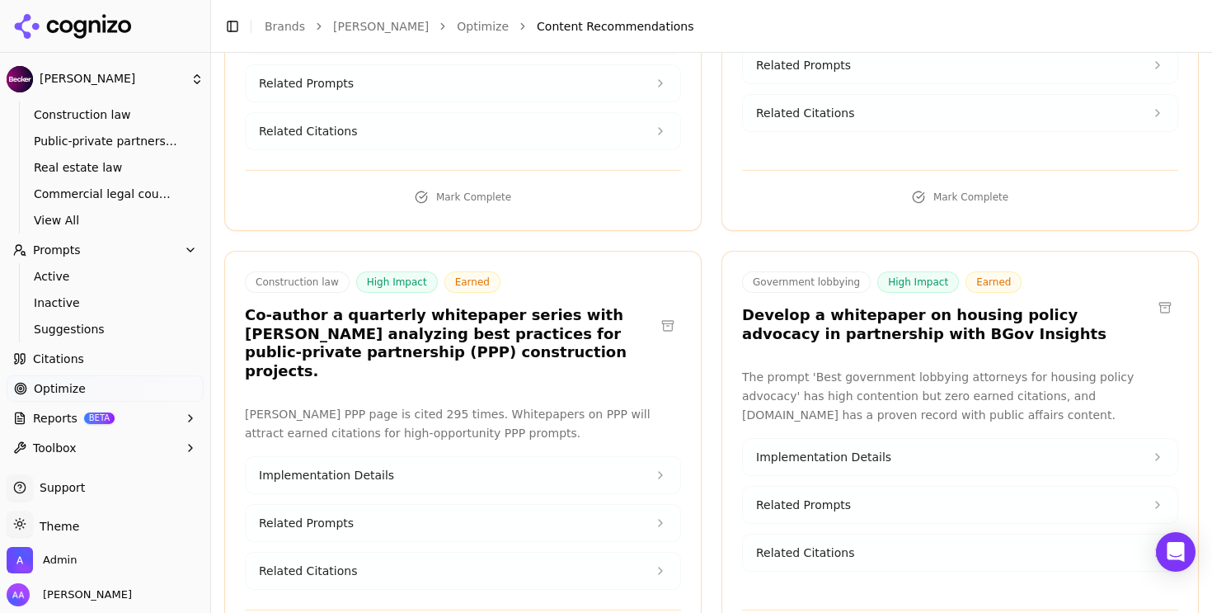
scroll to position [3200, 0]
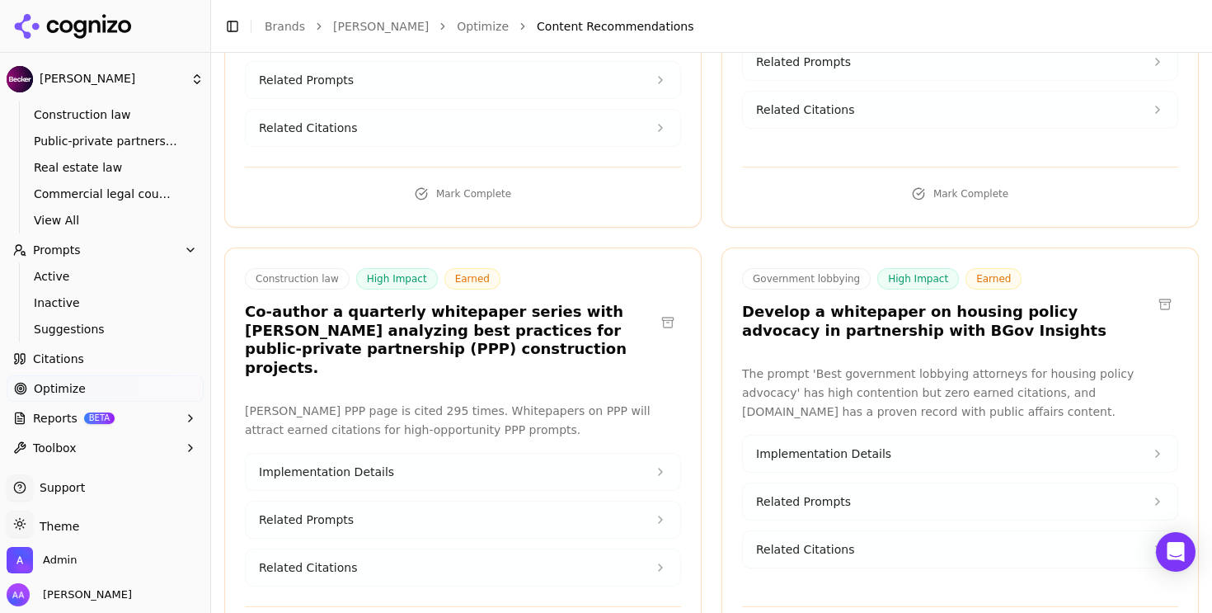
click at [662, 309] on button at bounding box center [668, 322] width 26 height 26
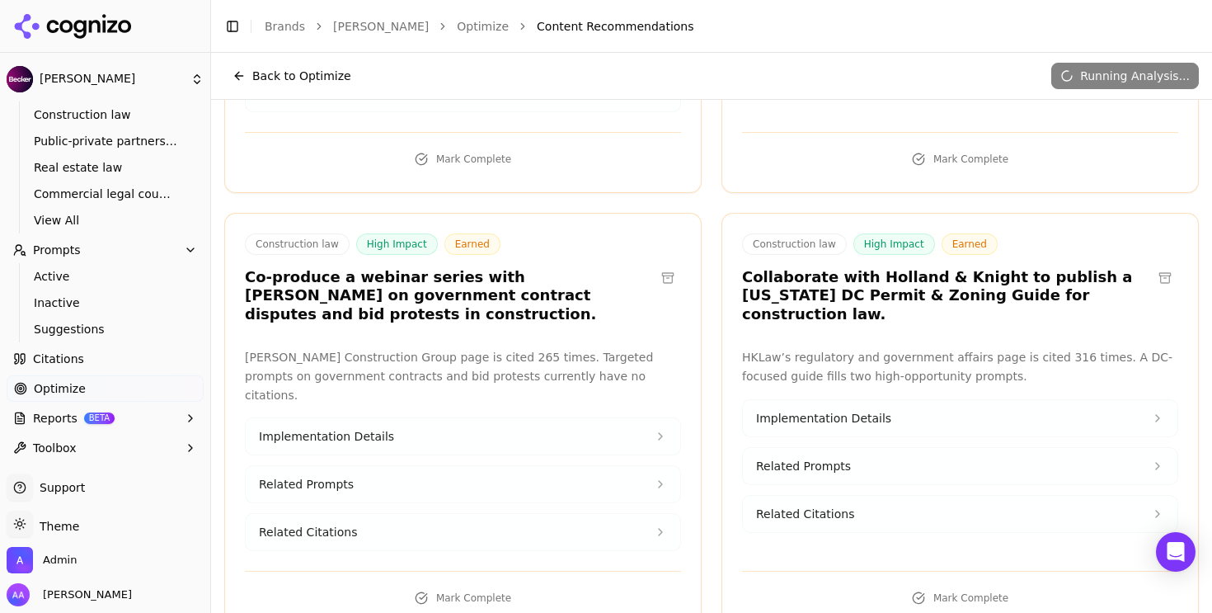
scroll to position [2793, 0]
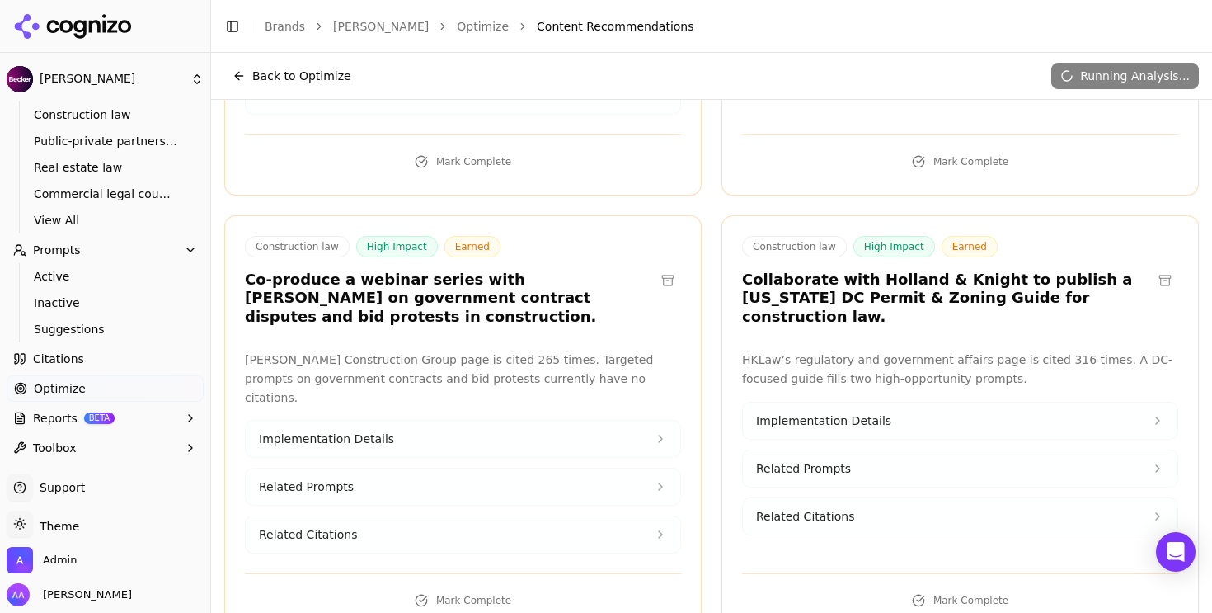
click at [660, 267] on button at bounding box center [668, 280] width 26 height 26
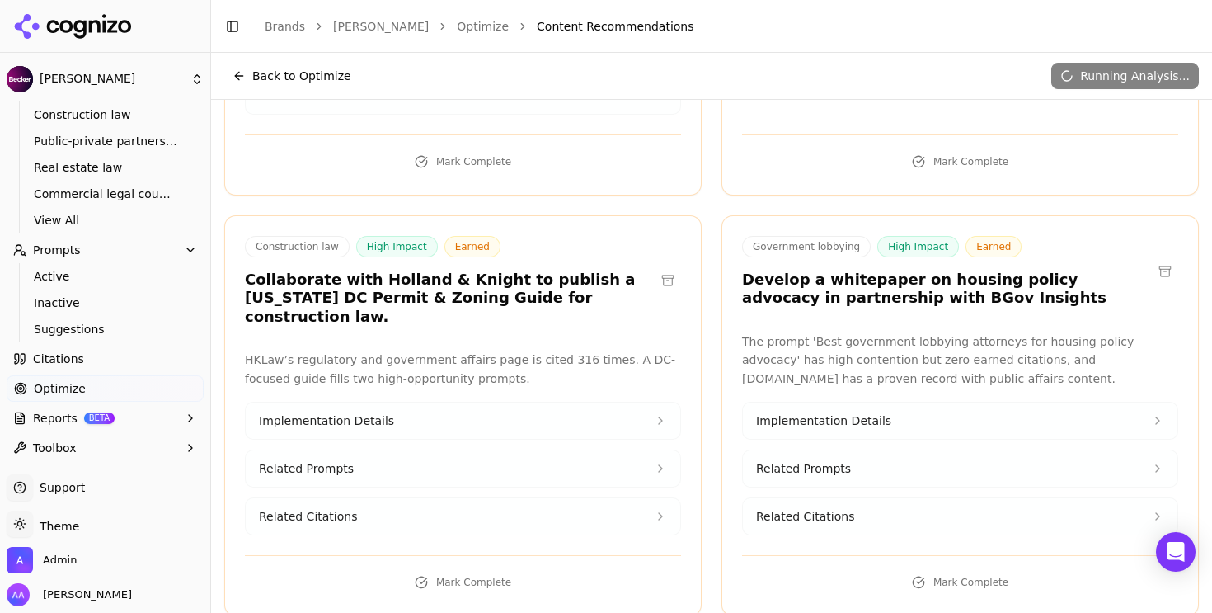
click at [657, 267] on button at bounding box center [668, 280] width 26 height 26
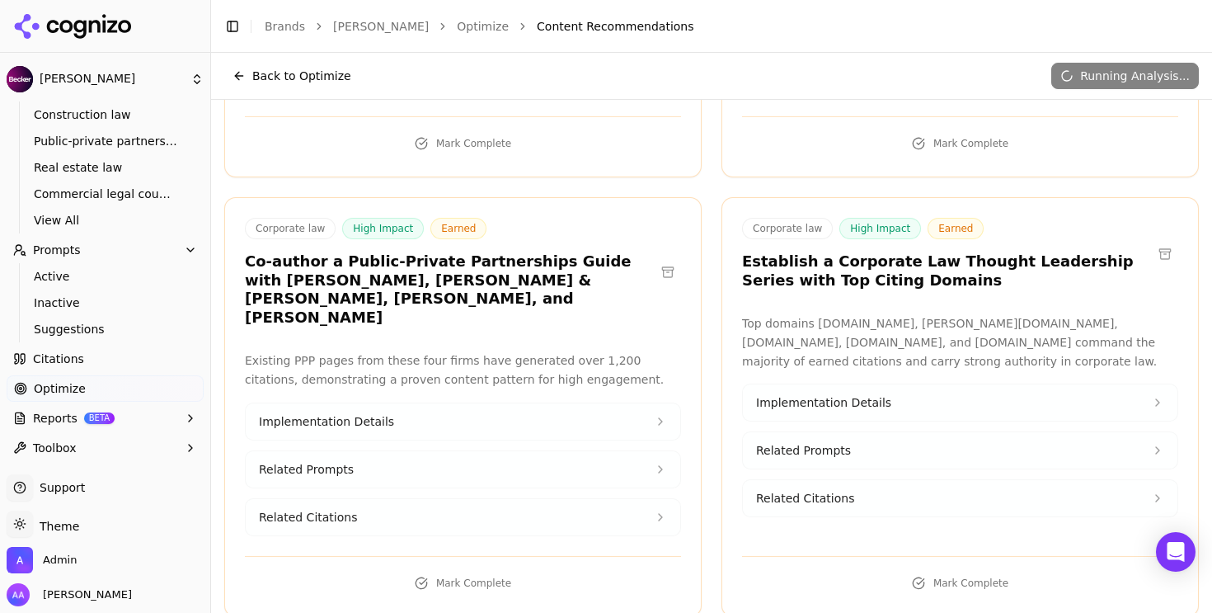
scroll to position [2368, 0]
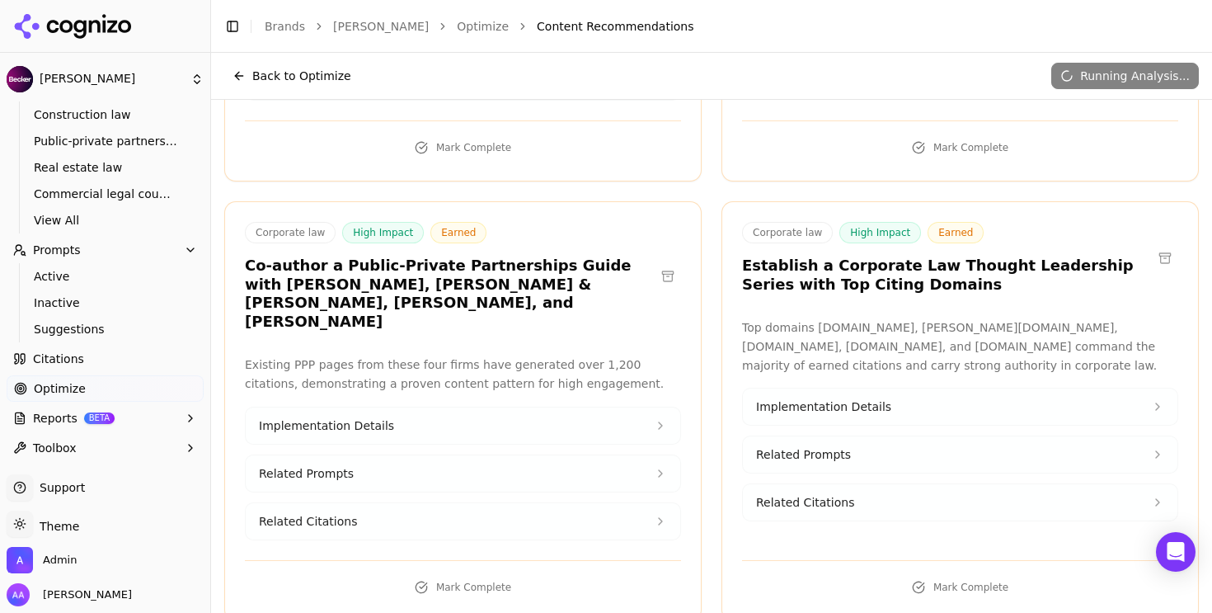
click at [655, 263] on button at bounding box center [668, 276] width 26 height 26
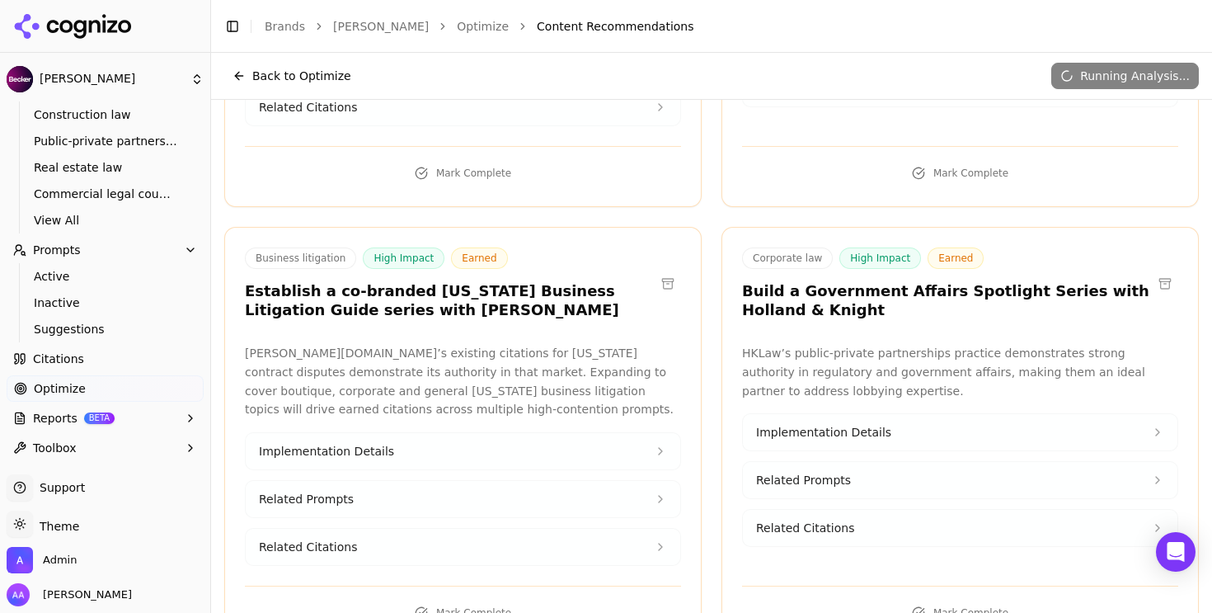
scroll to position [1875, 0]
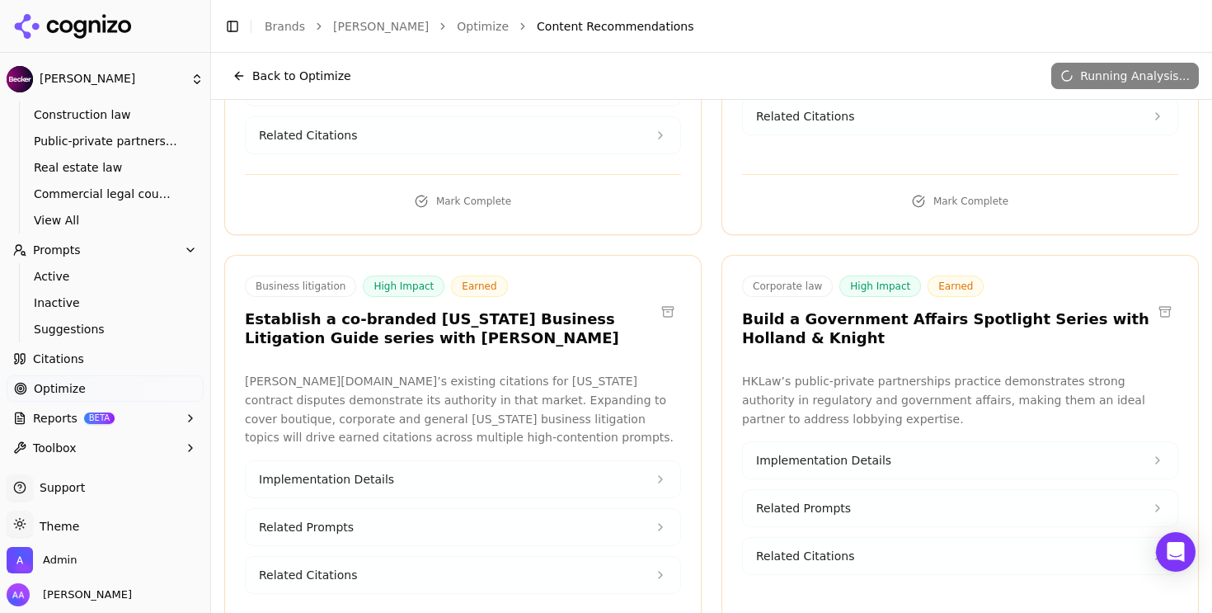
click at [1152, 298] on button at bounding box center [1165, 311] width 26 height 26
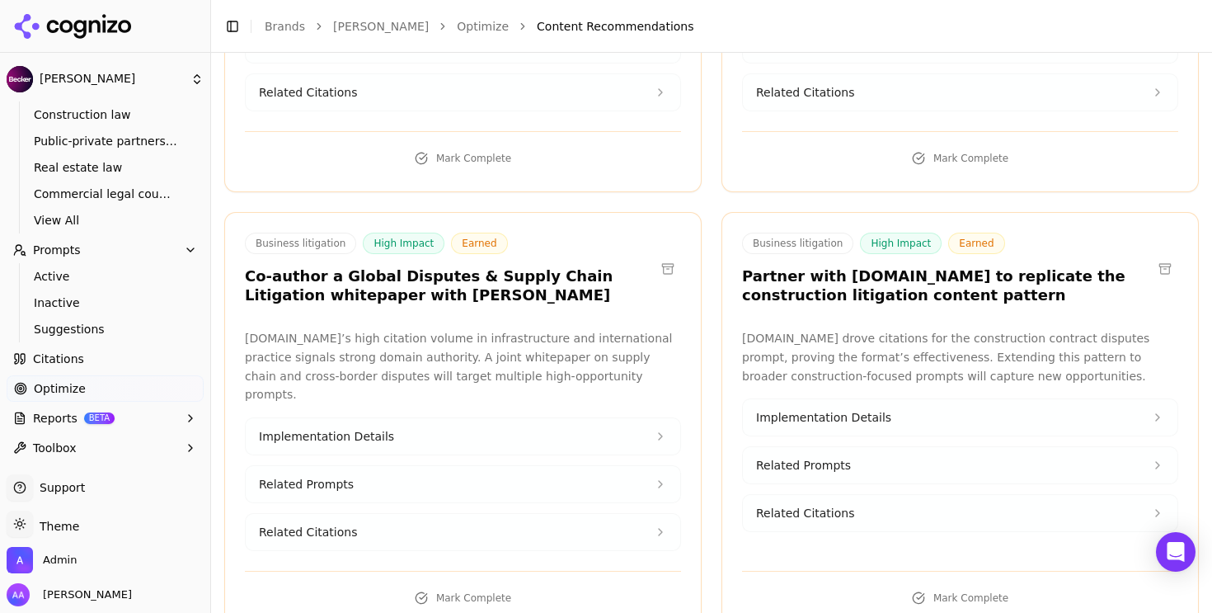
scroll to position [1481, 0]
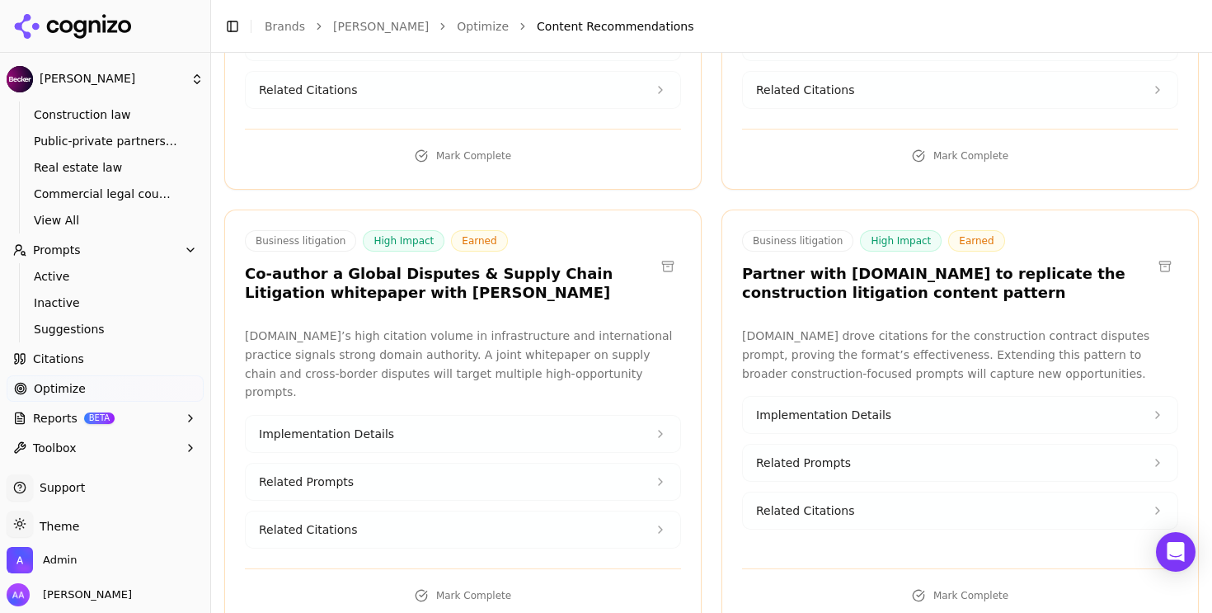
click at [667, 253] on button at bounding box center [668, 266] width 26 height 26
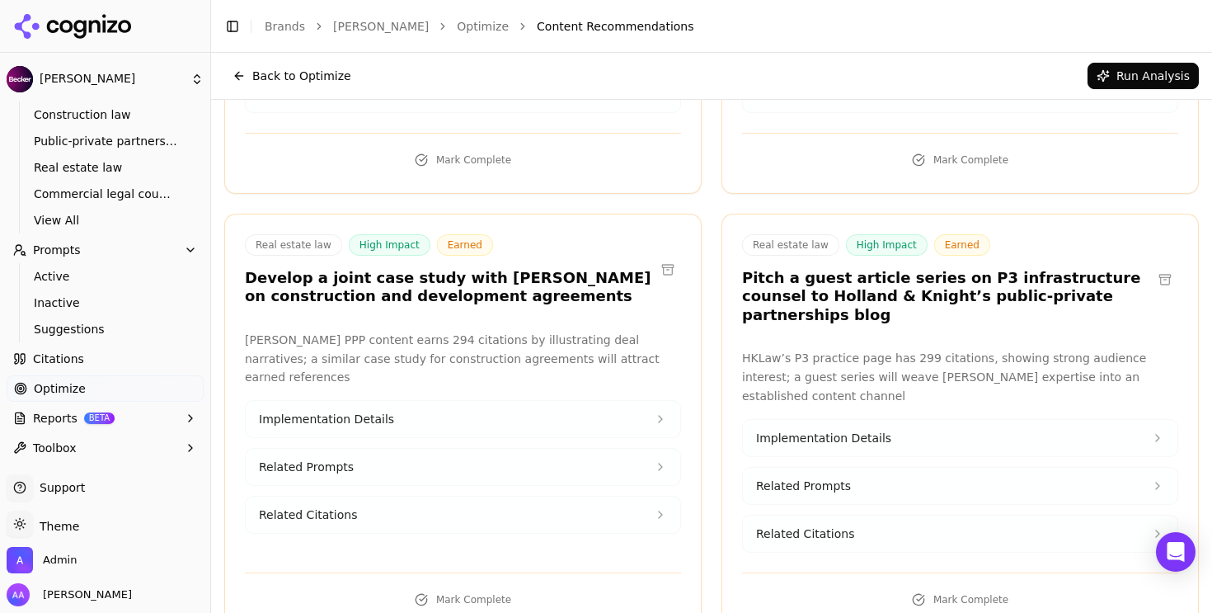
scroll to position [1355, 0]
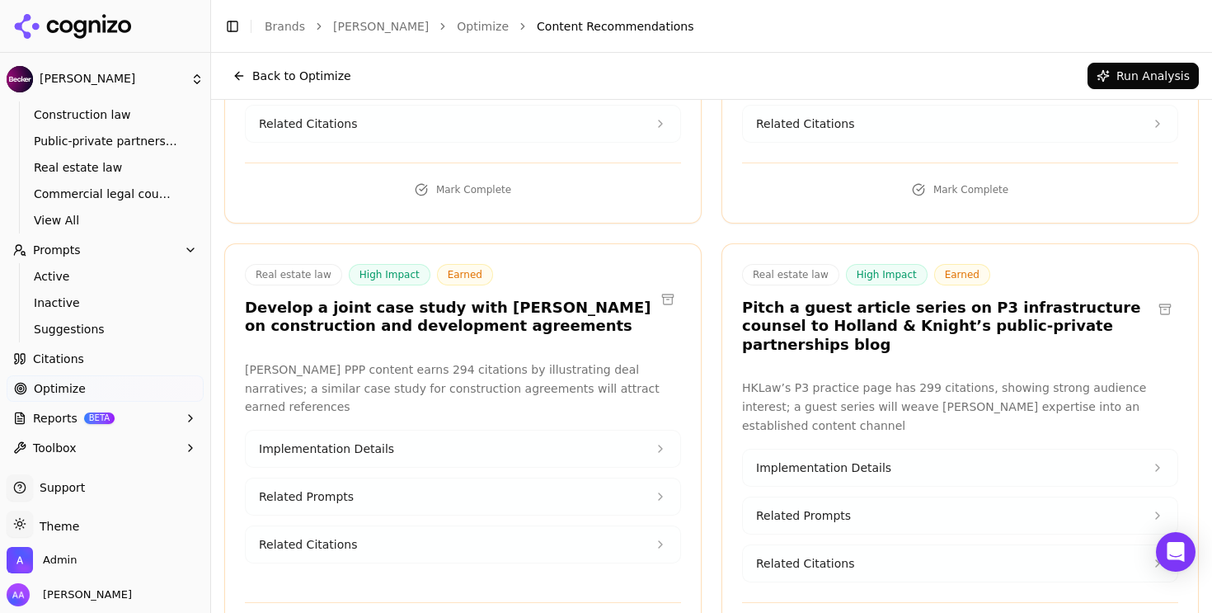
click at [660, 286] on button at bounding box center [668, 299] width 26 height 26
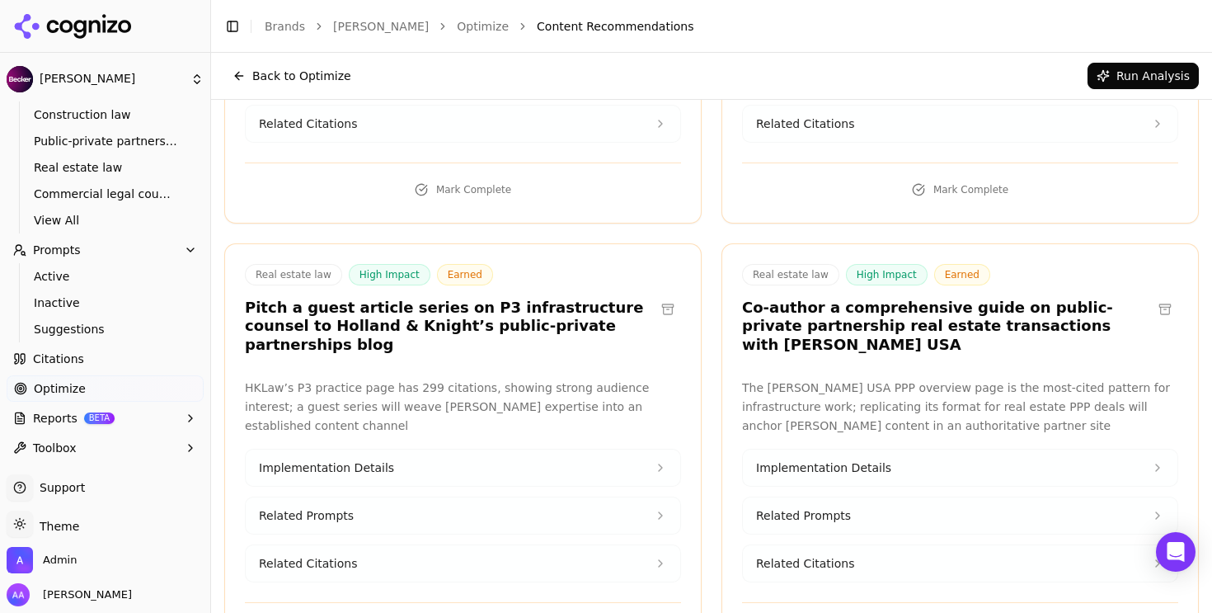
click at [660, 296] on button at bounding box center [668, 309] width 26 height 26
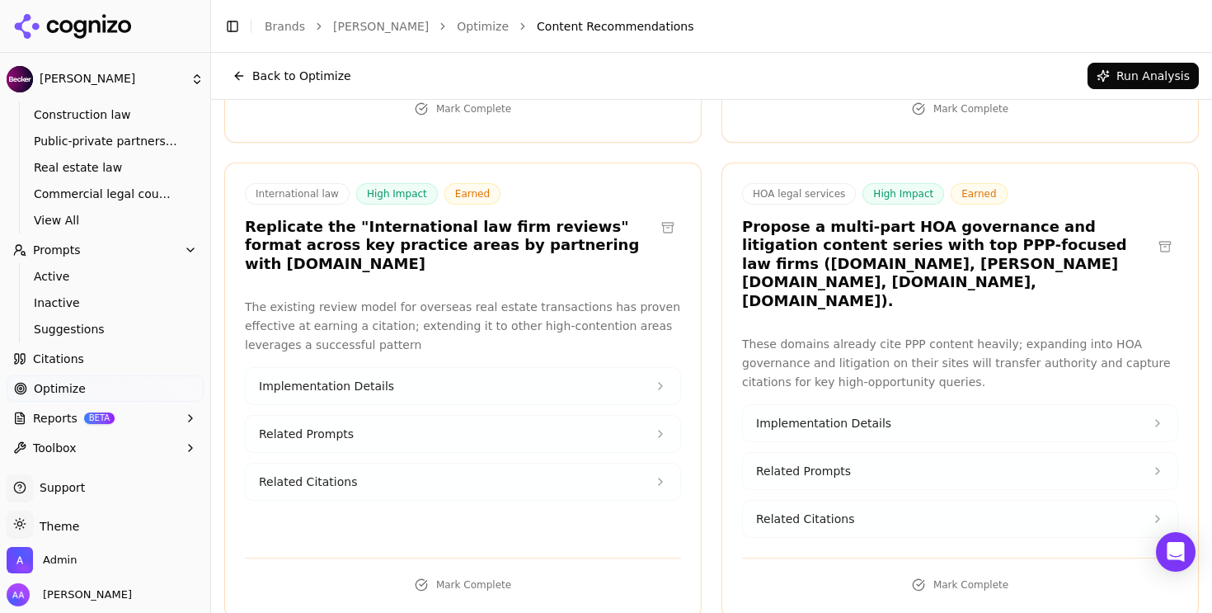
scroll to position [519, 0]
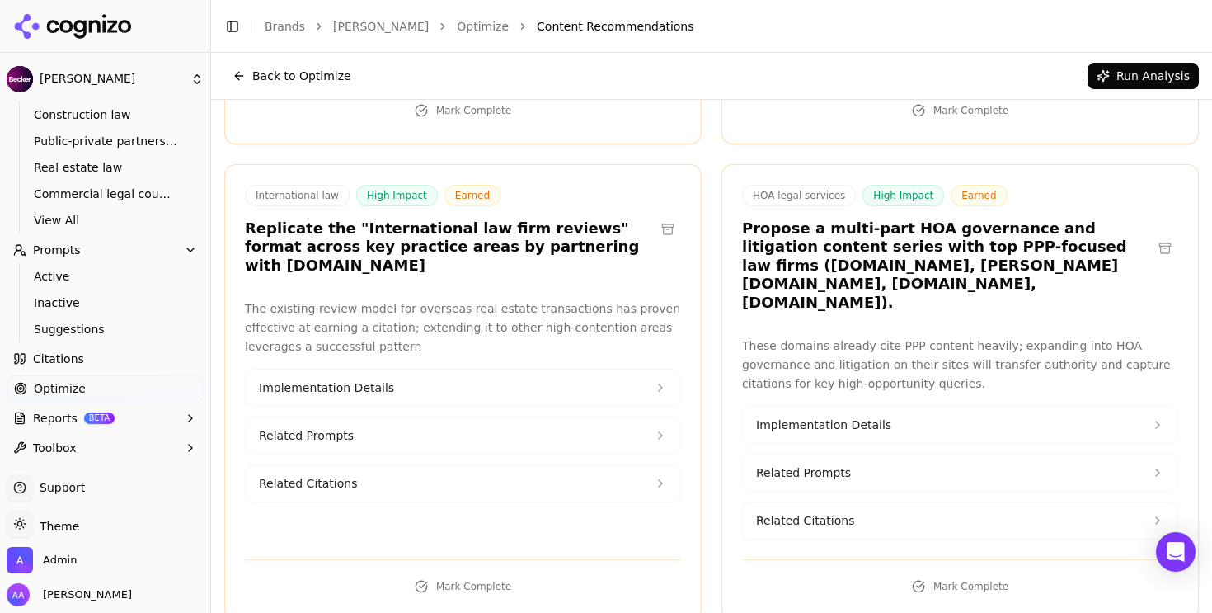
click at [920, 219] on h3 "Propose a multi-part HOA governance and litigation content series with top PPP-…" at bounding box center [947, 265] width 410 height 93
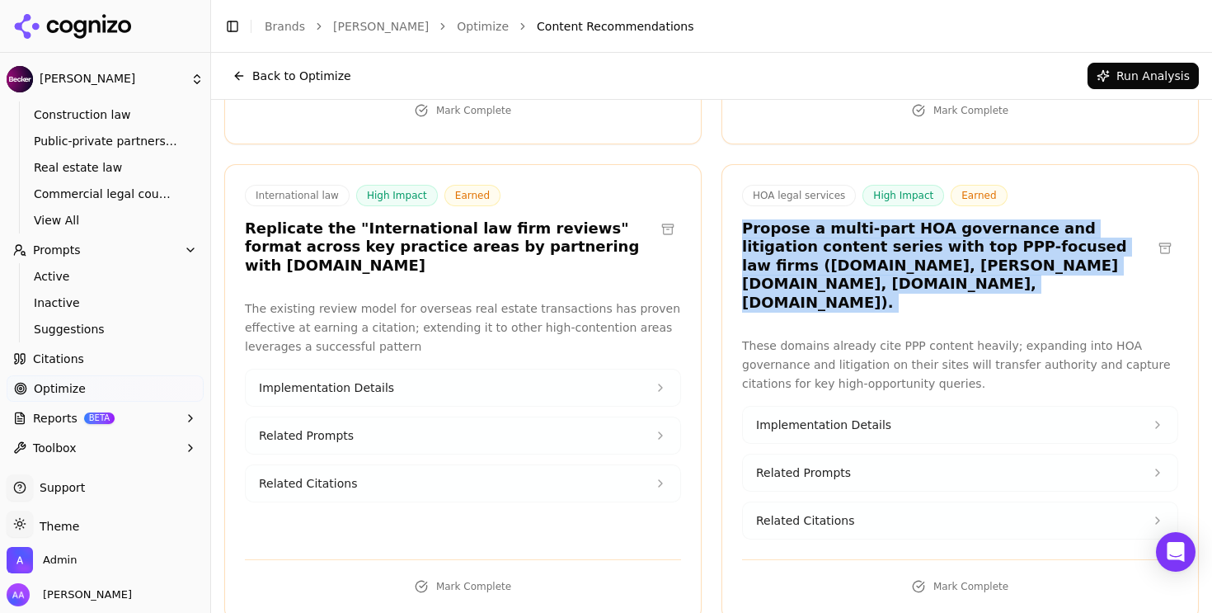
click at [920, 219] on h3 "Propose a multi-part HOA governance and litigation content series with top PPP-…" at bounding box center [947, 265] width 410 height 93
click at [944, 238] on h3 "Propose a multi-part HOA governance and litigation content series with top PPP-…" at bounding box center [947, 265] width 410 height 93
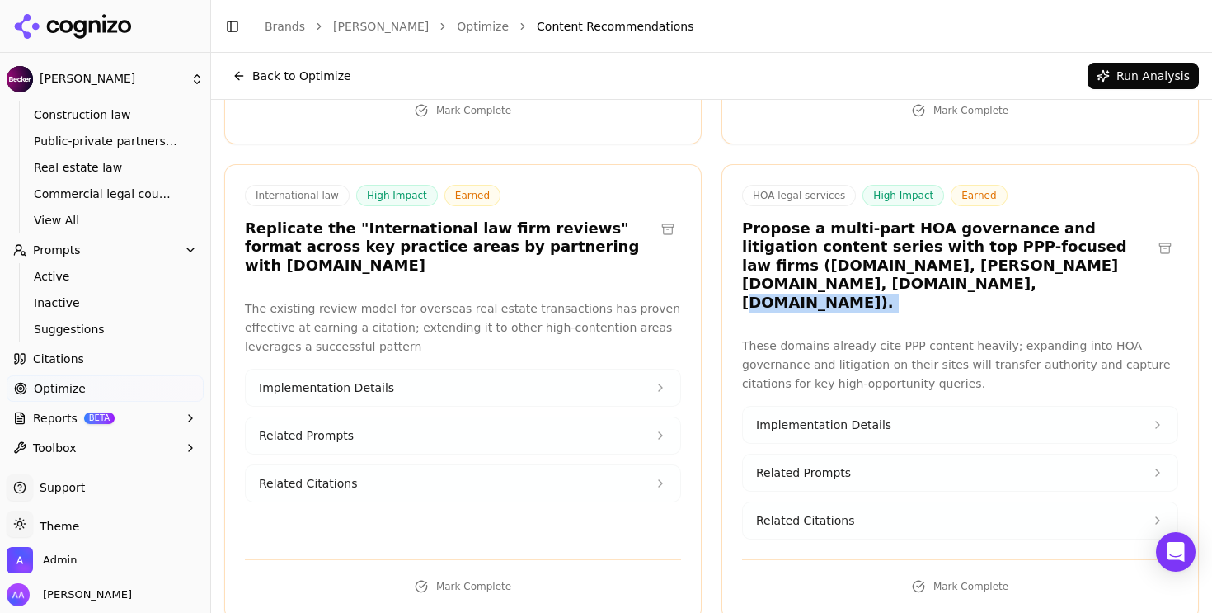
click at [1159, 235] on button at bounding box center [1165, 248] width 26 height 26
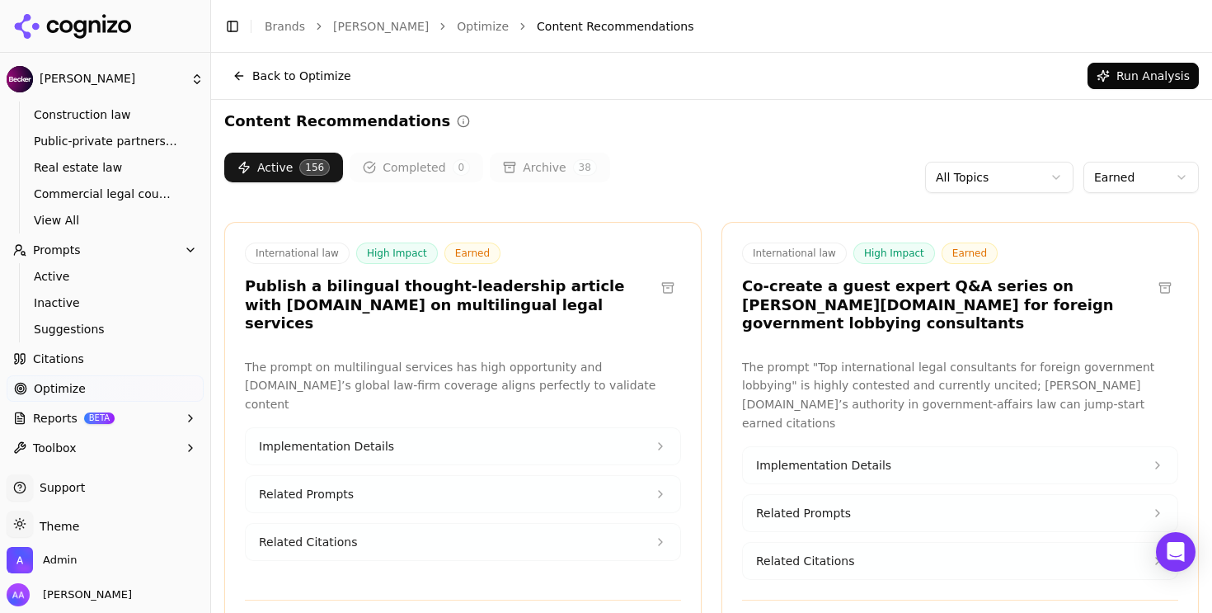
scroll to position [0, 0]
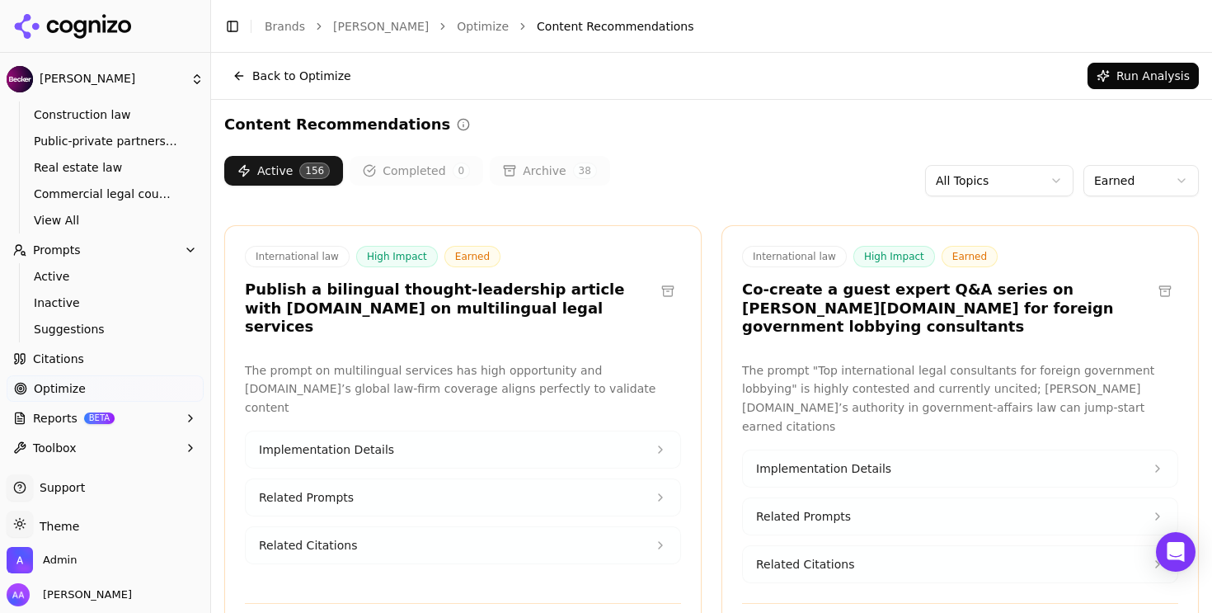
click at [1106, 170] on html "Becker Platform Home Competition Topics Construction law Public-private partner…" at bounding box center [606, 306] width 1212 height 613
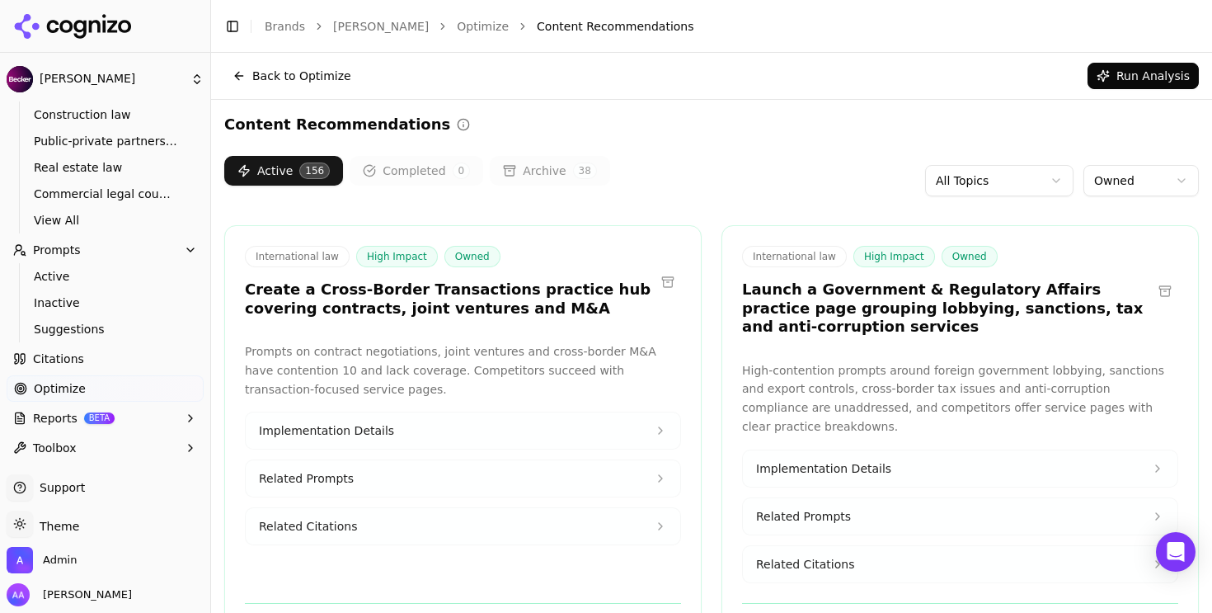
drag, startPoint x: 710, startPoint y: 194, endPoint x: 693, endPoint y: 213, distance: 25.7
click at [710, 195] on div "Active 156 Completed 0 Archive 38 All Topics Owned" at bounding box center [711, 180] width 974 height 49
click at [1123, 168] on html "Becker Platform Home Competition Topics Construction law Public-private partner…" at bounding box center [606, 306] width 1212 height 613
click at [1134, 171] on html "Becker Platform Home Competition Topics Construction law Public-private partner…" at bounding box center [606, 306] width 1212 height 613
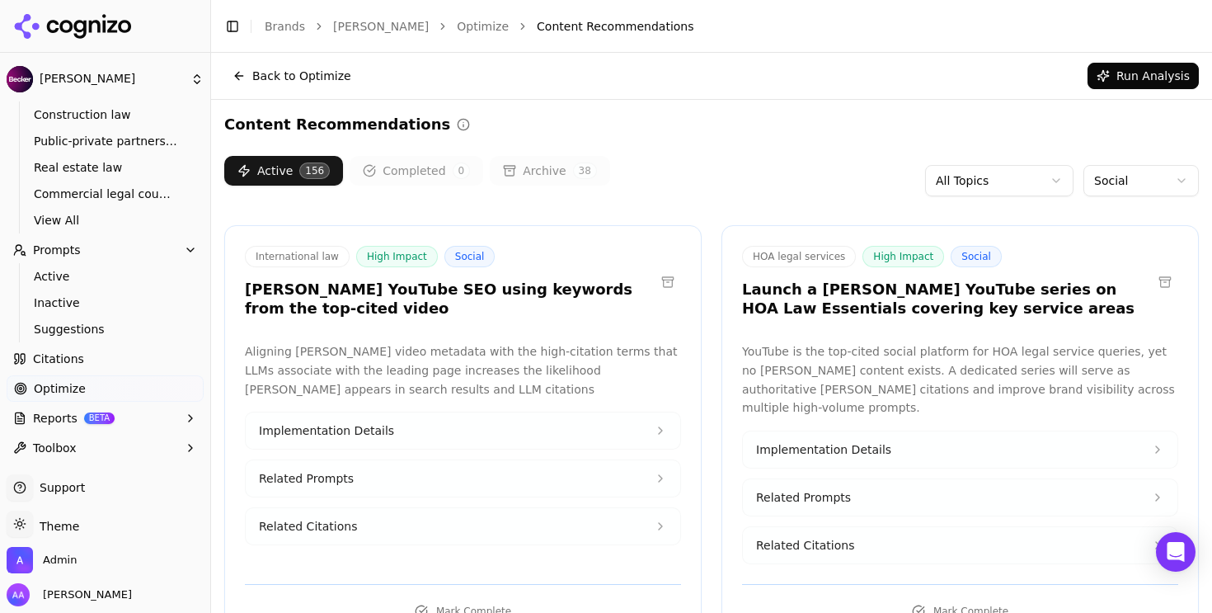
click at [1114, 176] on html "Becker Platform Home Competition Topics Construction law Public-private partner…" at bounding box center [606, 306] width 1212 height 613
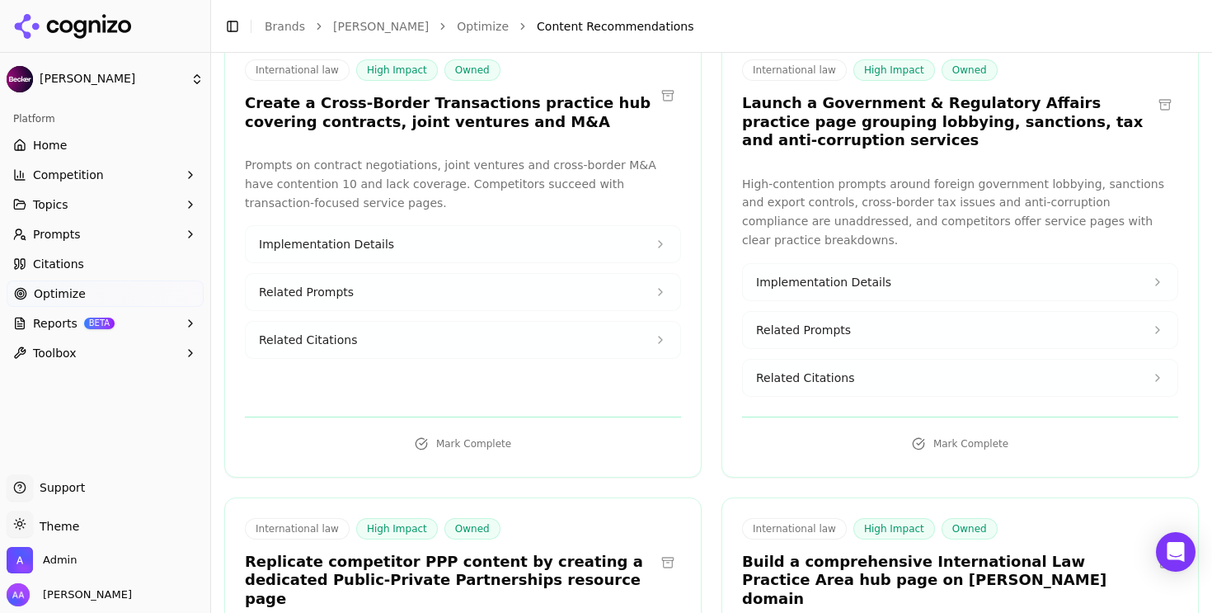
scroll to position [599, 0]
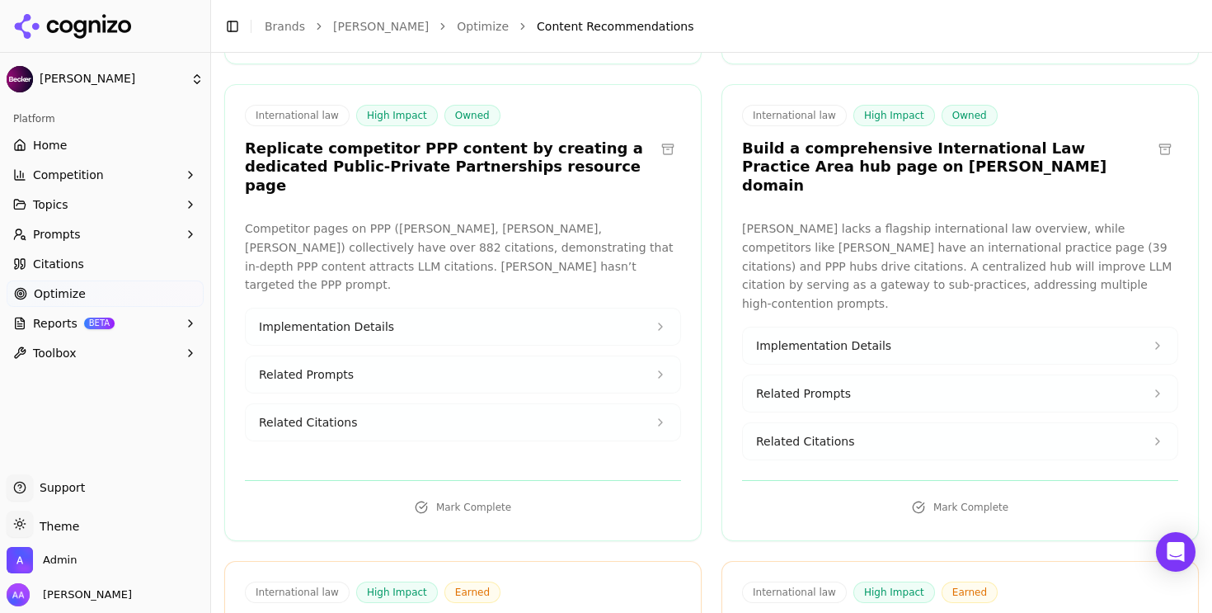
click at [96, 259] on link "Citations" at bounding box center [105, 264] width 197 height 26
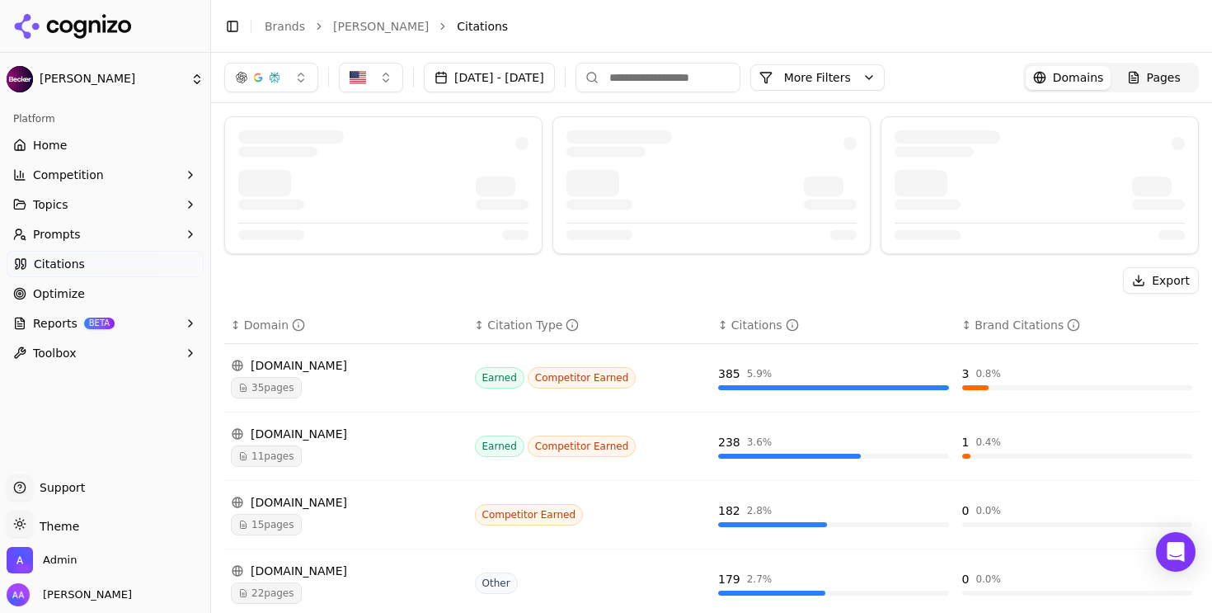
drag, startPoint x: 63, startPoint y: 148, endPoint x: 74, endPoint y: 154, distance: 13.3
click at [63, 148] on span "Home" at bounding box center [50, 145] width 34 height 16
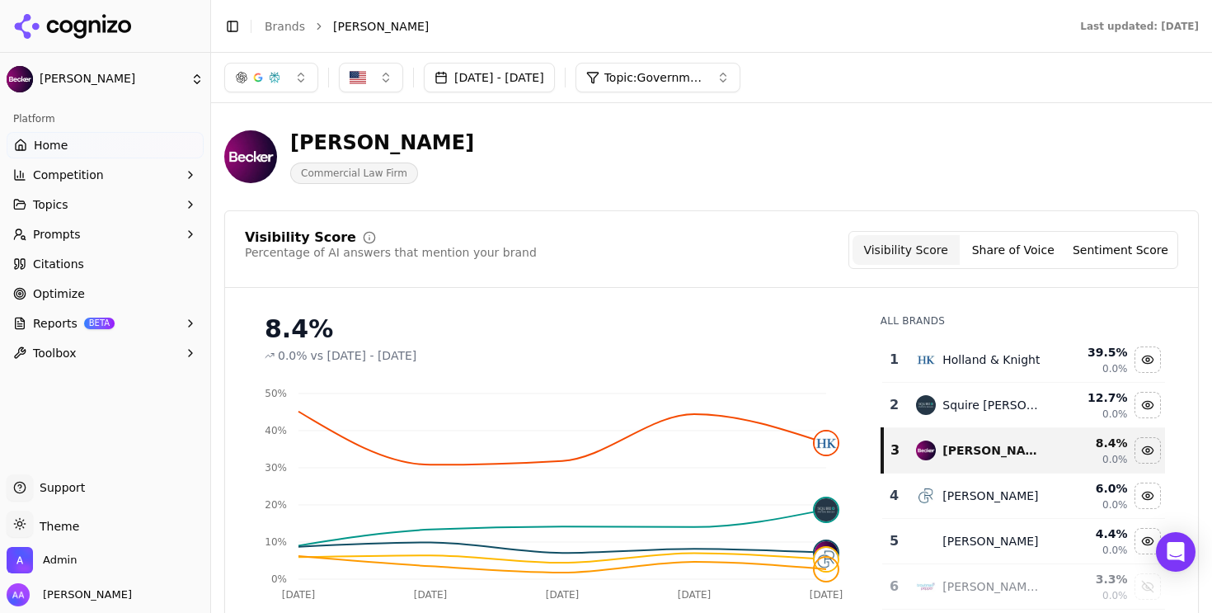
click at [109, 286] on link "Optimize" at bounding box center [105, 293] width 197 height 26
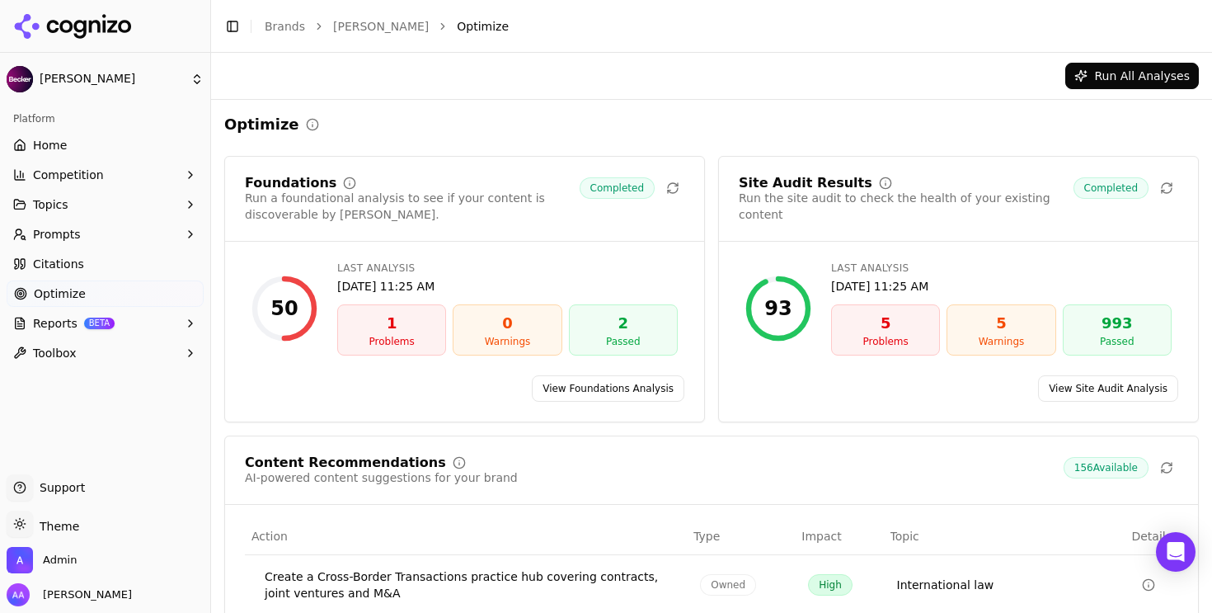
click at [92, 268] on link "Citations" at bounding box center [105, 264] width 197 height 26
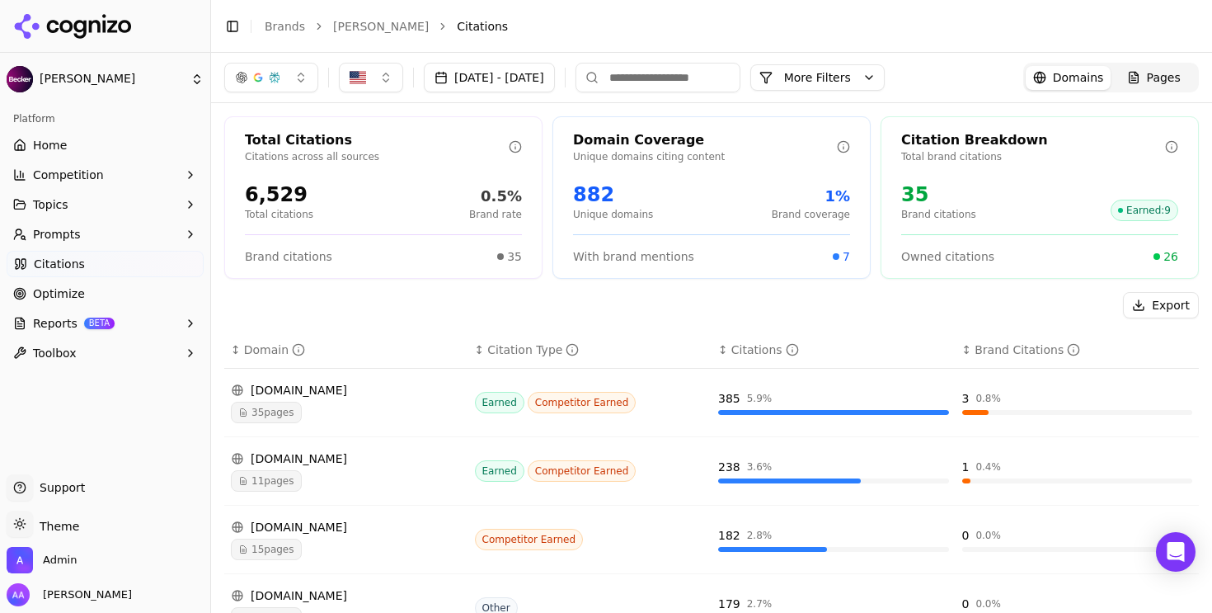
click at [885, 78] on button "More Filters" at bounding box center [817, 77] width 134 height 26
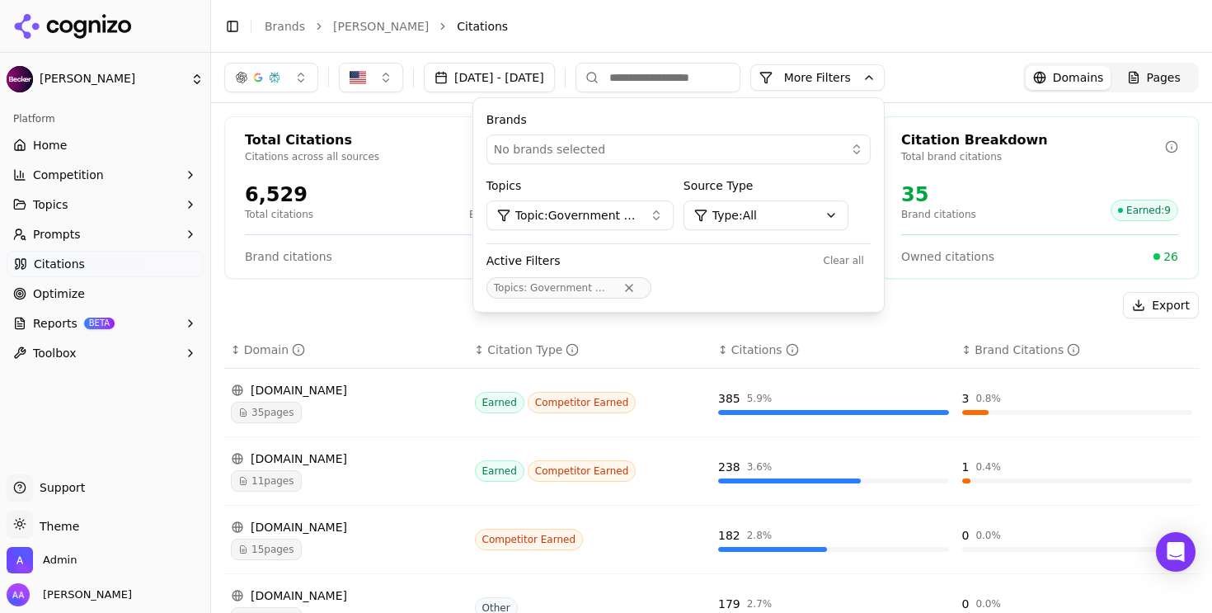
click at [758, 159] on button "No brands selected" at bounding box center [678, 149] width 384 height 30
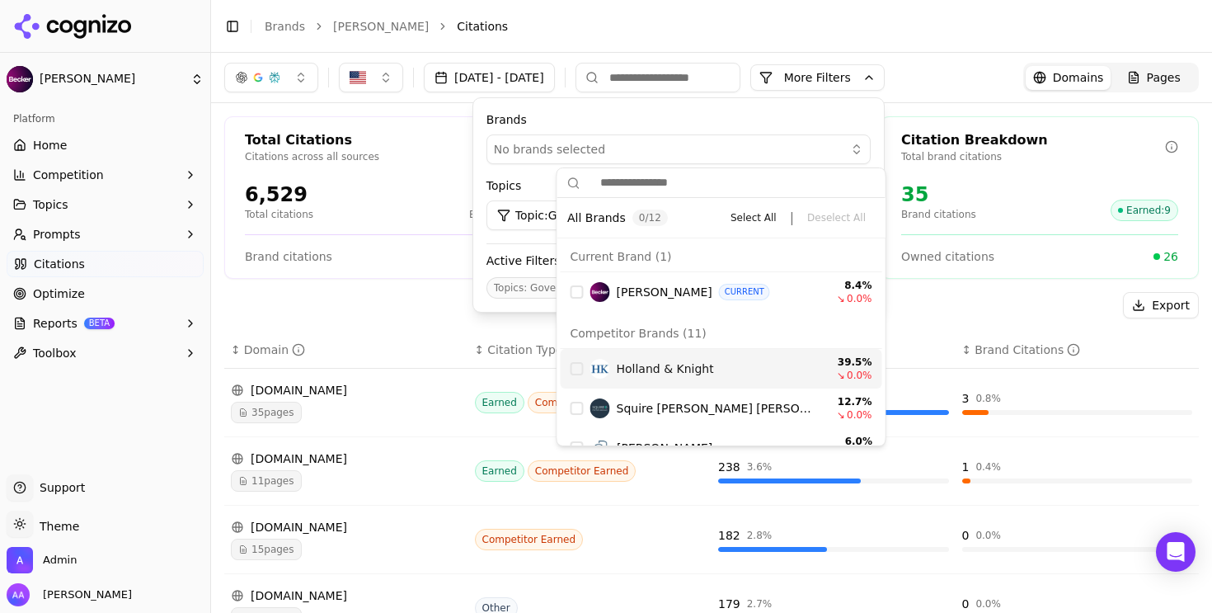
scroll to position [25, 0]
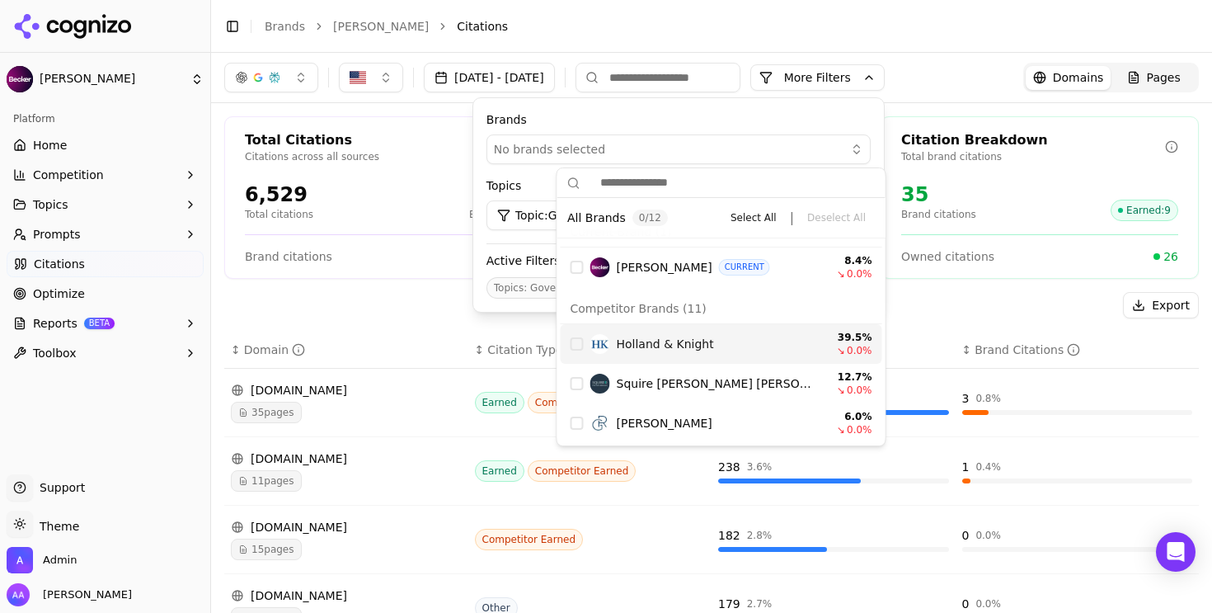
click at [665, 343] on span "Holland & Knight" at bounding box center [665, 344] width 97 height 16
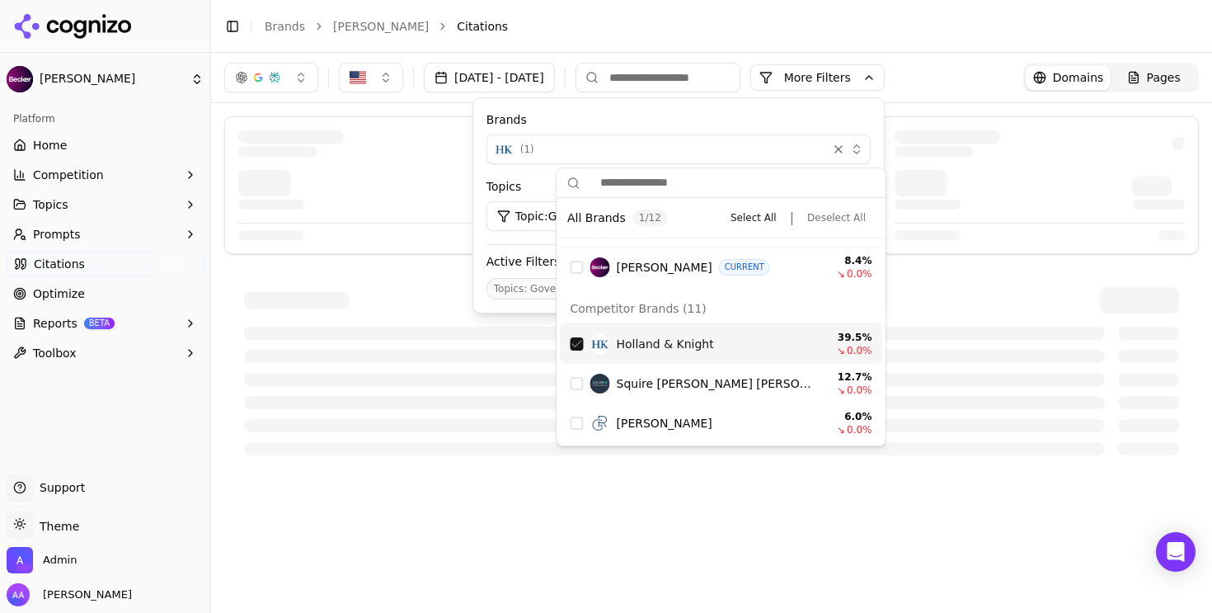
click at [354, 322] on div at bounding box center [711, 371] width 935 height 168
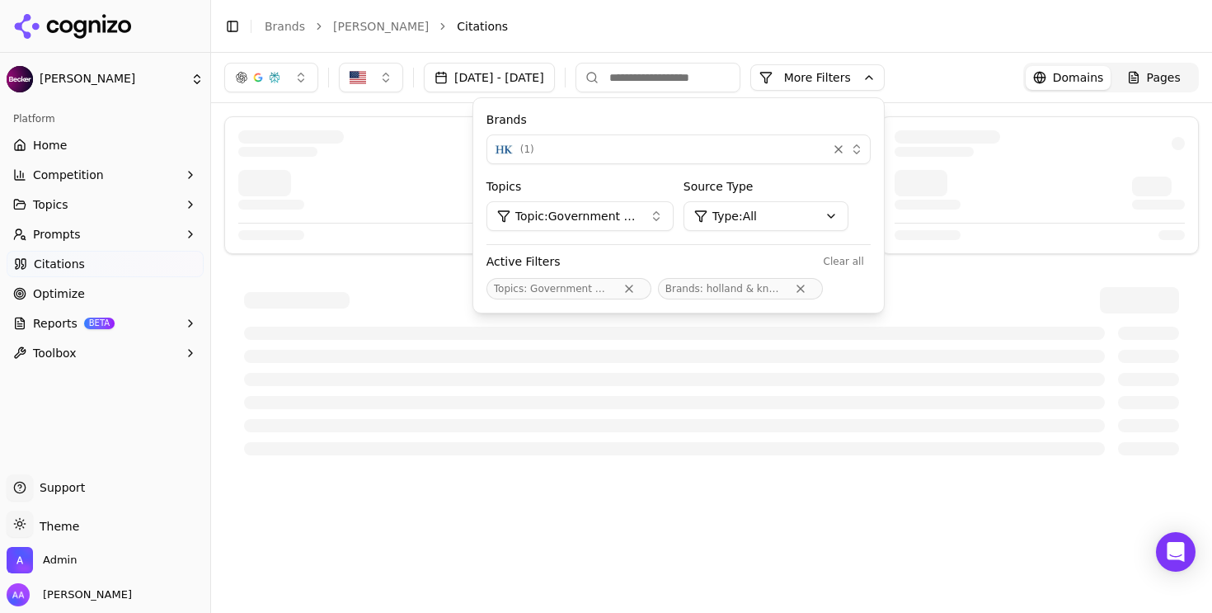
click at [417, 307] on div at bounding box center [711, 300] width 935 height 26
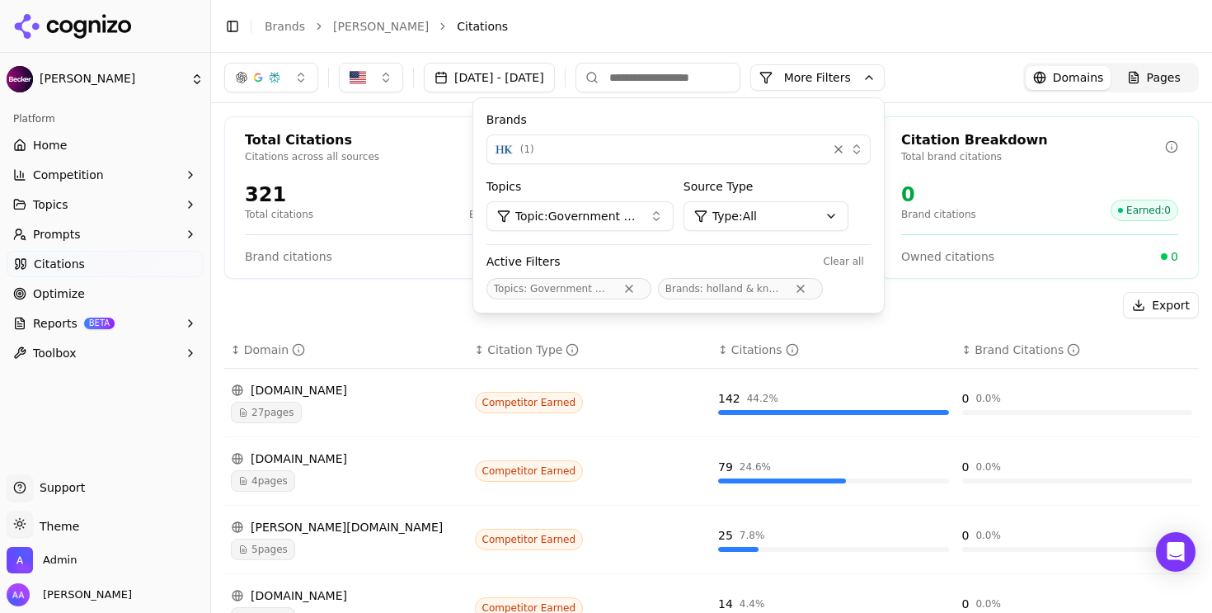
click at [421, 297] on div "Export" at bounding box center [711, 305] width 974 height 26
click at [885, 77] on button "More Filters" at bounding box center [817, 77] width 134 height 26
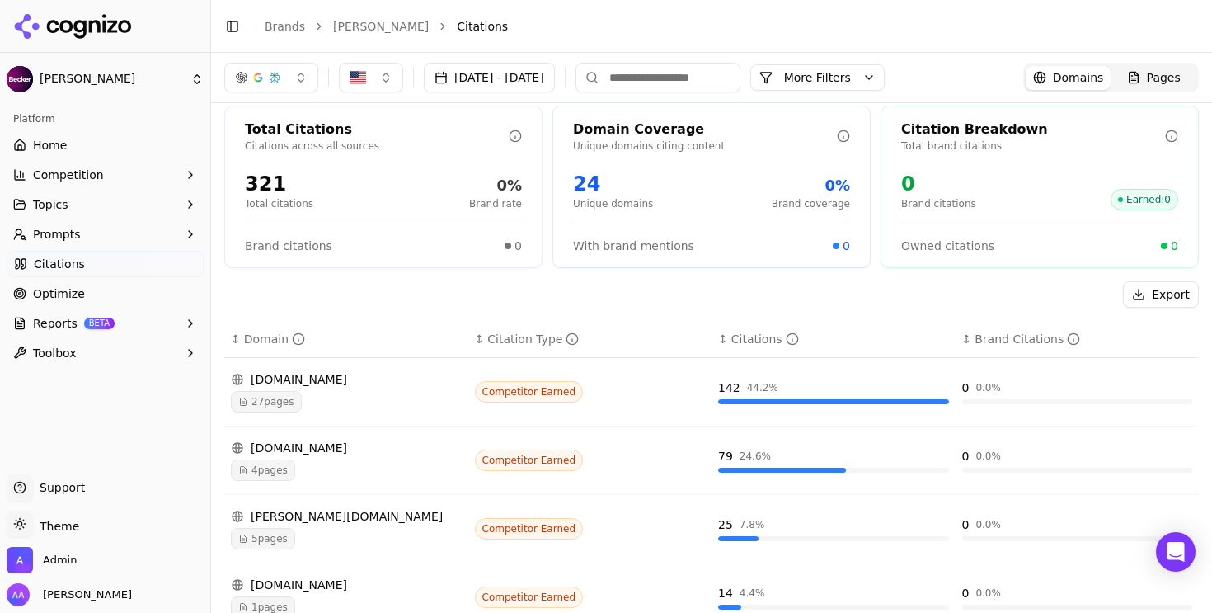
scroll to position [27, 0]
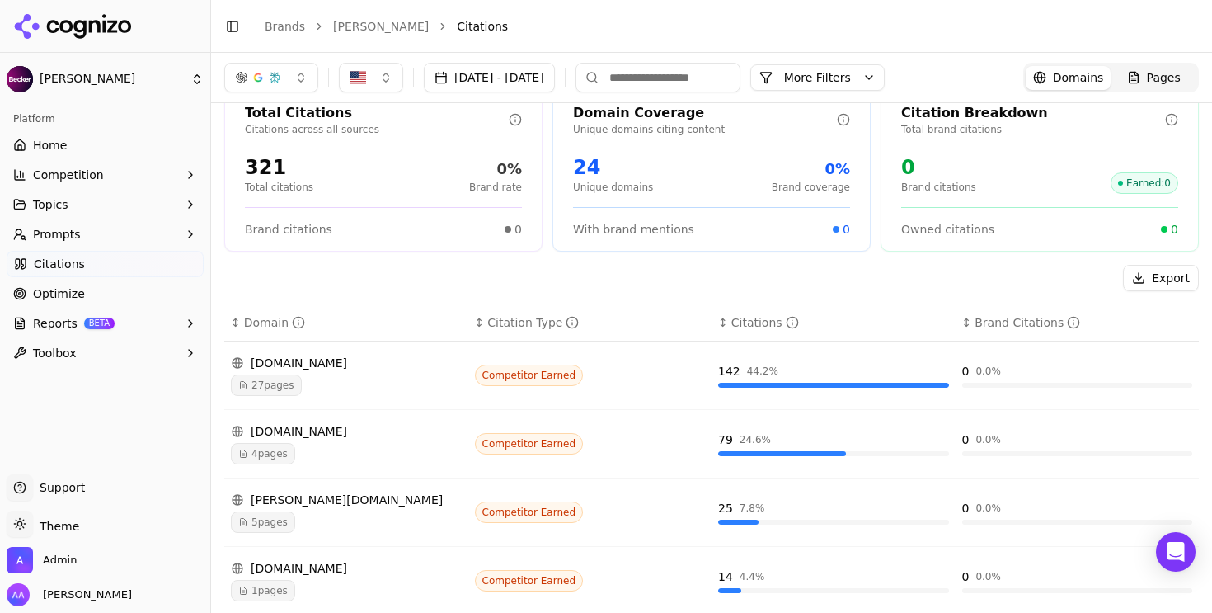
click at [299, 447] on div "4 pages" at bounding box center [346, 453] width 231 height 21
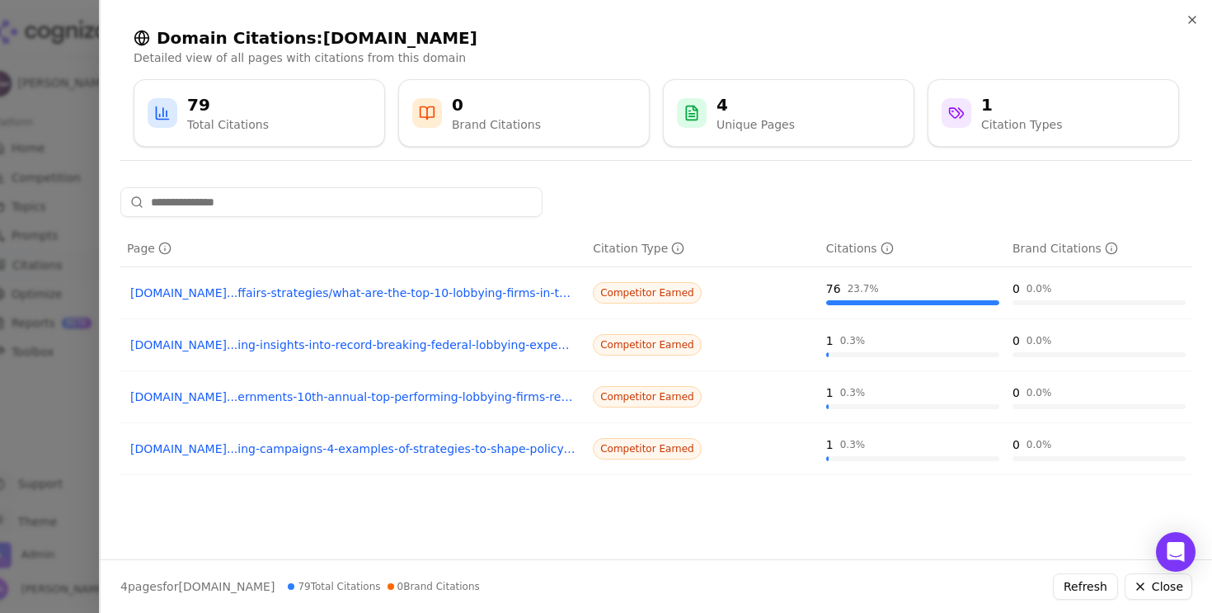
click at [37, 419] on div at bounding box center [606, 306] width 1212 height 613
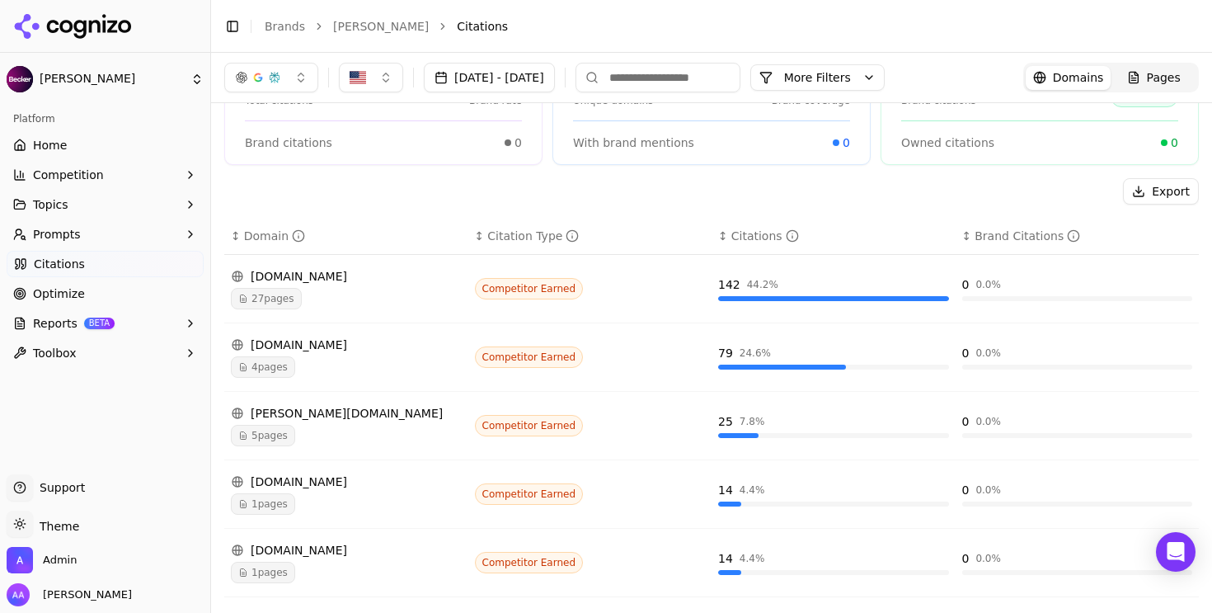
scroll to position [115, 0]
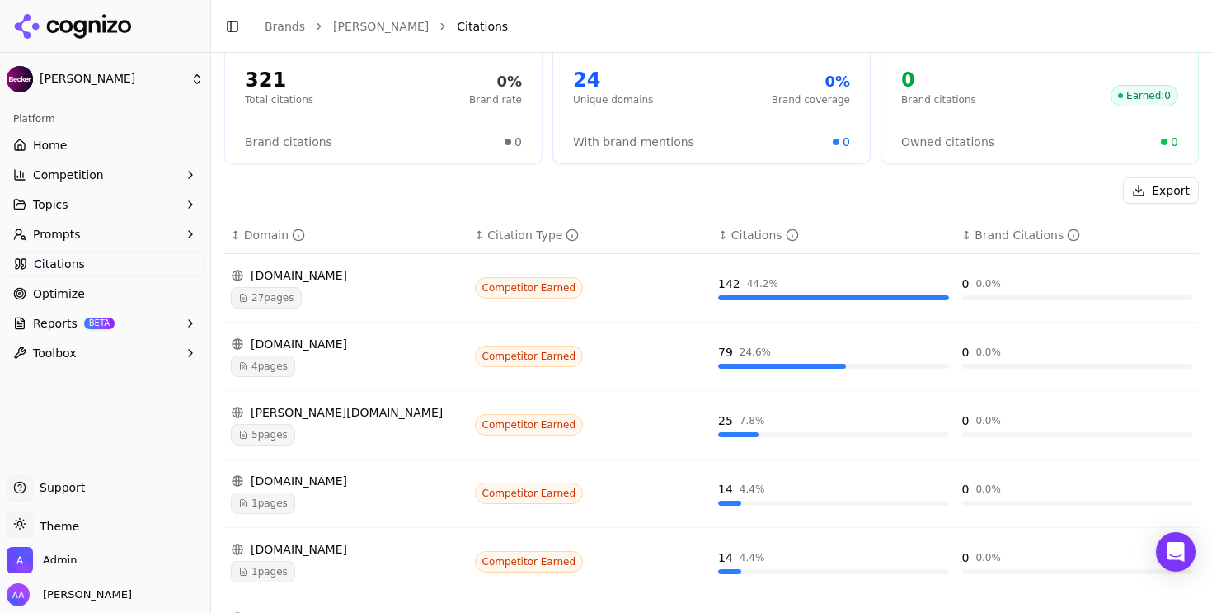
click at [303, 438] on div "5 pages" at bounding box center [346, 434] width 231 height 21
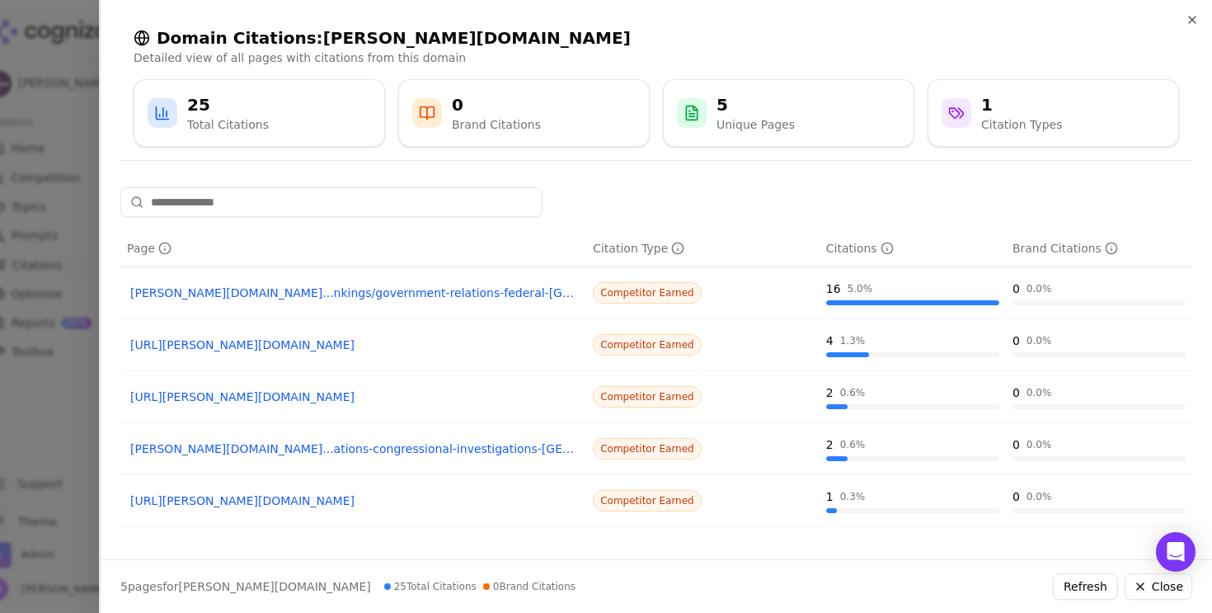
click at [331, 287] on link "[PERSON_NAME][DOMAIN_NAME]...nkings/government-relations-federal-[GEOGRAPHIC_DA…" at bounding box center [353, 292] width 446 height 16
click at [54, 331] on div at bounding box center [606, 306] width 1212 height 613
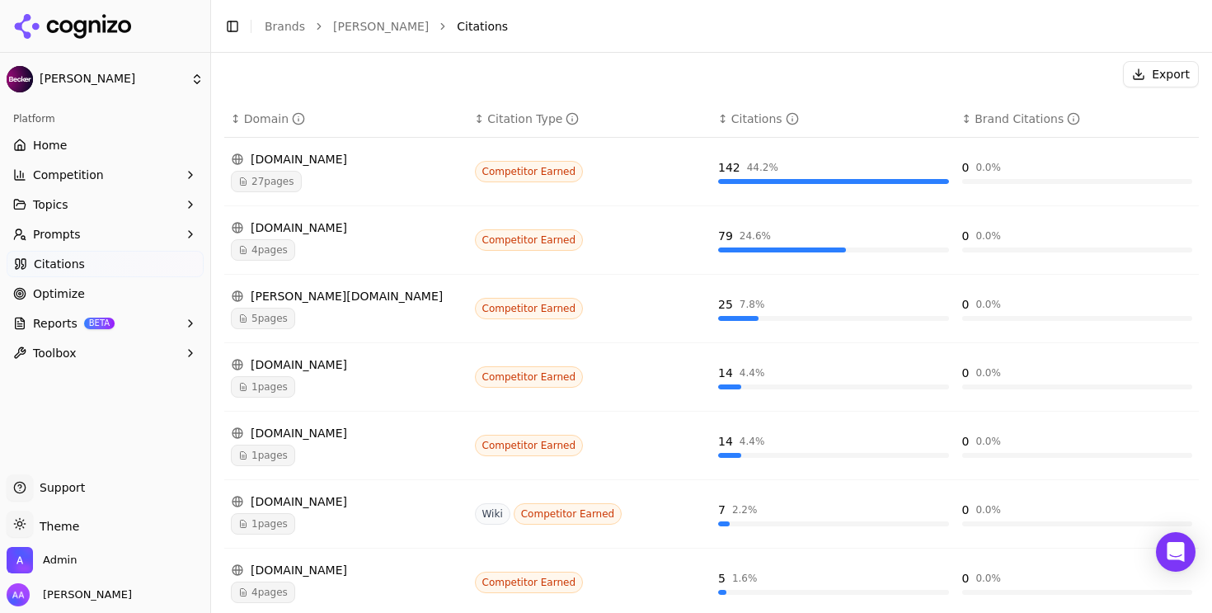
scroll to position [239, 0]
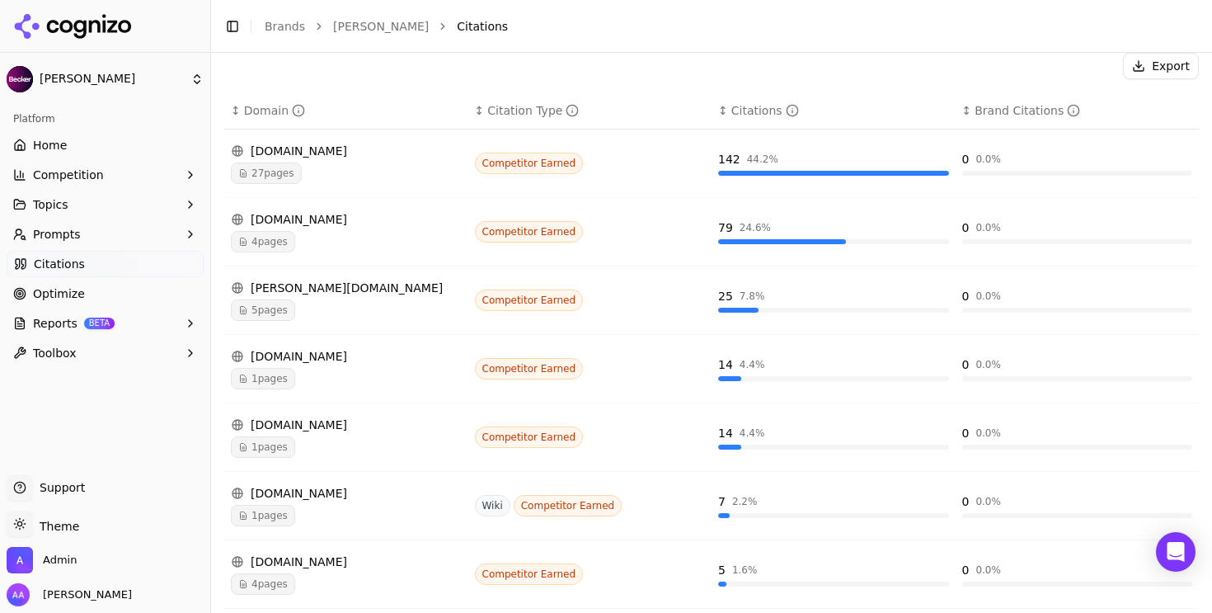
click at [325, 379] on div "1 pages" at bounding box center [346, 378] width 231 height 21
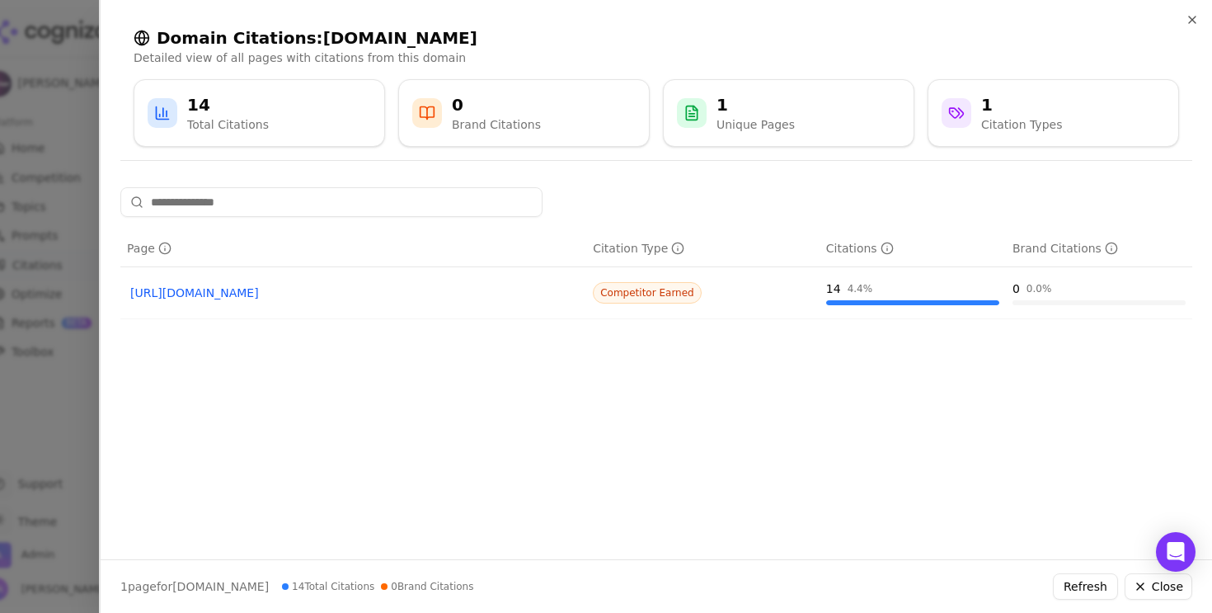
click at [334, 294] on link "[URL][DOMAIN_NAME]" at bounding box center [353, 292] width 446 height 16
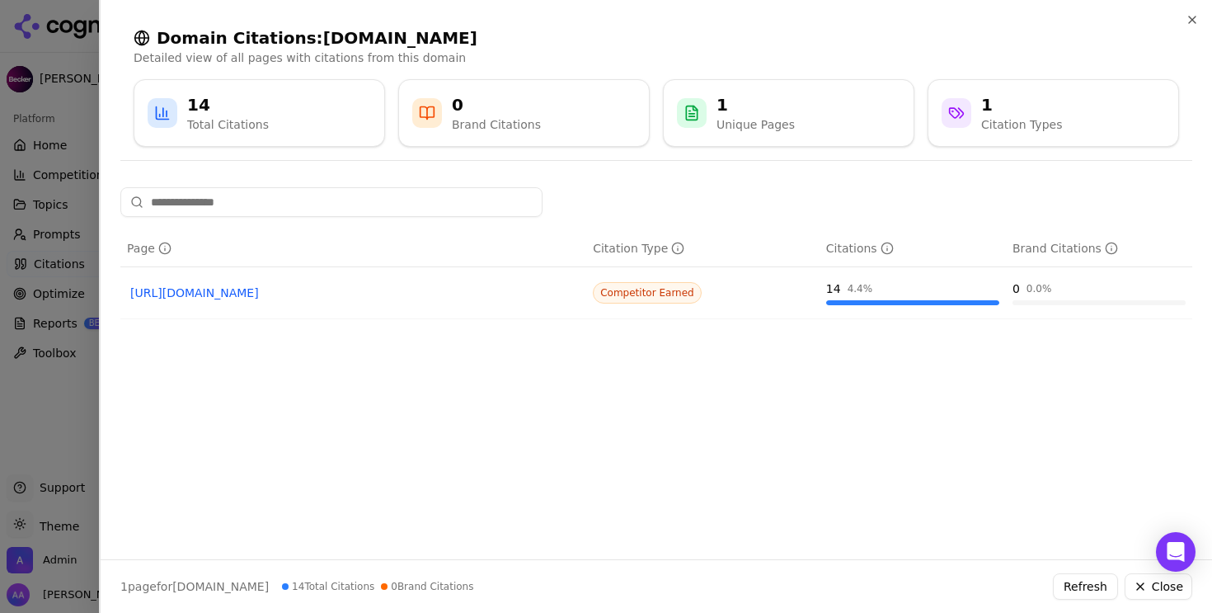
click at [17, 342] on div at bounding box center [606, 306] width 1212 height 613
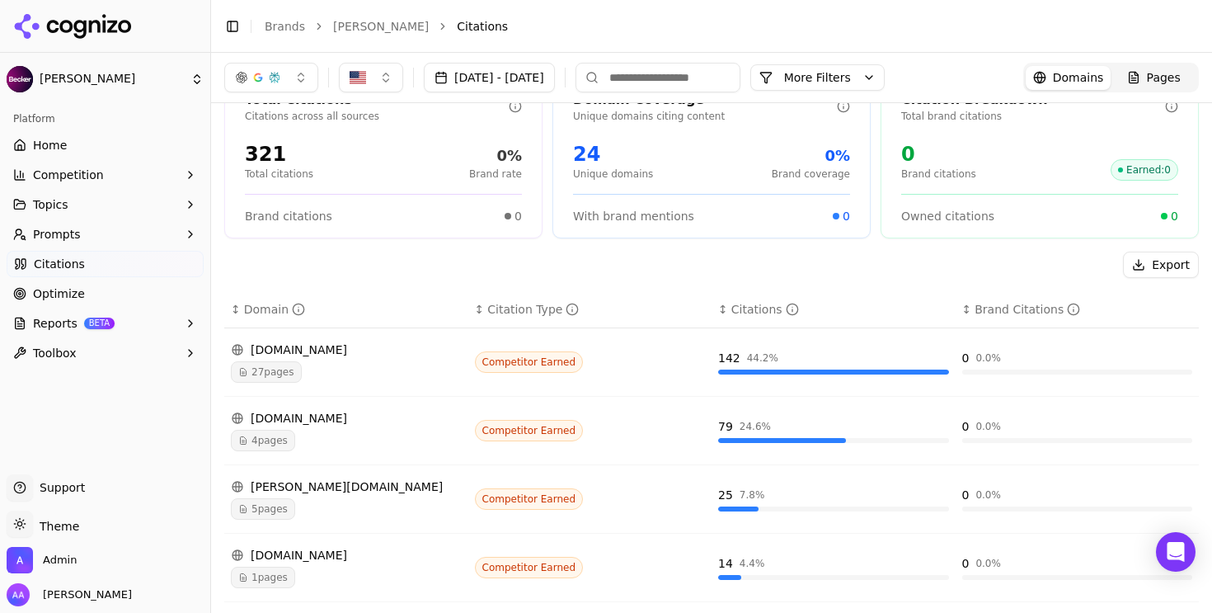
scroll to position [0, 0]
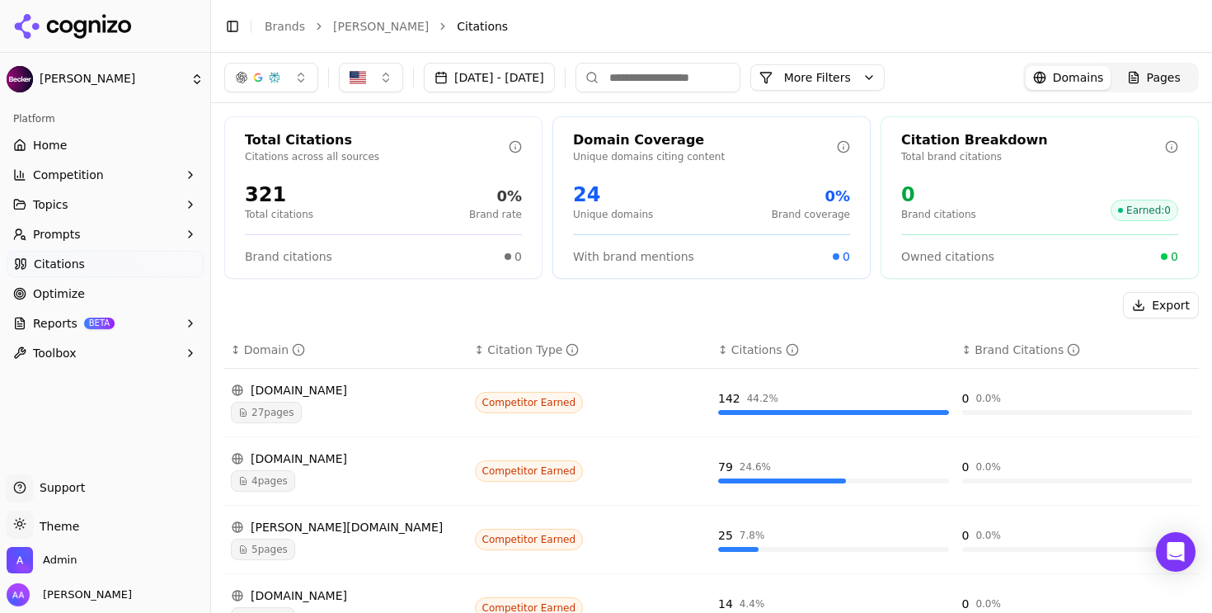
click at [385, 218] on div "321 Total citations 0% Brand rate" at bounding box center [383, 201] width 277 height 40
click at [111, 234] on button "Prompts" at bounding box center [105, 234] width 197 height 26
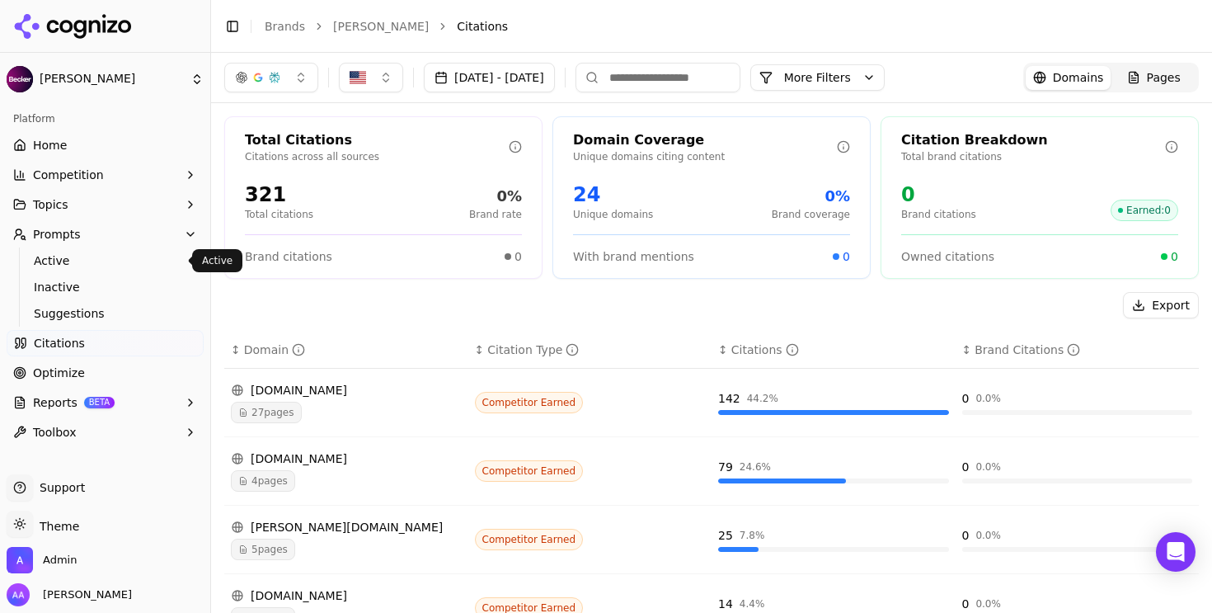
click at [106, 263] on span "Active" at bounding box center [105, 260] width 143 height 16
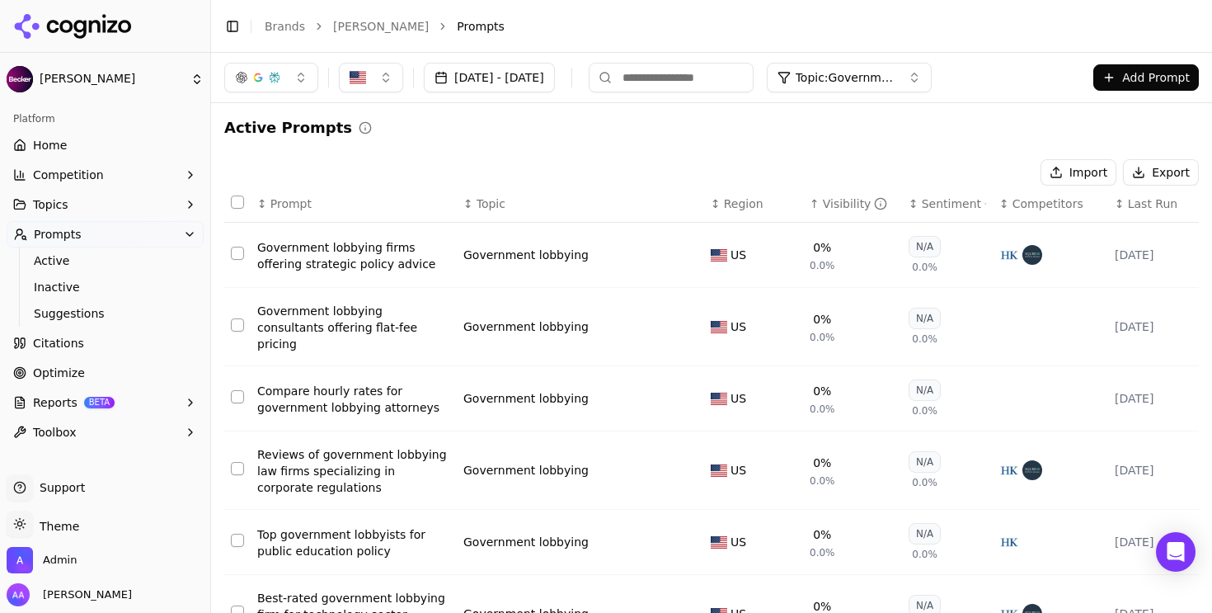
click at [893, 78] on span "Topic: Government lobbying" at bounding box center [845, 77] width 99 height 16
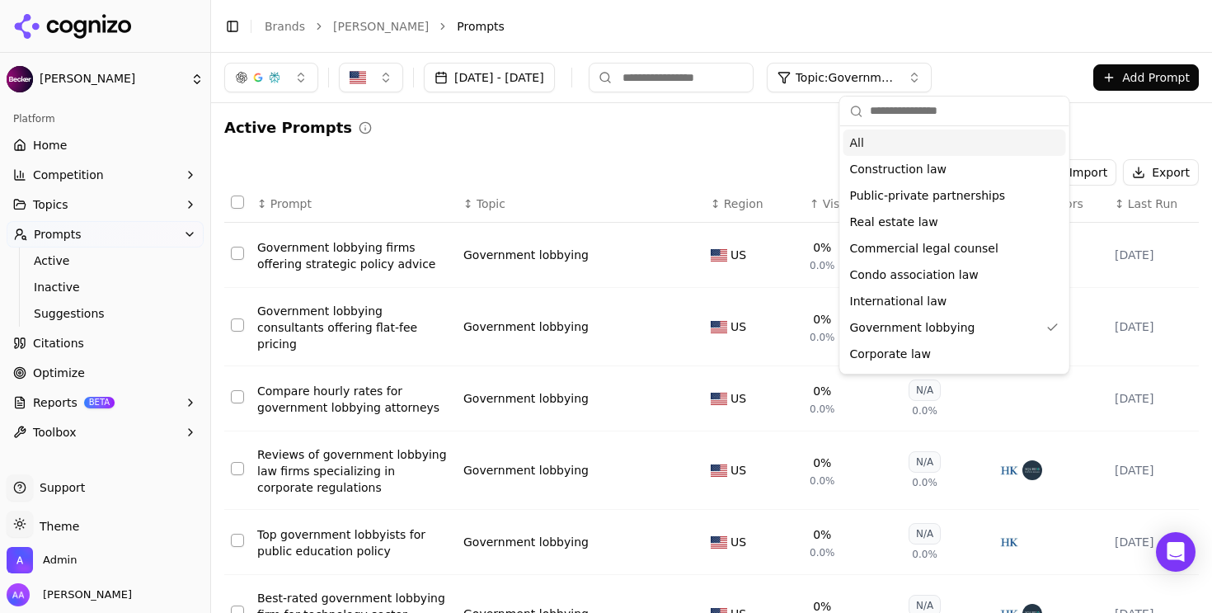
click at [869, 133] on div "All" at bounding box center [954, 142] width 223 height 26
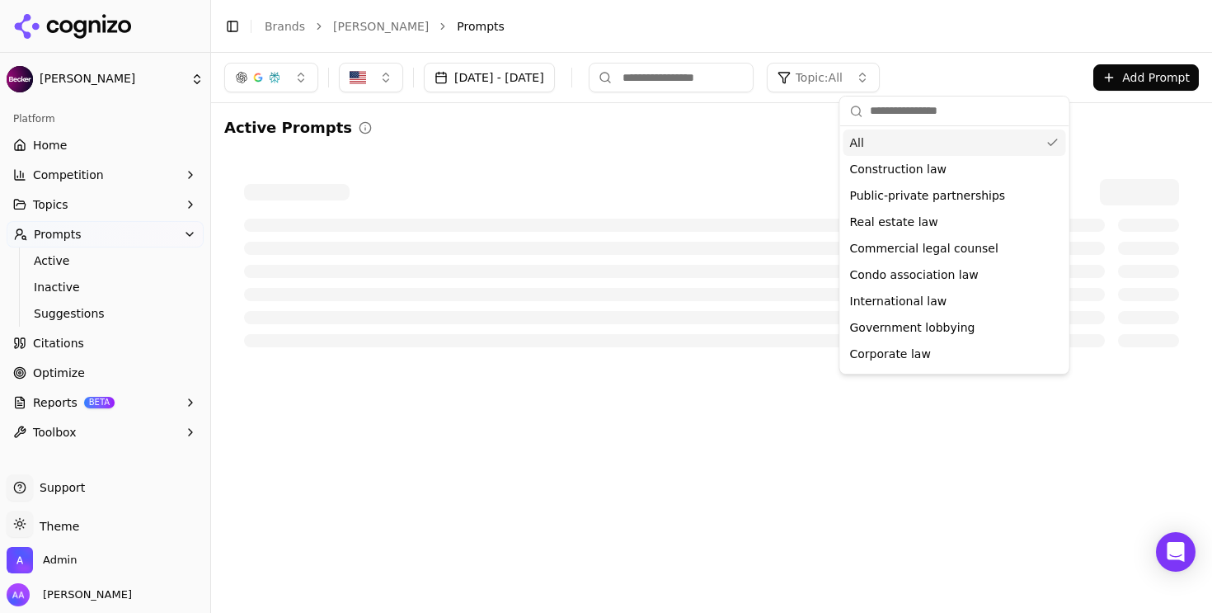
click at [585, 138] on div "Active Prompts" at bounding box center [711, 127] width 974 height 23
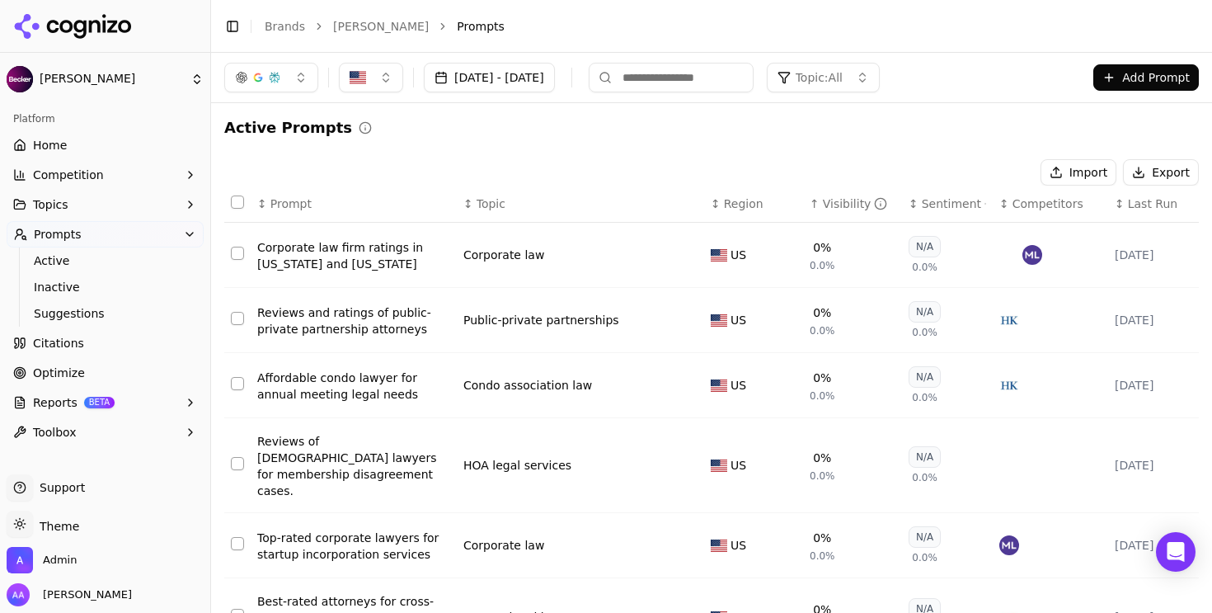
click at [843, 81] on span "Topic: All" at bounding box center [819, 77] width 47 height 16
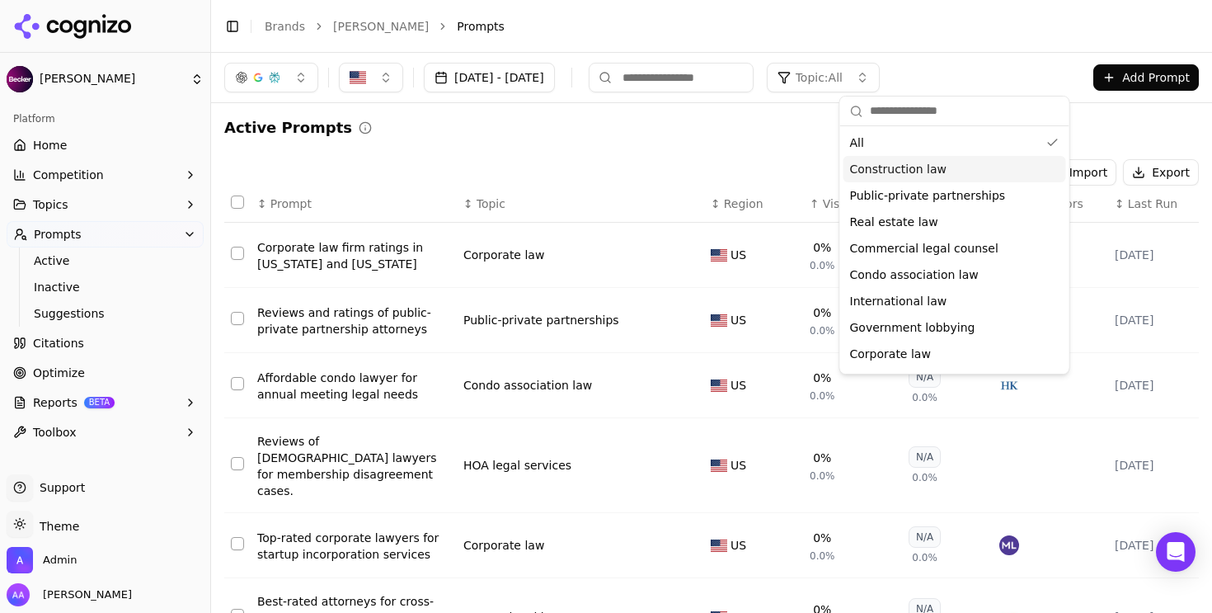
click at [746, 156] on div "Active Prompts Import Export ↕ Prompt ↕ Topic ↕ Region ↑ Visibility ↕ Sentiment…" at bounding box center [711, 542] width 974 height 853
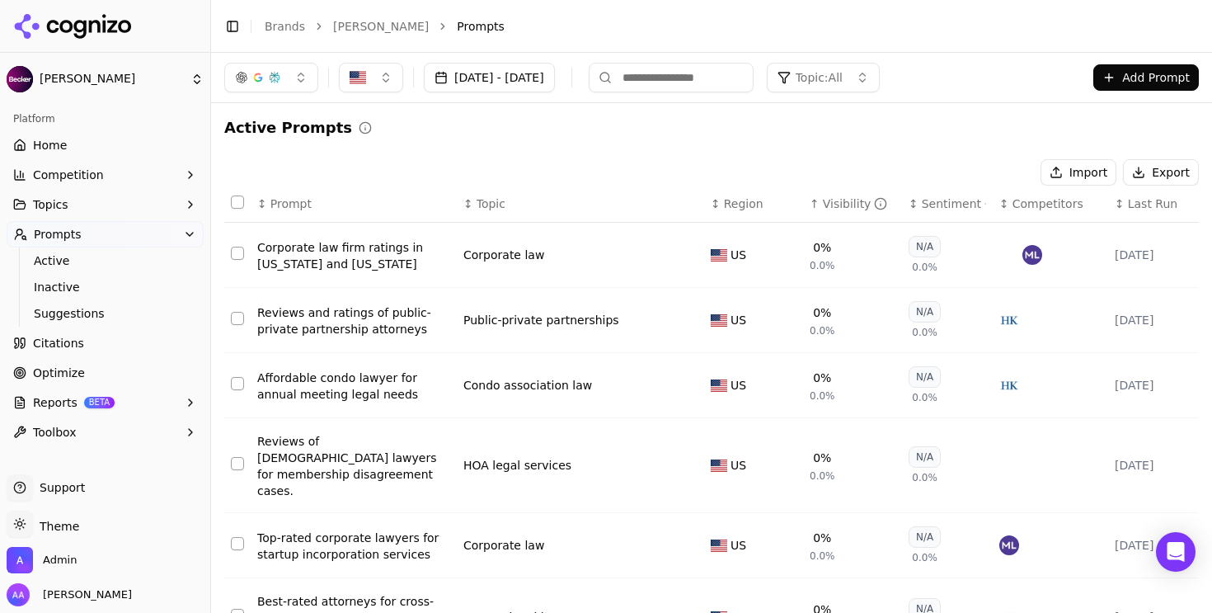
click at [94, 344] on link "Citations" at bounding box center [105, 343] width 197 height 26
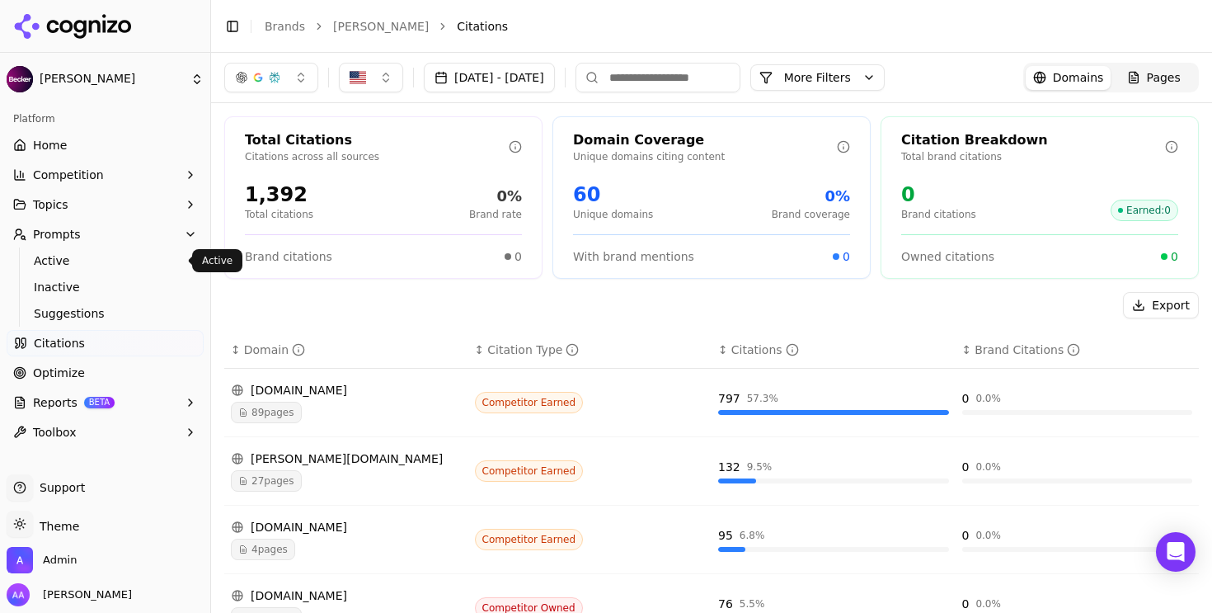
click at [69, 258] on span "Active" at bounding box center [105, 260] width 143 height 16
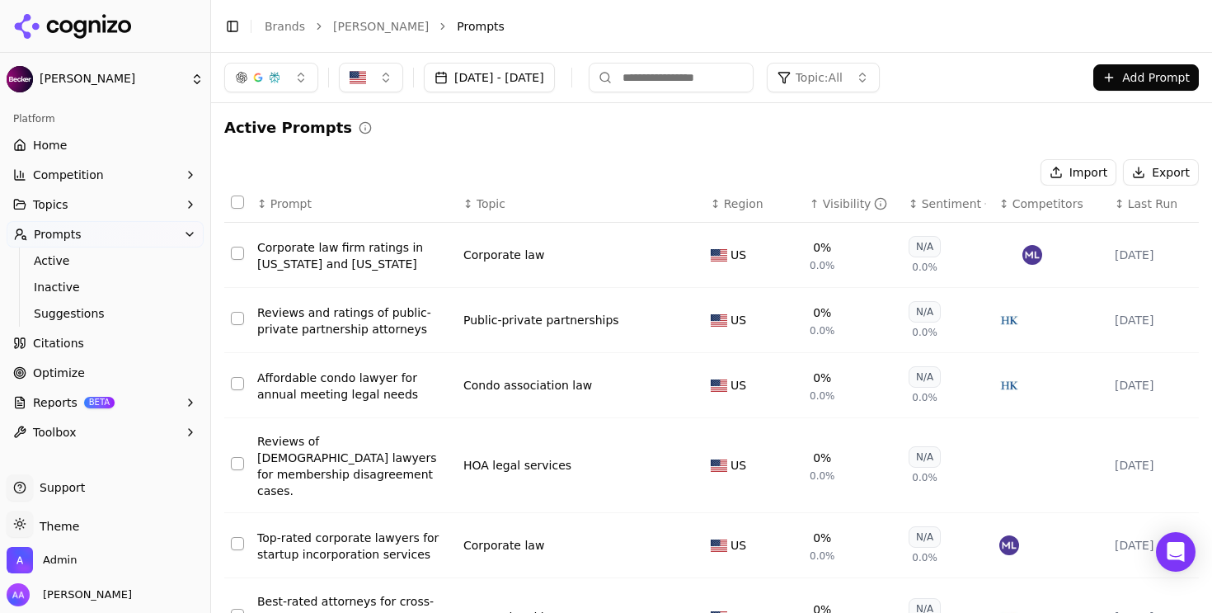
click at [322, 263] on div "Corporate law firm ratings in [US_STATE] and [US_STATE]" at bounding box center [353, 255] width 193 height 33
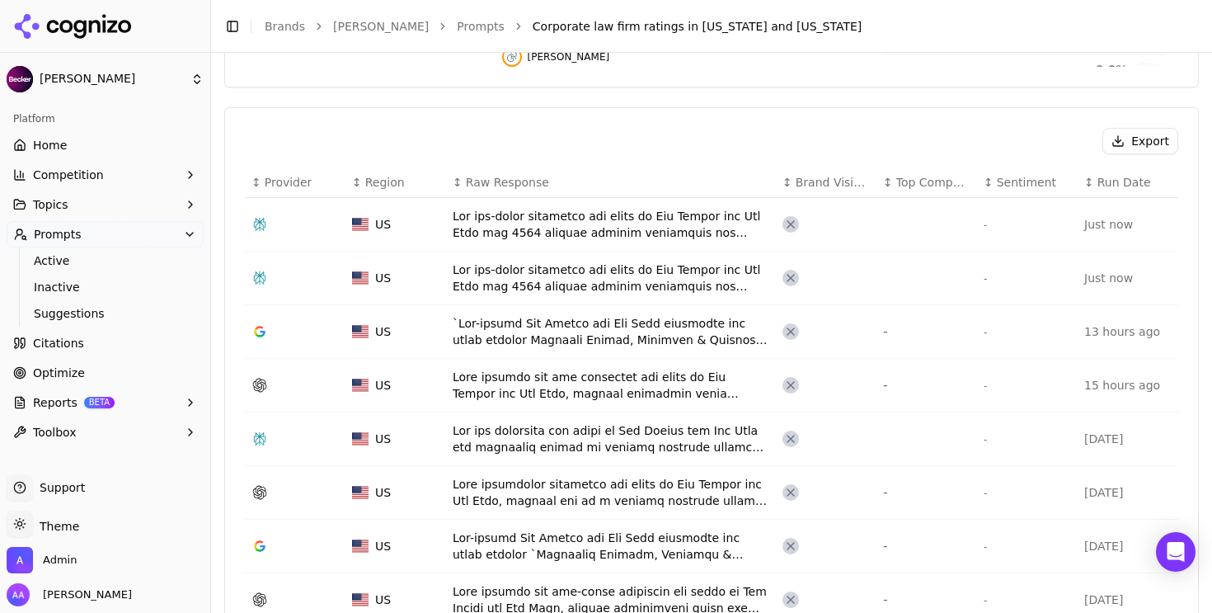
scroll to position [550, 0]
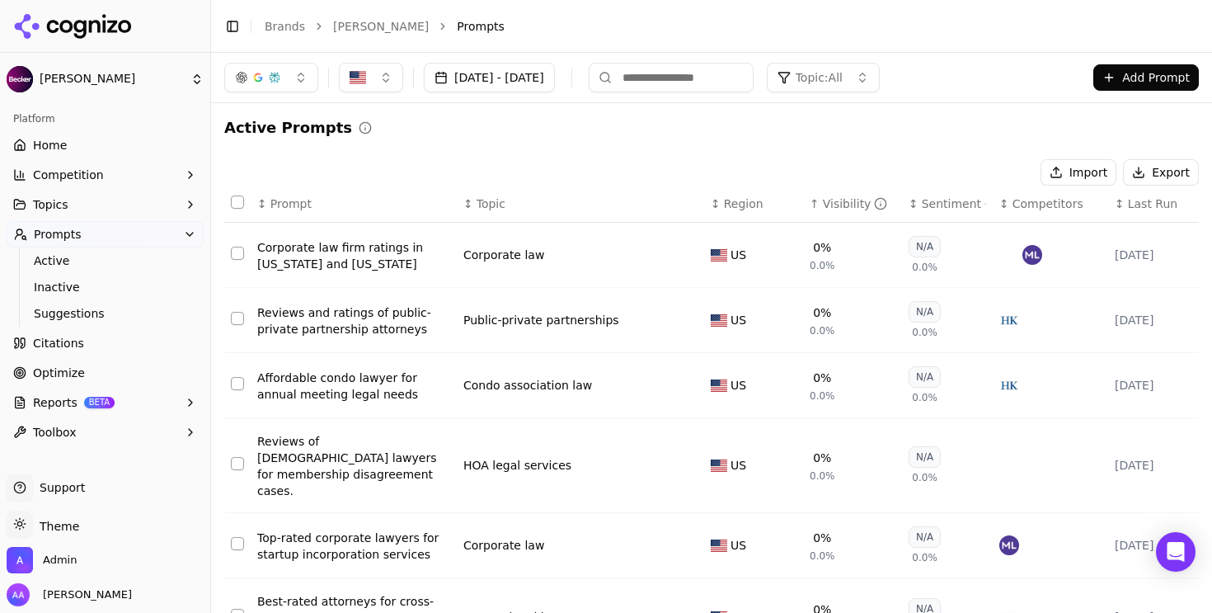
click at [354, 451] on div "Reviews of [DEMOGRAPHIC_DATA] lawyers for membership disagreement cases." at bounding box center [353, 466] width 193 height 66
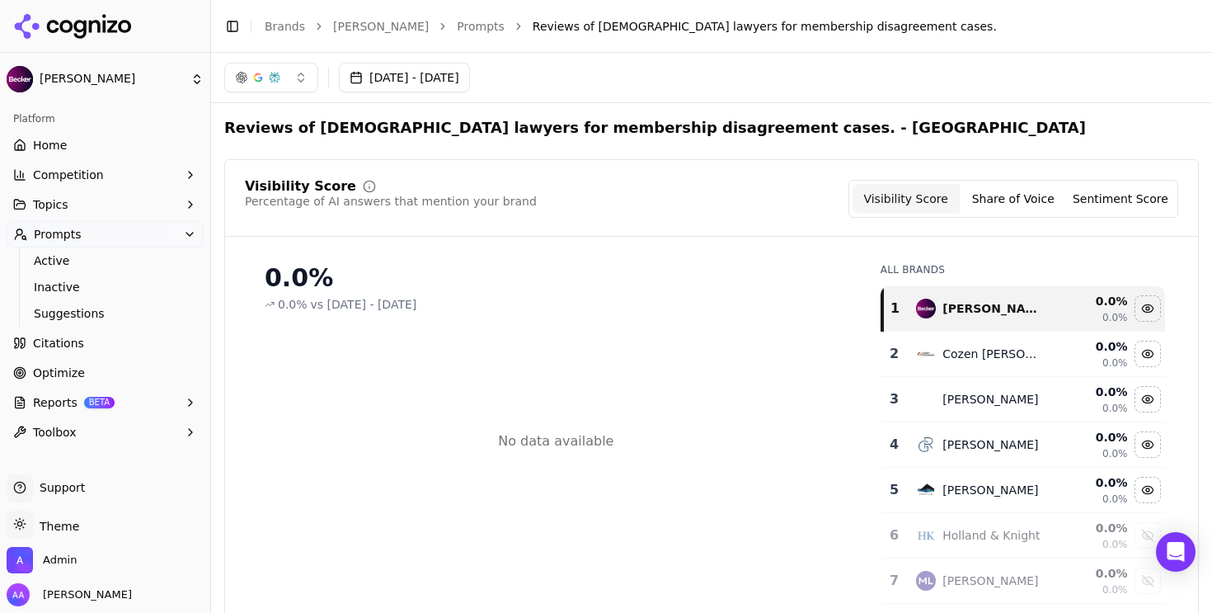
click at [46, 143] on span "Home" at bounding box center [50, 145] width 34 height 16
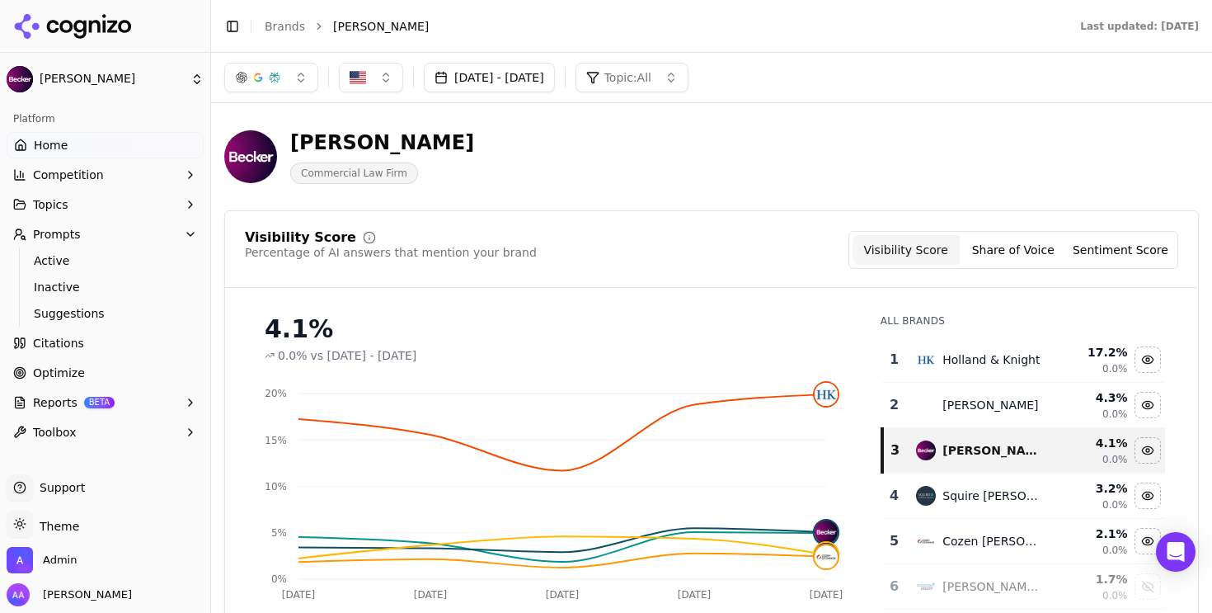
click at [99, 181] on button "Competition" at bounding box center [105, 175] width 197 height 26
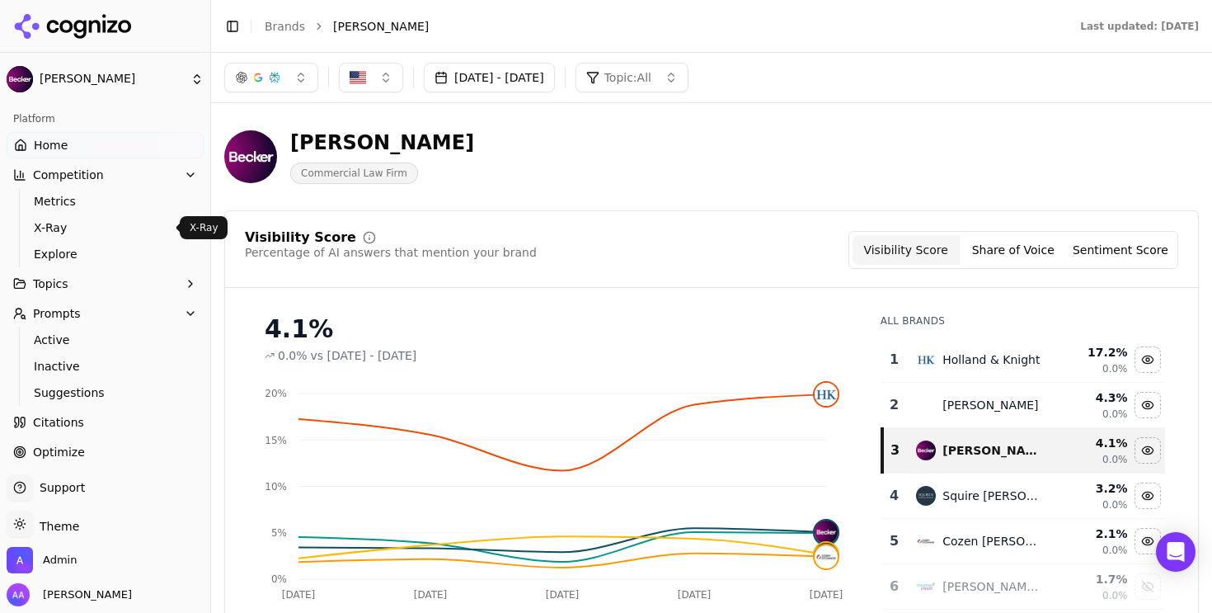
click at [95, 248] on span "Explore" at bounding box center [105, 254] width 143 height 16
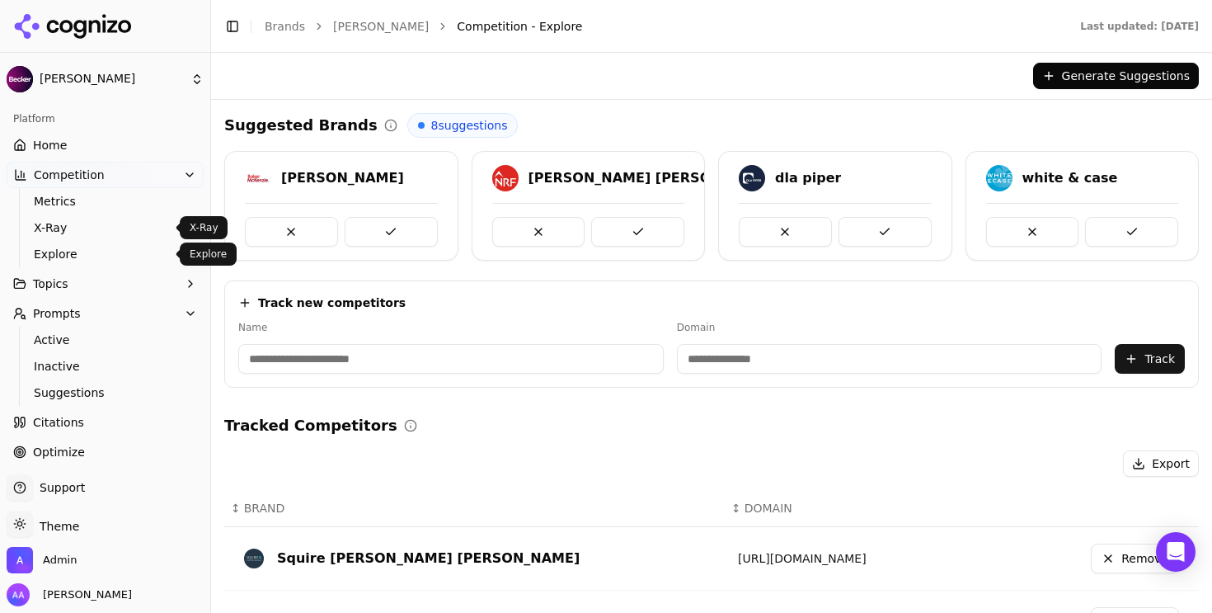
click at [89, 270] on button "Topics" at bounding box center [105, 283] width 197 height 26
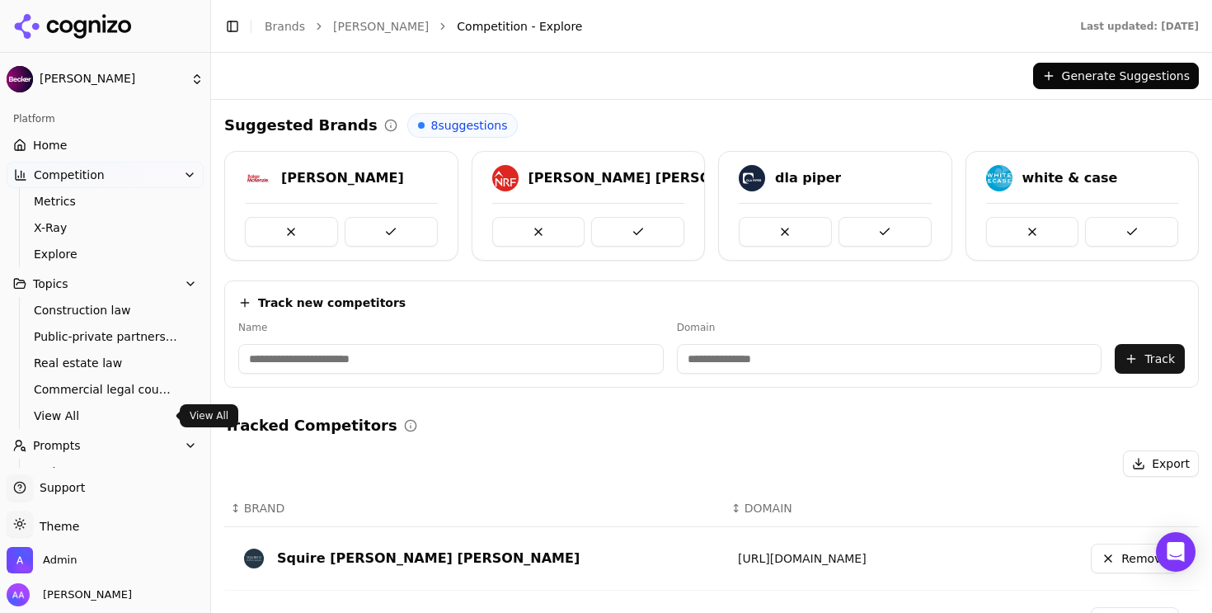
click at [92, 406] on link "View All" at bounding box center [105, 415] width 157 height 23
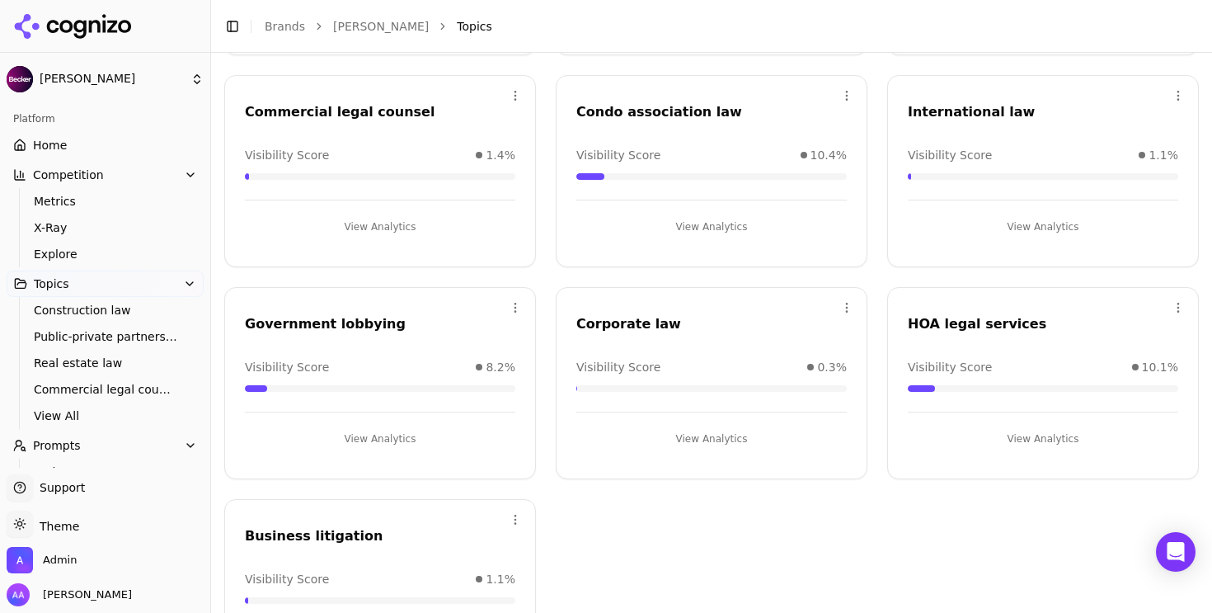
scroll to position [297, 0]
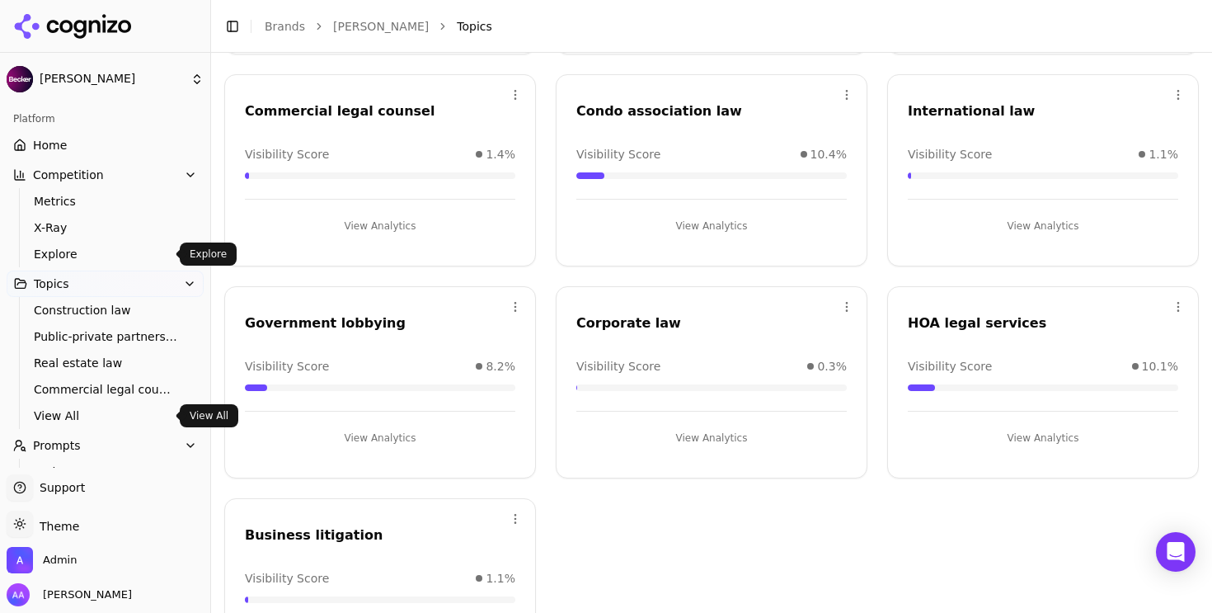
click at [59, 248] on span "Explore" at bounding box center [105, 254] width 143 height 16
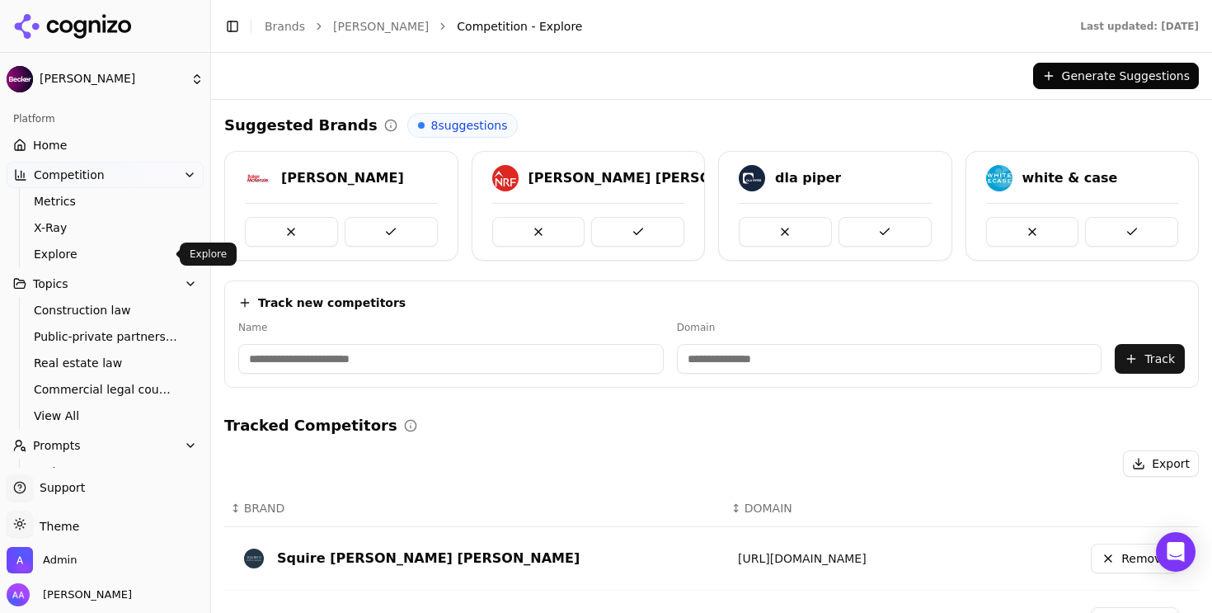
click at [99, 141] on link "Home" at bounding box center [105, 145] width 197 height 26
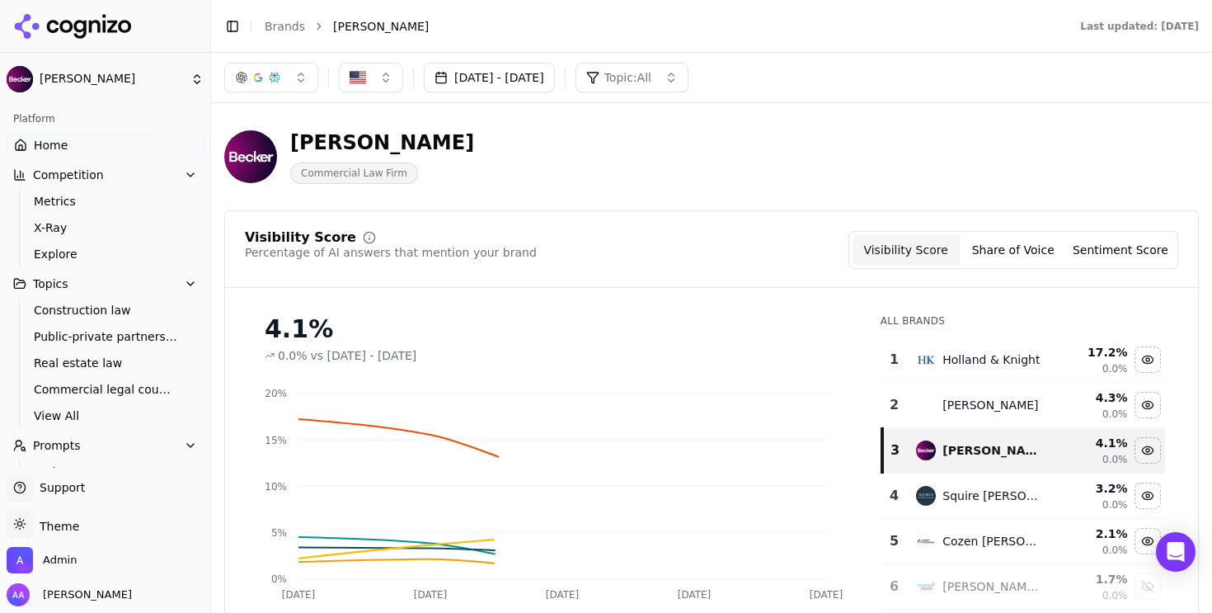
drag, startPoint x: 692, startPoint y: 74, endPoint x: 694, endPoint y: 83, distance: 9.4
click at [651, 74] on span "Topic: All" at bounding box center [627, 77] width 47 height 16
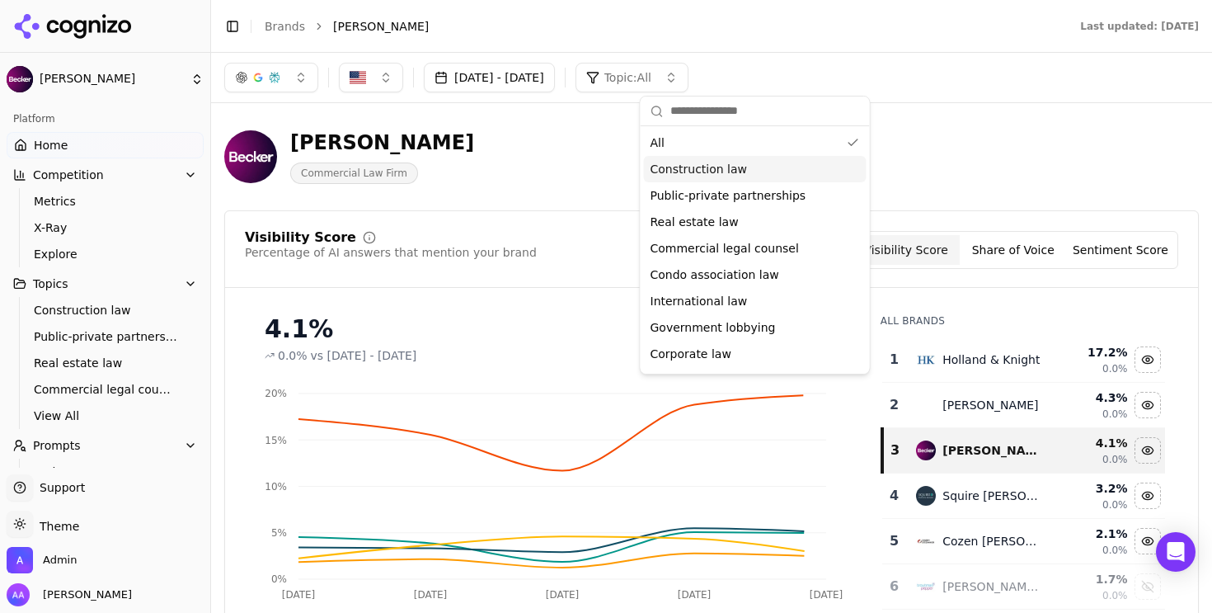
click at [707, 162] on span "Construction law" at bounding box center [698, 169] width 97 height 16
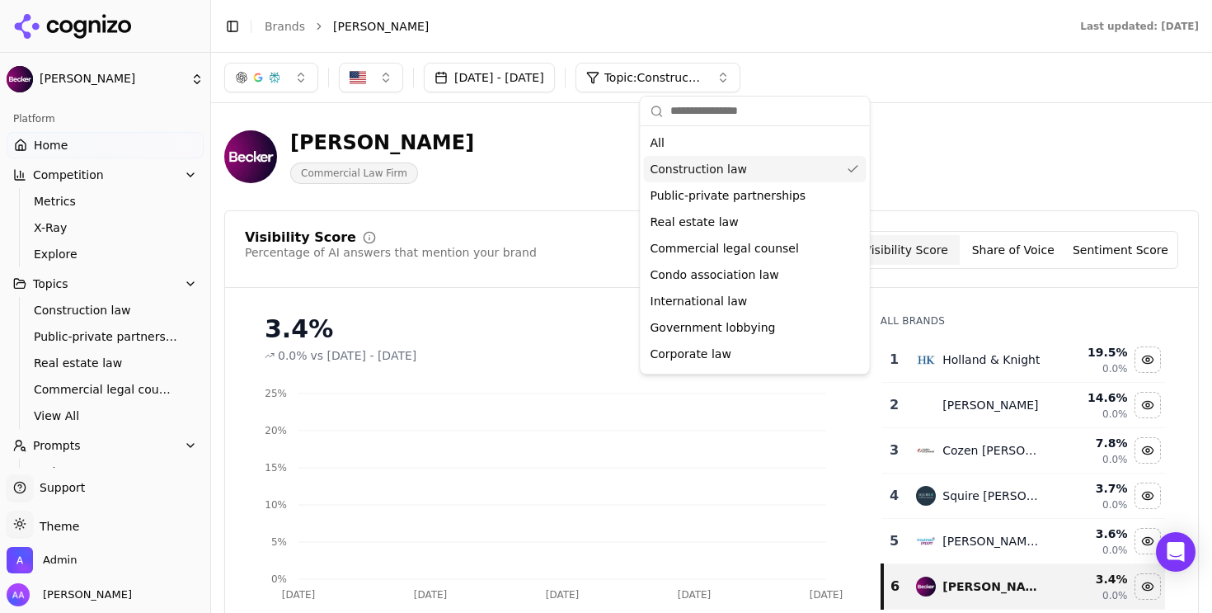
click at [1112, 153] on div "[PERSON_NAME] Commercial Law Firm" at bounding box center [711, 156] width 974 height 81
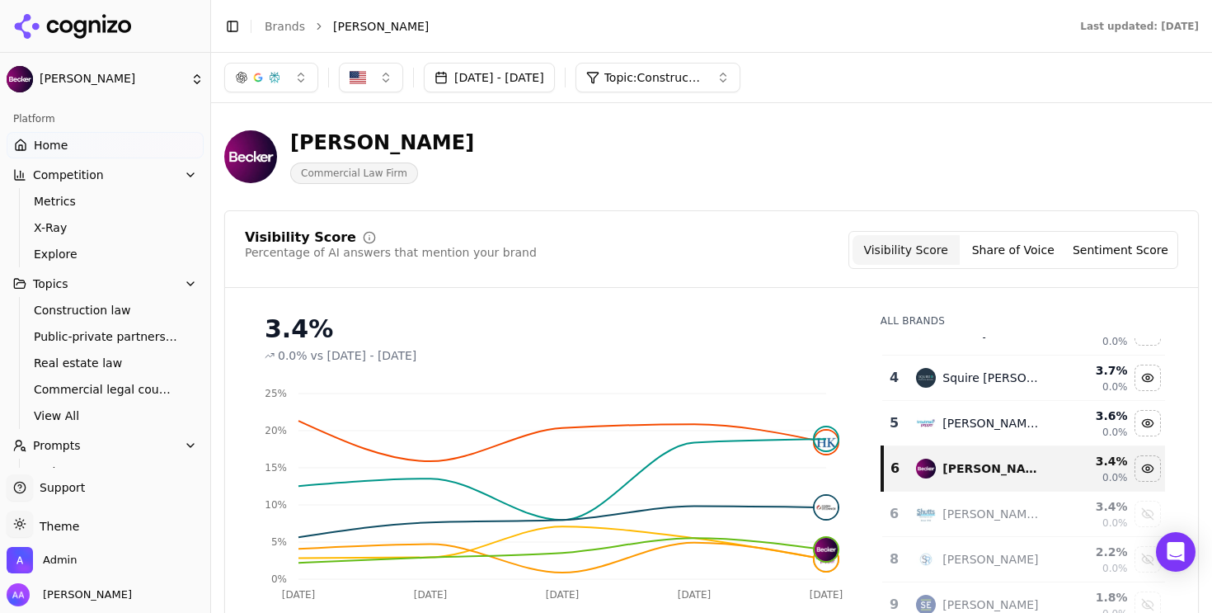
scroll to position [214, 0]
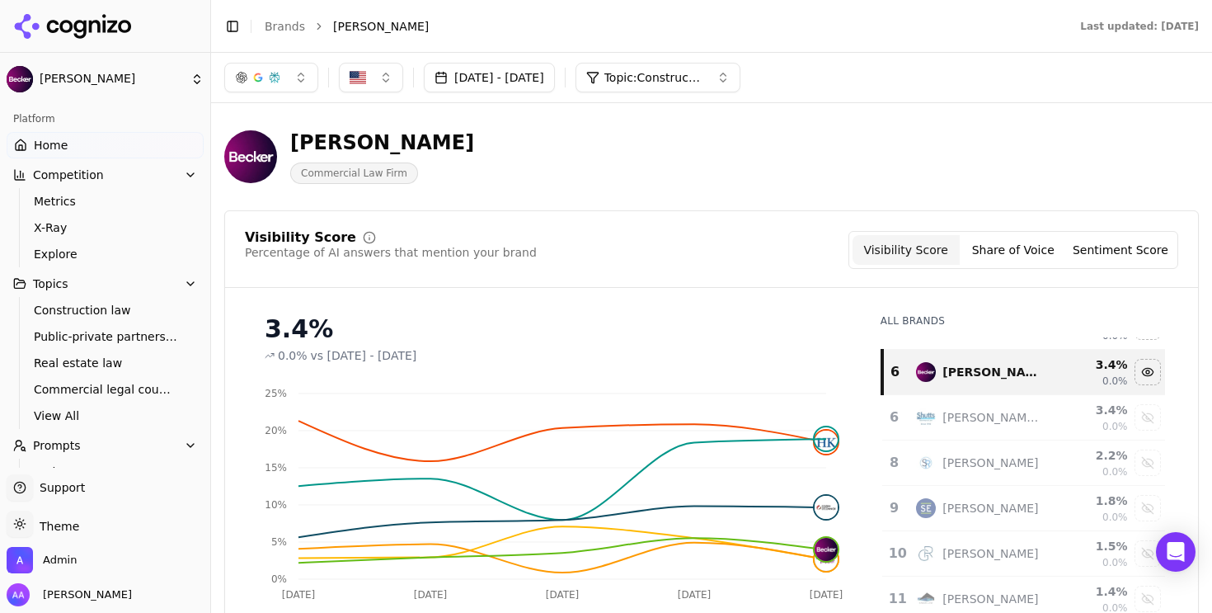
click at [701, 77] on span "Topic: Construction law" at bounding box center [653, 77] width 99 height 16
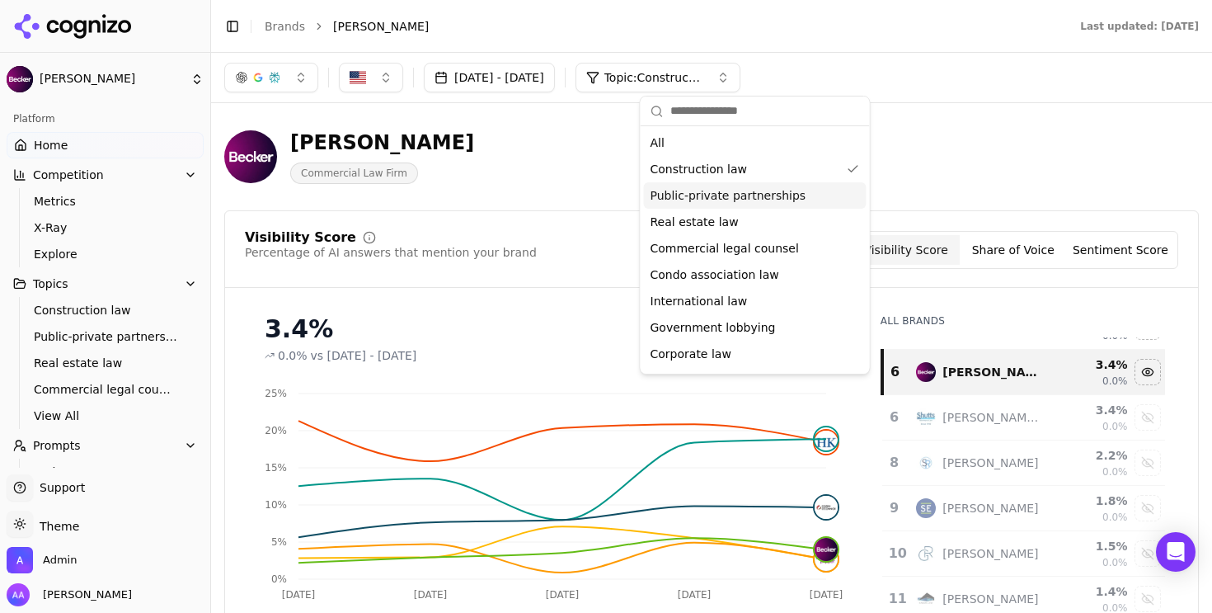
click at [745, 204] on div "Public-private partnerships" at bounding box center [755, 195] width 223 height 26
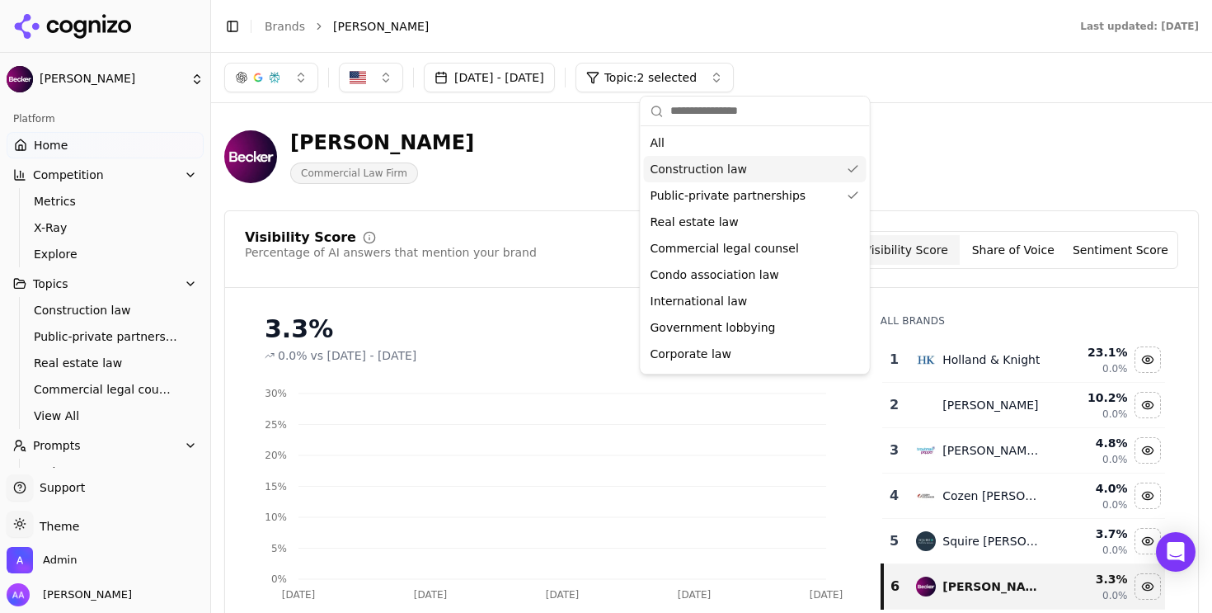
click at [752, 169] on div "Construction law" at bounding box center [755, 169] width 223 height 26
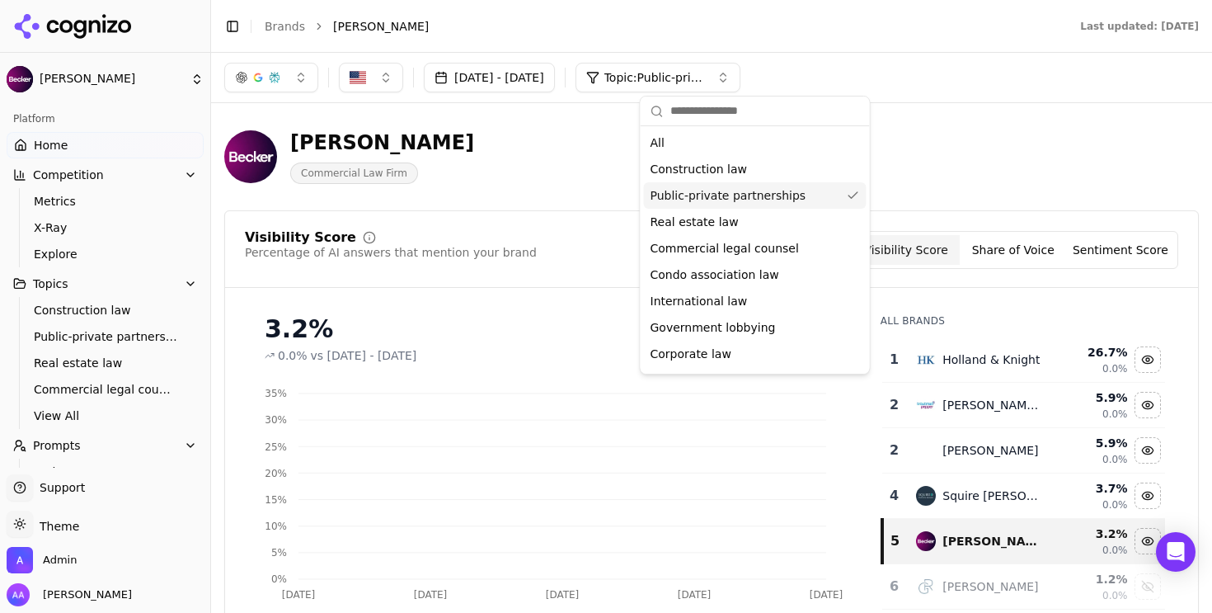
click at [985, 144] on div "[PERSON_NAME] Commercial Law Firm" at bounding box center [711, 156] width 974 height 81
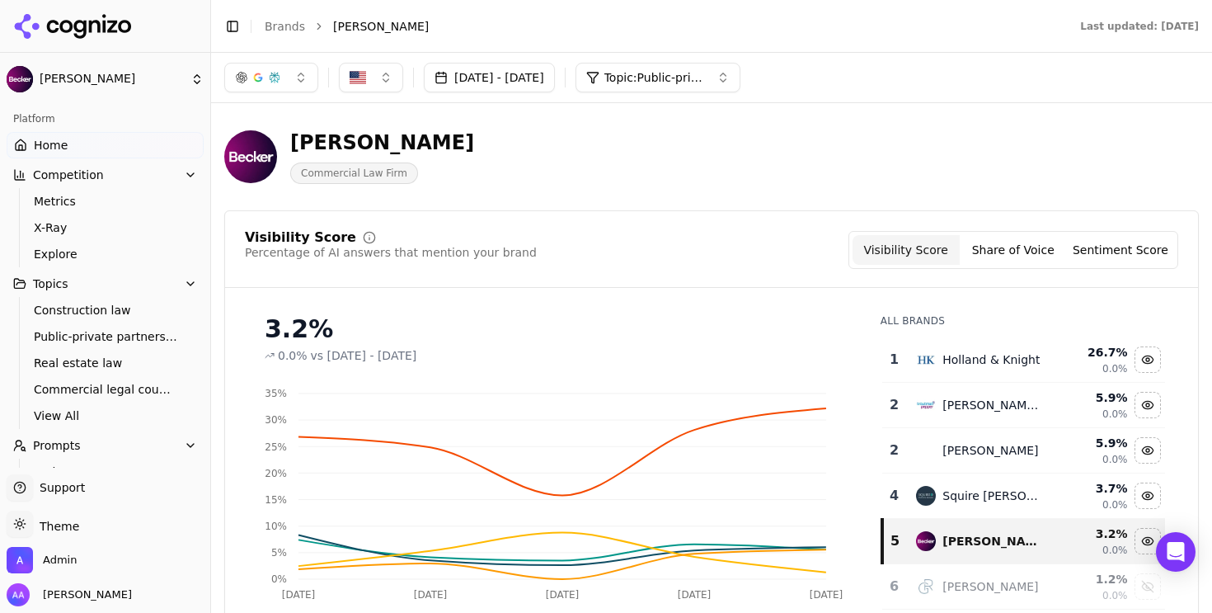
click at [740, 63] on button "Topic: Public-private partnerships" at bounding box center [657, 78] width 165 height 30
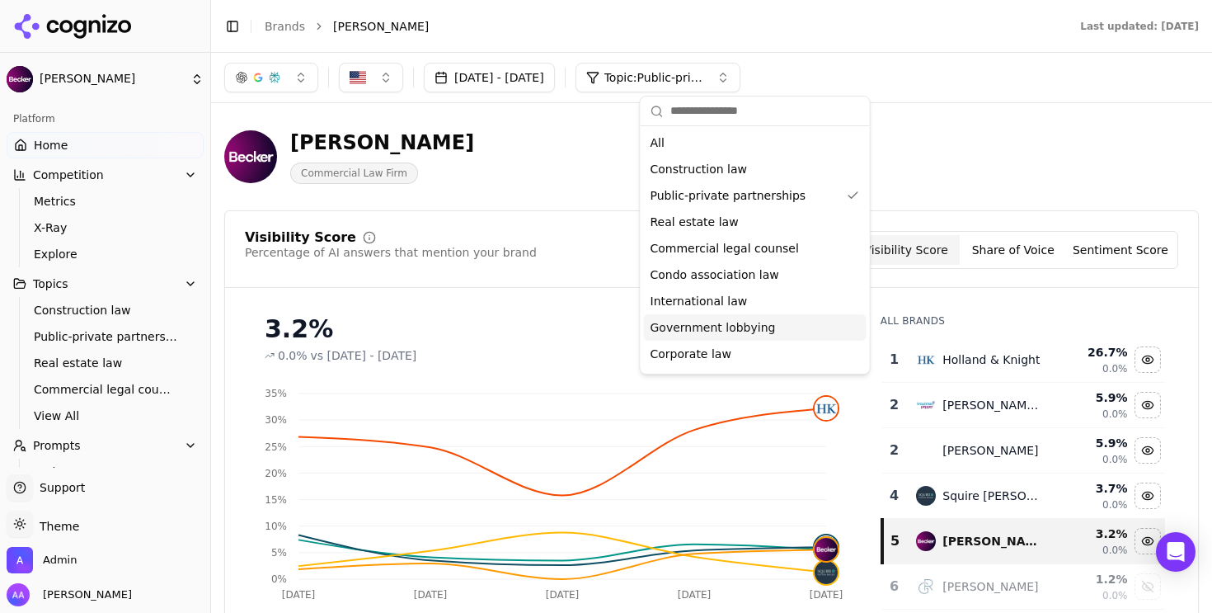
drag, startPoint x: 758, startPoint y: 322, endPoint x: 761, endPoint y: 289, distance: 32.2
click at [758, 321] on span "Government lobbying" at bounding box center [712, 327] width 125 height 16
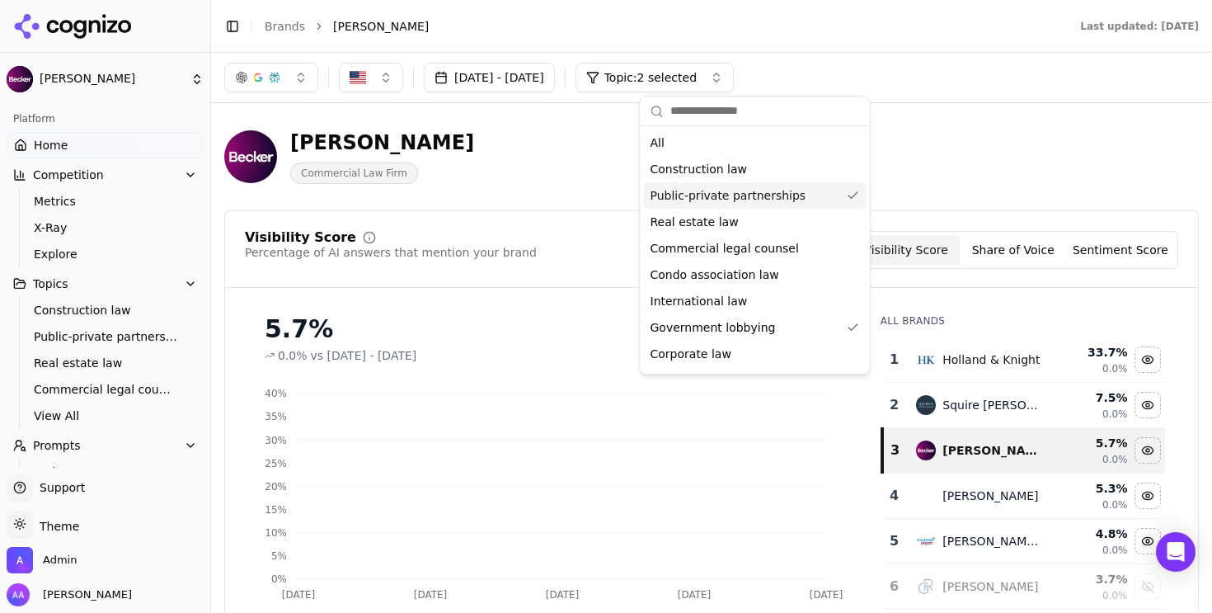
drag, startPoint x: 768, startPoint y: 197, endPoint x: 777, endPoint y: 195, distance: 8.6
click at [768, 197] on span "Public-private partnerships" at bounding box center [728, 195] width 156 height 16
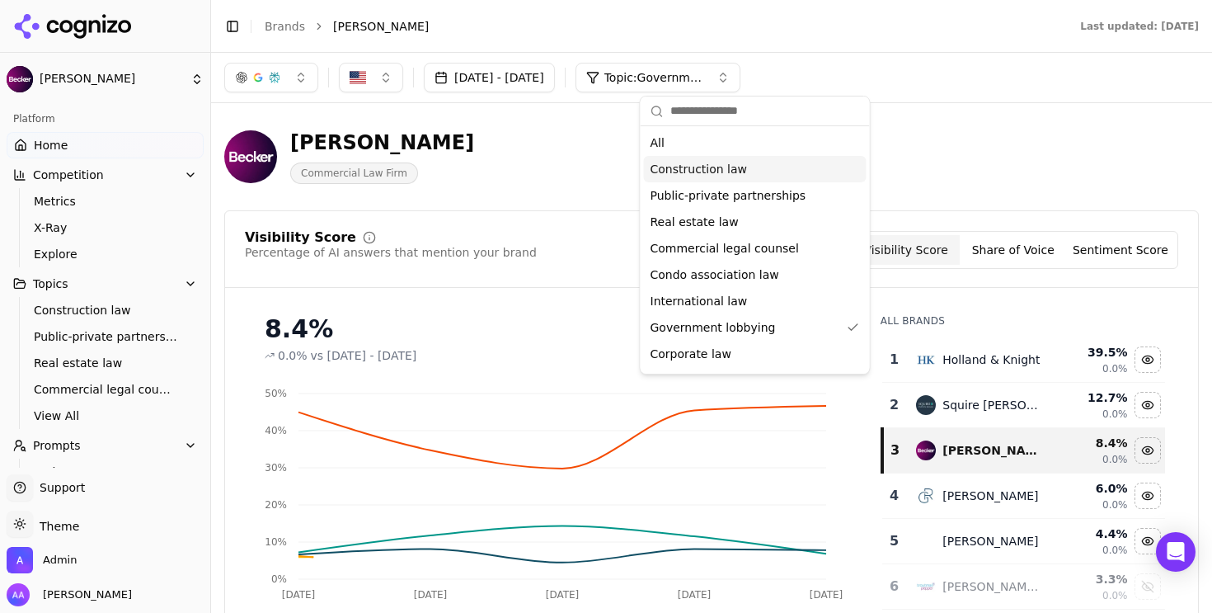
click at [1035, 129] on div "[PERSON_NAME] Commercial Law Firm" at bounding box center [711, 156] width 974 height 81
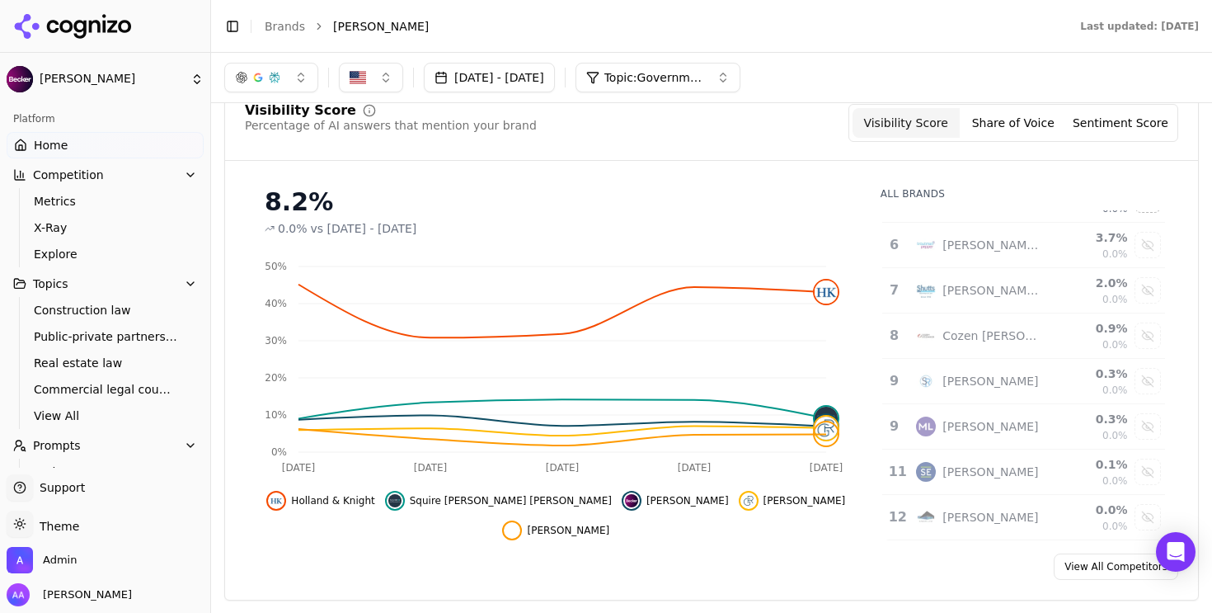
click at [703, 78] on span "Topic: Government lobbying" at bounding box center [653, 77] width 99 height 16
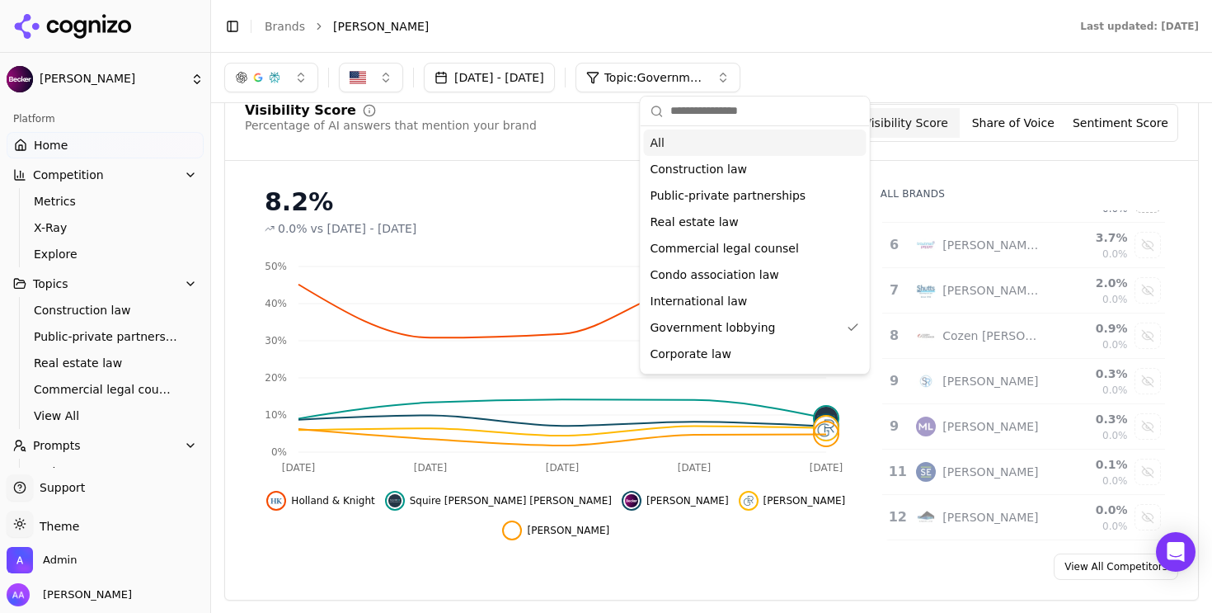
click at [726, 135] on div "All" at bounding box center [755, 142] width 223 height 26
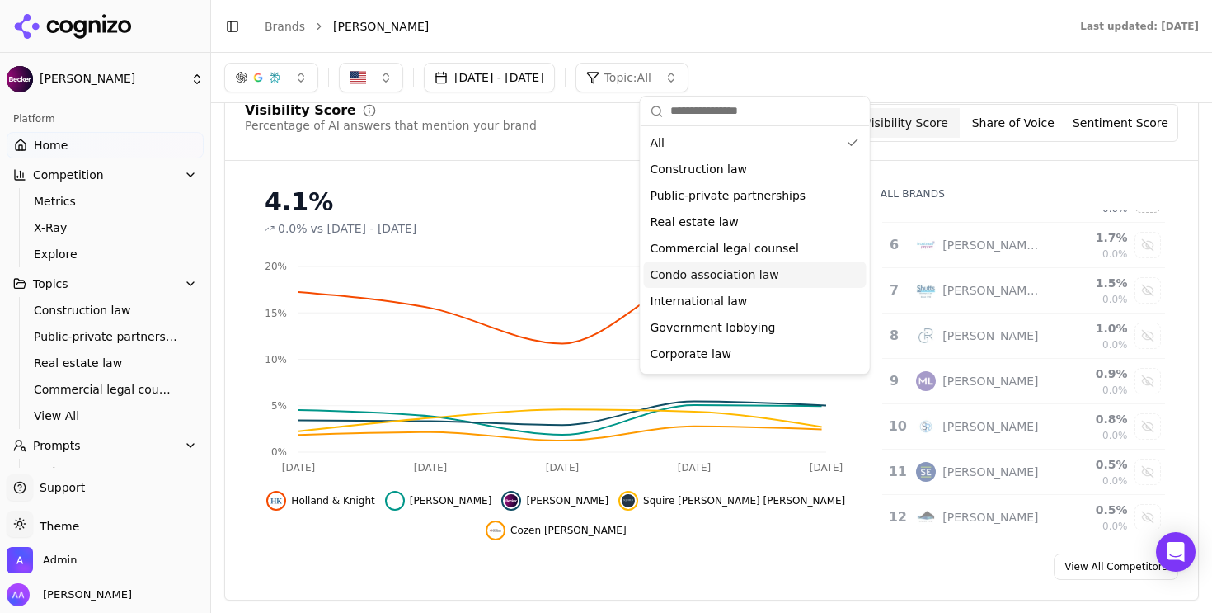
click at [1176, 405] on div "4.1% 0.0% vs [DATE] - [DATE] Sep 21 Sep [DATE] Sep [DATE] 0% 5% 10% 15% 20% Hol…" at bounding box center [711, 357] width 973 height 366
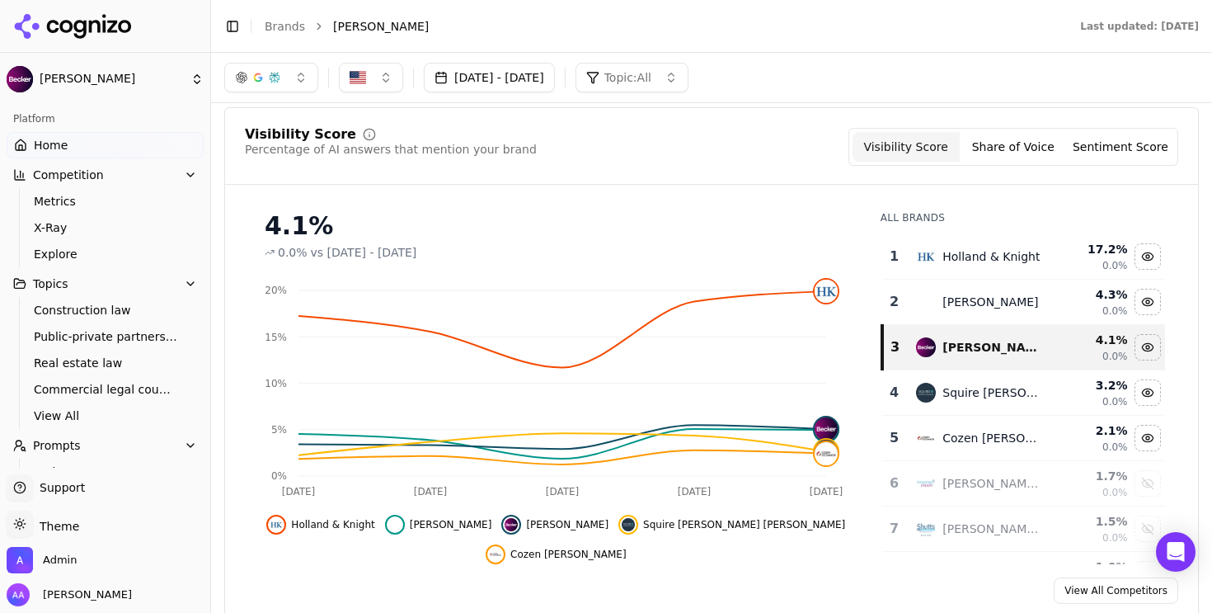
scroll to position [100, 0]
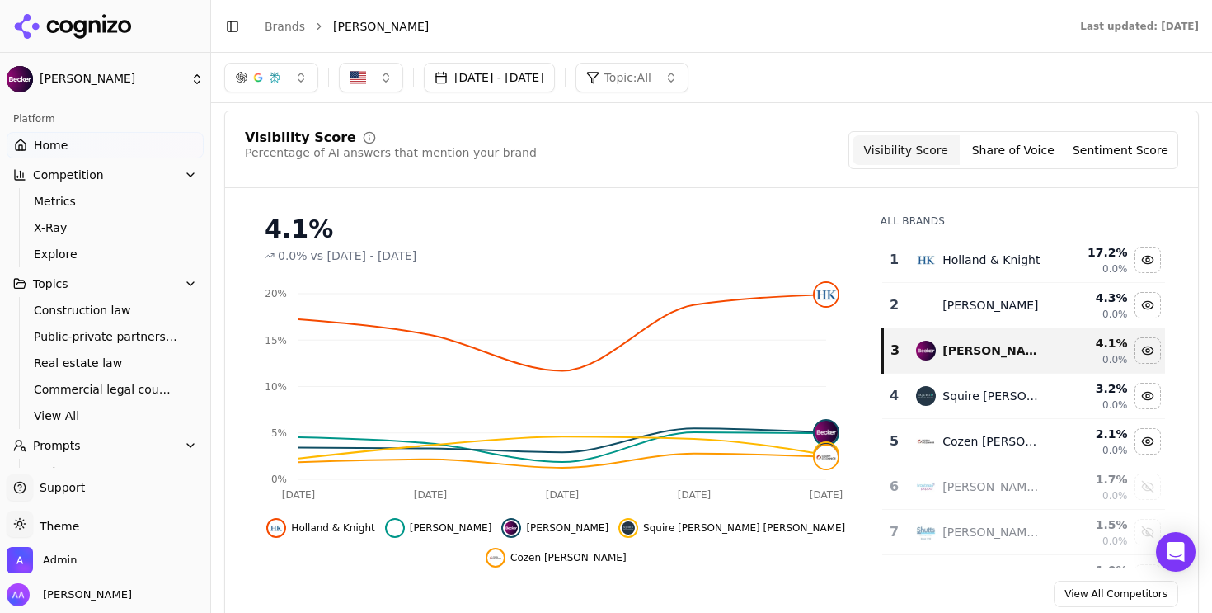
click at [92, 252] on span "Explore" at bounding box center [105, 254] width 143 height 16
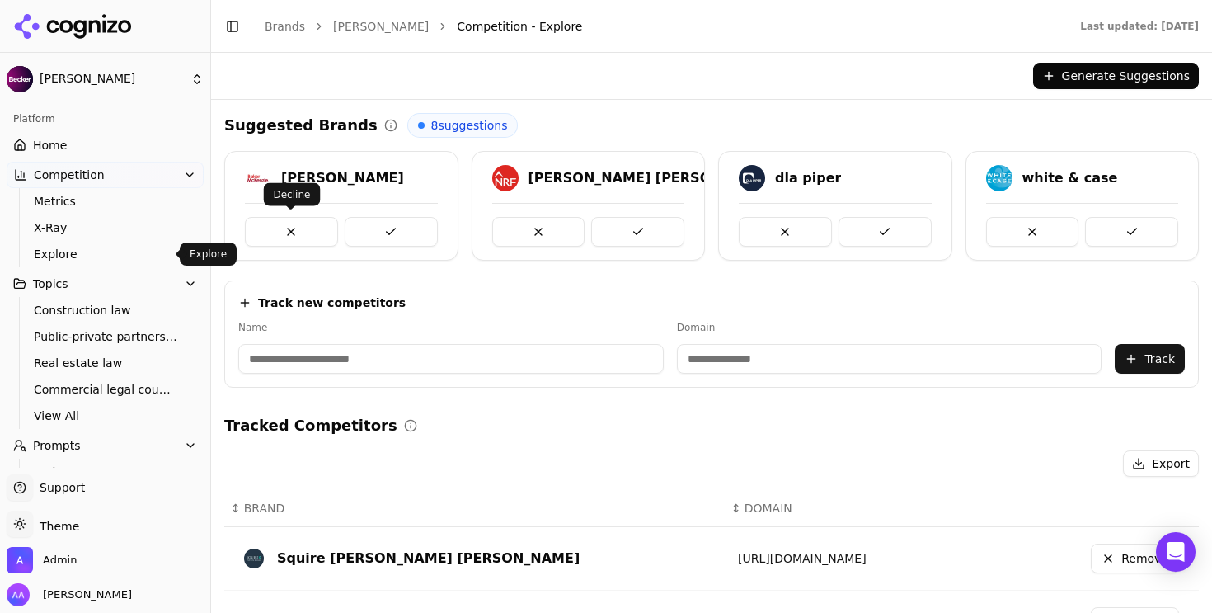
click at [313, 218] on button at bounding box center [291, 232] width 93 height 30
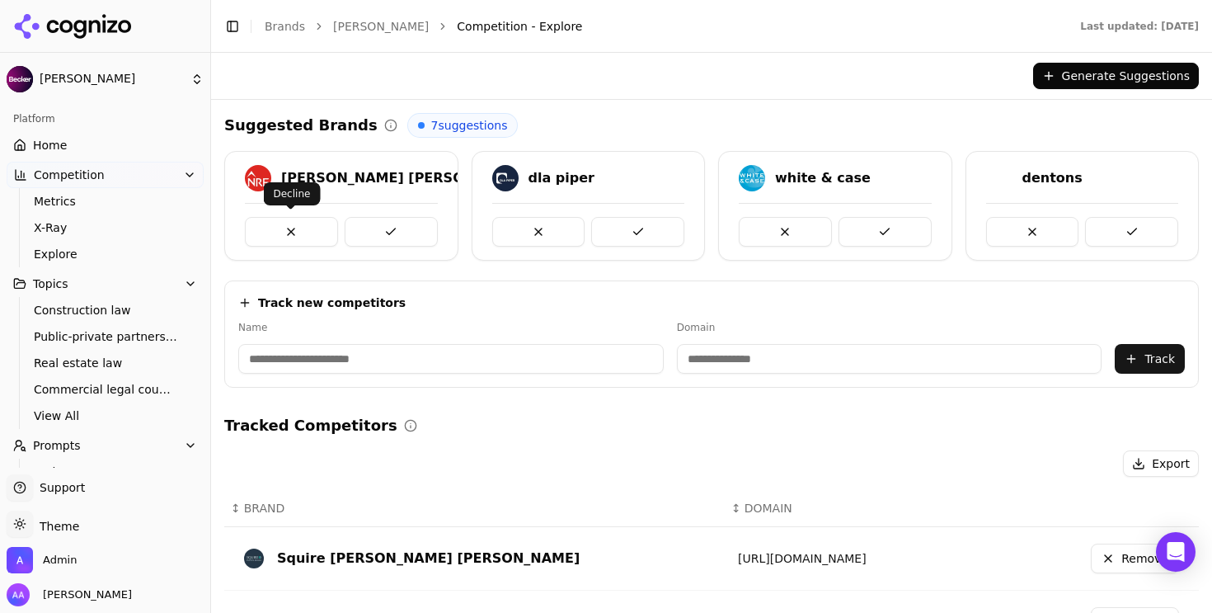
click at [313, 222] on button at bounding box center [291, 232] width 93 height 30
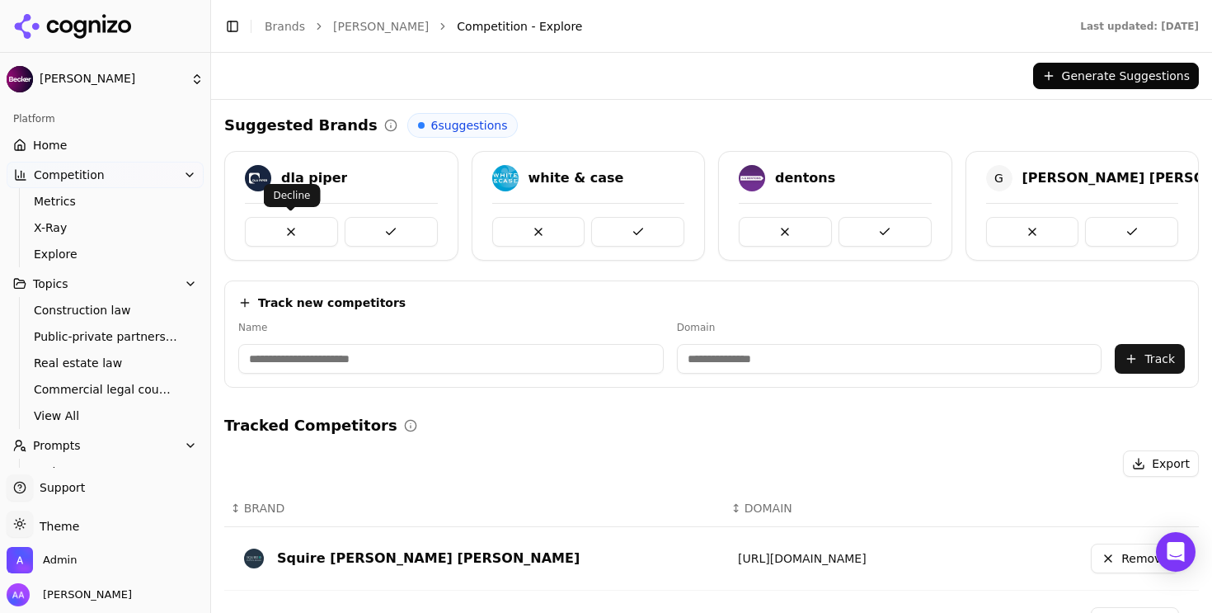
click at [313, 223] on button at bounding box center [291, 232] width 93 height 30
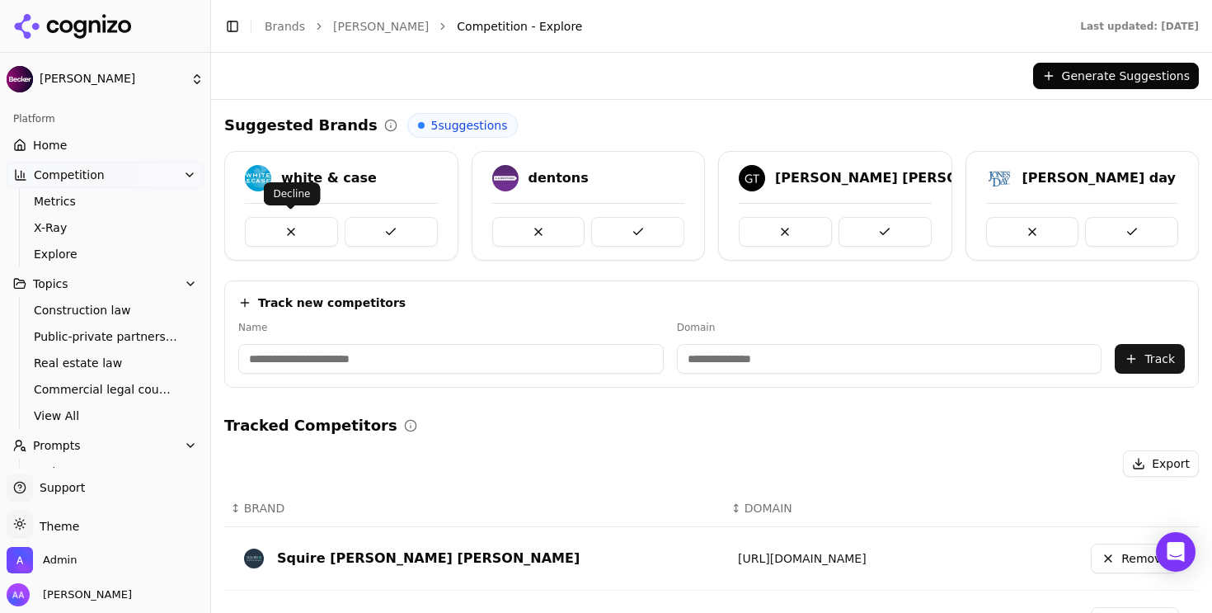
click at [312, 223] on button at bounding box center [291, 232] width 93 height 30
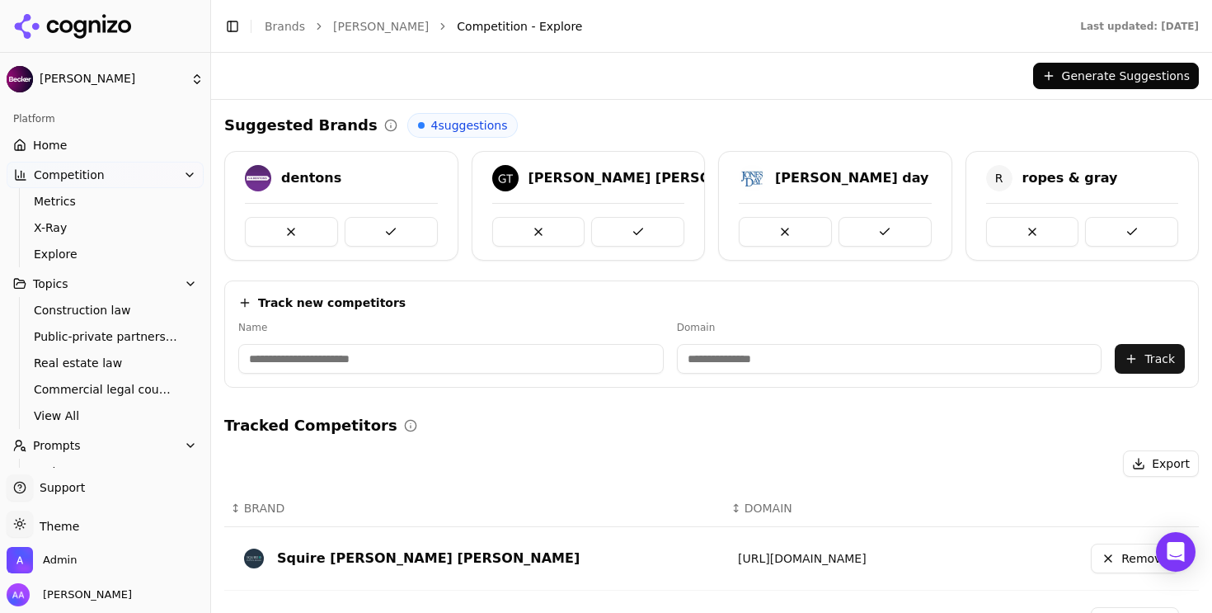
click at [312, 223] on button at bounding box center [291, 232] width 93 height 30
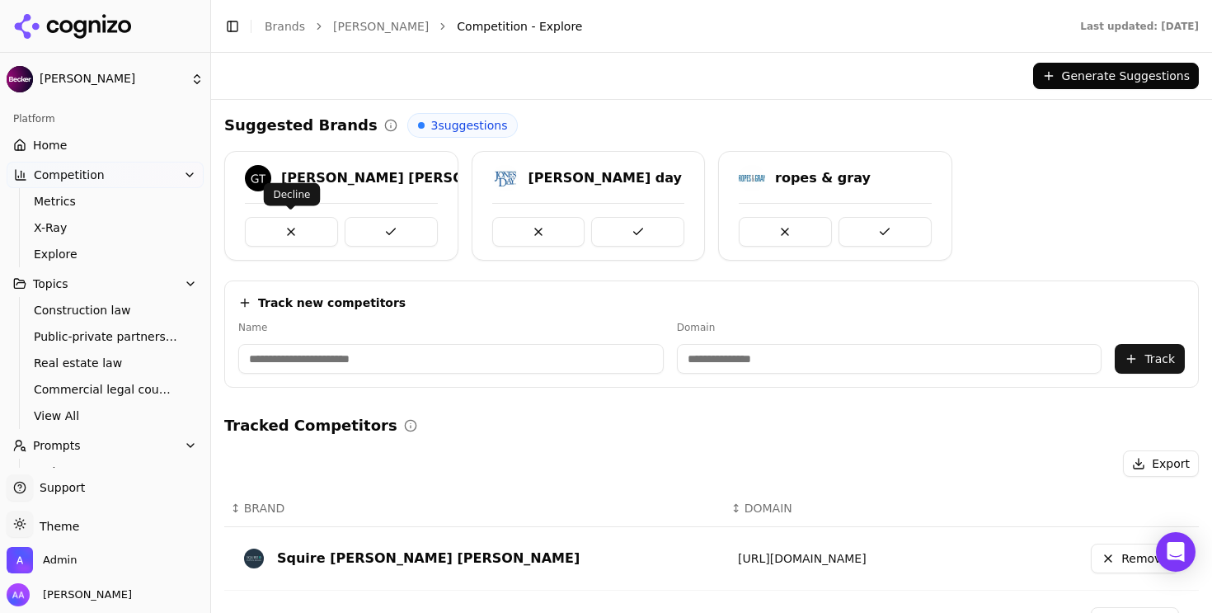
click at [311, 225] on button at bounding box center [291, 232] width 93 height 30
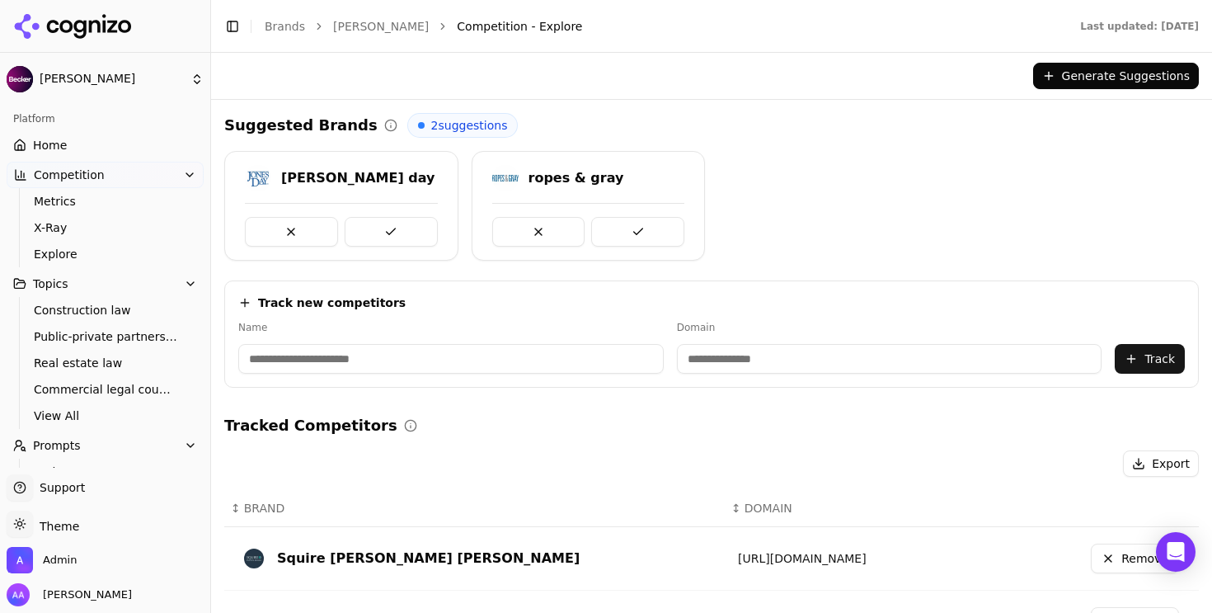
click at [311, 225] on button at bounding box center [291, 232] width 93 height 30
click at [304, 229] on button at bounding box center [291, 232] width 93 height 30
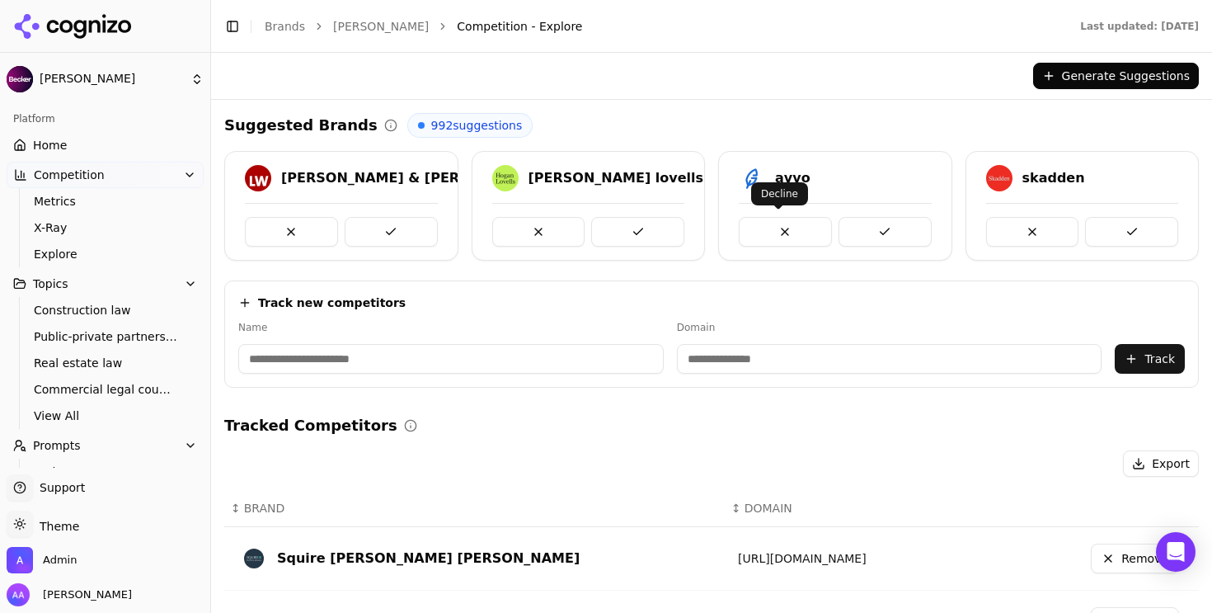
click at [754, 225] on button at bounding box center [785, 232] width 93 height 30
drag, startPoint x: 81, startPoint y: 143, endPoint x: 141, endPoint y: 153, distance: 61.1
click at [80, 143] on link "Home" at bounding box center [105, 145] width 197 height 26
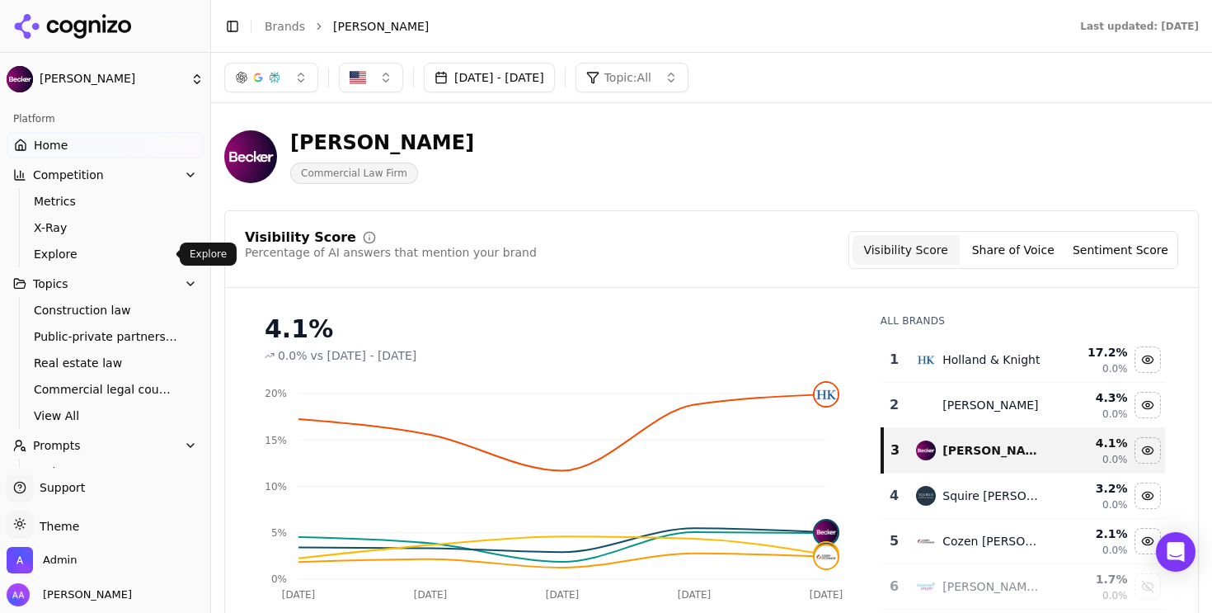
click at [63, 242] on link "Explore" at bounding box center [105, 253] width 157 height 23
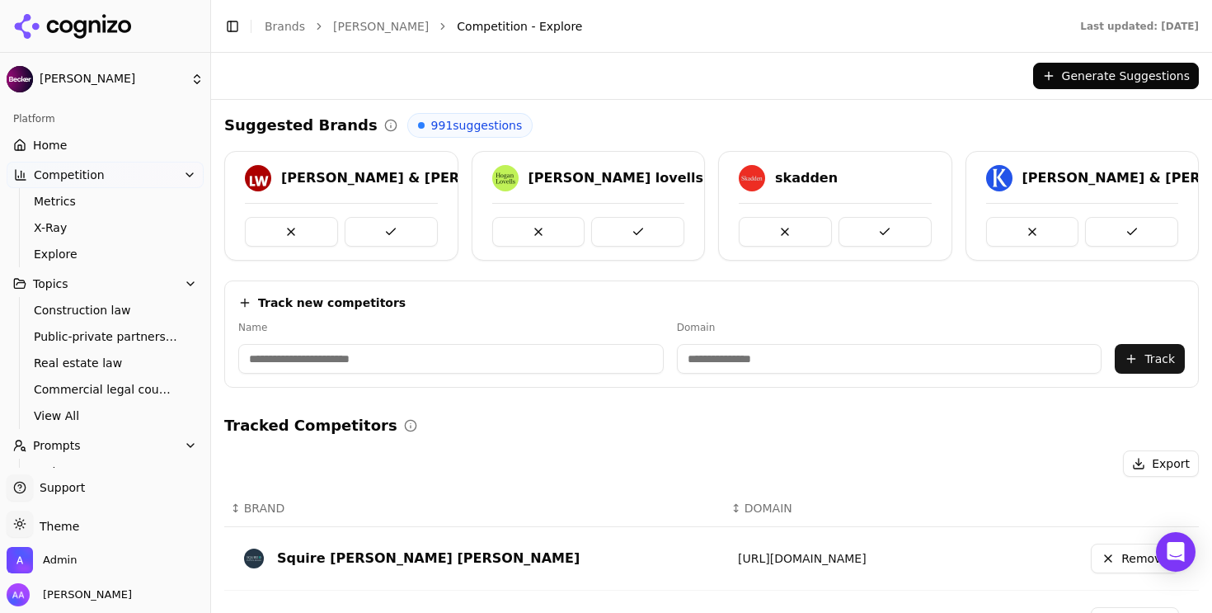
click at [804, 177] on div "skadden" at bounding box center [806, 178] width 63 height 20
click at [51, 442] on span "Prompts" at bounding box center [57, 445] width 48 height 16
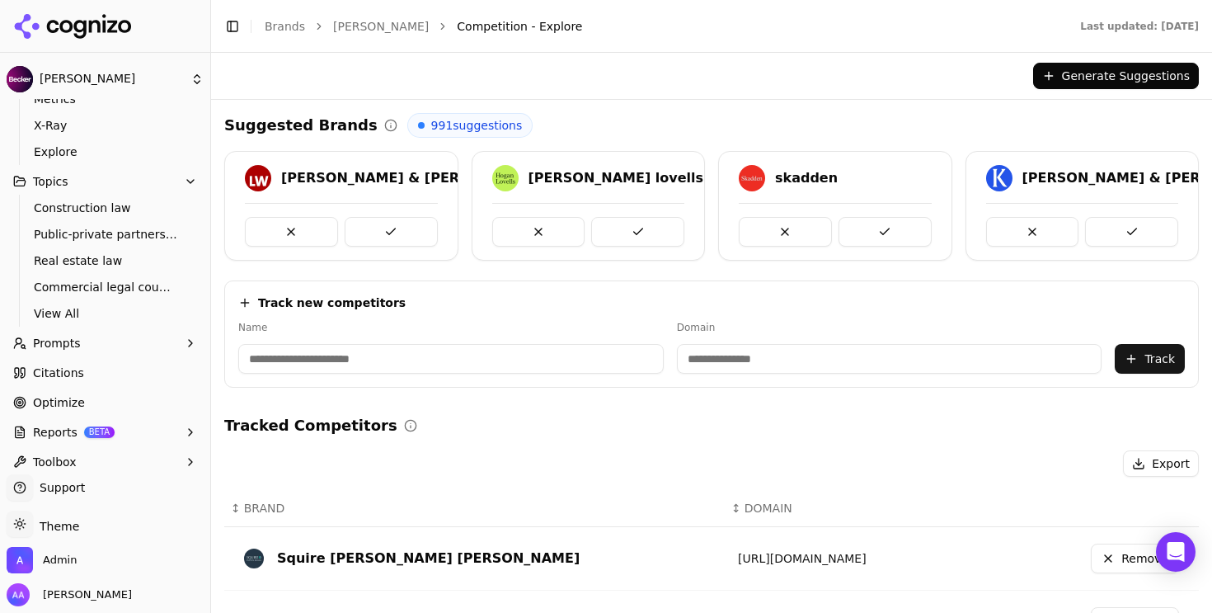
scroll to position [107, 0]
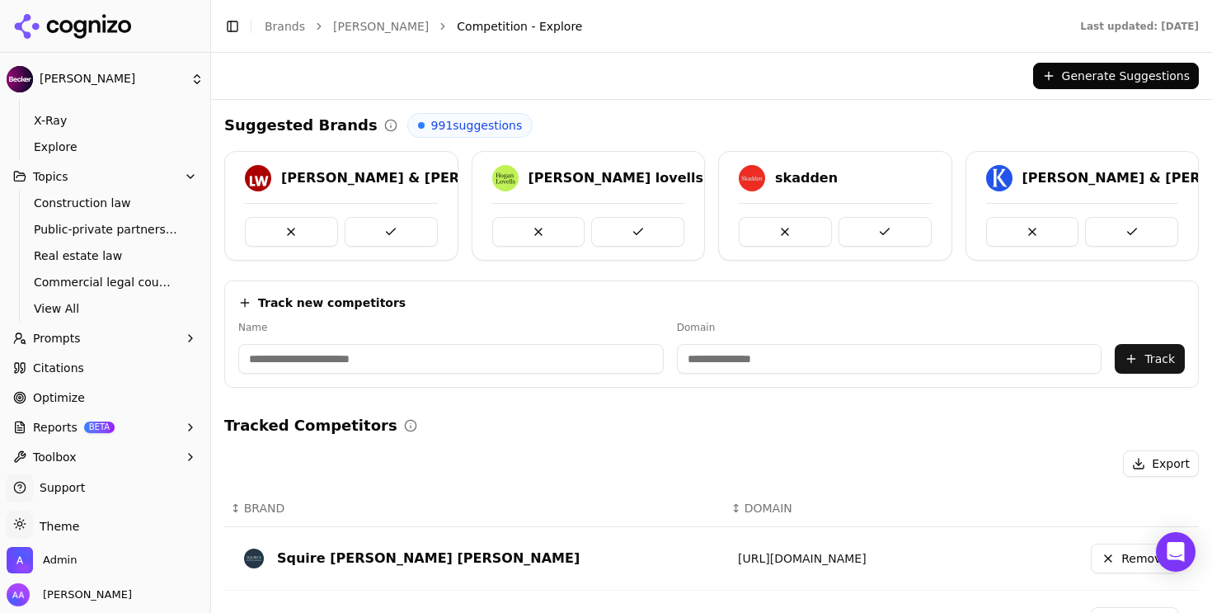
click at [71, 348] on button "Prompts" at bounding box center [105, 338] width 197 height 26
click at [69, 369] on span "Active" at bounding box center [105, 364] width 143 height 16
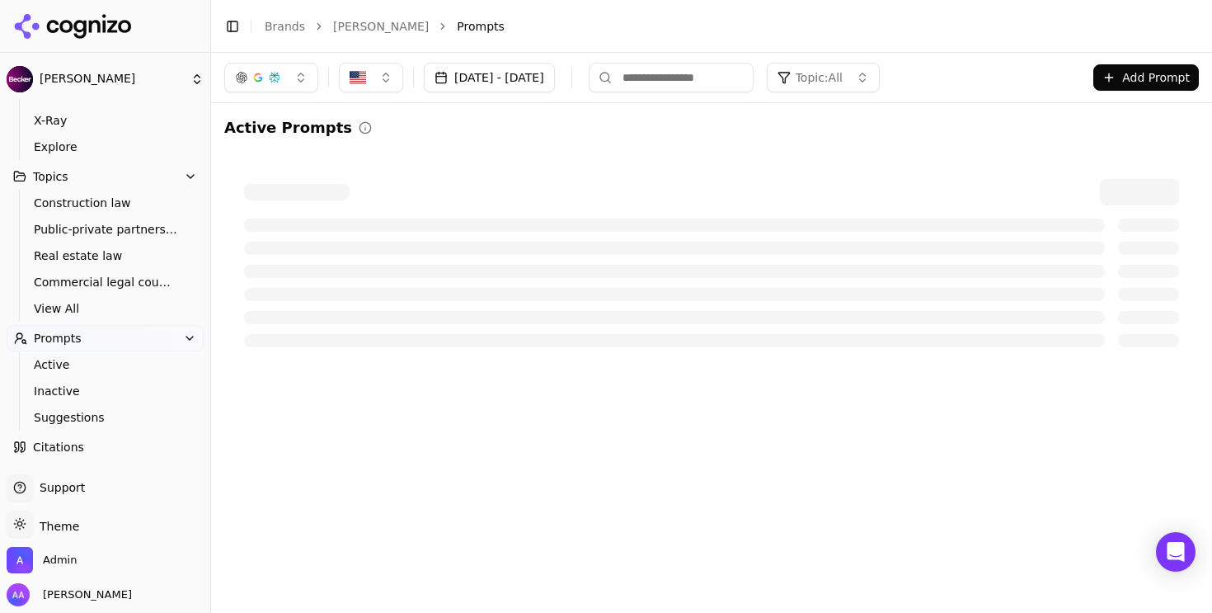
click at [880, 66] on button "Topic: All" at bounding box center [823, 78] width 113 height 30
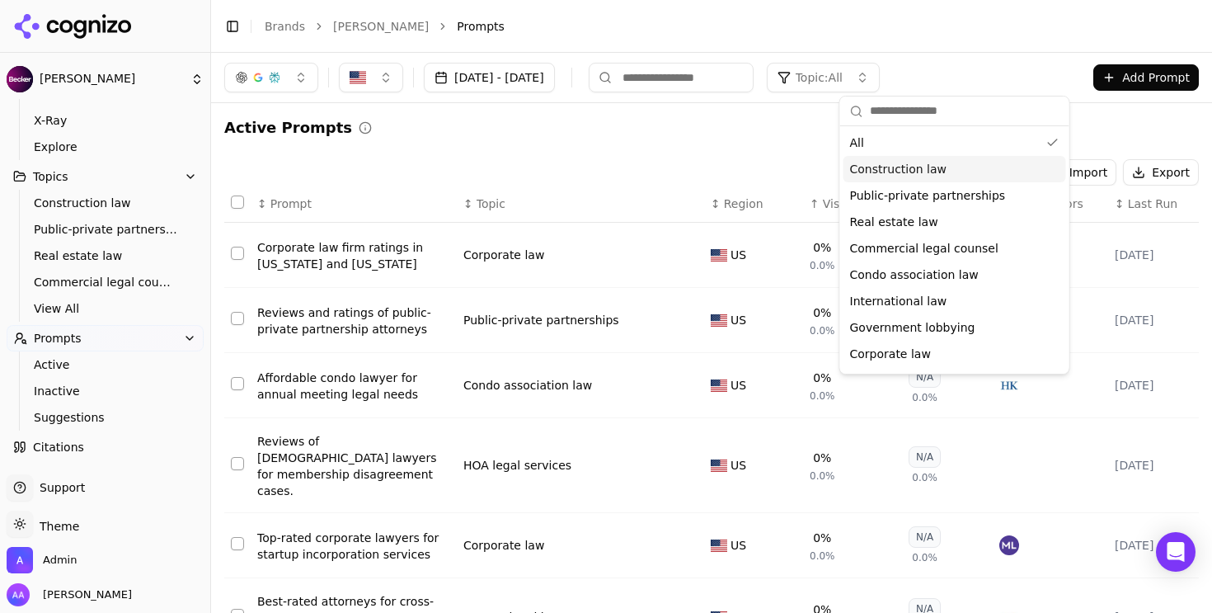
click at [875, 170] on span "Construction law" at bounding box center [898, 169] width 97 height 16
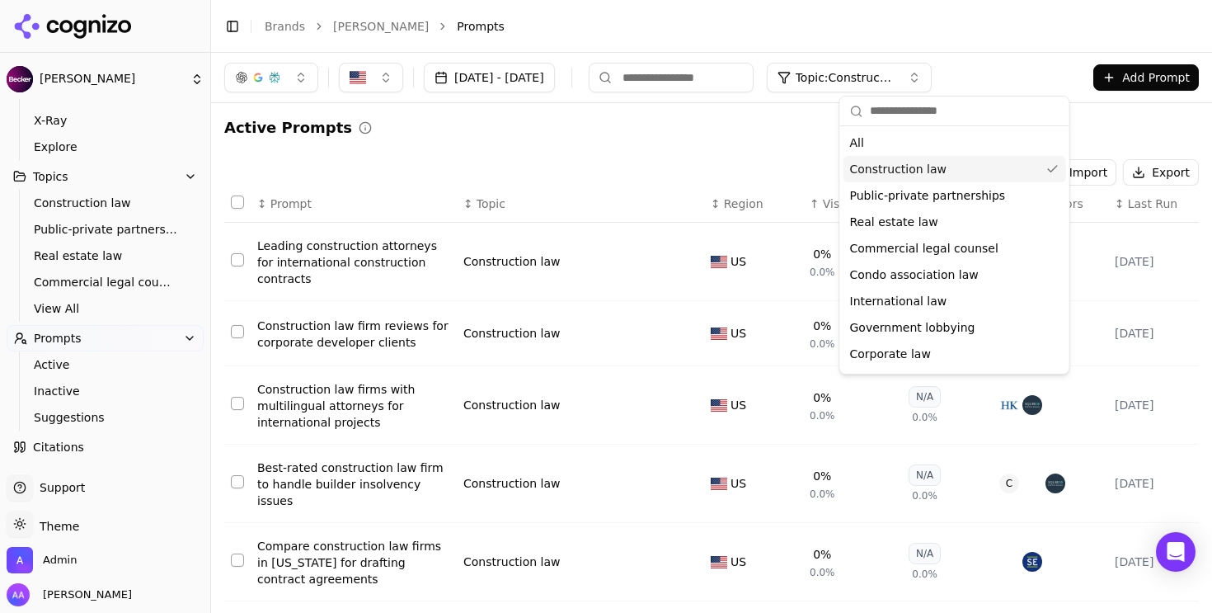
click at [674, 133] on div "Active Prompts" at bounding box center [711, 127] width 974 height 23
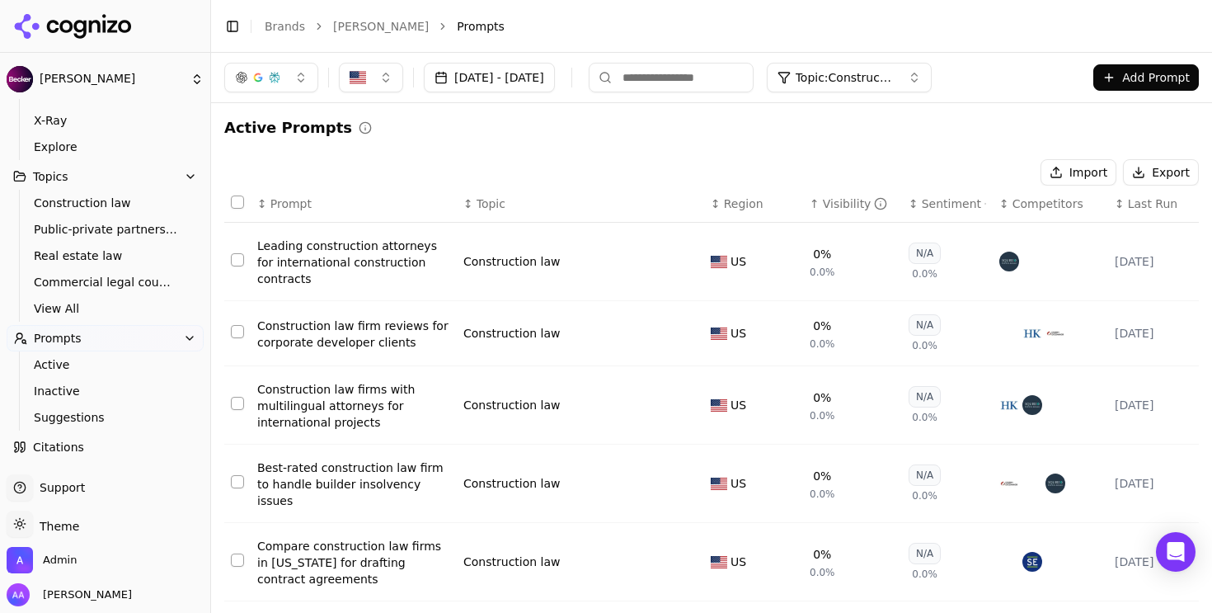
click at [838, 202] on div "Visibility" at bounding box center [855, 203] width 65 height 16
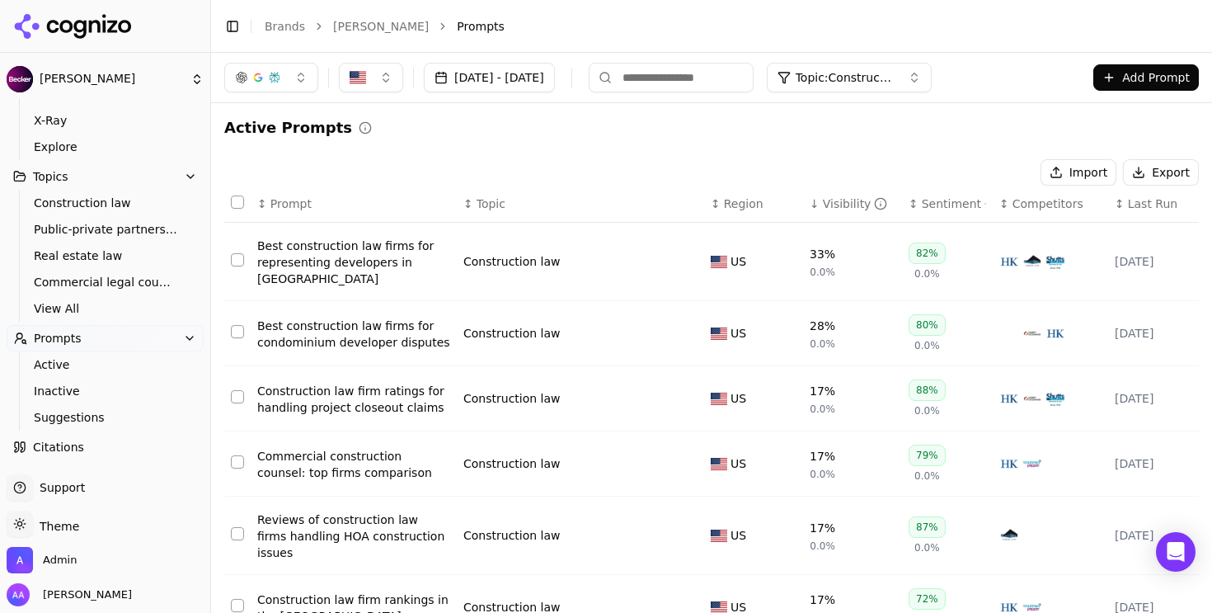
click at [370, 251] on div "Best construction law firms for representing developers in [GEOGRAPHIC_DATA]" at bounding box center [353, 261] width 193 height 49
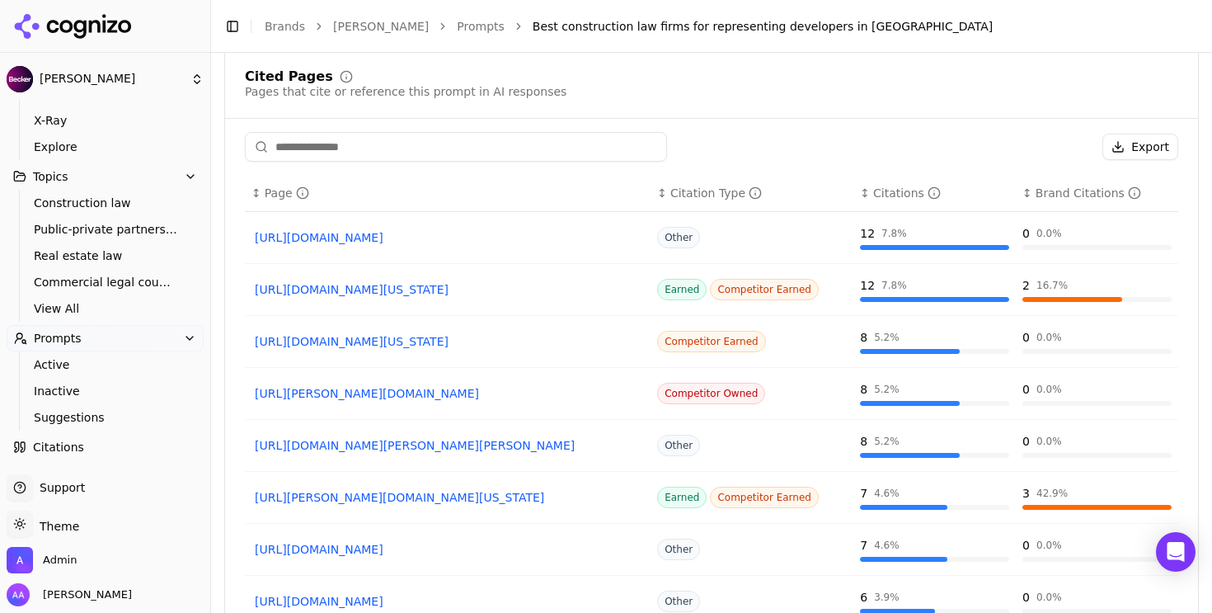
scroll to position [1320, 0]
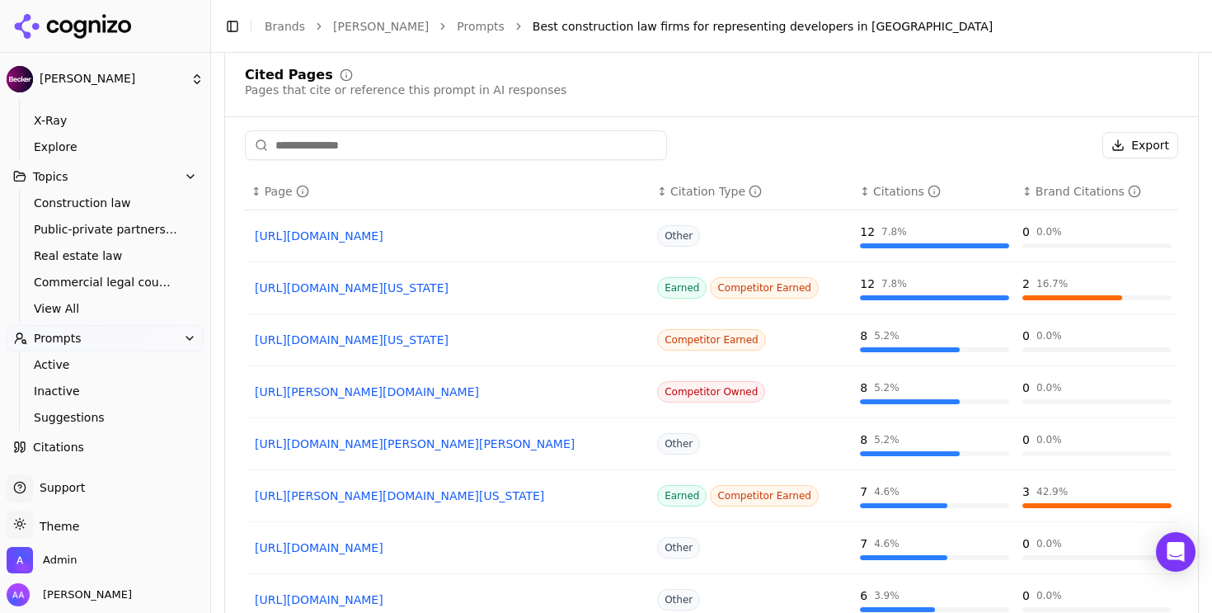
click at [401, 288] on link "[URL][DOMAIN_NAME][US_STATE]" at bounding box center [448, 287] width 386 height 16
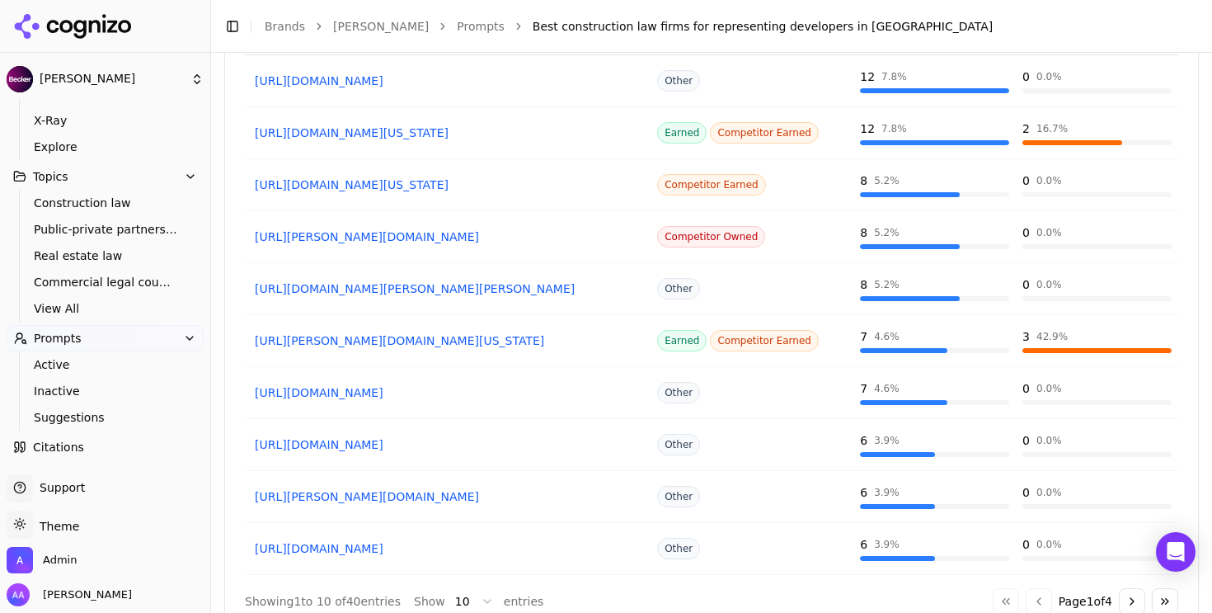
scroll to position [1510, 0]
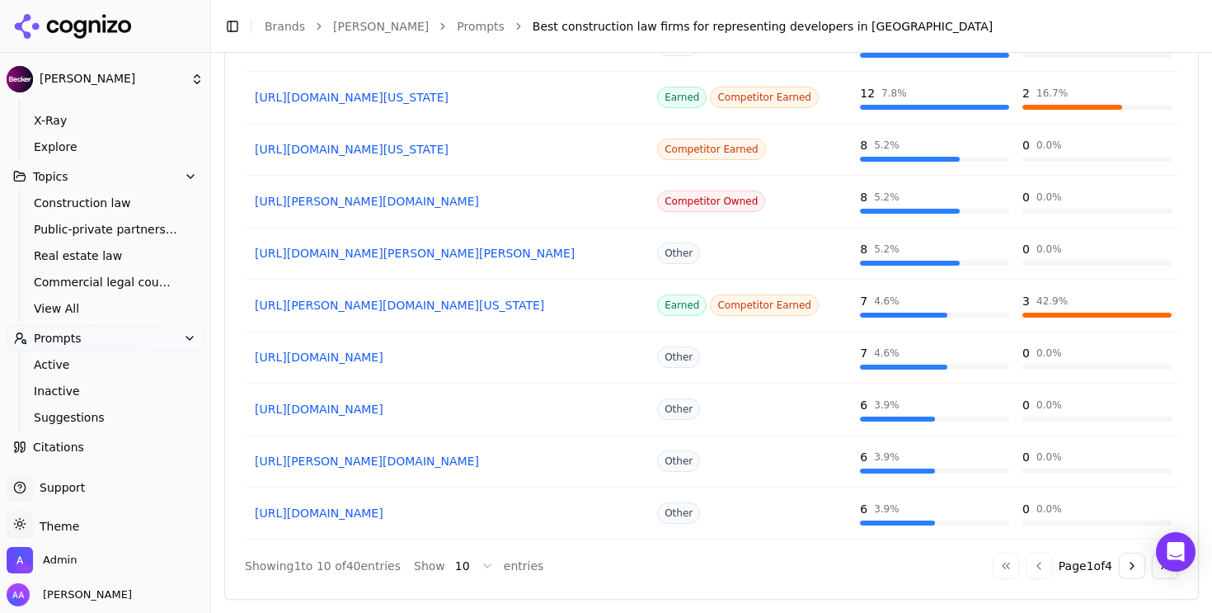
click at [1125, 565] on button "Go to next page" at bounding box center [1132, 565] width 26 height 26
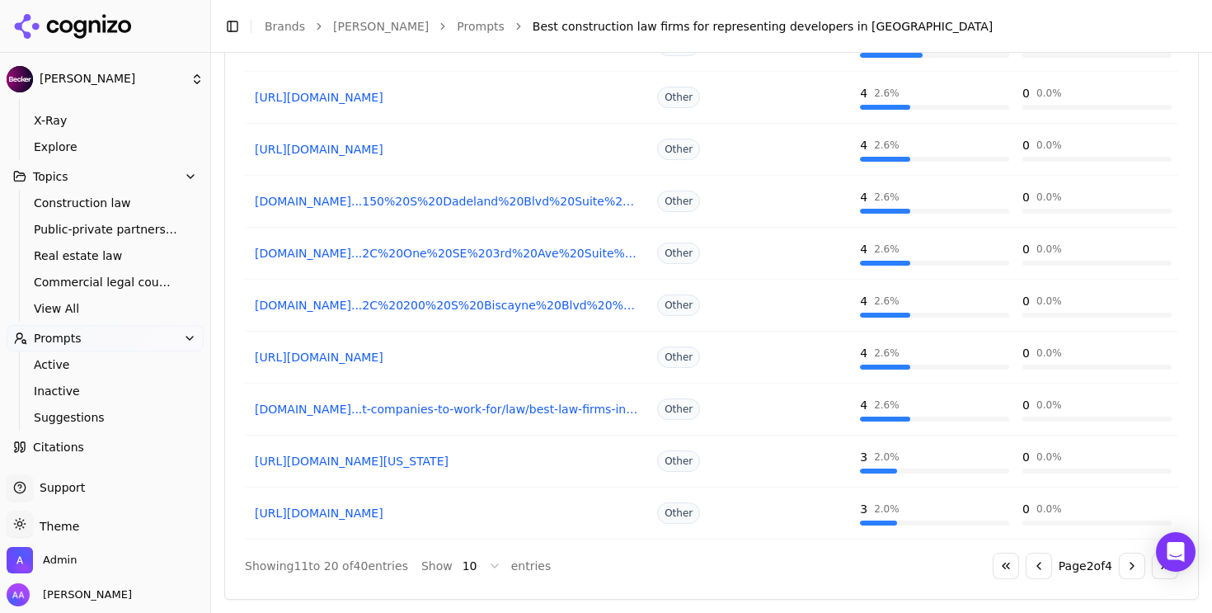
click at [1119, 575] on button "Go to next page" at bounding box center [1132, 565] width 26 height 26
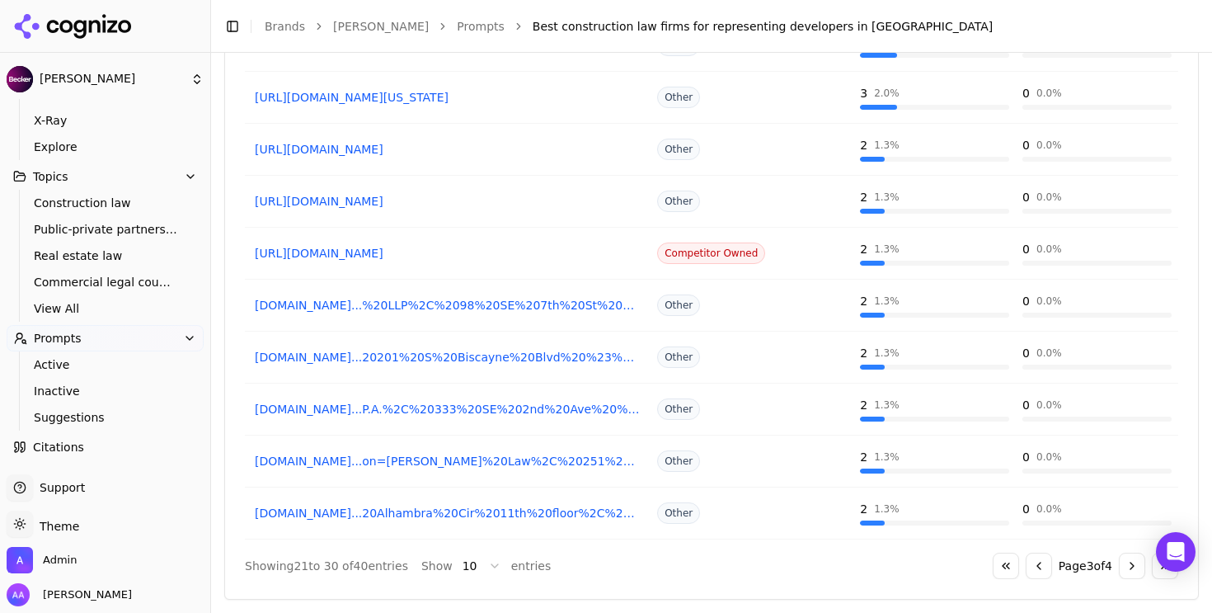
click at [1119, 572] on button "Go to next page" at bounding box center [1132, 565] width 26 height 26
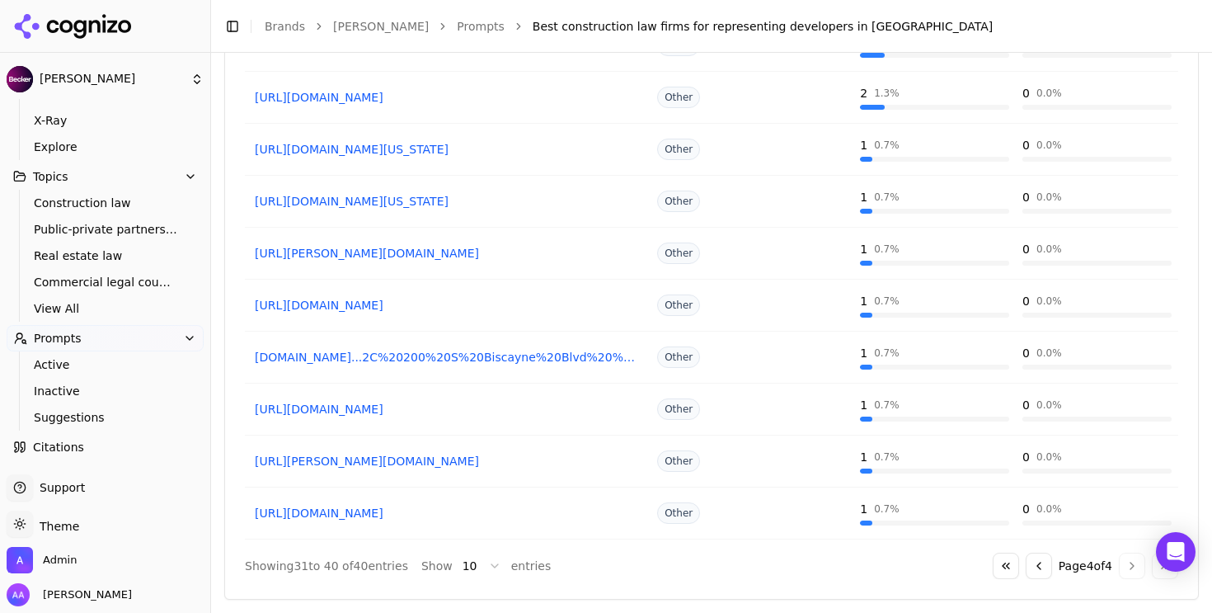
click at [1118, 565] on div "Go to first page Go to previous page Page 4 of 4 Go to next page Go to last page" at bounding box center [1085, 565] width 185 height 26
click at [993, 571] on button "Go to first page" at bounding box center [1006, 565] width 26 height 26
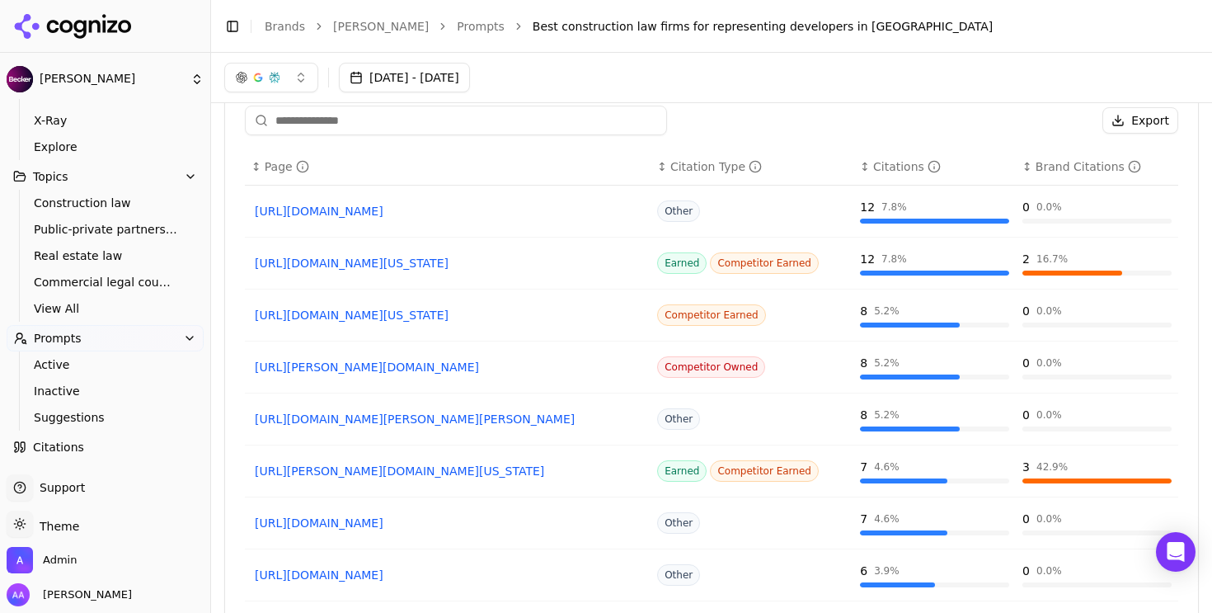
scroll to position [1321, 0]
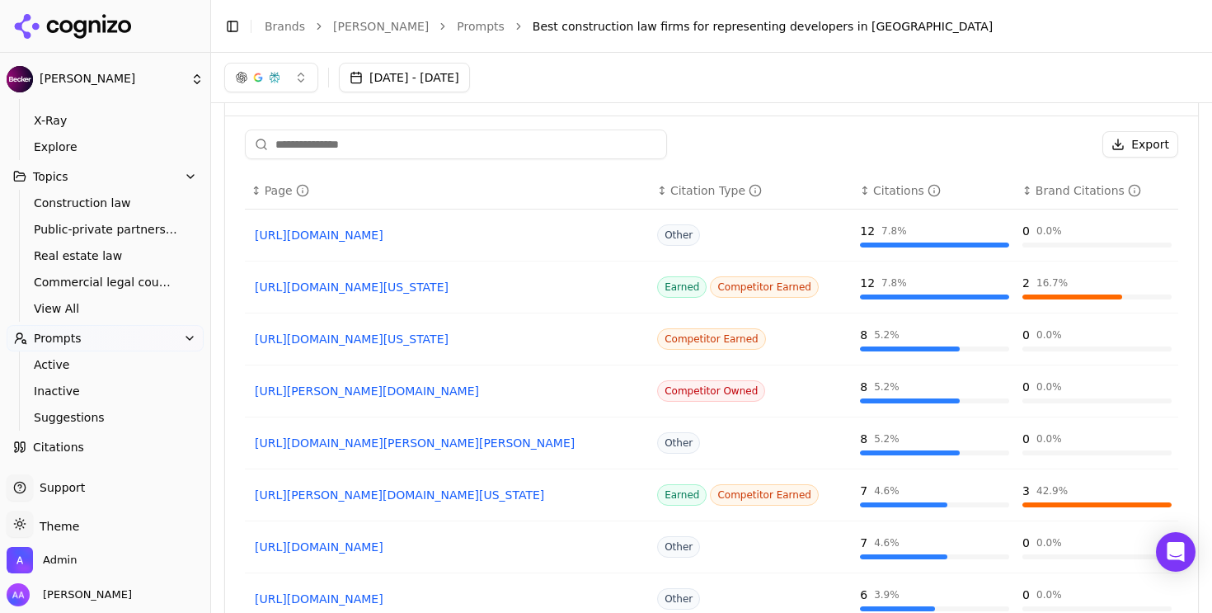
click at [463, 339] on link "[URL][DOMAIN_NAME][US_STATE]" at bounding box center [448, 339] width 386 height 16
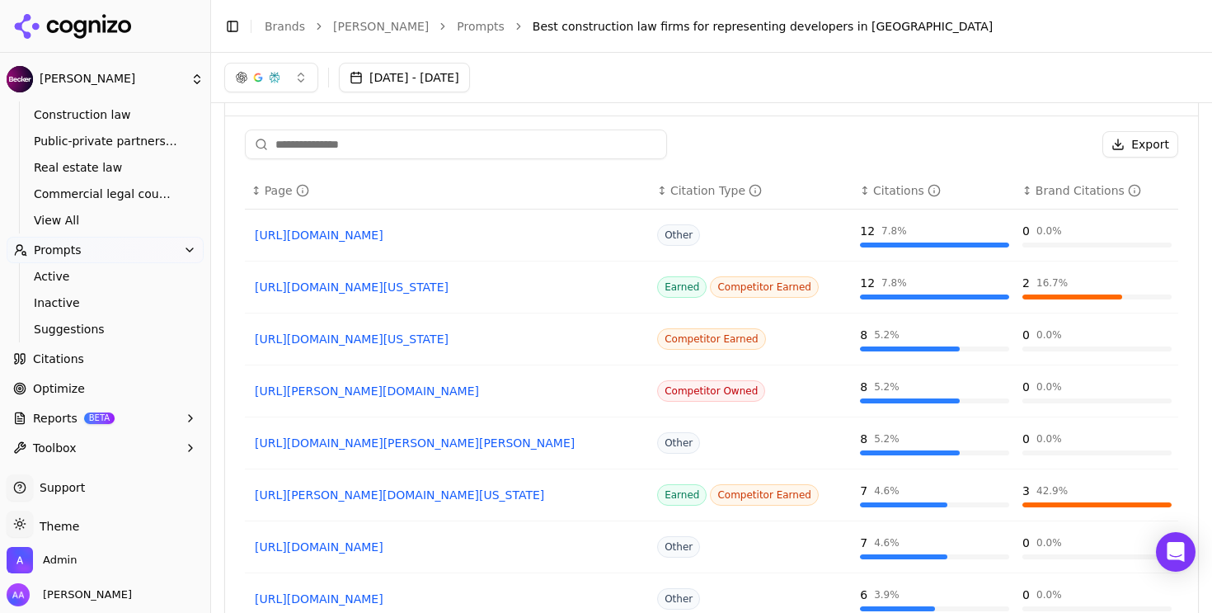
click at [103, 363] on link "Citations" at bounding box center [105, 358] width 197 height 26
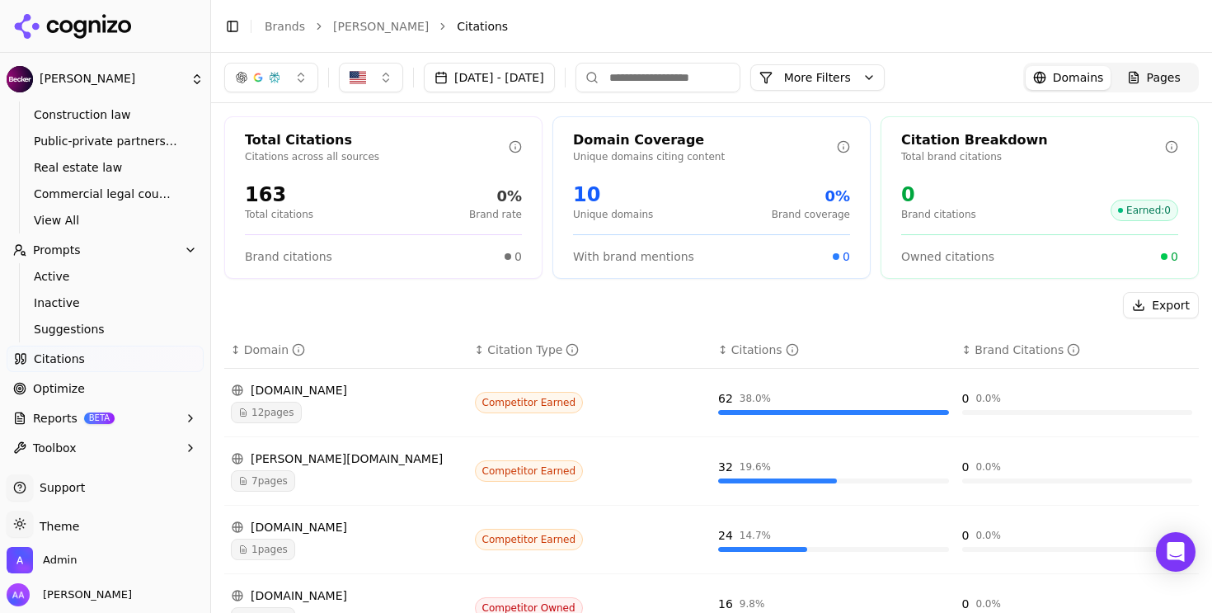
click at [885, 79] on button "More Filters" at bounding box center [817, 77] width 134 height 26
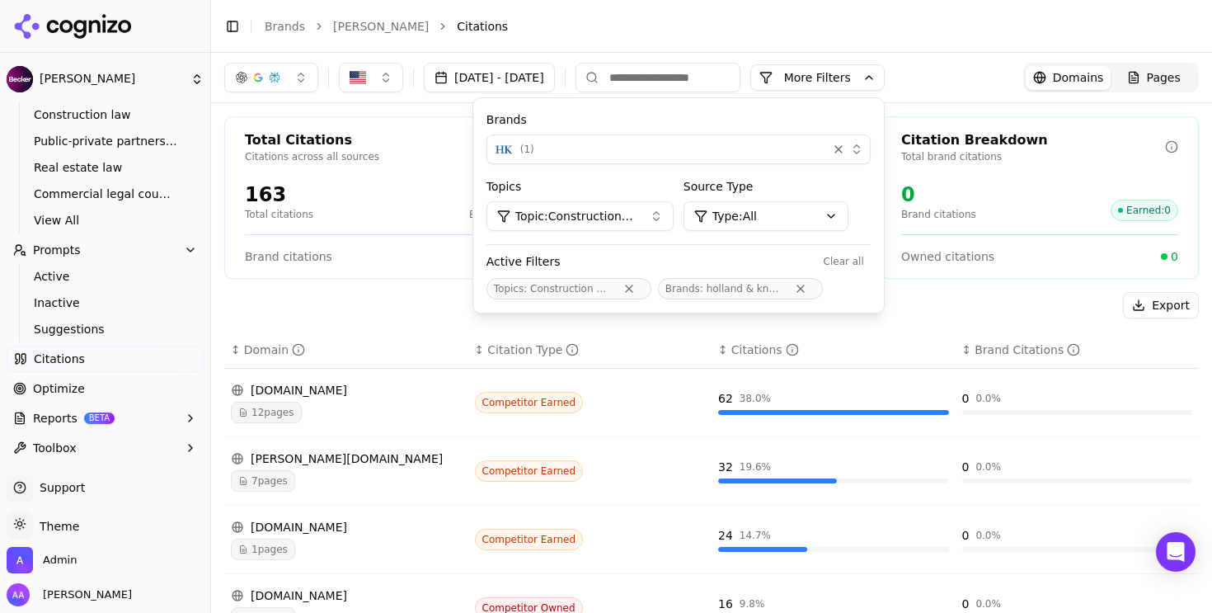
click at [799, 150] on div "( 1 )" at bounding box center [657, 149] width 326 height 20
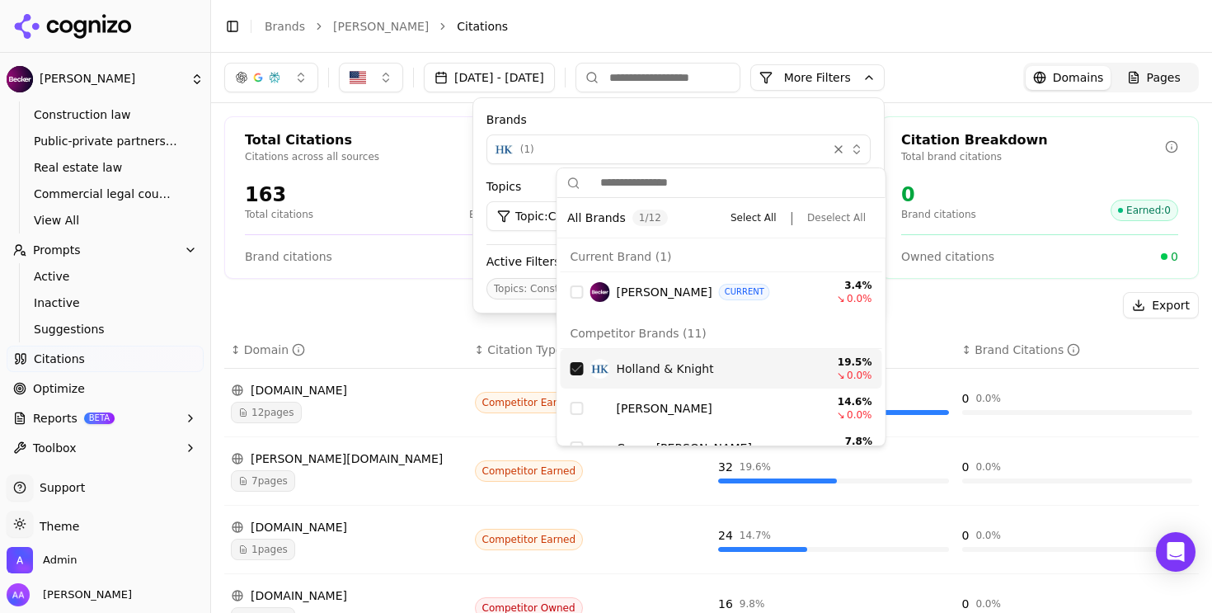
click at [572, 366] on div "Suggestions" at bounding box center [576, 368] width 13 height 13
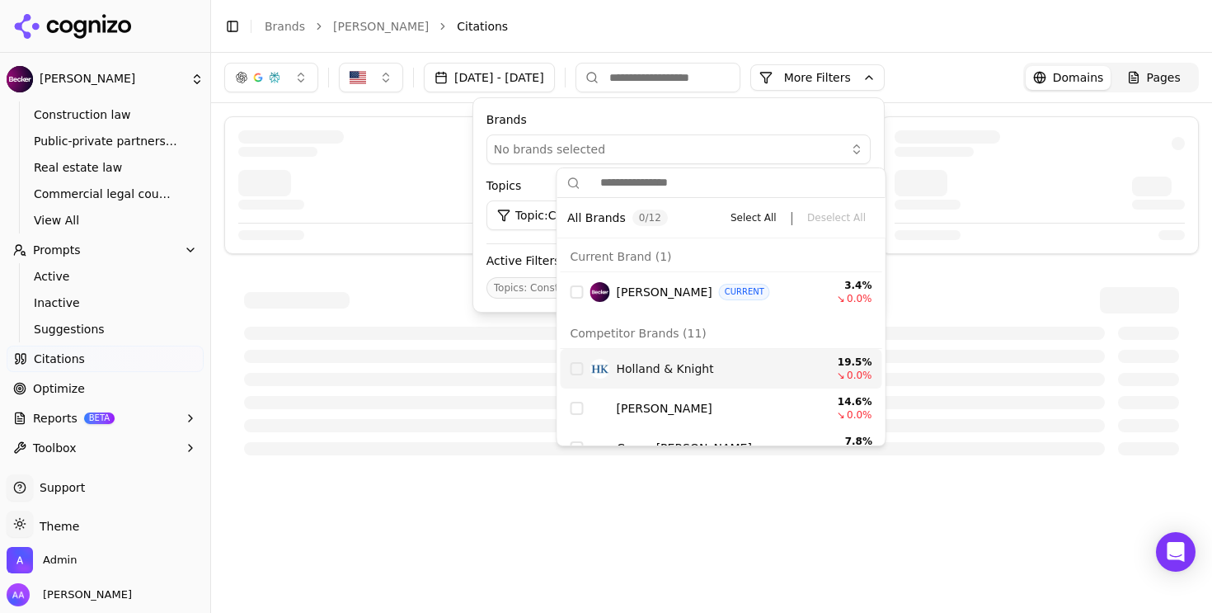
click at [572, 366] on div "Suggestions" at bounding box center [576, 368] width 13 height 13
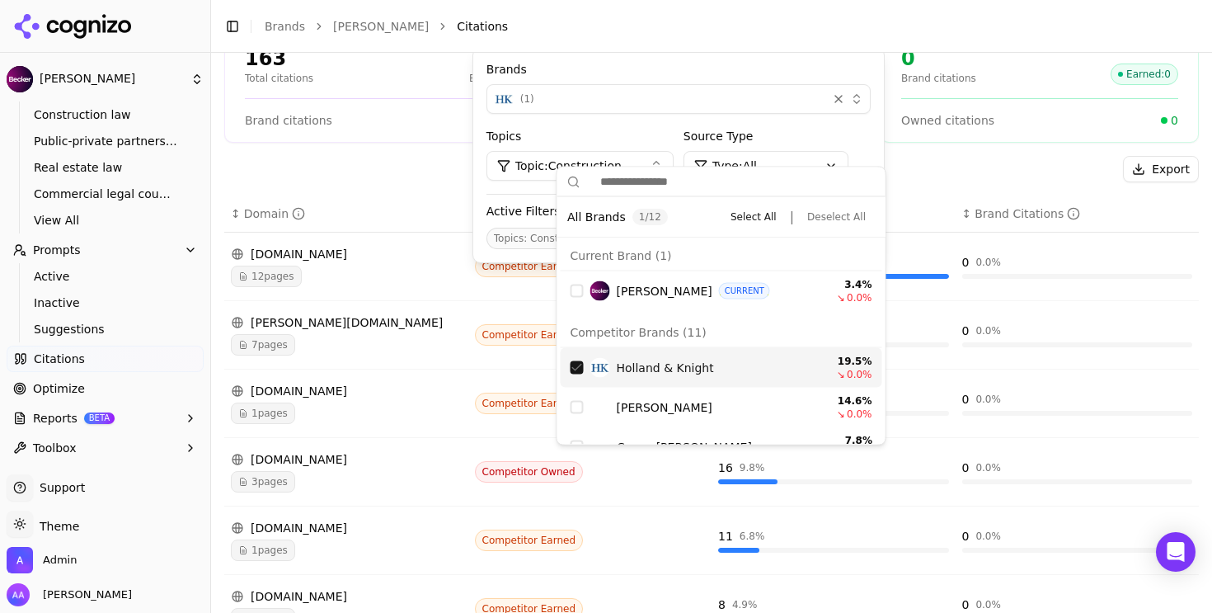
scroll to position [143, 0]
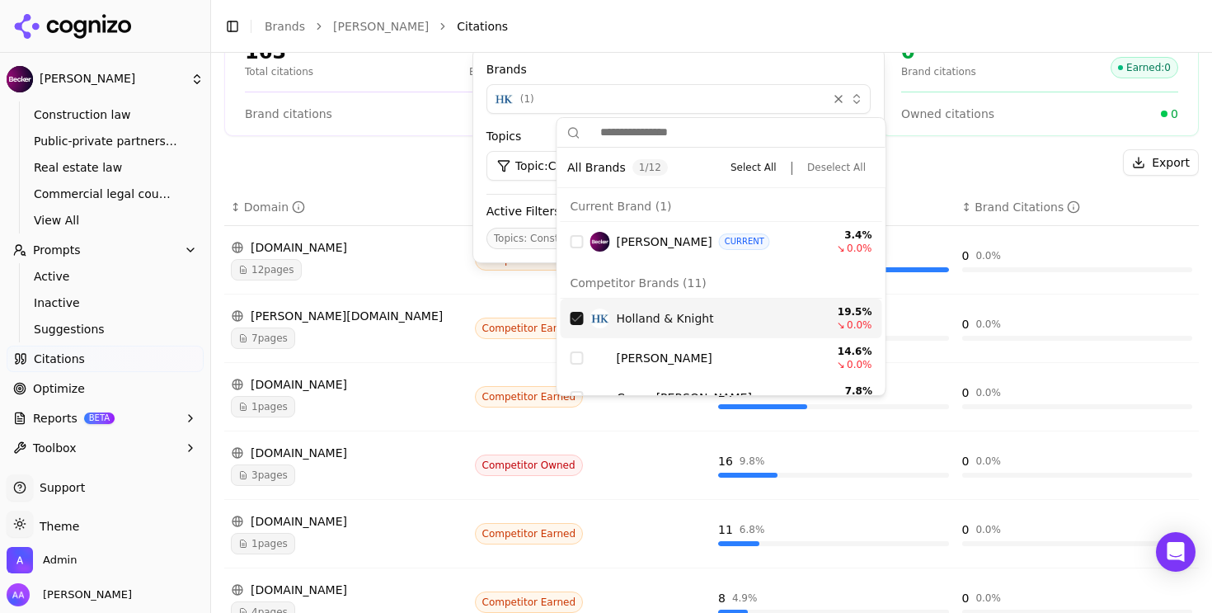
click at [262, 341] on span "7 pages" at bounding box center [263, 337] width 64 height 21
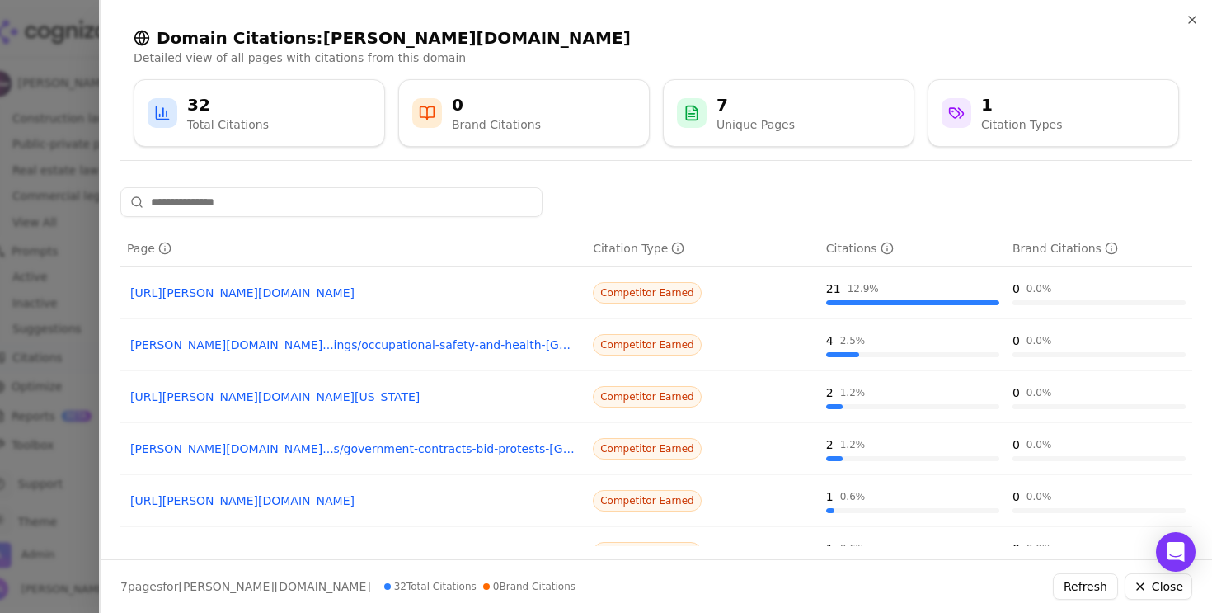
click at [269, 298] on link "https://chambers.com/legal-rankings/construction-usa-nationwide-5:15:12788:1" at bounding box center [353, 292] width 446 height 16
click at [47, 141] on div at bounding box center [606, 306] width 1212 height 613
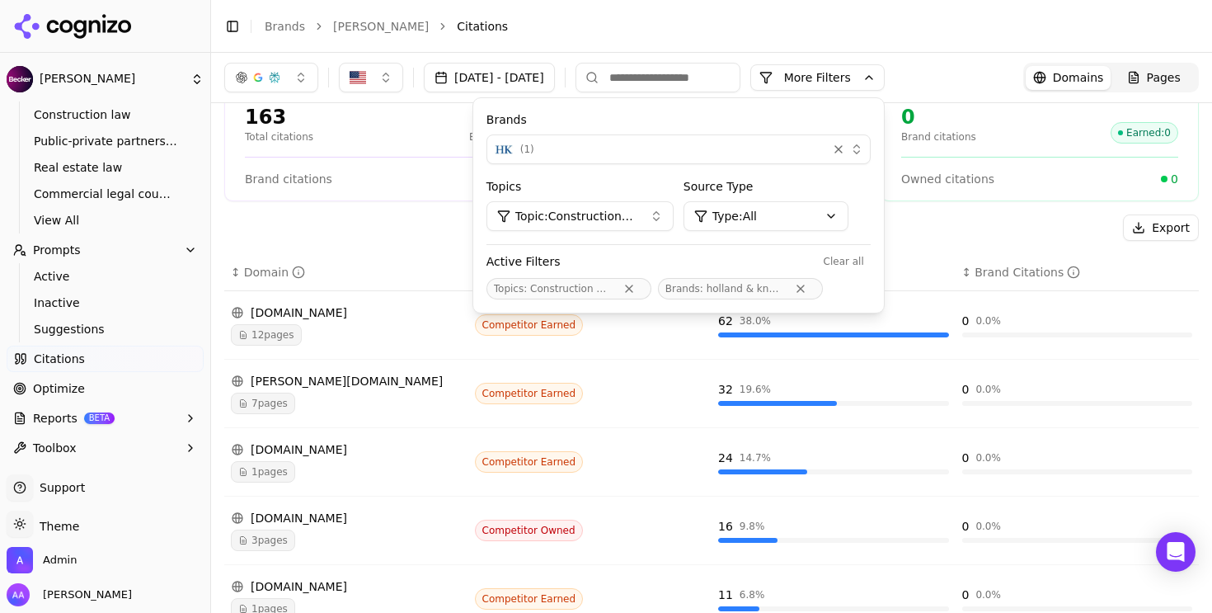
scroll to position [0, 0]
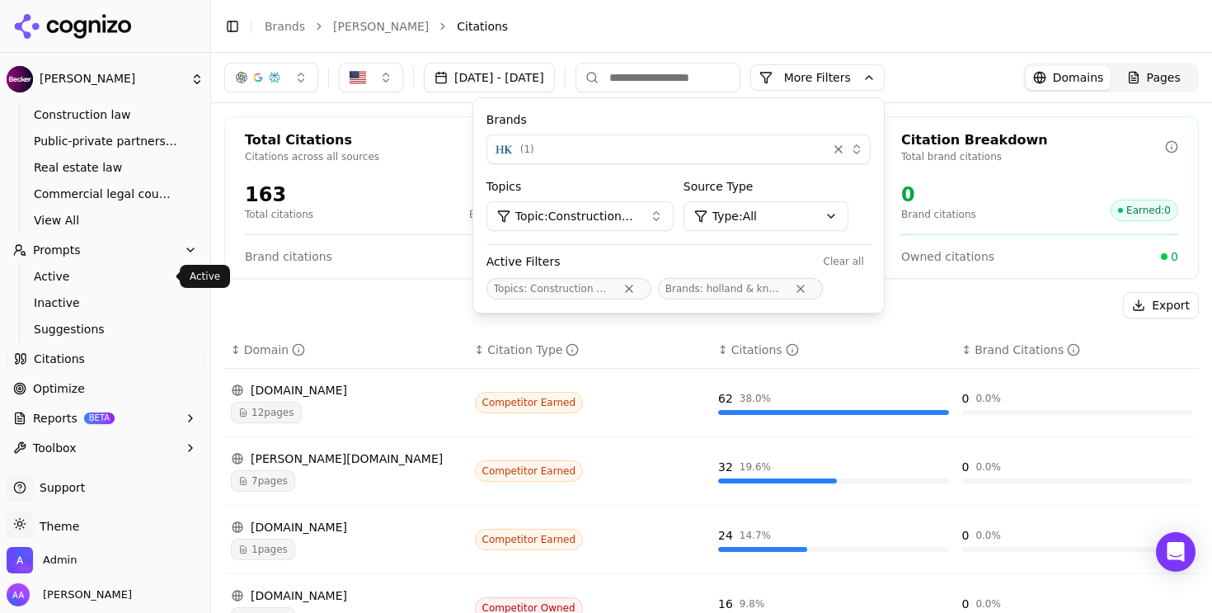
click at [91, 270] on span "Active" at bounding box center [105, 276] width 143 height 16
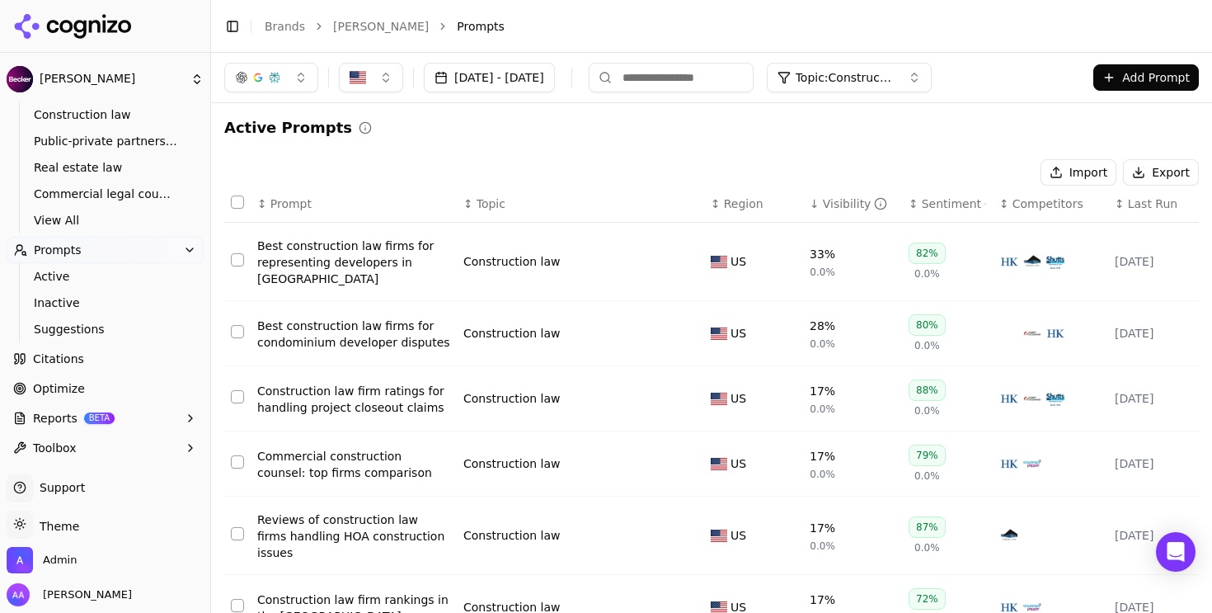
click at [386, 254] on div "Best construction law firms for representing developers in Miami" at bounding box center [353, 261] width 193 height 49
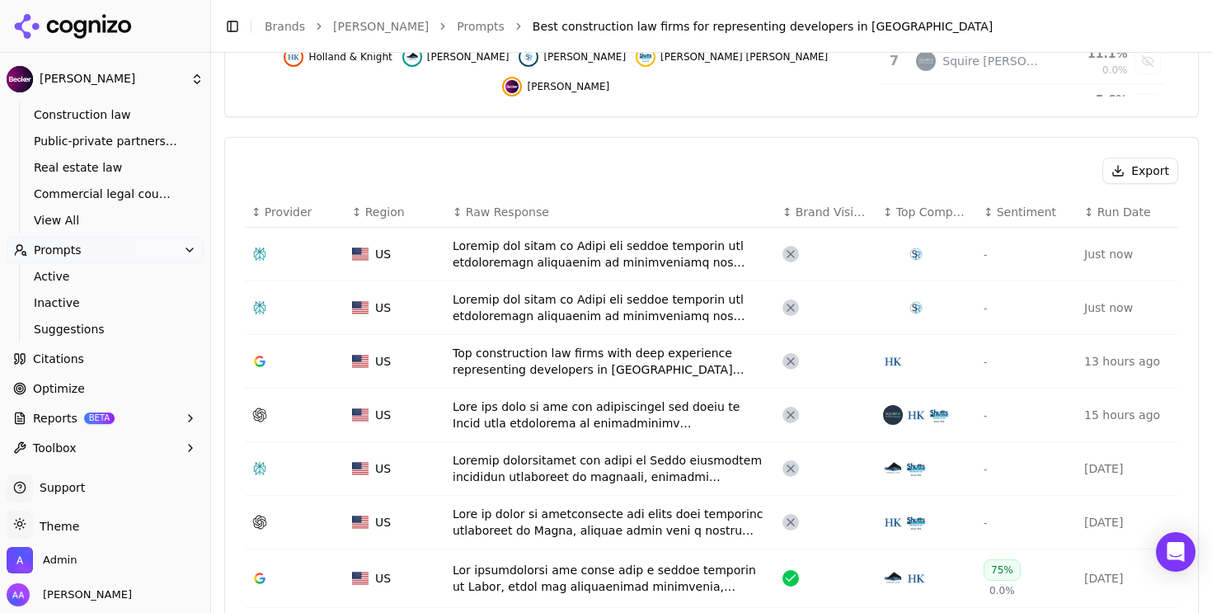
scroll to position [533, 0]
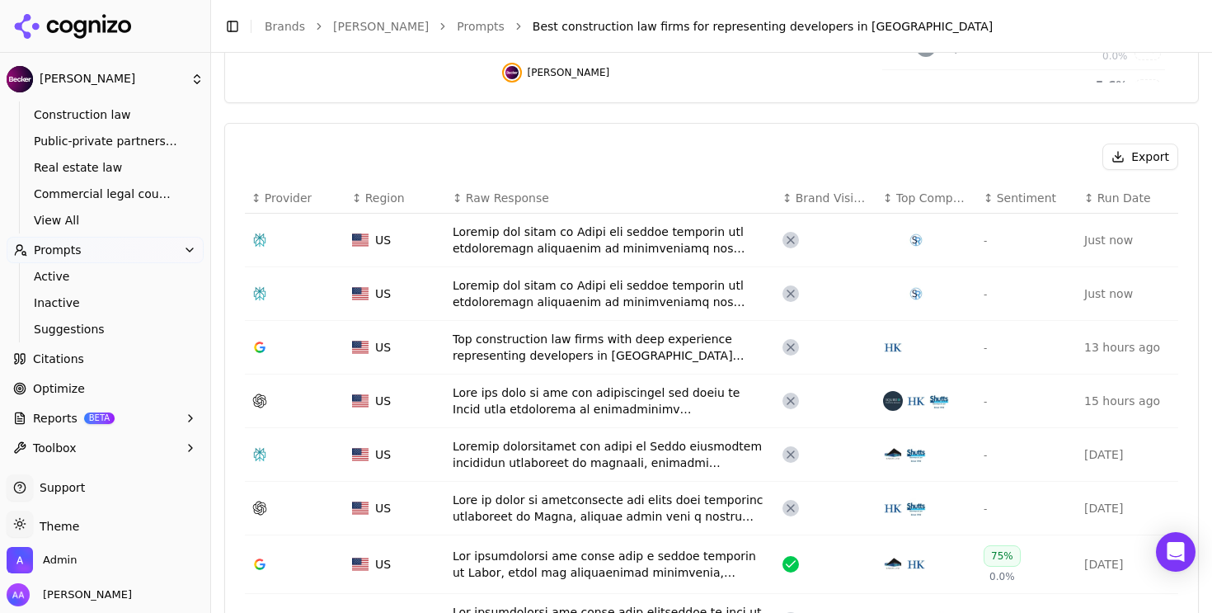
click at [494, 246] on div "Data table" at bounding box center [611, 239] width 317 height 33
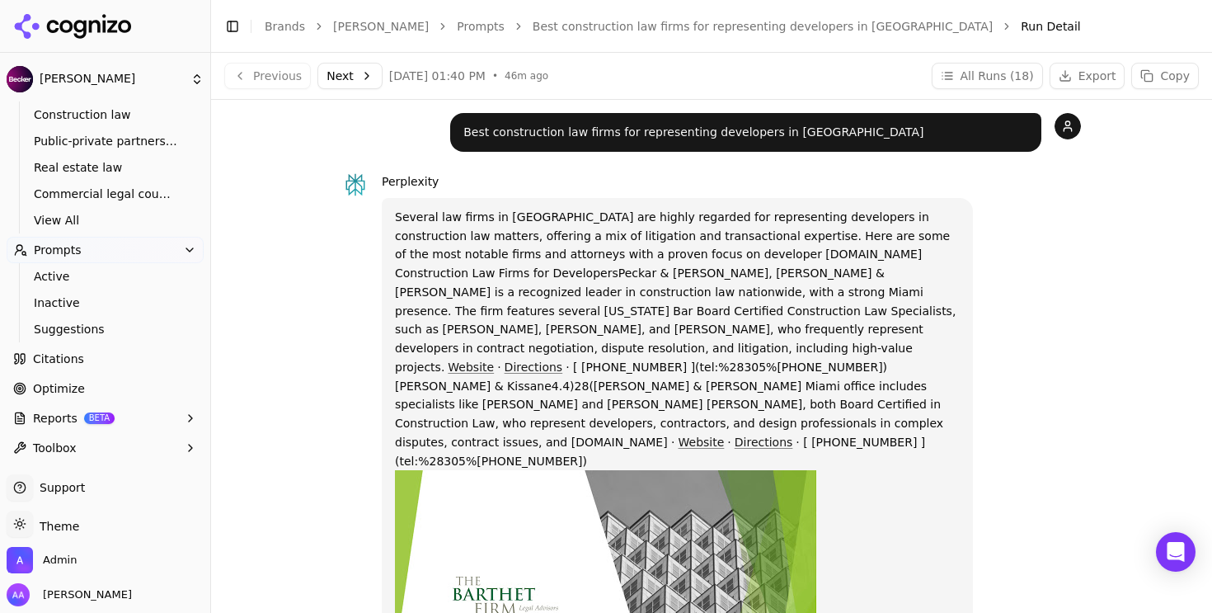
click at [533, 18] on link "Best construction law firms for representing developers in Miami" at bounding box center [763, 26] width 460 height 16
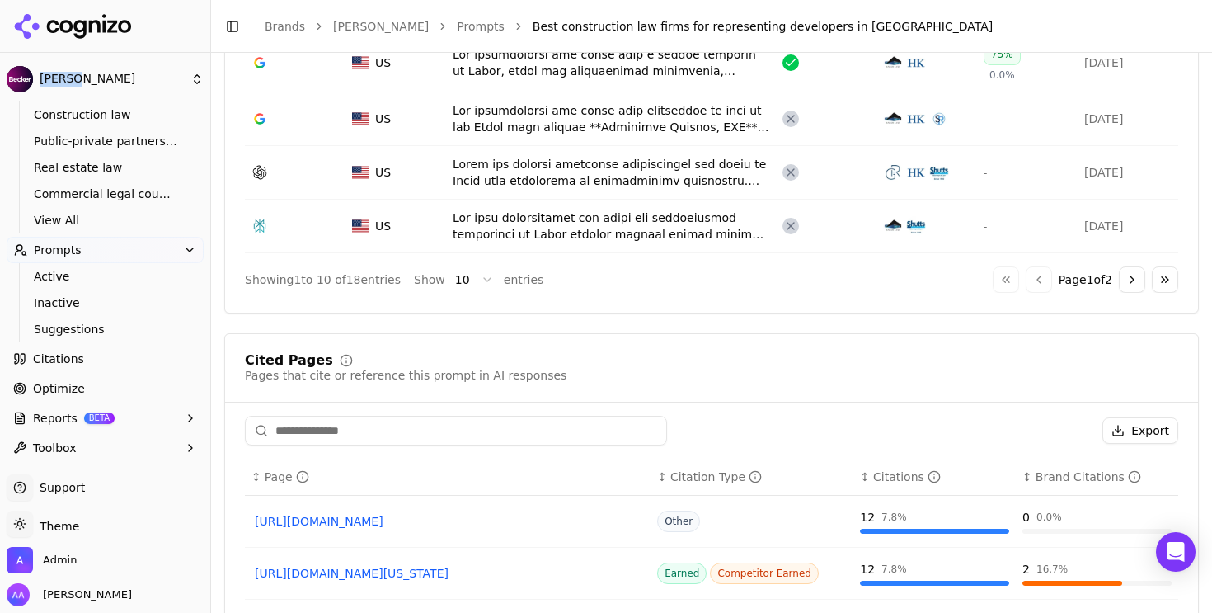
scroll to position [1135, 0]
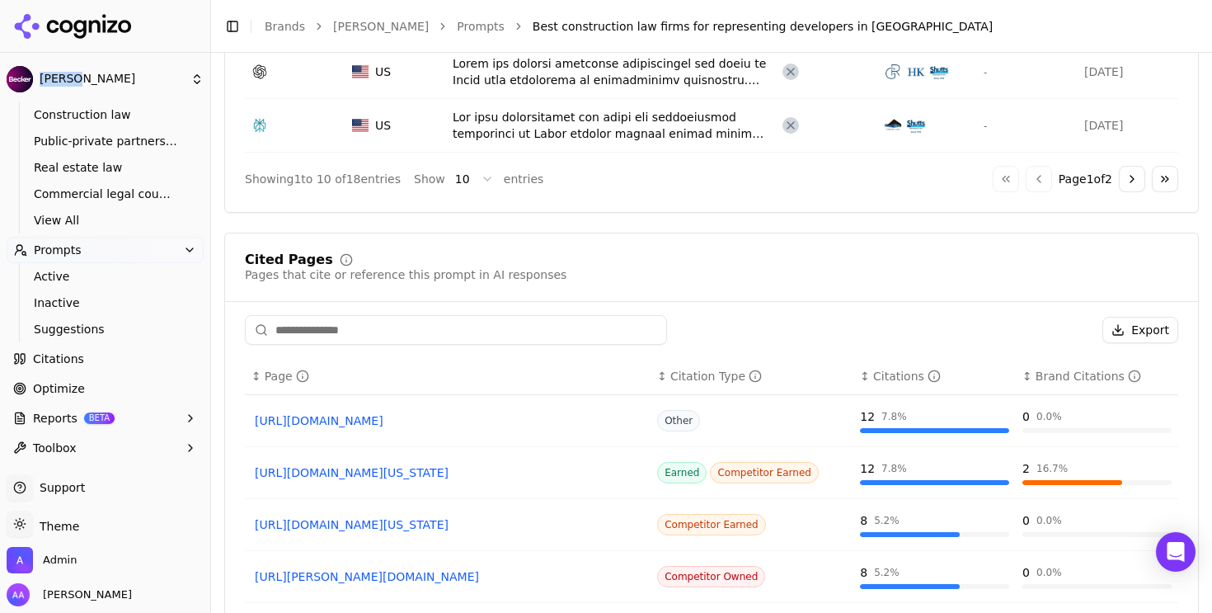
click at [400, 340] on input at bounding box center [456, 330] width 422 height 30
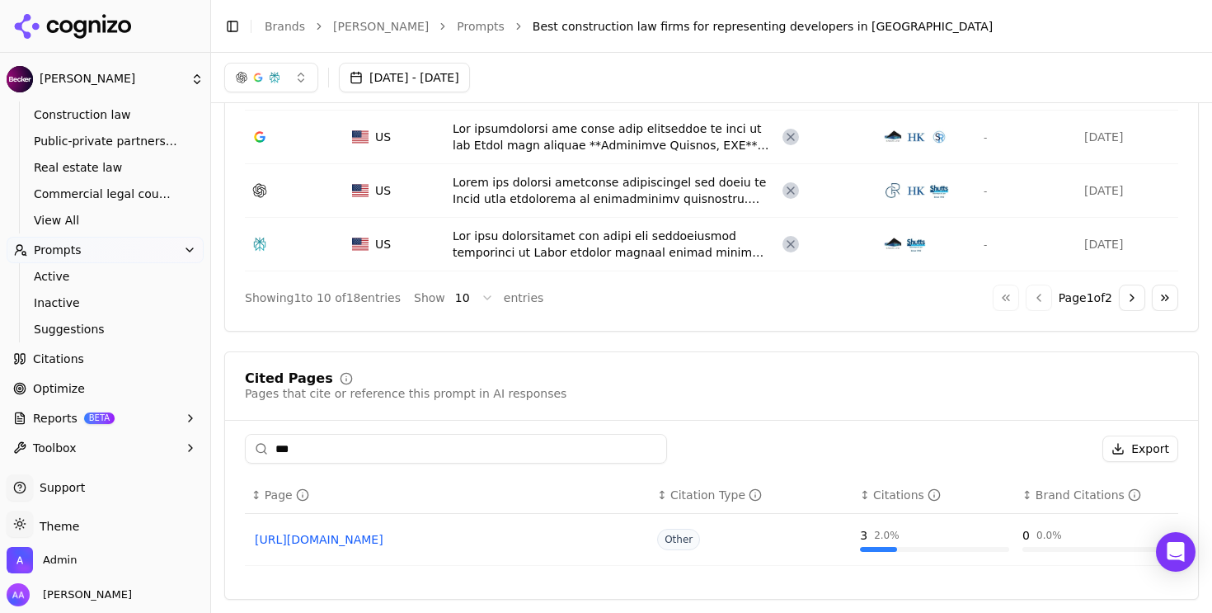
scroll to position [1017, 0]
type input "******"
click at [436, 444] on input "******" at bounding box center [456, 449] width 422 height 30
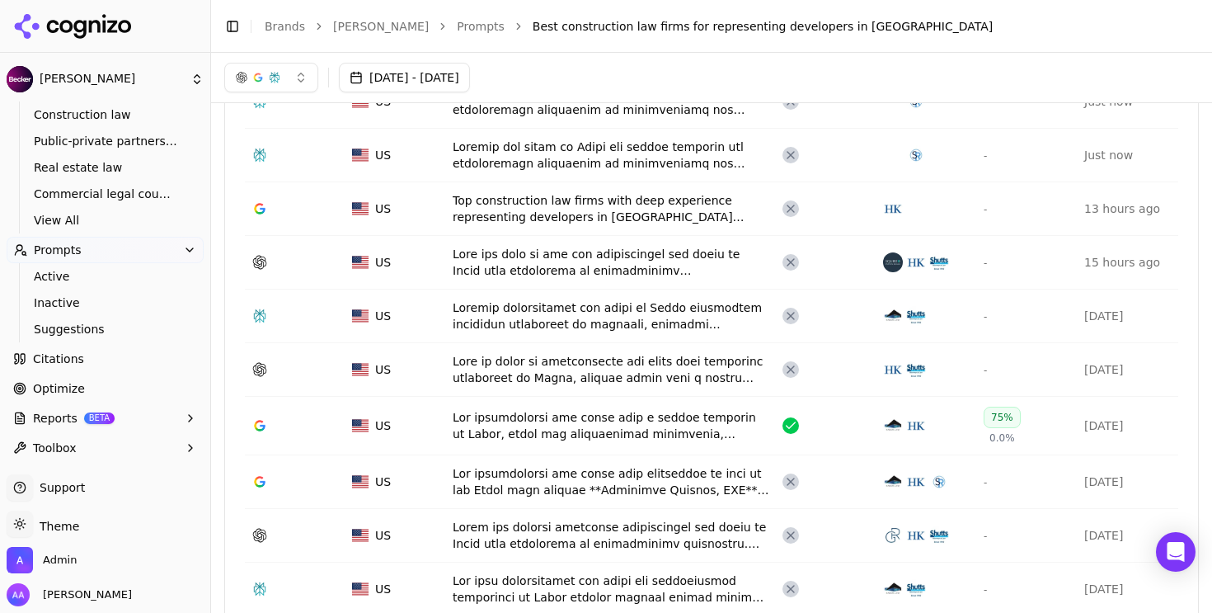
scroll to position [659, 0]
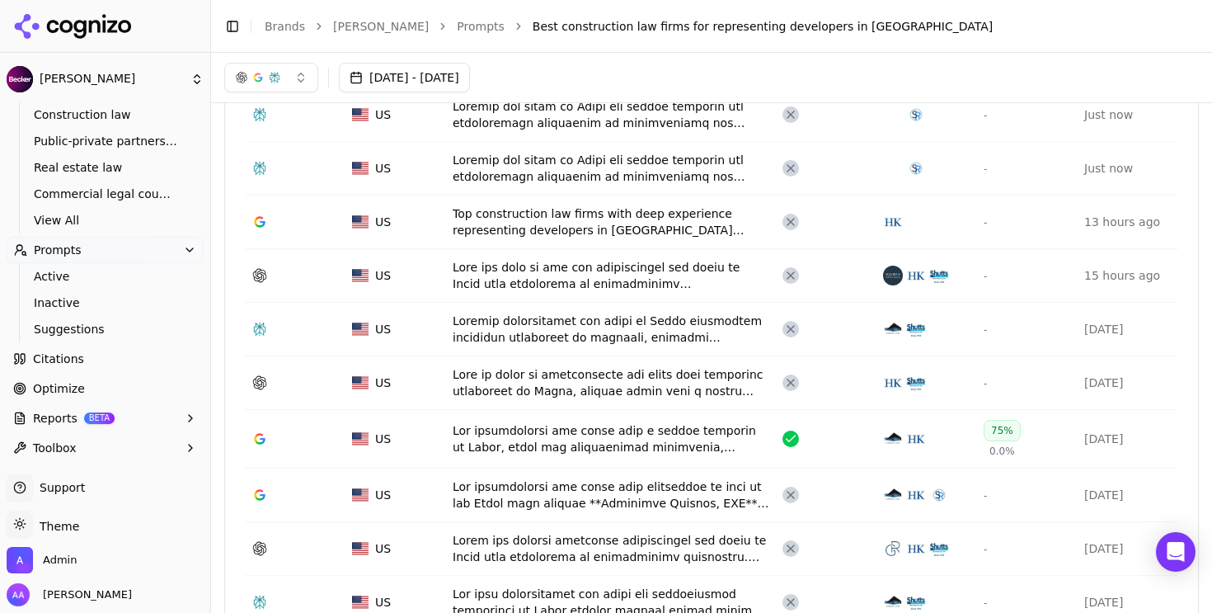
click at [556, 434] on div "Data table" at bounding box center [611, 438] width 317 height 33
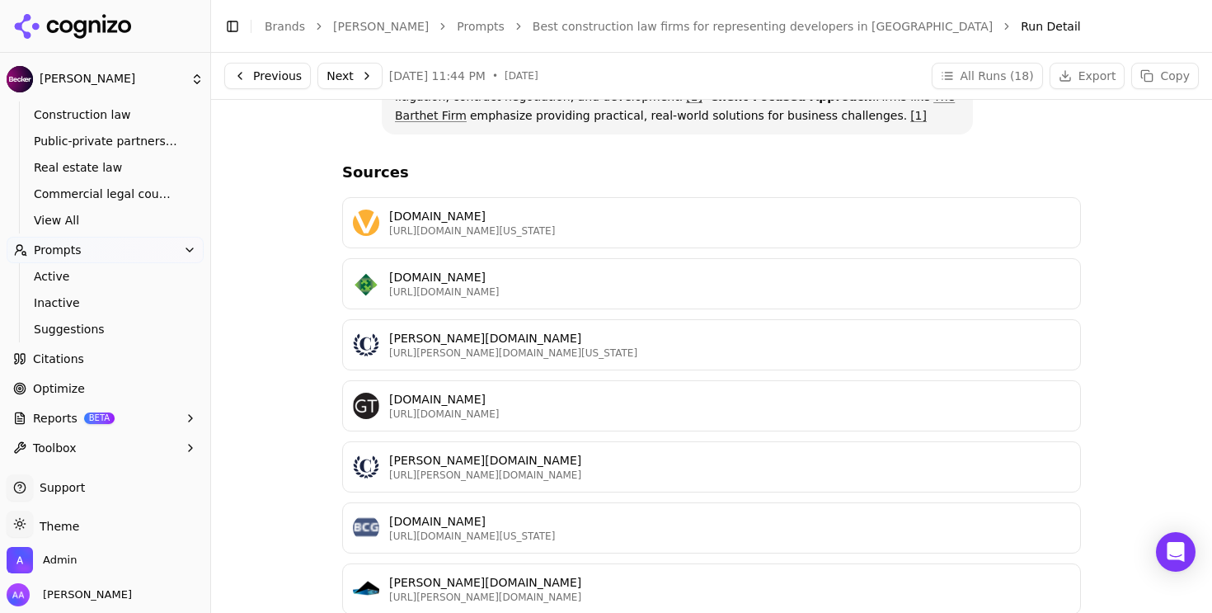
scroll to position [228, 0]
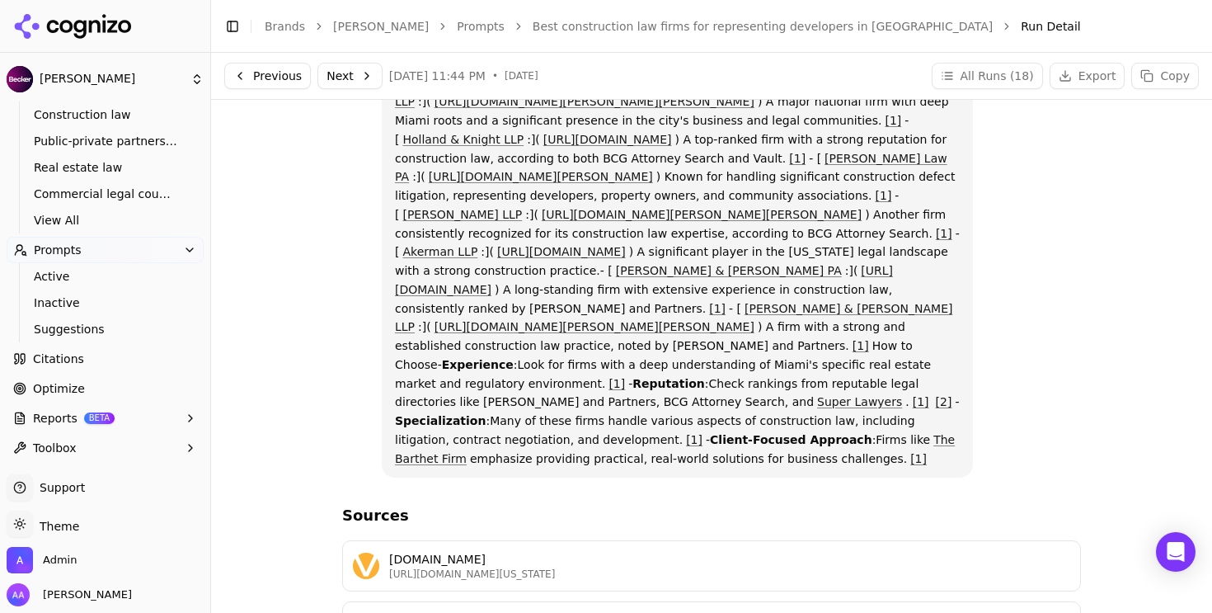
click at [514, 16] on div "Toggle Sidebar Brands Becker Prompts Best construction law firms for representi…" at bounding box center [695, 26] width 968 height 23
click at [533, 30] on link "Best construction law firms for representing developers in Miami" at bounding box center [763, 26] width 460 height 16
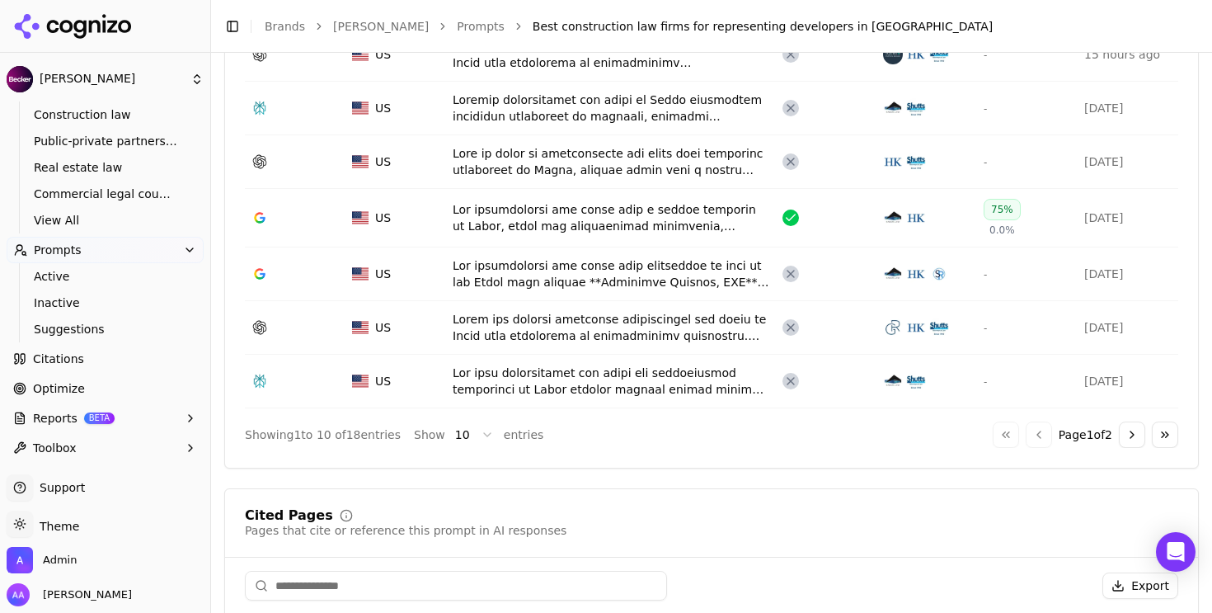
scroll to position [942, 0]
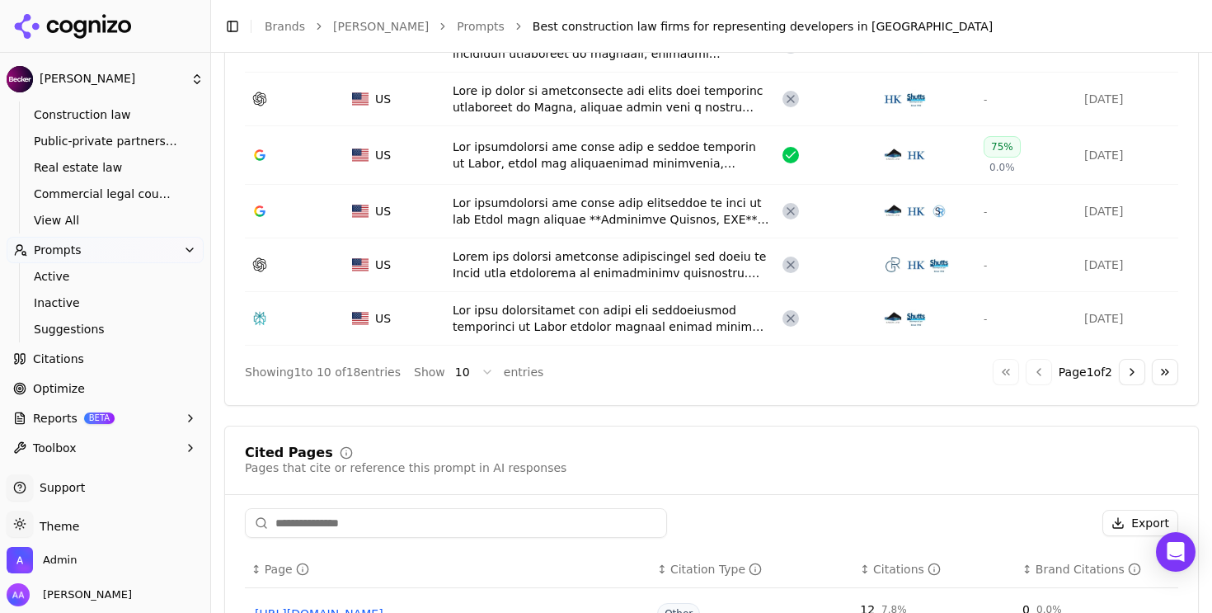
click at [555, 323] on div "Data table" at bounding box center [611, 318] width 317 height 33
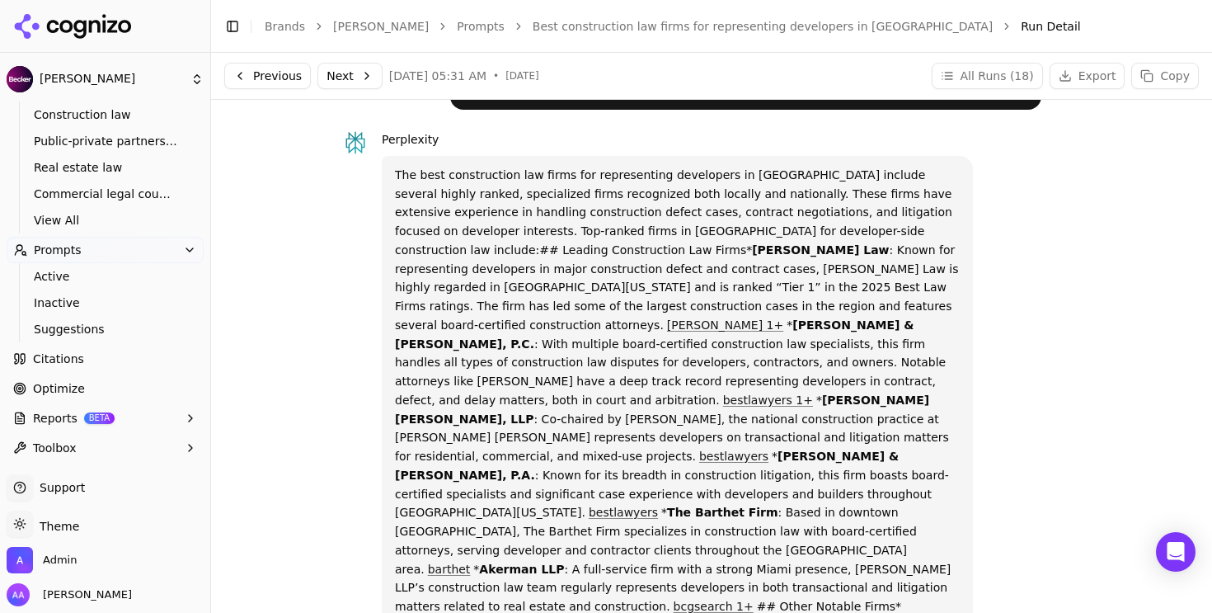
scroll to position [46, 0]
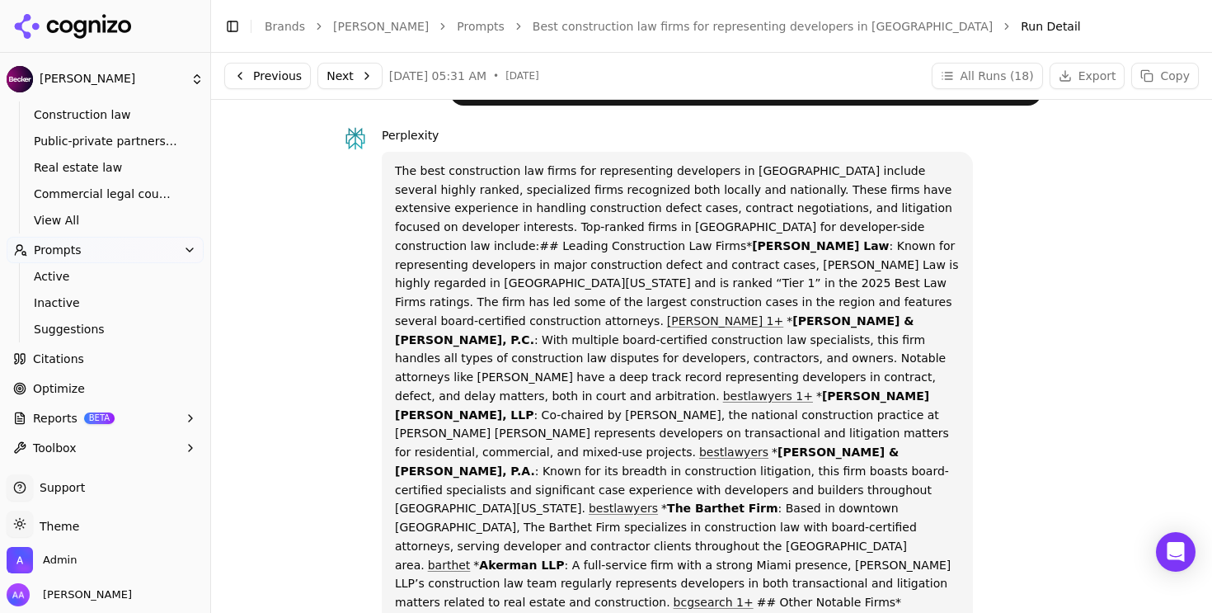
click at [550, 234] on p "The best construction law firms for representing developers in Miami include se…" at bounding box center [677, 490] width 565 height 656
click at [993, 81] on button "All Runs ( 18 )" at bounding box center [987, 76] width 111 height 26
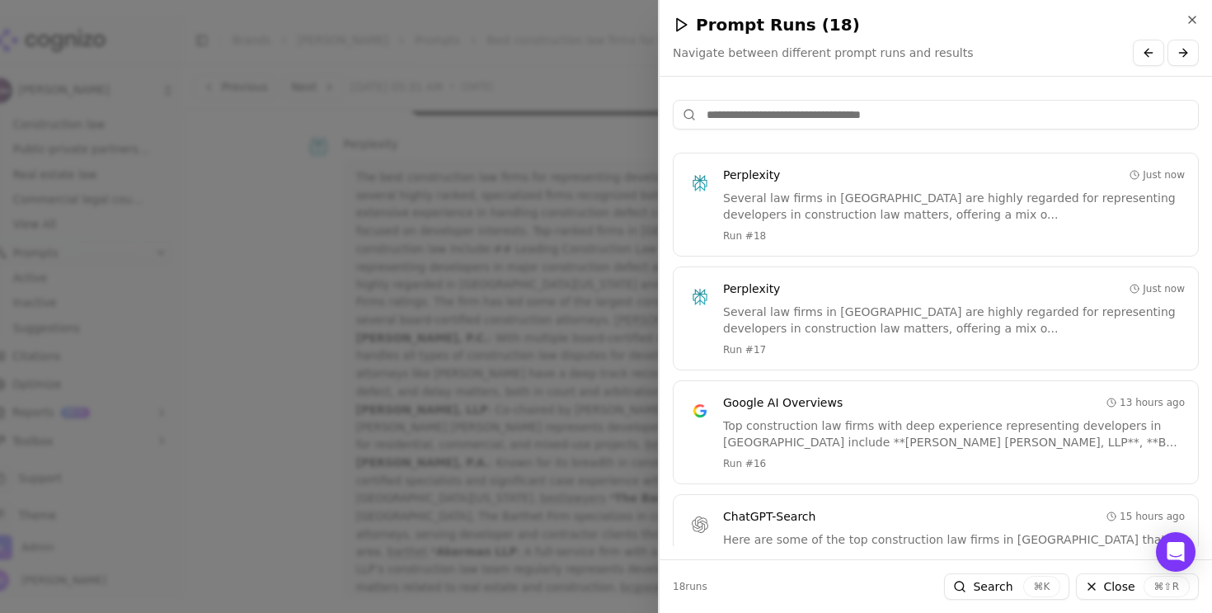
click at [1021, 87] on div "Prompt Runs ( 18 ) Navigate between different prompt runs and results Perplexit…" at bounding box center [935, 306] width 554 height 613
click at [783, 104] on input at bounding box center [936, 115] width 526 height 30
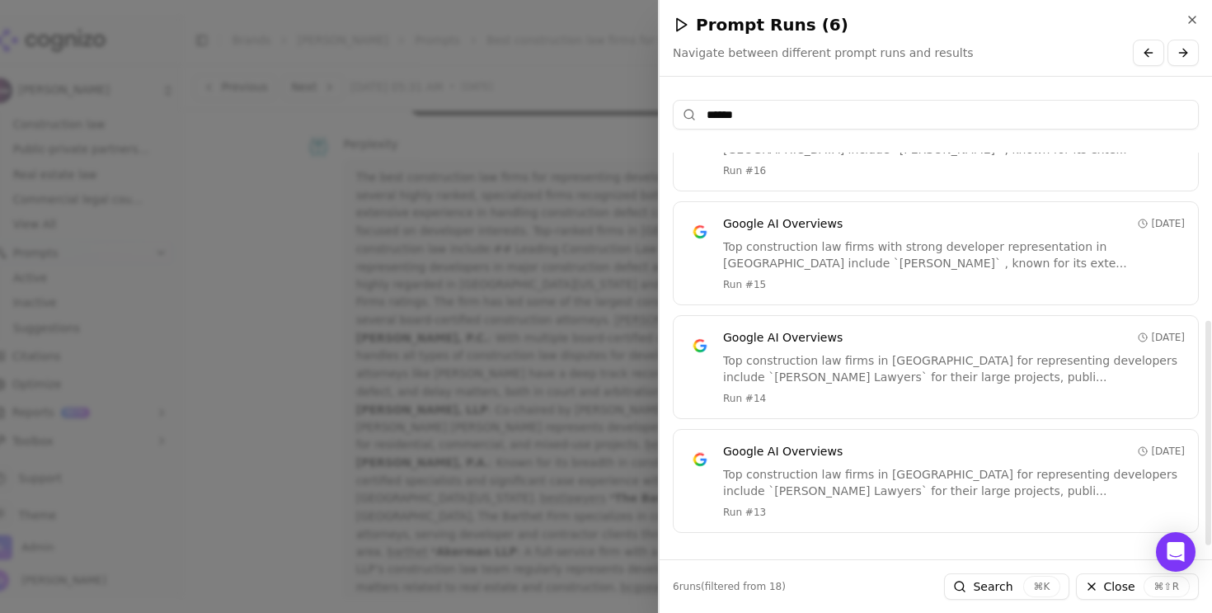
type input "******"
click at [835, 377] on div "Top construction law firms in Miami for representing developers include `Becker…" at bounding box center [954, 368] width 462 height 33
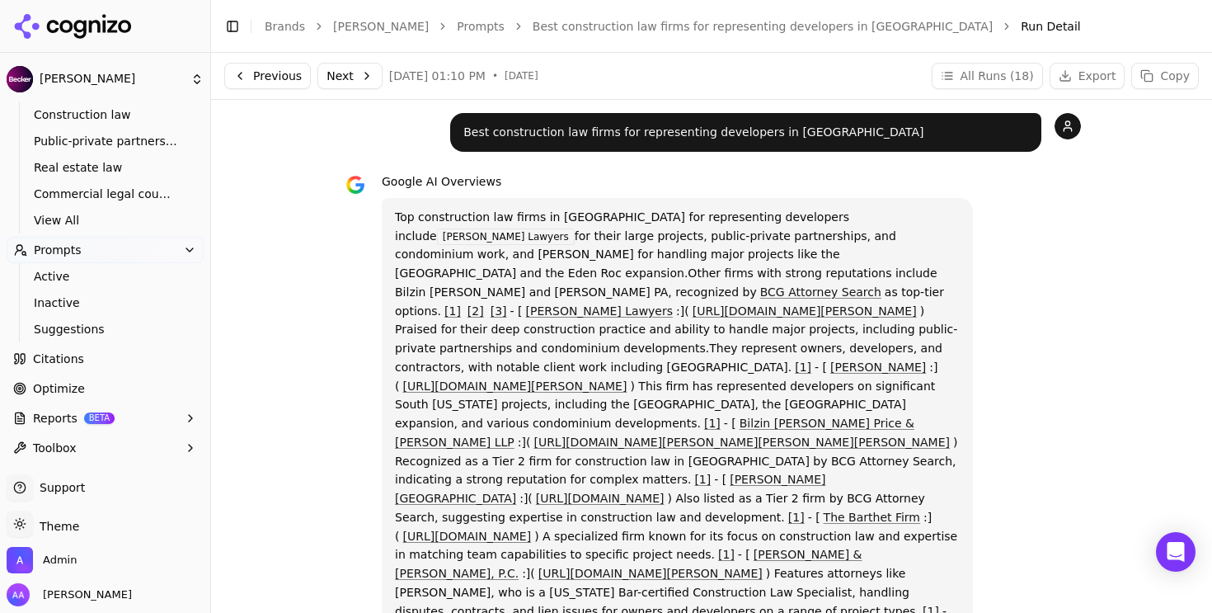
click at [572, 26] on link "Best construction law firms for representing developers in Miami" at bounding box center [763, 26] width 460 height 16
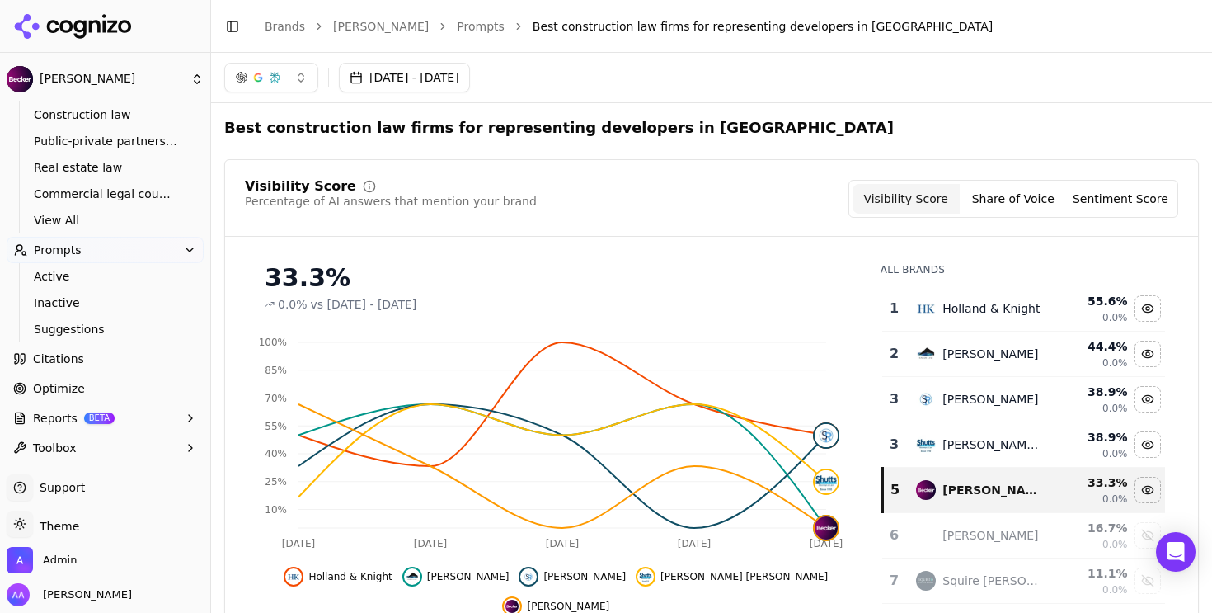
click at [457, 22] on link "Prompts" at bounding box center [481, 26] width 48 height 16
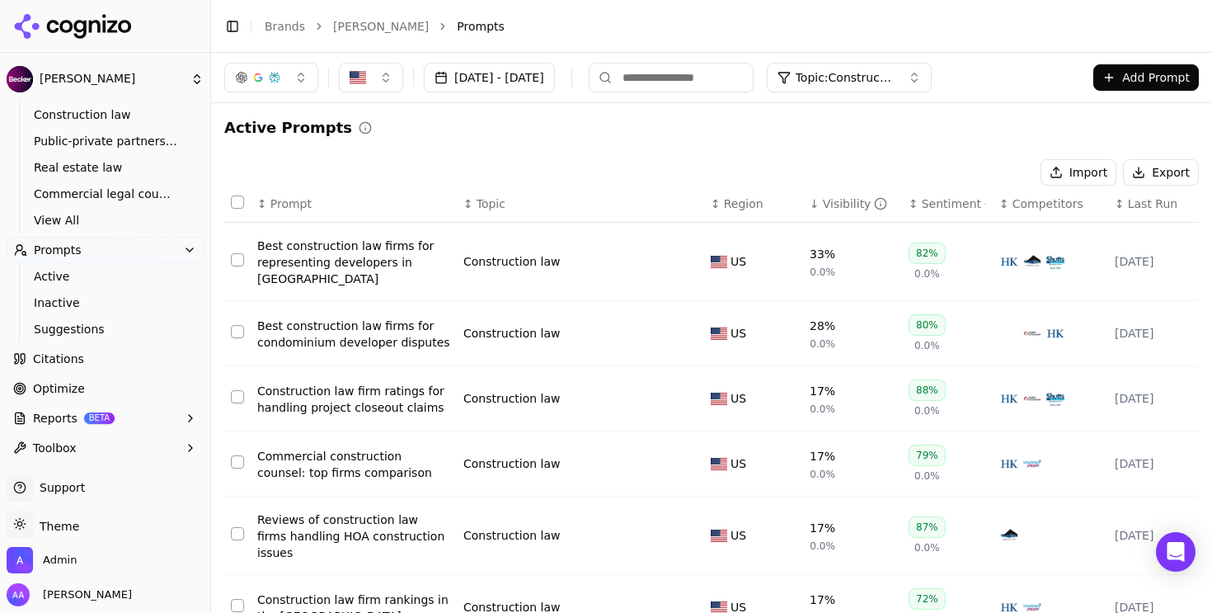
click at [369, 259] on div "Best construction law firms for representing developers in Miami" at bounding box center [353, 261] width 193 height 49
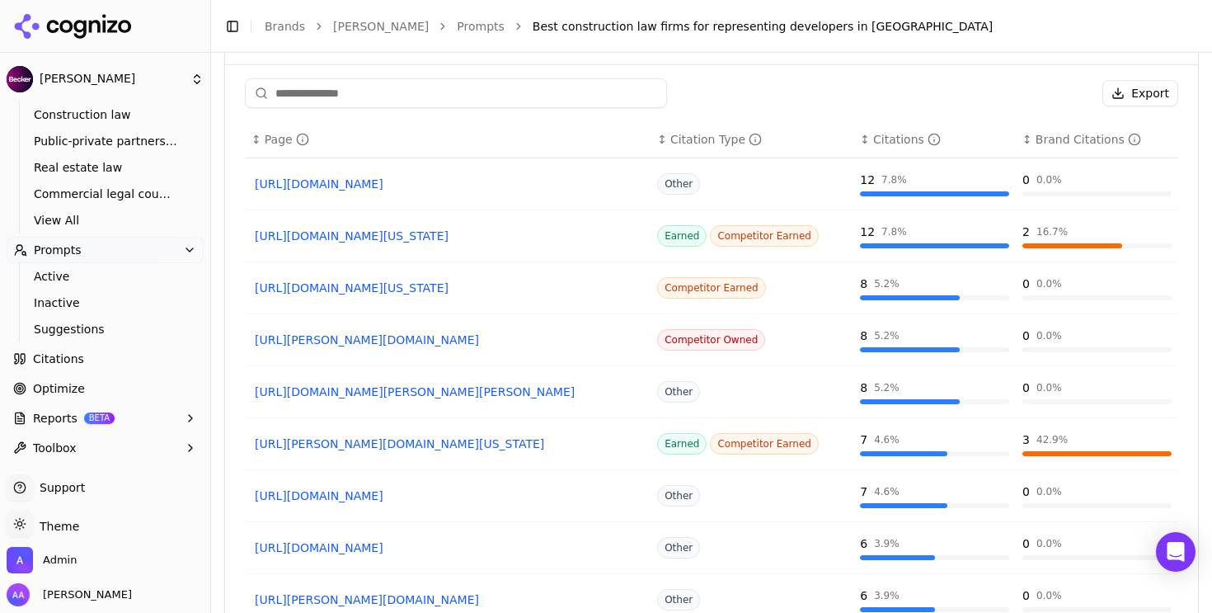
scroll to position [1510, 0]
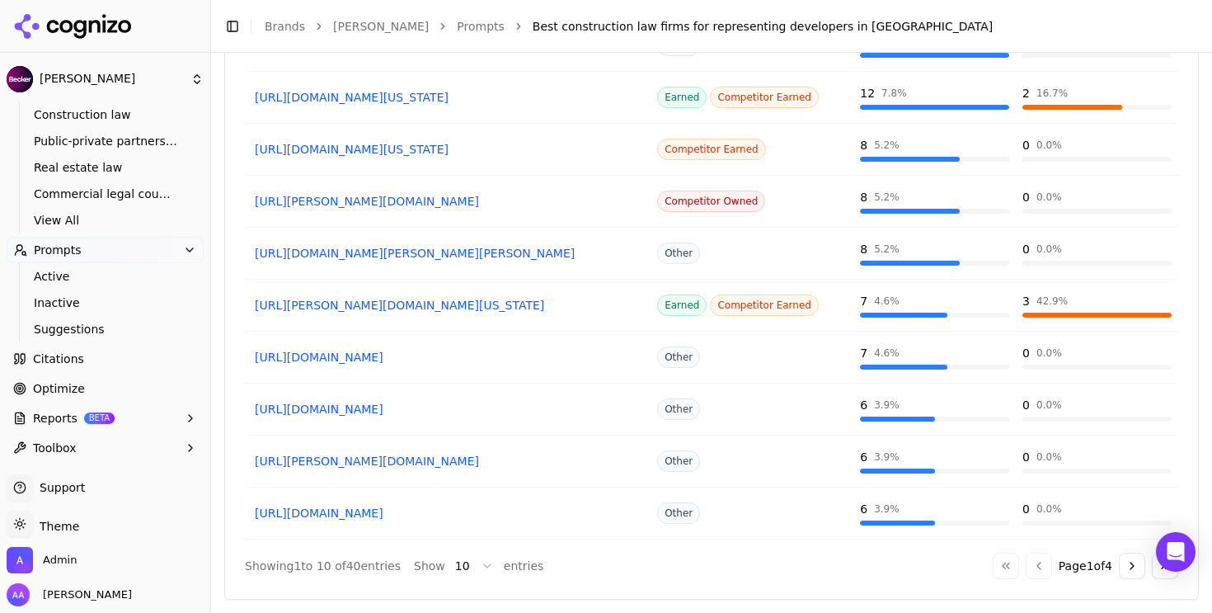
click at [463, 566] on html "Becker Platform Home Competition Metrics X-Ray Explore Topics Construction law …" at bounding box center [606, 306] width 1212 height 613
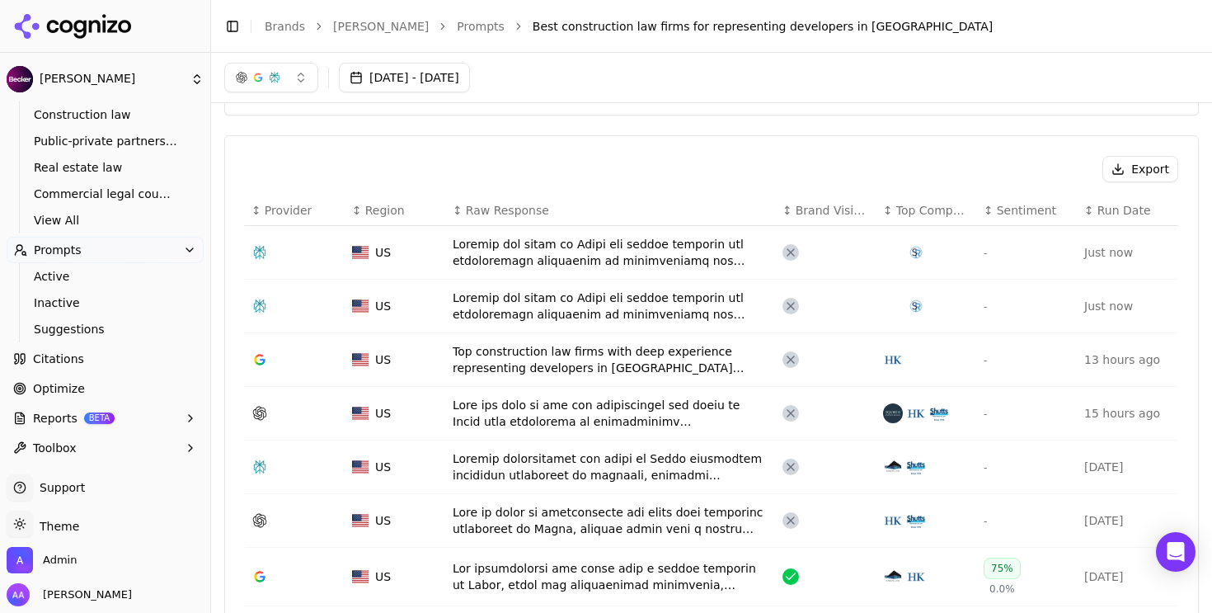
scroll to position [512, 0]
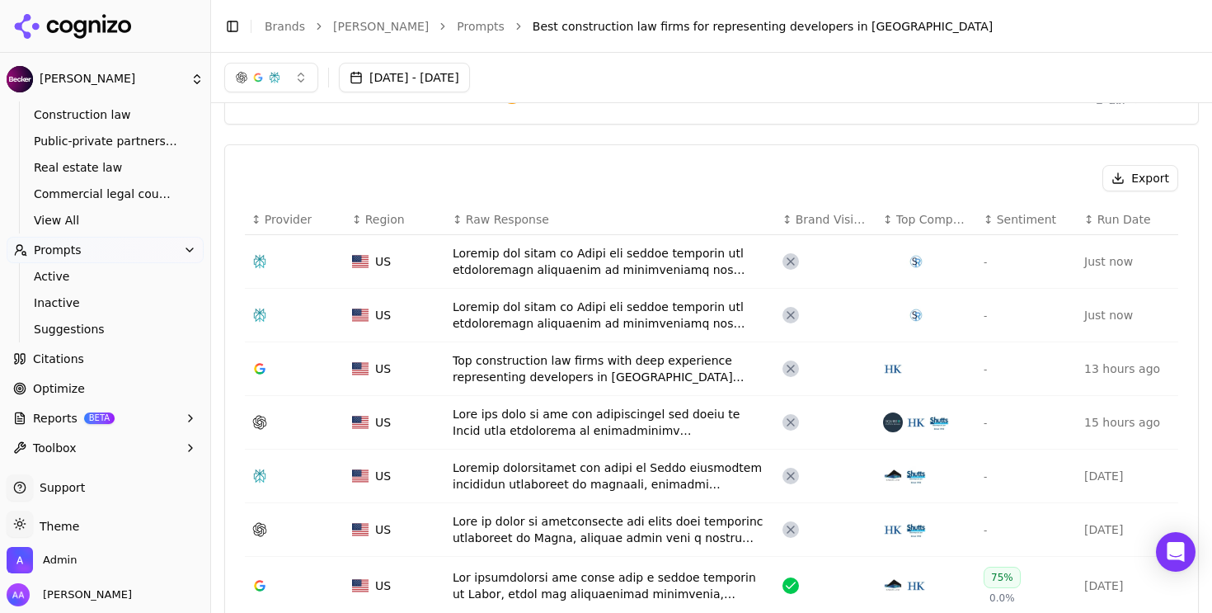
click at [526, 266] on div "Data table" at bounding box center [611, 261] width 317 height 33
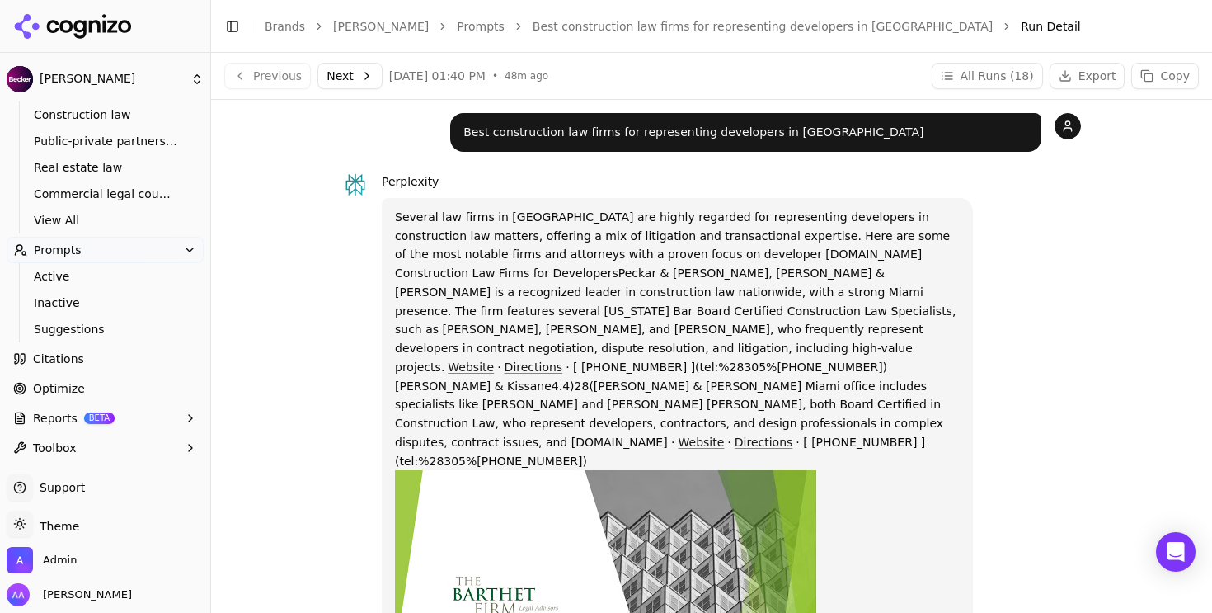
click at [964, 81] on button "All Runs ( 18 )" at bounding box center [987, 76] width 111 height 26
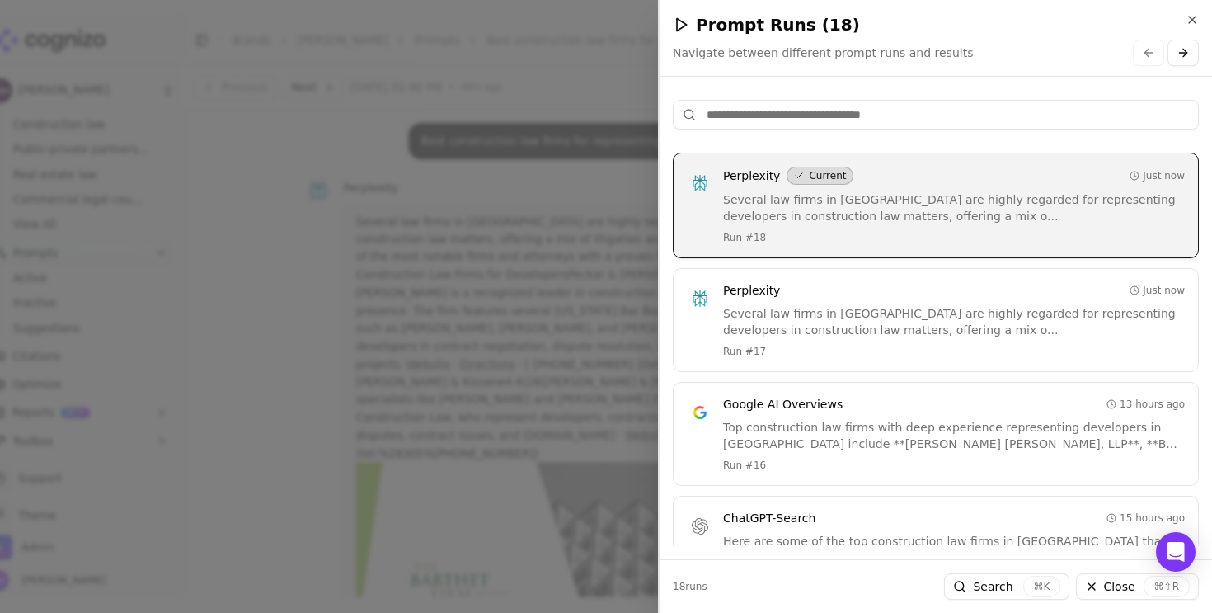
click at [1003, 111] on input at bounding box center [936, 115] width 526 height 30
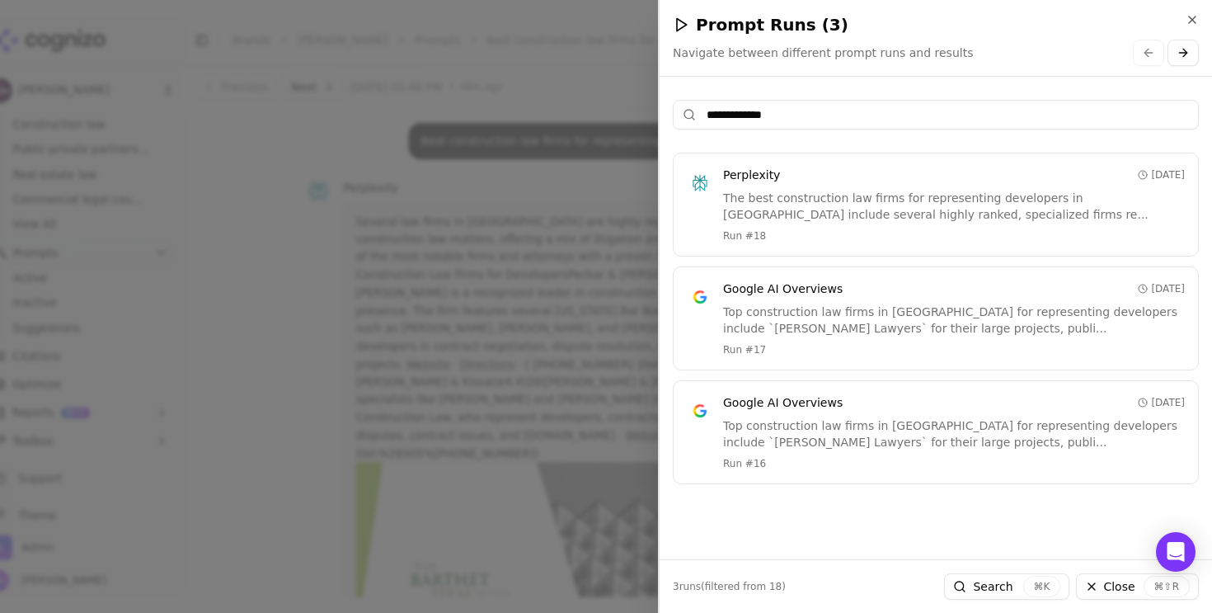
type input "**********"
click at [789, 212] on div "The best construction law firms for representing developers in Miami include se…" at bounding box center [954, 206] width 462 height 33
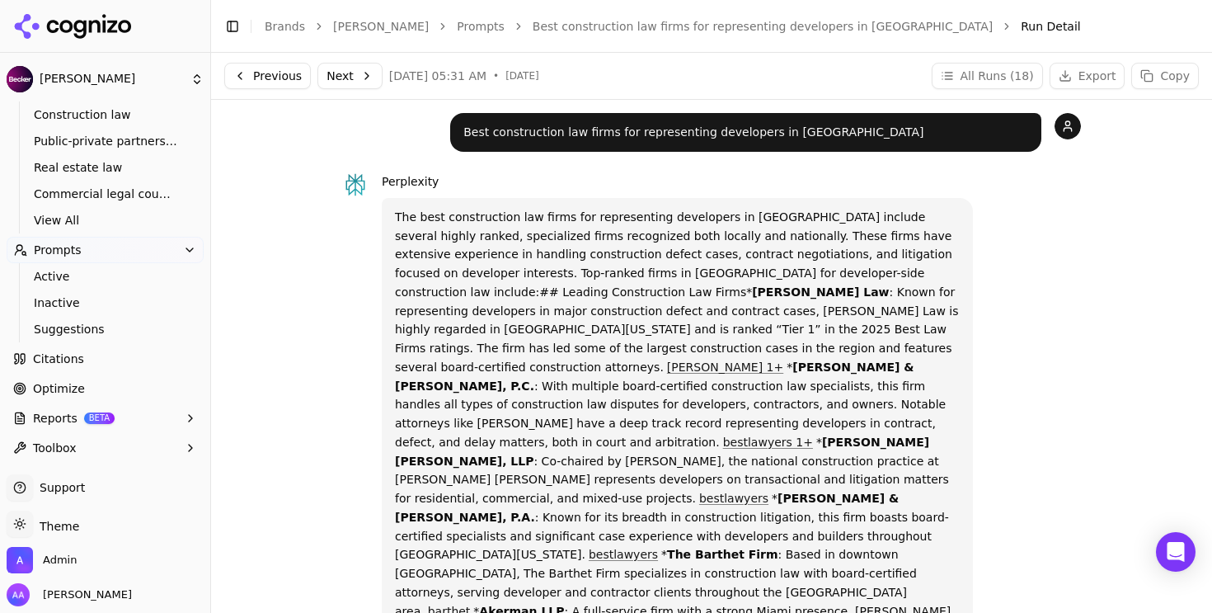
click at [760, 251] on p "The best construction law firms for representing developers in Miami include se…" at bounding box center [677, 536] width 565 height 656
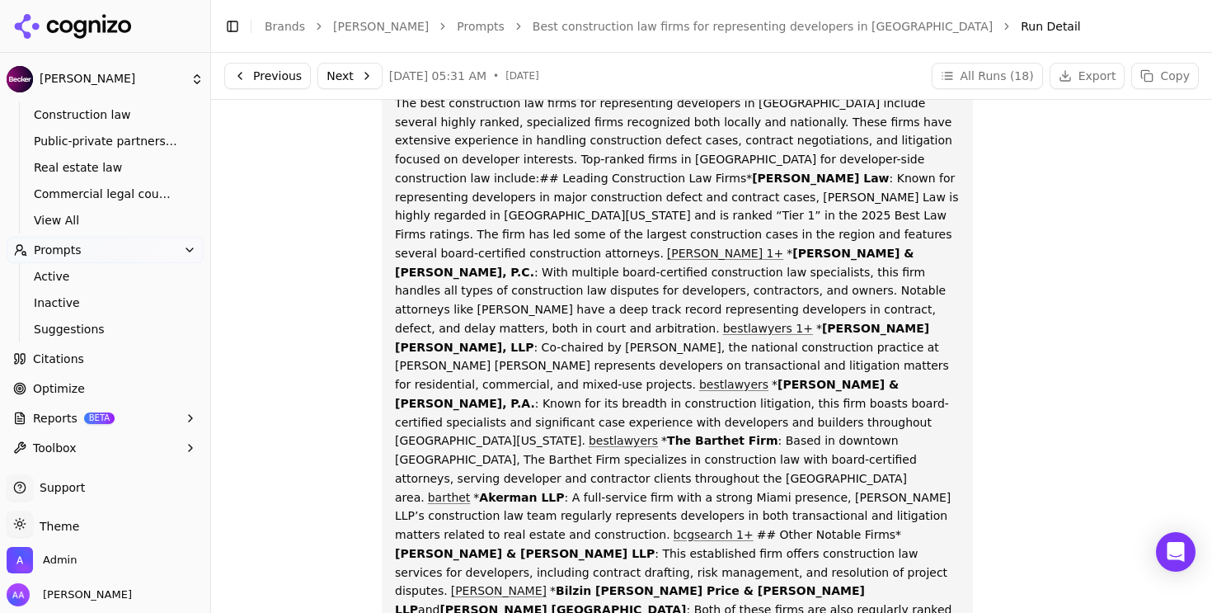
scroll to position [111, 0]
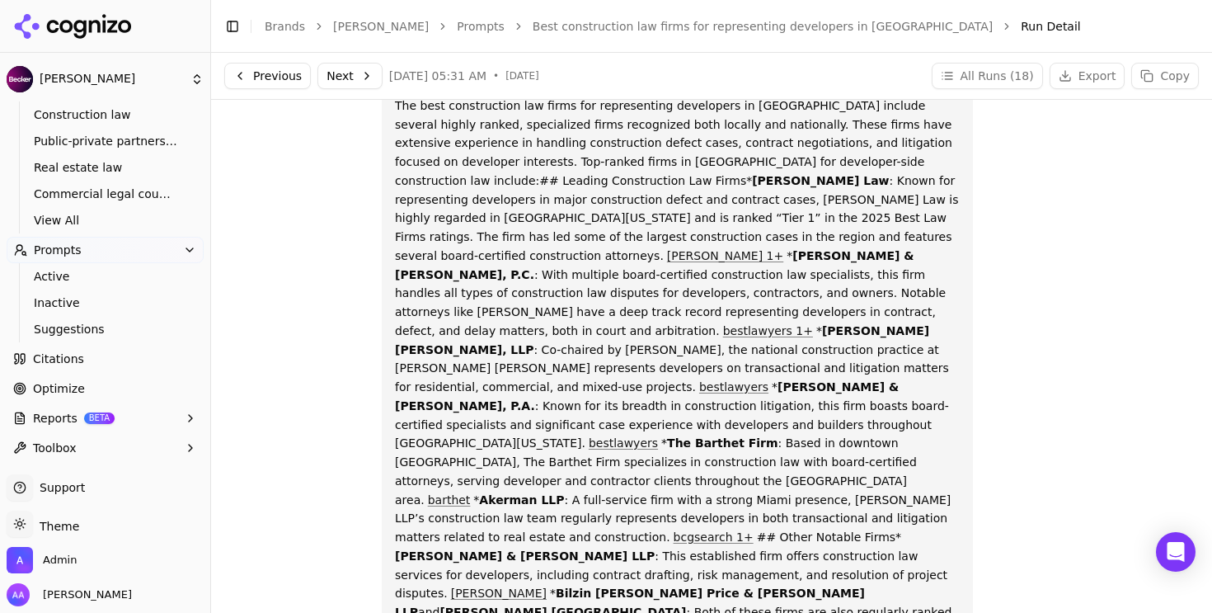
click at [790, 324] on link "bestlawyers 1+" at bounding box center [768, 330] width 90 height 13
click at [1019, 63] on button "All Runs ( 18 )" at bounding box center [987, 76] width 111 height 26
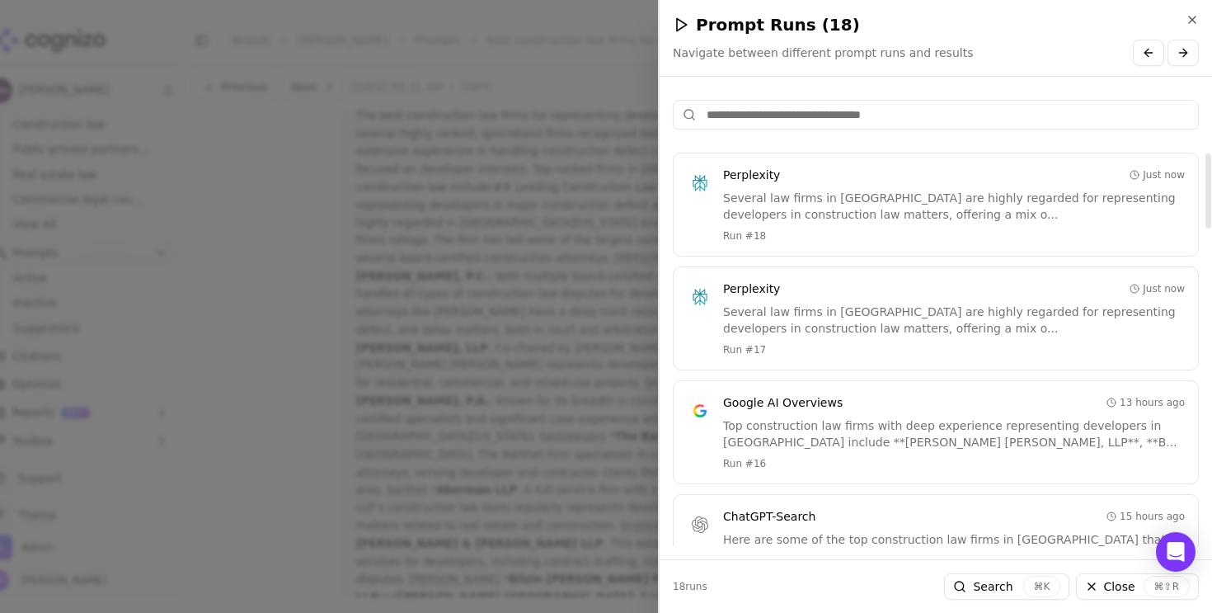
click at [730, 120] on input at bounding box center [936, 115] width 526 height 30
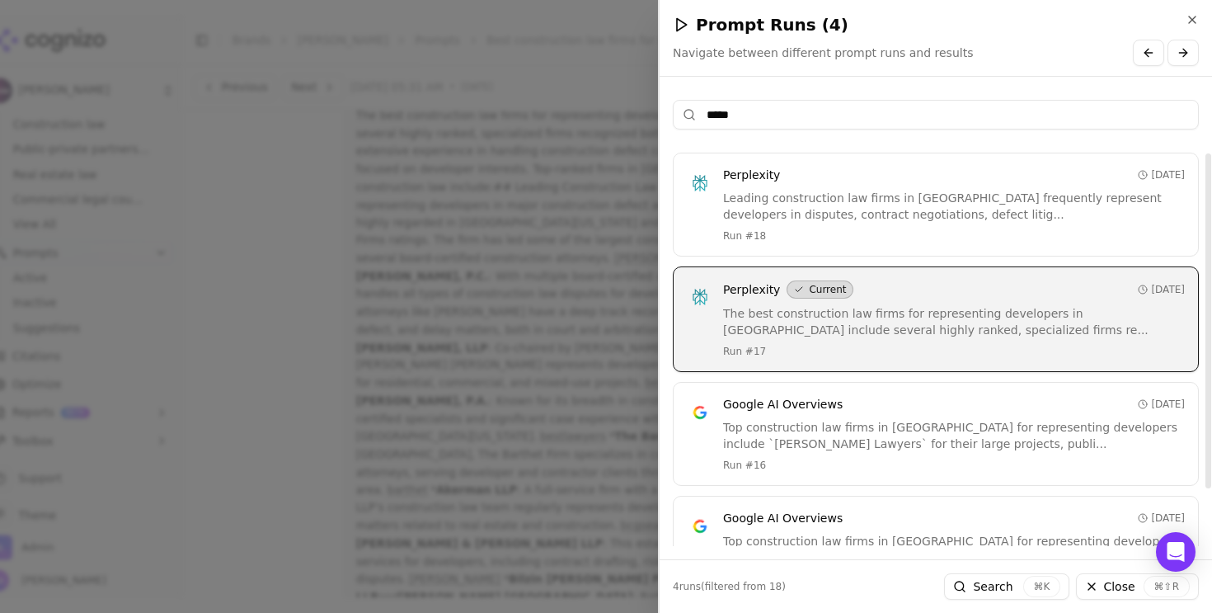
type input "****"
click at [809, 179] on div "Perplexity 1 day ago" at bounding box center [954, 175] width 462 height 16
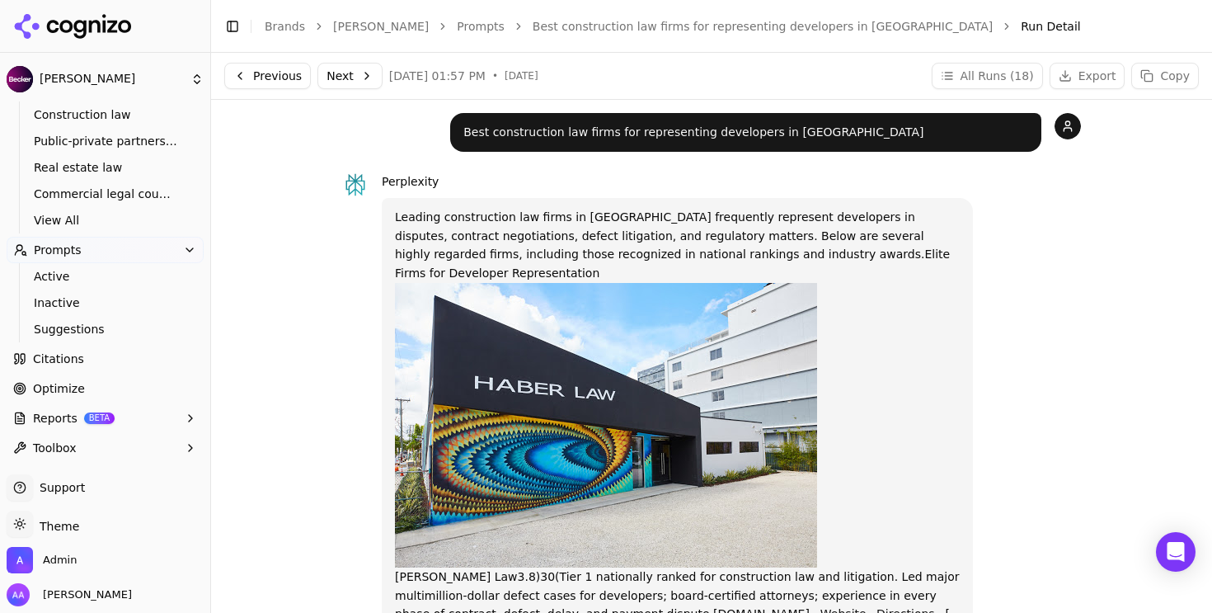
click at [977, 63] on button "All Runs ( 18 )" at bounding box center [987, 76] width 111 height 26
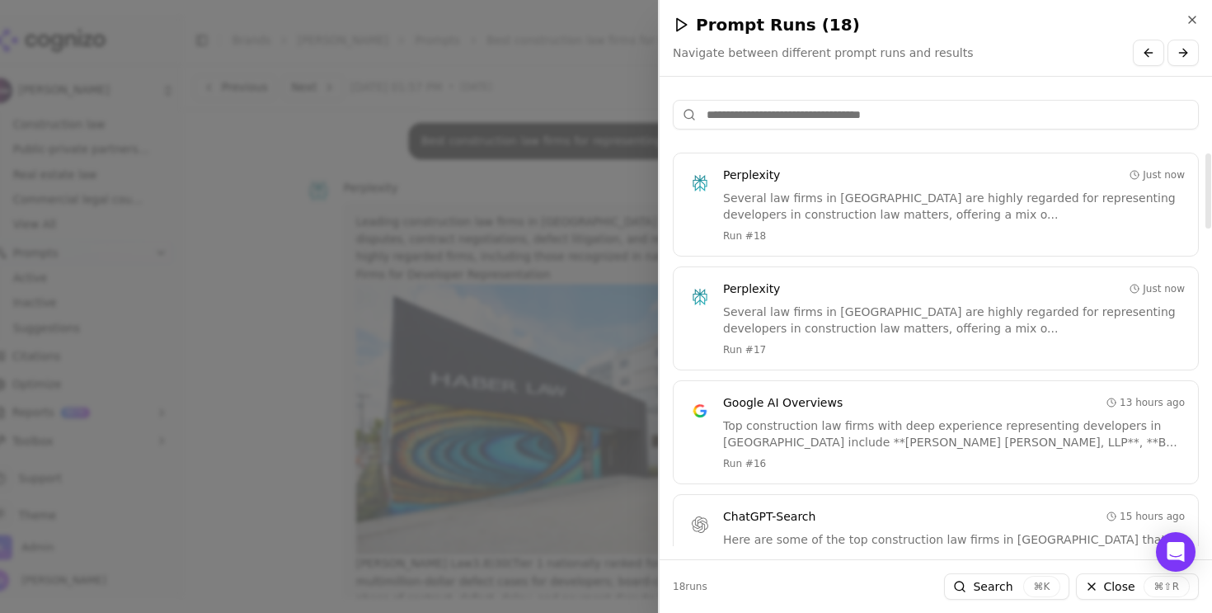
click at [848, 316] on div "Several law firms in Miami are highly regarded for representing developers in c…" at bounding box center [954, 319] width 462 height 33
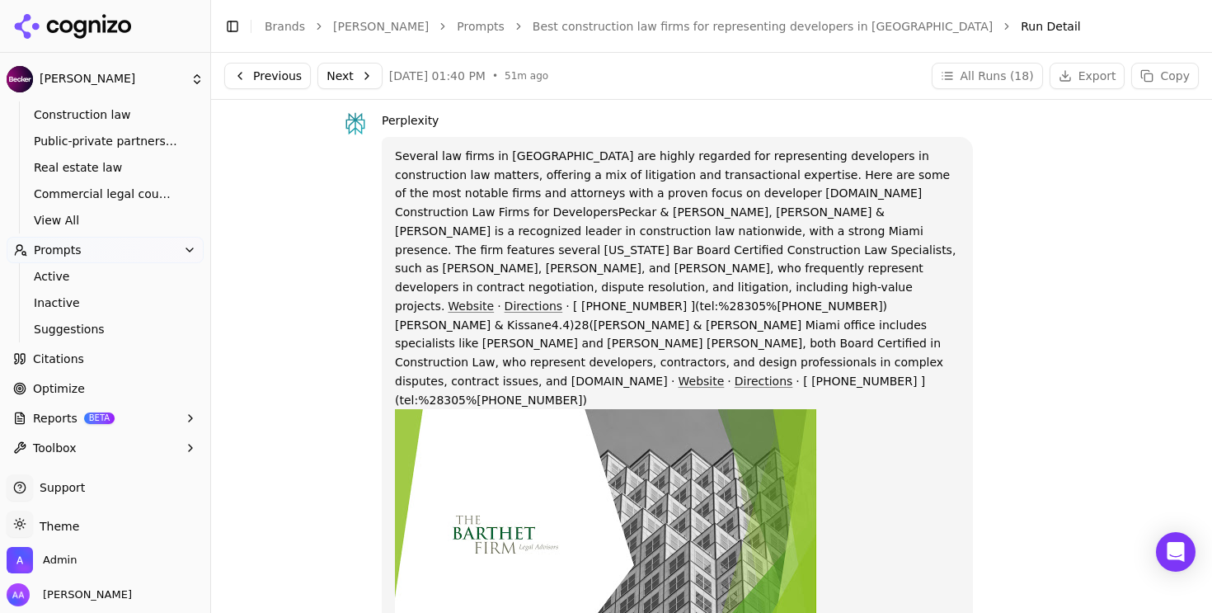
scroll to position [69, 0]
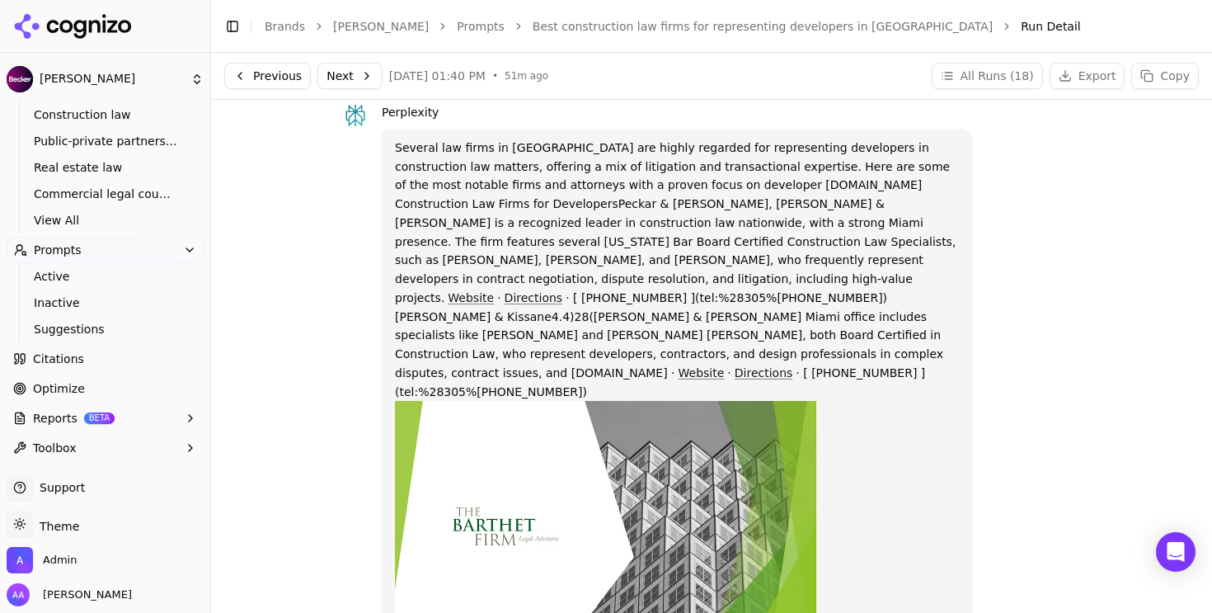
click at [1005, 68] on button "All Runs ( 18 )" at bounding box center [987, 76] width 111 height 26
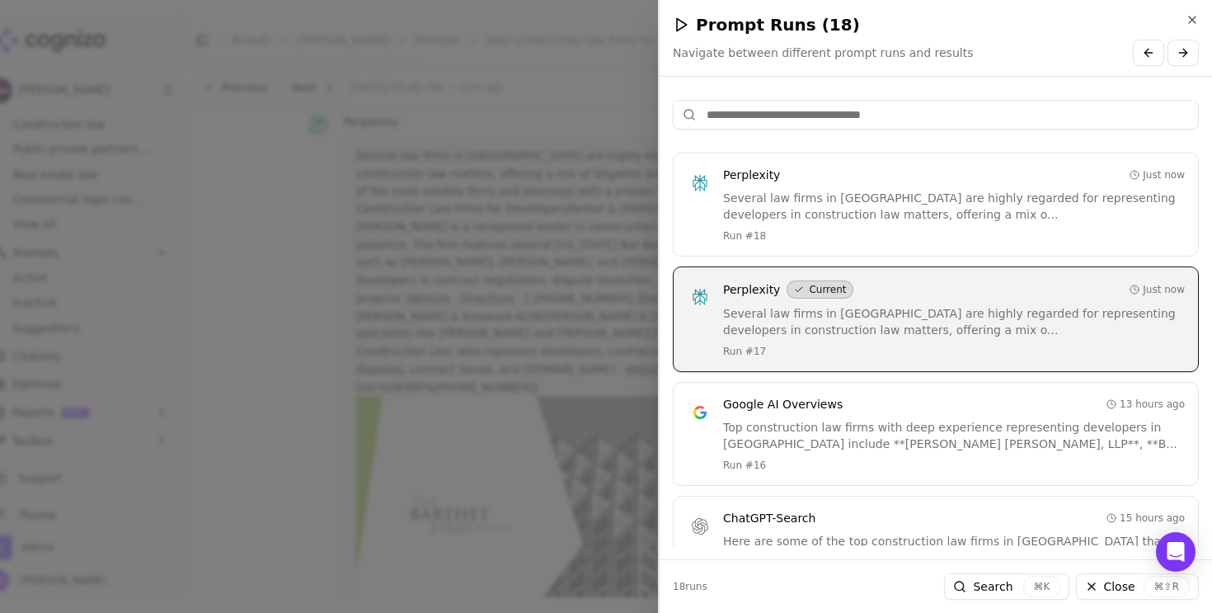
click at [882, 115] on input at bounding box center [936, 115] width 526 height 30
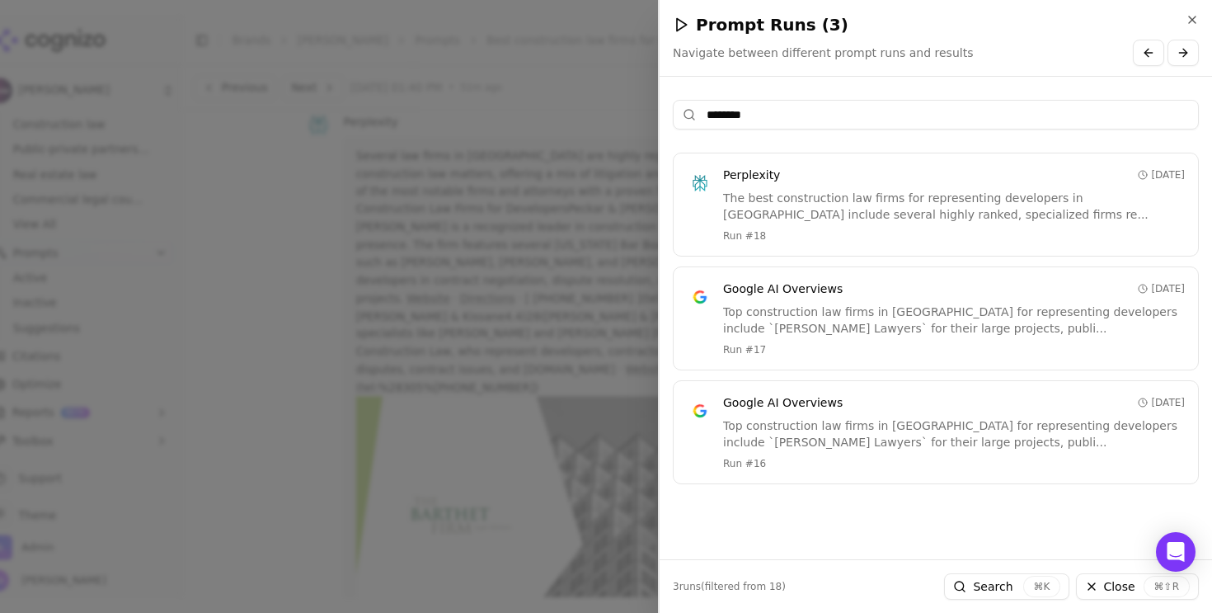
type input "*******"
click at [852, 218] on div "The best construction law firms for representing developers in Miami include se…" at bounding box center [954, 206] width 462 height 33
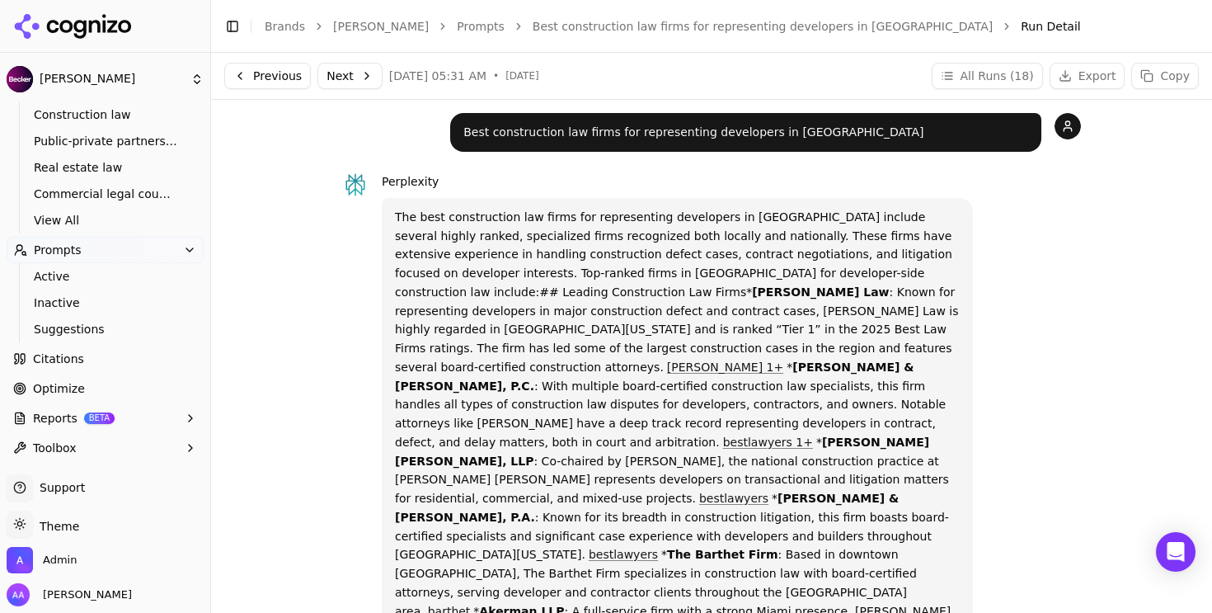
click at [670, 229] on p "The best construction law firms for representing developers in Miami include se…" at bounding box center [677, 536] width 565 height 656
click at [967, 88] on button "All Runs ( 18 )" at bounding box center [987, 76] width 111 height 26
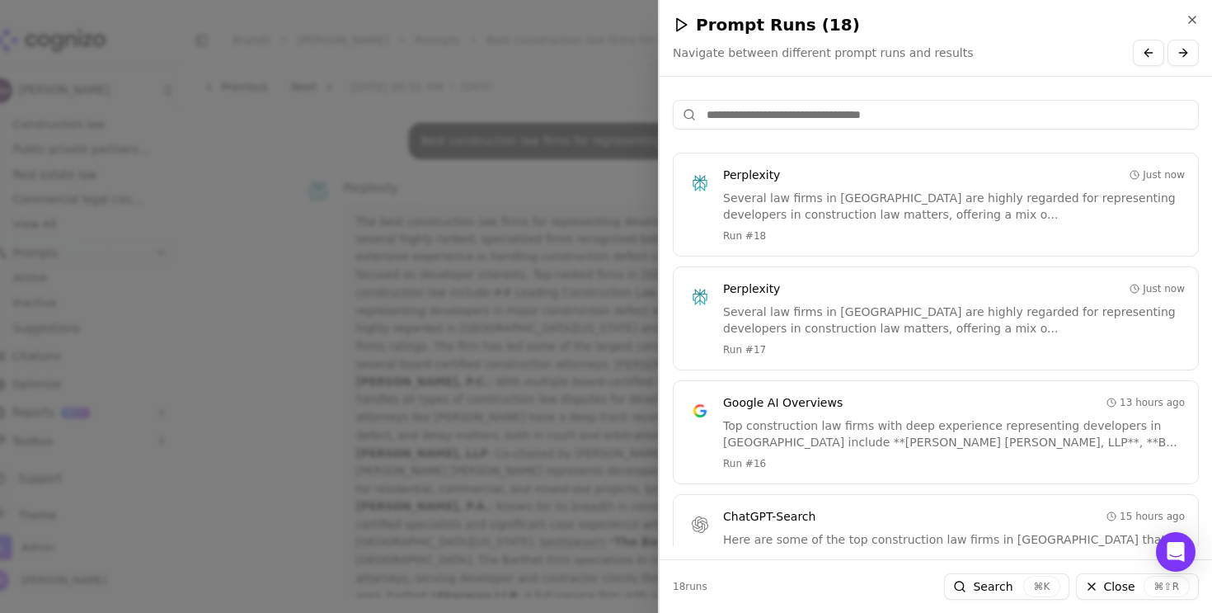
click at [856, 101] on input at bounding box center [936, 115] width 526 height 30
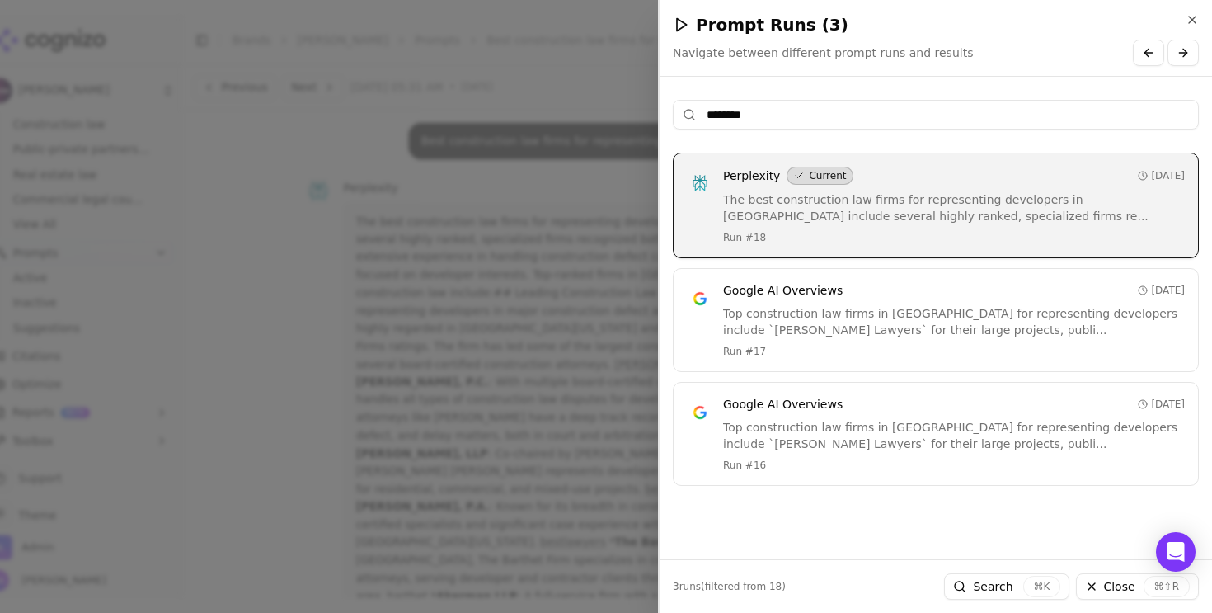
type input "*******"
click at [750, 402] on span "Google AI Overviews" at bounding box center [783, 404] width 120 height 16
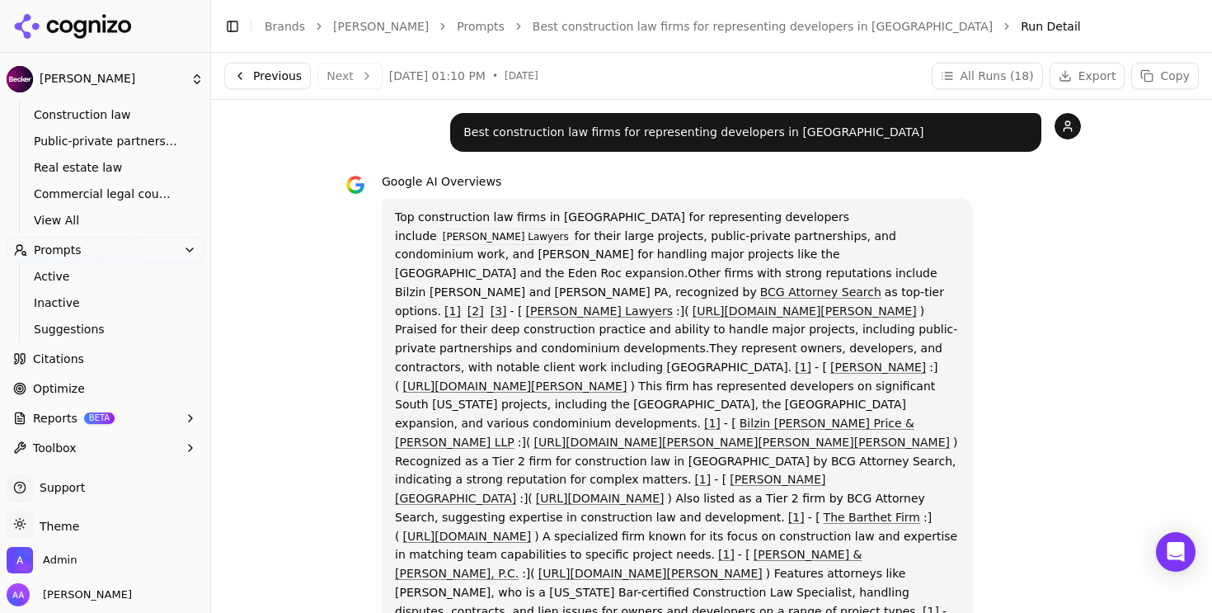
scroll to position [409, 0]
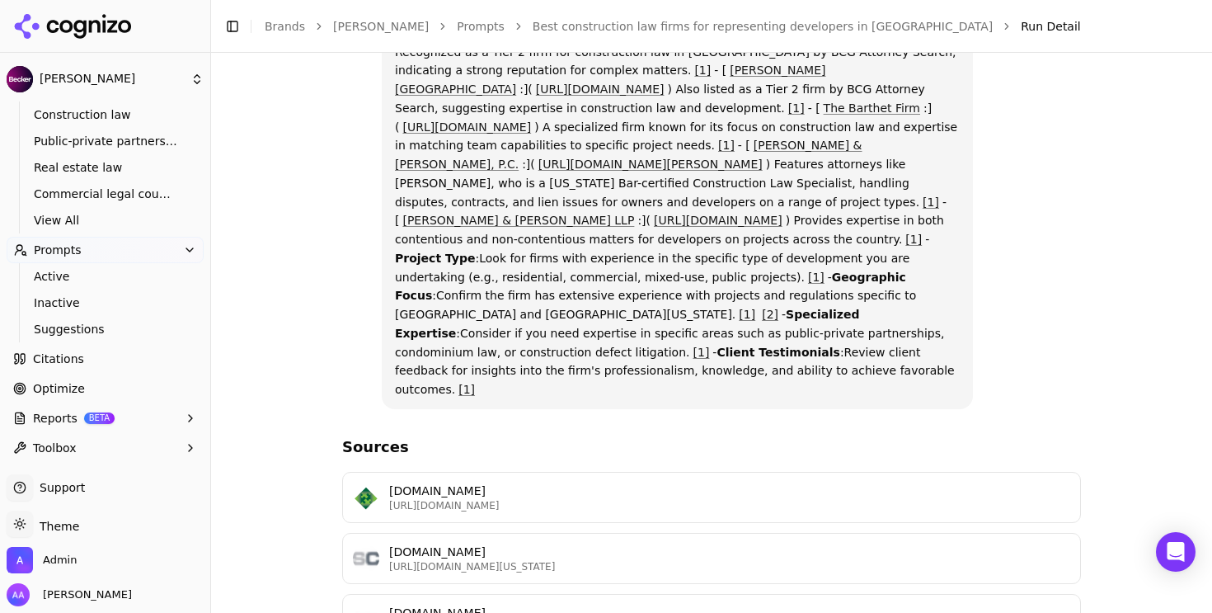
click at [538, 171] on link "https://www.google.com/search?hl=en&gl=US&cs=0&sca_esv=9594ada01a48a169&q=Pecka…" at bounding box center [650, 163] width 224 height 13
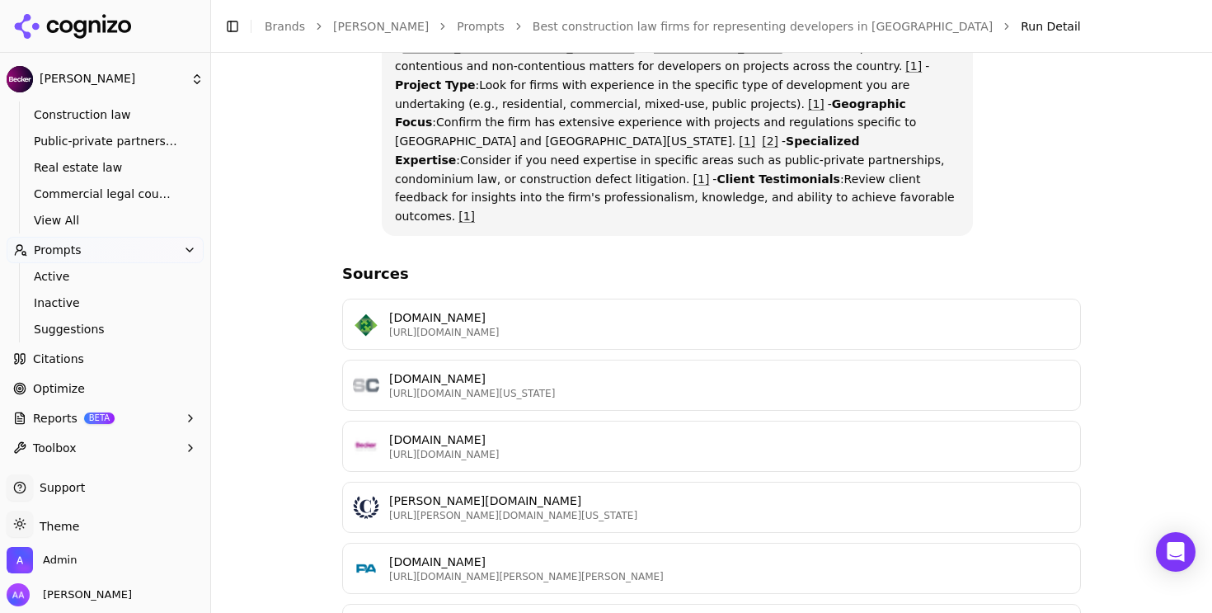
scroll to position [848, 0]
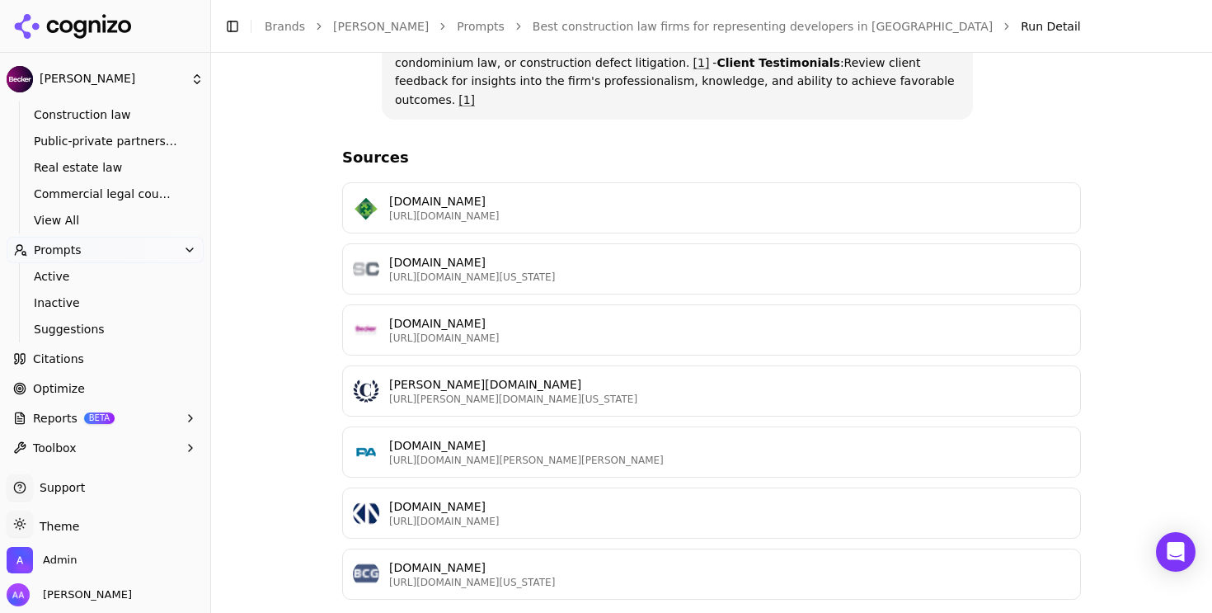
click at [528, 409] on div "C chambers.com https://chambers.com/legal-rankings/construction-florida-5:15:12…" at bounding box center [711, 390] width 739 height 51
click at [737, 207] on p "barthet.com" at bounding box center [729, 201] width 681 height 16
click at [70, 364] on span "Citations" at bounding box center [58, 358] width 51 height 16
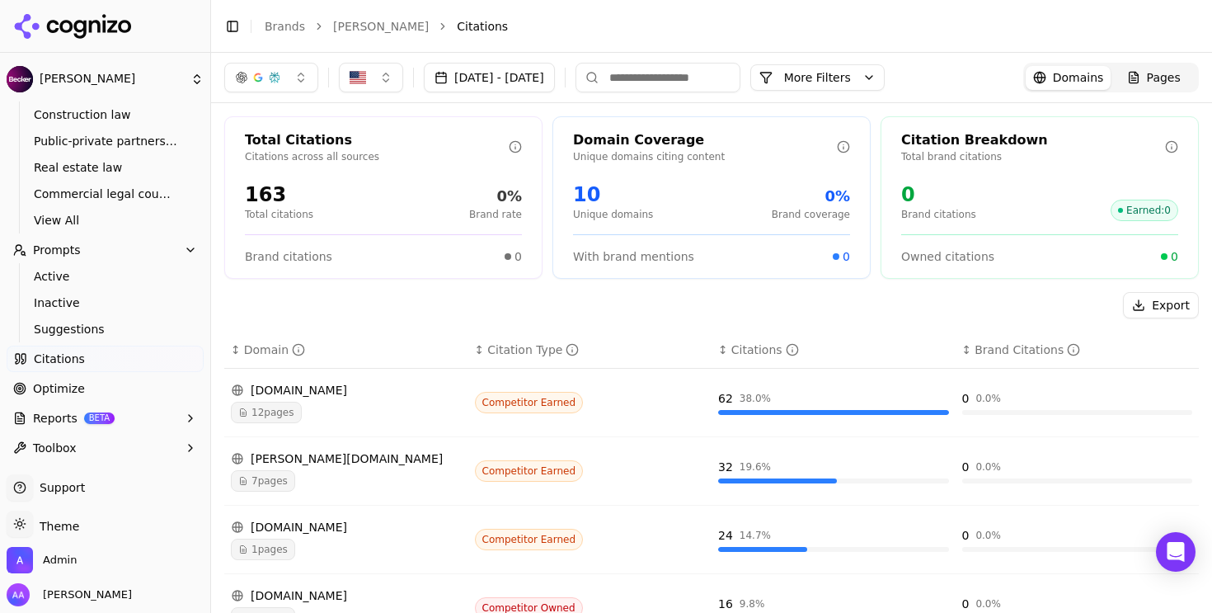
click at [845, 70] on button "More Filters" at bounding box center [817, 77] width 134 height 26
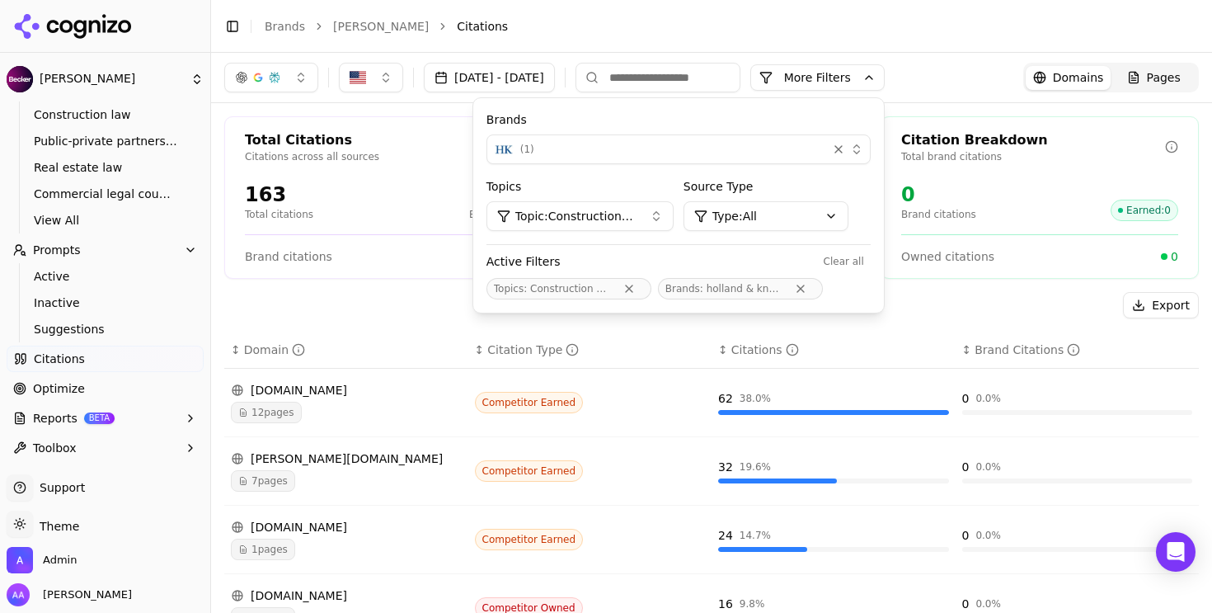
click at [633, 165] on div "Brands ( 1 ) Topics Topic: Construction law Source Type Type: All Active Filter…" at bounding box center [678, 205] width 411 height 214
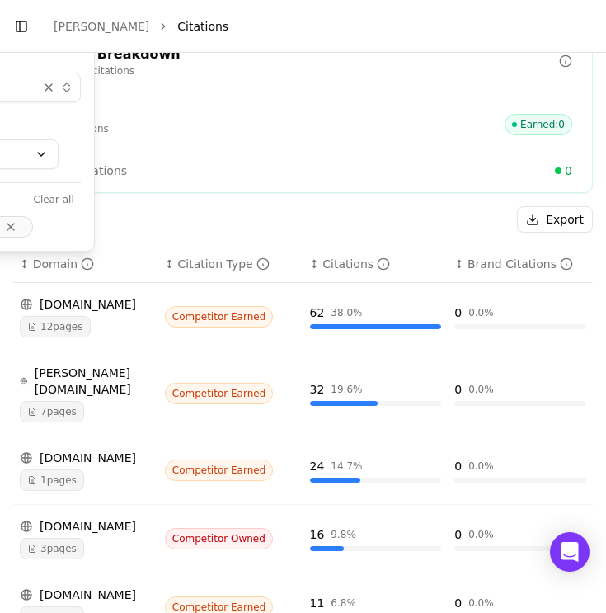
scroll to position [848, 0]
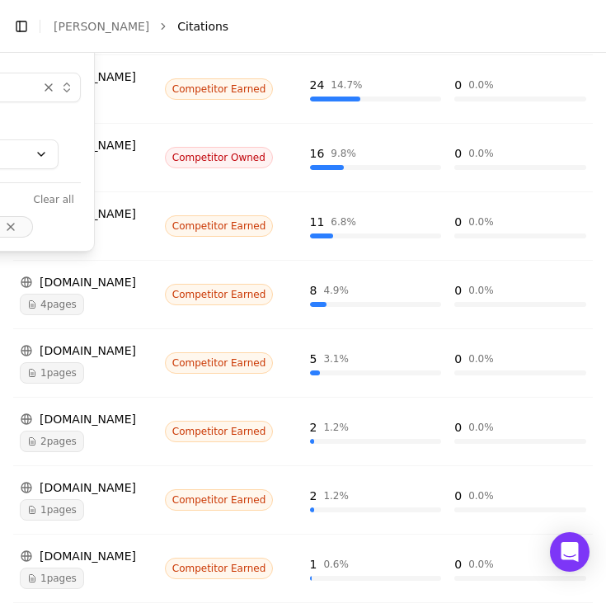
click at [68, 30] on link "[PERSON_NAME]" at bounding box center [102, 26] width 96 height 16
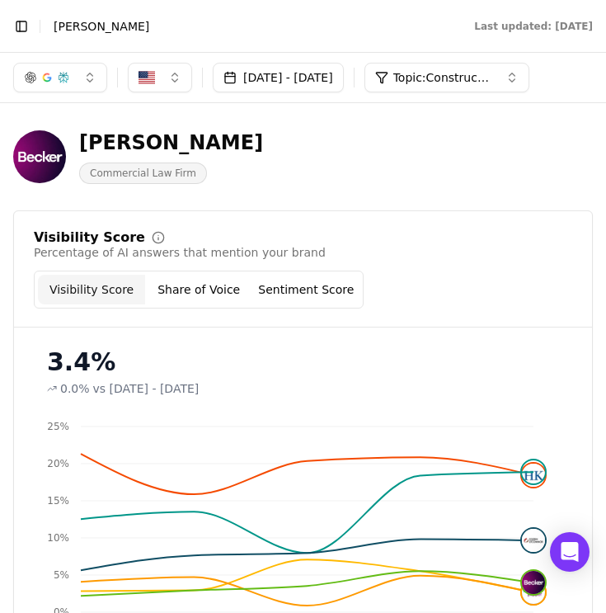
click at [22, 28] on button "Toggle Sidebar" at bounding box center [21, 26] width 23 height 23
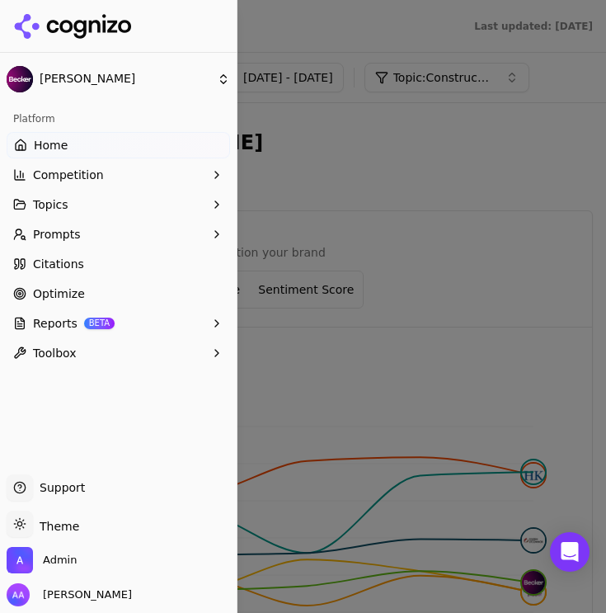
click at [92, 232] on button "Prompts" at bounding box center [118, 234] width 223 height 26
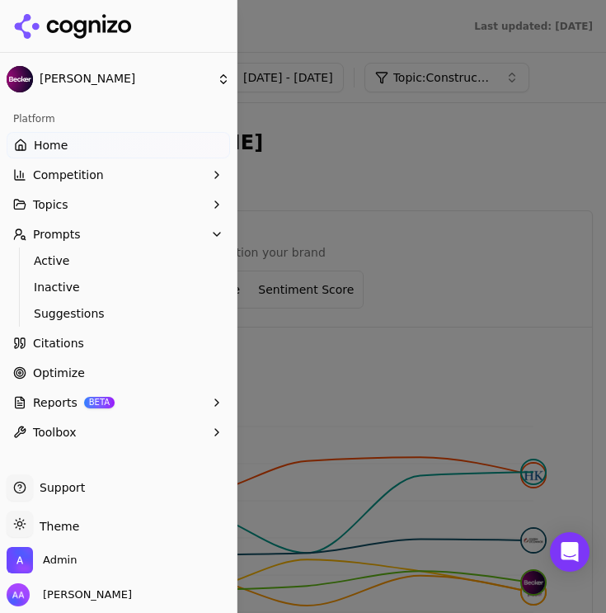
click at [345, 120] on div at bounding box center [303, 306] width 606 height 613
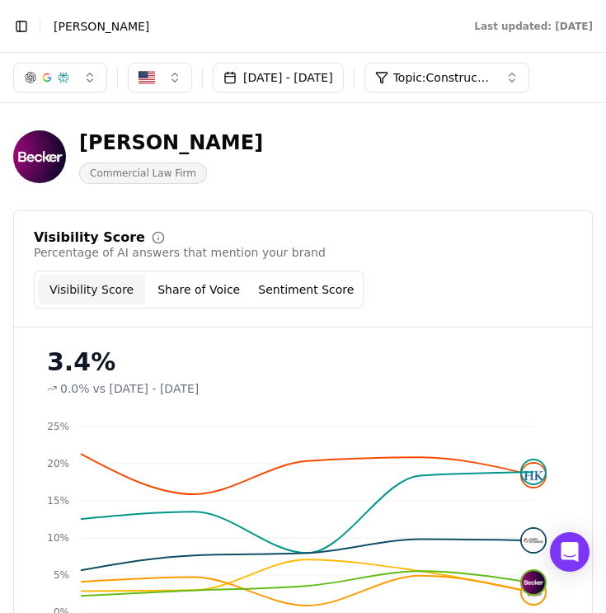
click at [22, 32] on button "Toggle Sidebar" at bounding box center [21, 26] width 23 height 23
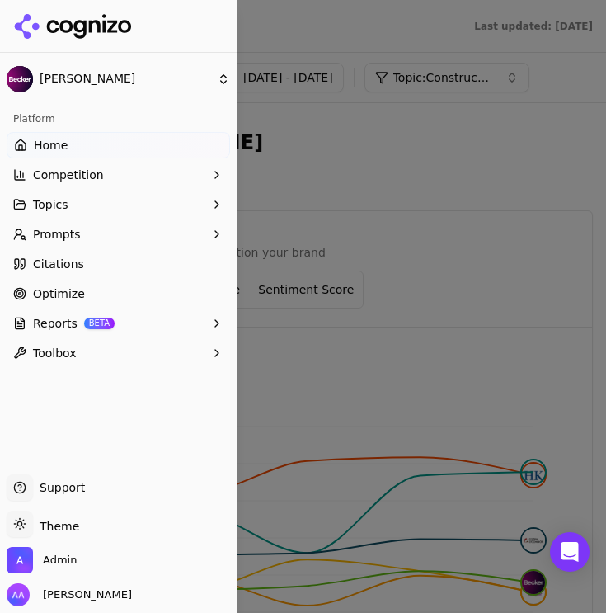
click at [66, 142] on link "Home" at bounding box center [118, 145] width 223 height 26
click at [334, 42] on div at bounding box center [303, 306] width 606 height 613
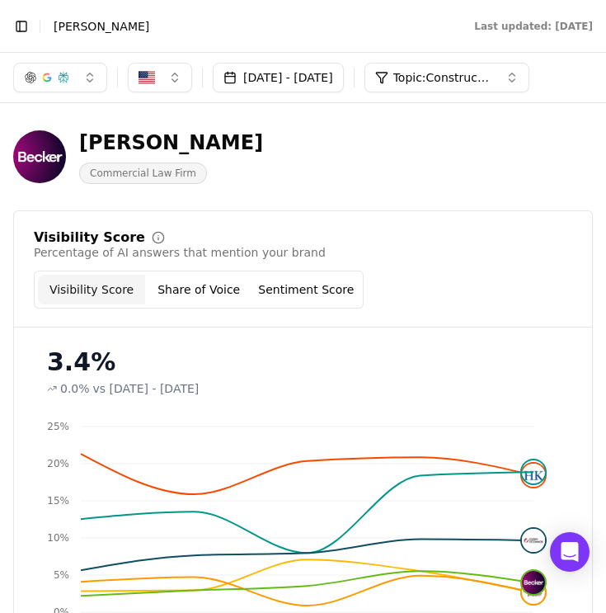
click at [74, 28] on span "[PERSON_NAME]" at bounding box center [102, 26] width 96 height 16
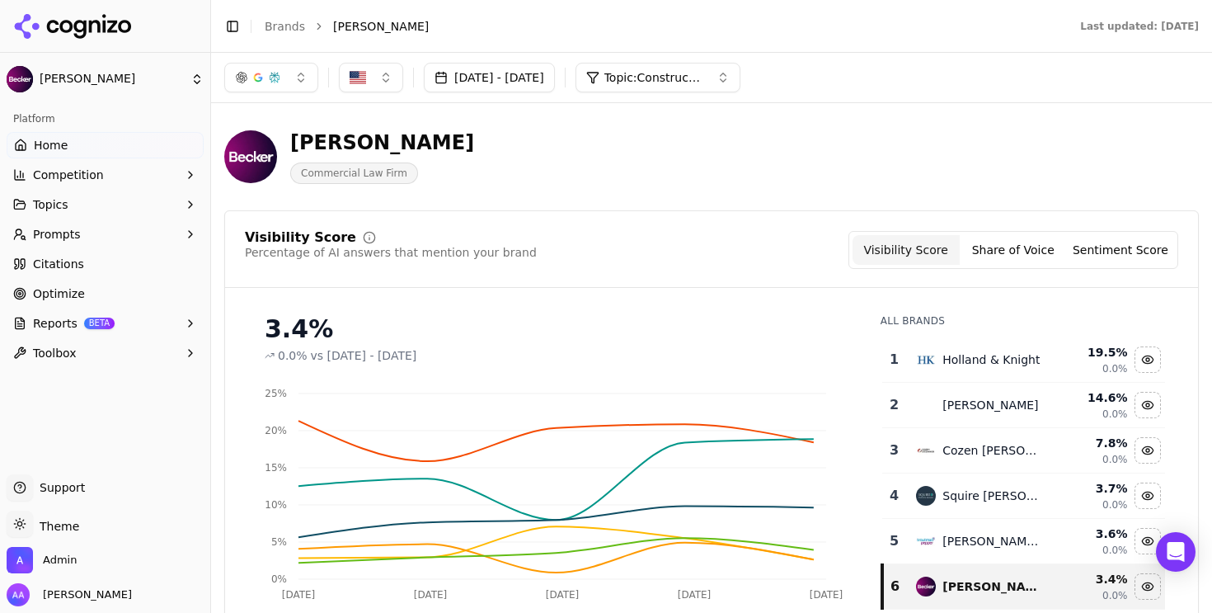
click at [287, 32] on link "Brands" at bounding box center [285, 26] width 40 height 13
click at [636, 35] on html "Becker Platform Home Competition Topics Prompts Citations Optimize Reports BETA…" at bounding box center [606, 306] width 1212 height 613
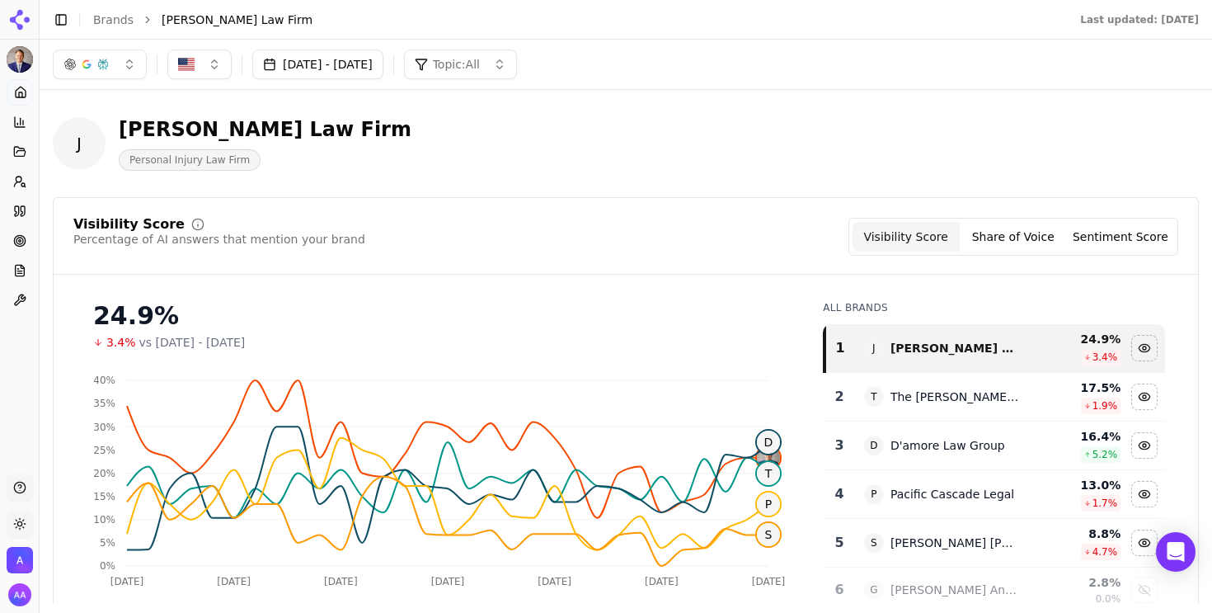
click at [21, 552] on img "Open organization switcher" at bounding box center [20, 560] width 26 height 26
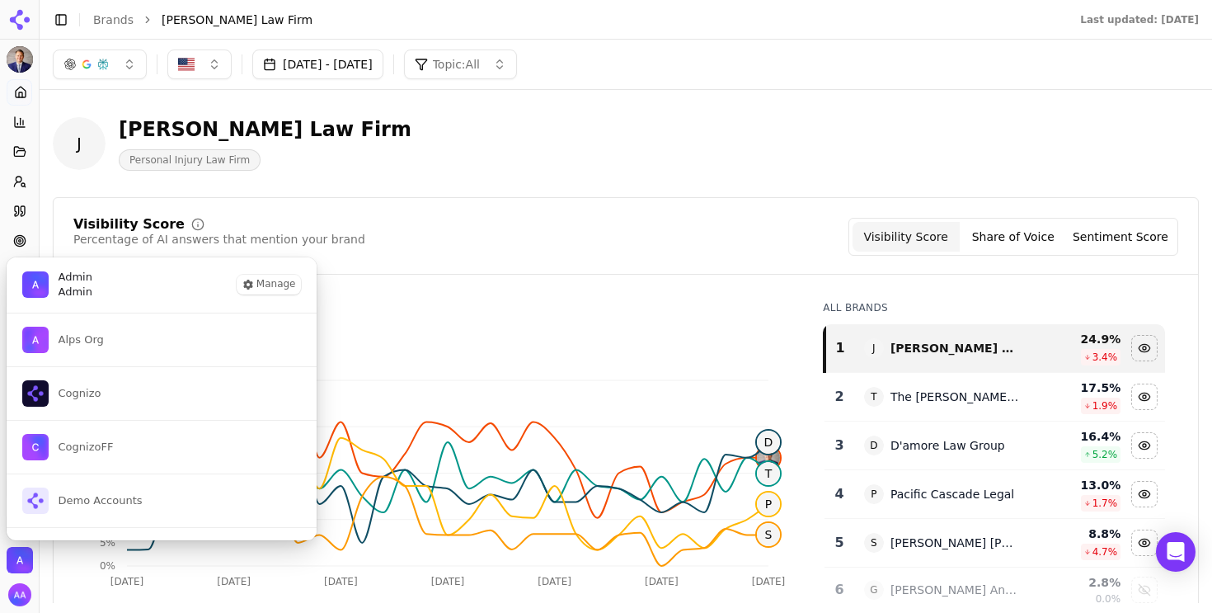
click at [356, 172] on div "[PERSON_NAME] Law Firm Personal Injury Law Firm" at bounding box center [626, 143] width 1146 height 81
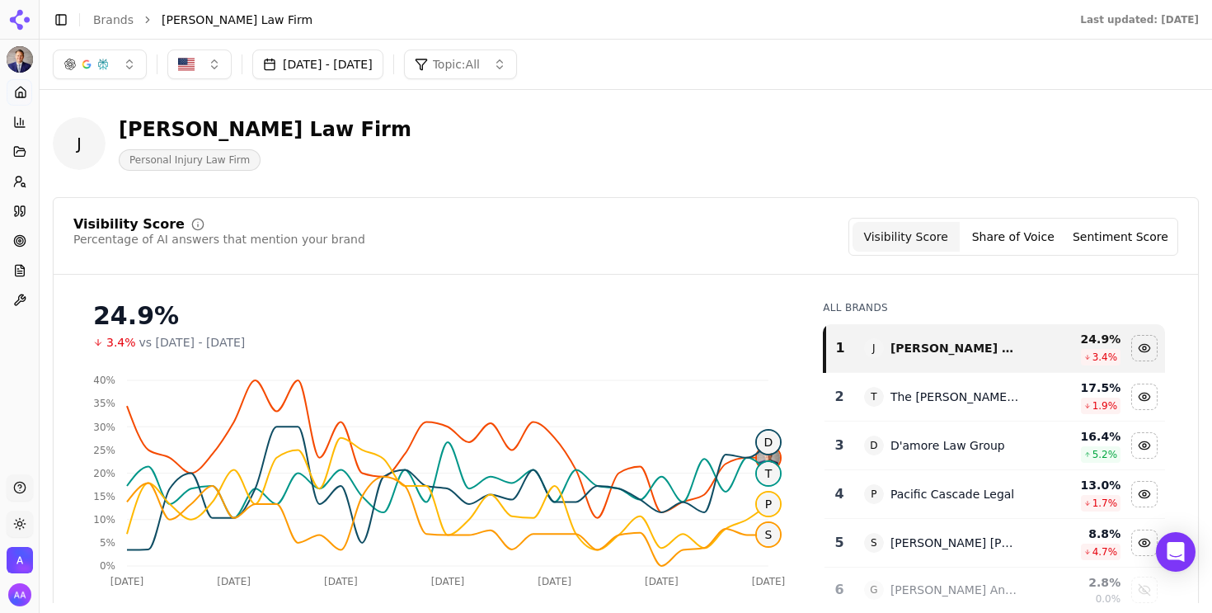
click at [115, 26] on li "Brands" at bounding box center [113, 20] width 40 height 16
click at [115, 21] on link "Brands" at bounding box center [113, 19] width 40 height 13
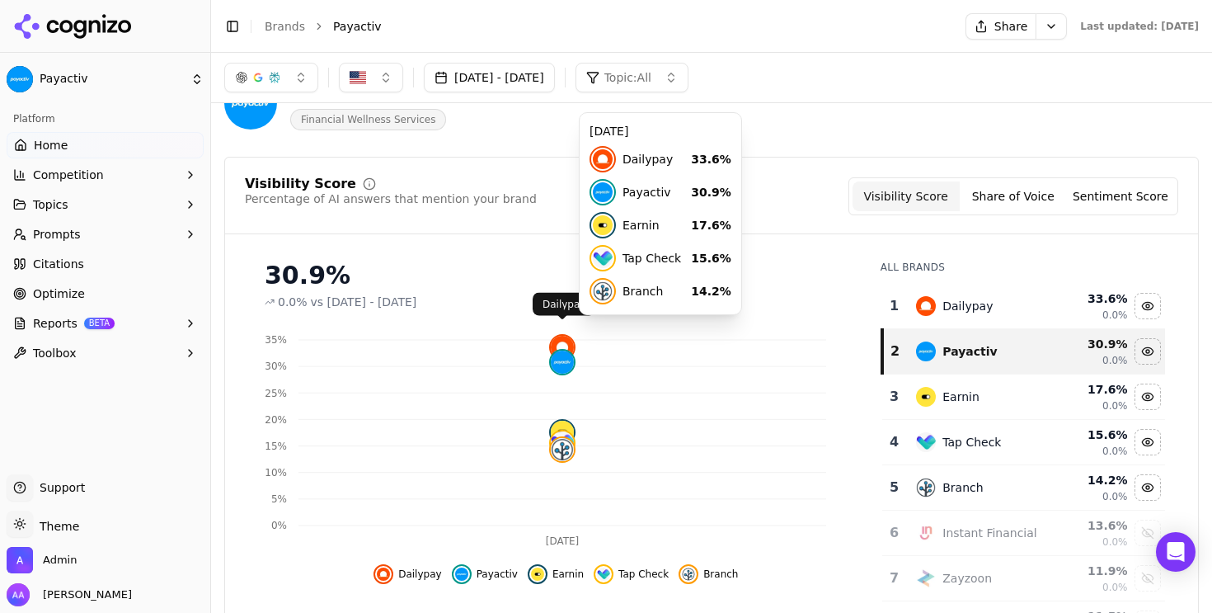
scroll to position [66, 0]
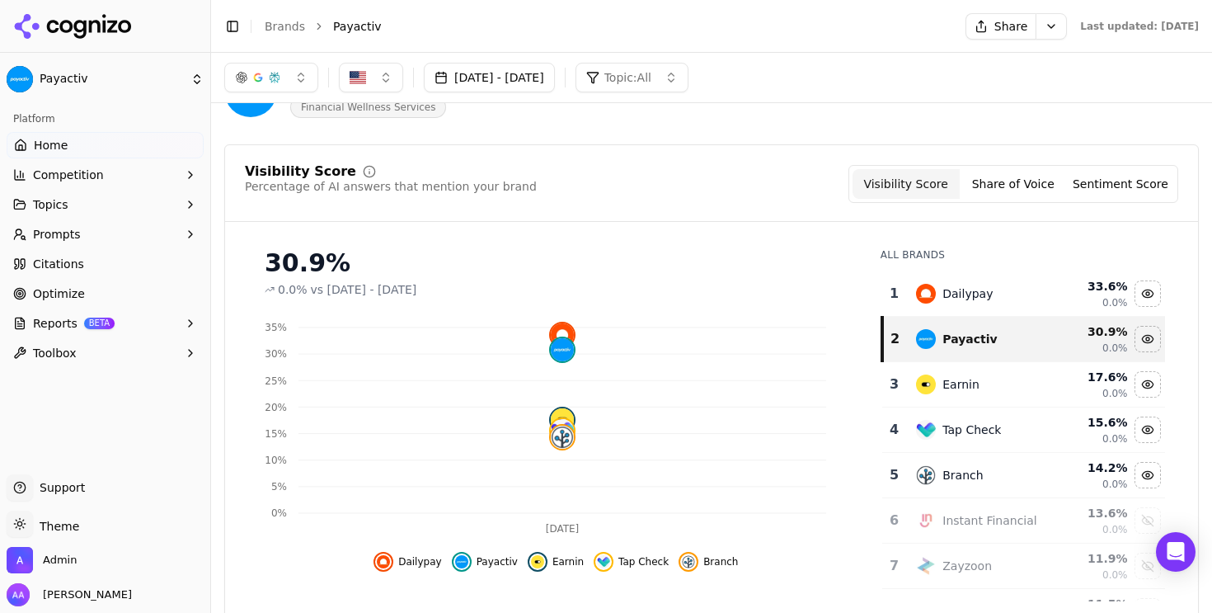
click at [146, 255] on link "Citations" at bounding box center [105, 264] width 197 height 26
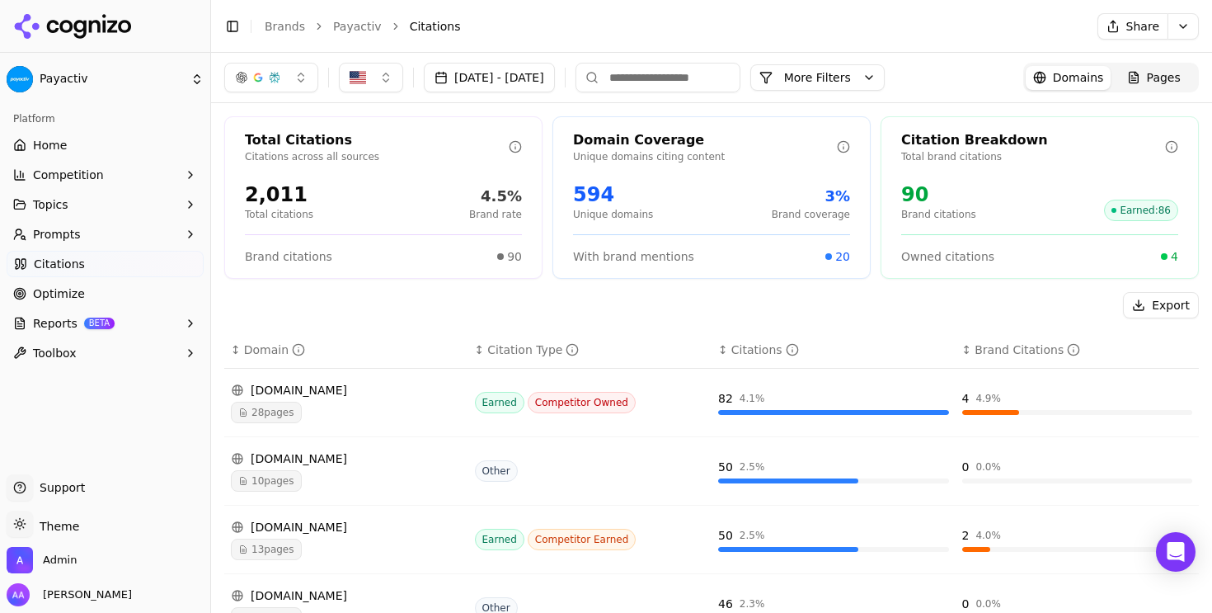
click at [146, 302] on link "Optimize" at bounding box center [105, 293] width 197 height 26
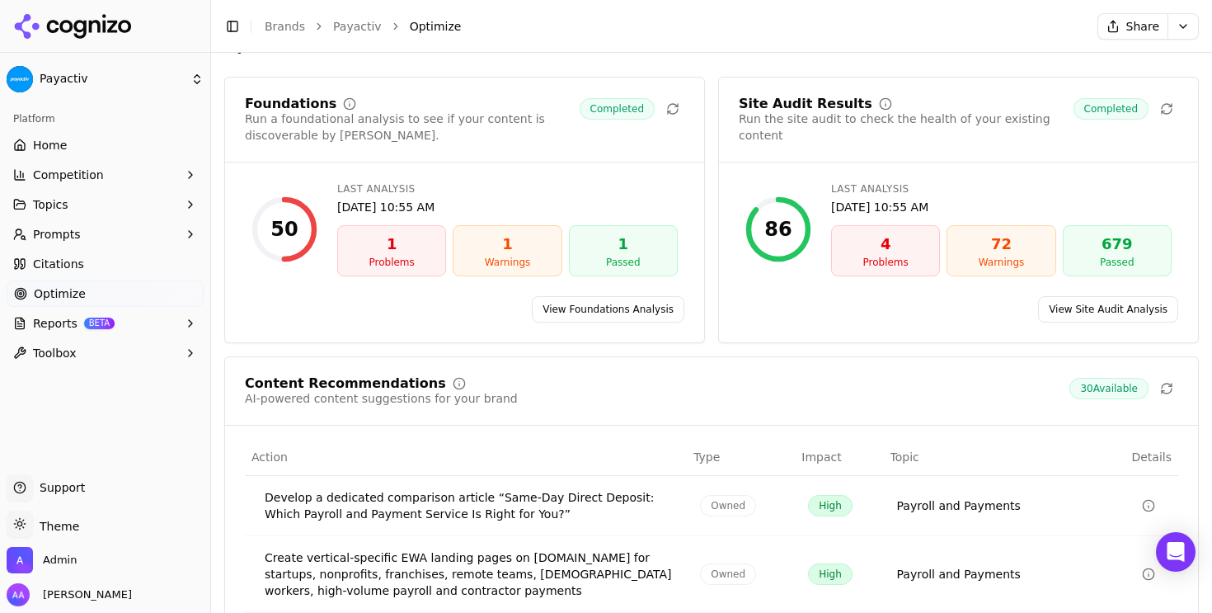
scroll to position [109, 0]
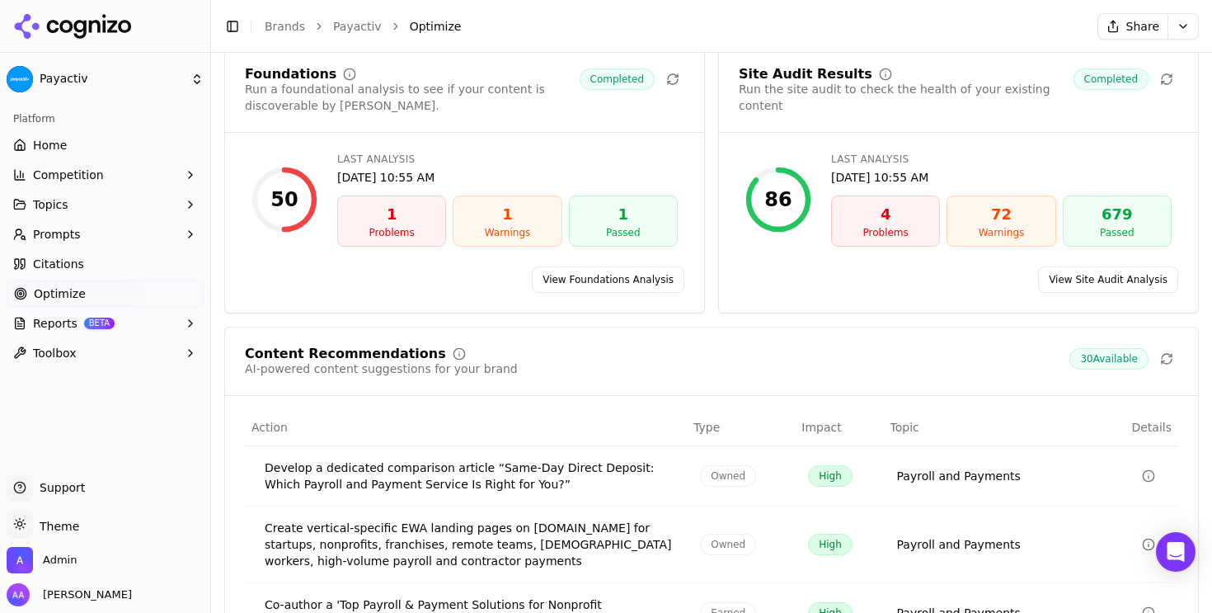
click at [163, 329] on button "Reports BETA" at bounding box center [105, 323] width 197 height 26
click at [136, 345] on span "PDF" at bounding box center [105, 349] width 143 height 16
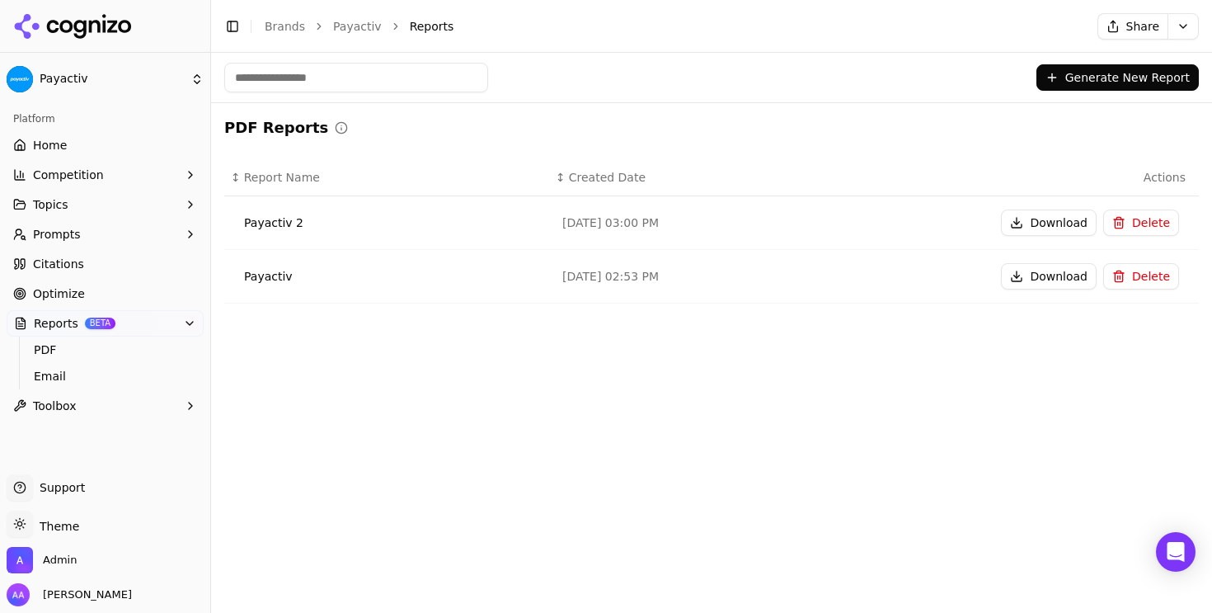
click at [1033, 218] on button "Download" at bounding box center [1049, 222] width 96 height 26
click at [125, 341] on span "PDF" at bounding box center [105, 349] width 143 height 16
click at [88, 144] on link "Home" at bounding box center [105, 145] width 197 height 26
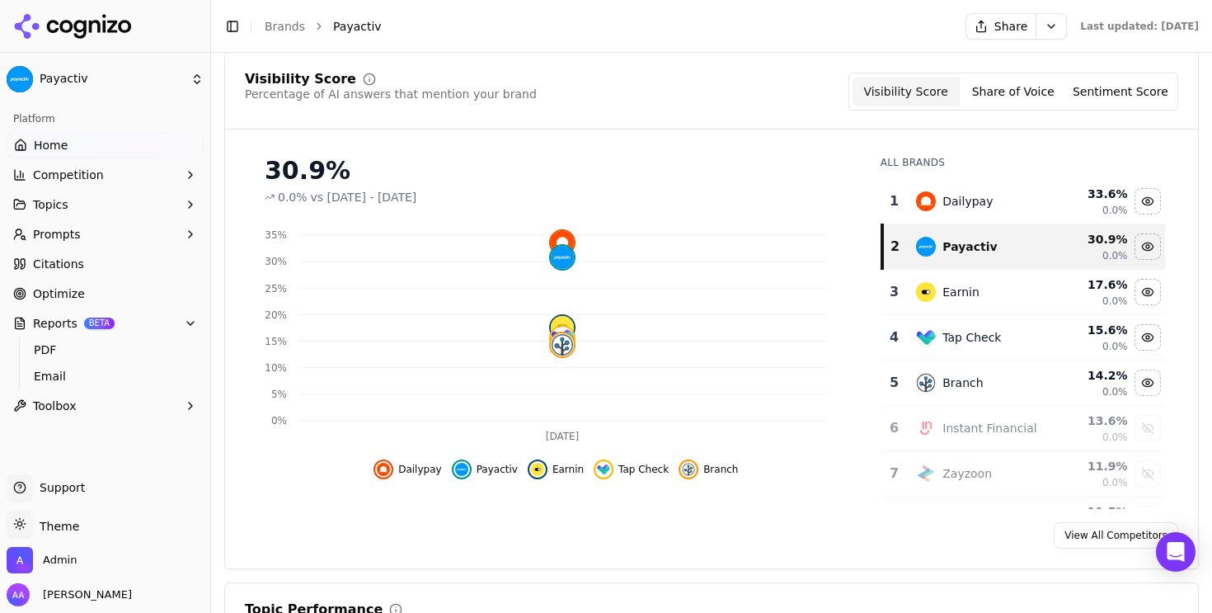
scroll to position [233, 0]
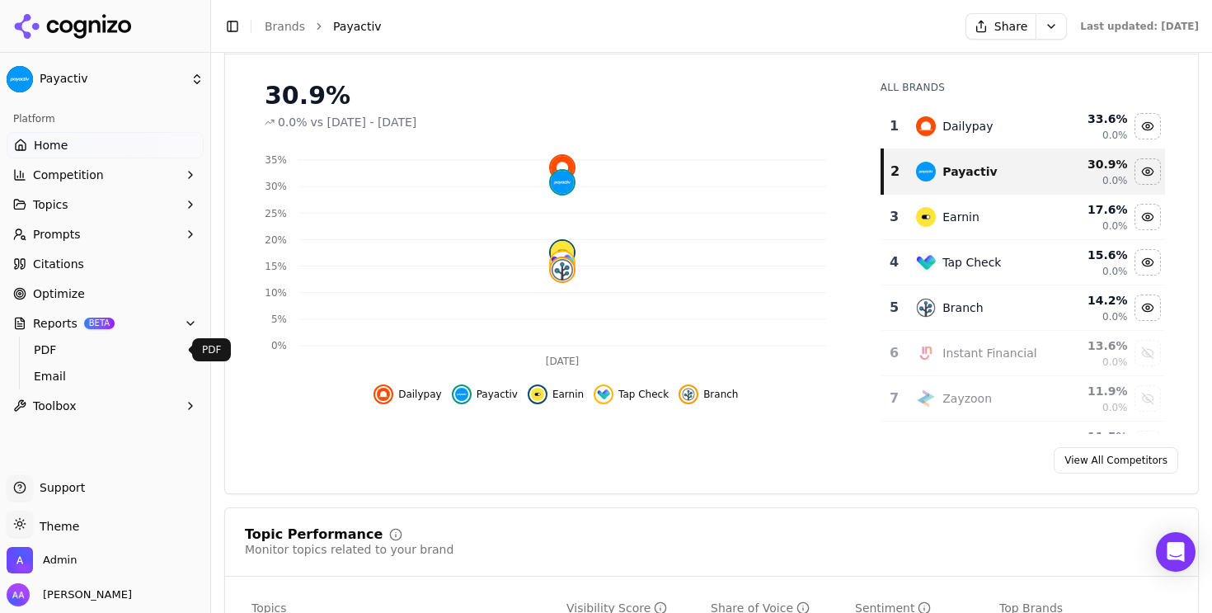
click at [112, 345] on span "PDF" at bounding box center [105, 349] width 143 height 16
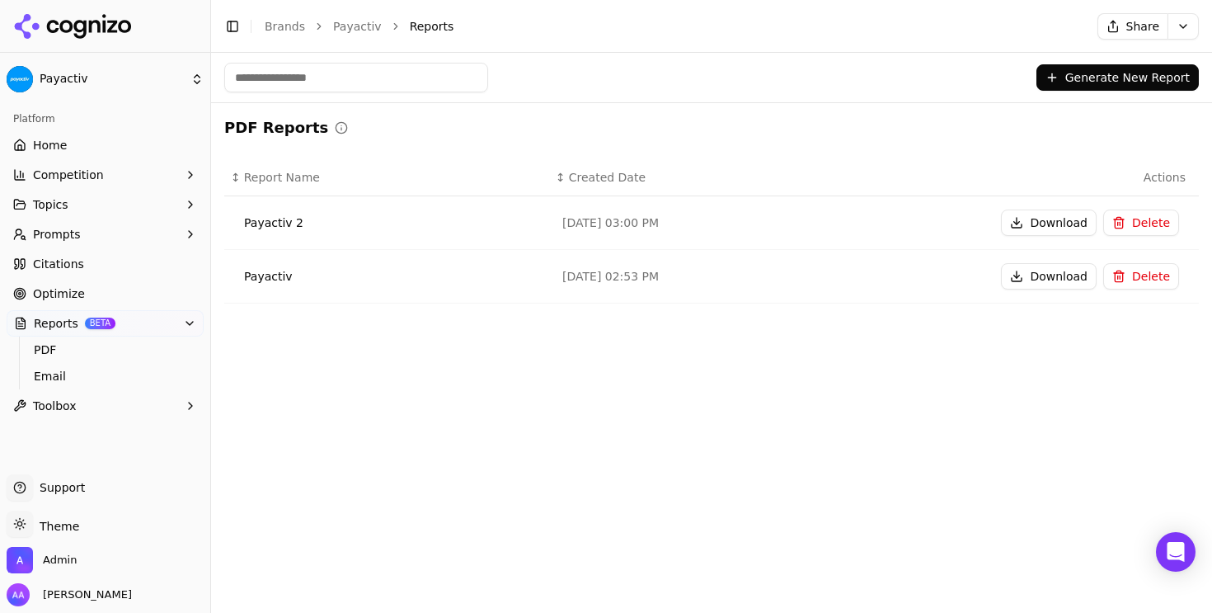
click at [1026, 224] on button "Download" at bounding box center [1049, 222] width 96 height 26
click at [1085, 64] on button "Generate New Report" at bounding box center [1117, 77] width 162 height 26
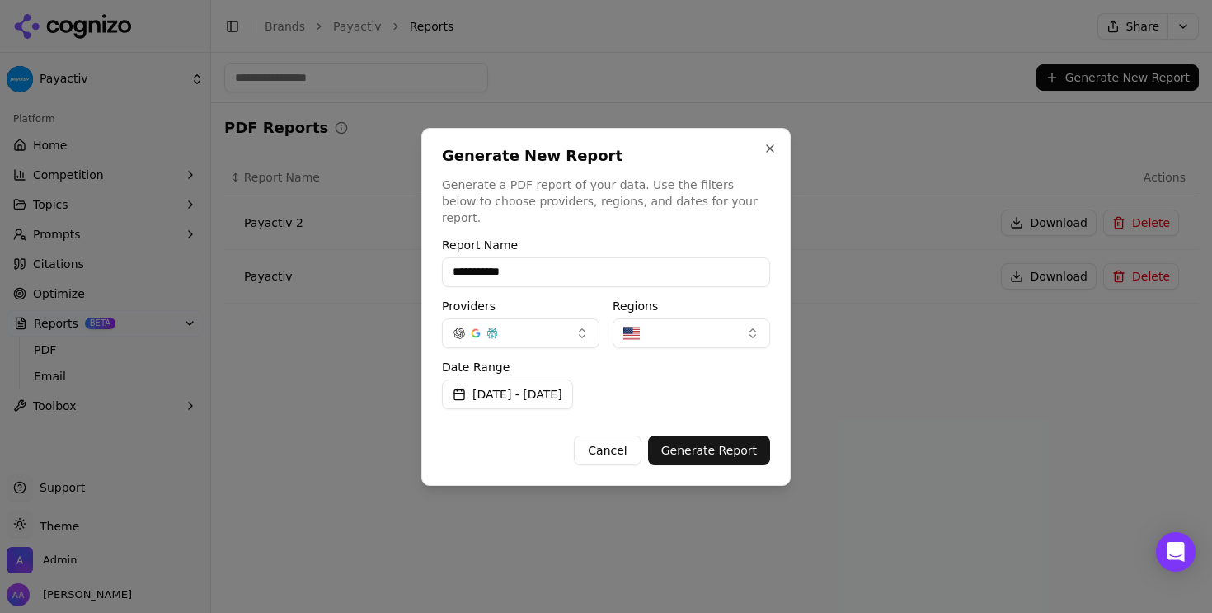
type input "**********"
click at [573, 388] on button "[DATE] - [DATE]" at bounding box center [507, 394] width 131 height 30
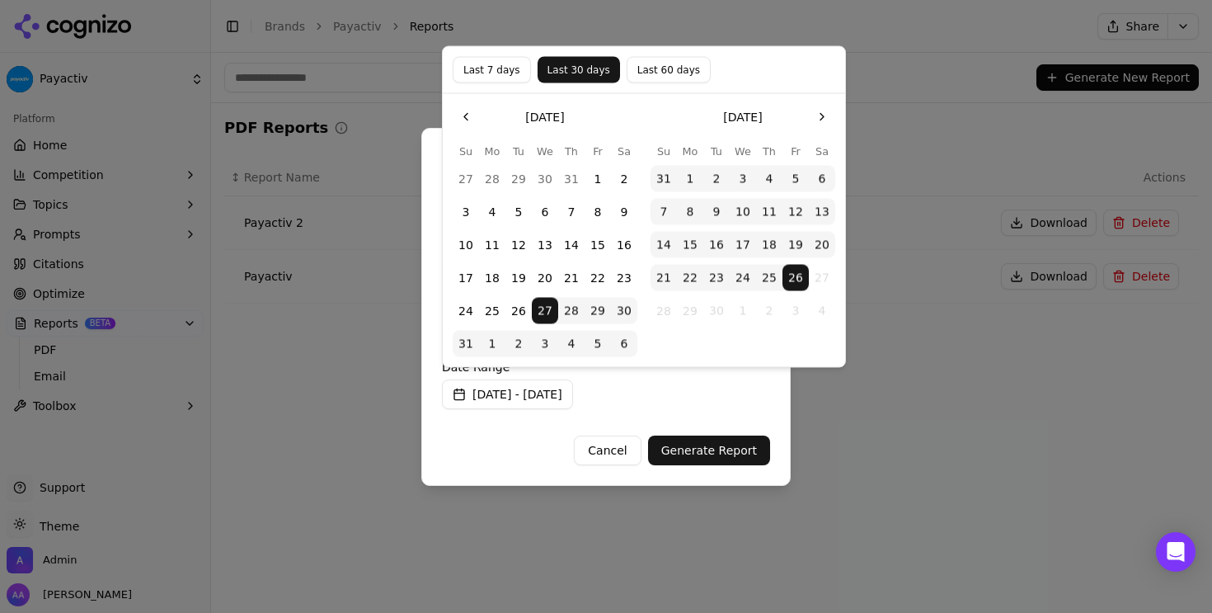
click at [496, 73] on button "Last 7 days" at bounding box center [492, 70] width 78 height 26
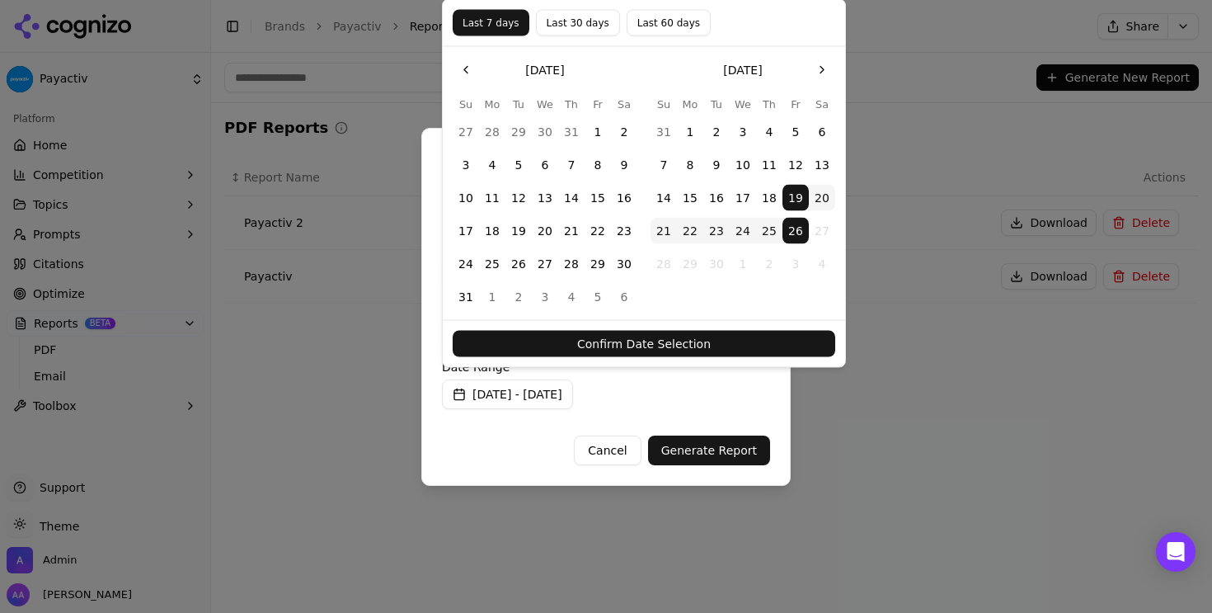
click at [693, 332] on button "Confirm Date Selection" at bounding box center [644, 344] width 383 height 26
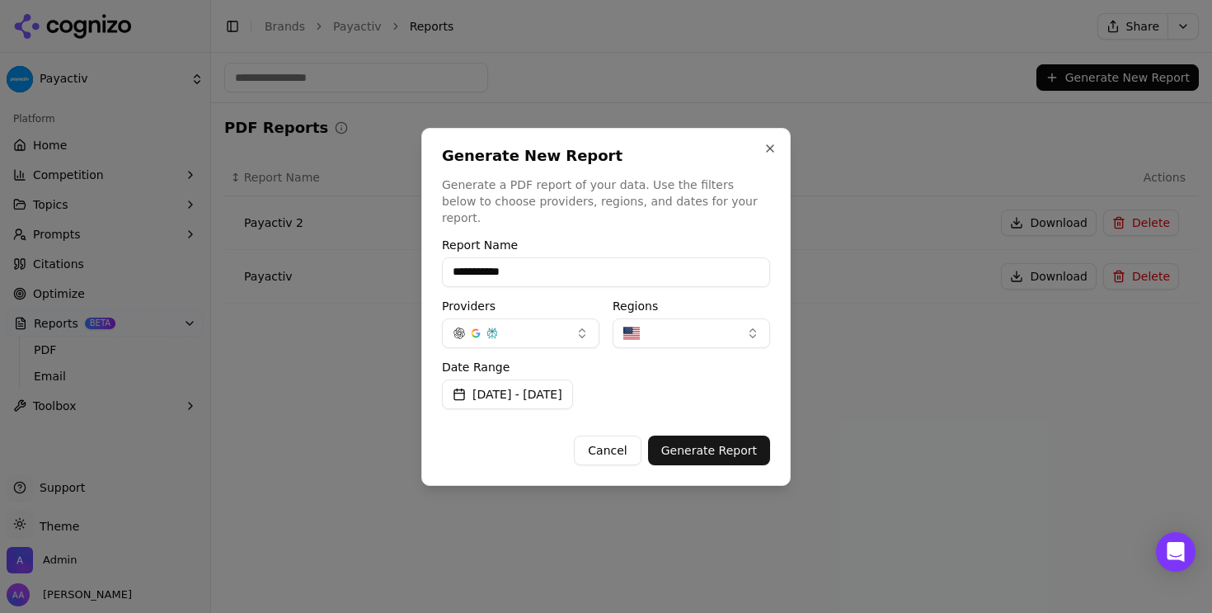
click at [702, 439] on button "Generate Report" at bounding box center [709, 450] width 122 height 30
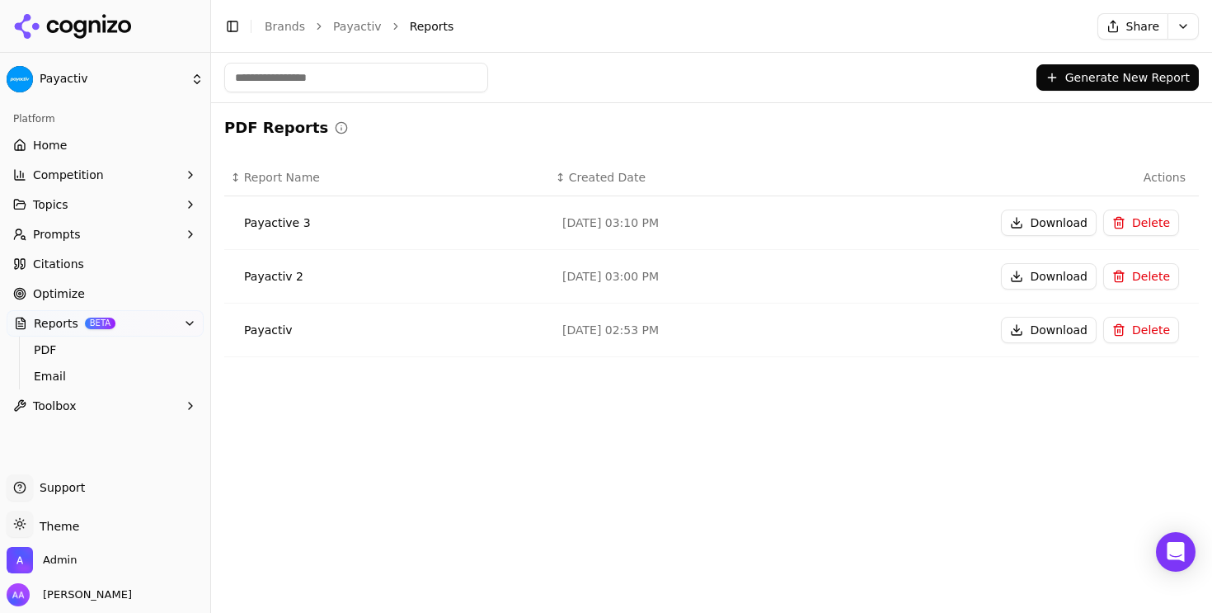
click at [1042, 223] on button "Download" at bounding box center [1049, 222] width 96 height 26
click at [235, 278] on td "Payactiv 2" at bounding box center [386, 277] width 325 height 54
copy div "Payactiv 2"
click at [93, 147] on link "Home" at bounding box center [105, 145] width 197 height 26
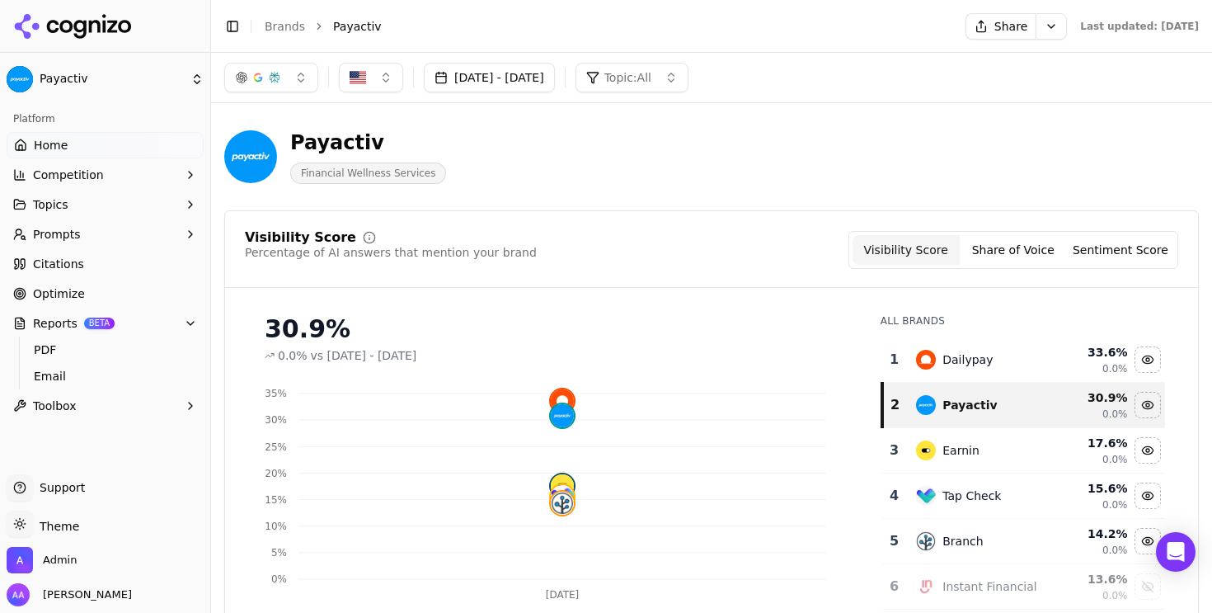
click at [568, 136] on div "Payactiv Financial Wellness Services" at bounding box center [593, 156] width 739 height 54
click at [601, 161] on div "Payactiv Financial Wellness Services" at bounding box center [593, 156] width 739 height 54
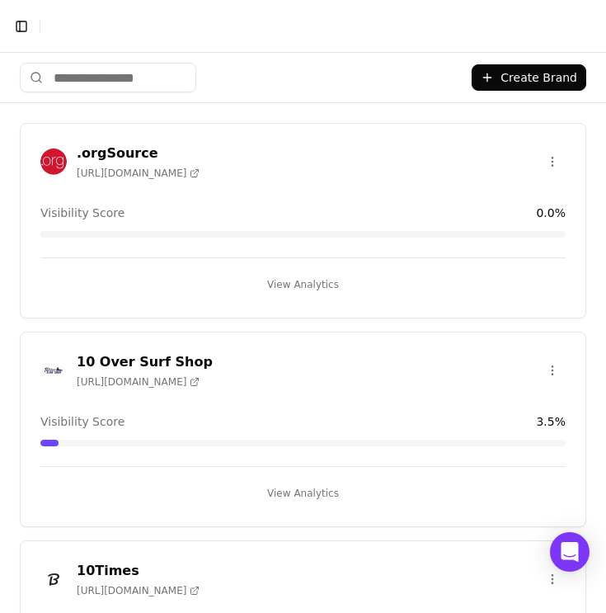
click at [109, 102] on div "Create Brand" at bounding box center [303, 78] width 606 height 50
click at [118, 83] on input "search" at bounding box center [108, 78] width 176 height 30
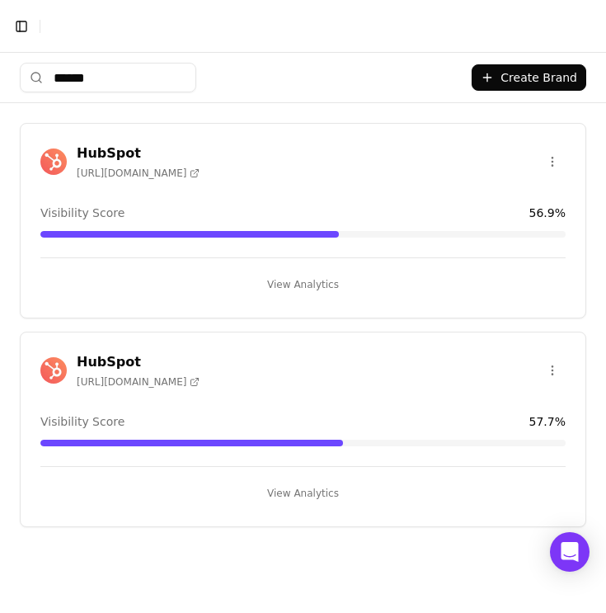
type input "*******"
click at [53, 164] on img at bounding box center [53, 161] width 26 height 26
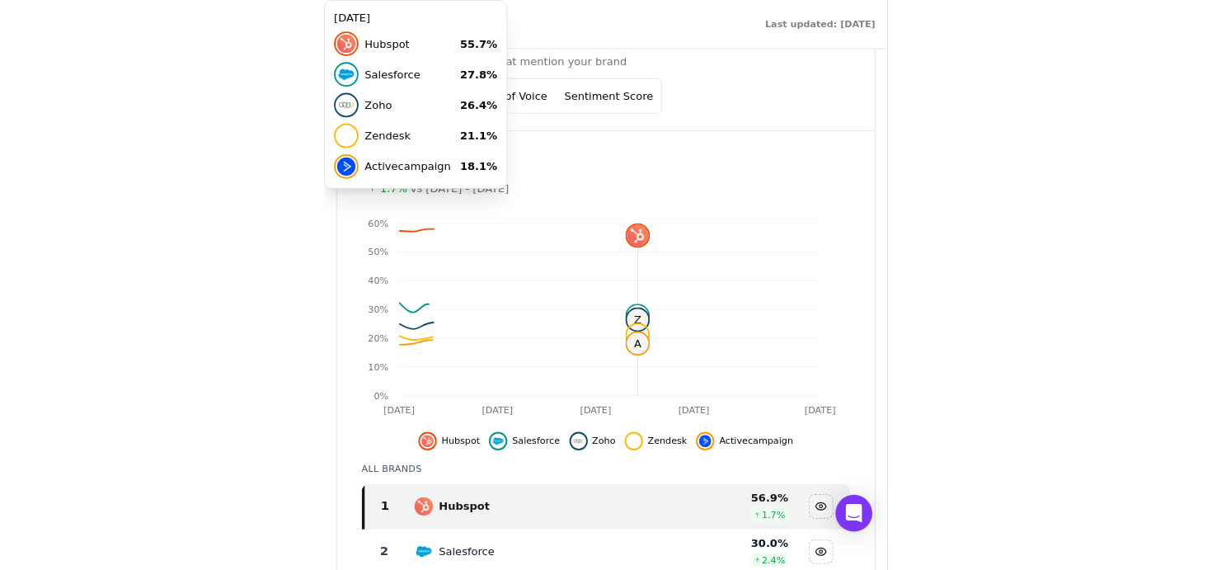
scroll to position [192, 0]
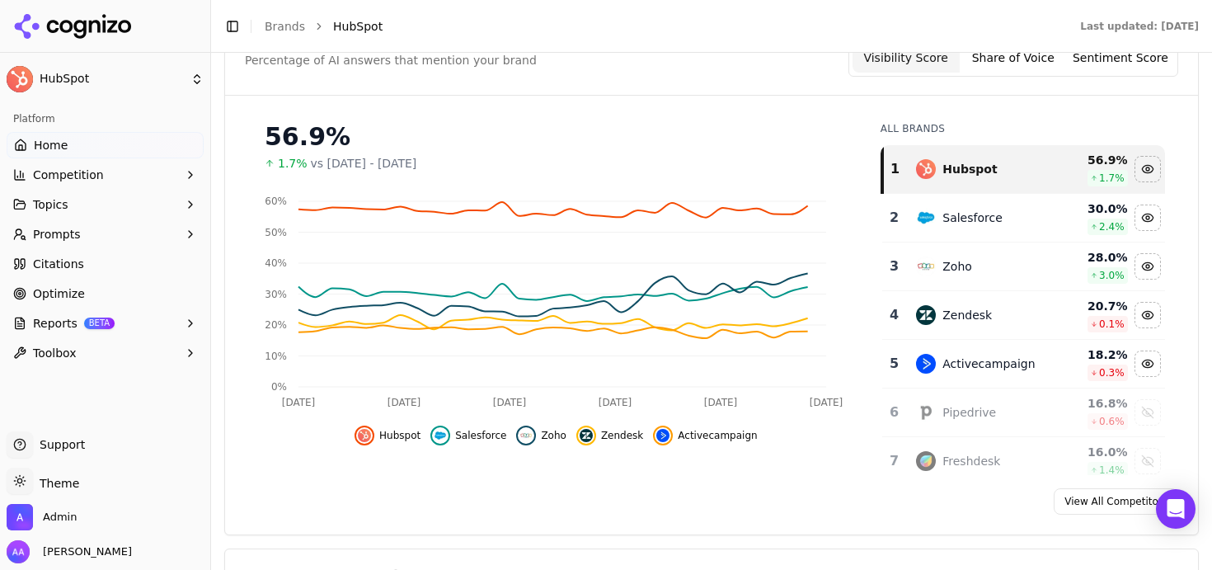
click at [588, 149] on div "56.9%" at bounding box center [556, 137] width 583 height 30
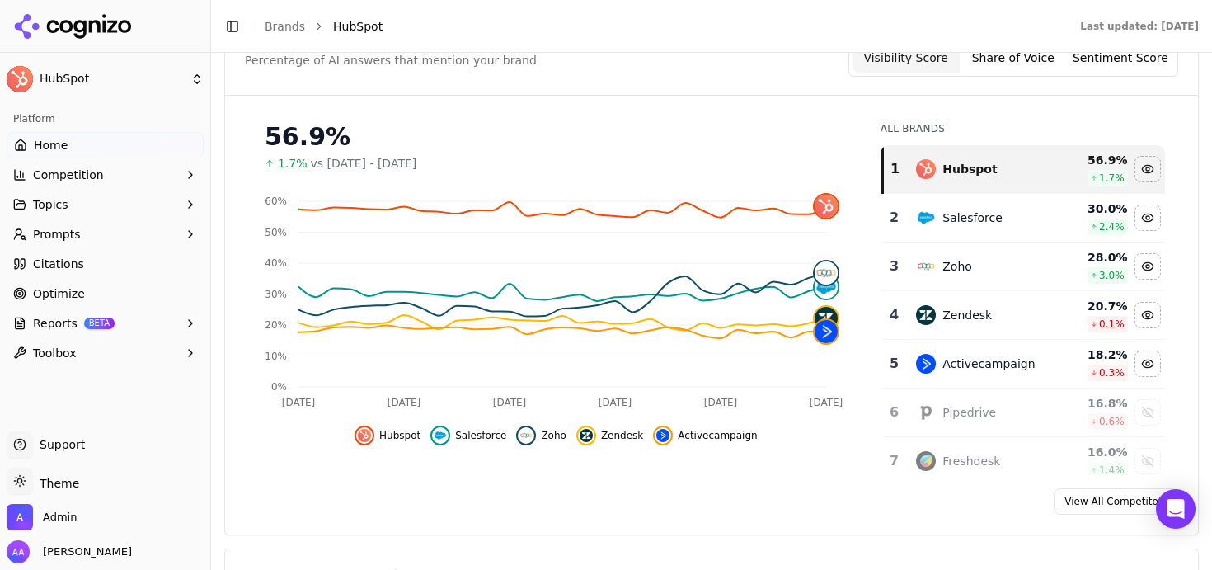
click at [605, 53] on div "Visibility Score Percentage of AI answers that mention your brand Visibility Sc…" at bounding box center [711, 58] width 933 height 38
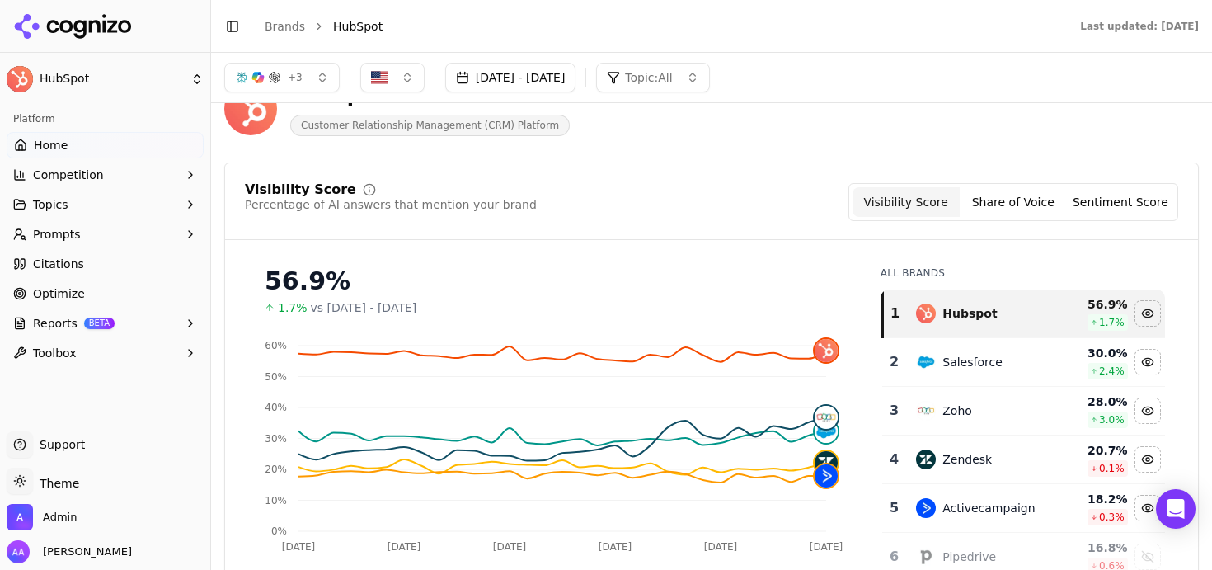
scroll to position [41, 0]
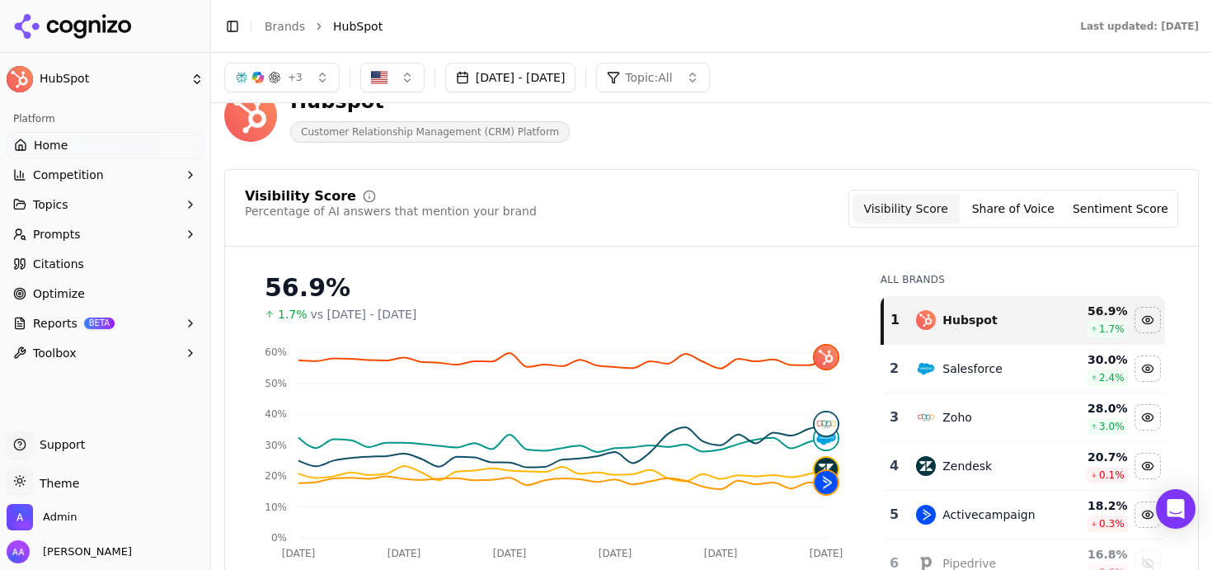
click at [257, 65] on button "+ 3" at bounding box center [281, 78] width 115 height 30
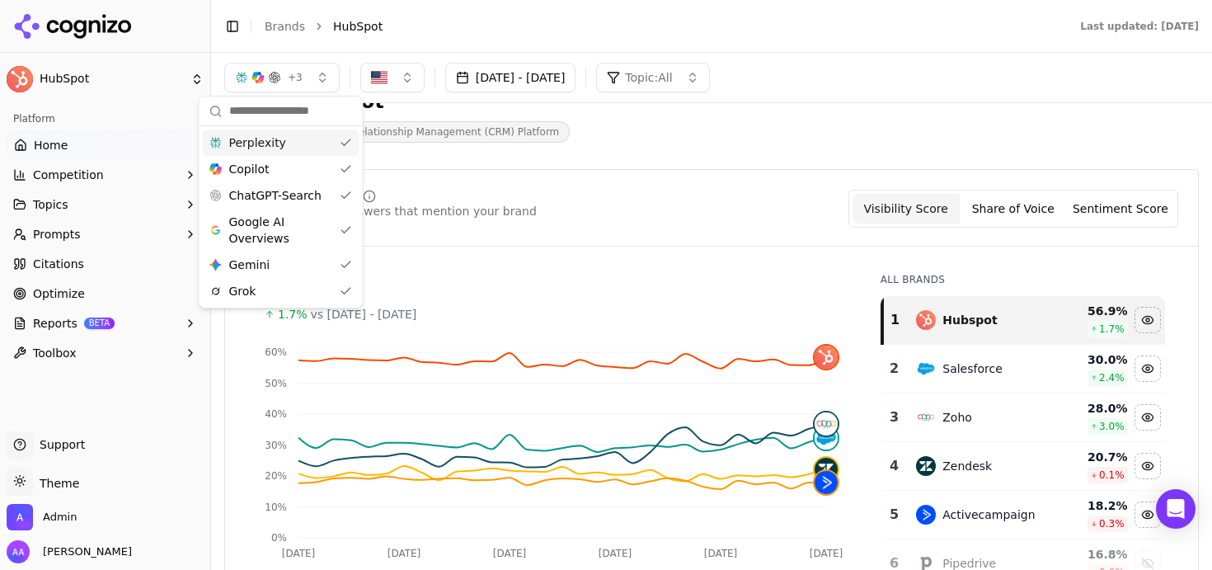
click at [605, 172] on div "Visibility Score Percentage of AI answers that mention your brand Visibility Sc…" at bounding box center [711, 427] width 974 height 517
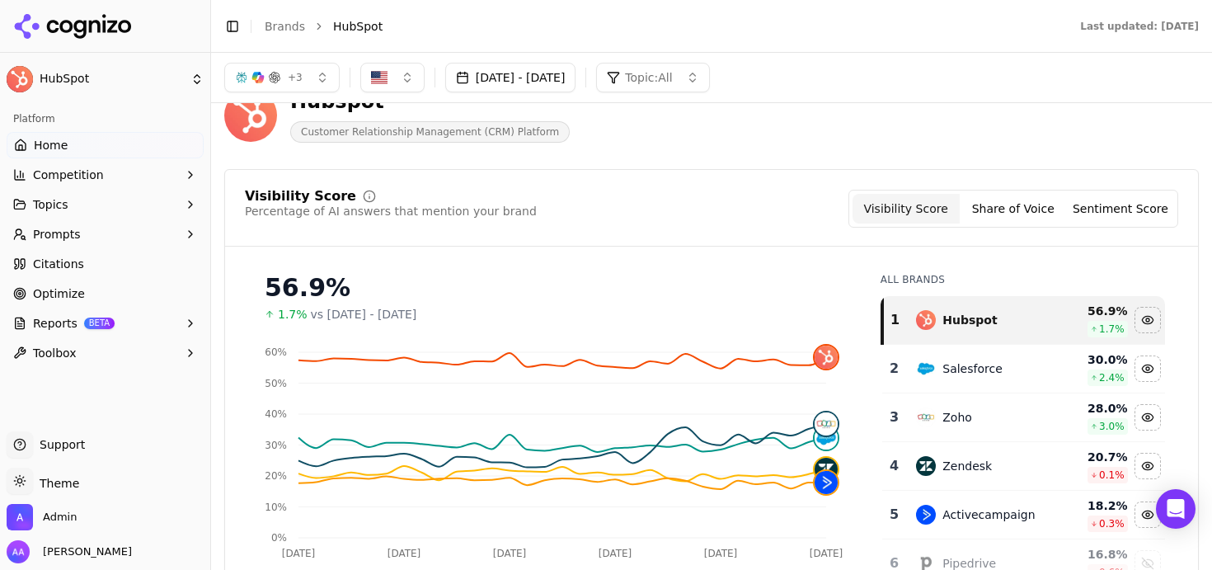
scroll to position [131, 0]
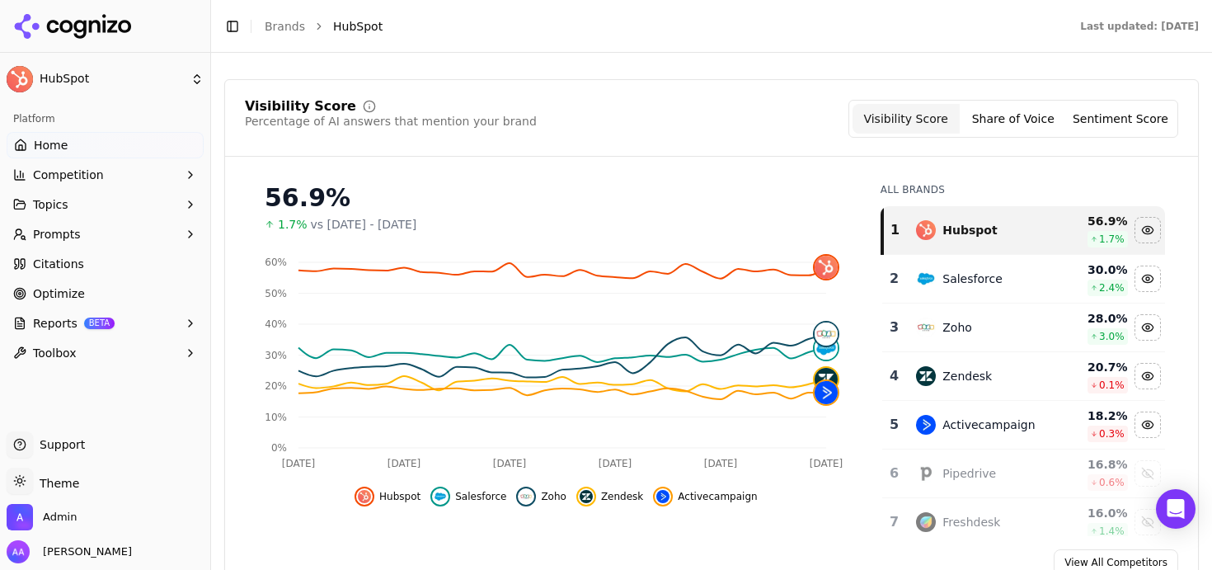
click at [63, 228] on span "Prompts" at bounding box center [57, 234] width 48 height 16
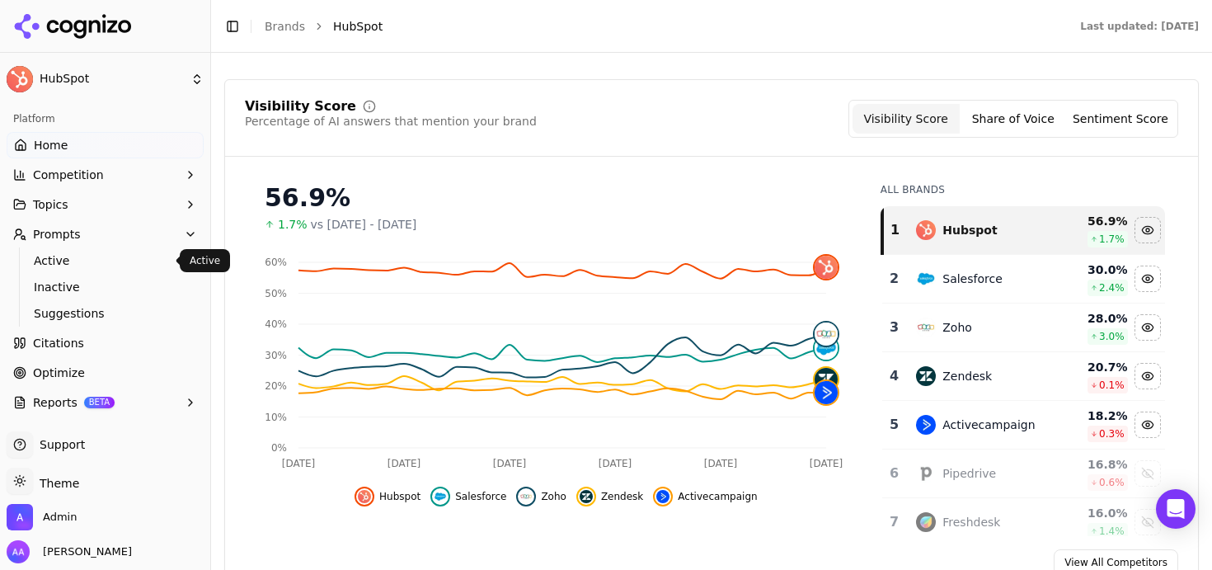
click at [63, 260] on span "Active" at bounding box center [105, 260] width 143 height 16
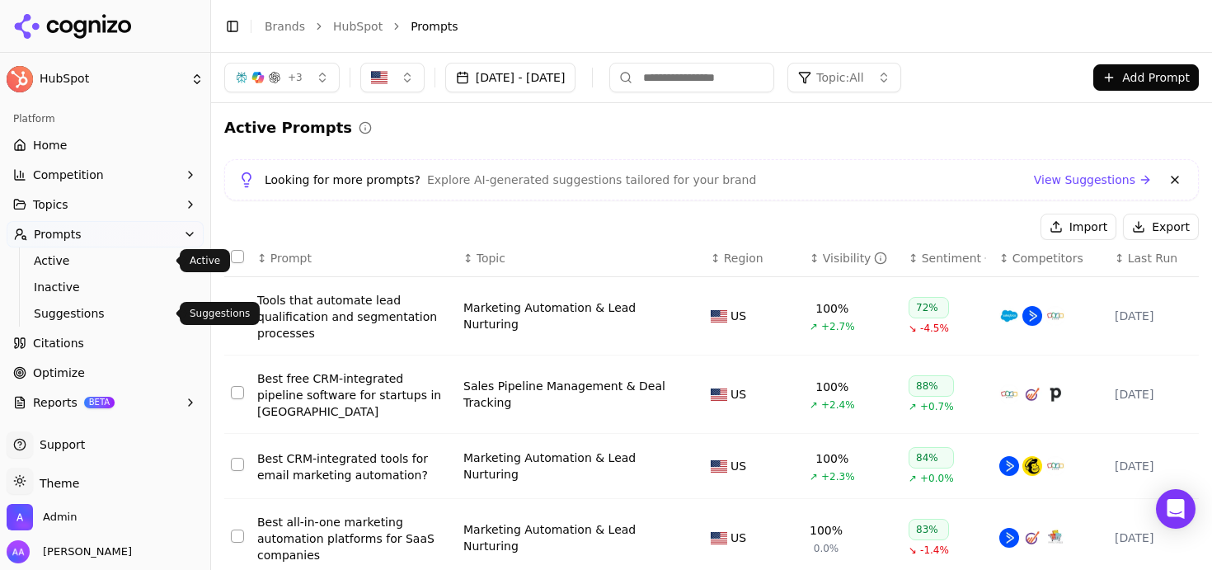
click at [94, 312] on span "Suggestions" at bounding box center [105, 313] width 143 height 16
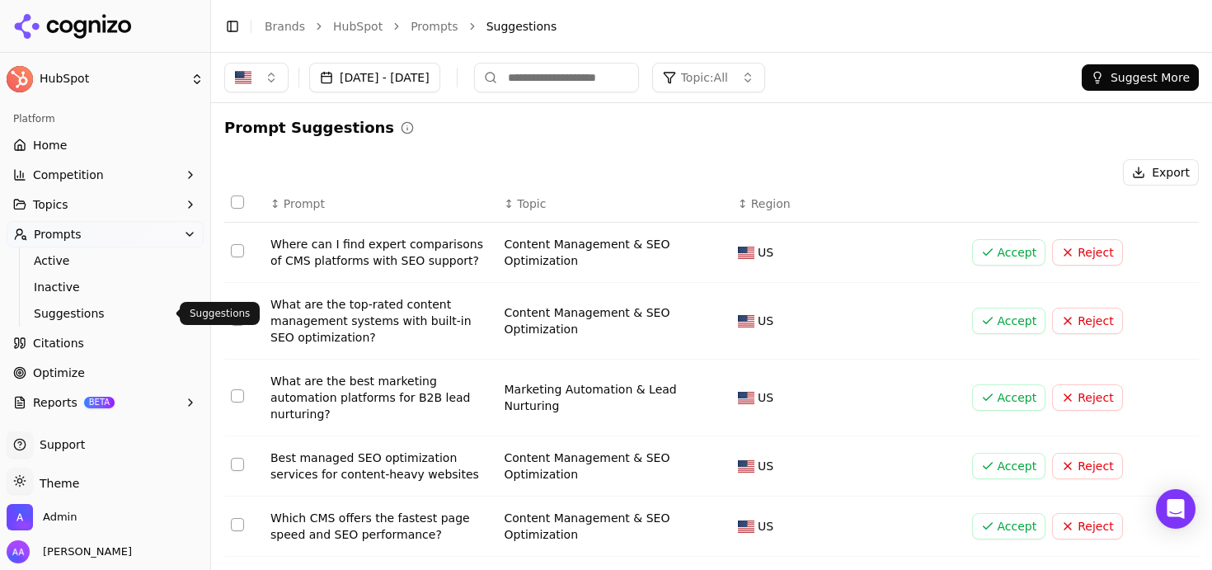
click at [605, 76] on button "Topic: All" at bounding box center [708, 78] width 113 height 30
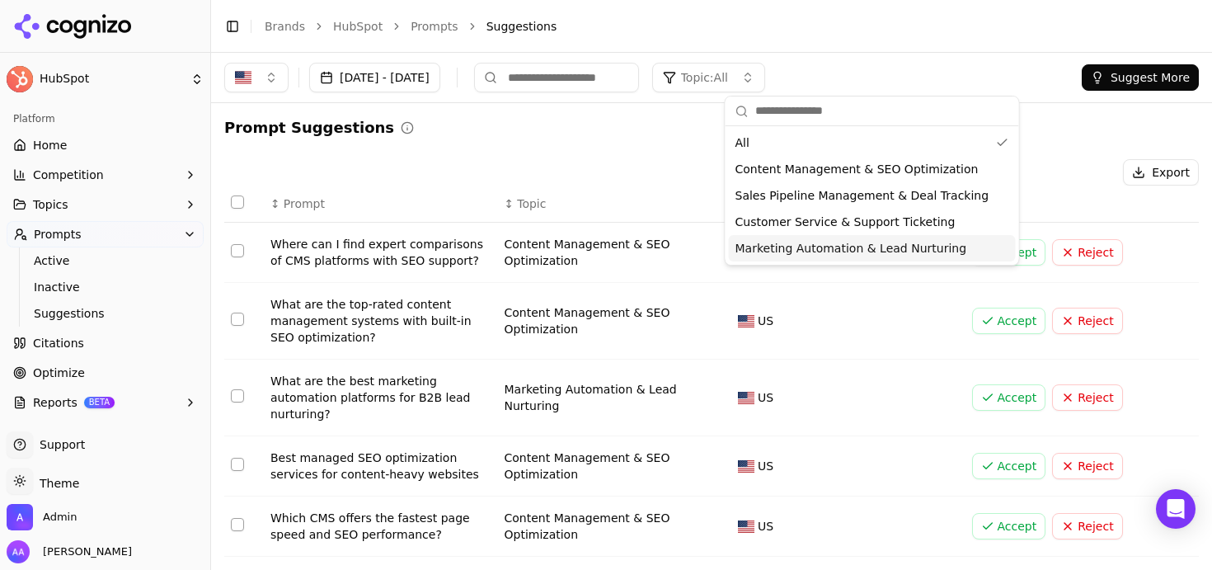
click at [605, 239] on div "Marketing Automation & Lead Nurturing" at bounding box center [872, 248] width 287 height 26
click at [605, 140] on div "Prompt Suggestions Export ↕ Prompt ↕ Topic ↕ Region Where can I find expert com…" at bounding box center [711, 514] width 974 height 797
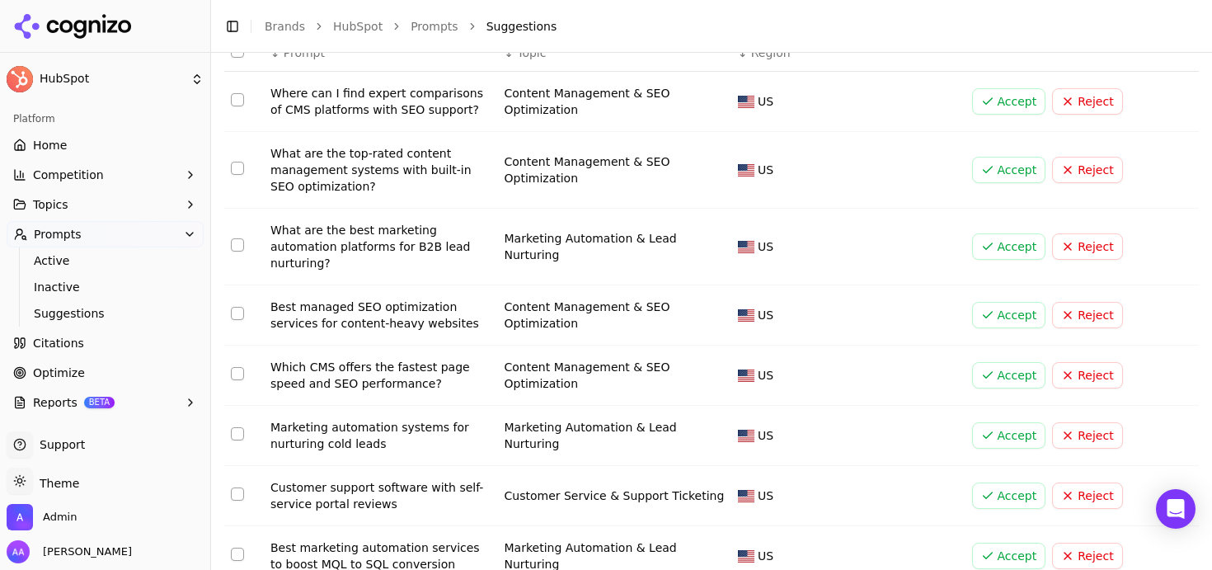
scroll to position [153, 0]
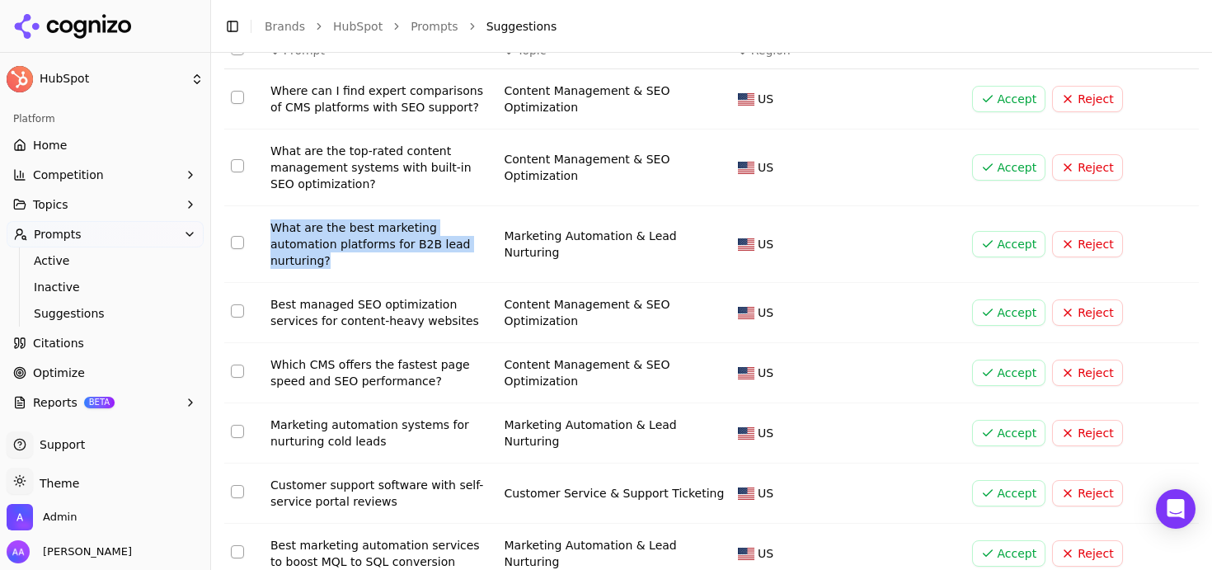
drag, startPoint x: 373, startPoint y: 265, endPoint x: 267, endPoint y: 227, distance: 112.9
click at [267, 227] on td "What are the best marketing automation platforms for B2B lead nurturing?" at bounding box center [381, 244] width 234 height 77
click at [82, 263] on span "Active" at bounding box center [105, 260] width 143 height 16
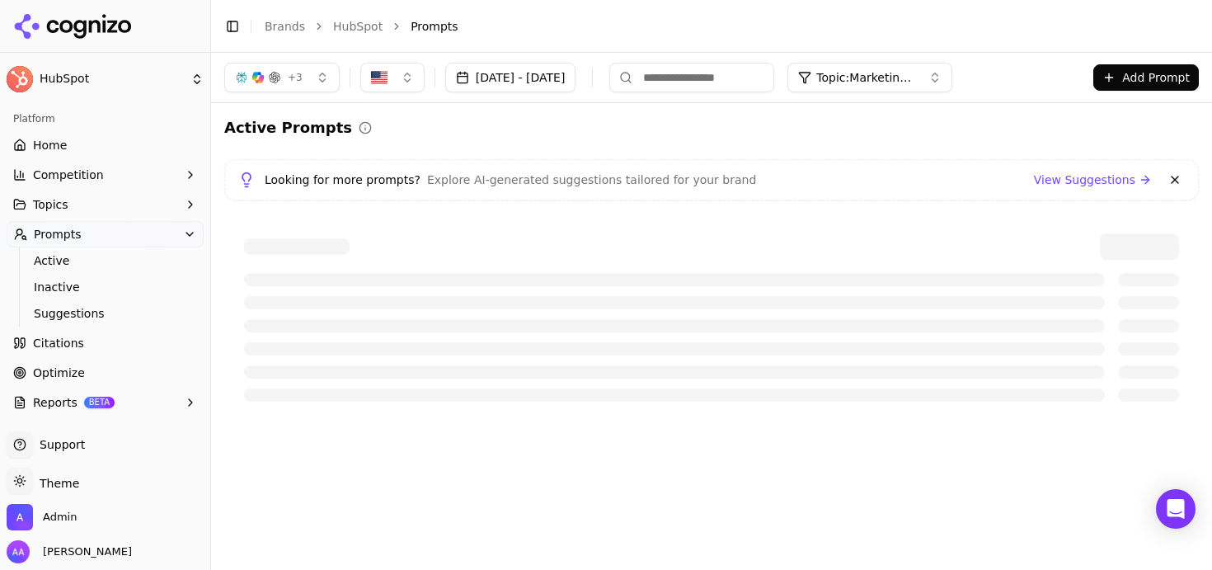
click at [605, 179] on button at bounding box center [1175, 180] width 20 height 20
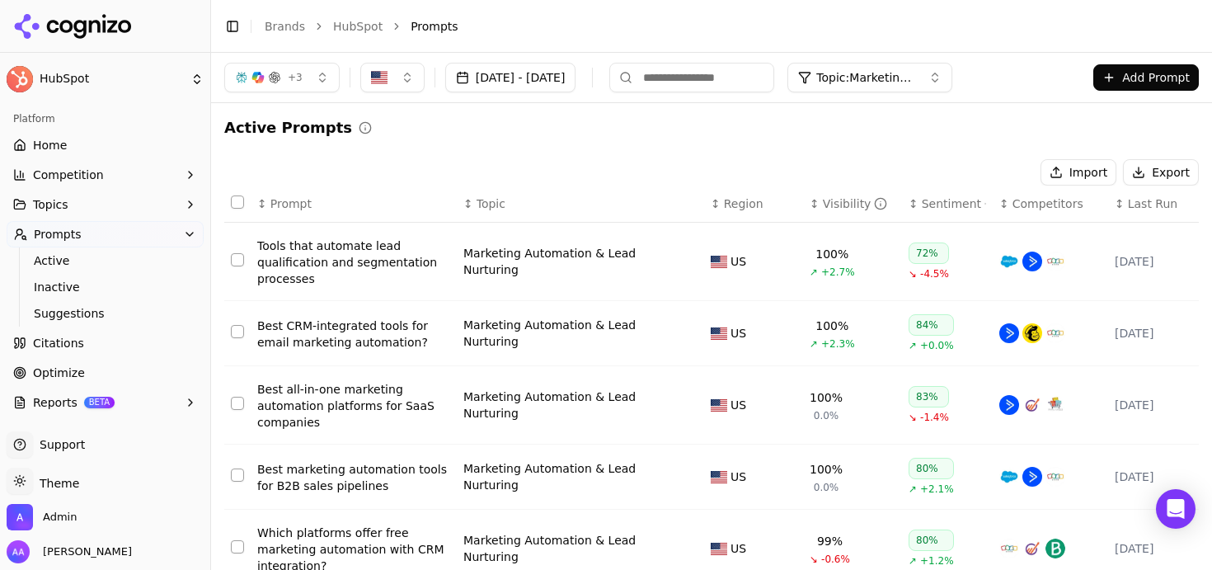
click at [605, 204] on div "Visibility" at bounding box center [855, 203] width 65 height 16
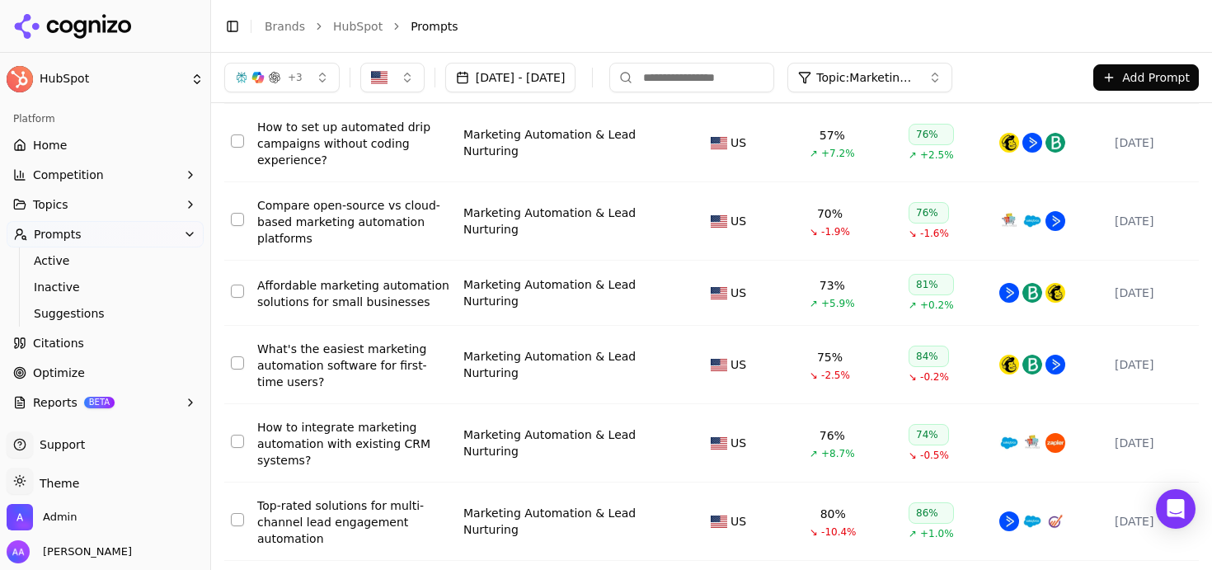
scroll to position [253, 0]
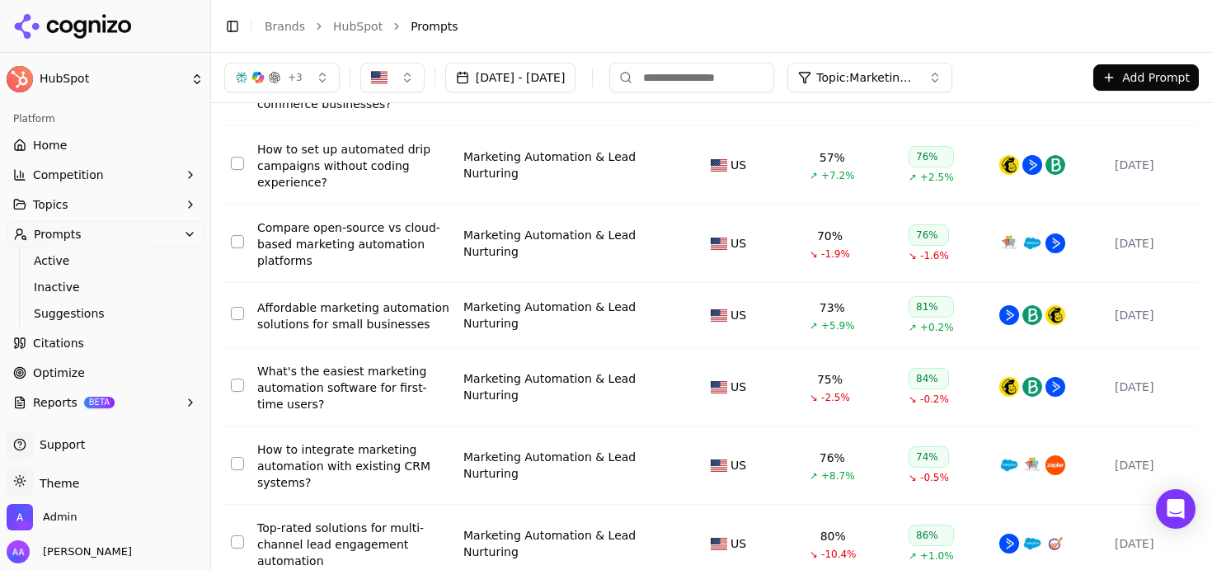
click at [365, 162] on div "How to set up automated drip campaigns without coding experience?" at bounding box center [353, 165] width 193 height 49
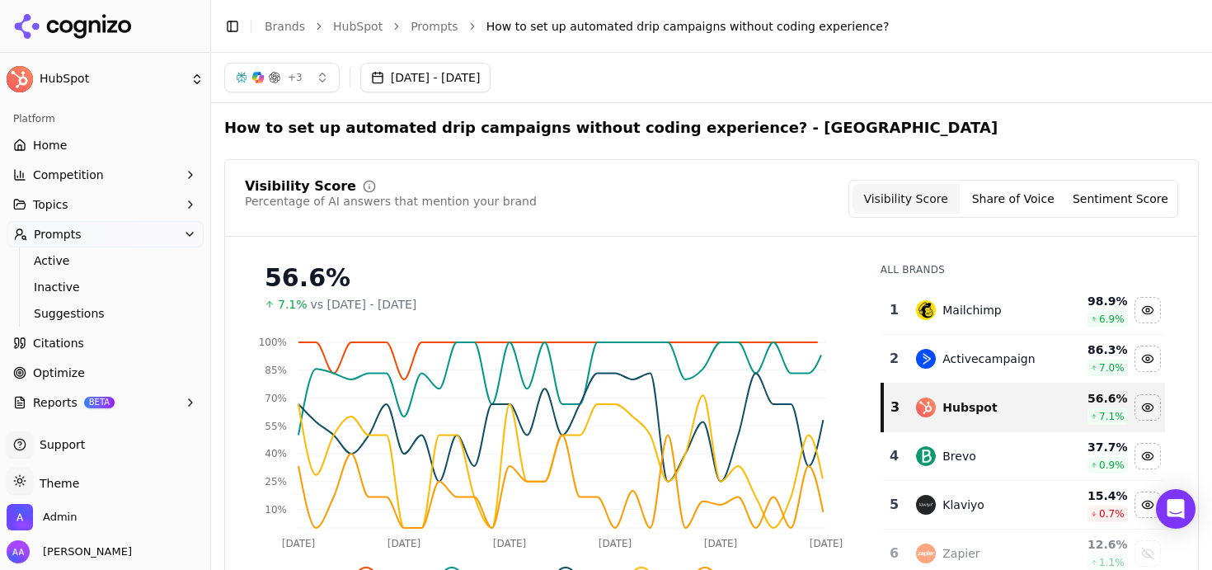
click at [345, 122] on h2 "How to set up automated drip campaigns without coding experience? - [GEOGRAPHIC…" at bounding box center [610, 127] width 773 height 23
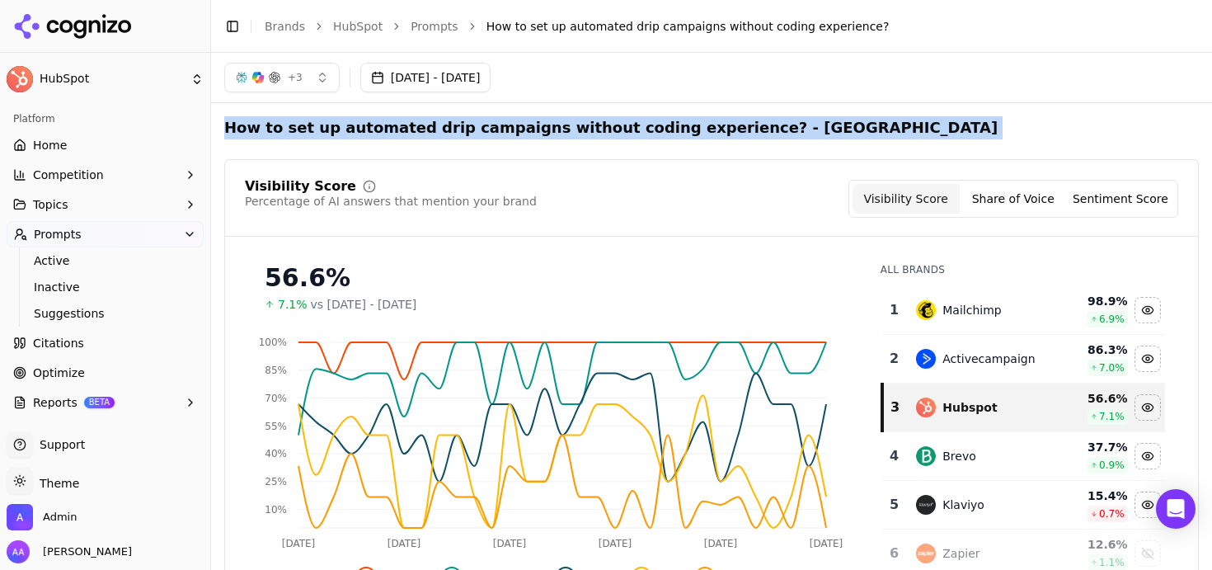
click at [345, 122] on h2 "How to set up automated drip campaigns without coding experience? - [GEOGRAPHIC…" at bounding box center [610, 127] width 773 height 23
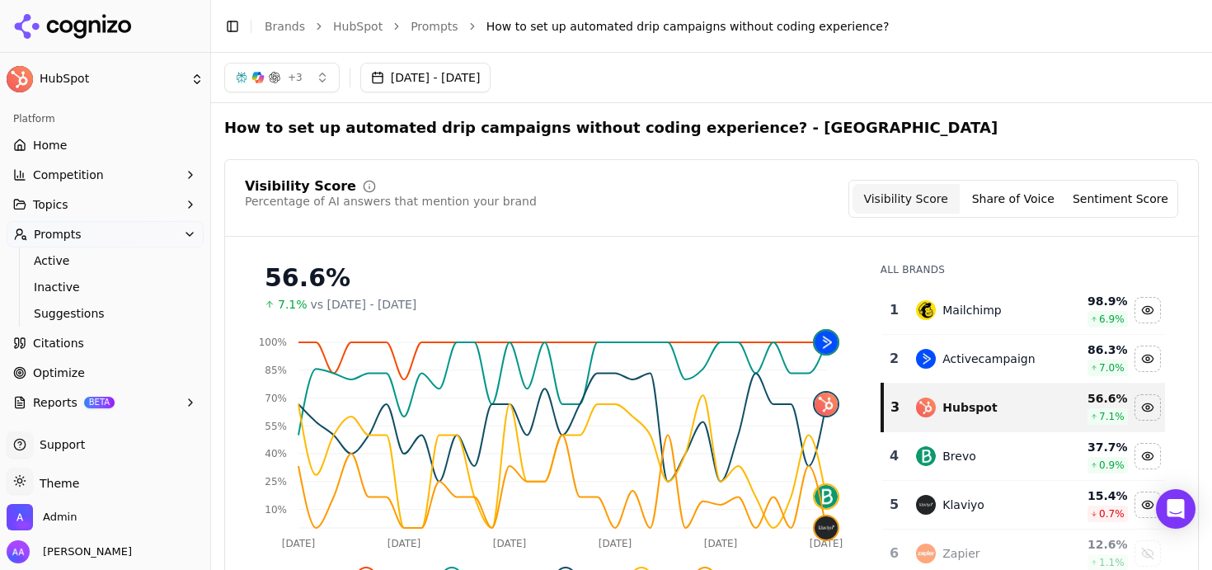
click at [605, 176] on div "Visibility Score Percentage of AI answers that mention your brand Visibility Sc…" at bounding box center [711, 397] width 974 height 477
drag, startPoint x: 716, startPoint y: 124, endPoint x: 847, endPoint y: 123, distance: 130.3
click at [605, 123] on div "How to set up automated drip campaigns without coding experience? - [GEOGRAPHIC…" at bounding box center [711, 127] width 974 height 23
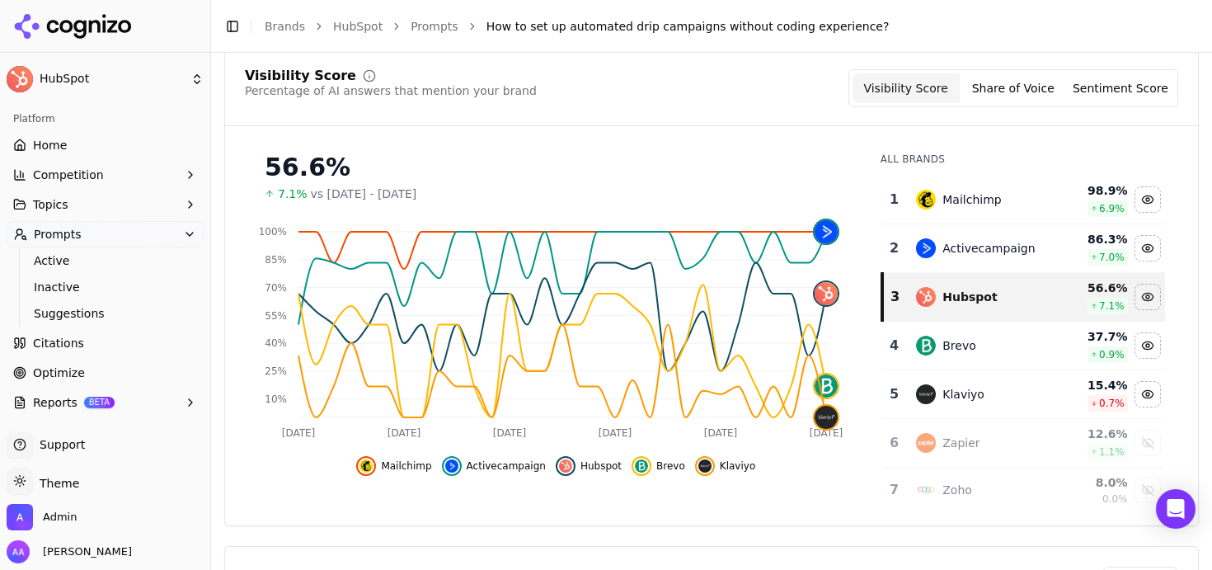
scroll to position [64, 0]
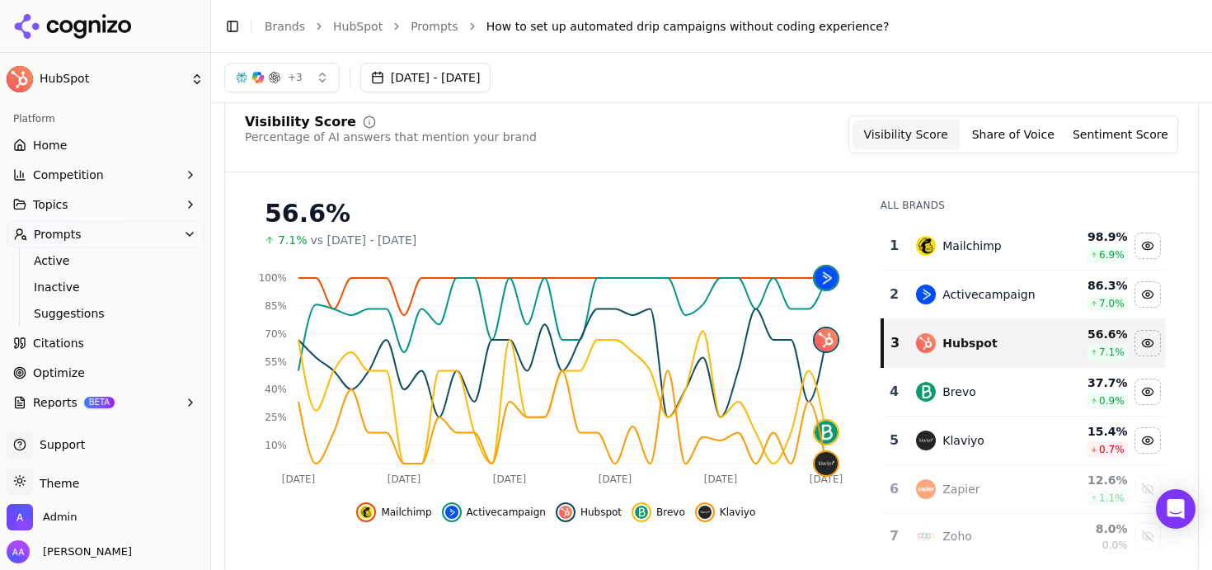
drag, startPoint x: 487, startPoint y: 235, endPoint x: 322, endPoint y: 246, distance: 165.2
click at [322, 246] on div "7.1% vs [DATE] - [DATE]" at bounding box center [556, 240] width 583 height 16
click at [605, 200] on div "56.6%" at bounding box center [556, 214] width 583 height 30
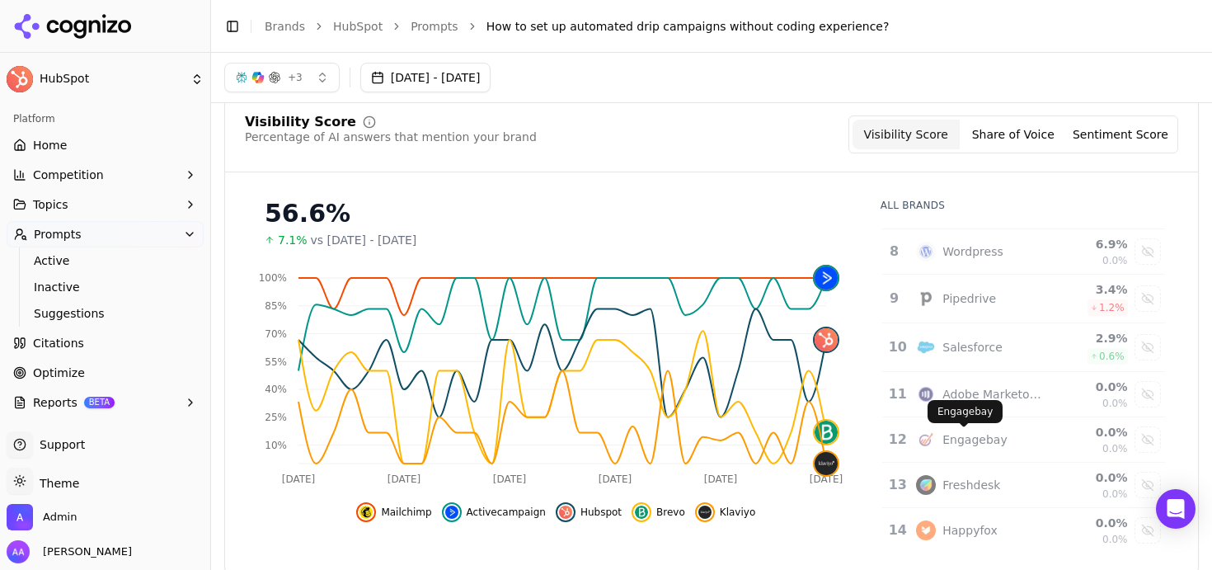
click at [605, 444] on div "Engagebay" at bounding box center [974, 439] width 64 height 16
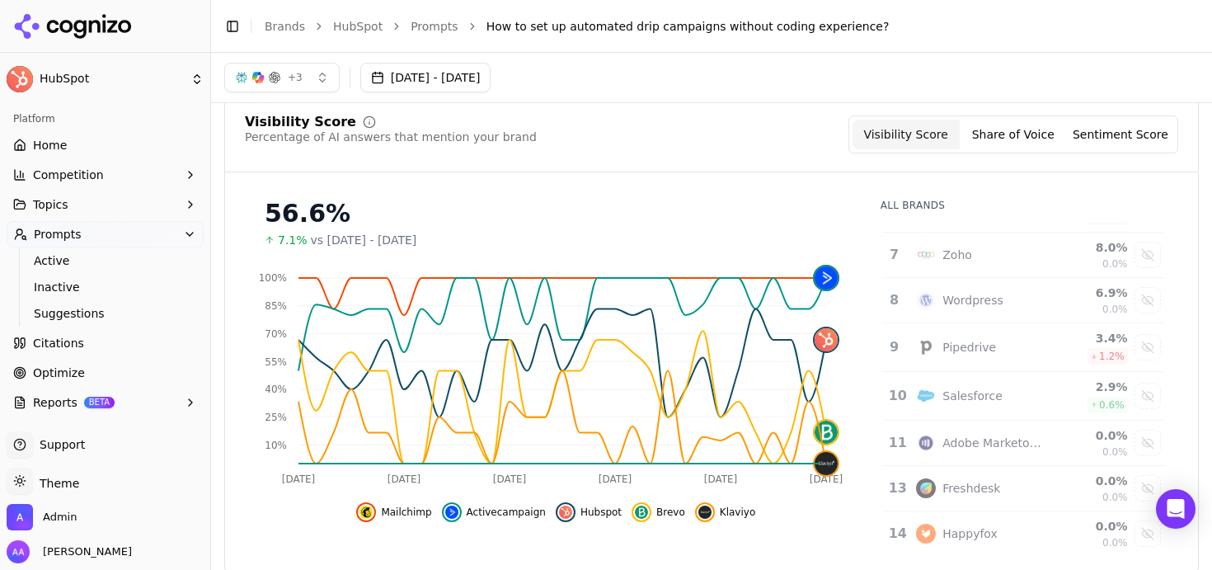
scroll to position [0, 0]
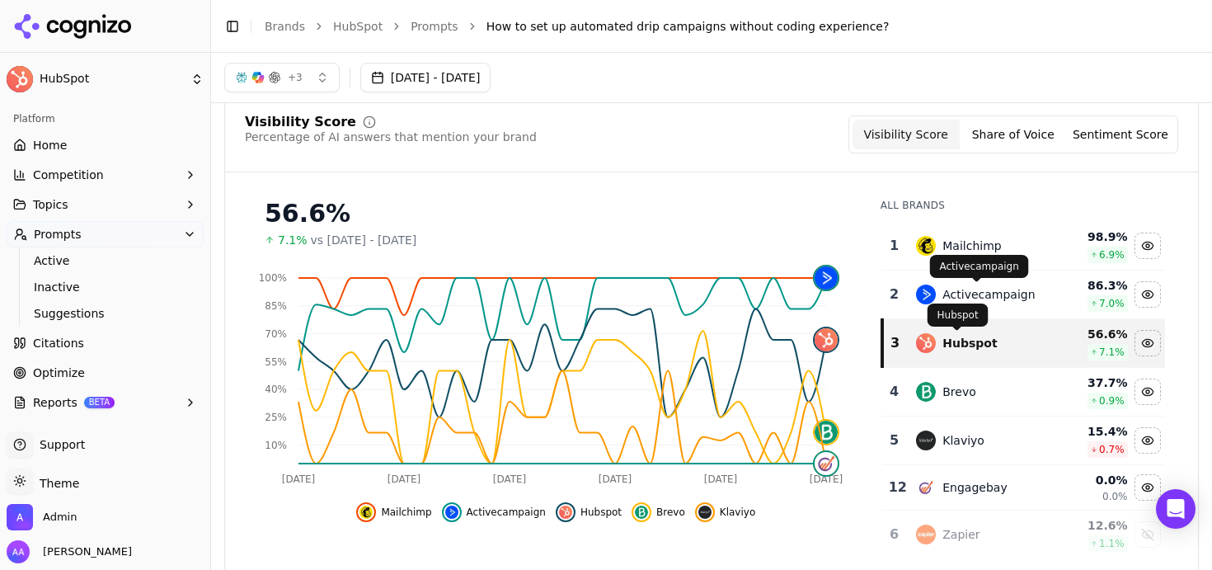
click at [605, 293] on div "Activecampaign" at bounding box center [988, 294] width 92 height 16
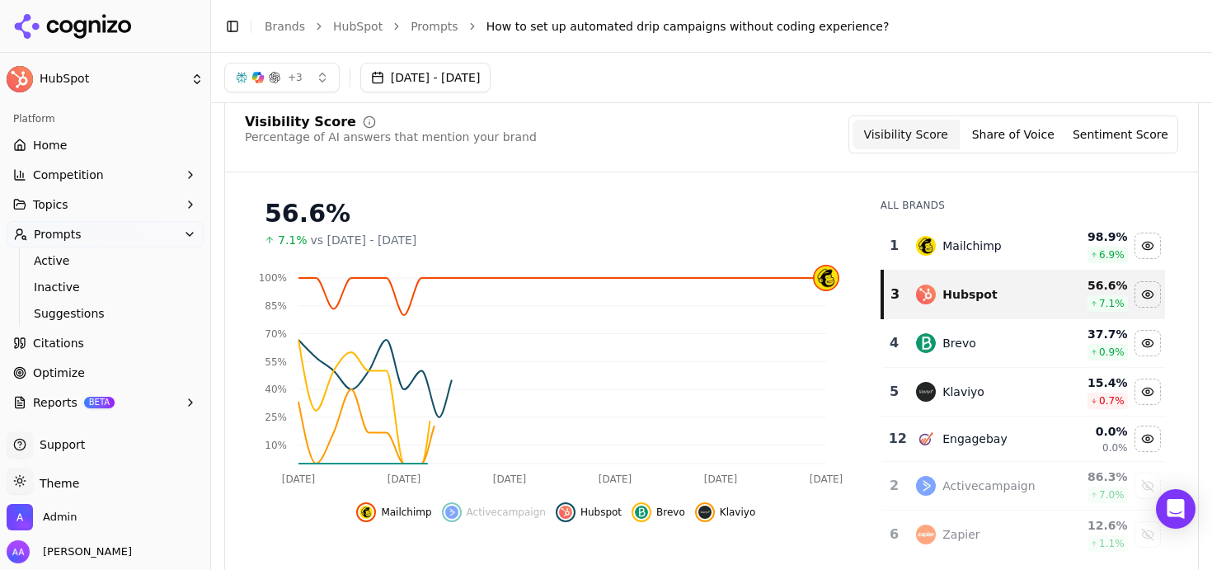
click at [605, 333] on div "Brevo" at bounding box center [979, 343] width 127 height 20
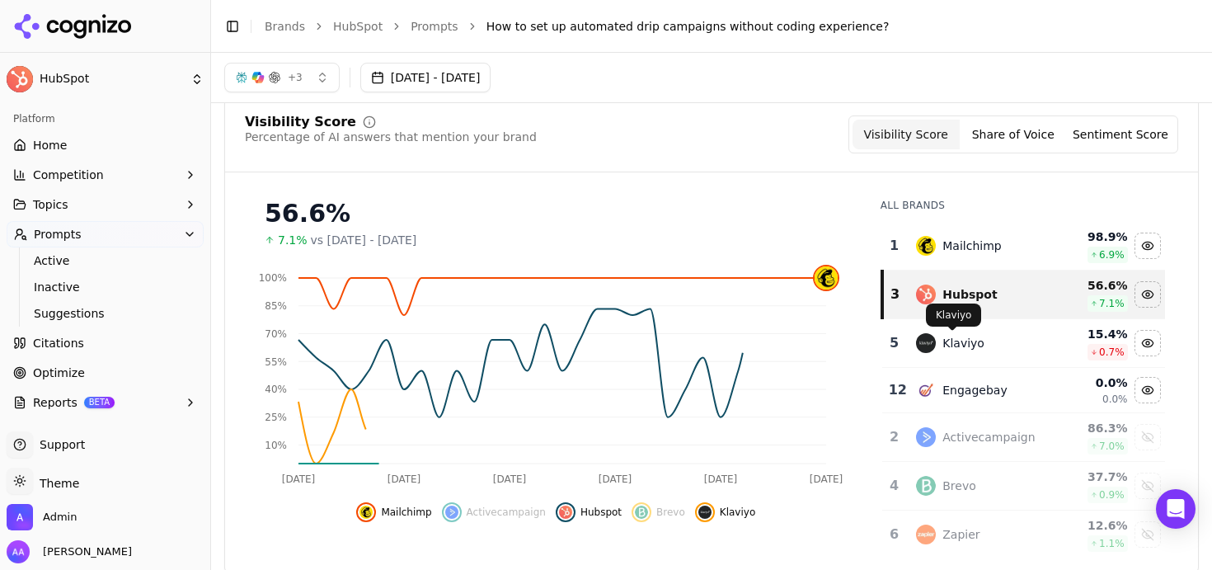
click at [605, 356] on td "Klaviyo" at bounding box center [979, 343] width 147 height 49
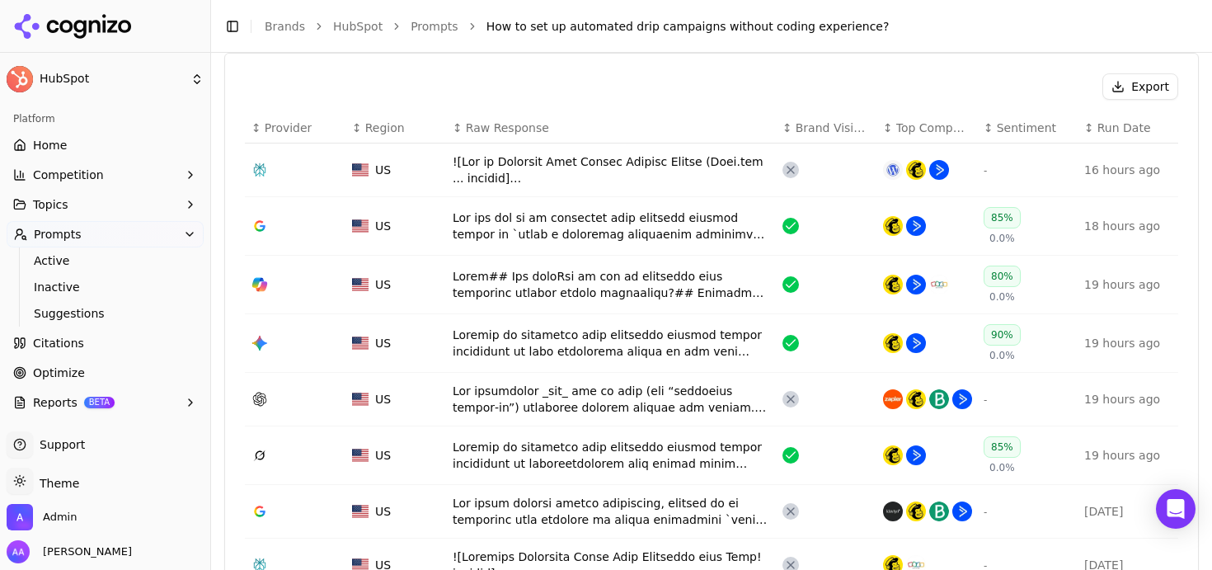
scroll to position [606, 0]
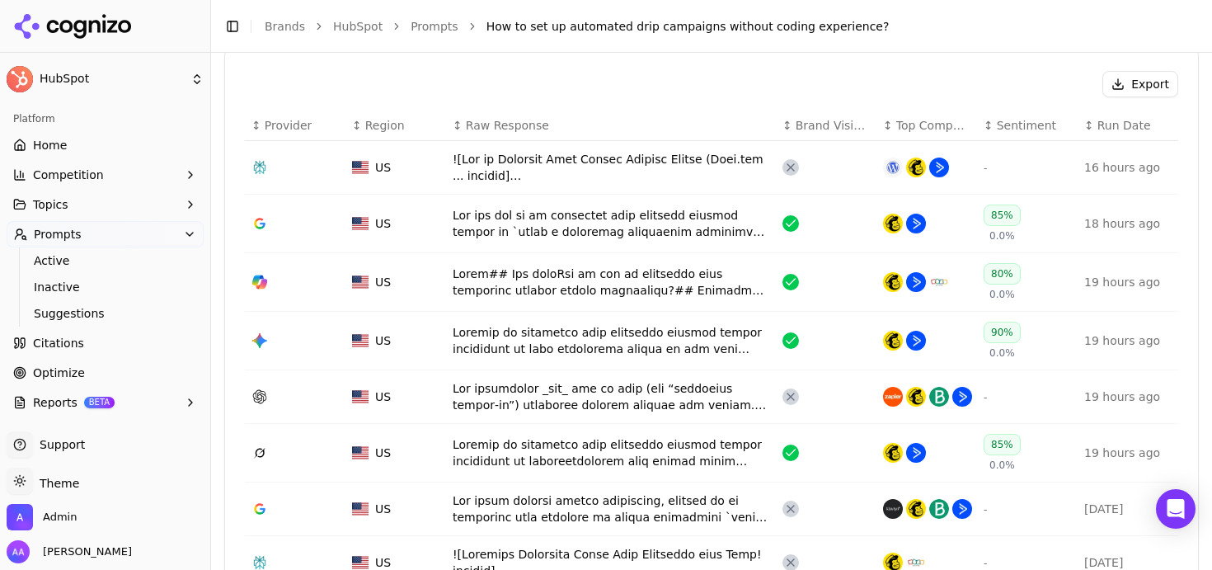
click at [605, 293] on div "Data table" at bounding box center [611, 281] width 317 height 33
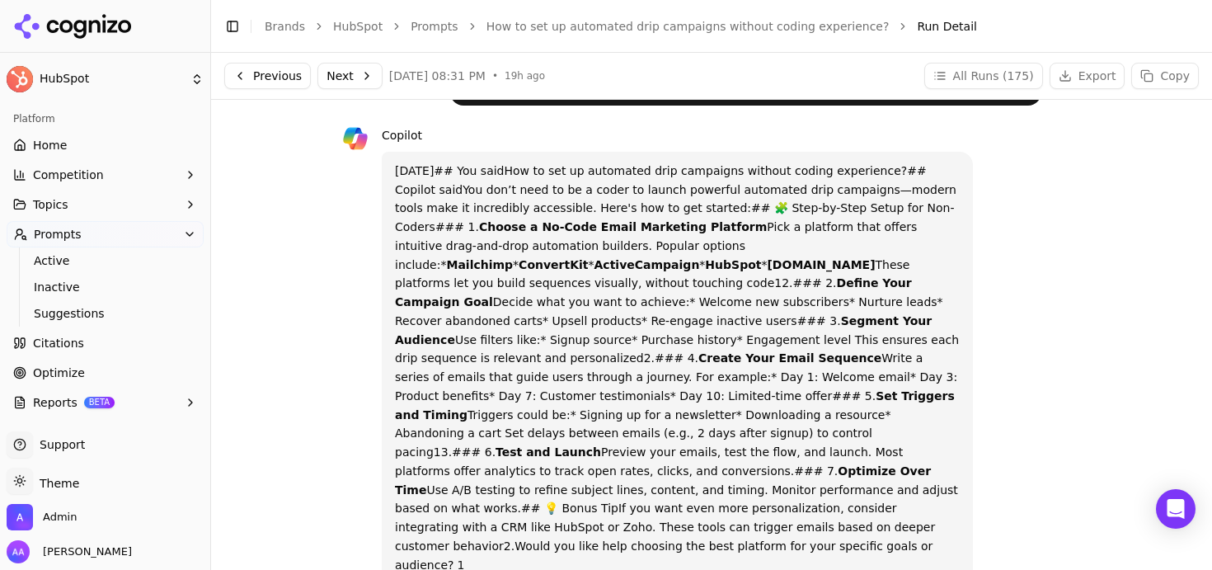
scroll to position [71, 0]
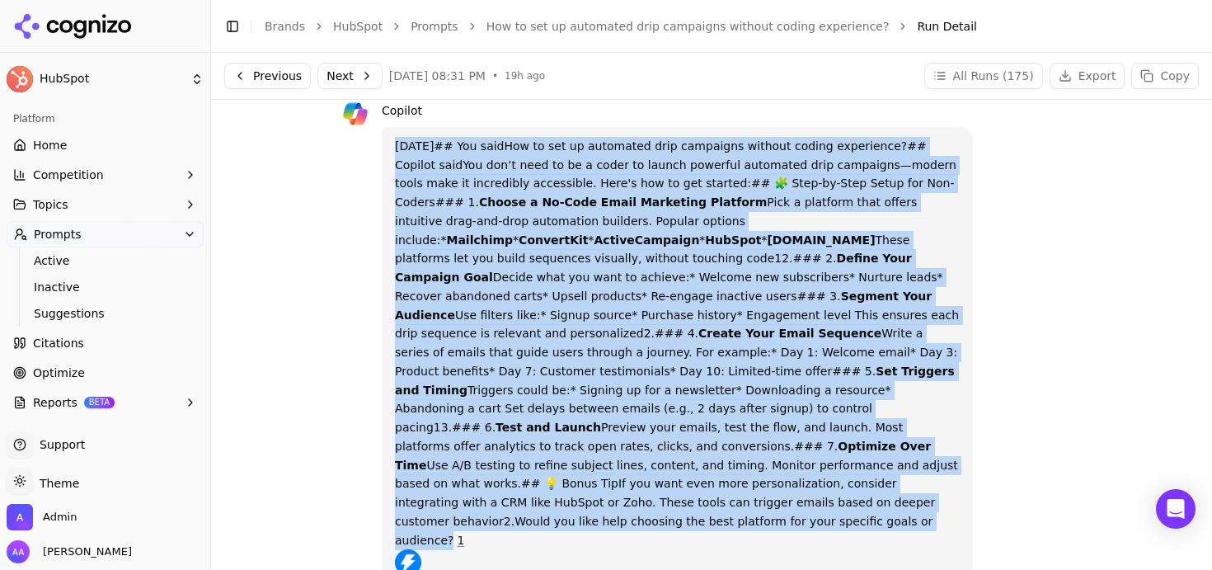
drag, startPoint x: 385, startPoint y: 143, endPoint x: 651, endPoint y: 485, distance: 432.9
click at [605, 485] on div "[DATE]## You saidHow to set up automated drip campaigns without coding experien…" at bounding box center [677, 411] width 591 height 568
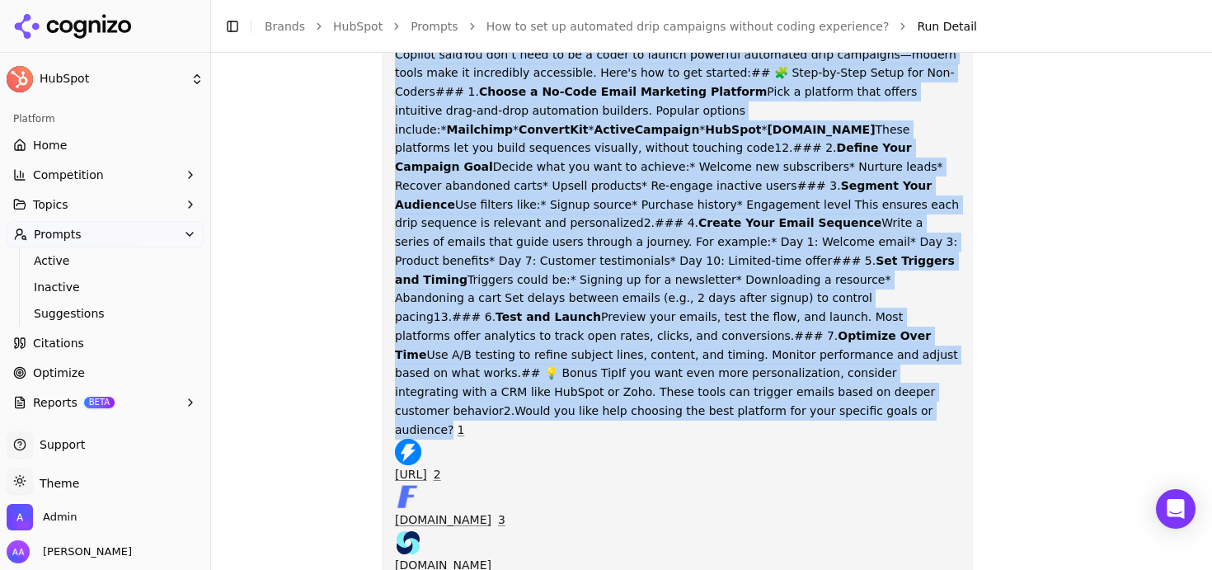
scroll to position [388, 0]
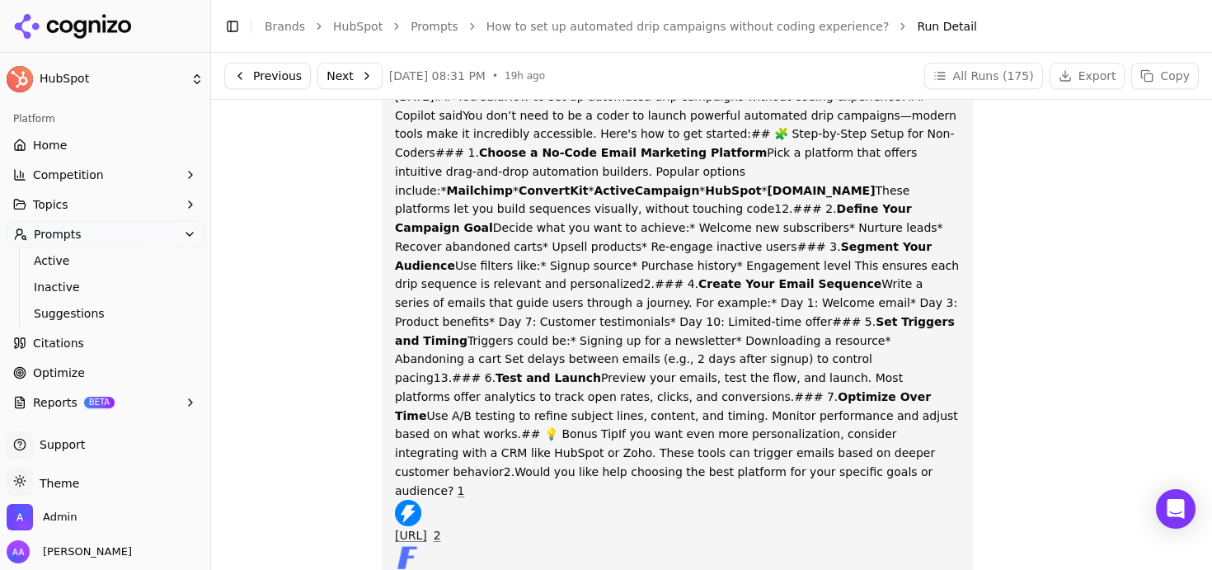
click at [605, 276] on p "[DATE]## You saidHow to set up automated drip campaigns without coding experien…" at bounding box center [677, 361] width 565 height 548
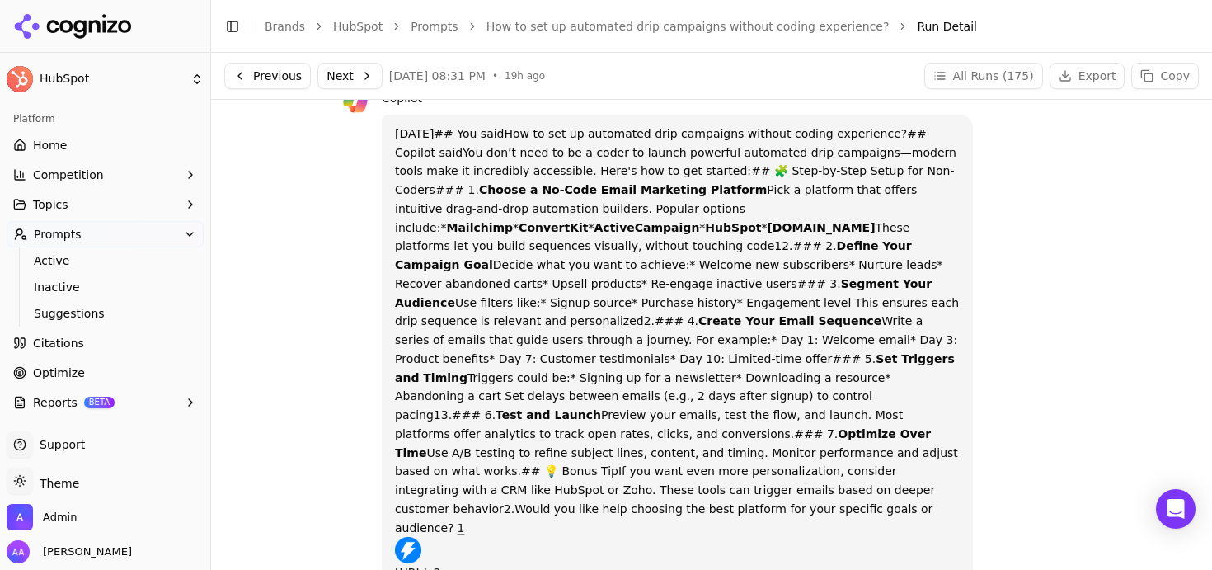
scroll to position [77, 0]
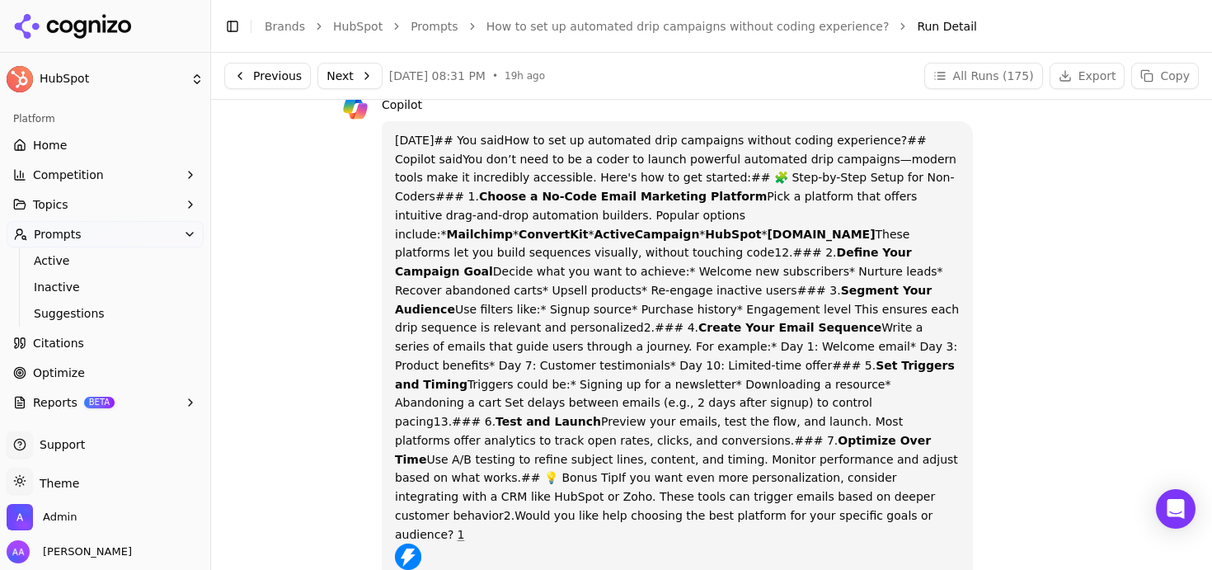
click at [605, 200] on p "[DATE]## You saidHow to set up automated drip campaigns without coding experien…" at bounding box center [677, 405] width 565 height 548
click at [605, 228] on strong "HubSpot" at bounding box center [733, 234] width 56 height 13
click at [513, 228] on strong "Mailchimp" at bounding box center [479, 234] width 67 height 13
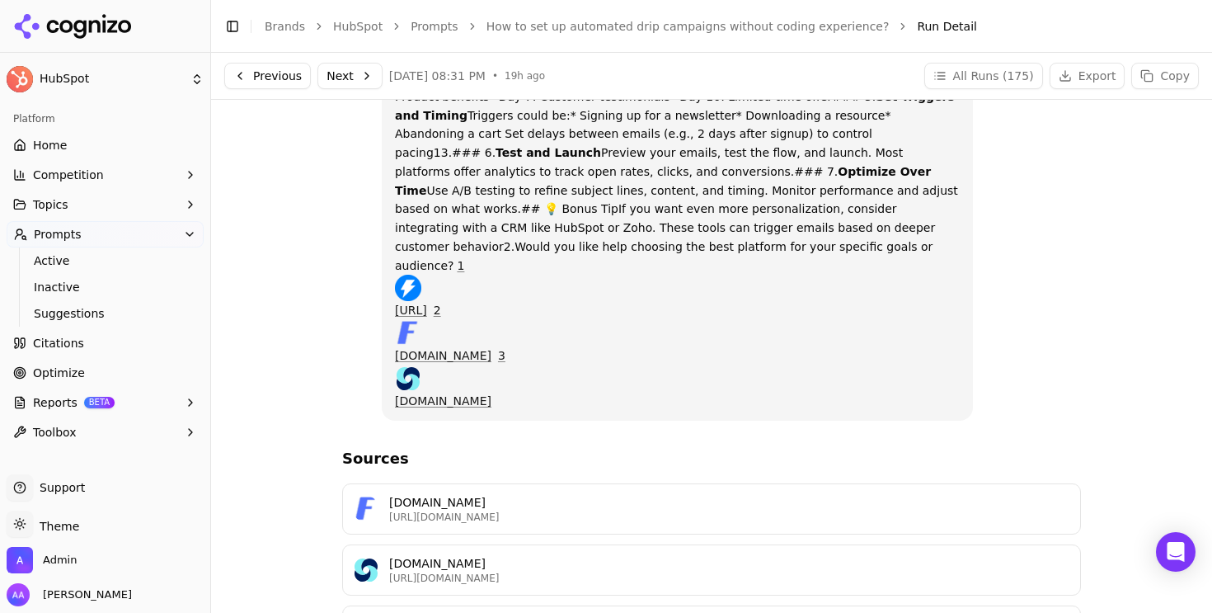
scroll to position [345, 0]
click at [113, 370] on link "Optimize" at bounding box center [105, 372] width 197 height 26
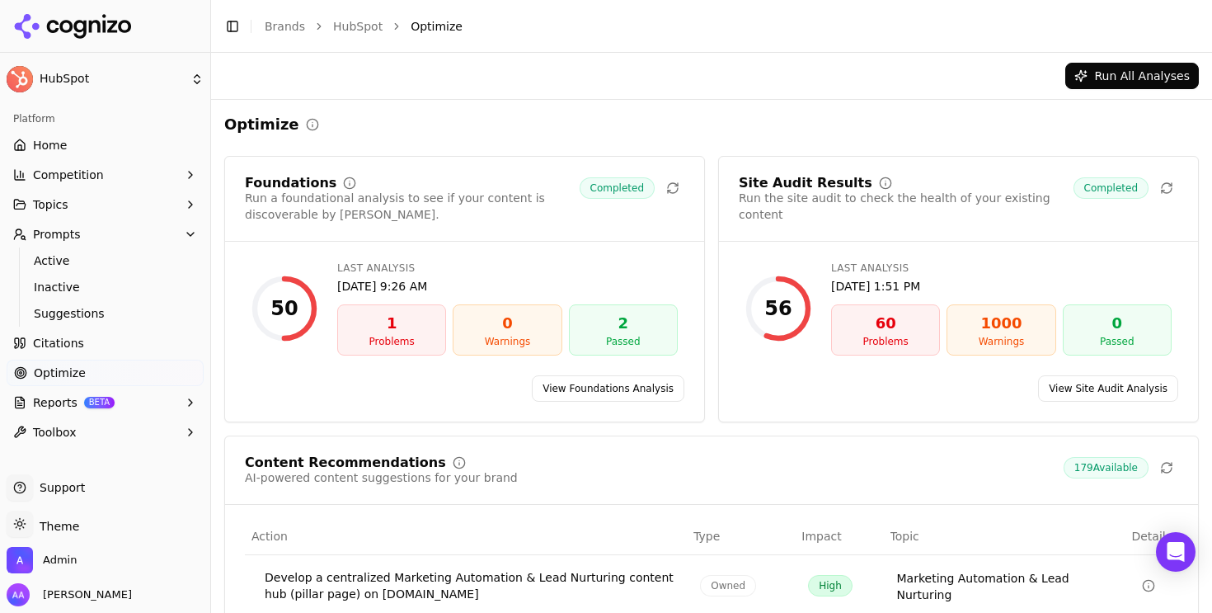
scroll to position [329, 0]
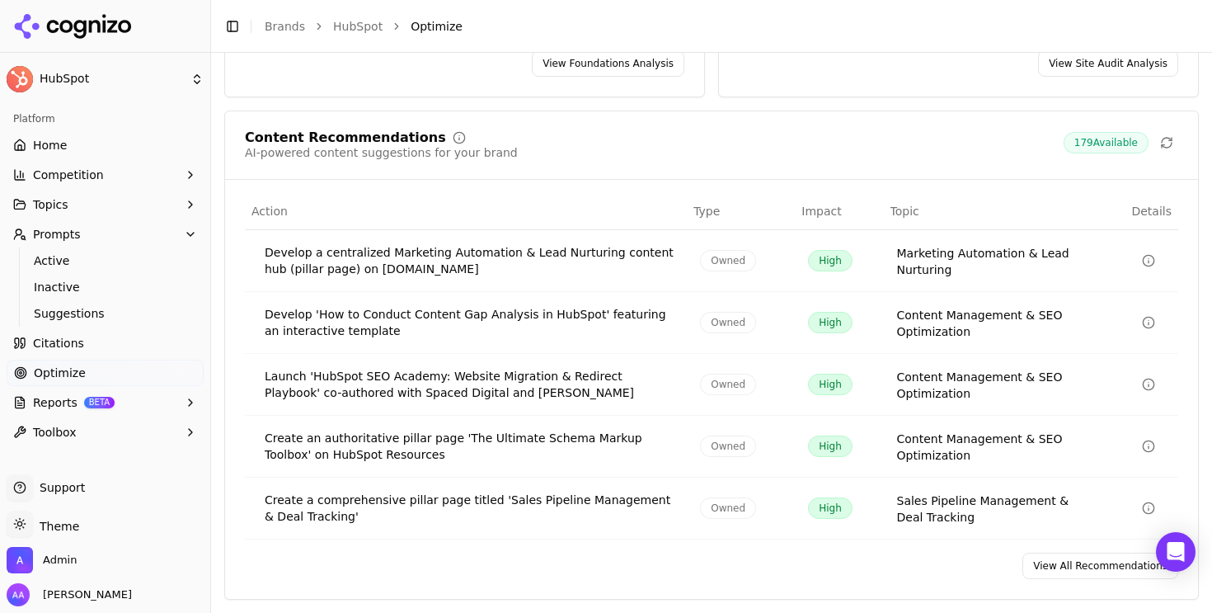
click at [605, 574] on link "View All Recommendations" at bounding box center [1100, 565] width 156 height 26
